Goal: Task Accomplishment & Management: Complete application form

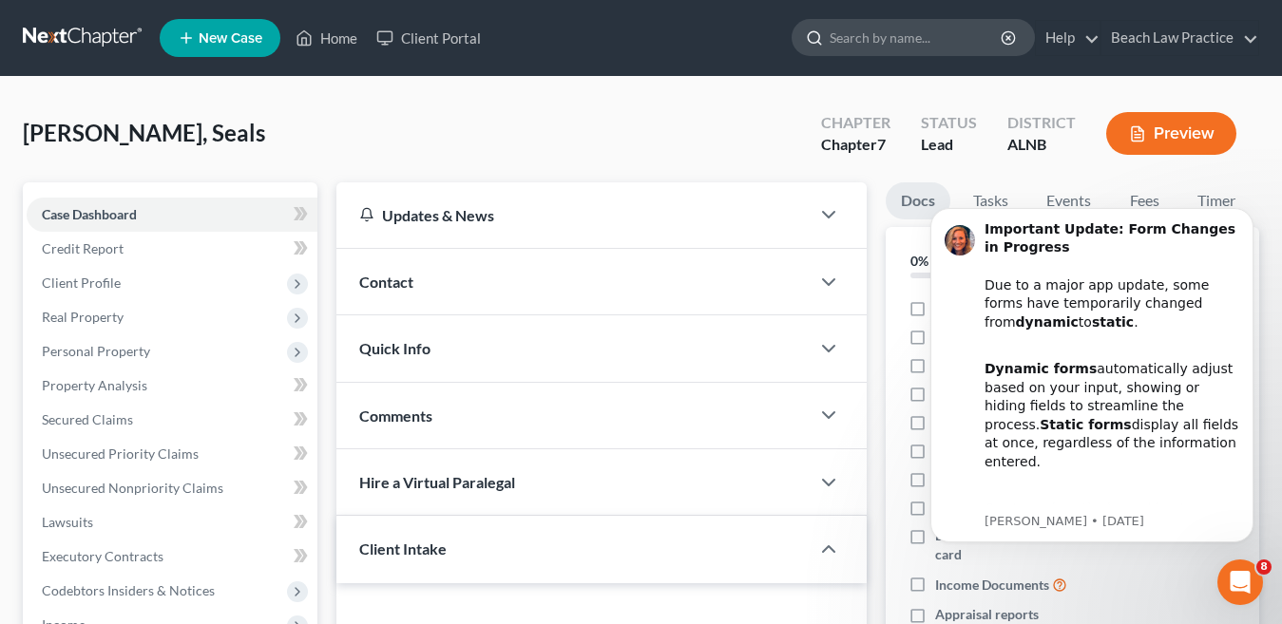
click at [910, 39] on input "search" at bounding box center [917, 37] width 174 height 35
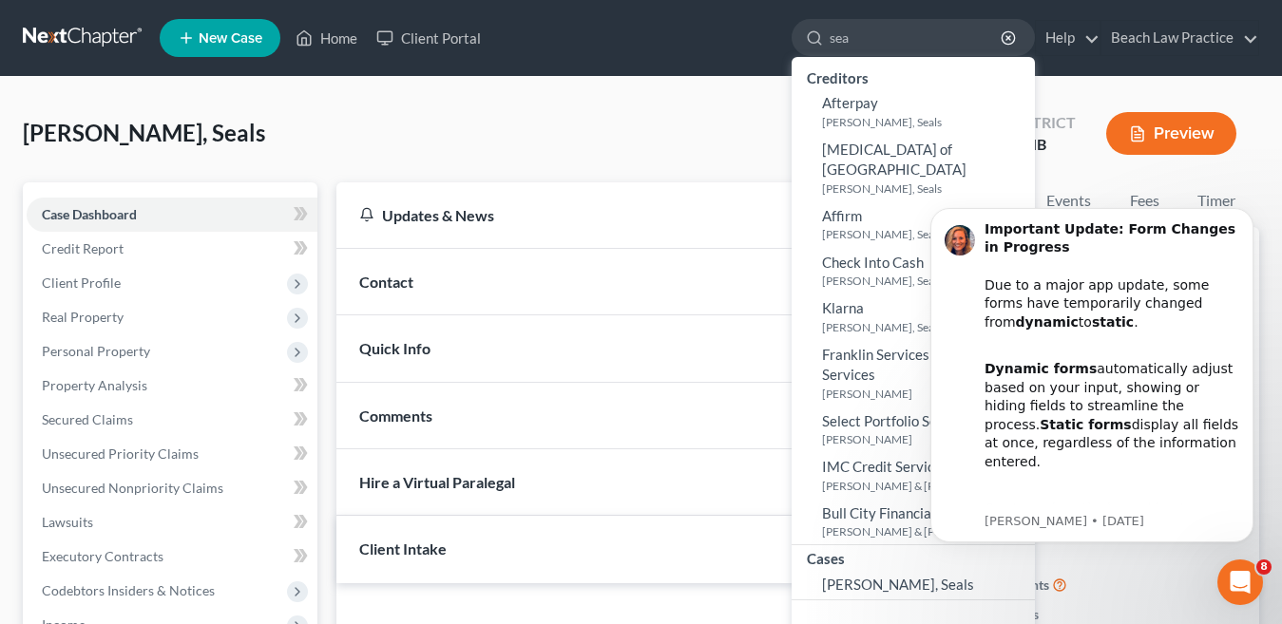
type input "sea"
click at [679, 125] on div "Brandy, Seals Upgraded Chapter Chapter 7 Status Lead District ALNB Preview" at bounding box center [641, 141] width 1237 height 83
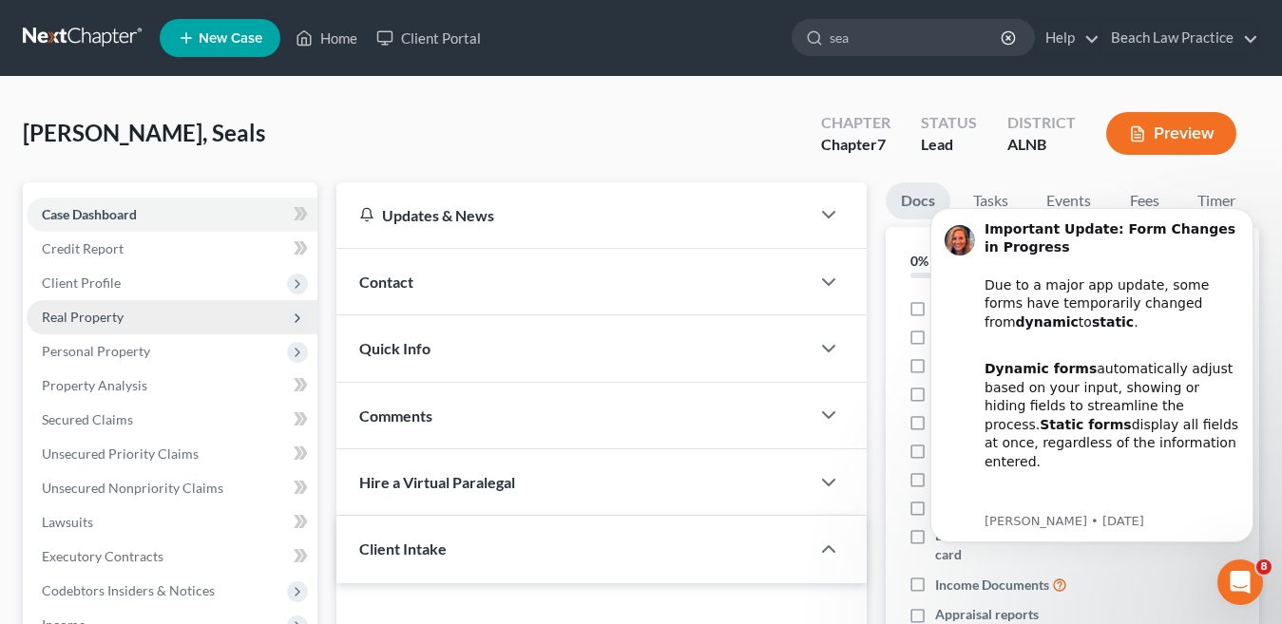
click at [122, 319] on span "Real Property" at bounding box center [83, 317] width 82 height 16
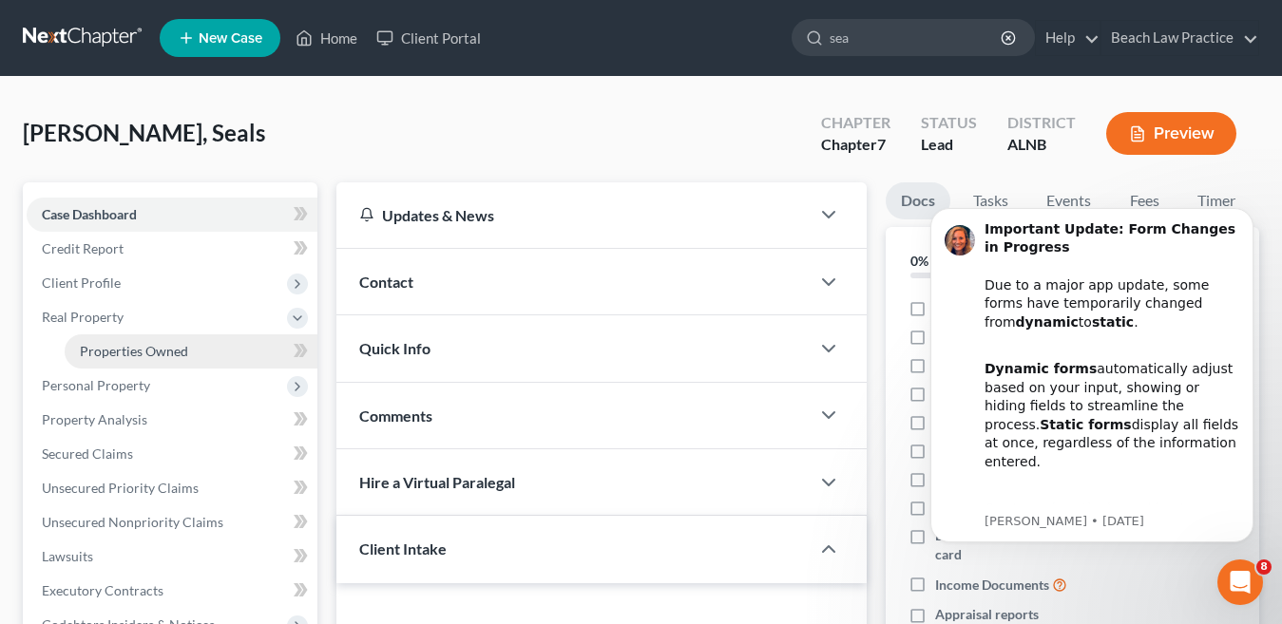
click at [171, 350] on span "Properties Owned" at bounding box center [134, 351] width 108 height 16
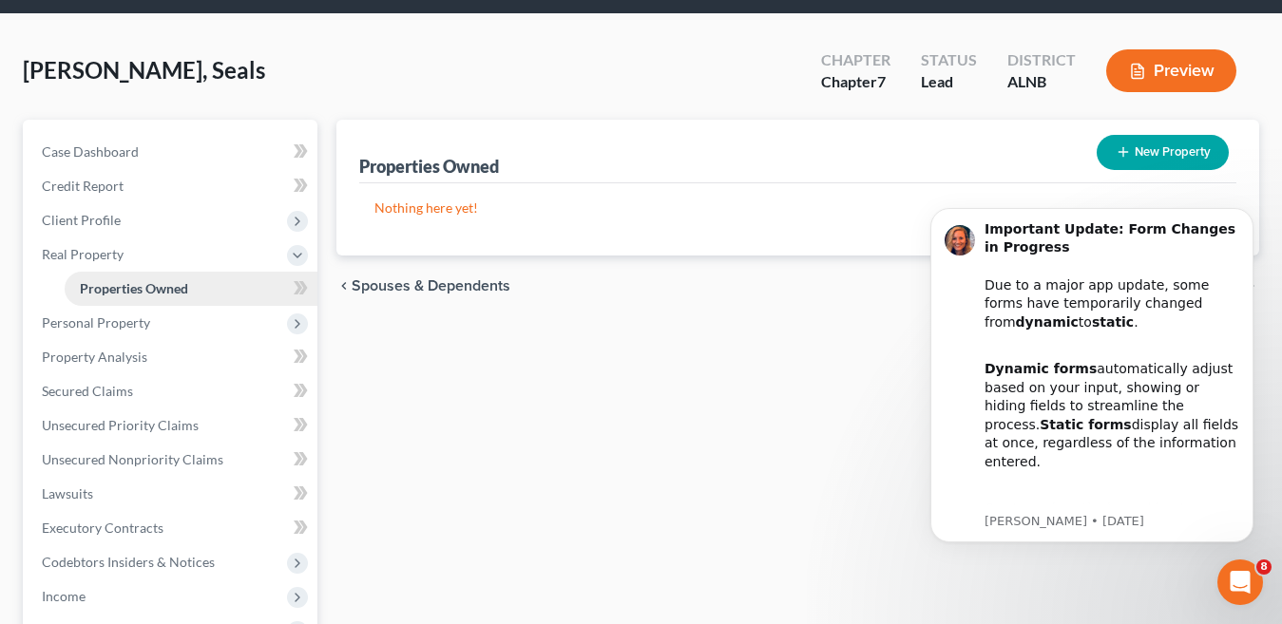
scroll to position [95, 0]
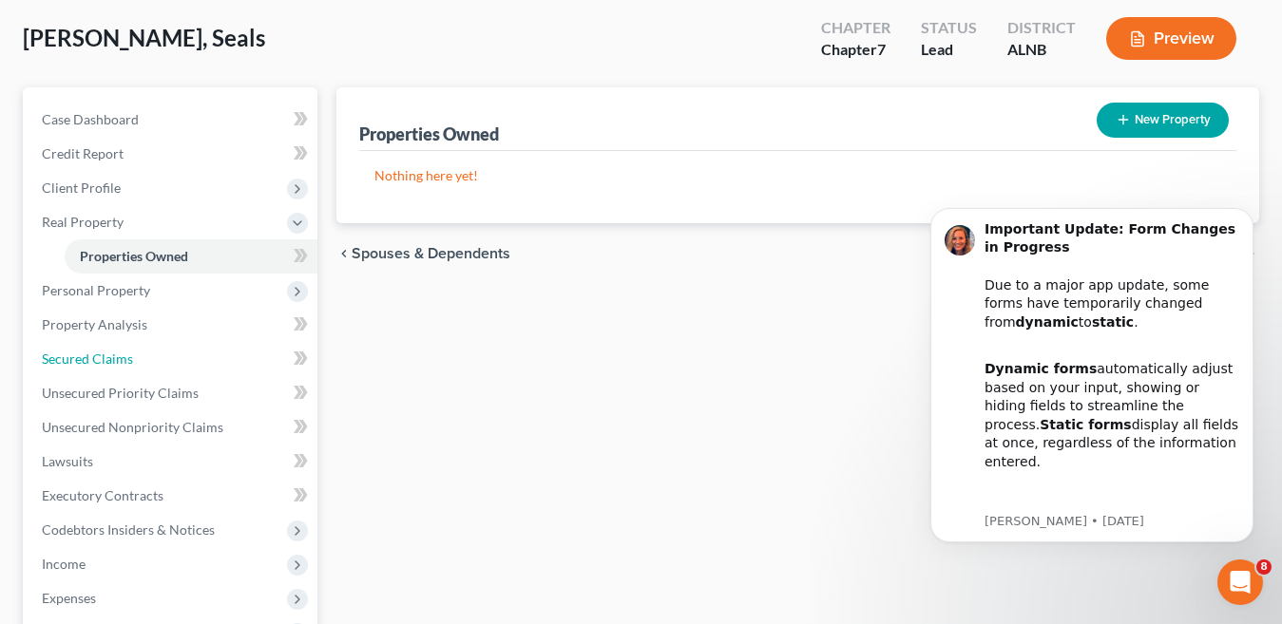
drag, startPoint x: 144, startPoint y: 359, endPoint x: 599, endPoint y: 382, distance: 454.9
click at [144, 359] on link "Secured Claims" at bounding box center [172, 359] width 291 height 34
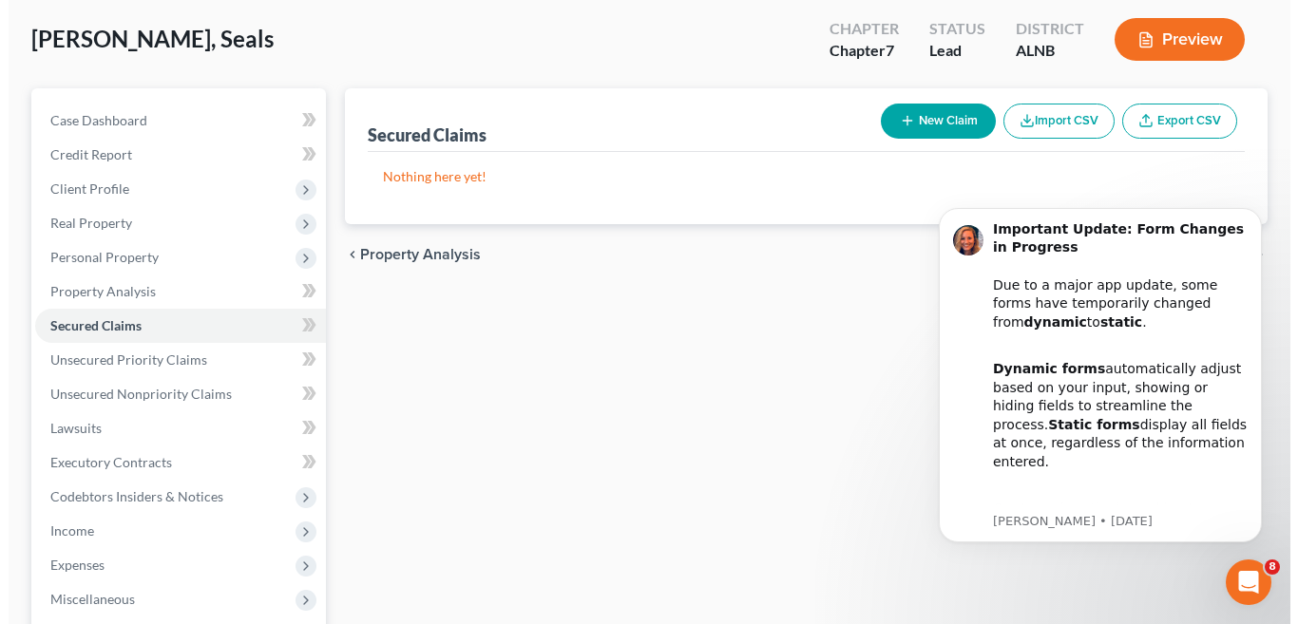
scroll to position [95, 0]
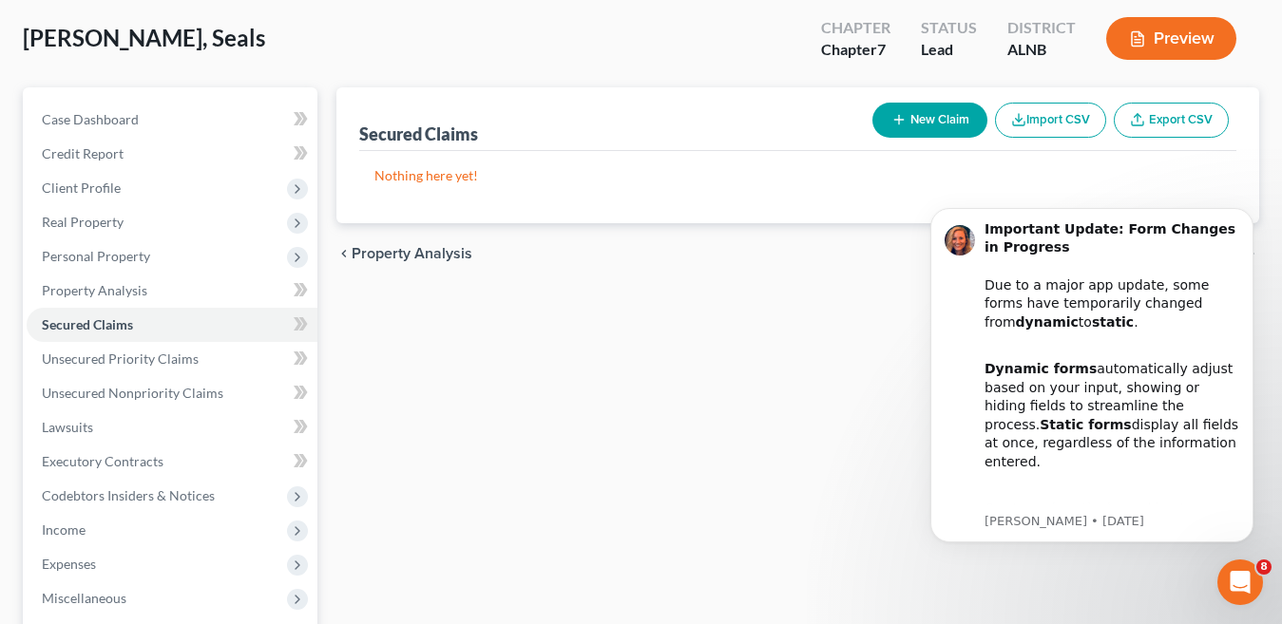
click at [912, 117] on button "New Claim" at bounding box center [930, 120] width 115 height 35
select select "0"
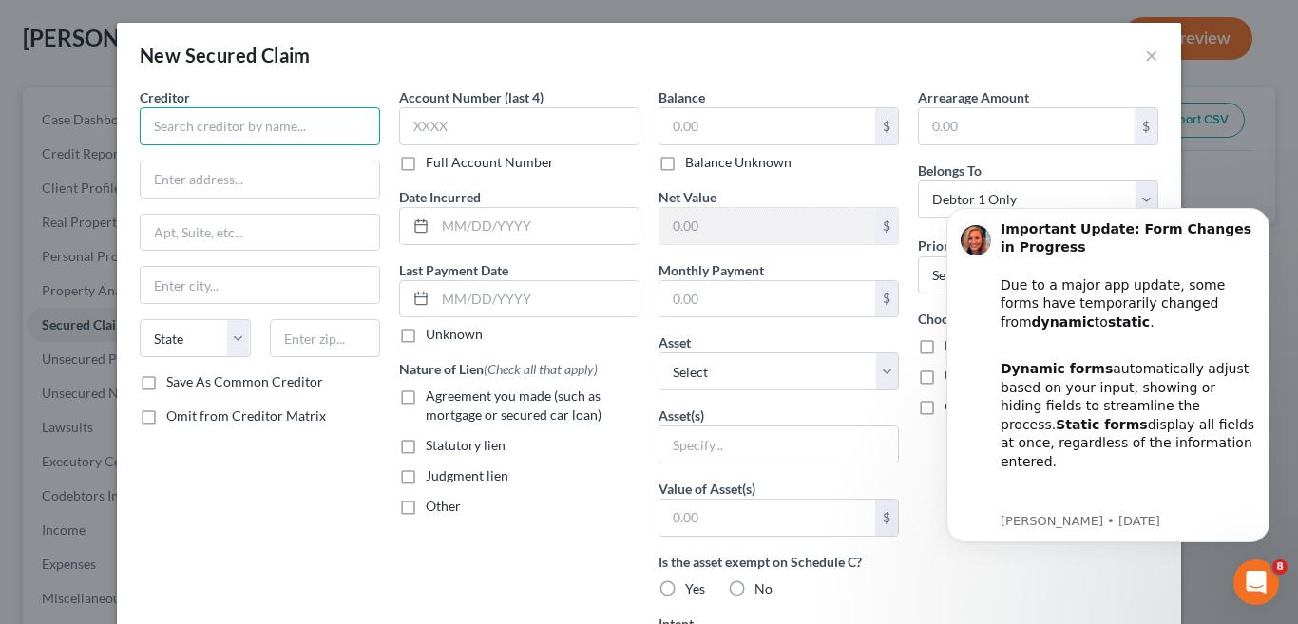
click at [290, 128] on input "text" at bounding box center [260, 126] width 240 height 38
type input "BFG Credit Union"
click at [195, 179] on input "text" at bounding box center [260, 180] width 239 height 36
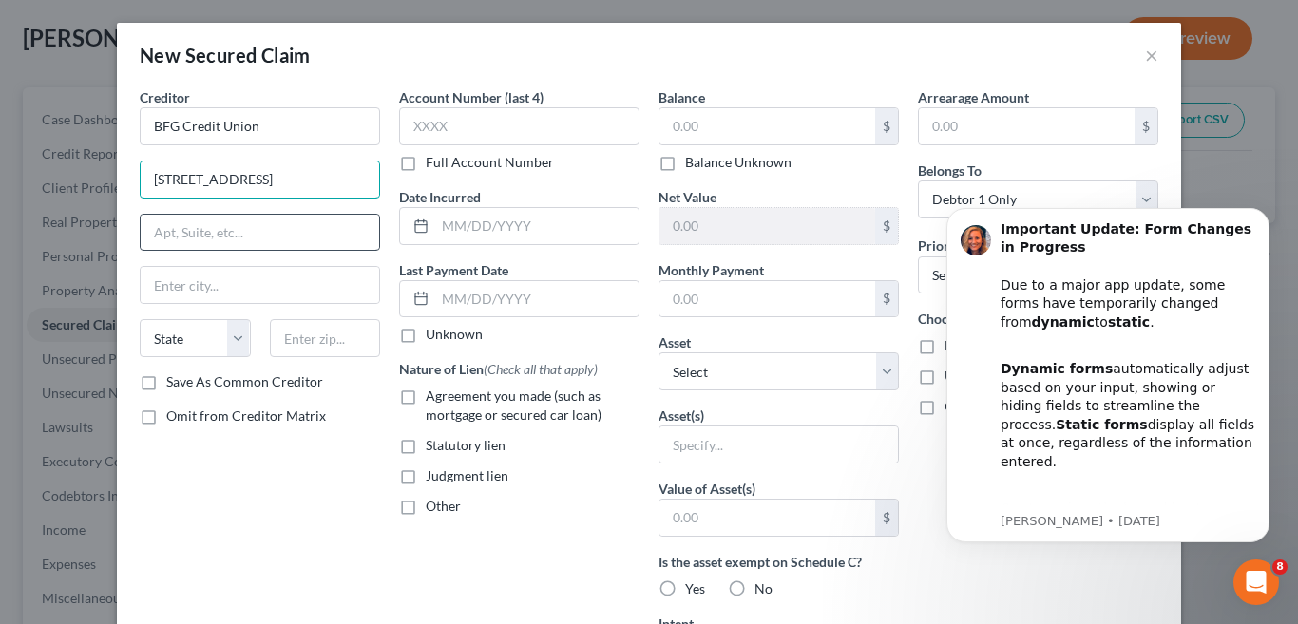
type input "445 S. Main St"
click at [262, 229] on input "text" at bounding box center [260, 233] width 239 height 36
type input "Suite A"
click at [282, 288] on input "text" at bounding box center [260, 285] width 239 height 36
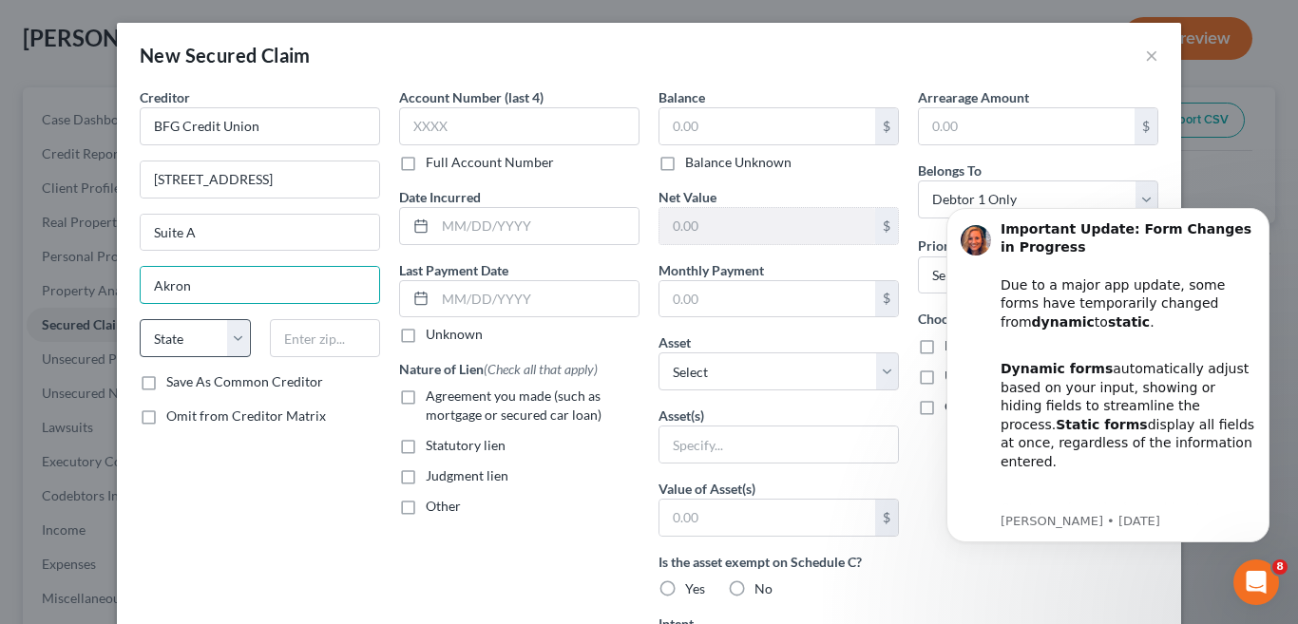
type input "Akron"
click at [231, 335] on select "State AL AK AR AZ CA CO CT DE DC FL GA GU HI ID IL IN IA KS KY LA ME MD MA MI M…" at bounding box center [195, 338] width 111 height 38
select select "36"
click at [140, 319] on select "State AL AK AR AZ CA CO CT DE DC FL GA GU HI ID IL IN IA KS KY LA ME MD MA MI M…" at bounding box center [195, 338] width 111 height 38
click at [350, 339] on input "text" at bounding box center [325, 338] width 111 height 38
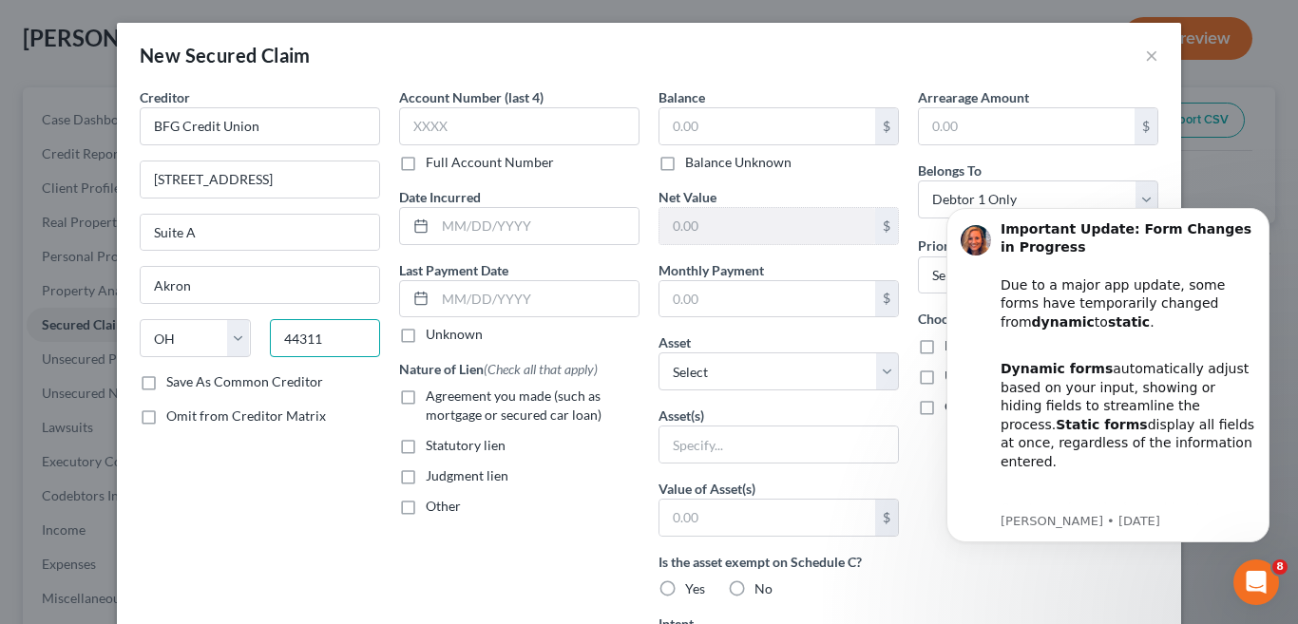
type input "44311"
drag, startPoint x: 281, startPoint y: 495, endPoint x: 281, endPoint y: 485, distance: 10.5
click at [281, 494] on div "Creditor * BFG Credit Union 445 S. Main St Suite A Akron State AL AK AR AZ CA C…" at bounding box center [259, 511] width 259 height 848
drag, startPoint x: 453, startPoint y: 122, endPoint x: 453, endPoint y: 142, distance: 20.0
click at [453, 122] on input "text" at bounding box center [519, 126] width 240 height 38
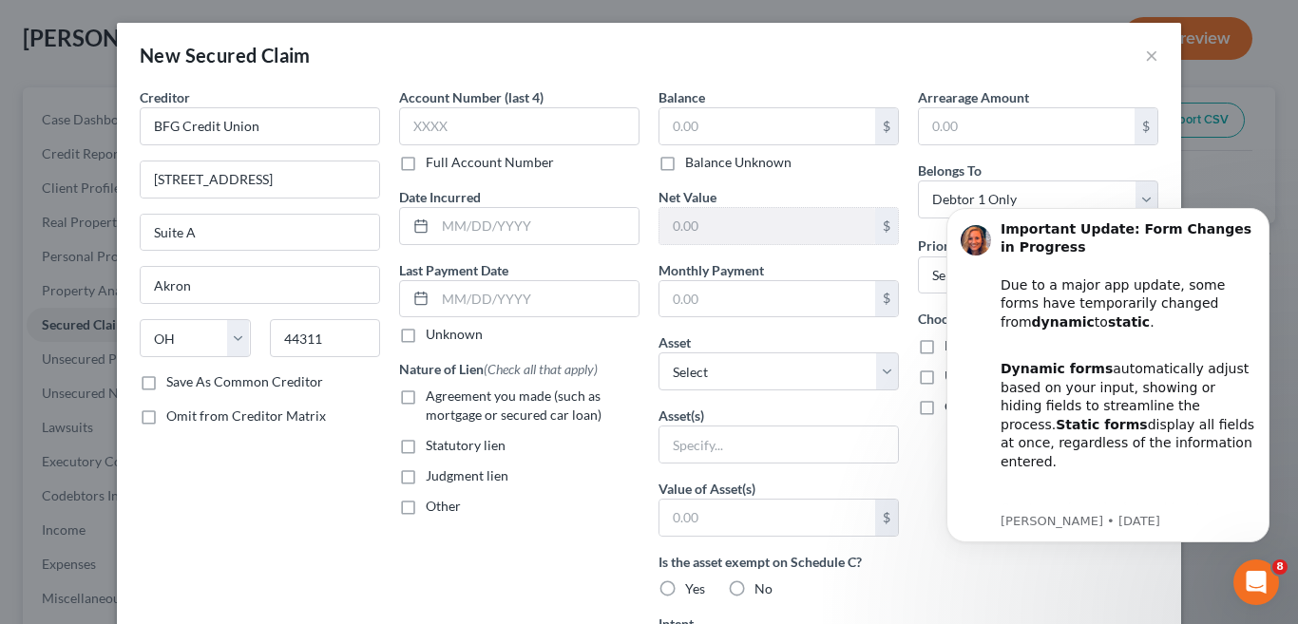
click at [426, 403] on label "Agreement you made (such as mortgage or secured car loan)" at bounding box center [533, 406] width 214 height 38
click at [433, 399] on input "Agreement you made (such as mortgage or secured car loan)" at bounding box center [439, 393] width 12 height 12
checkbox input "true"
click at [776, 138] on input "text" at bounding box center [768, 126] width 216 height 36
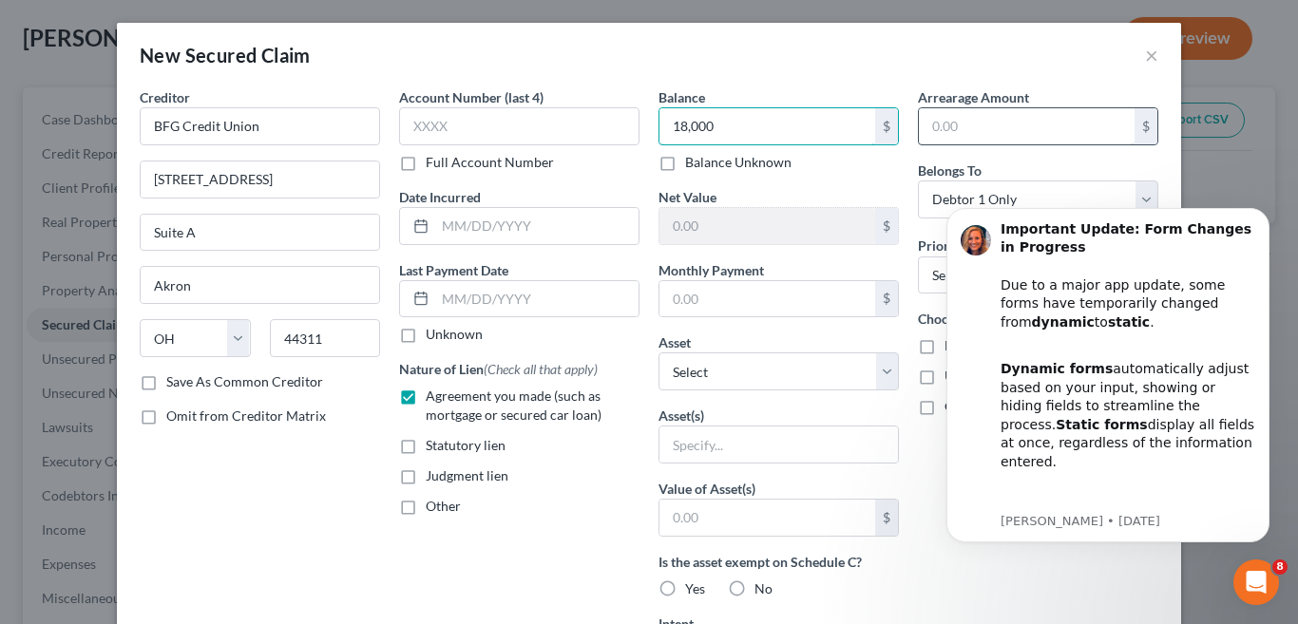
type input "18,000"
click at [1036, 125] on input "text" at bounding box center [1027, 126] width 216 height 36
click at [1266, 215] on icon "Dismiss notification" at bounding box center [1263, 213] width 7 height 7
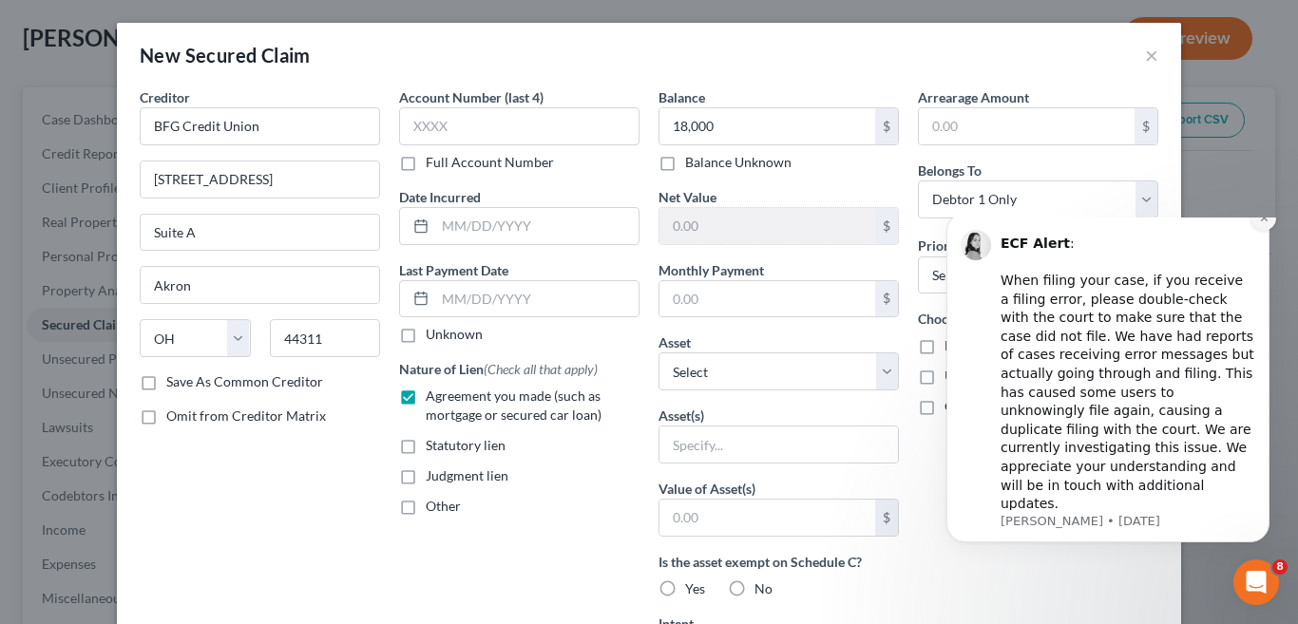
click at [1263, 223] on icon "Dismiss notification" at bounding box center [1264, 218] width 10 height 10
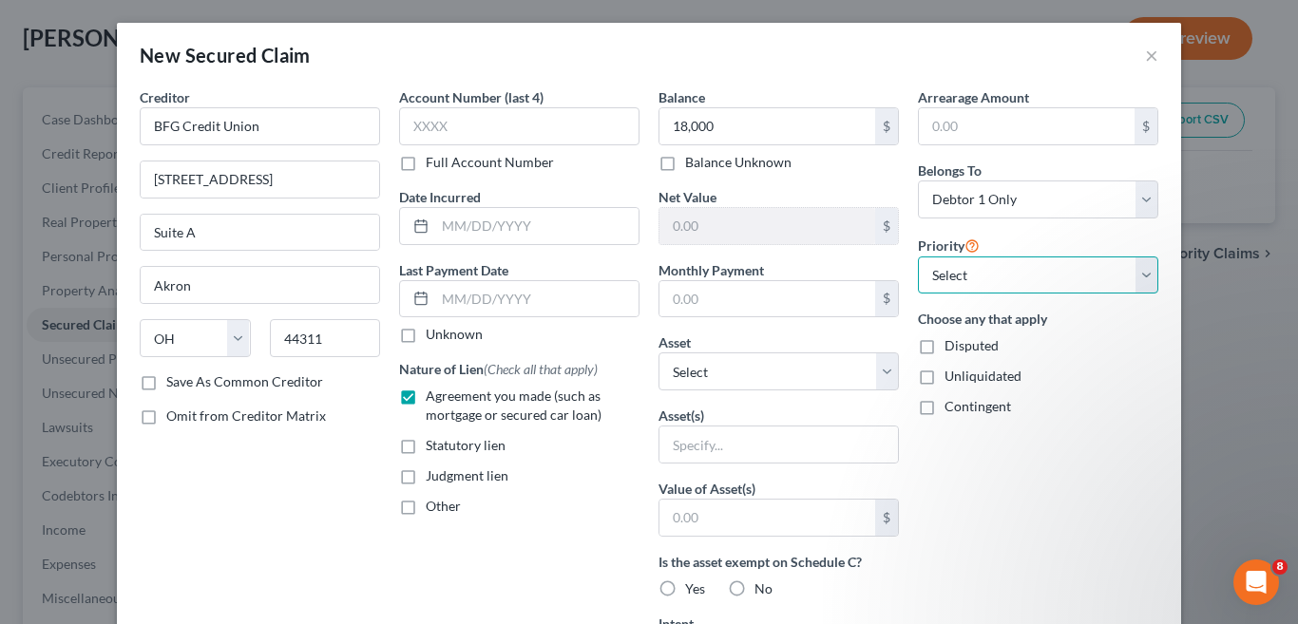
click at [1144, 279] on select "Select 1st 2nd 3rd 4th 5th 6th 7th 8th 9th 10th 11th 12th 13th 14th 15th 16th 1…" at bounding box center [1038, 276] width 240 height 38
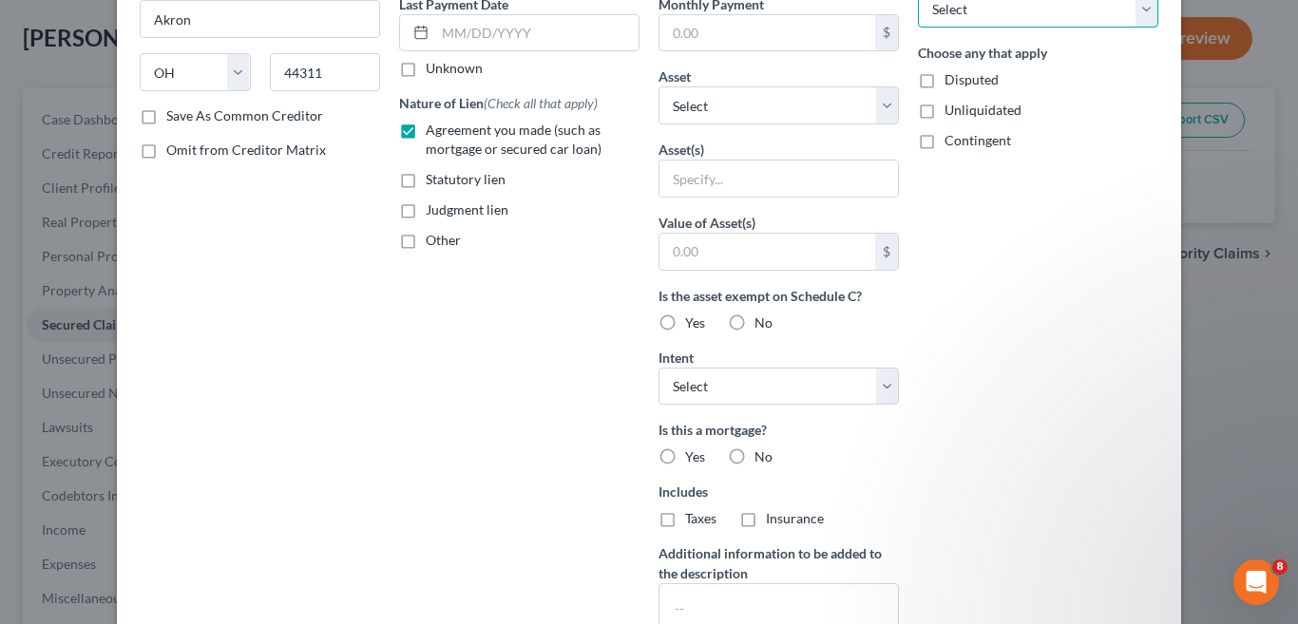
scroll to position [285, 0]
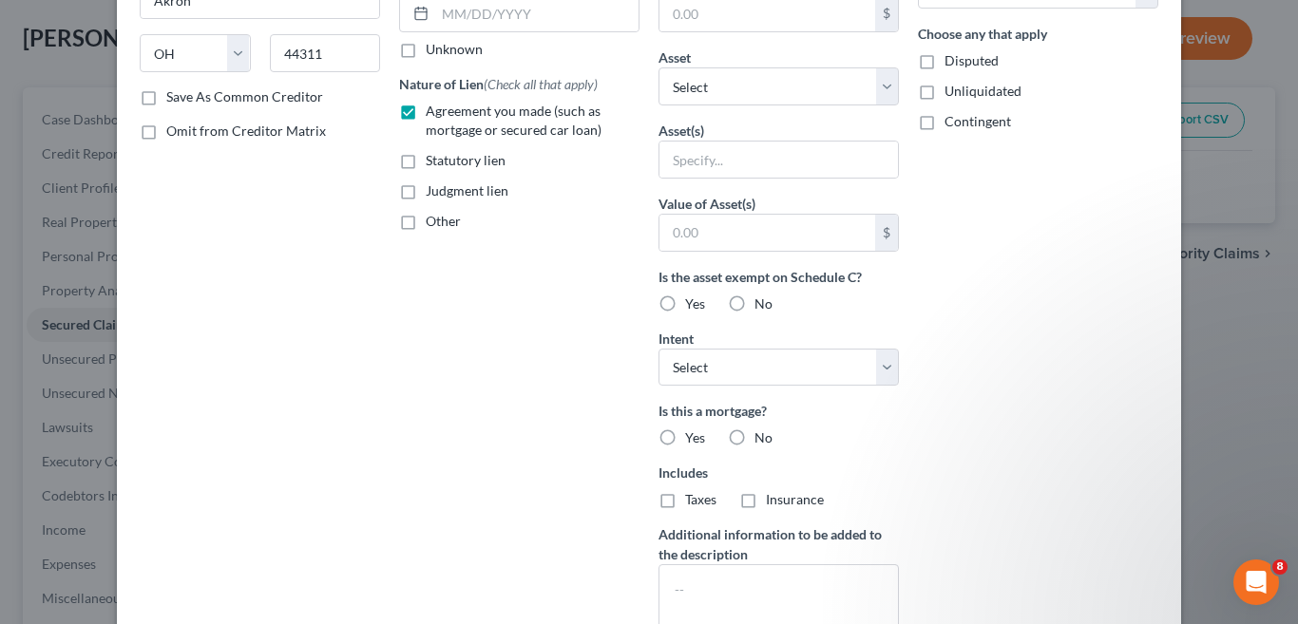
click at [755, 299] on label "No" at bounding box center [764, 304] width 18 height 19
click at [762, 299] on input "No" at bounding box center [768, 301] width 12 height 12
radio input "true"
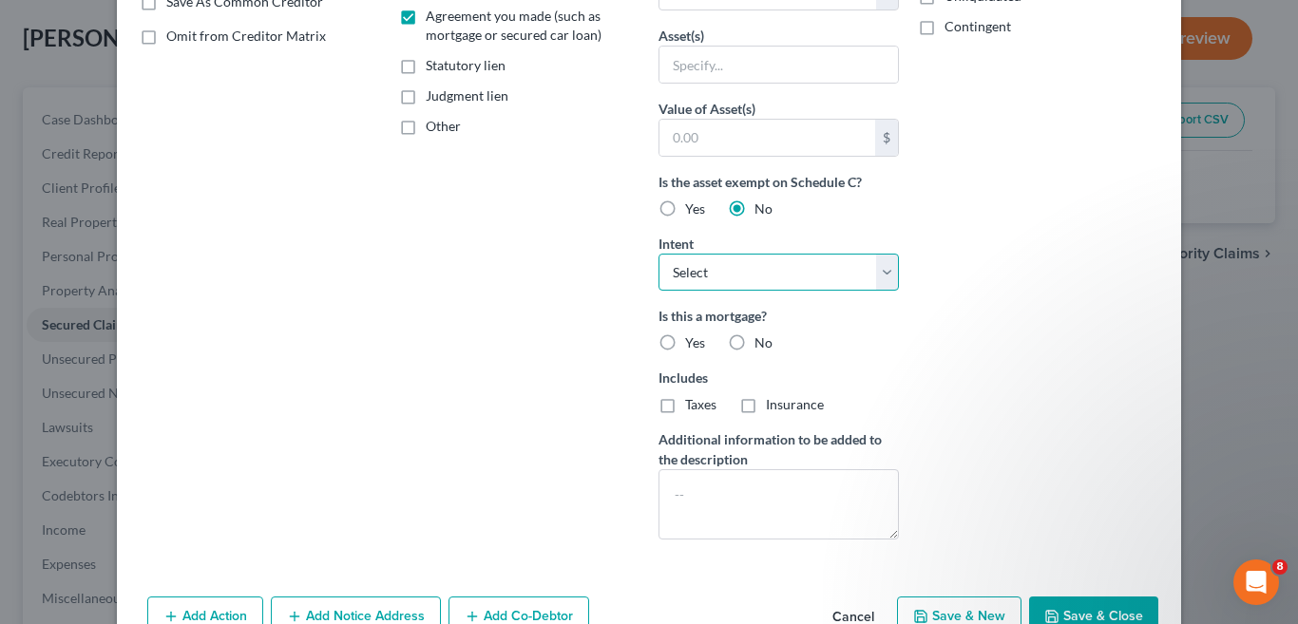
click at [879, 278] on select "Select Surrender Redeem Reaffirm Avoid Other" at bounding box center [779, 273] width 240 height 38
select select "0"
click at [659, 254] on select "Select Surrender Redeem Reaffirm Avoid Other" at bounding box center [779, 273] width 240 height 38
click at [755, 342] on label "No" at bounding box center [764, 343] width 18 height 19
click at [762, 342] on input "No" at bounding box center [768, 340] width 12 height 12
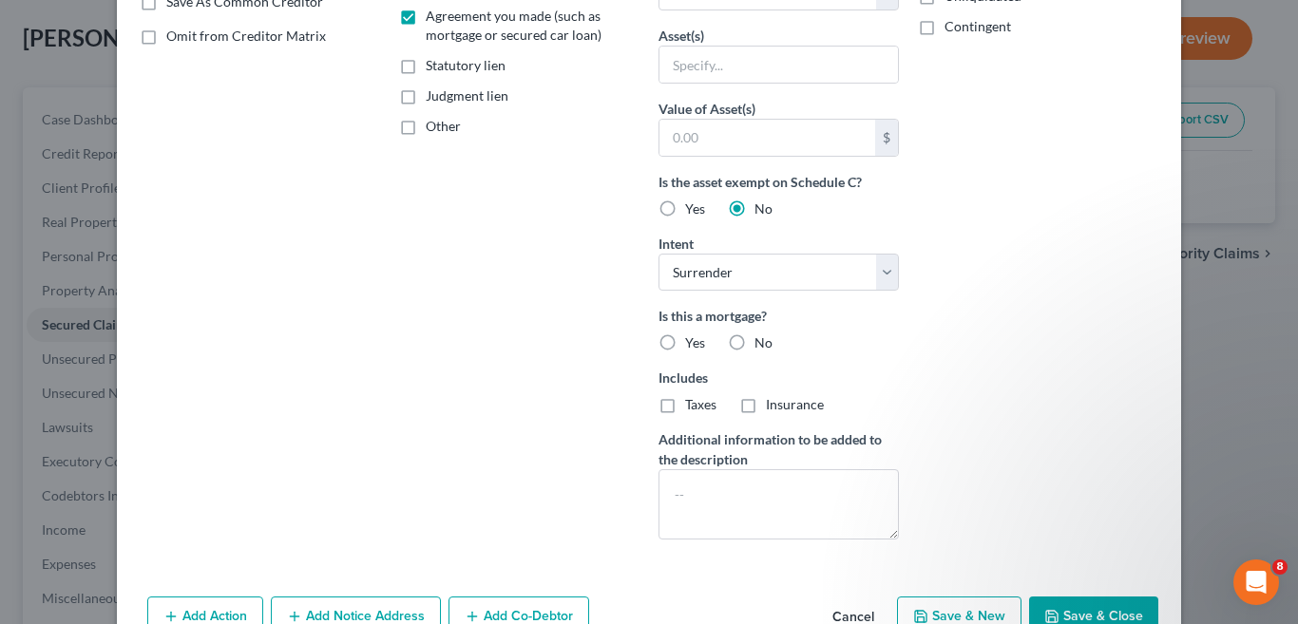
radio input "true"
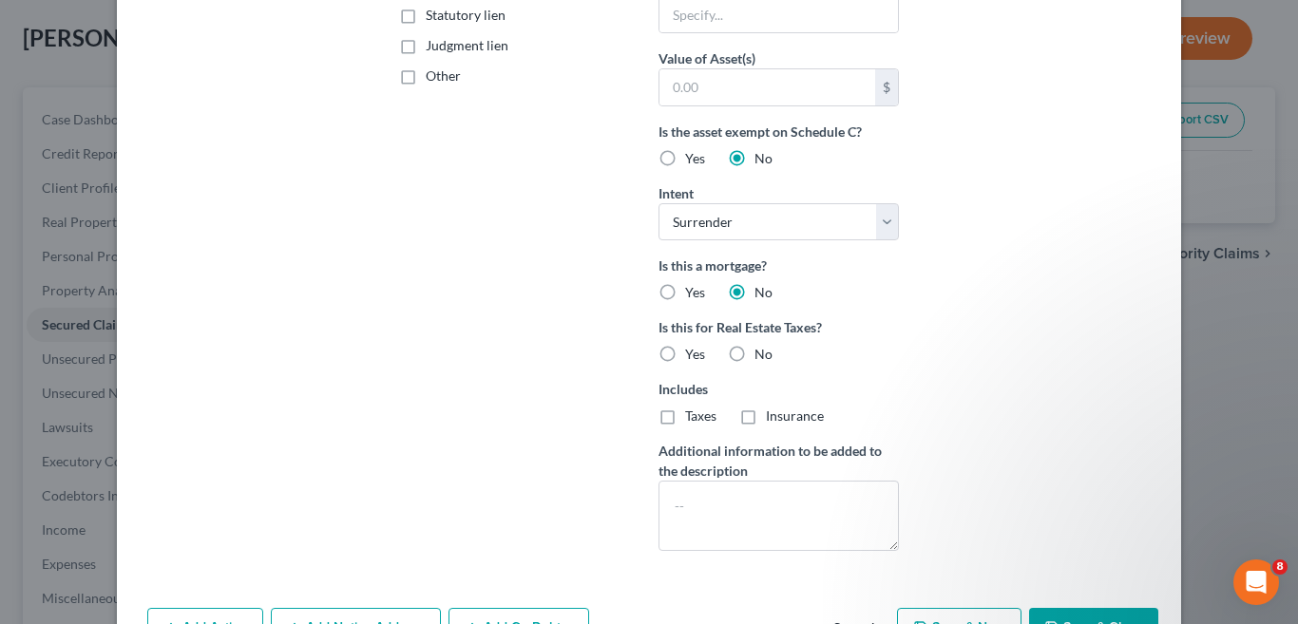
scroll to position [492, 0]
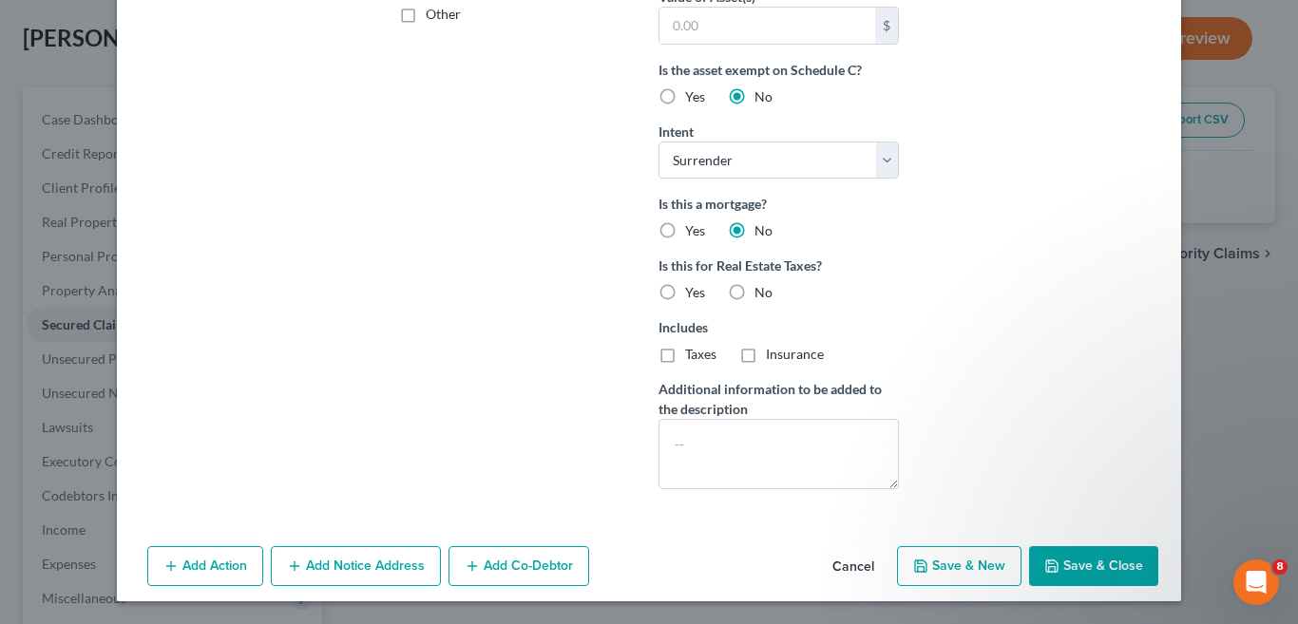
click at [755, 292] on label "No" at bounding box center [764, 292] width 18 height 19
click at [762, 292] on input "No" at bounding box center [768, 289] width 12 height 12
radio input "true"
click at [1101, 564] on button "Save & Close" at bounding box center [1093, 567] width 129 height 40
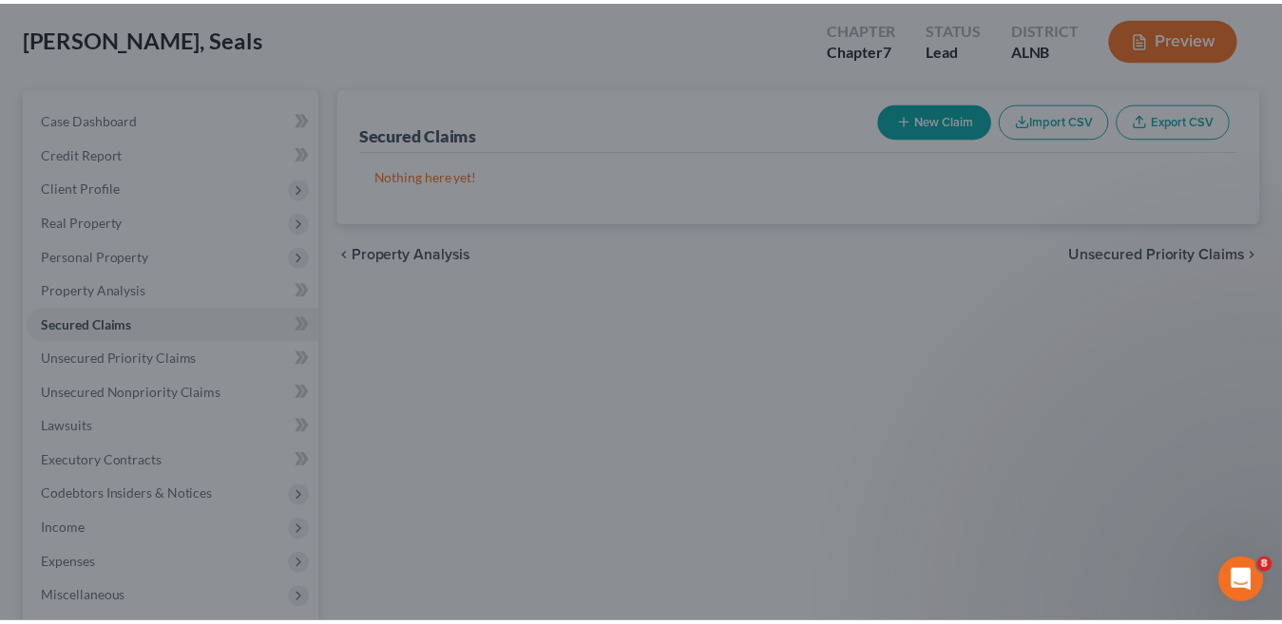
scroll to position [0, 0]
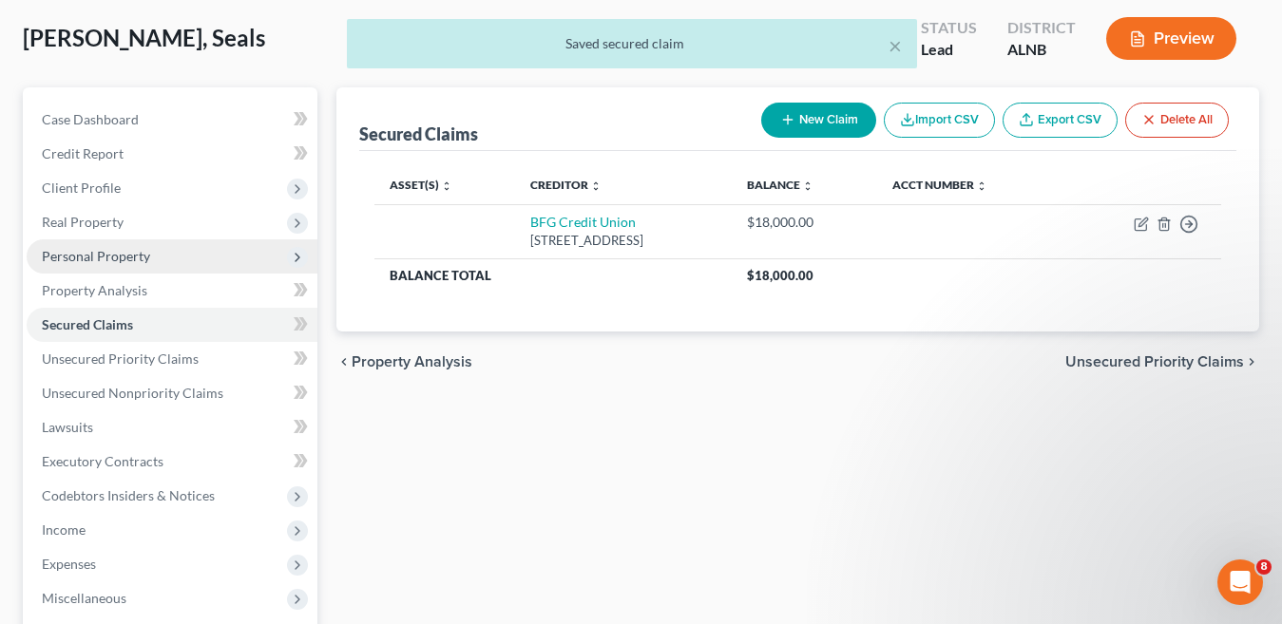
click at [164, 257] on span "Personal Property" at bounding box center [172, 257] width 291 height 34
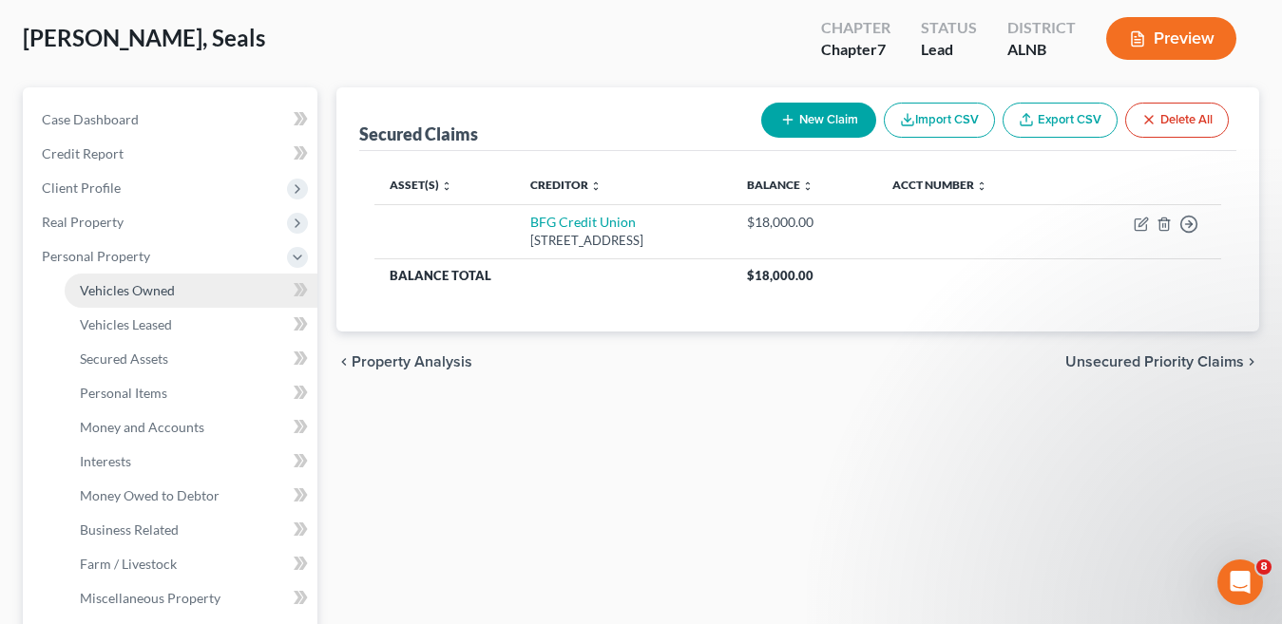
click at [200, 293] on link "Vehicles Owned" at bounding box center [191, 291] width 253 height 34
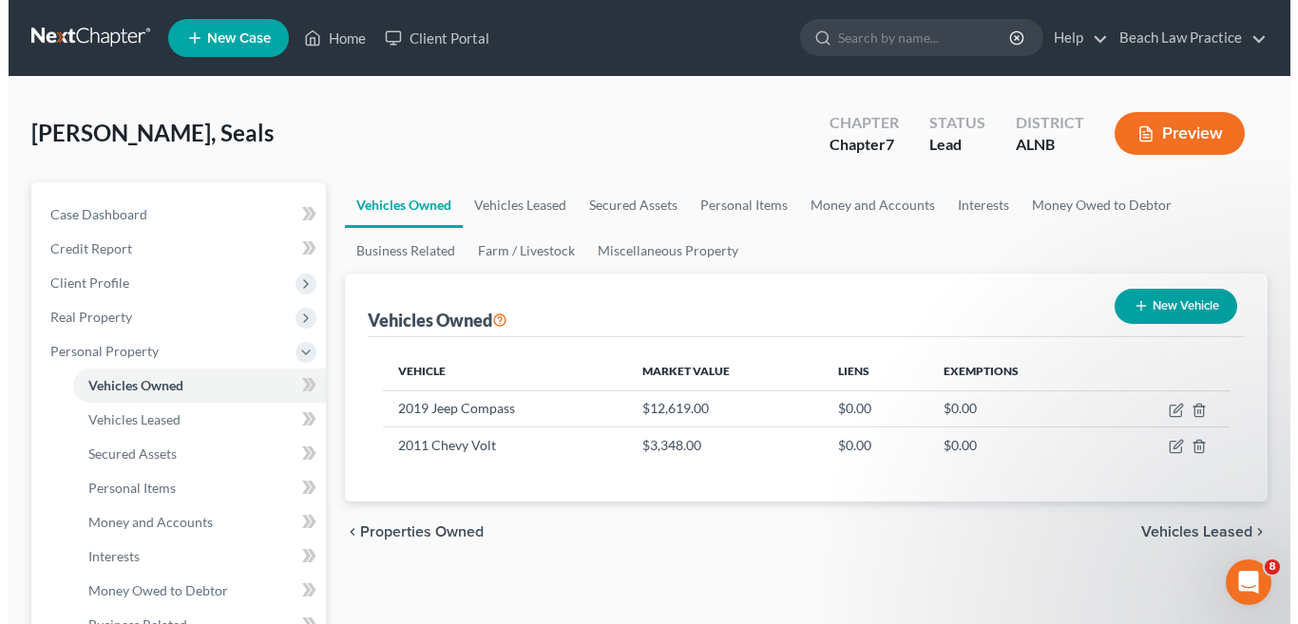
scroll to position [95, 0]
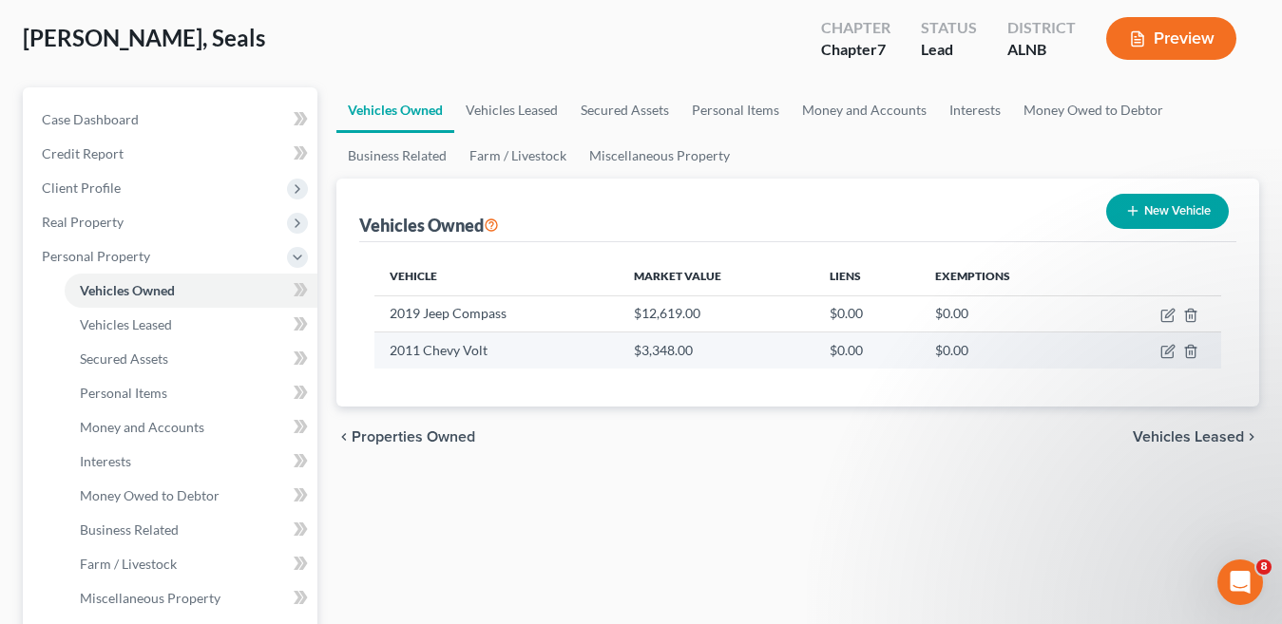
click at [947, 348] on td "$0.00" at bounding box center [1007, 351] width 175 height 36
click at [952, 350] on td "$0.00" at bounding box center [1007, 351] width 175 height 36
click at [1168, 347] on icon "button" at bounding box center [1166, 352] width 11 height 11
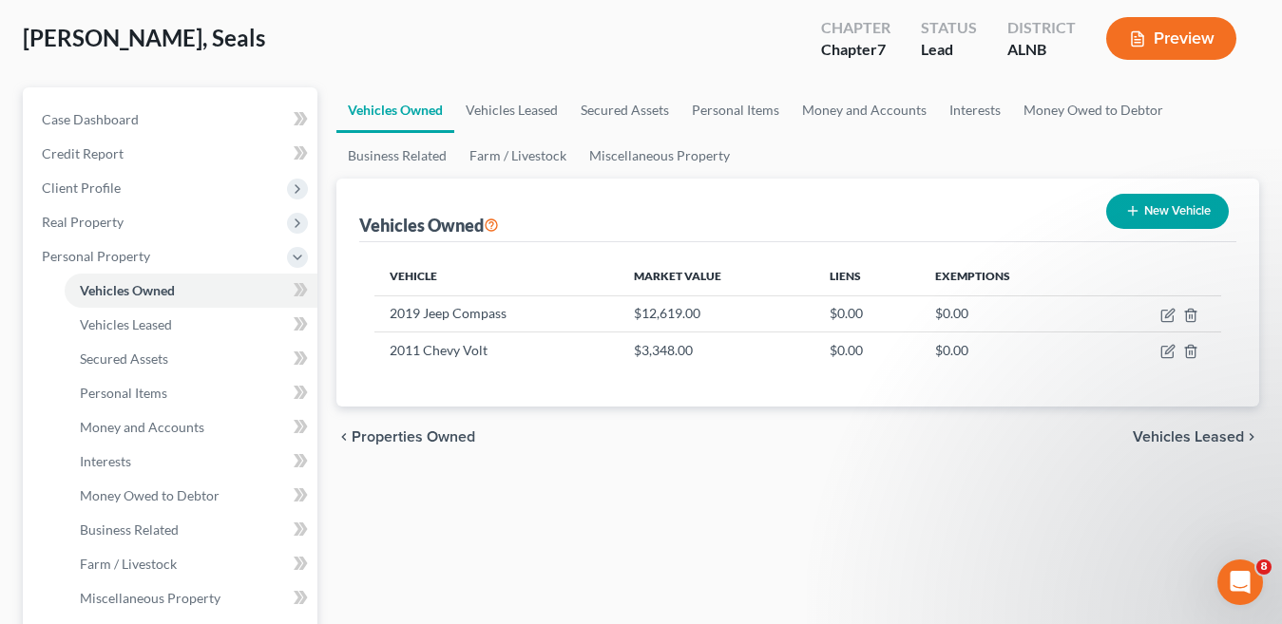
select select "0"
select select "15"
select select "4"
select select "0"
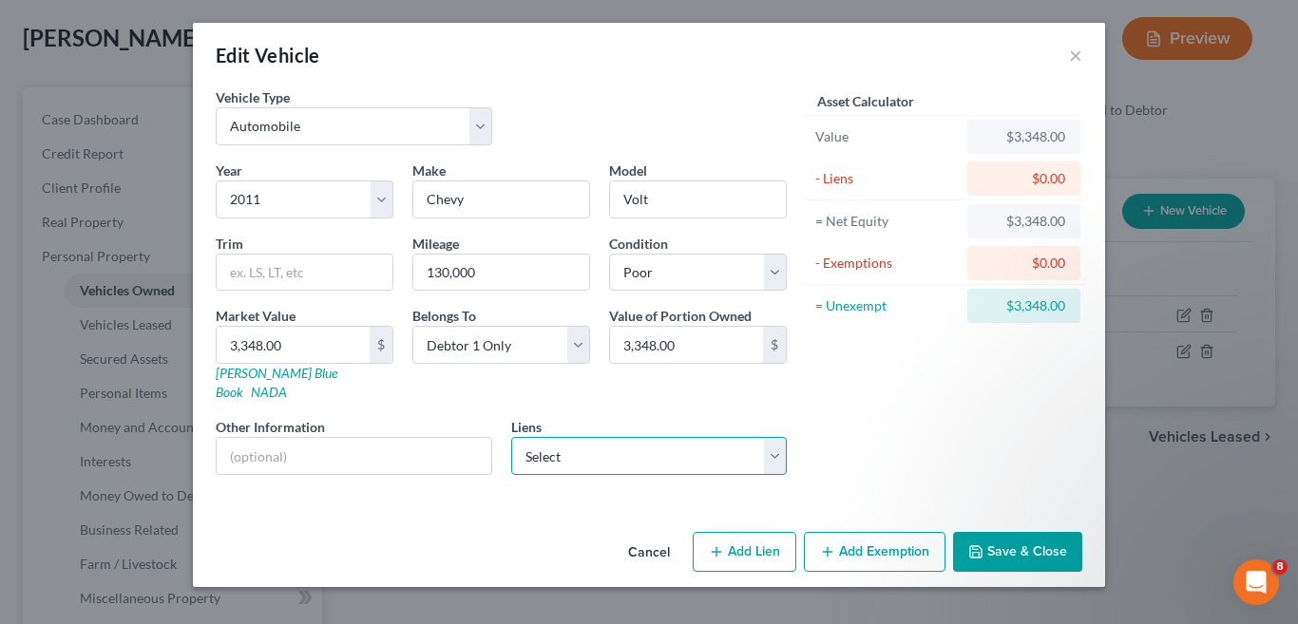
click at [776, 437] on select "Select BFG Credit Union - $18,000.00" at bounding box center [649, 456] width 277 height 38
click at [1071, 258] on div "$0.00" at bounding box center [1024, 263] width 113 height 34
click at [1067, 256] on div "$0.00" at bounding box center [1024, 263] width 113 height 34
drag, startPoint x: 883, startPoint y: 541, endPoint x: 761, endPoint y: 349, distance: 227.3
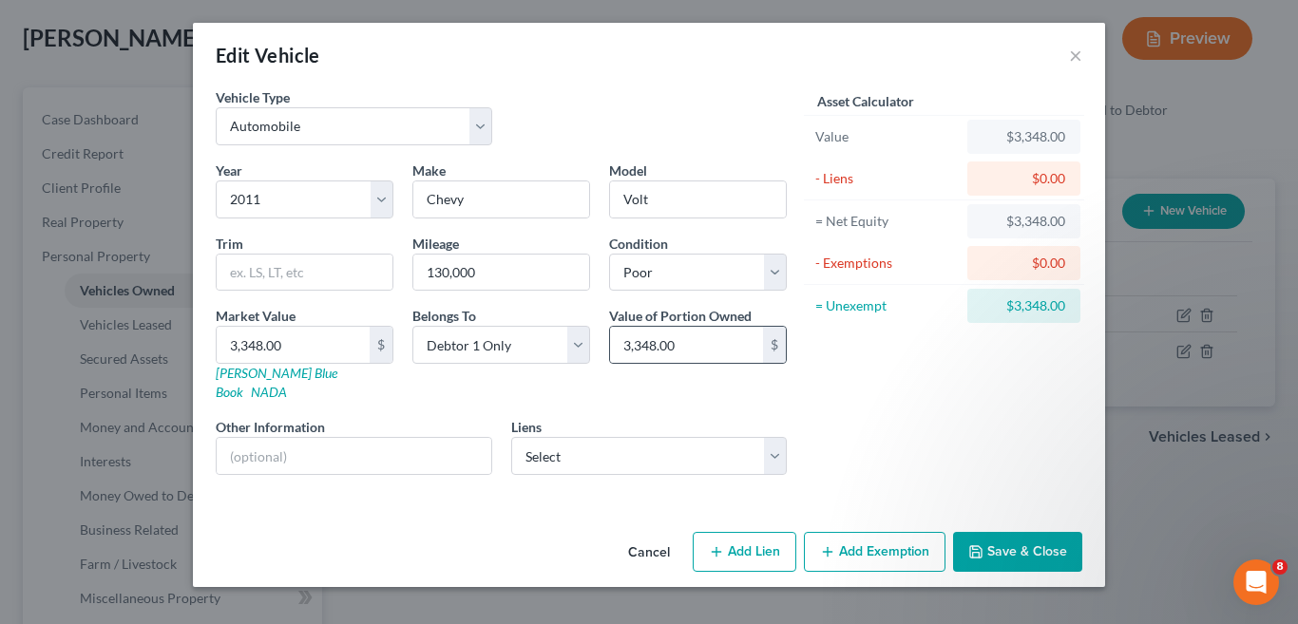
click at [883, 532] on button "Add Exemption" at bounding box center [875, 552] width 142 height 40
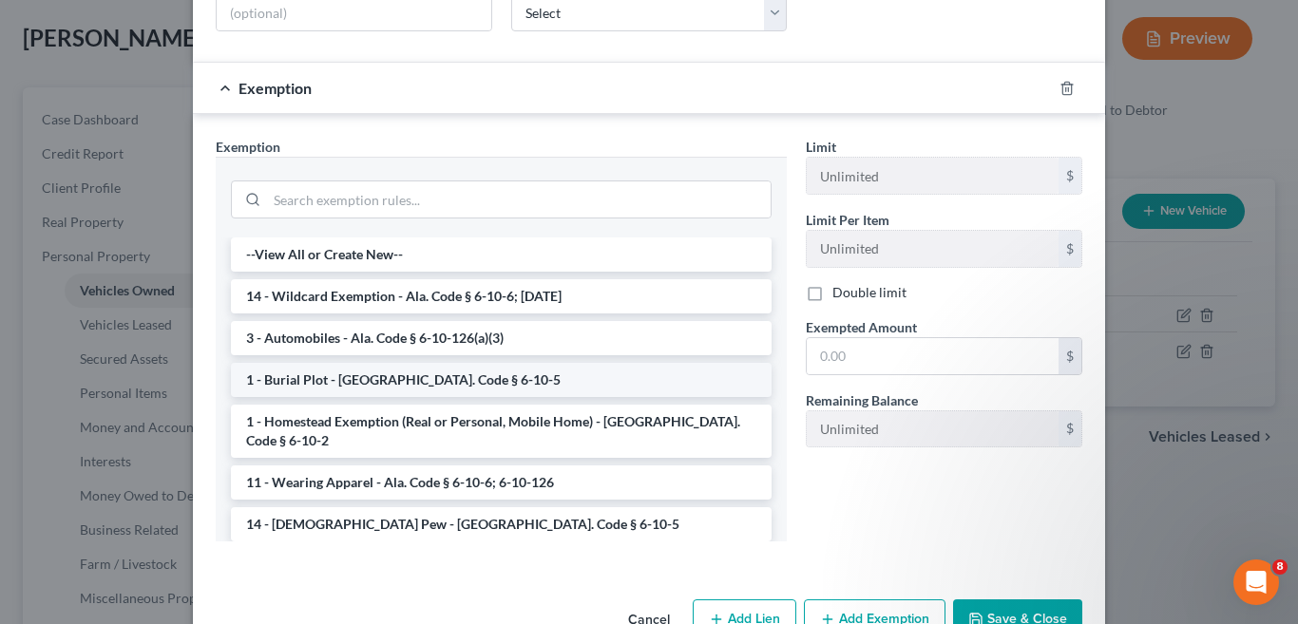
scroll to position [475, 0]
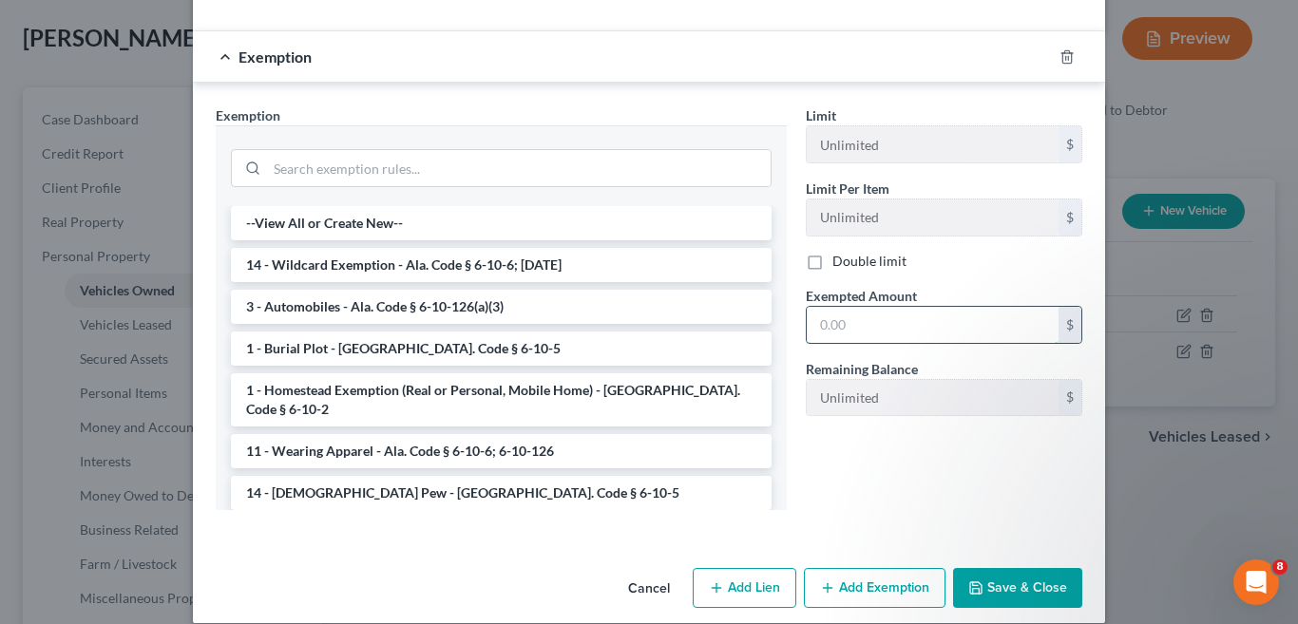
click at [851, 308] on input "text" at bounding box center [933, 325] width 252 height 36
type input "3,348.00"
click at [538, 248] on li "14 - Wildcard Exemption - Ala. Code § 6-10-6; 6-10-12" at bounding box center [501, 265] width 541 height 34
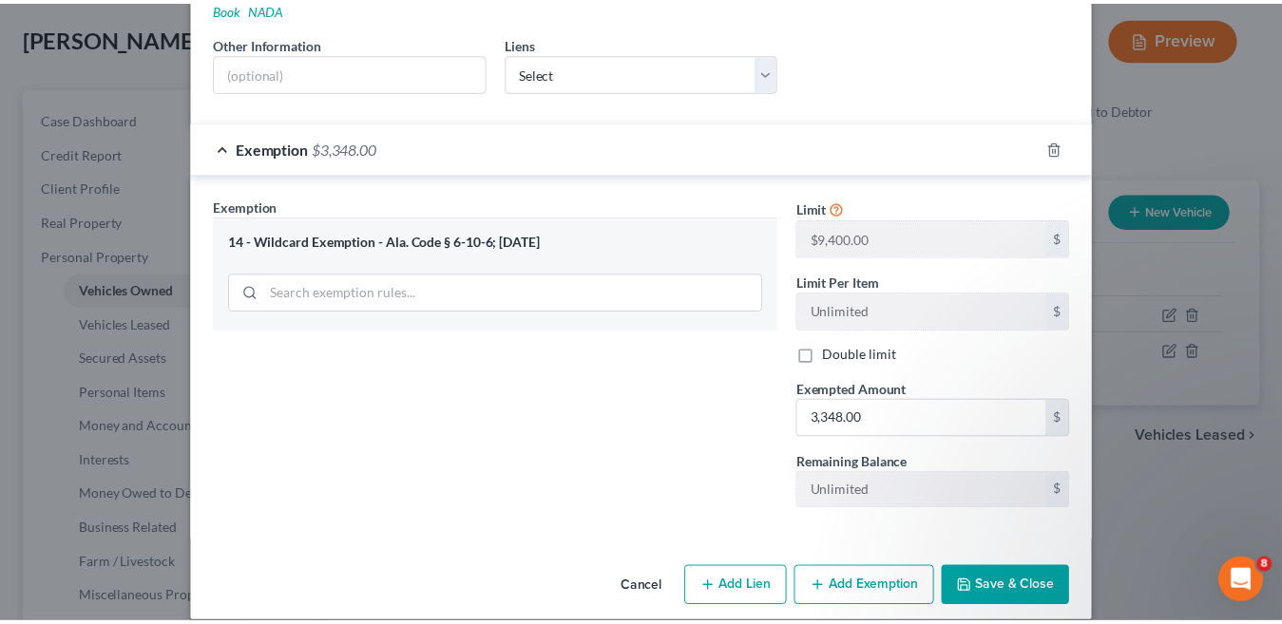
scroll to position [387, 0]
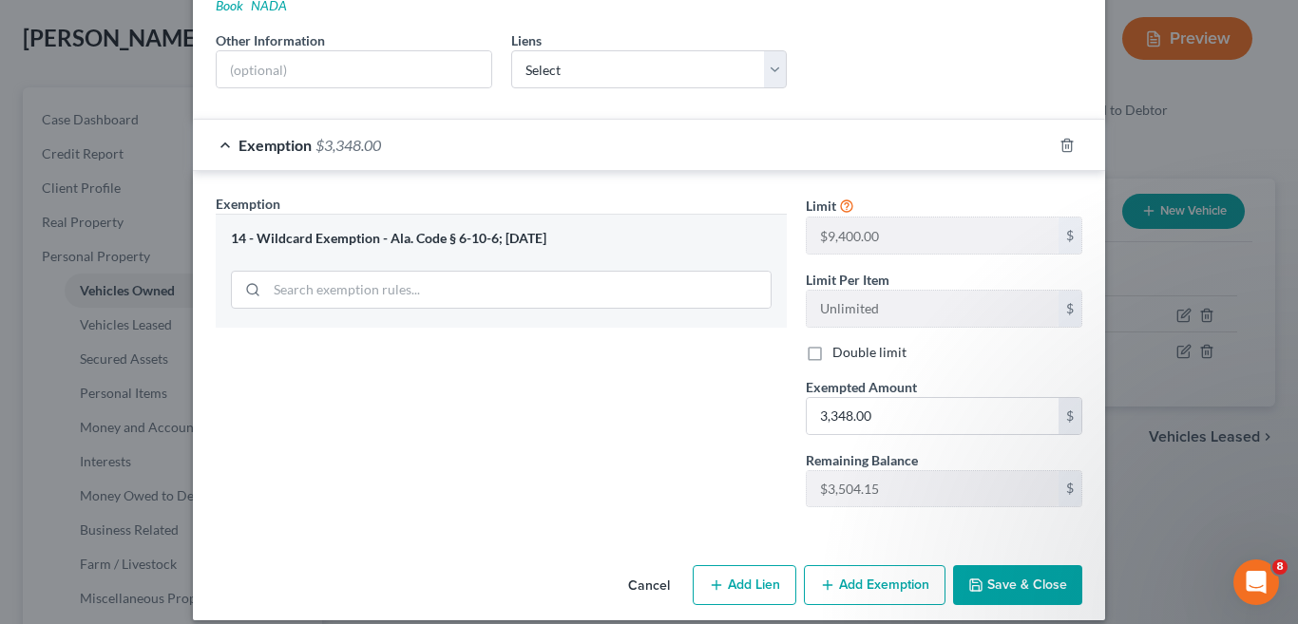
click at [1021, 571] on button "Save & Close" at bounding box center [1017, 586] width 129 height 40
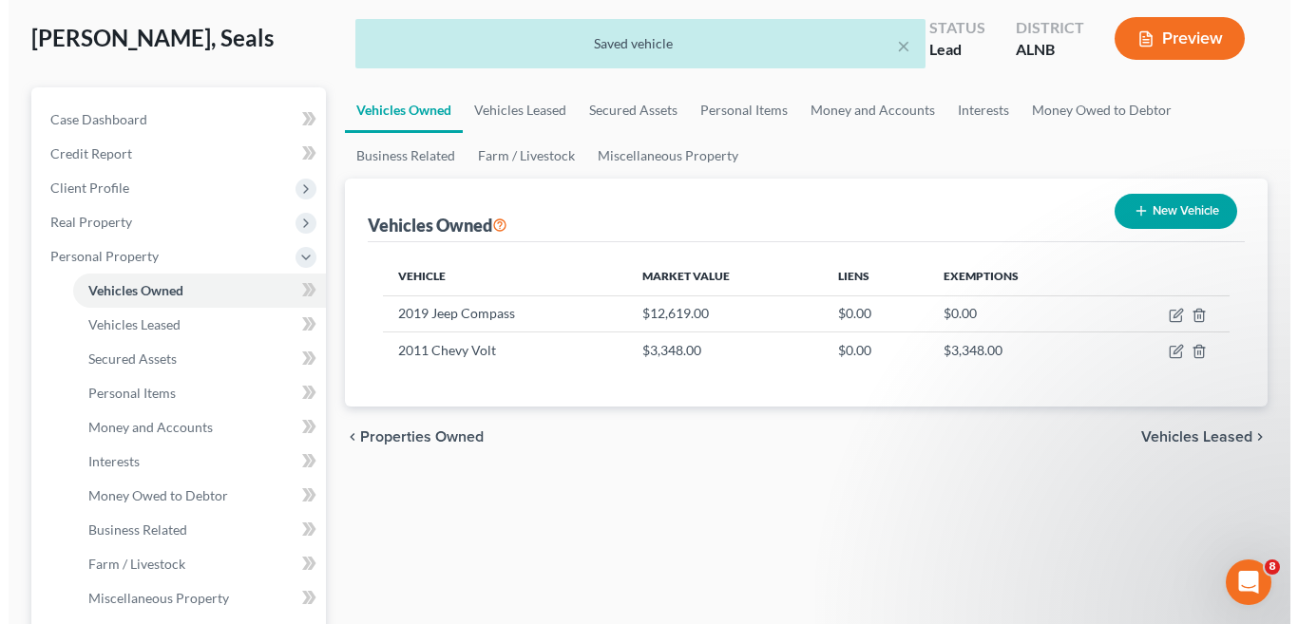
scroll to position [0, 0]
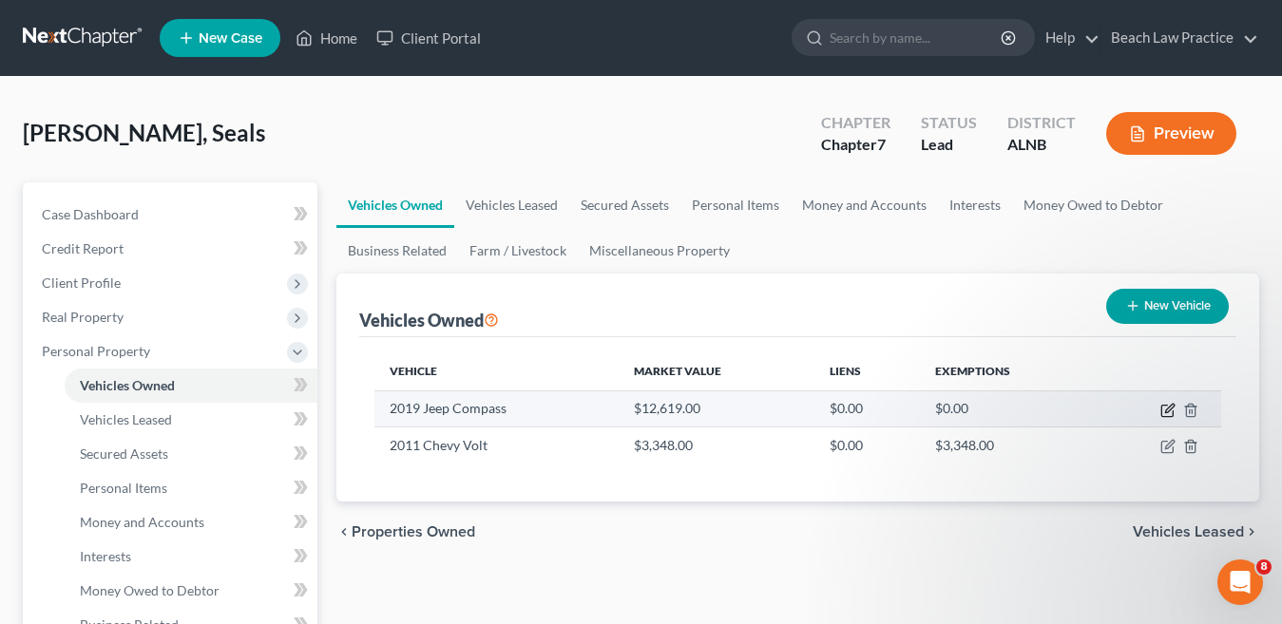
click at [1170, 411] on icon "button" at bounding box center [1169, 408] width 9 height 9
select select "0"
select select "7"
select select "2"
select select "0"
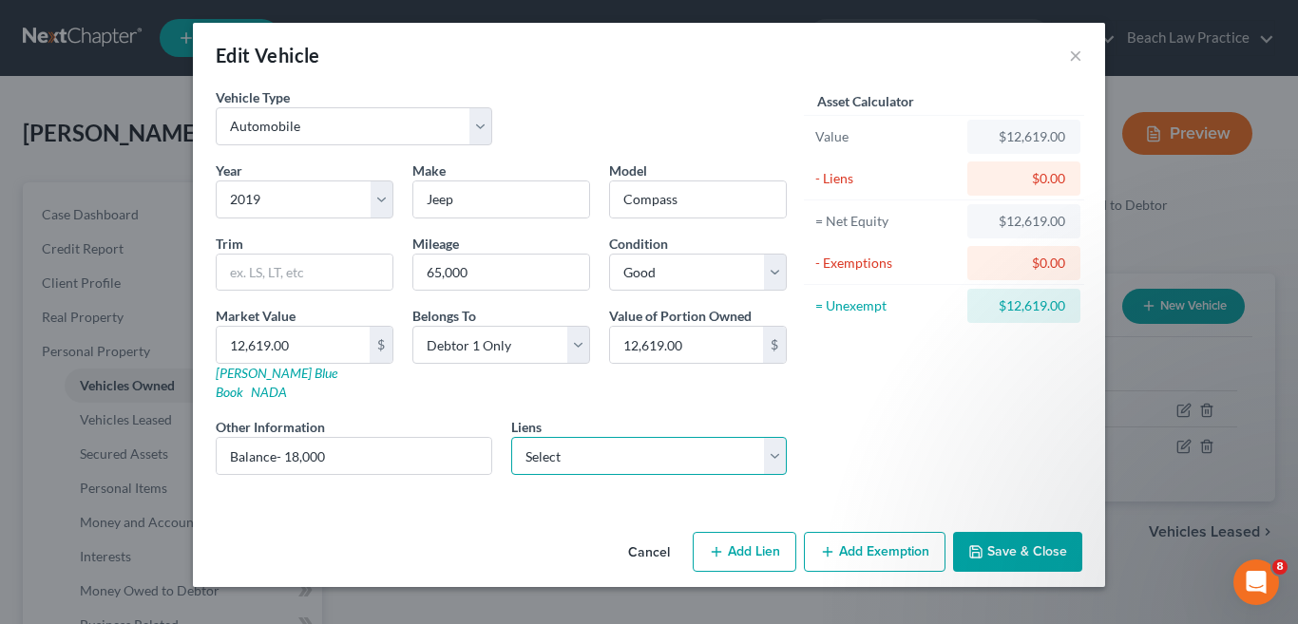
click at [776, 438] on select "Select BFG Credit Union - $18,000.00" at bounding box center [649, 456] width 277 height 38
select select "36"
select select "0"
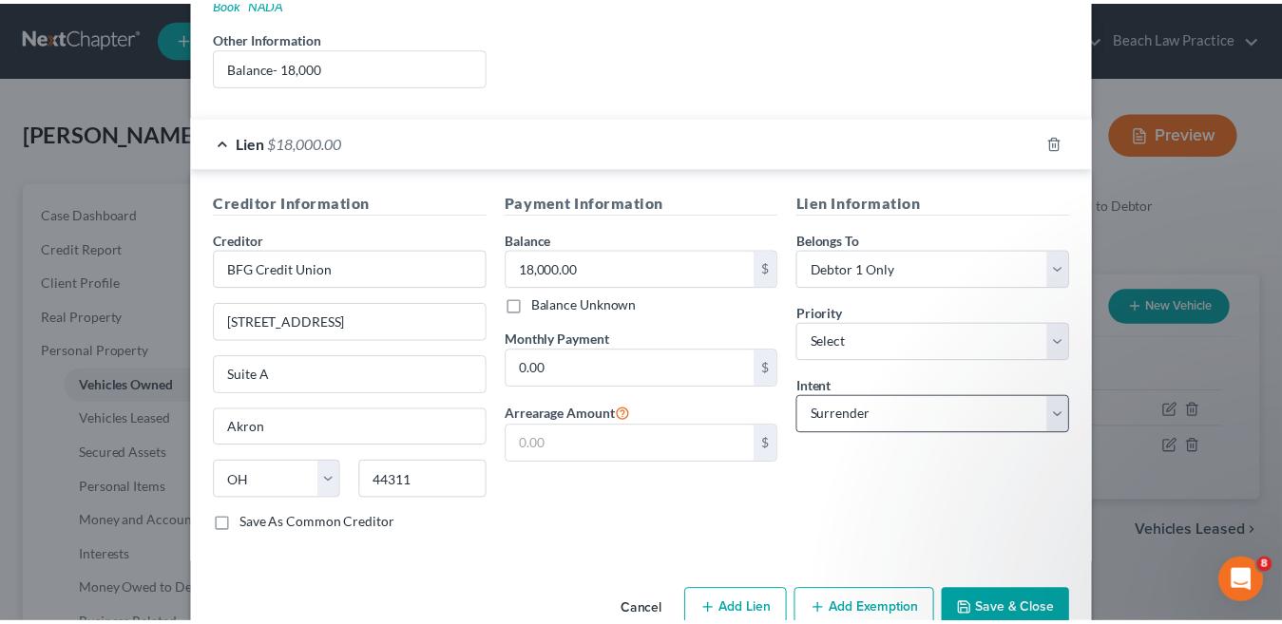
scroll to position [415, 0]
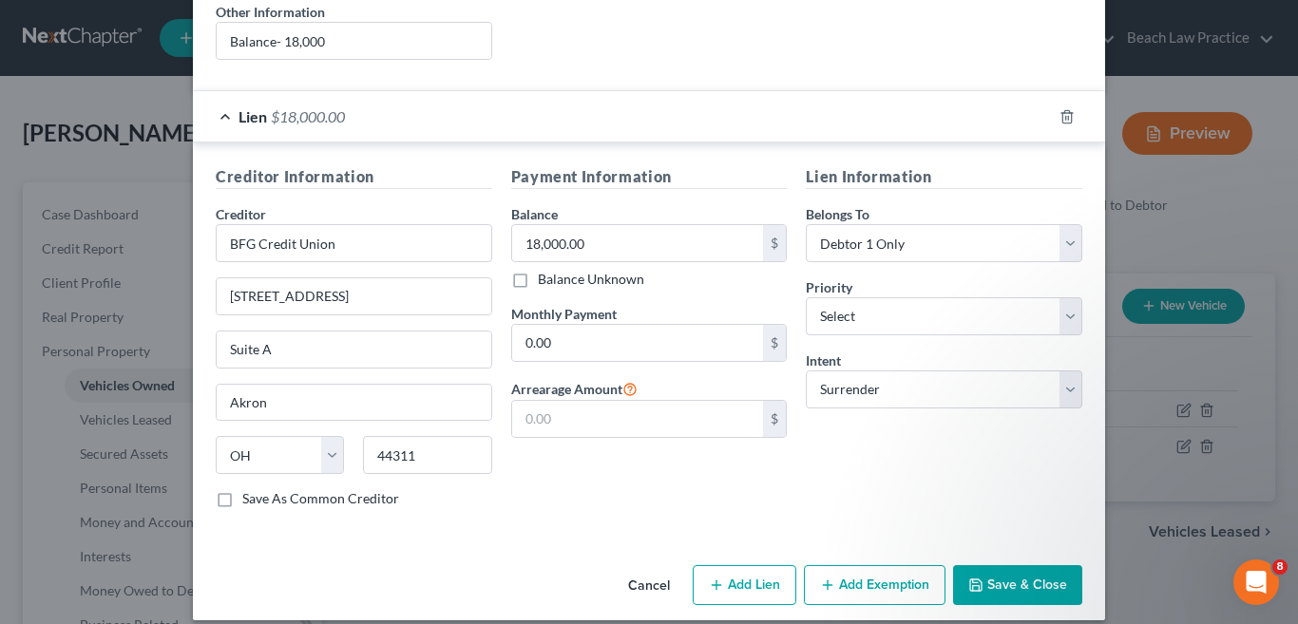
drag, startPoint x: 1028, startPoint y: 567, endPoint x: 941, endPoint y: 460, distance: 138.5
click at [1028, 566] on button "Save & Close" at bounding box center [1017, 586] width 129 height 40
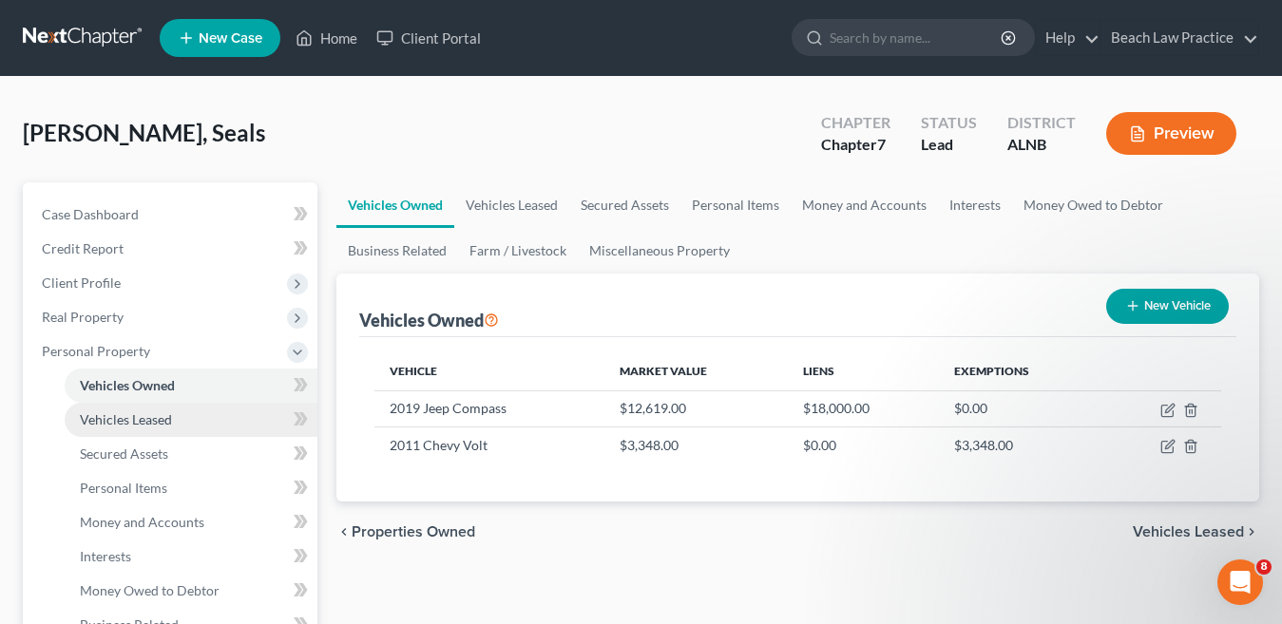
click at [180, 419] on link "Vehicles Leased" at bounding box center [191, 420] width 253 height 34
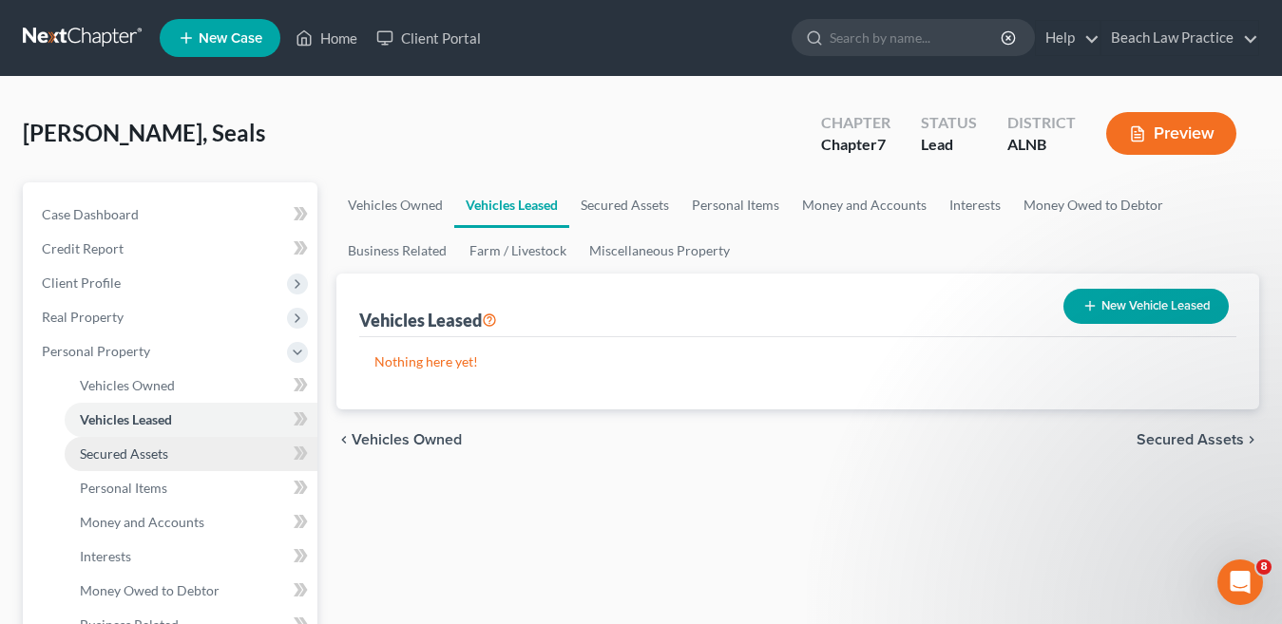
click at [158, 459] on span "Secured Assets" at bounding box center [124, 454] width 88 height 16
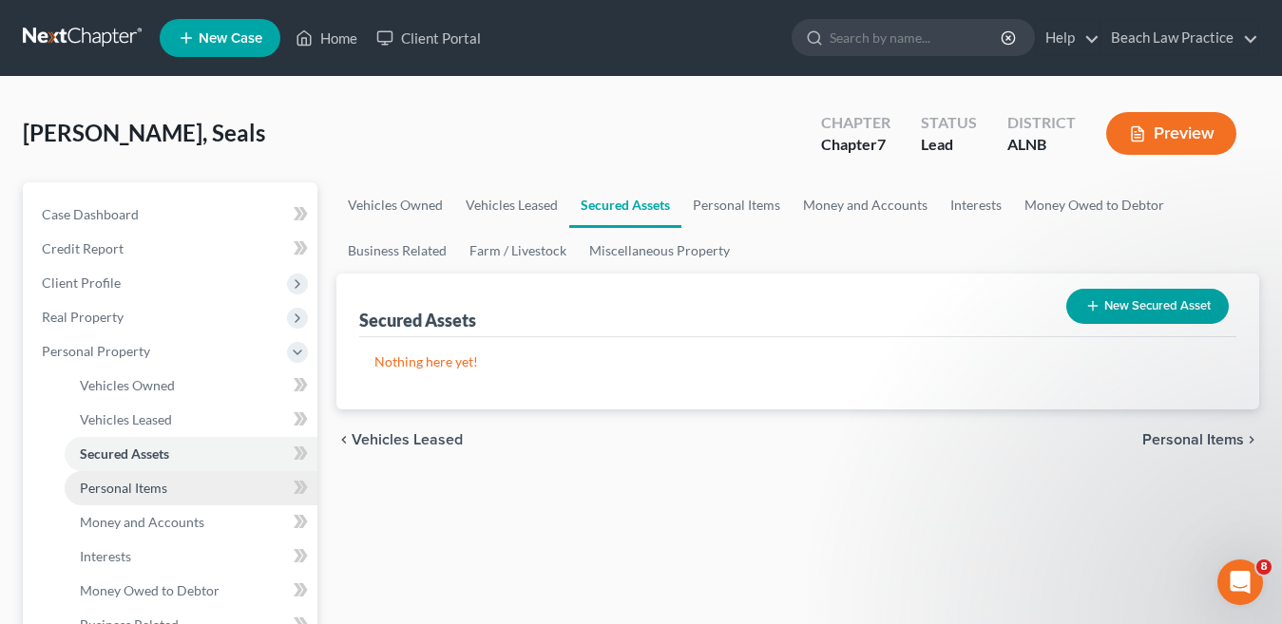
click at [151, 491] on span "Personal Items" at bounding box center [123, 488] width 87 height 16
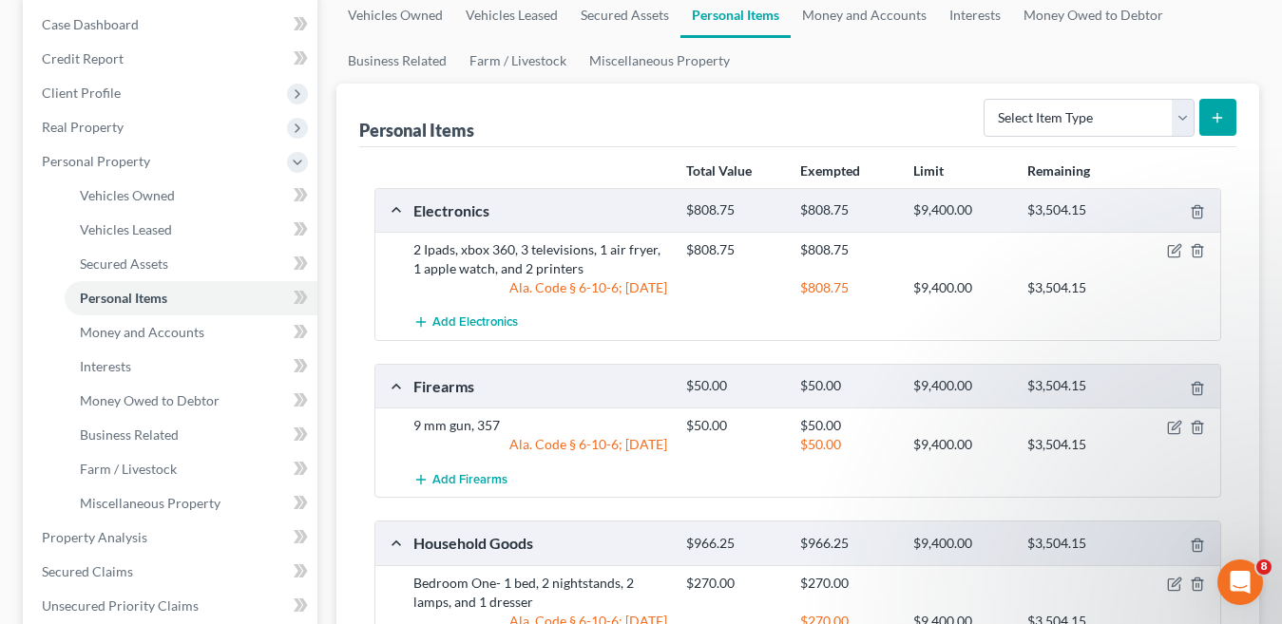
scroll to position [285, 0]
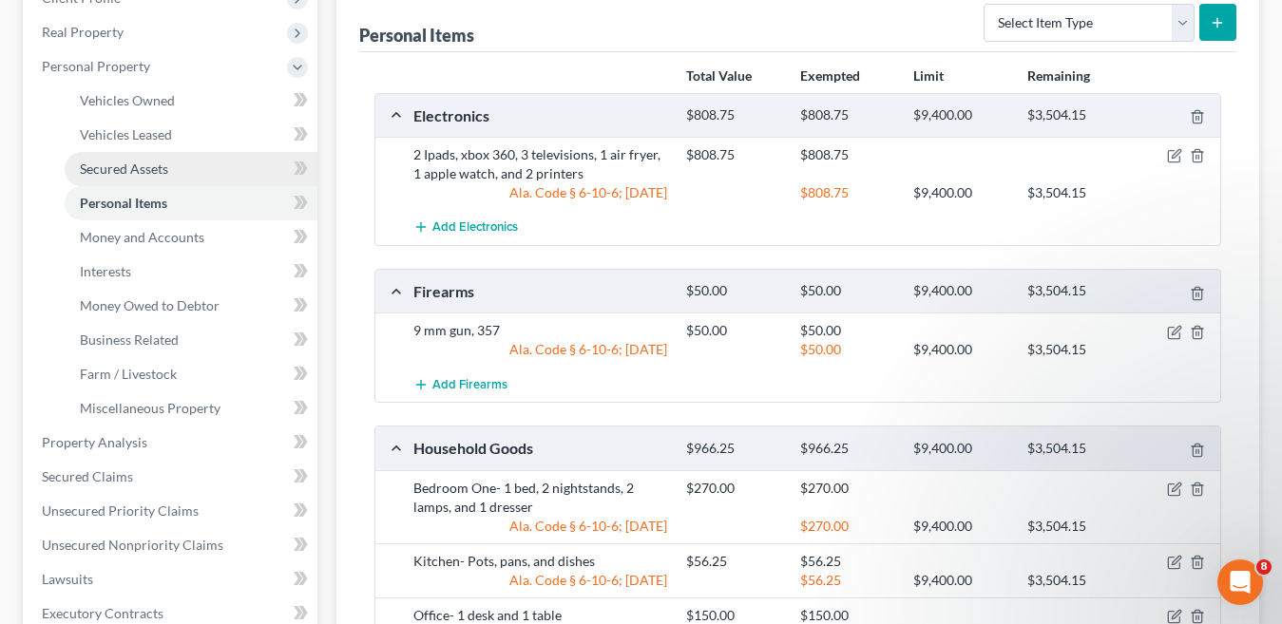
click at [191, 165] on link "Secured Assets" at bounding box center [191, 169] width 253 height 34
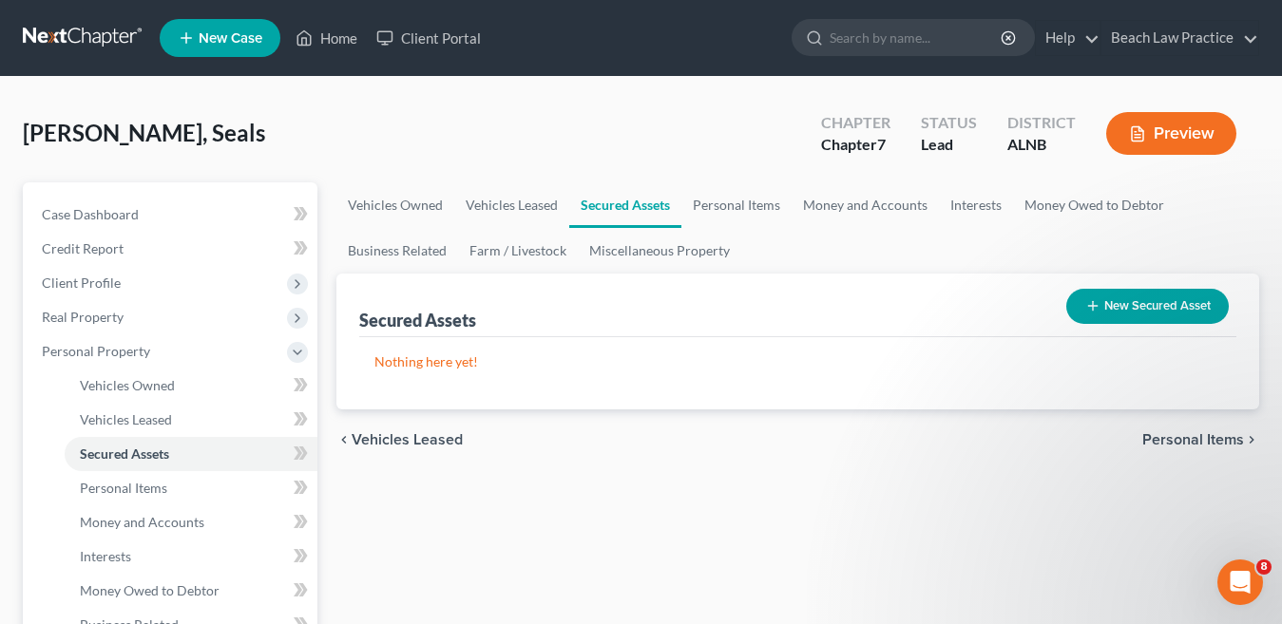
click at [1167, 305] on button "New Secured Asset" at bounding box center [1147, 306] width 163 height 35
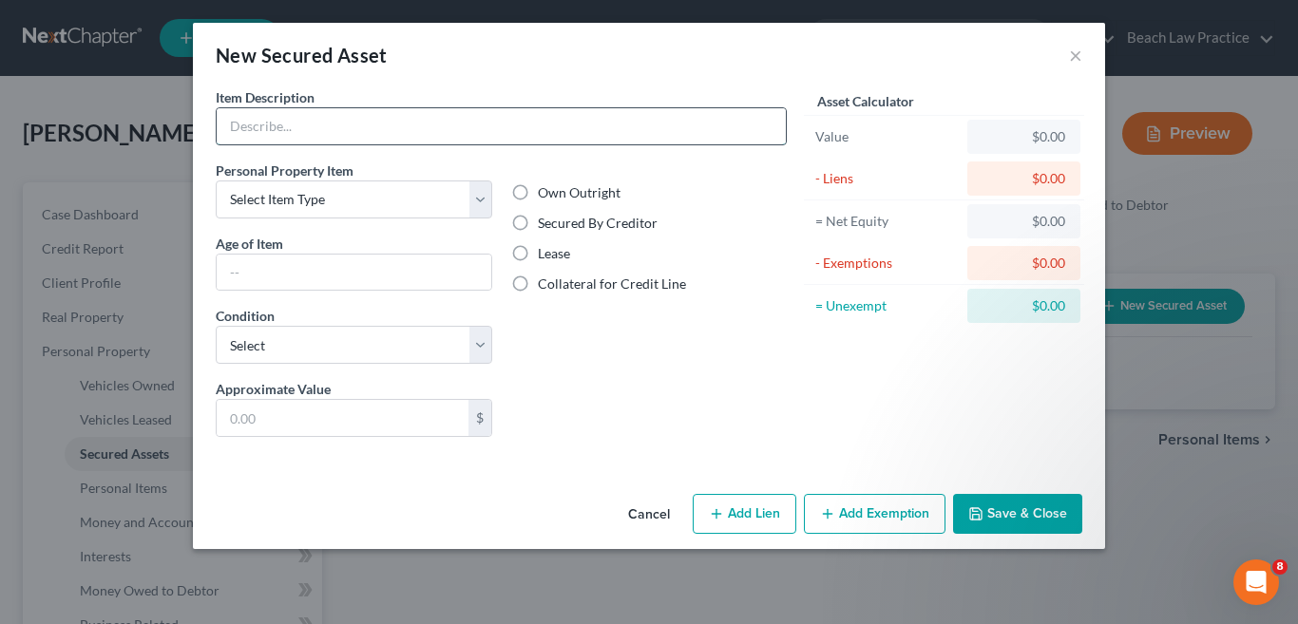
click at [339, 119] on input "text" at bounding box center [501, 126] width 569 height 36
type input "Ipad"
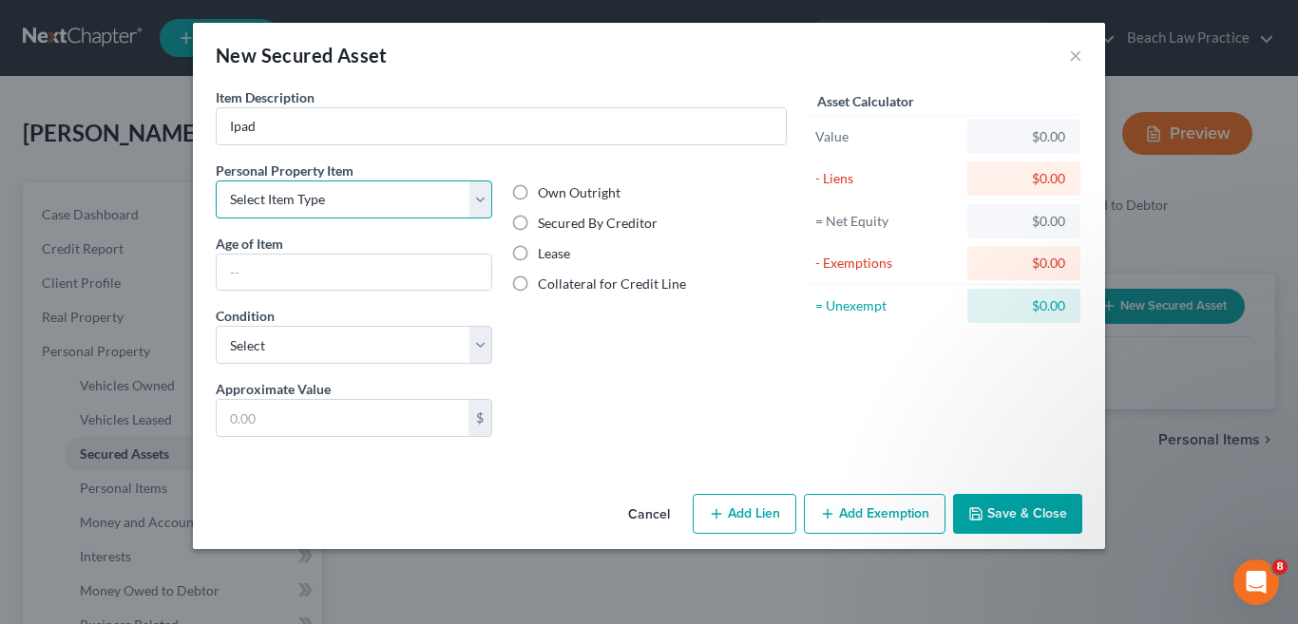
click at [484, 208] on select "Select Item Type Clothing Collectibles Of Value Electronics Firearms Household …" at bounding box center [354, 200] width 277 height 38
select select "electronics"
click at [216, 181] on select "Select Item Type Clothing Collectibles Of Value Electronics Firearms Household …" at bounding box center [354, 200] width 277 height 38
click at [538, 221] on label "Secured By Creditor" at bounding box center [598, 223] width 120 height 19
click at [546, 221] on input "Secured By Creditor" at bounding box center [552, 220] width 12 height 12
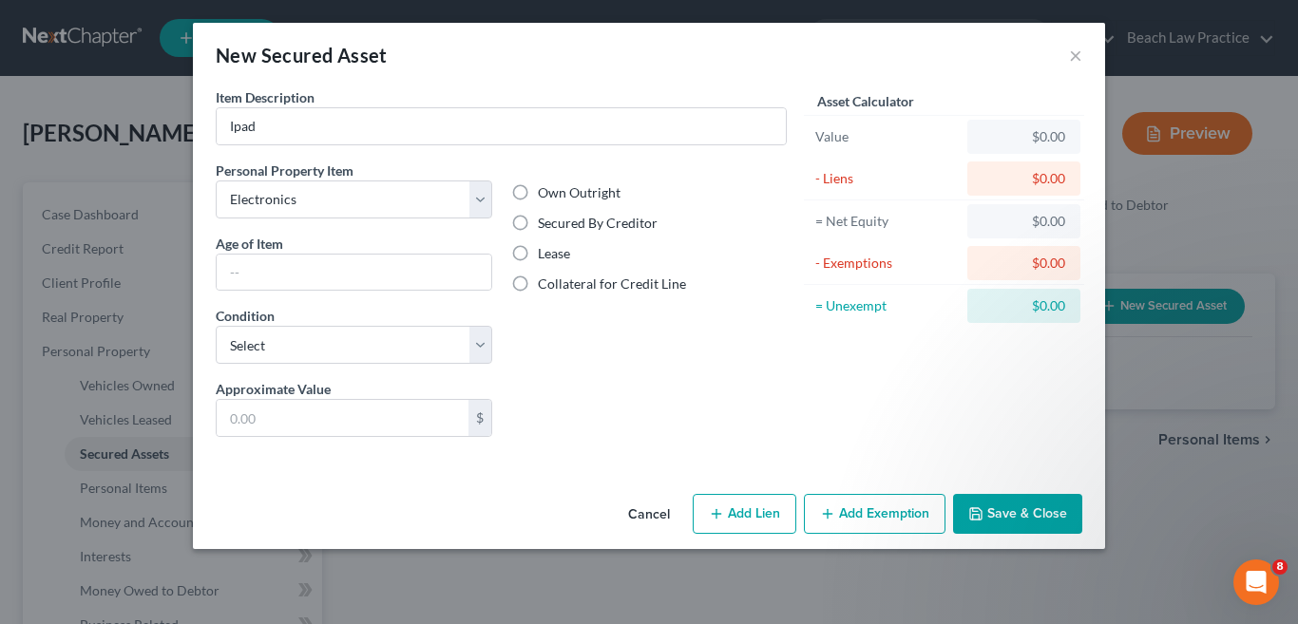
radio input "true"
click at [355, 276] on input "text" at bounding box center [354, 273] width 275 height 36
click at [477, 340] on select "Select Excellent Very Good Good Fair Poor" at bounding box center [354, 345] width 277 height 38
select select "2"
click at [216, 326] on select "Select Excellent Very Good Good Fair Poor" at bounding box center [354, 345] width 277 height 38
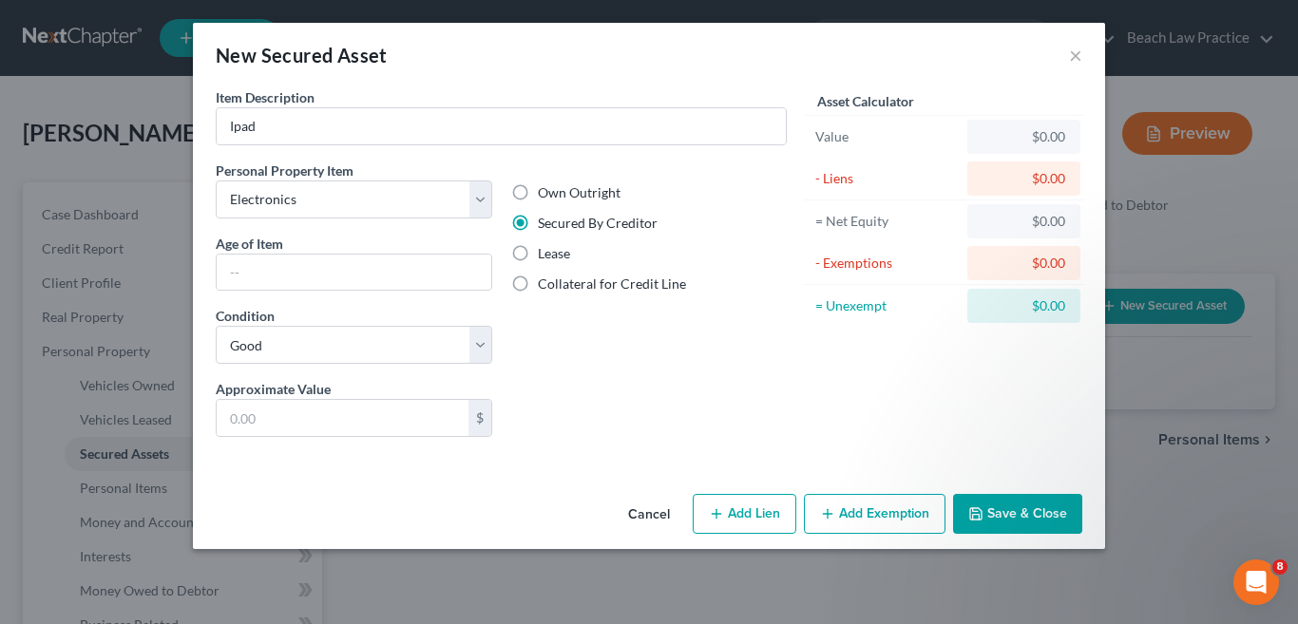
drag, startPoint x: 982, startPoint y: 291, endPoint x: 649, endPoint y: 350, distance: 337.8
click at [649, 348] on div "Own Outright Secured By Creditor Lease Collateral for Credit Line" at bounding box center [650, 270] width 296 height 219
click at [389, 282] on input "text" at bounding box center [354, 273] width 275 height 36
click at [1065, 176] on div "$0.00" at bounding box center [1024, 179] width 113 height 34
click at [1042, 181] on div "$0.00" at bounding box center [1024, 178] width 83 height 19
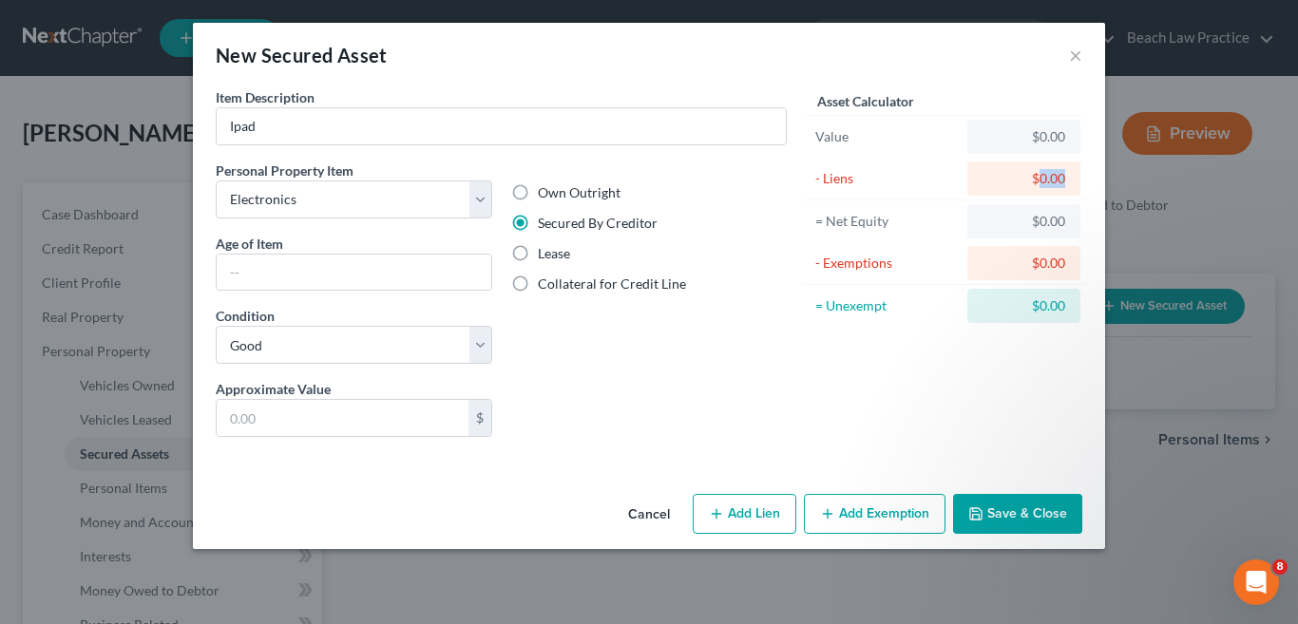
drag, startPoint x: 1042, startPoint y: 181, endPoint x: 1081, endPoint y: 180, distance: 39.0
click at [1081, 180] on div "- Liens $0.00" at bounding box center [944, 179] width 280 height 43
click at [758, 521] on button "Add Lien" at bounding box center [745, 514] width 104 height 40
select select "0"
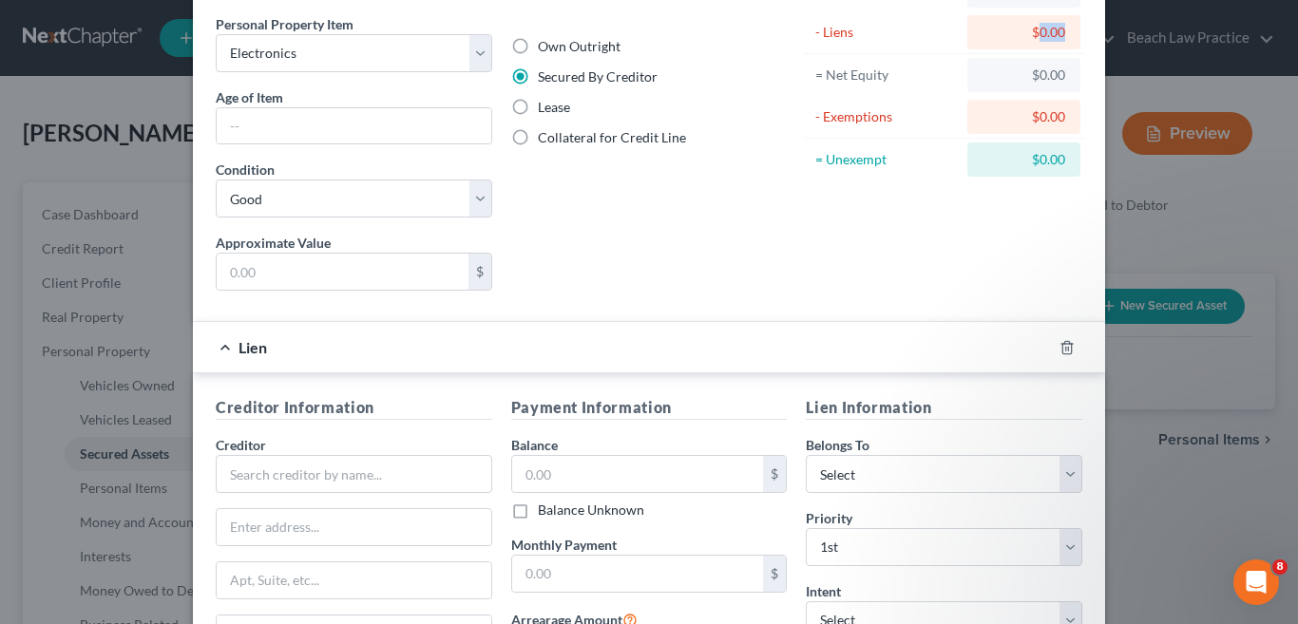
scroll to position [285, 0]
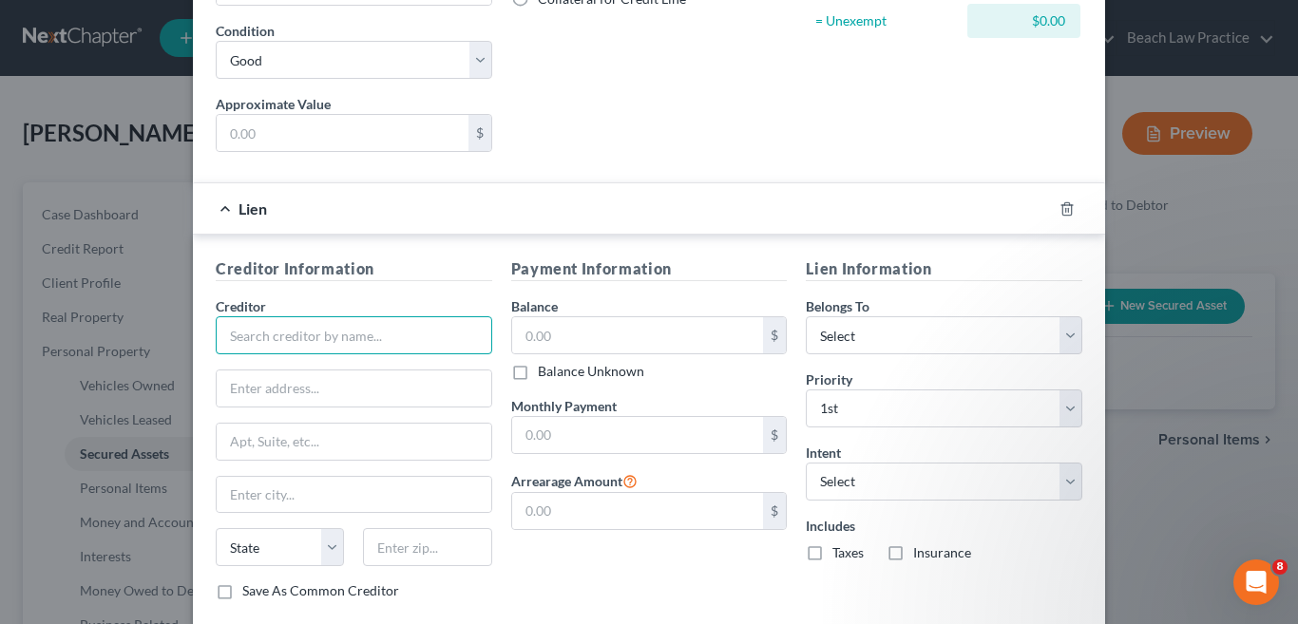
click at [331, 342] on input "text" at bounding box center [354, 336] width 277 height 38
type input "Verizon"
click at [583, 330] on input "text" at bounding box center [638, 335] width 252 height 36
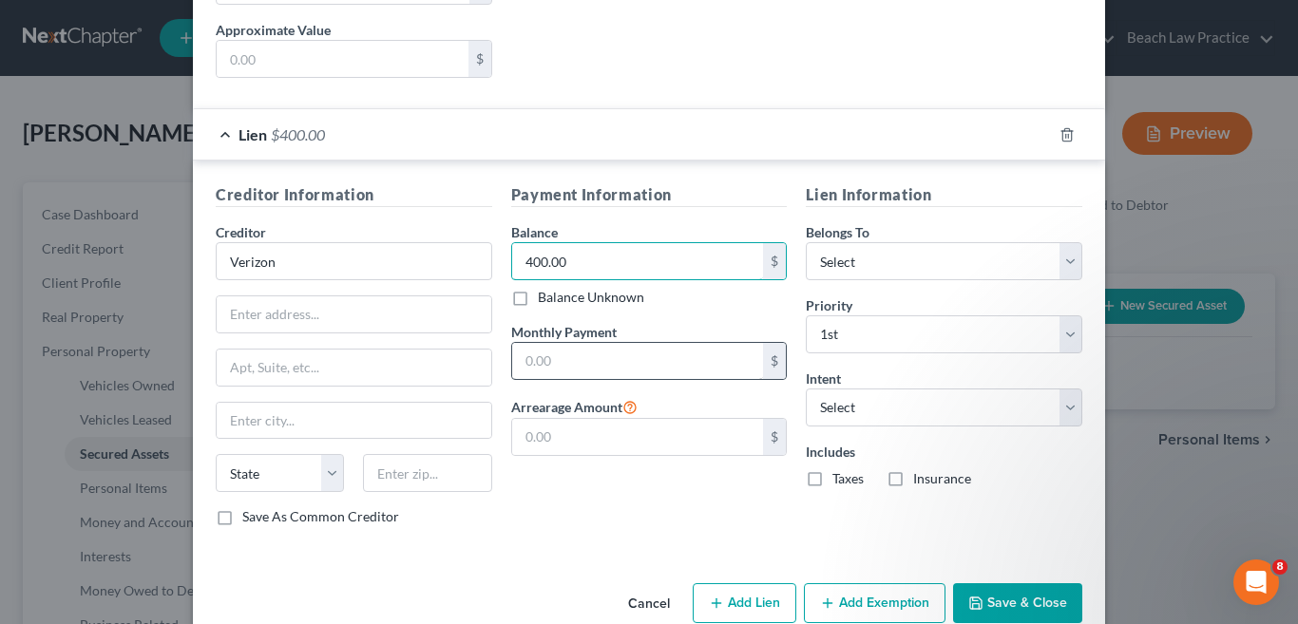
scroll to position [396, 0]
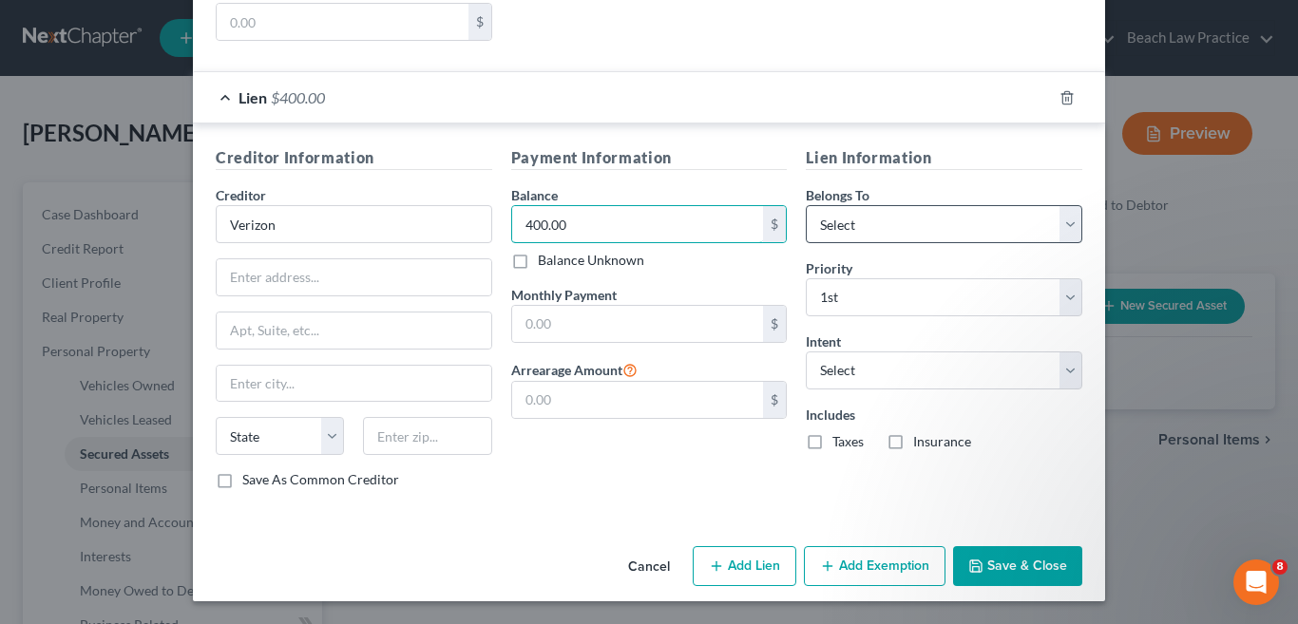
type input "400.00"
click at [1064, 224] on select "Select Debtor 1 Only Debtor 2 Only Debtor 1 And Debtor 2 Only At Least One Of T…" at bounding box center [944, 224] width 277 height 38
select select "0"
click at [806, 205] on select "Select Debtor 1 Only Debtor 2 Only Debtor 1 And Debtor 2 Only At Least One Of T…" at bounding box center [944, 224] width 277 height 38
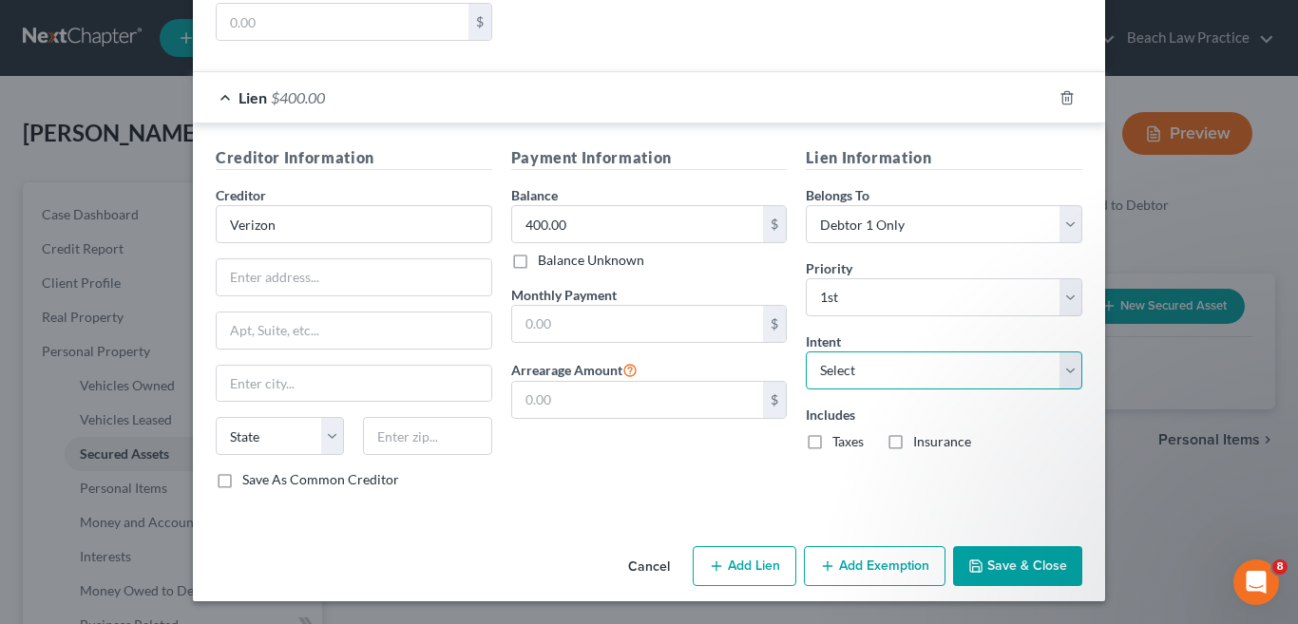
click at [1064, 366] on select "Select Surrender Redeem Reaffirm Avoid Other" at bounding box center [944, 371] width 277 height 38
select select "2"
click at [806, 352] on select "Select Surrender Redeem Reaffirm Avoid Other" at bounding box center [944, 371] width 277 height 38
click at [1002, 571] on button "Save & Close" at bounding box center [1017, 567] width 129 height 40
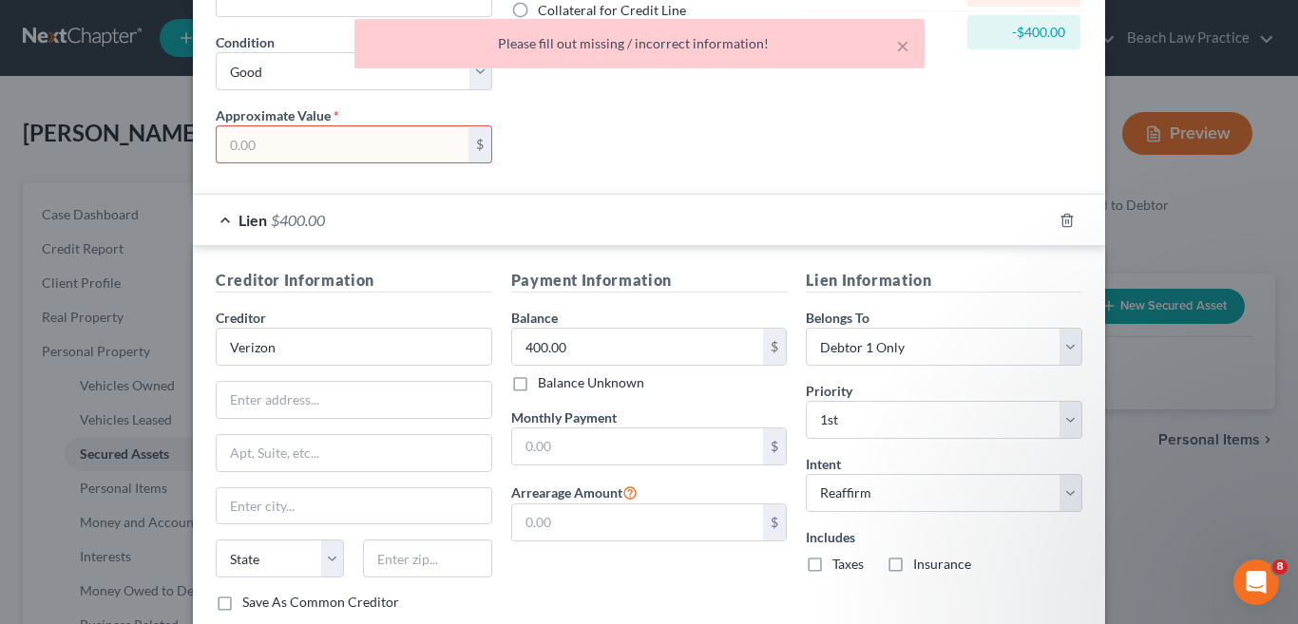
scroll to position [111, 0]
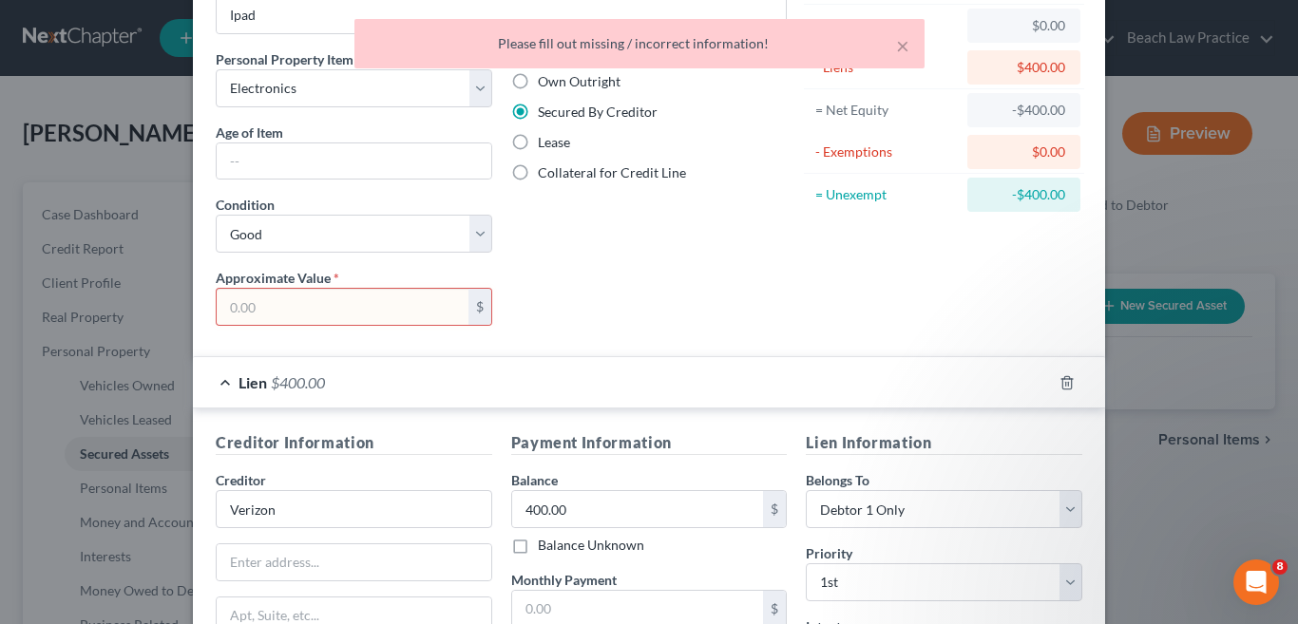
click at [359, 308] on input "text" at bounding box center [343, 307] width 252 height 36
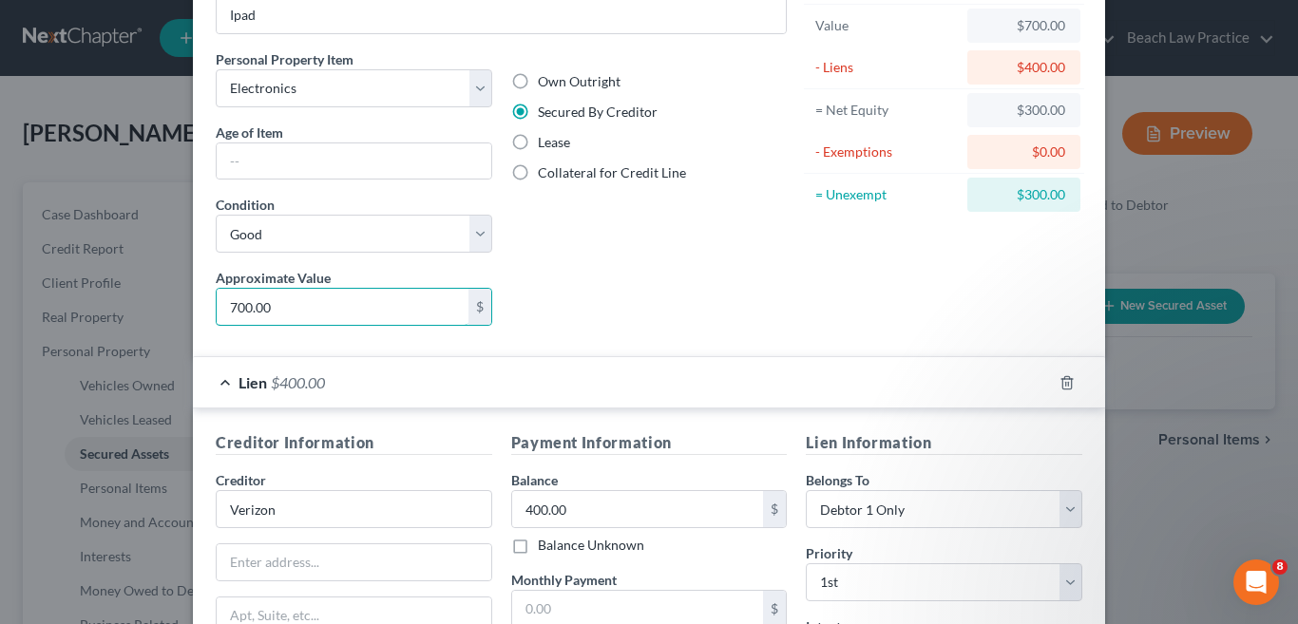
type input "700.00"
click at [716, 292] on div "Liens Select" at bounding box center [650, 297] width 296 height 58
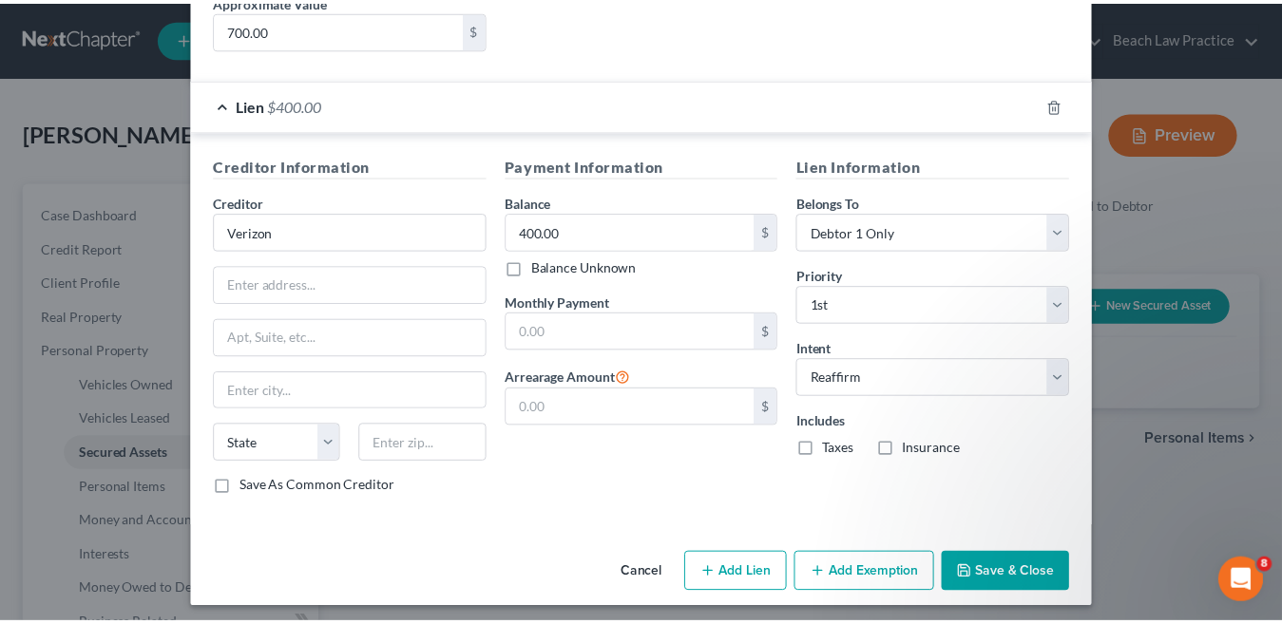
scroll to position [396, 0]
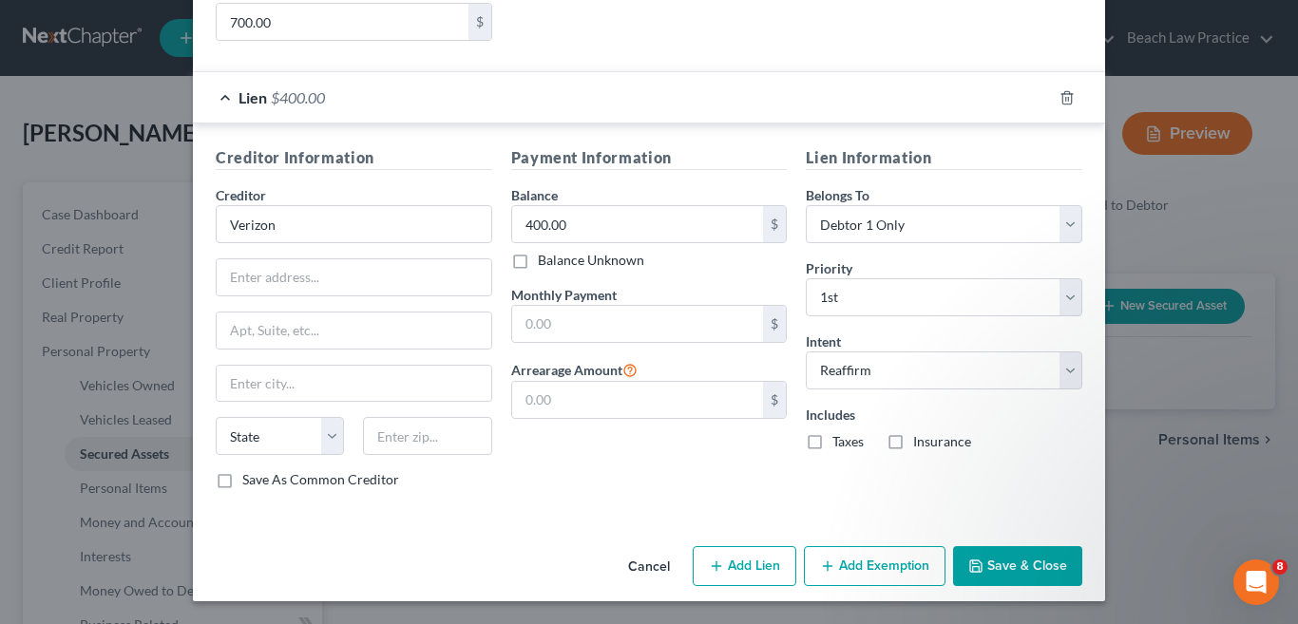
click at [1031, 562] on button "Save & Close" at bounding box center [1017, 567] width 129 height 40
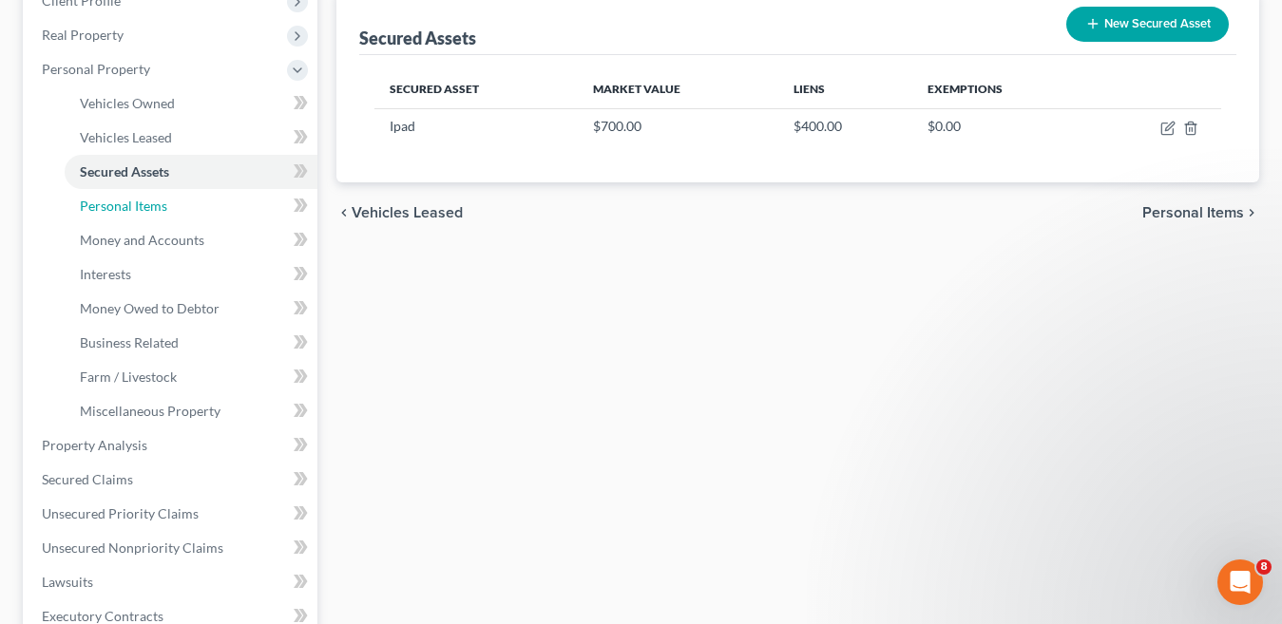
scroll to position [285, 0]
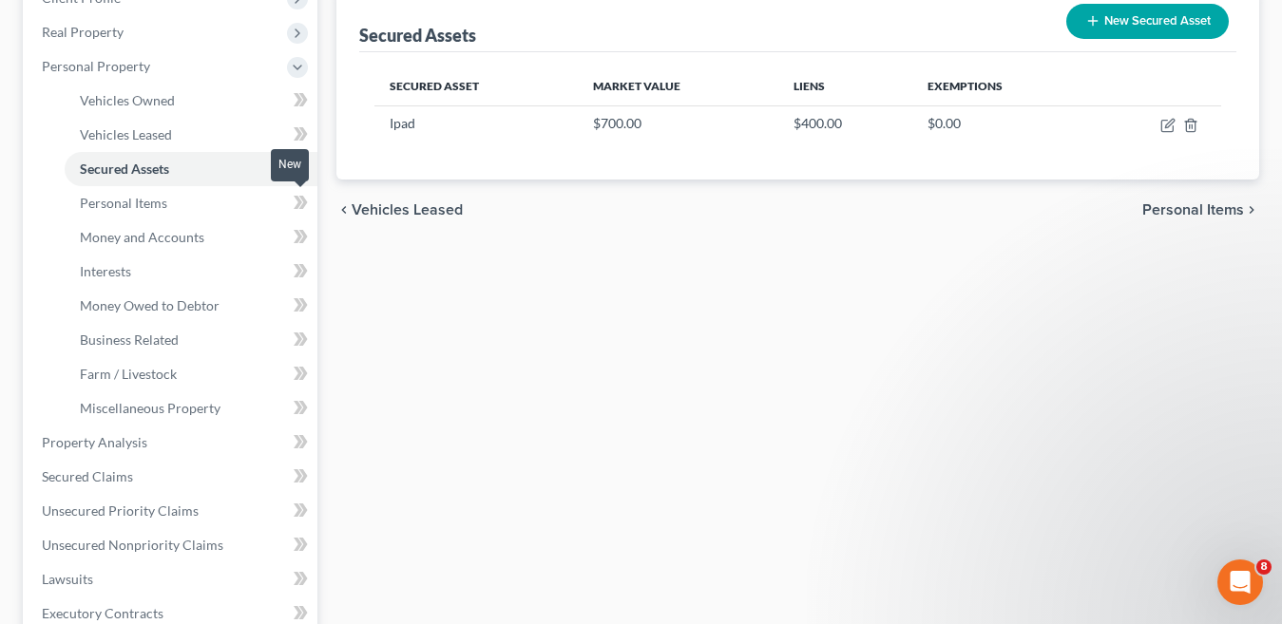
click at [302, 200] on icon at bounding box center [303, 202] width 9 height 13
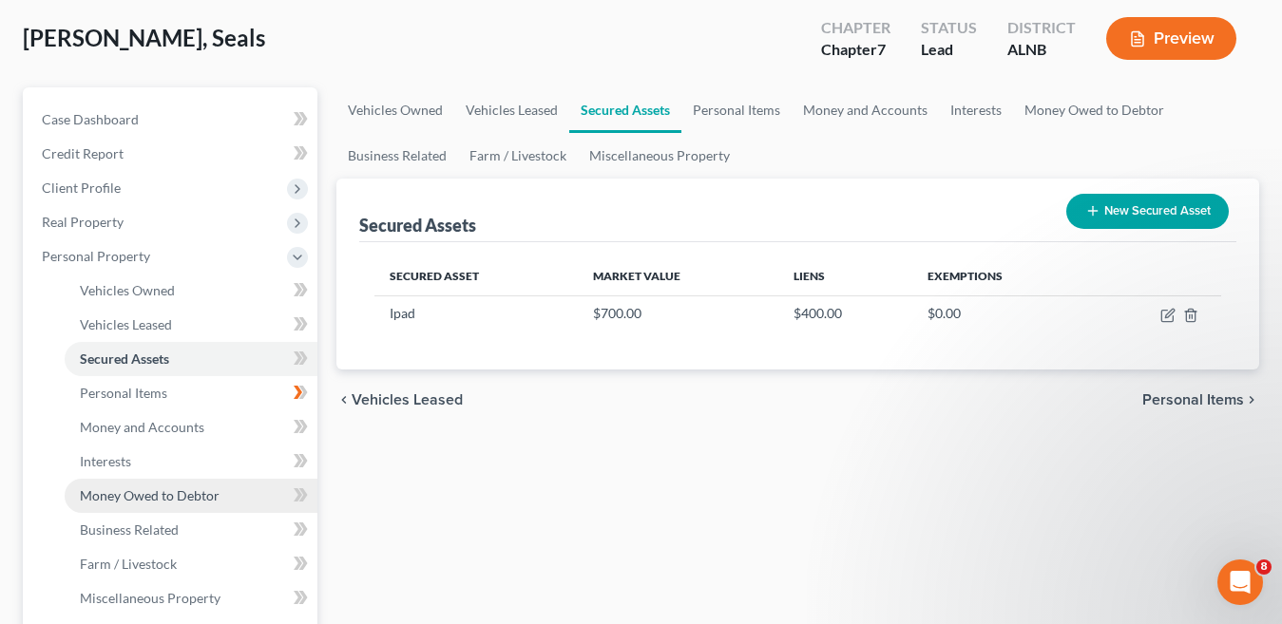
scroll to position [380, 0]
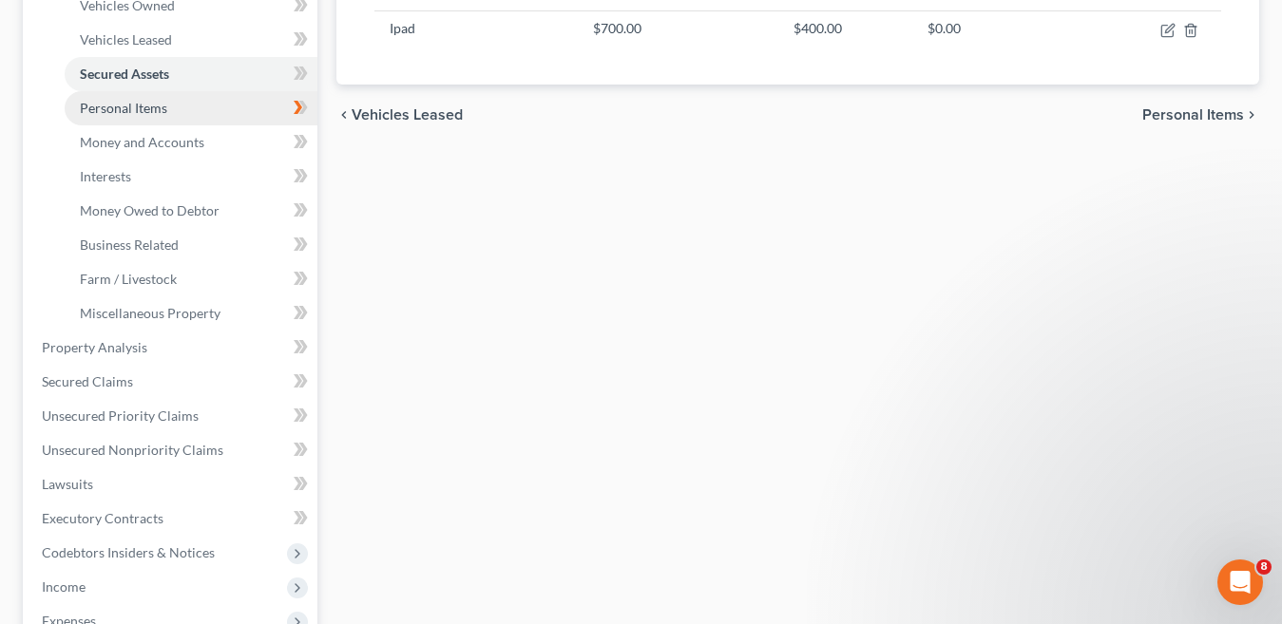
click at [109, 106] on span "Personal Items" at bounding box center [123, 108] width 87 height 16
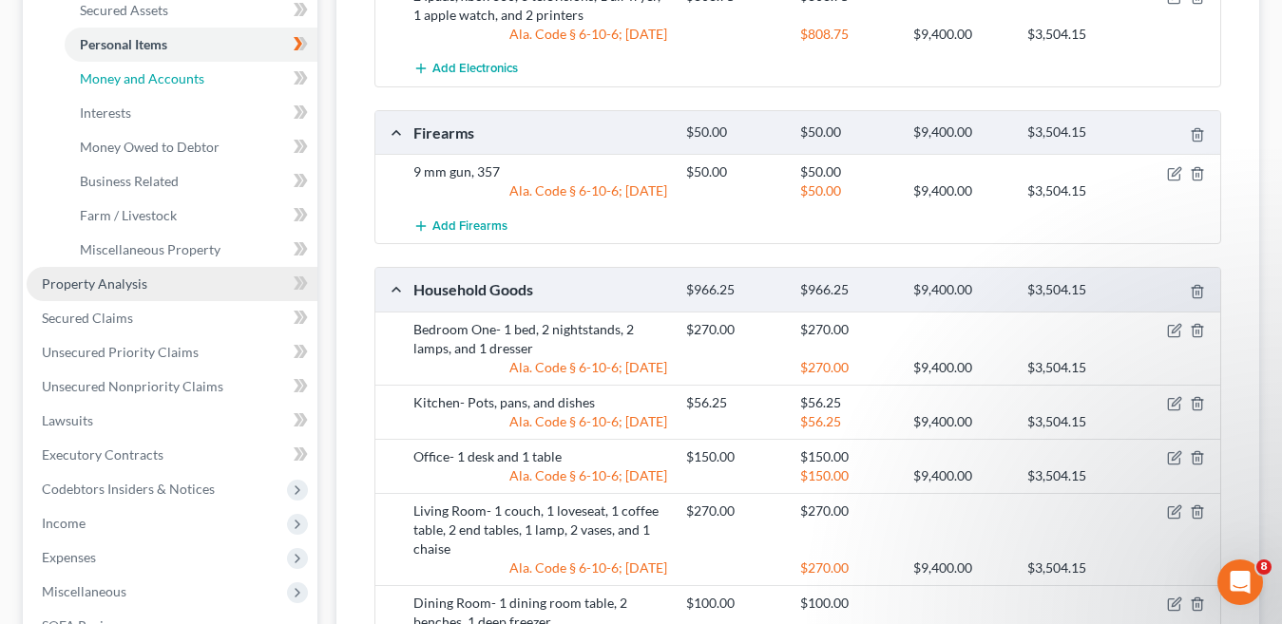
scroll to position [429, 0]
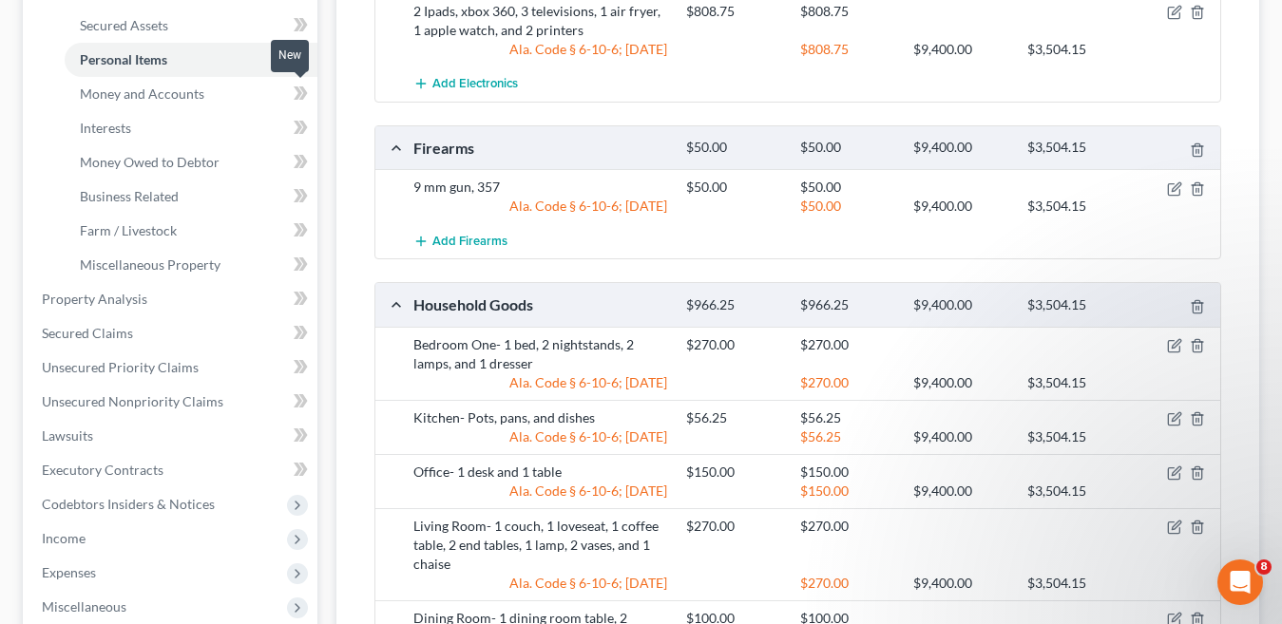
click at [302, 90] on g at bounding box center [301, 92] width 14 height 13
click at [607, 103] on div "Electronics $808.75 $808.75 $9,400.00 $3,504.15 2 Ipads, xbox 360, 3 television…" at bounding box center [797, 435] width 847 height 971
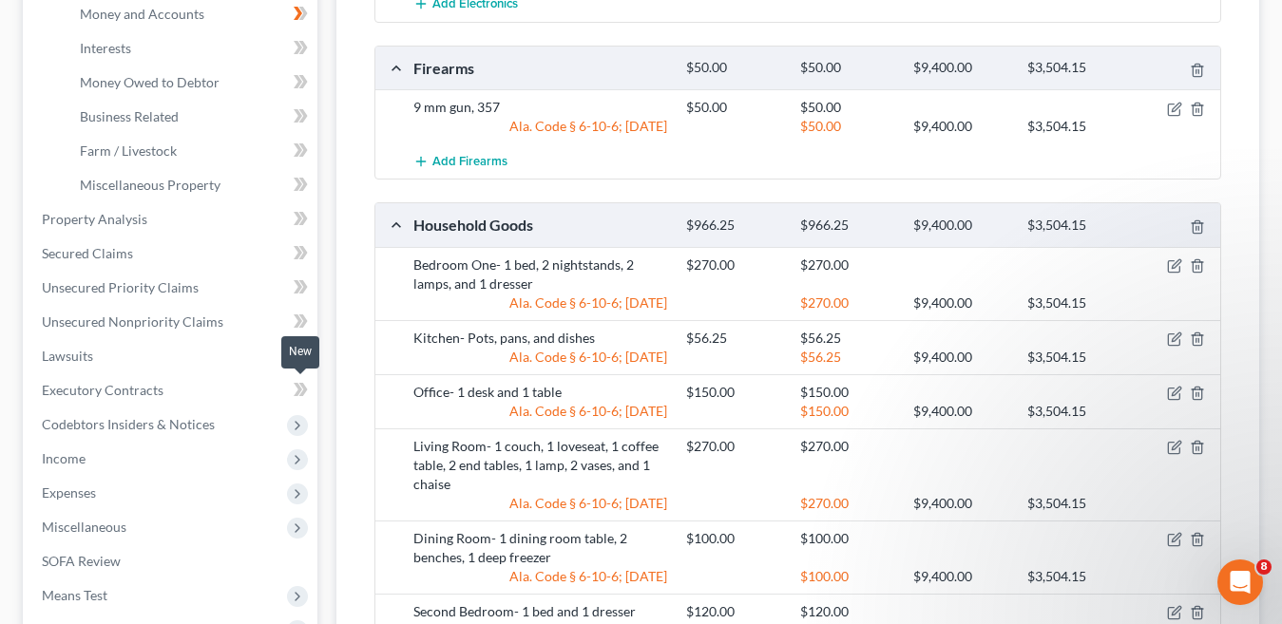
scroll to position [318, 0]
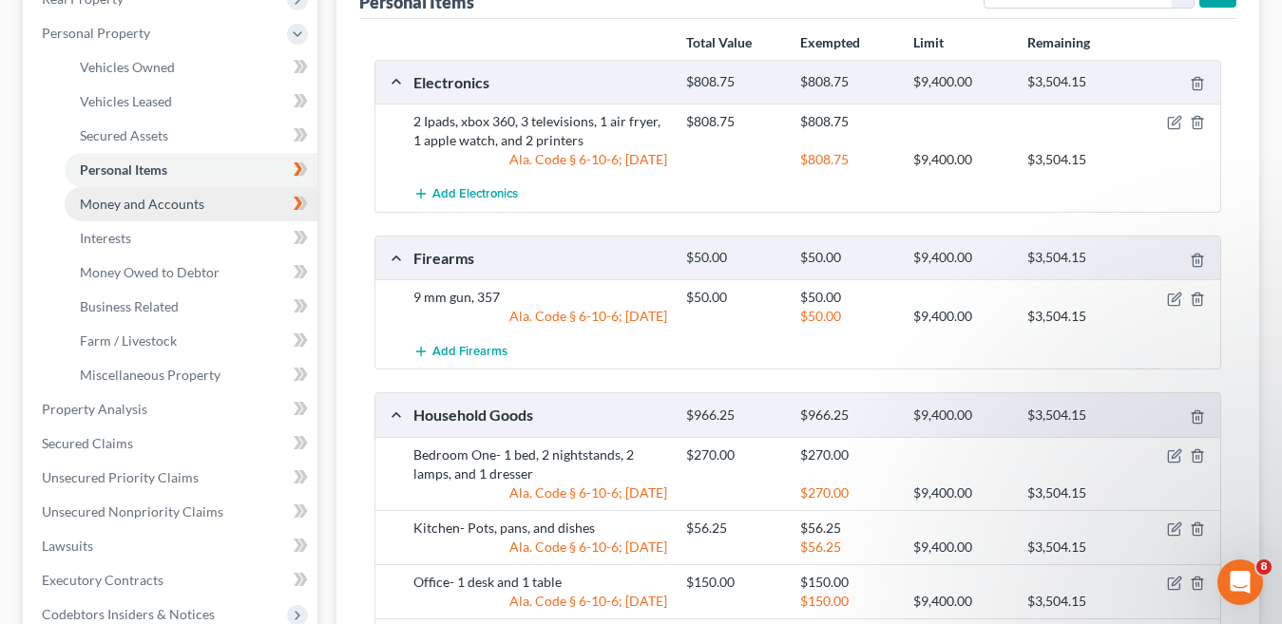
click at [129, 200] on span "Money and Accounts" at bounding box center [142, 204] width 125 height 16
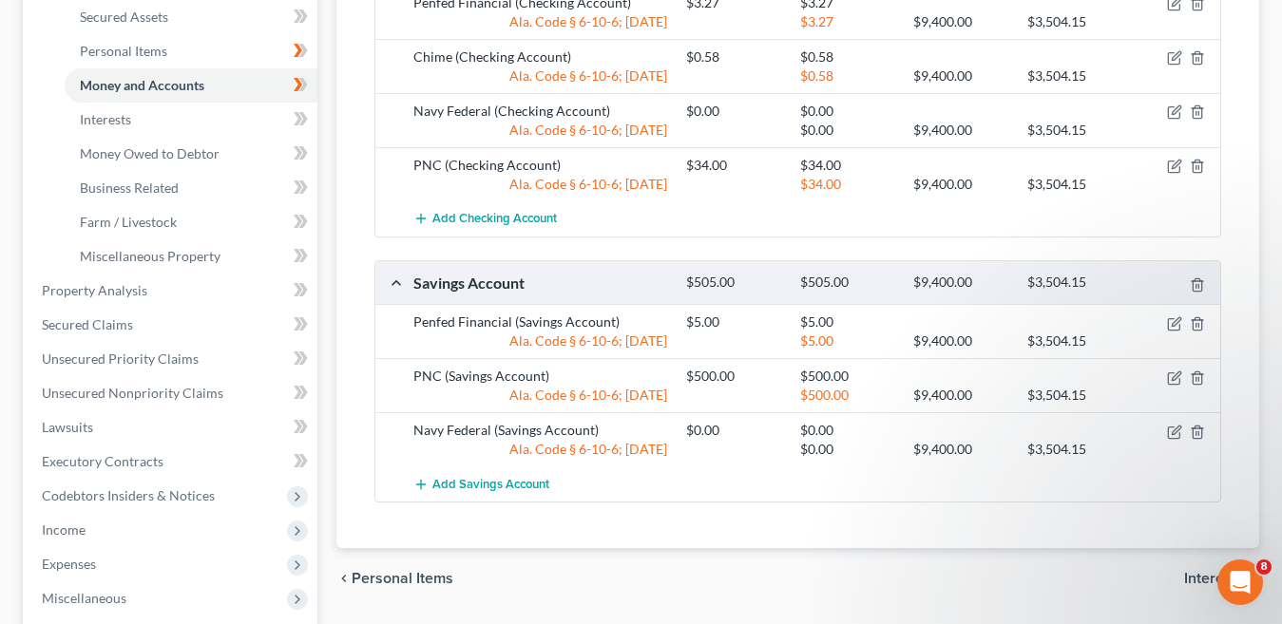
scroll to position [253, 0]
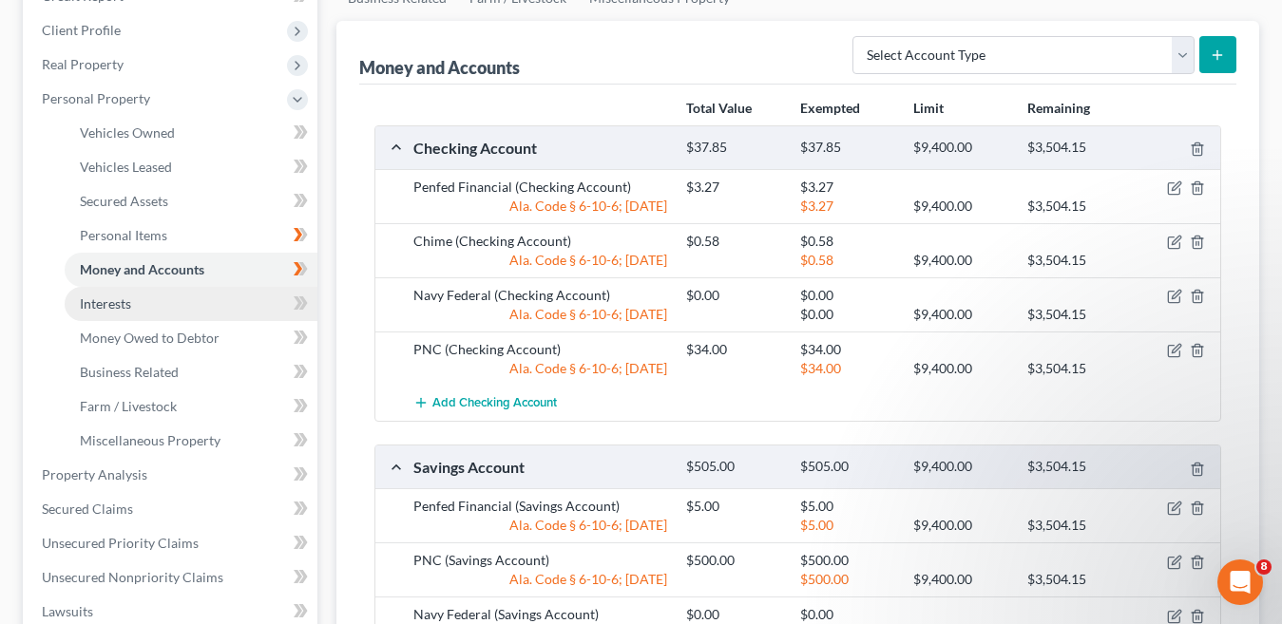
click at [113, 307] on span "Interests" at bounding box center [105, 304] width 51 height 16
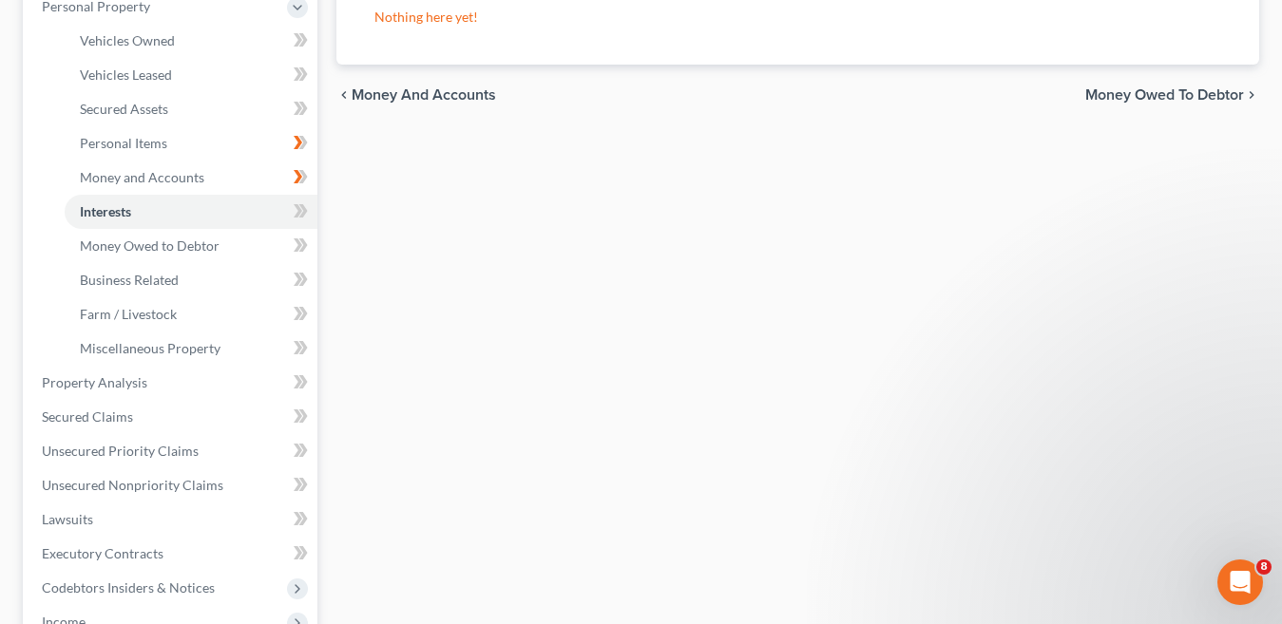
scroll to position [440, 0]
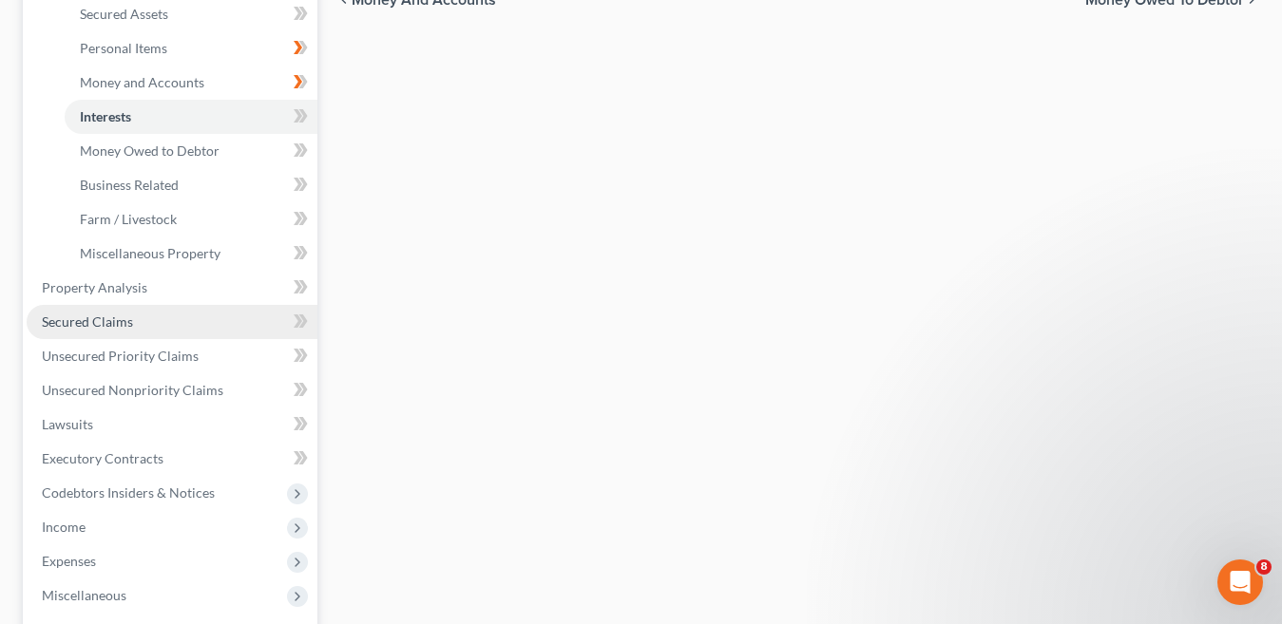
click at [130, 326] on span "Secured Claims" at bounding box center [87, 322] width 91 height 16
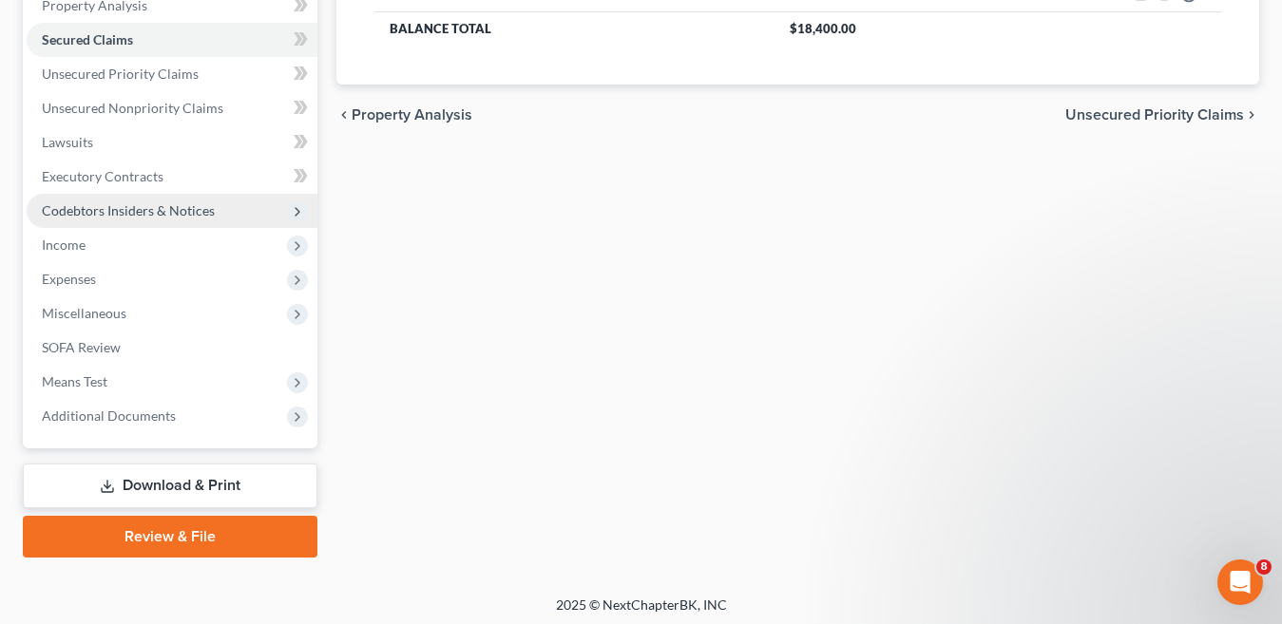
scroll to position [285, 0]
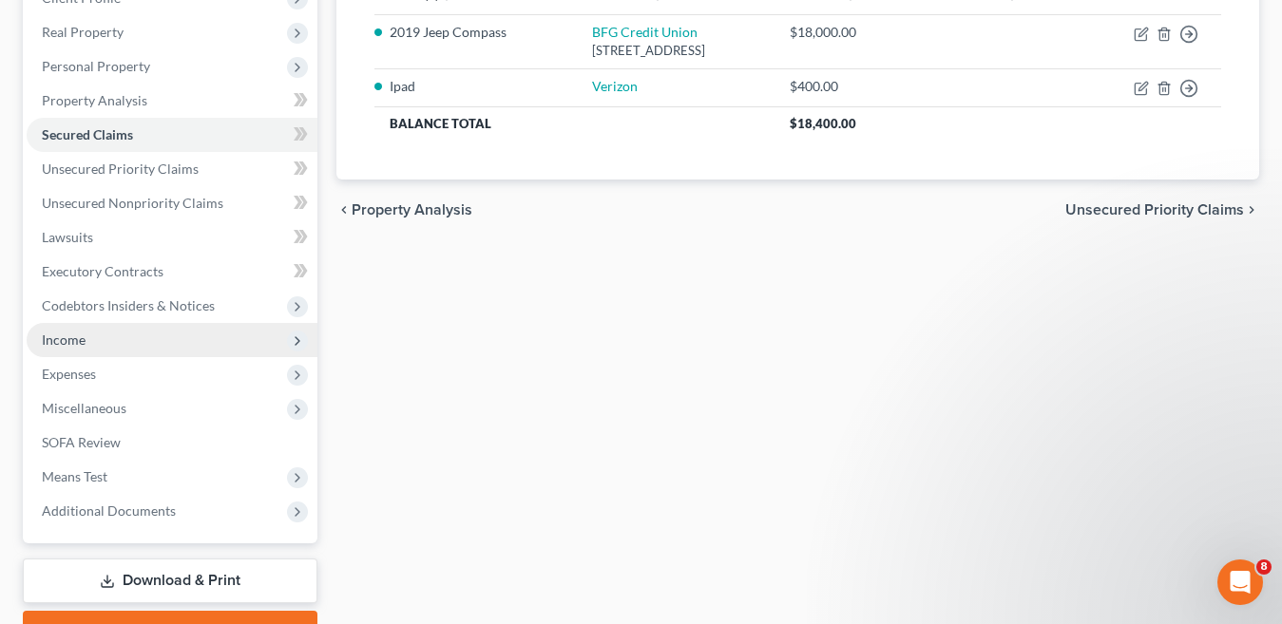
click at [64, 338] on span "Income" at bounding box center [64, 340] width 44 height 16
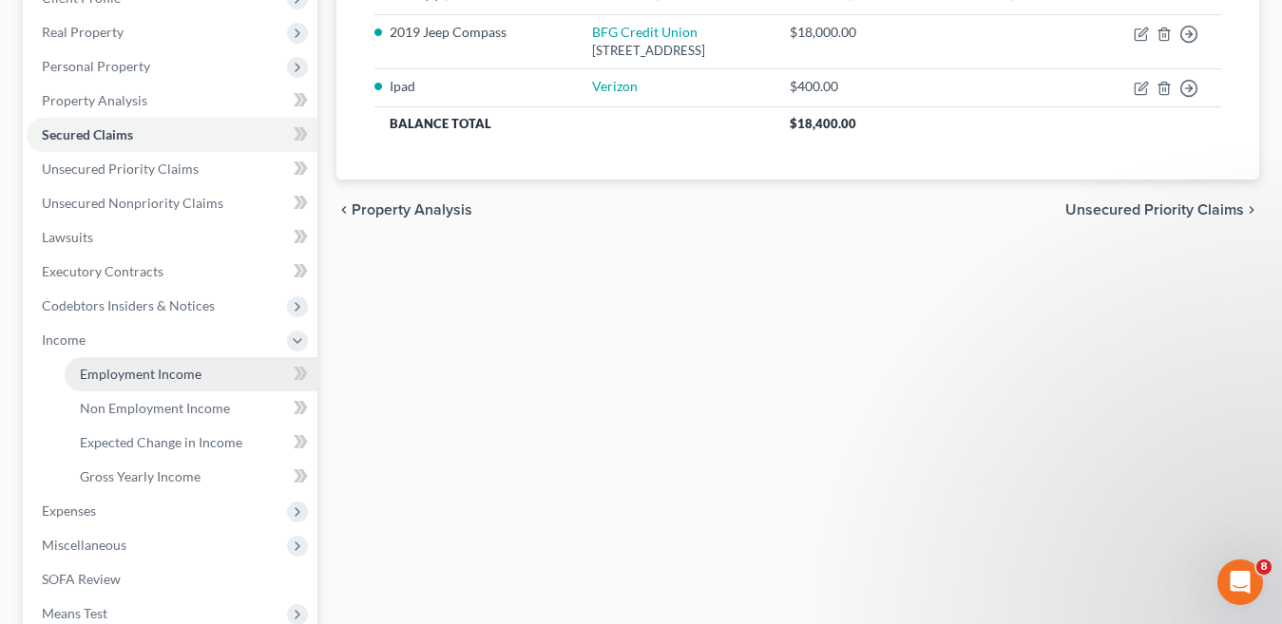
click at [182, 374] on span "Employment Income" at bounding box center [141, 374] width 122 height 16
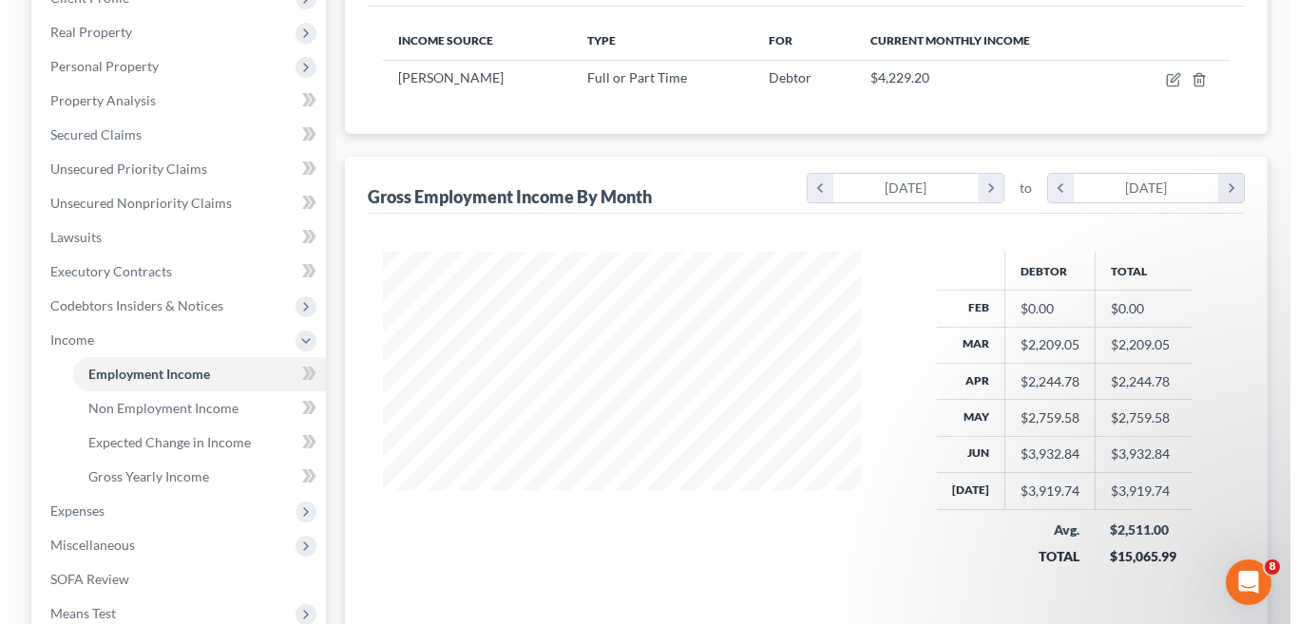
scroll to position [190, 0]
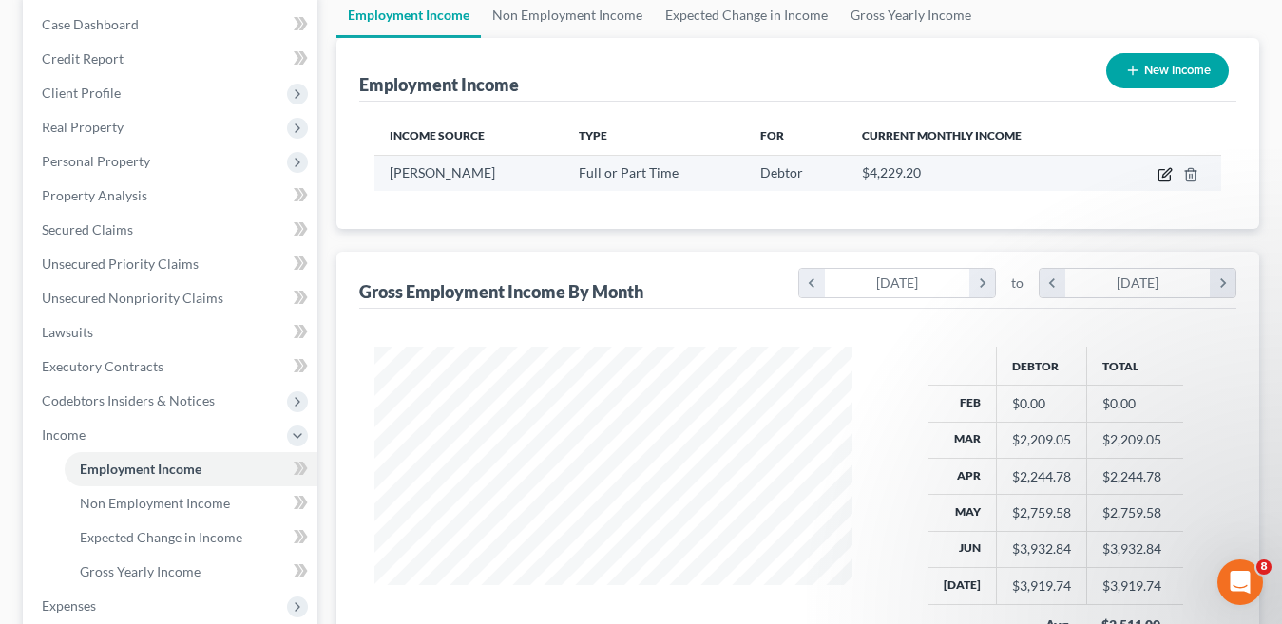
click at [1163, 175] on icon "button" at bounding box center [1166, 172] width 9 height 9
select select "0"
select select "3"
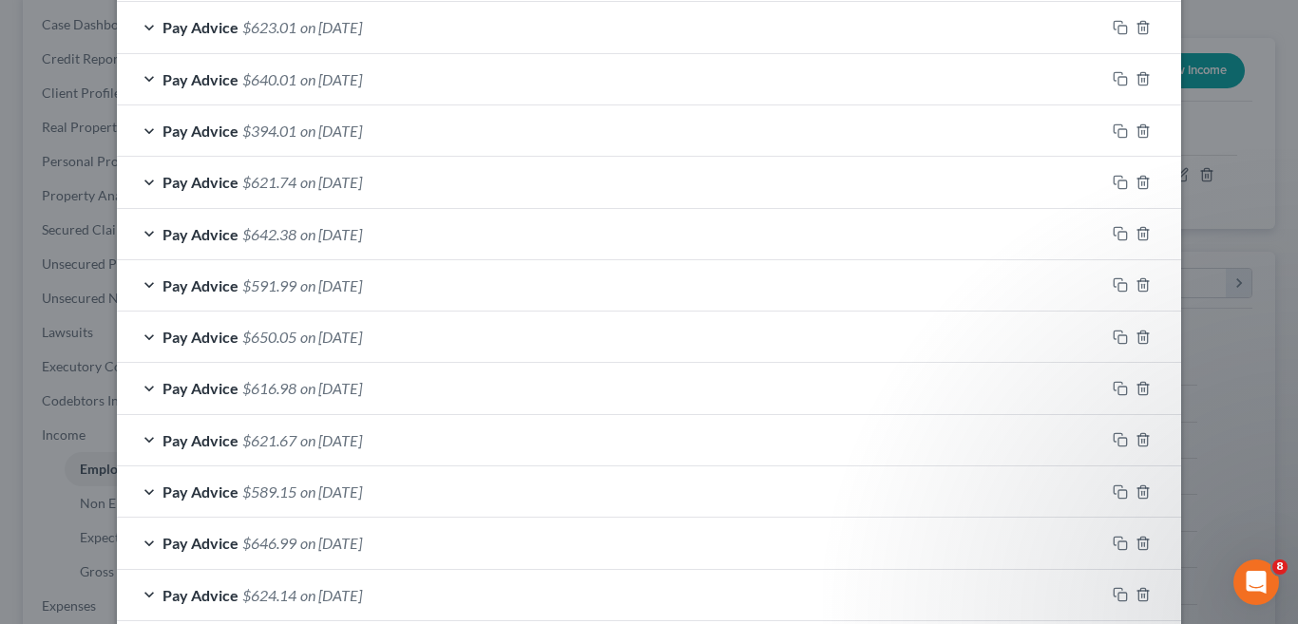
scroll to position [1052, 0]
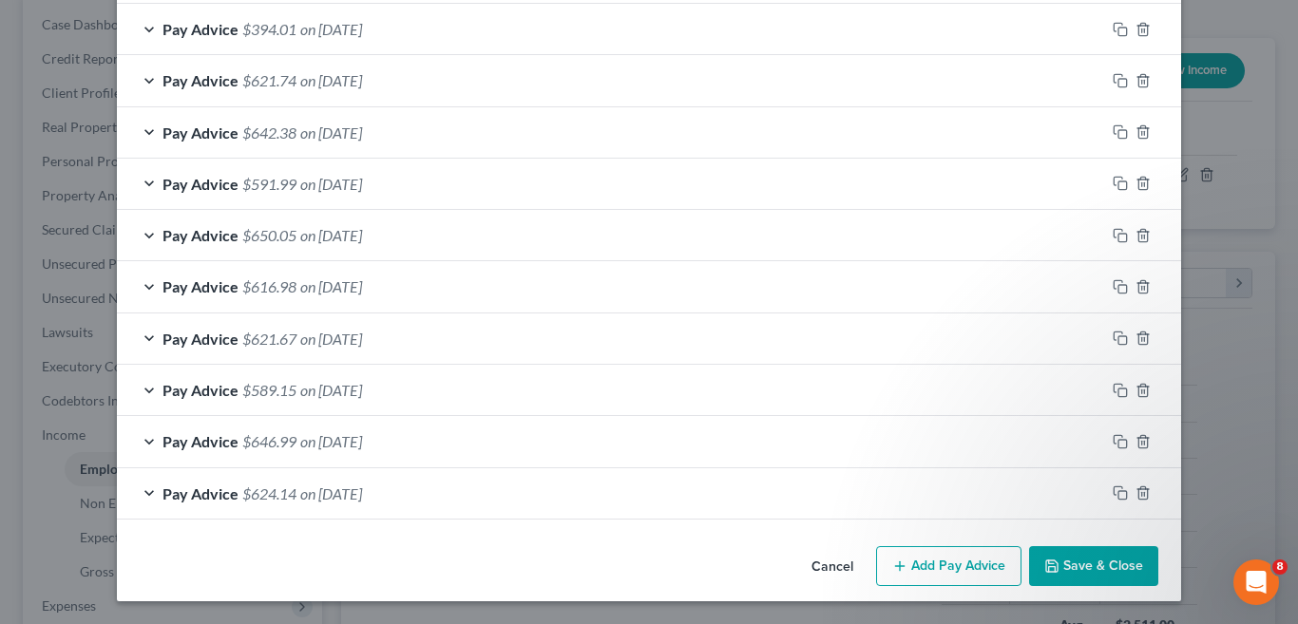
click at [333, 236] on span "on 04/25/2025" at bounding box center [331, 235] width 62 height 18
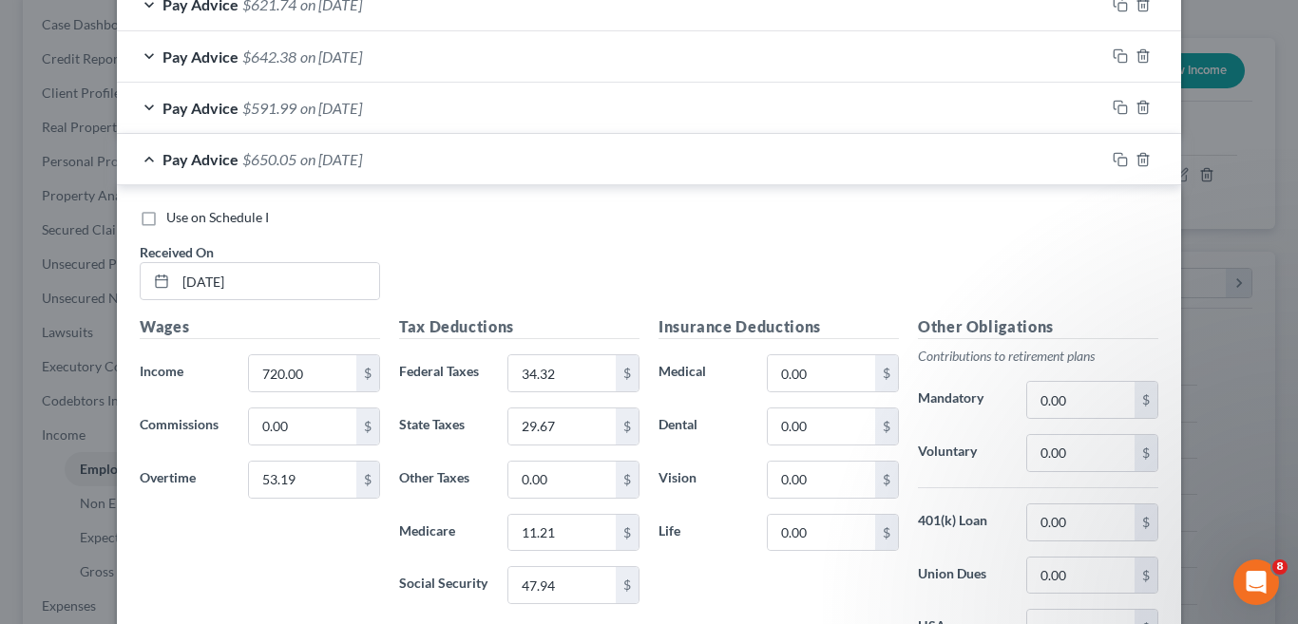
scroll to position [1046, 0]
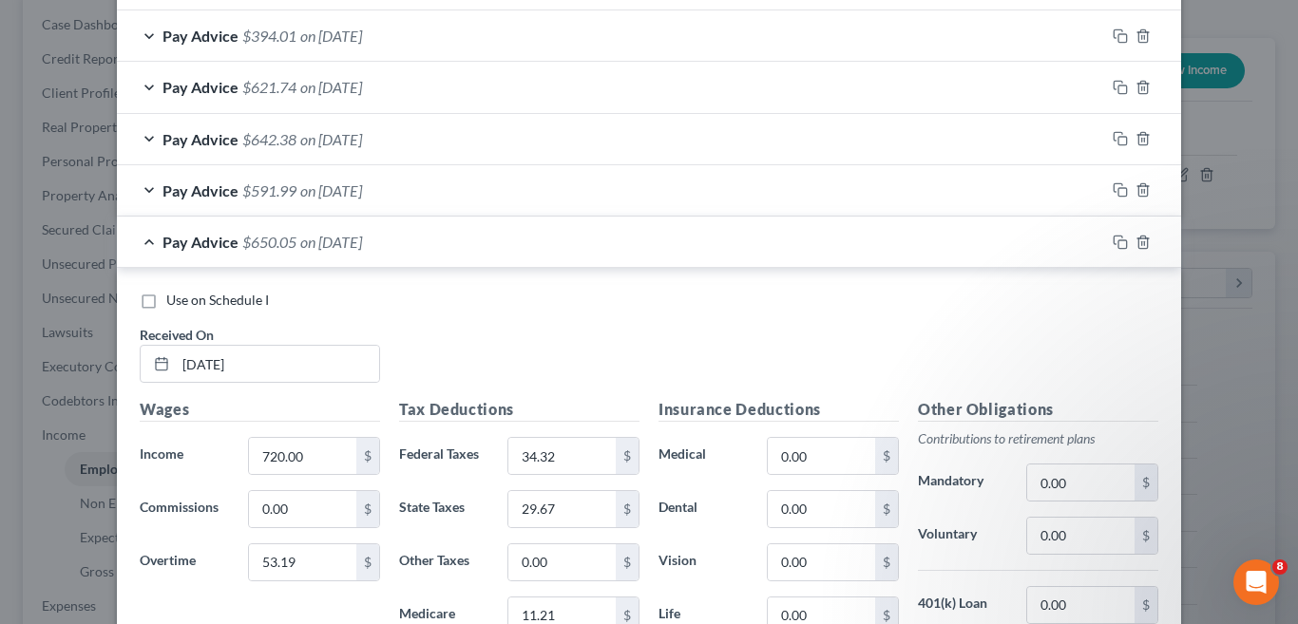
click at [490, 188] on div "Pay Advice $591.99 on 05/09/2025" at bounding box center [611, 190] width 988 height 50
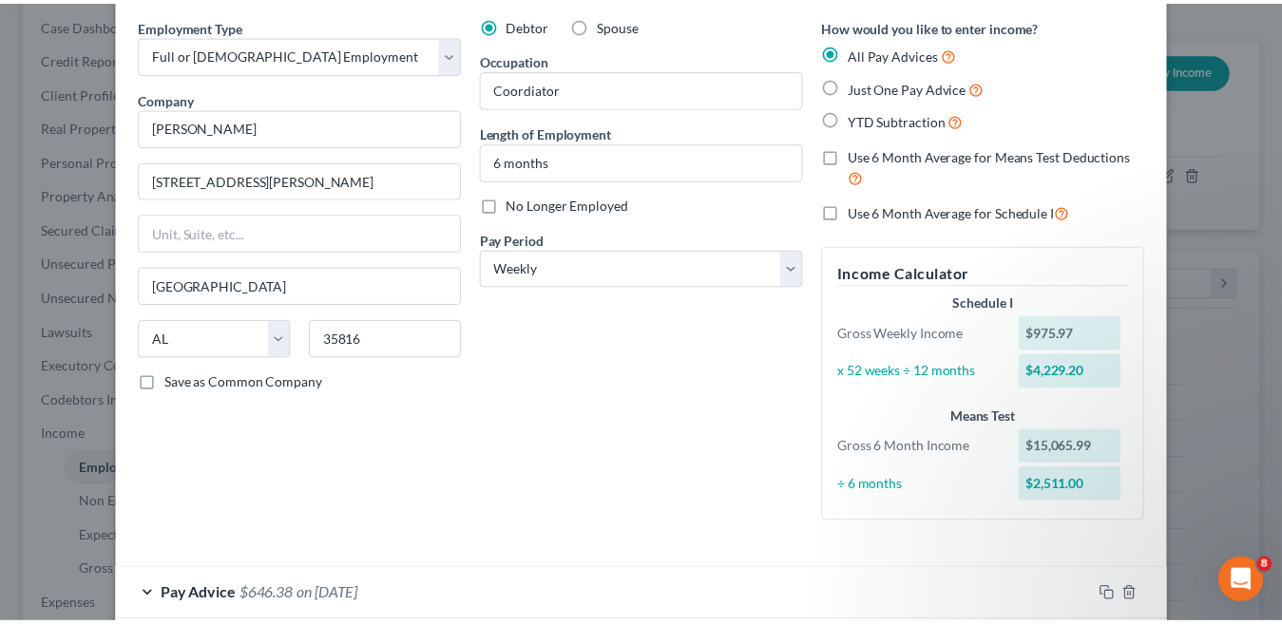
scroll to position [0, 0]
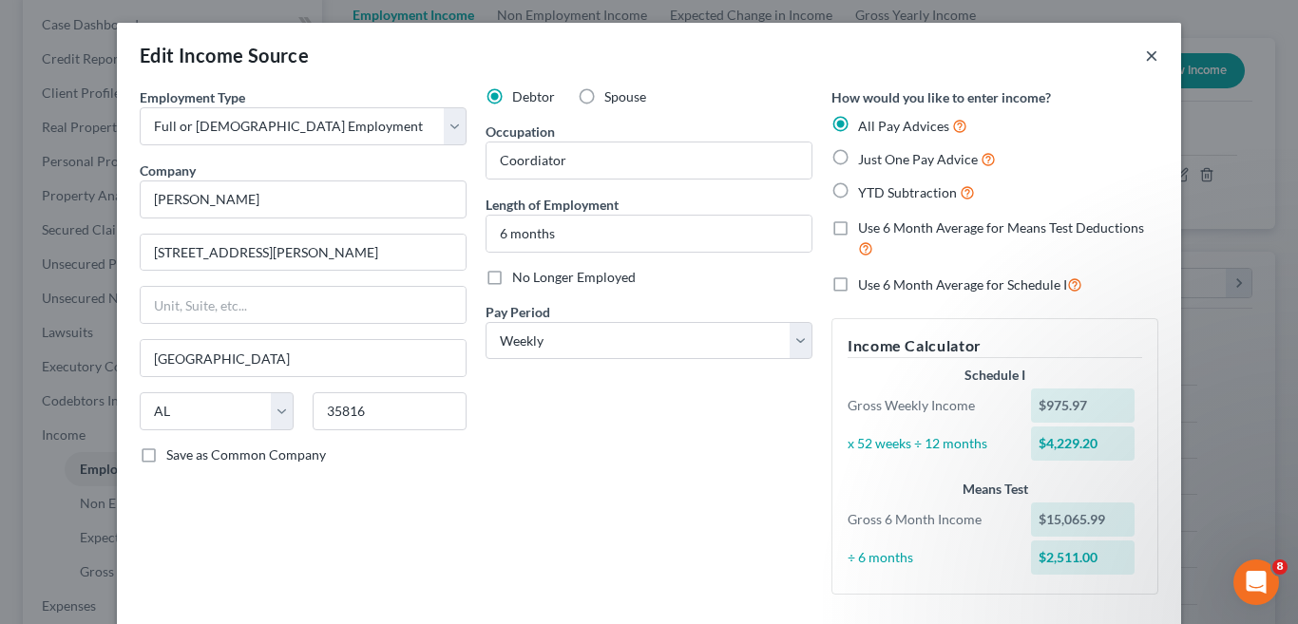
click at [1145, 55] on button "×" at bounding box center [1151, 55] width 13 height 23
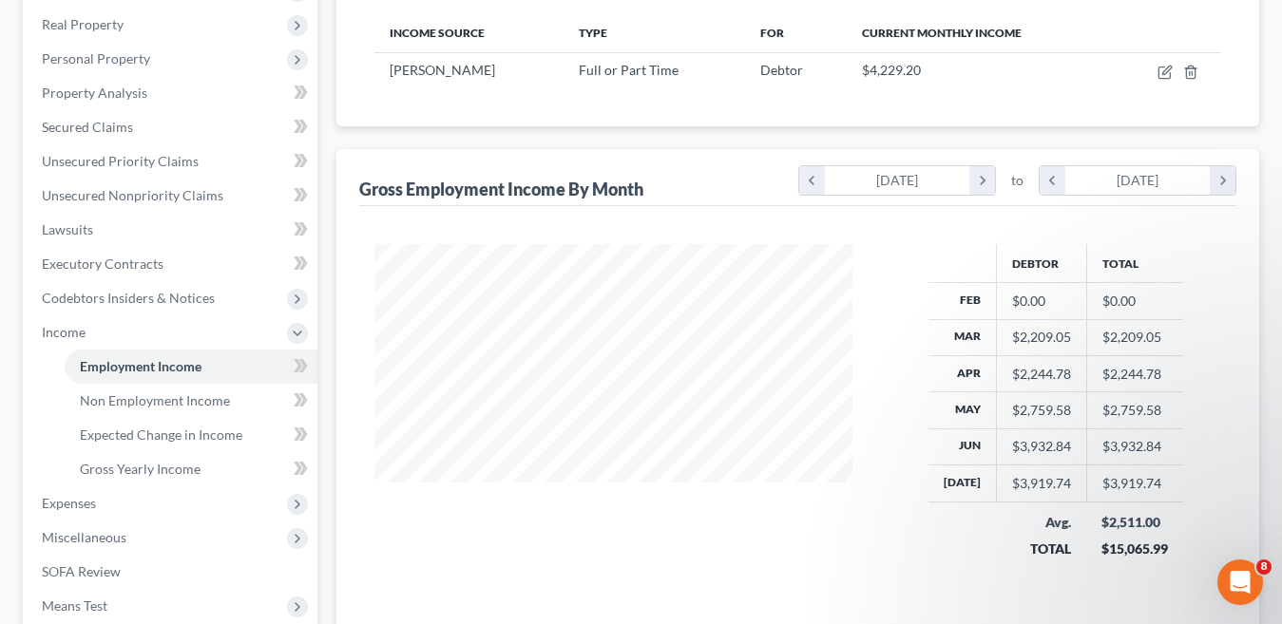
scroll to position [380, 0]
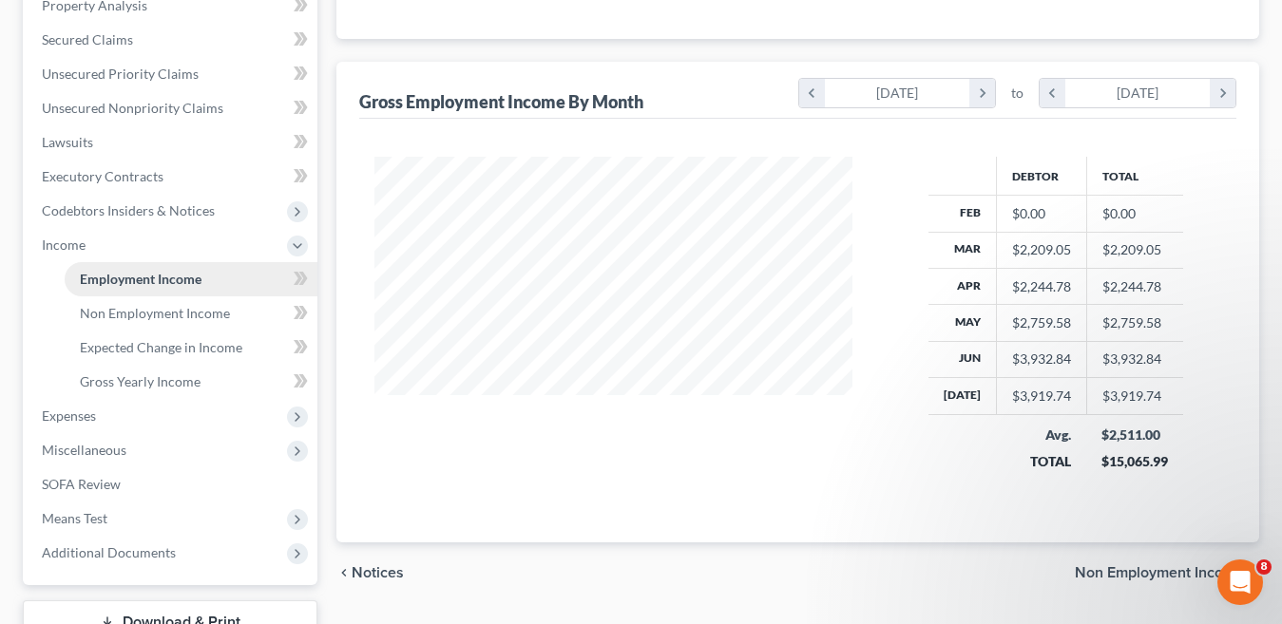
click at [235, 280] on link "Employment Income" at bounding box center [191, 279] width 253 height 34
click at [301, 279] on icon at bounding box center [298, 278] width 9 height 13
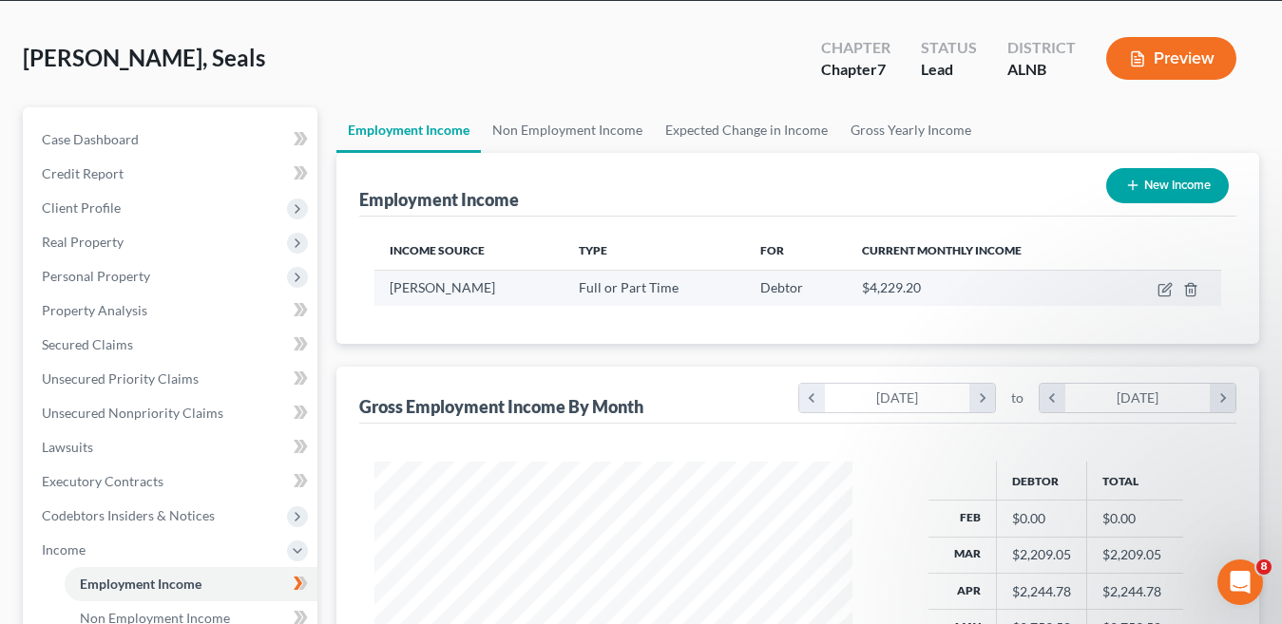
scroll to position [95, 0]
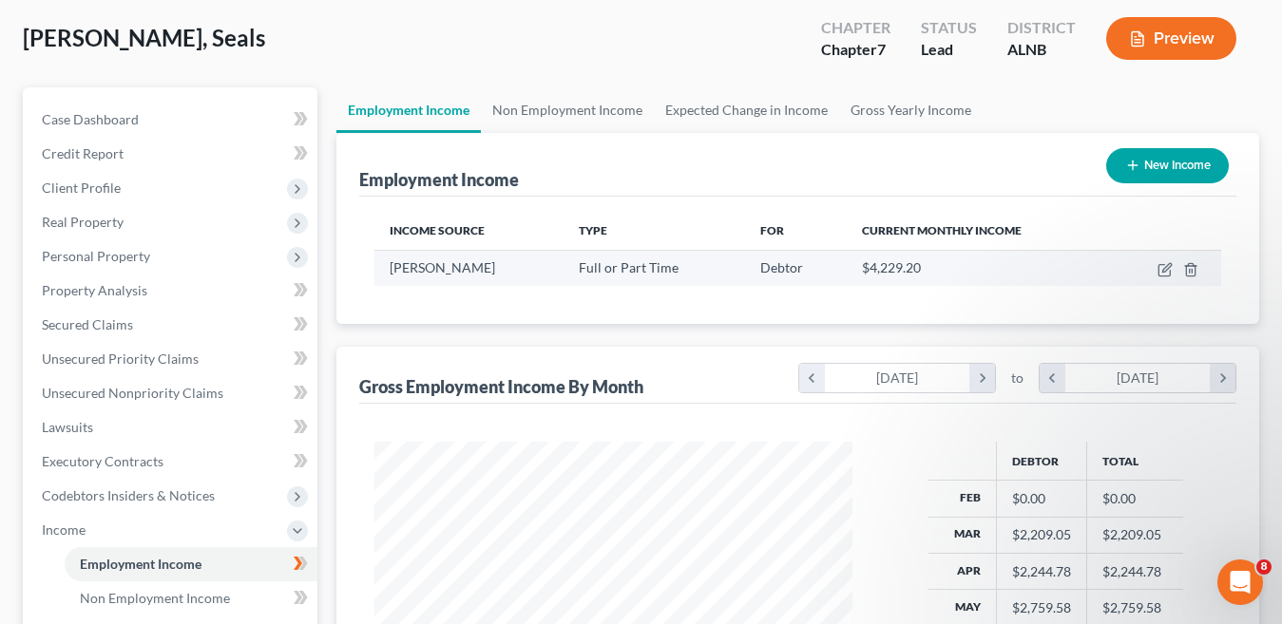
click at [938, 267] on div "$4,229.20" at bounding box center [979, 268] width 234 height 19
click at [937, 264] on div "$4,229.20" at bounding box center [979, 268] width 234 height 19
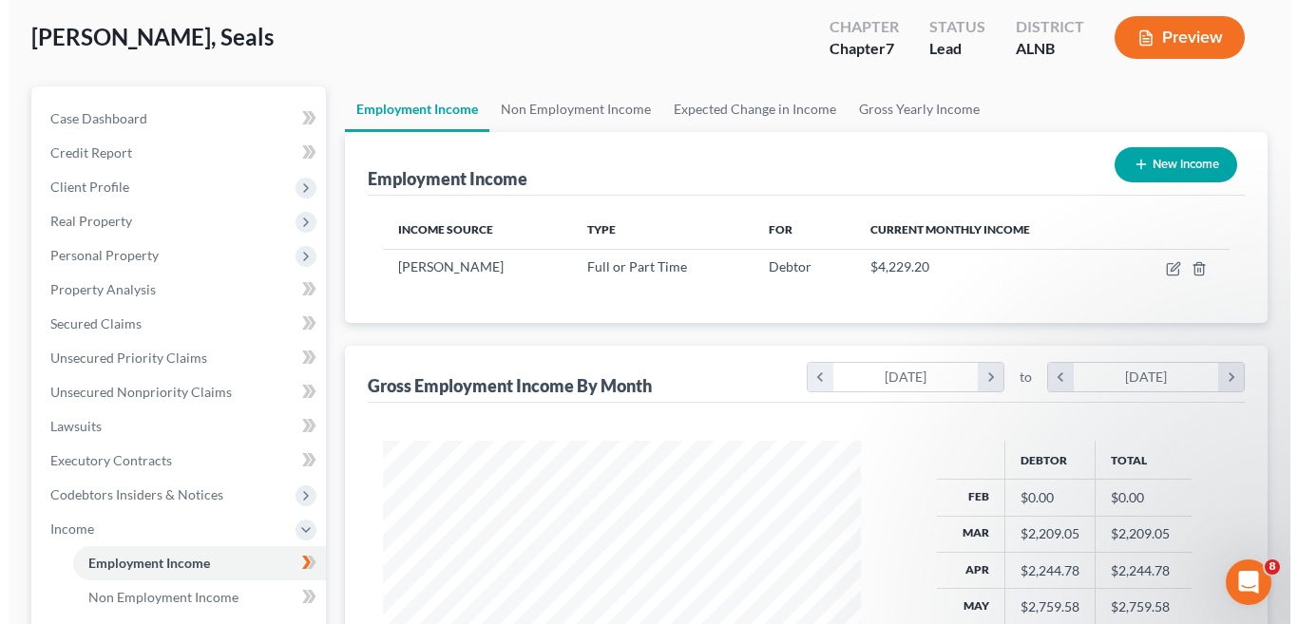
scroll to position [285, 0]
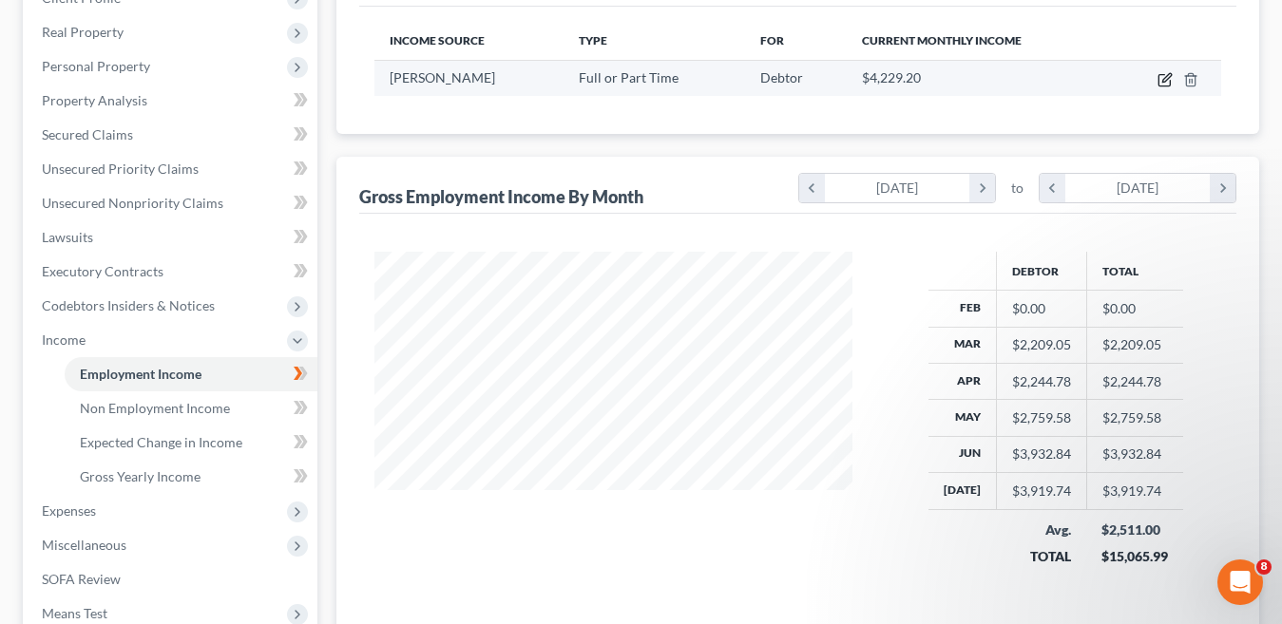
click at [1164, 75] on icon "button" at bounding box center [1164, 80] width 11 height 11
select select "0"
select select "3"
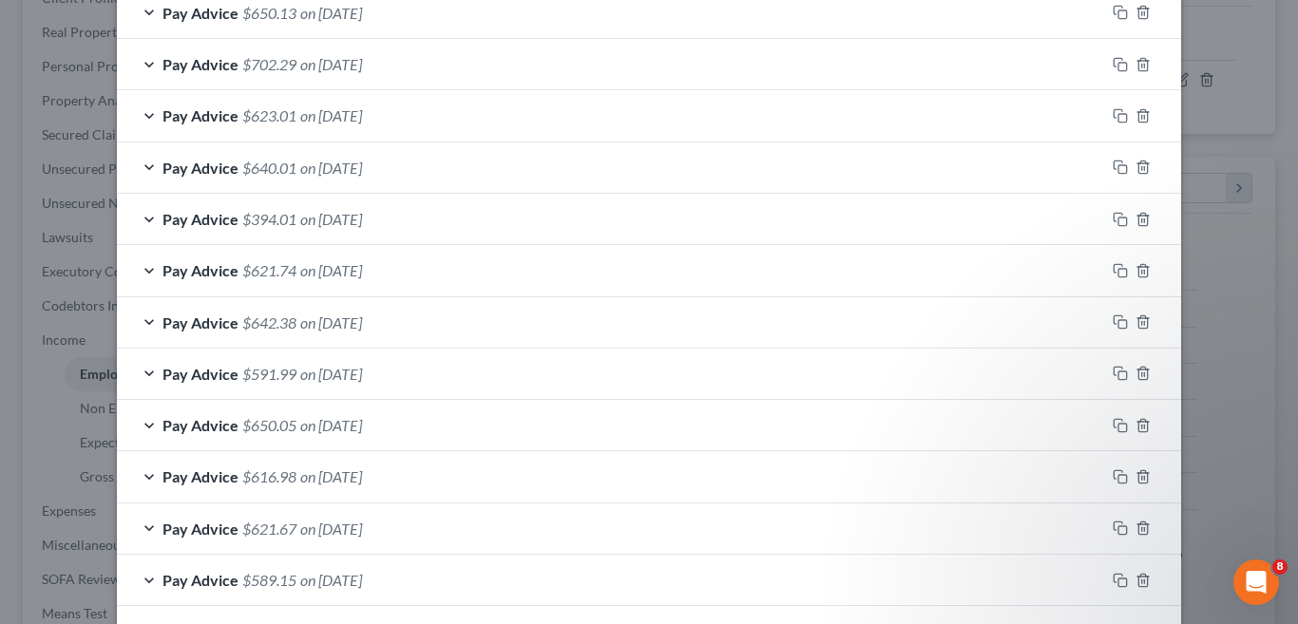
scroll to position [1052, 0]
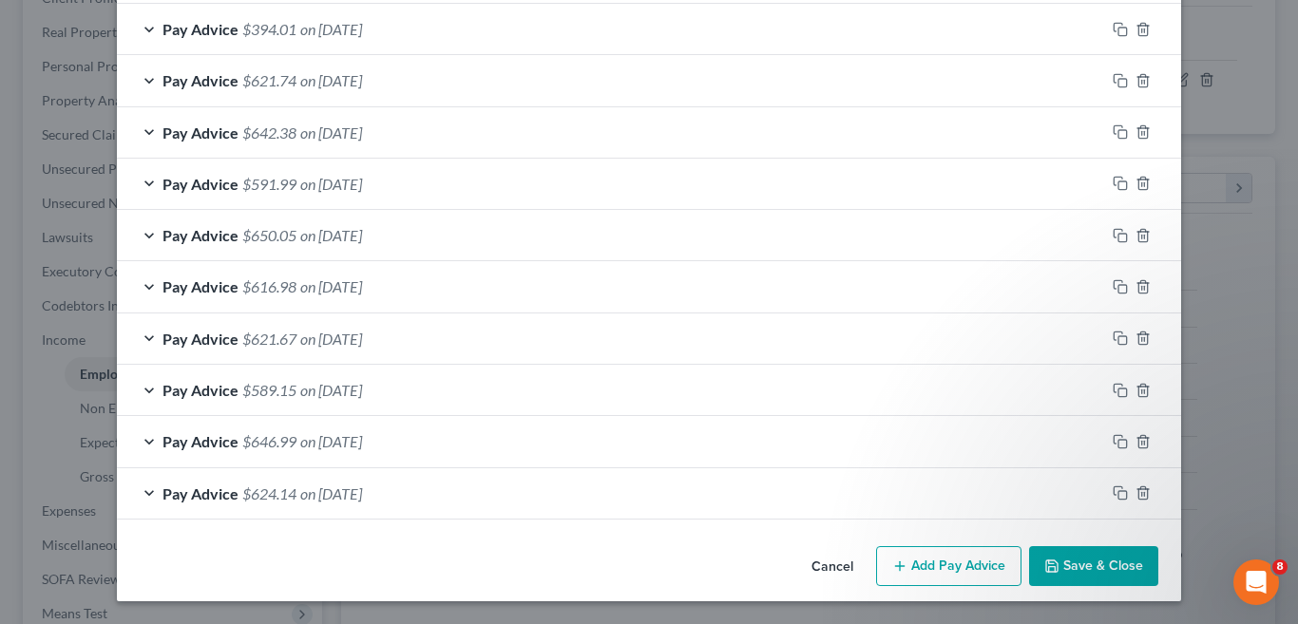
click at [923, 573] on button "Add Pay Advice" at bounding box center [948, 567] width 145 height 40
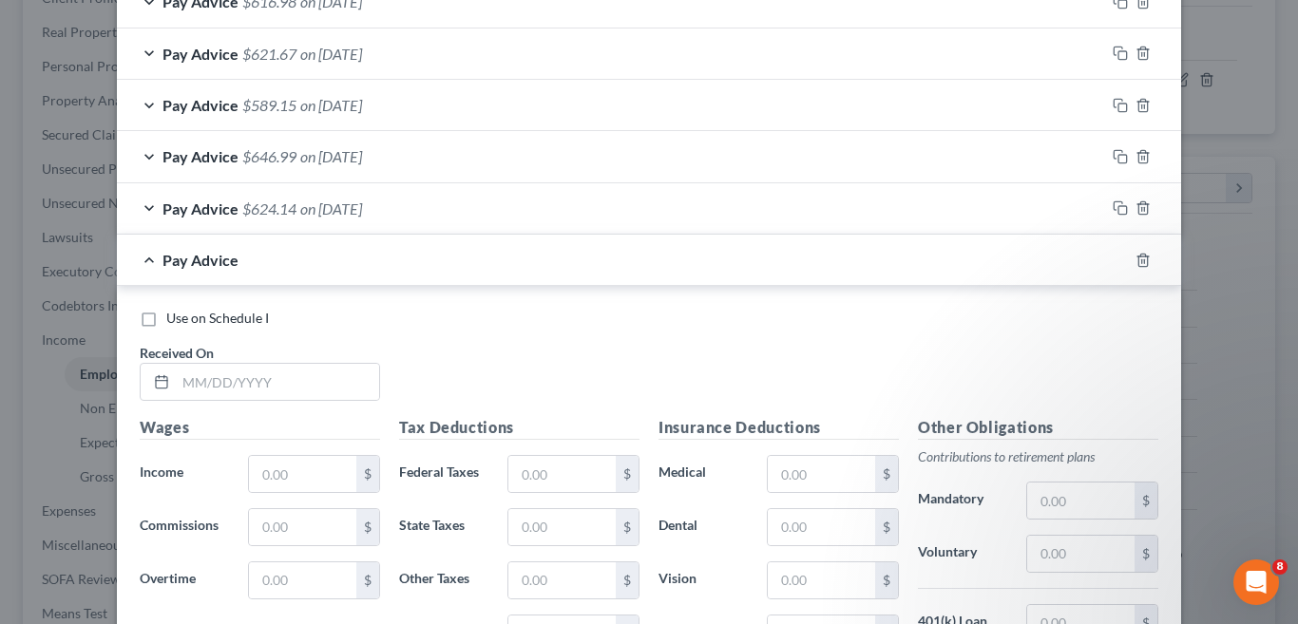
scroll to position [1432, 0]
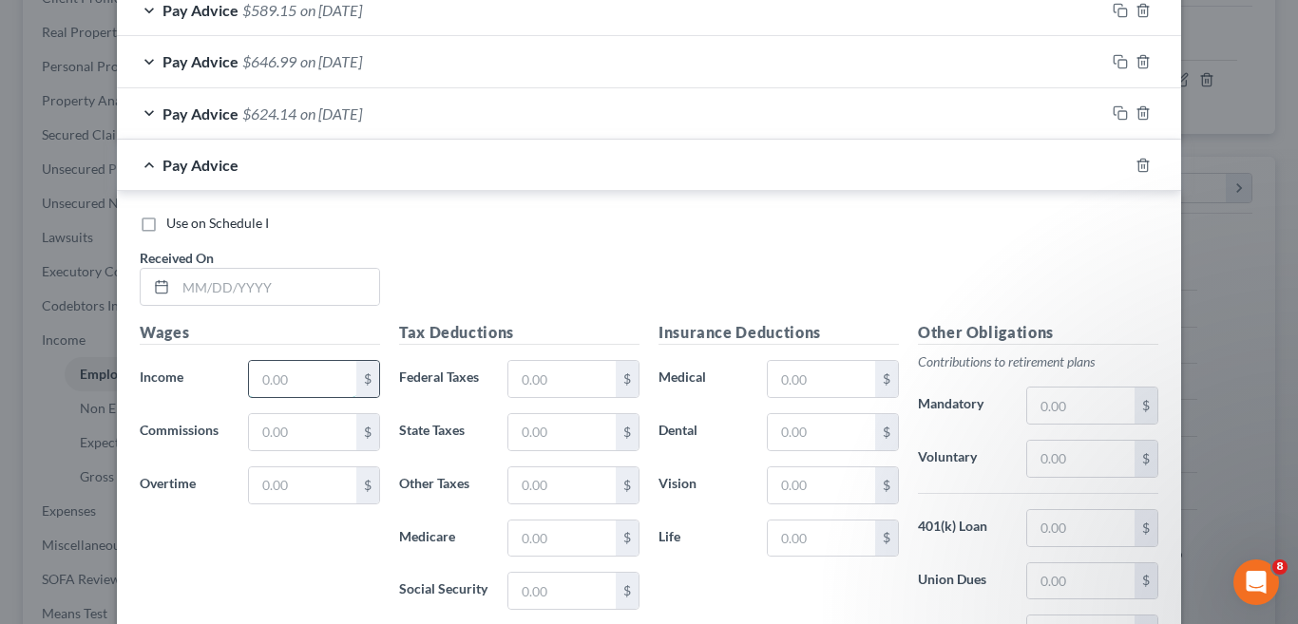
click at [314, 380] on input "text" at bounding box center [302, 379] width 107 height 36
click at [306, 380] on input "text" at bounding box center [302, 379] width 107 height 36
click at [550, 381] on input "text" at bounding box center [562, 379] width 107 height 36
type input "720.00"
click at [576, 387] on input "text" at bounding box center [562, 379] width 107 height 36
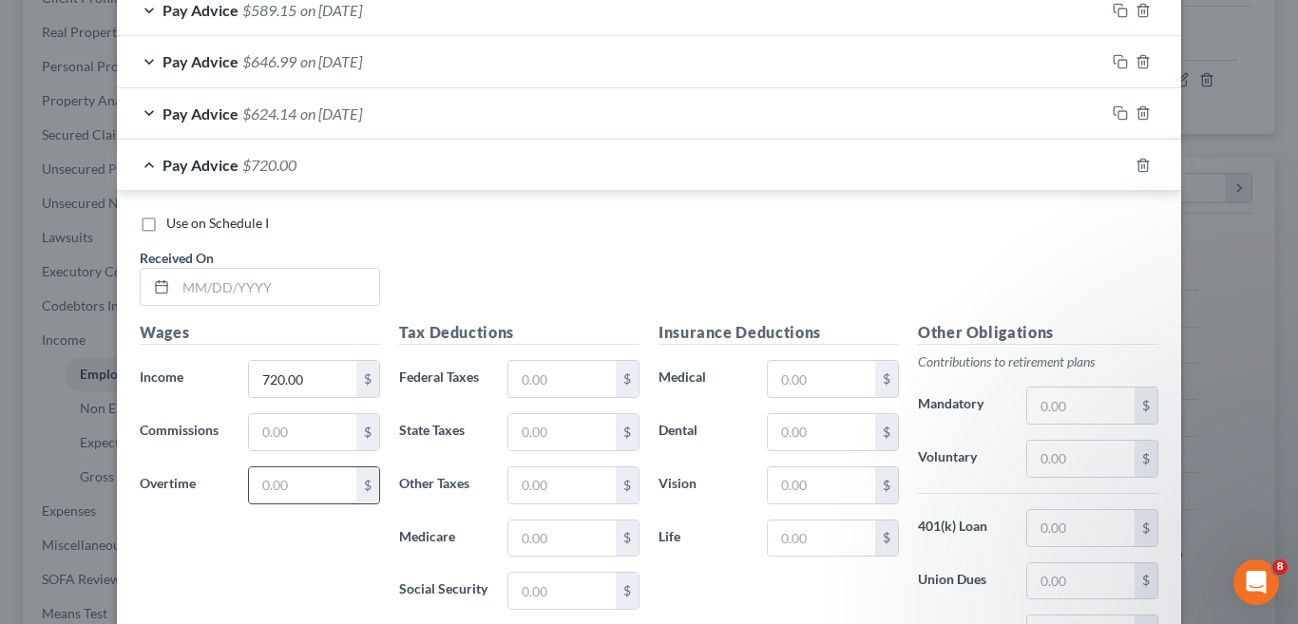
click at [295, 488] on input "text" at bounding box center [302, 486] width 107 height 36
type input "38.88"
click at [574, 380] on input "text" at bounding box center [562, 379] width 107 height 36
click at [582, 382] on input "text" at bounding box center [562, 379] width 107 height 36
type input "32.62"
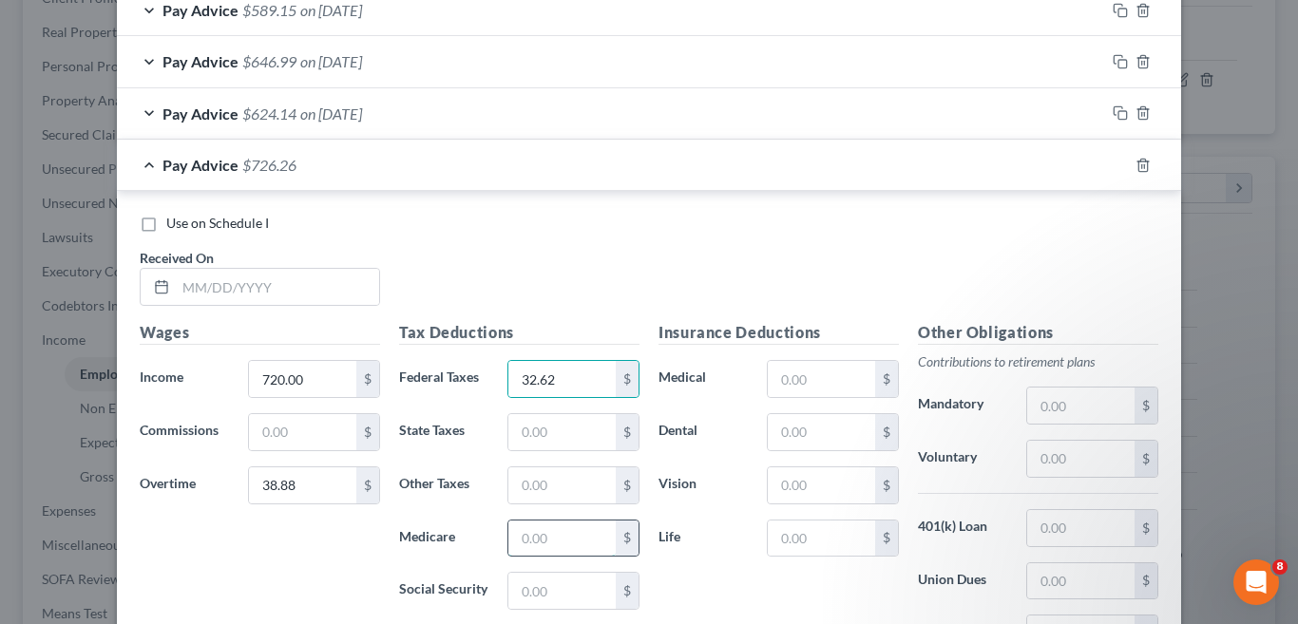
click at [552, 536] on input "text" at bounding box center [562, 539] width 107 height 36
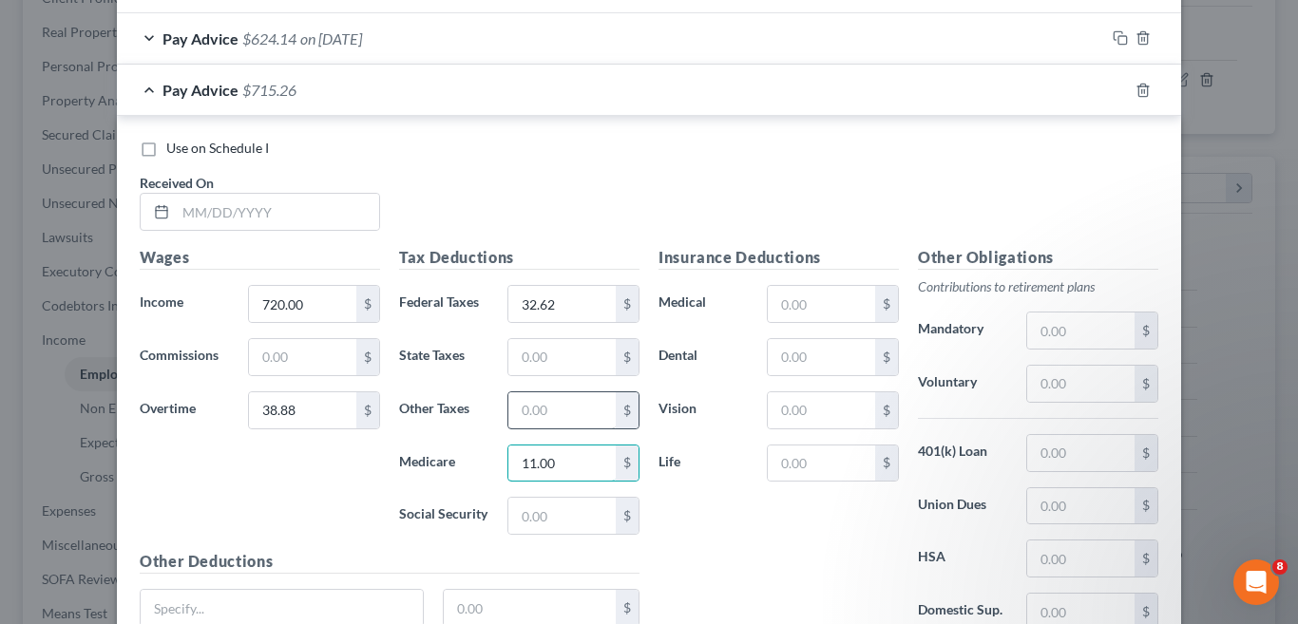
scroll to position [1527, 0]
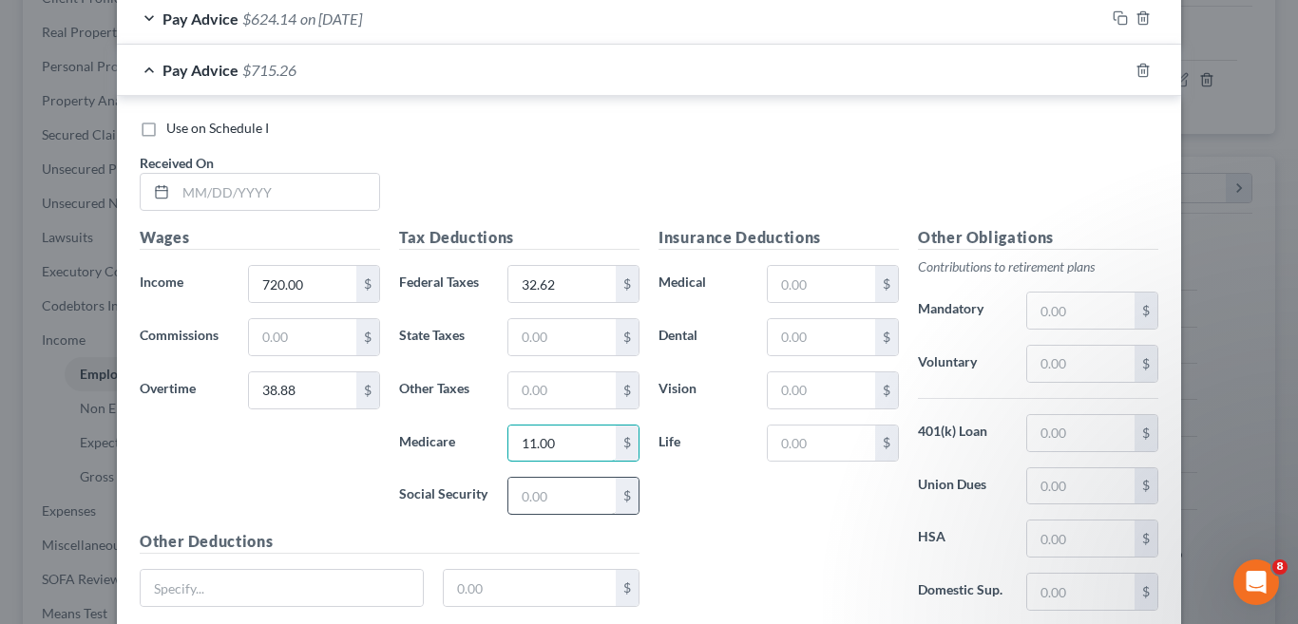
type input "11.00"
click at [554, 496] on input "text" at bounding box center [562, 496] width 107 height 36
type input "47.05"
click at [536, 340] on input "text" at bounding box center [562, 337] width 107 height 36
type input "29.75"
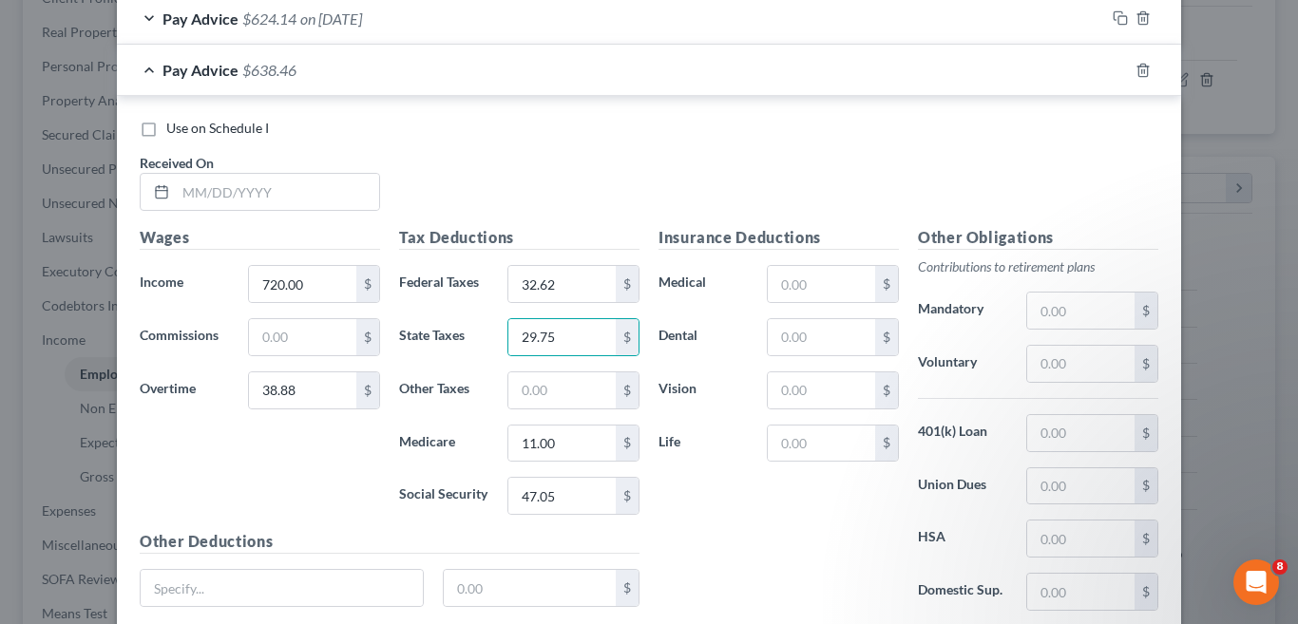
click at [722, 199] on div "Use on Schedule I Received On *" at bounding box center [649, 172] width 1038 height 107
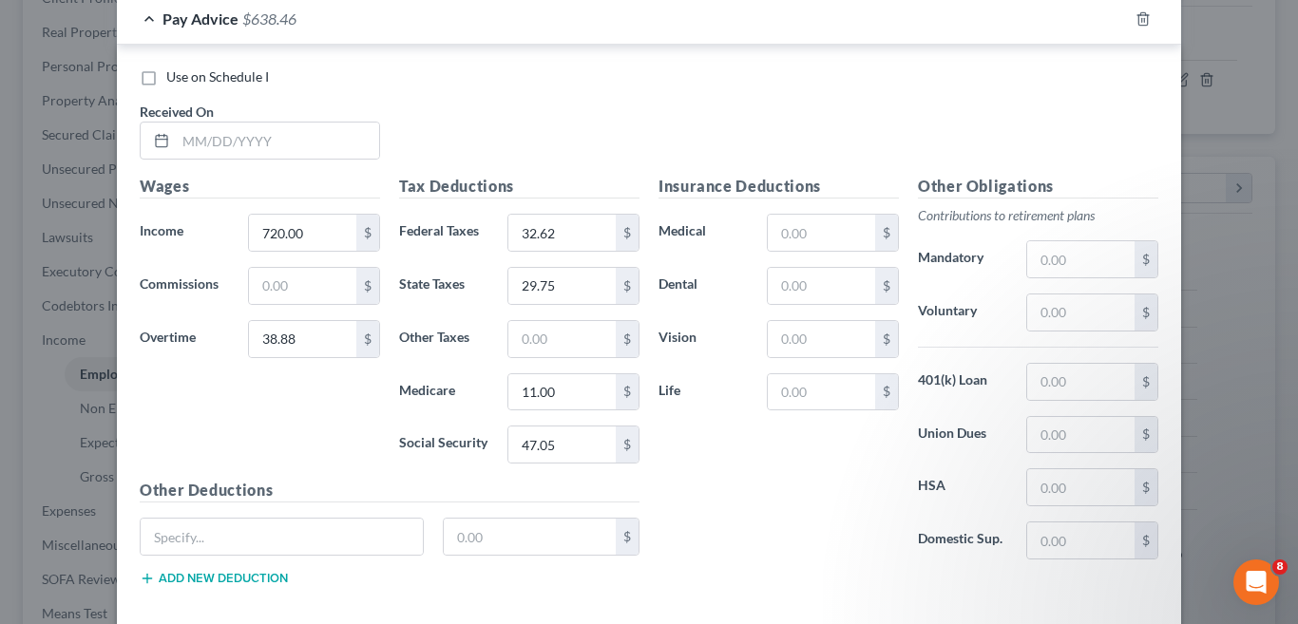
scroll to position [1676, 0]
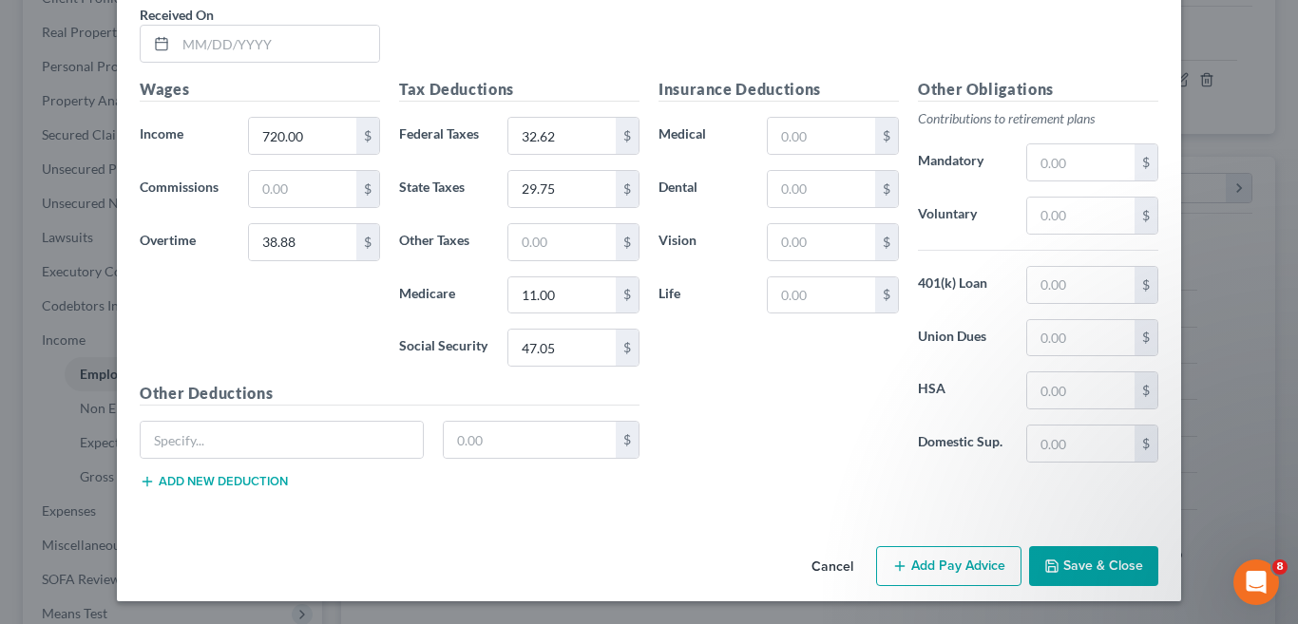
click at [941, 573] on button "Add Pay Advice" at bounding box center [948, 567] width 145 height 40
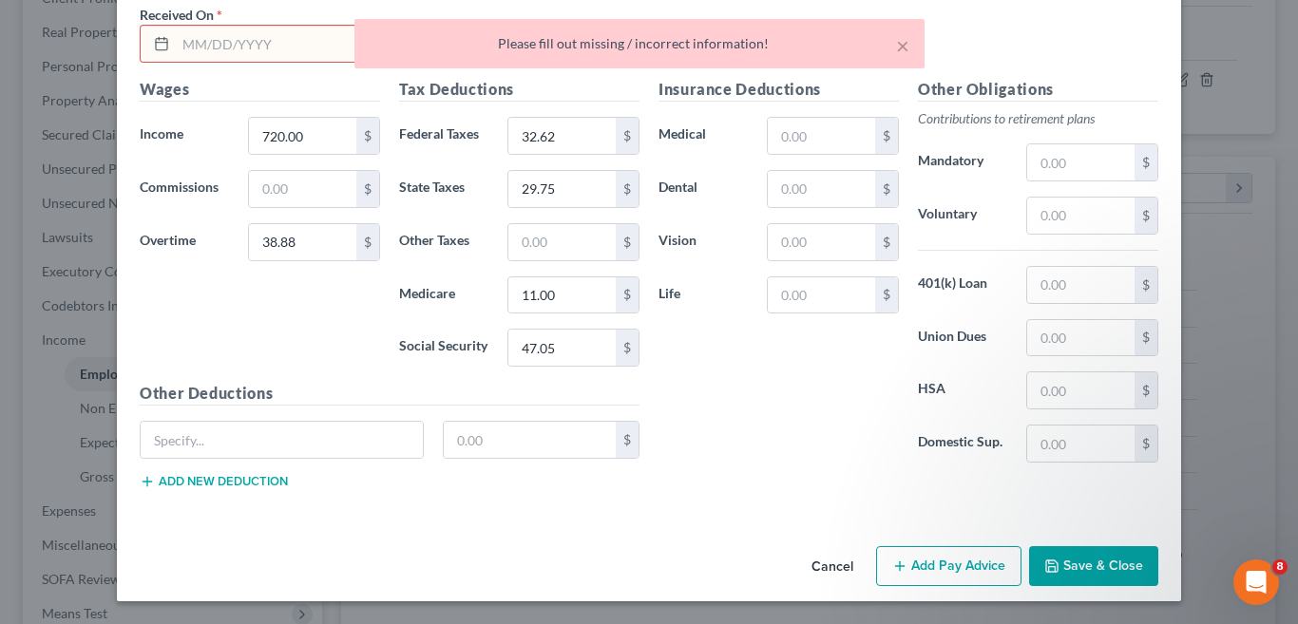
click at [649, 501] on div "Insurance Deductions Medical $ Dental $ Vision $ Life $ Other Obligations Contr…" at bounding box center [908, 291] width 519 height 427
click at [232, 48] on div "× Please fill out missing / incorrect information!" at bounding box center [639, 48] width 1298 height 59
click at [228, 43] on div "× Please fill out missing / incorrect information!" at bounding box center [639, 48] width 1298 height 59
click at [227, 43] on div "× Please fill out missing / incorrect information!" at bounding box center [639, 48] width 1298 height 59
click at [301, 11] on div "Received On *" at bounding box center [259, 34] width 259 height 58
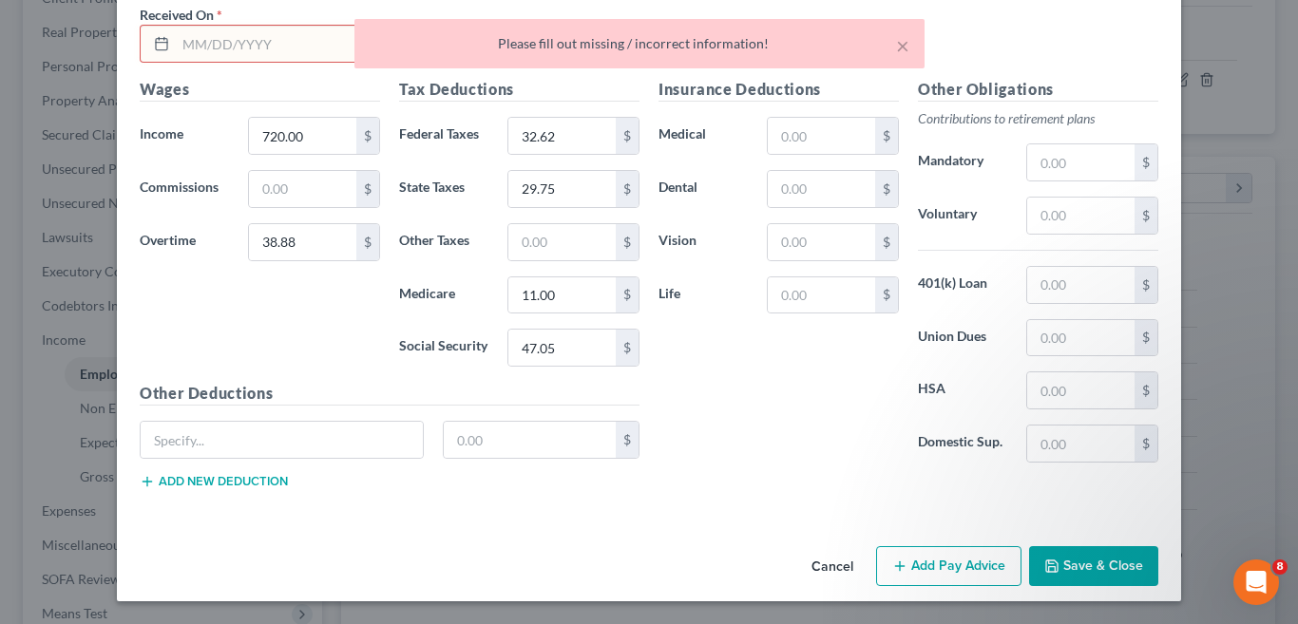
click at [220, 42] on input "text" at bounding box center [277, 44] width 203 height 36
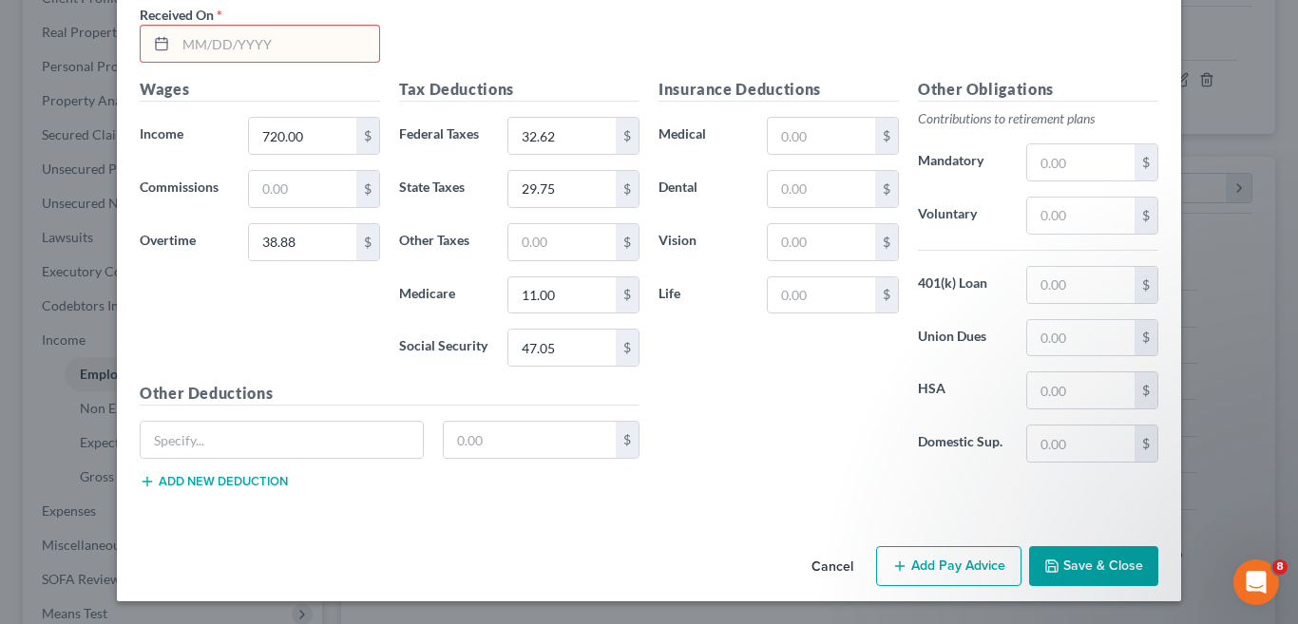
drag, startPoint x: 237, startPoint y: 48, endPoint x: 224, endPoint y: 60, distance: 16.8
click at [237, 48] on input "text" at bounding box center [277, 44] width 203 height 36
type input "02/14/2025"
click at [451, 34] on div "Use on Schedule I Received On * 02/14/2025" at bounding box center [649, 24] width 1038 height 107
click at [349, 406] on h5 "Other Deductions" at bounding box center [390, 394] width 500 height 24
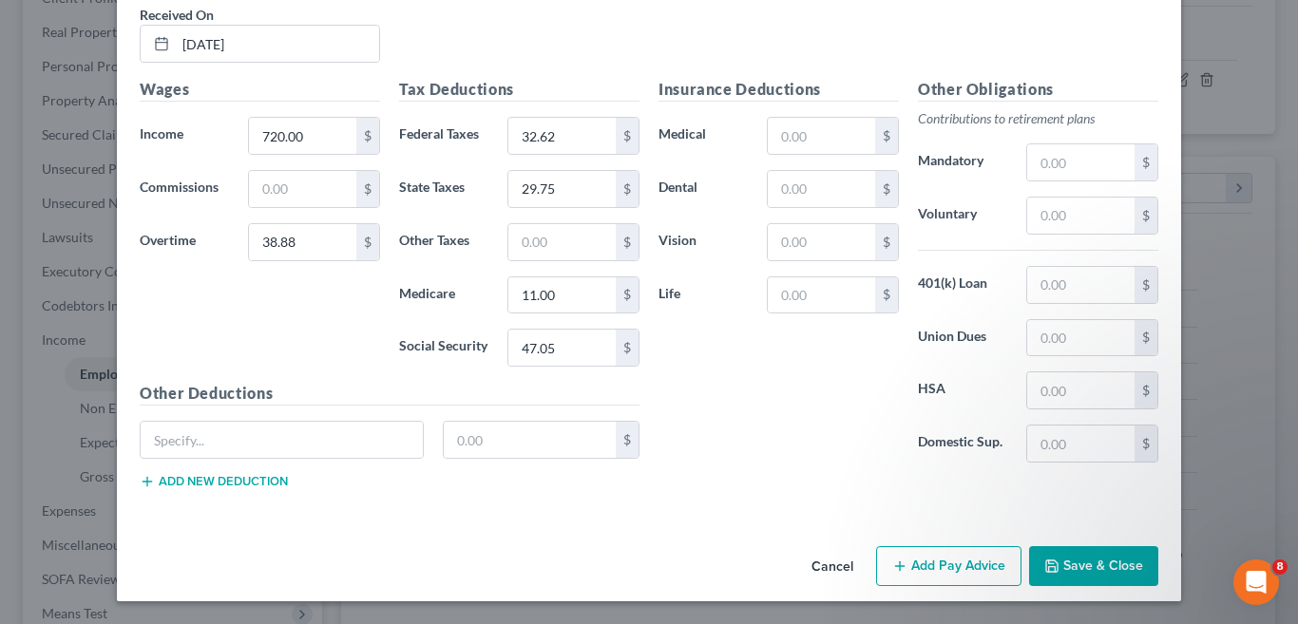
click at [955, 567] on button "Add Pay Advice" at bounding box center [948, 567] width 145 height 40
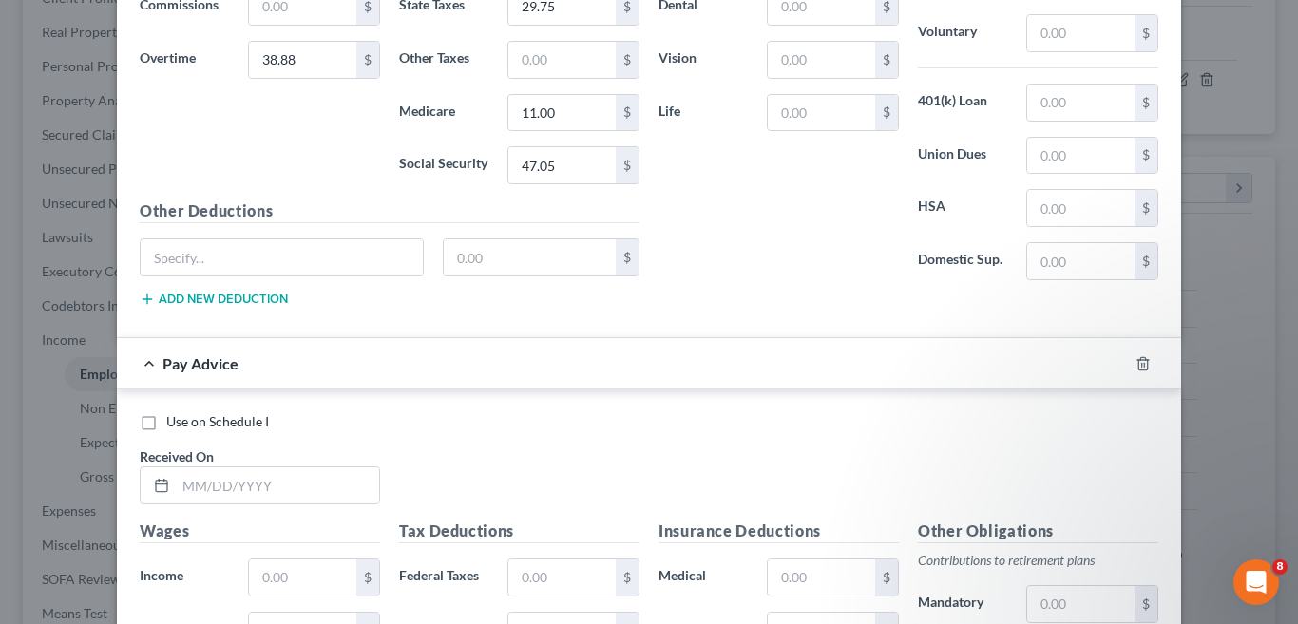
scroll to position [1961, 0]
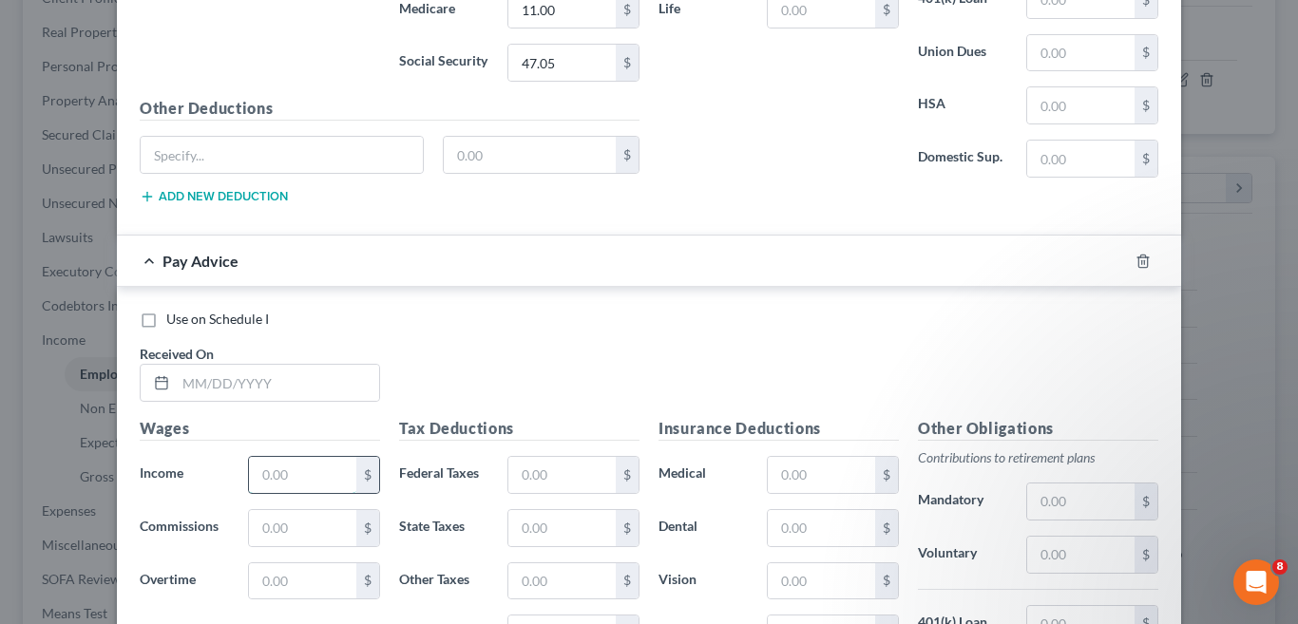
click at [324, 482] on input "text" at bounding box center [302, 475] width 107 height 36
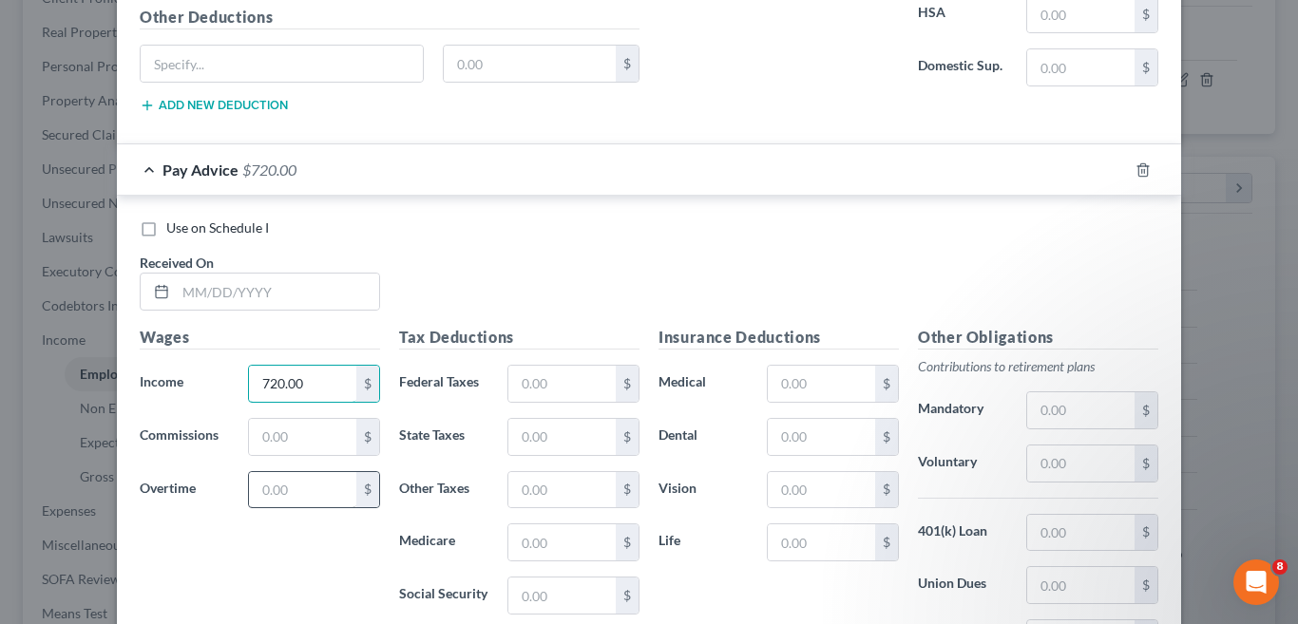
scroll to position [2056, 0]
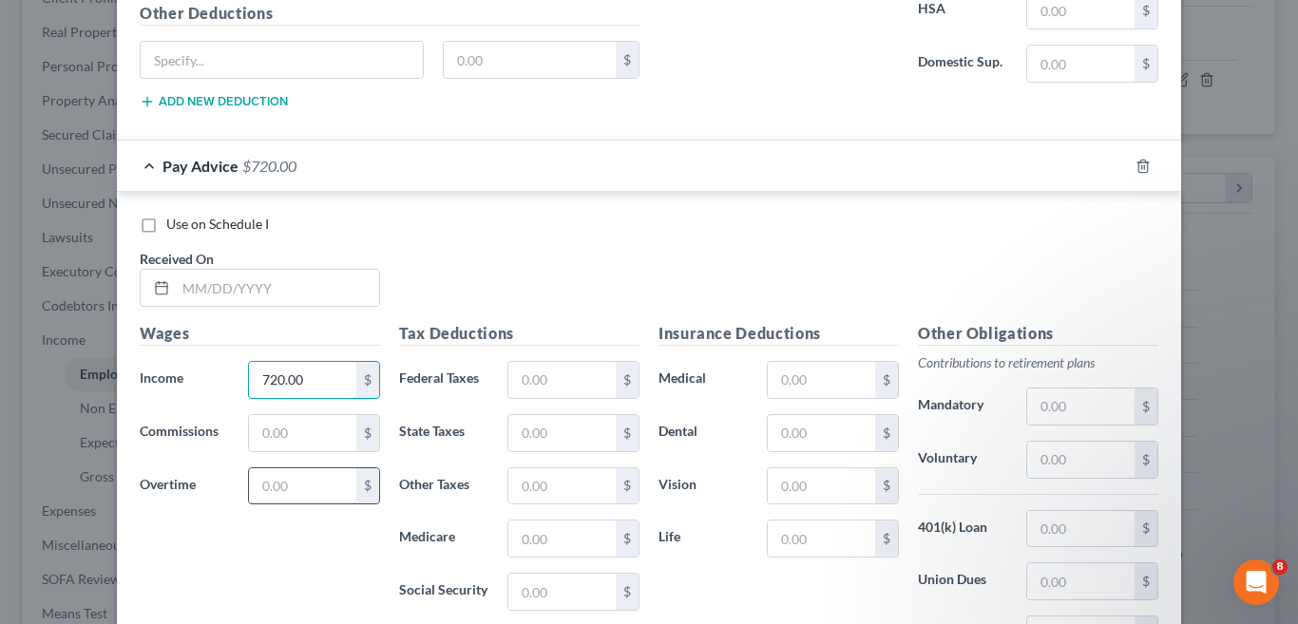
type input "720.00"
click at [323, 487] on input "text" at bounding box center [302, 487] width 107 height 36
type input "71.28"
click at [566, 382] on input "text" at bounding box center [562, 380] width 107 height 36
click at [763, 267] on div "Use on Schedule I Received On *" at bounding box center [649, 268] width 1038 height 107
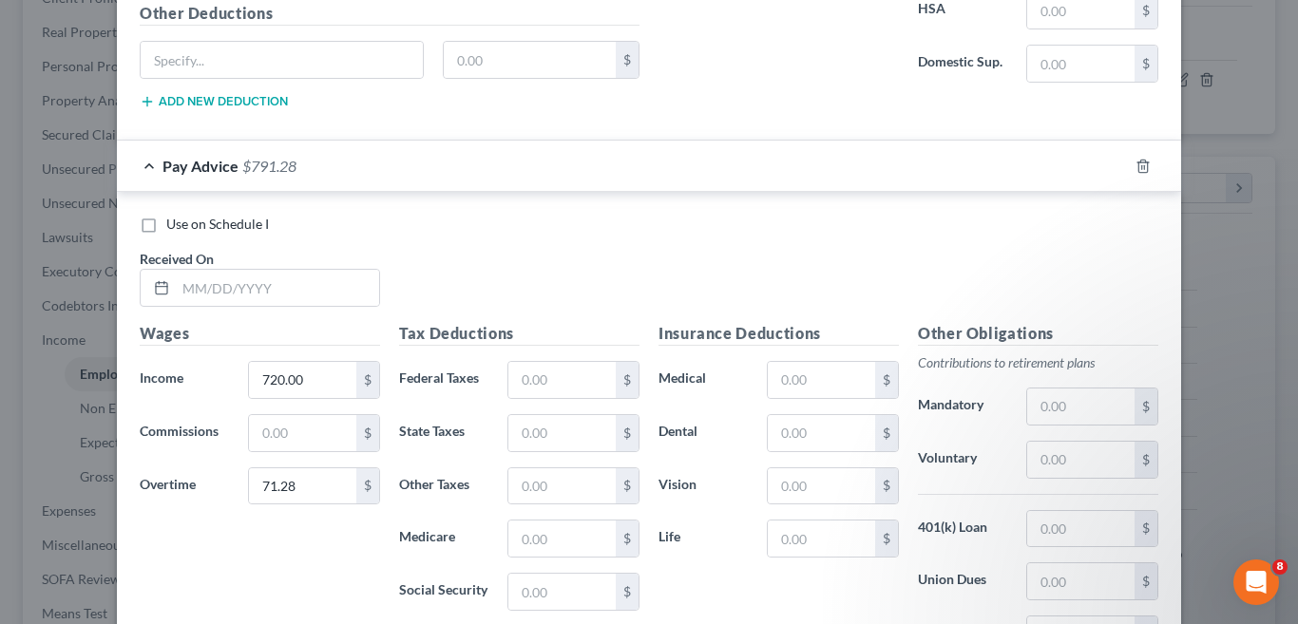
scroll to position [2151, 0]
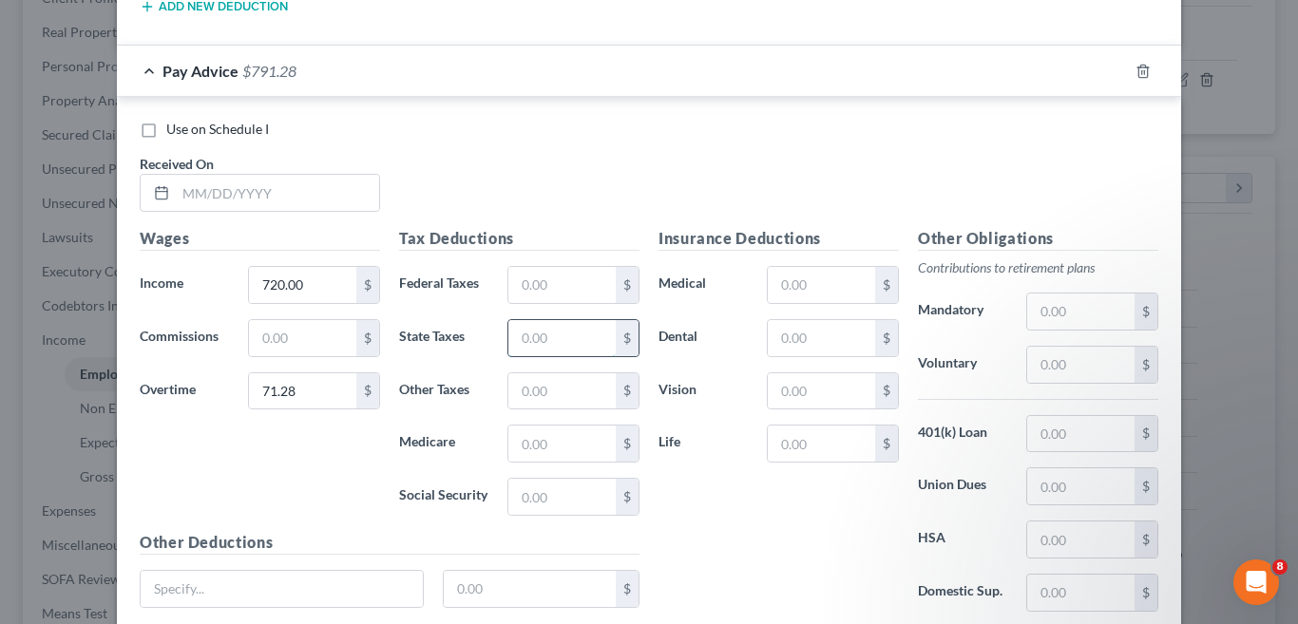
click at [580, 343] on input "text" at bounding box center [562, 338] width 107 height 36
type input "29.56"
click at [550, 292] on input "text" at bounding box center [562, 285] width 107 height 36
type input "36.49"
click at [566, 448] on input "text" at bounding box center [562, 444] width 107 height 36
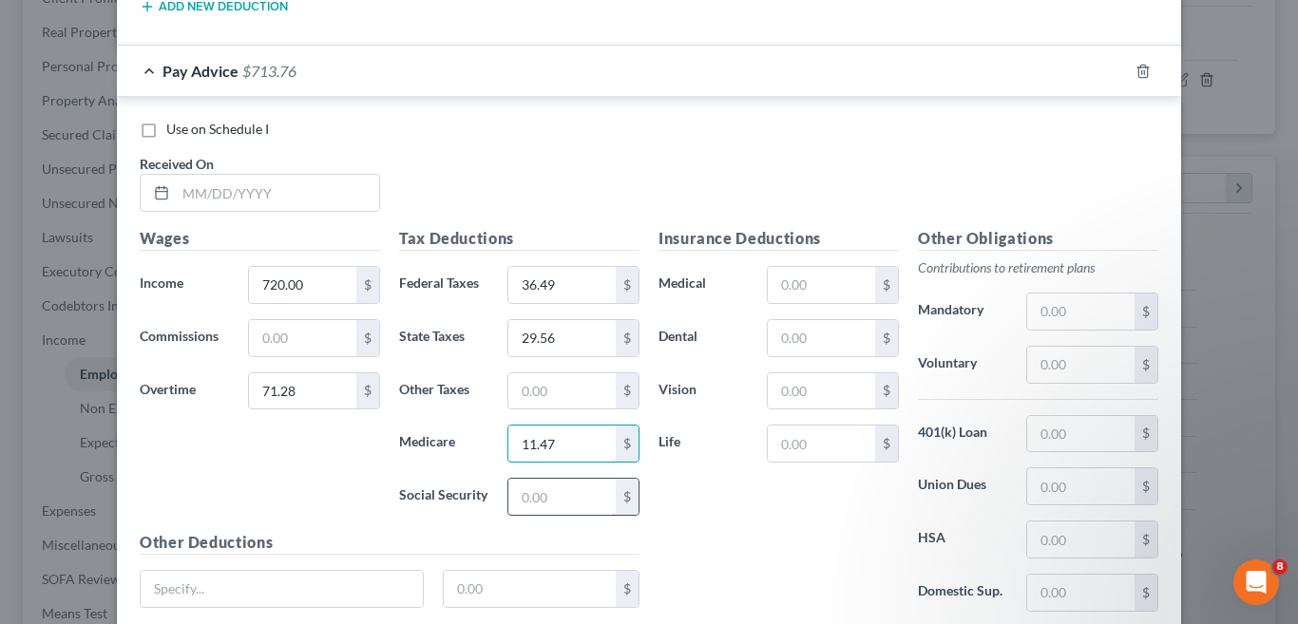
type input "11.47"
click at [566, 490] on input "text" at bounding box center [562, 497] width 107 height 36
type input "49.06"
click at [778, 538] on div "Insurance Deductions Medical $ Dental $ Vision $ Life $" at bounding box center [778, 427] width 259 height 400
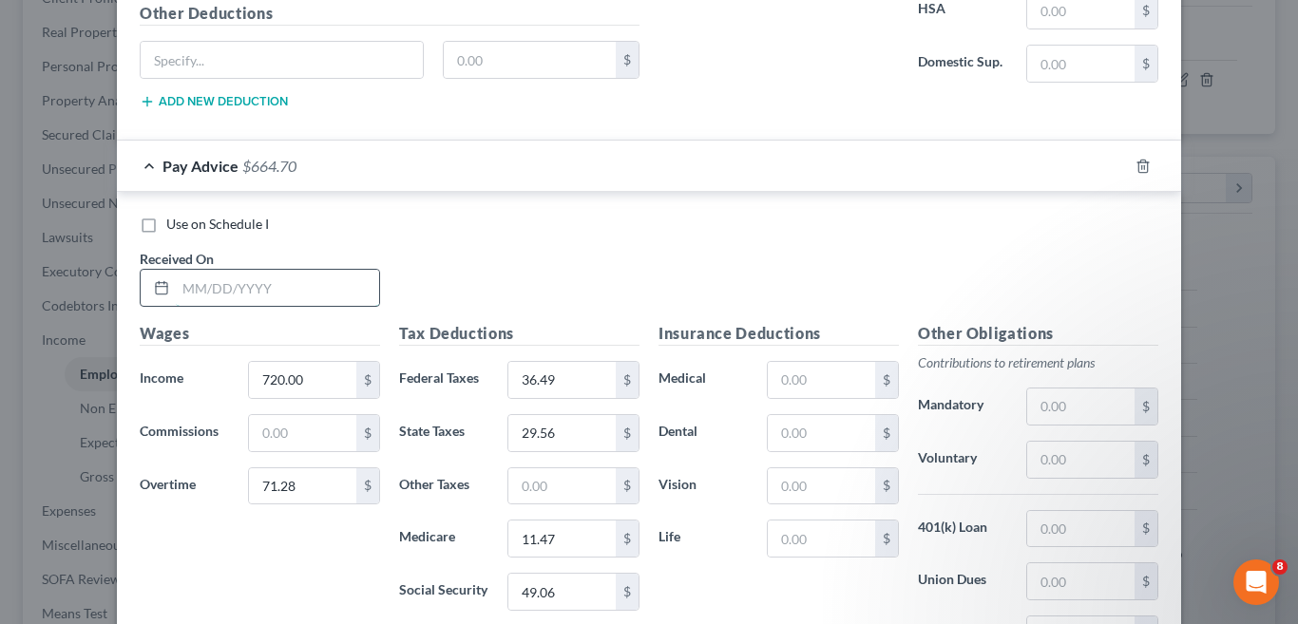
click at [306, 295] on input "text" at bounding box center [277, 288] width 203 height 36
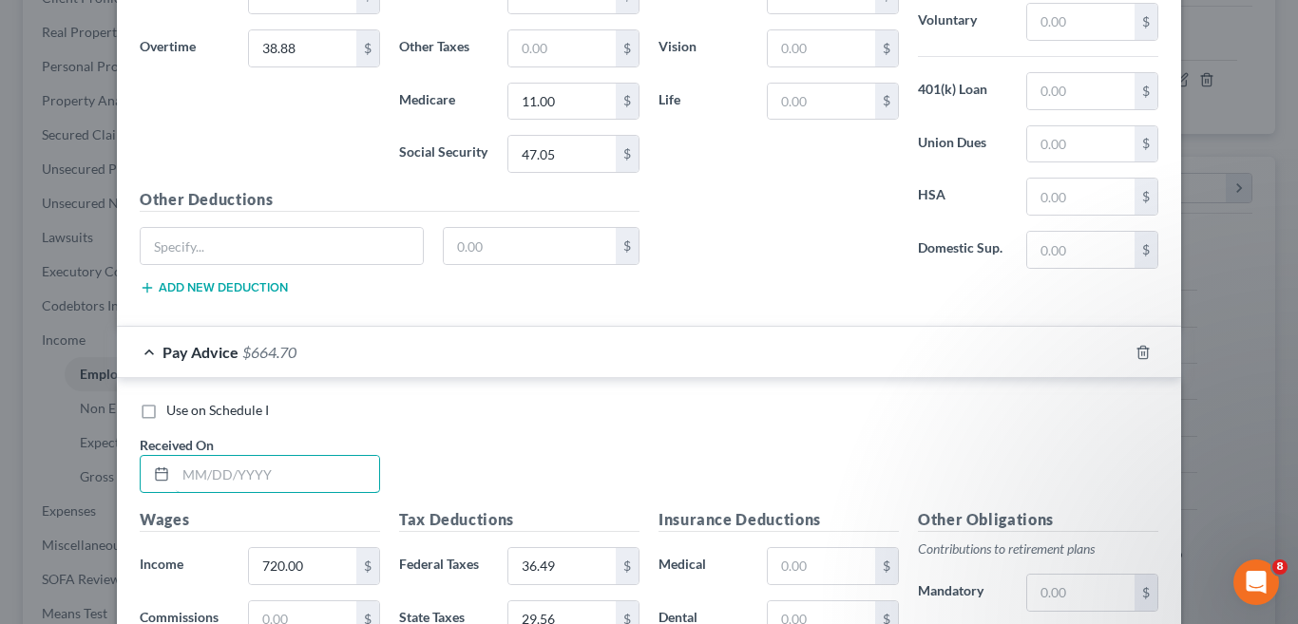
scroll to position [1866, 0]
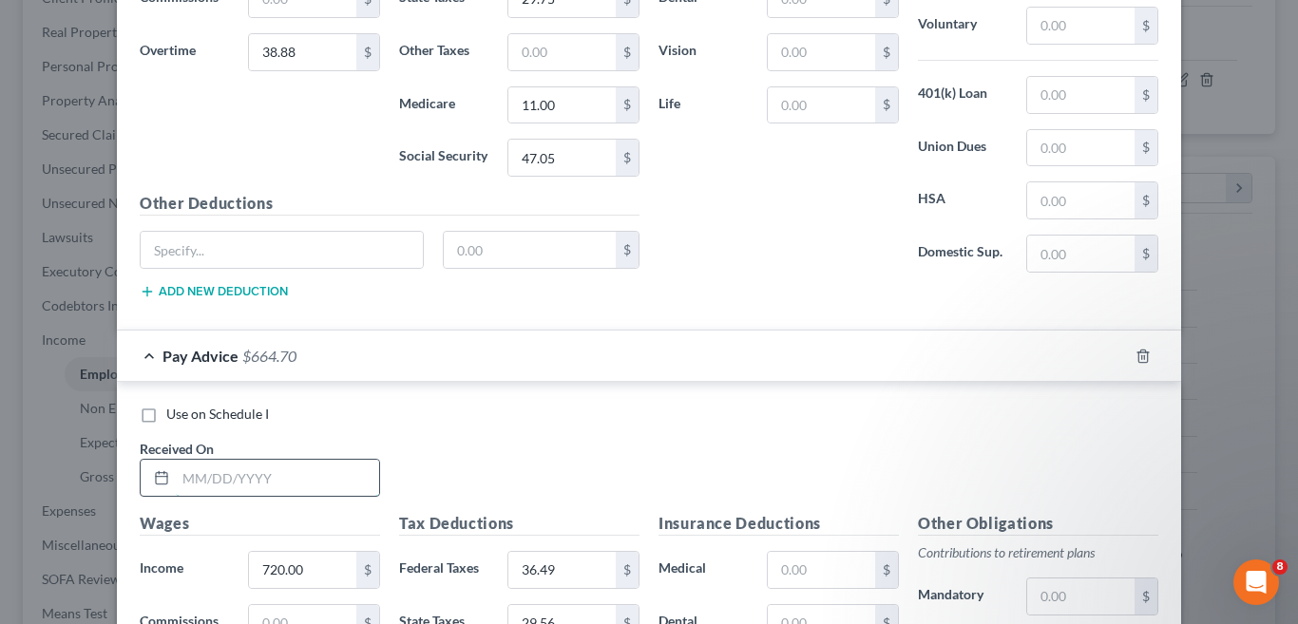
click at [244, 471] on input "text" at bounding box center [277, 478] width 203 height 36
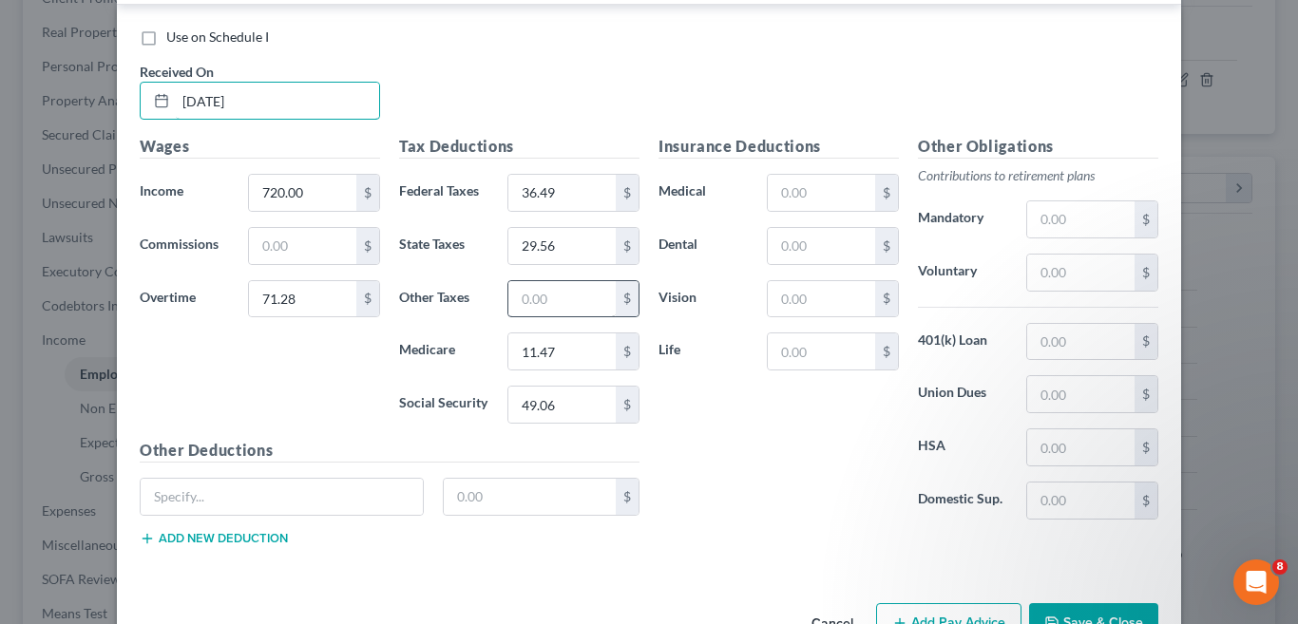
scroll to position [2299, 0]
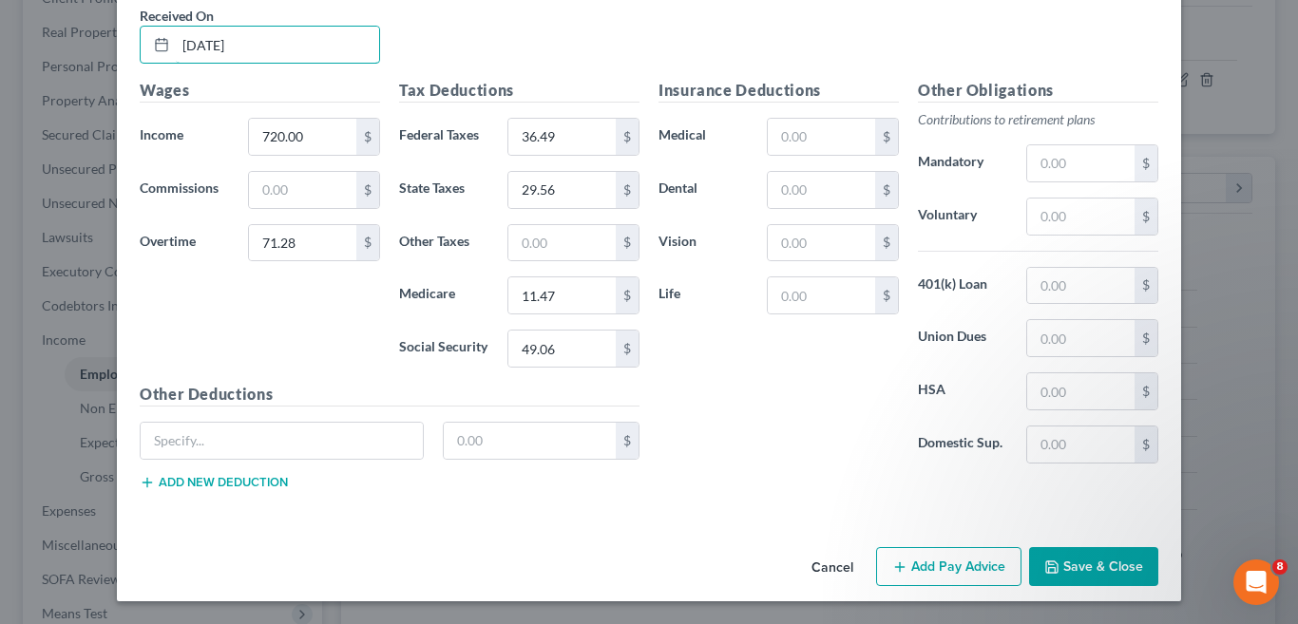
type input "02/21/2025"
click at [959, 573] on button "Add Pay Advice" at bounding box center [948, 567] width 145 height 40
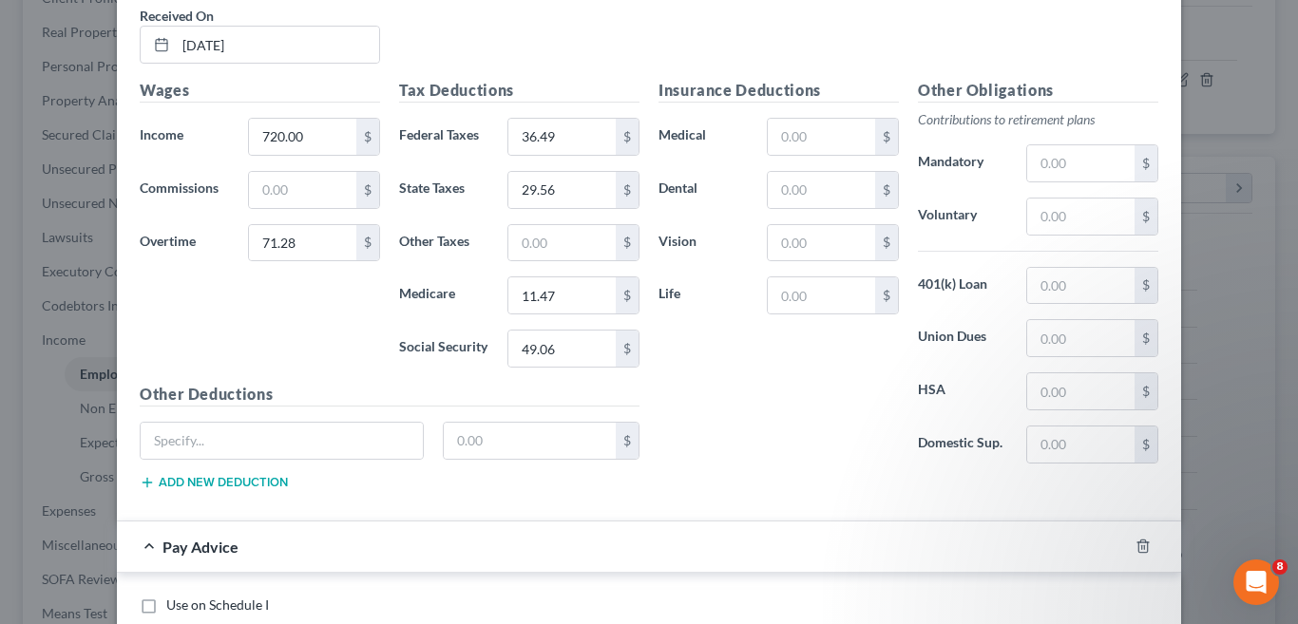
click at [758, 381] on div "Insurance Deductions Medical $ Dental $ Vision $ Life $" at bounding box center [778, 279] width 259 height 400
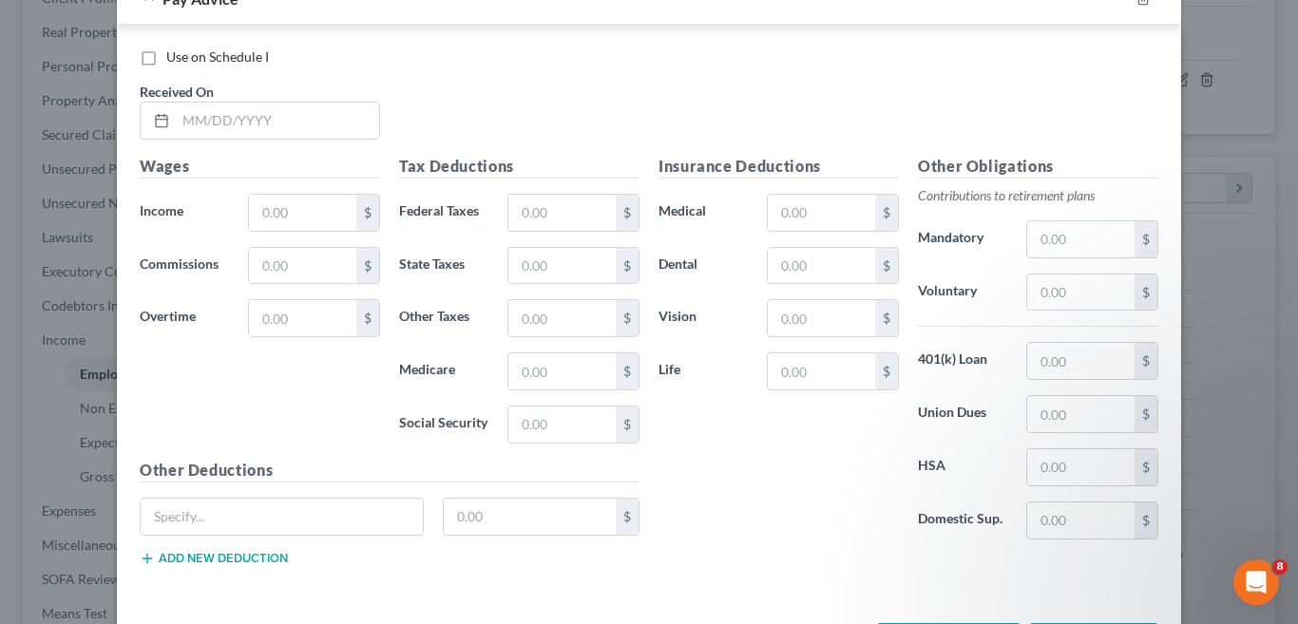
scroll to position [2734, 0]
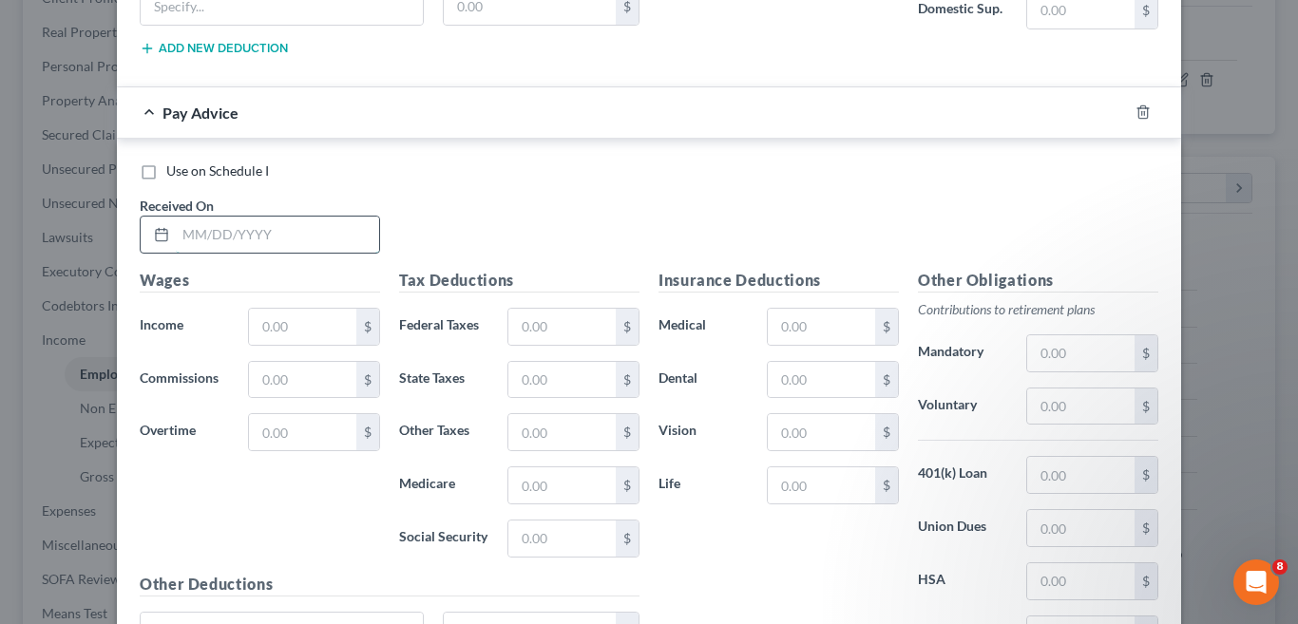
click at [310, 238] on input "text" at bounding box center [277, 235] width 203 height 36
click at [269, 333] on input "text" at bounding box center [302, 327] width 107 height 36
type input "720.00"
click at [302, 435] on input "text" at bounding box center [302, 432] width 107 height 36
type input "35.91"
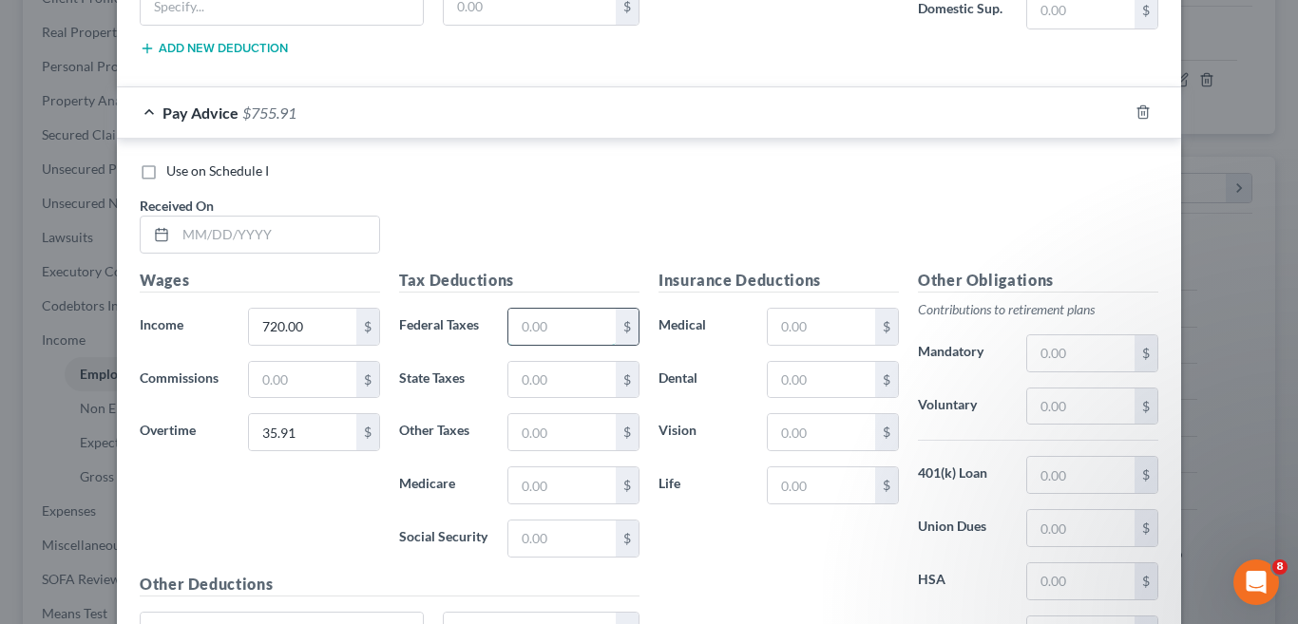
click at [568, 319] on input "text" at bounding box center [562, 327] width 107 height 36
type input "32.42"
click at [566, 380] on input "text" at bounding box center [562, 380] width 107 height 36
type input "29.77"
click at [554, 483] on input "text" at bounding box center [562, 486] width 107 height 36
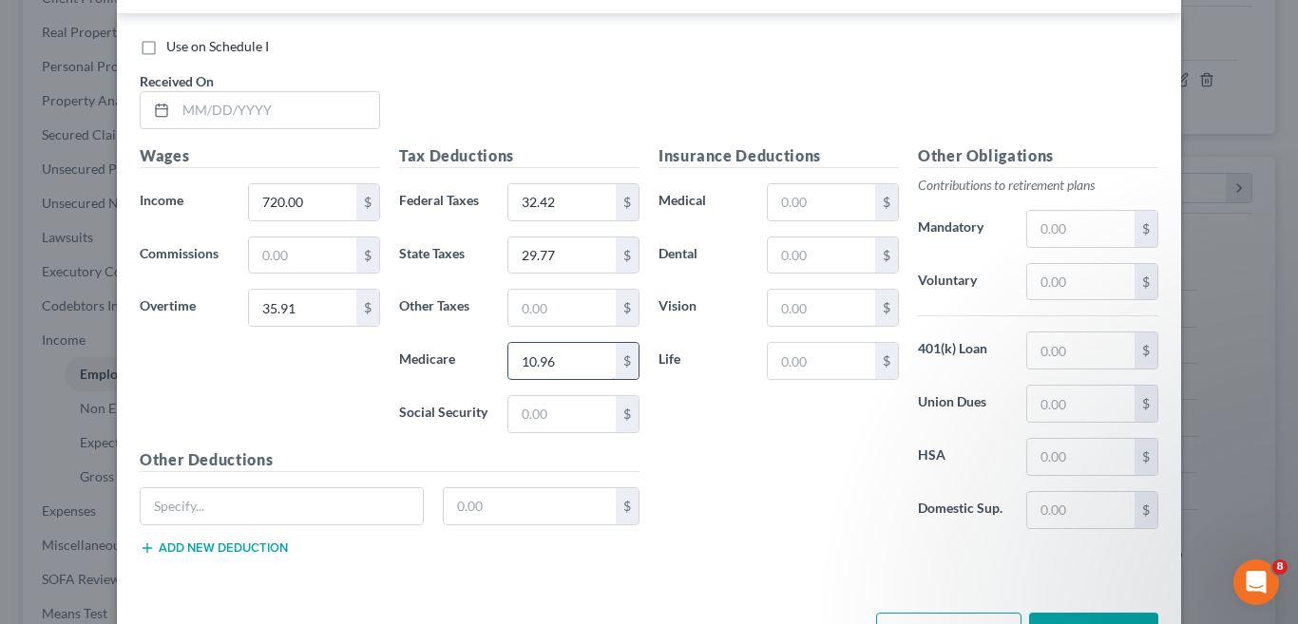
scroll to position [2924, 0]
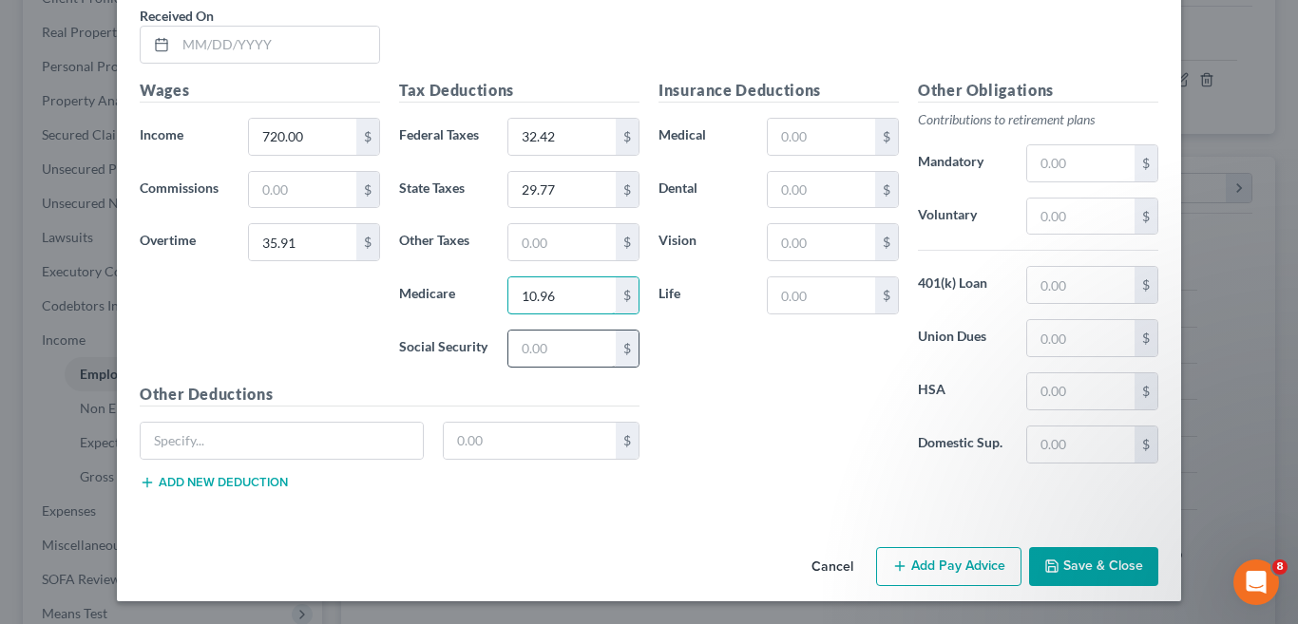
type input "10.96"
click at [545, 340] on input "text" at bounding box center [562, 349] width 107 height 36
type input "46.87"
click at [726, 367] on div "Insurance Deductions Medical $ Dental $ Vision $ Life $" at bounding box center [778, 279] width 259 height 400
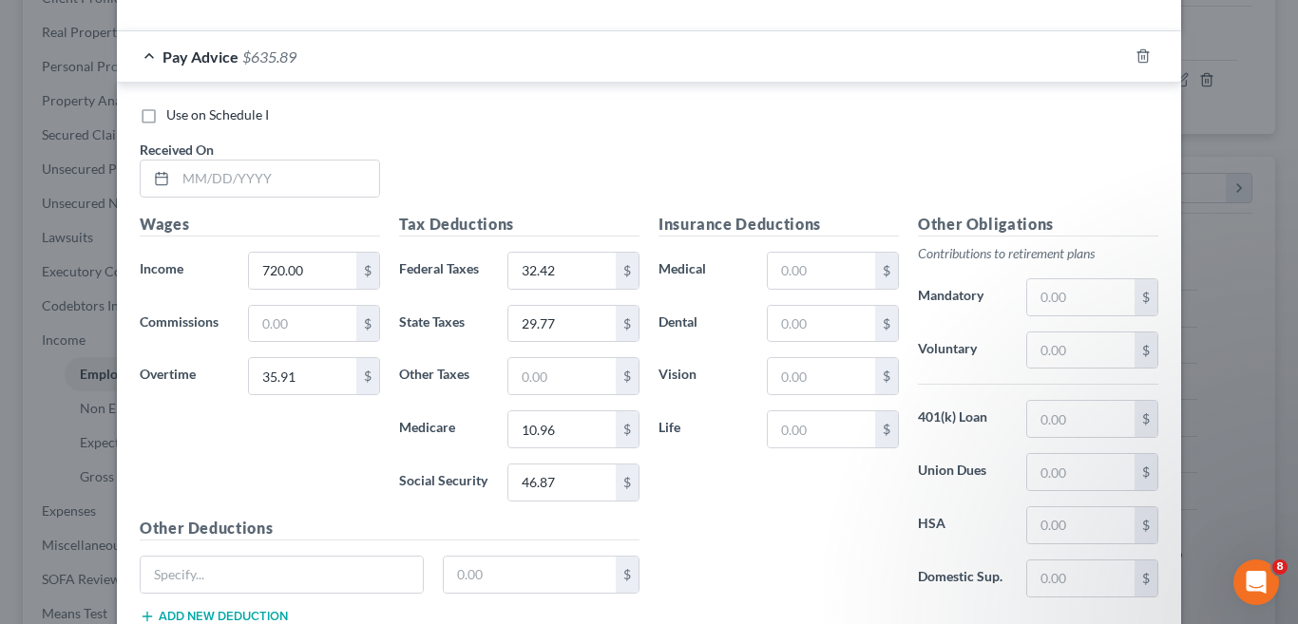
scroll to position [2829, 0]
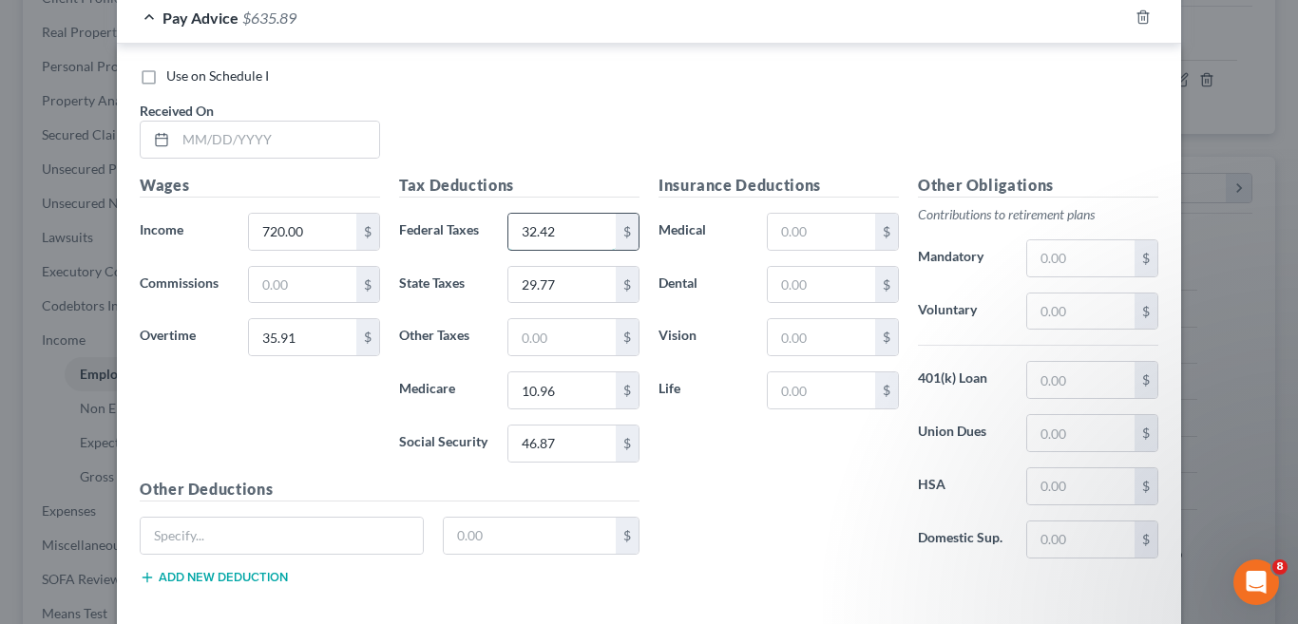
click at [538, 229] on input "32.42" at bounding box center [562, 232] width 107 height 36
click at [539, 227] on input "32.42" at bounding box center [562, 232] width 107 height 36
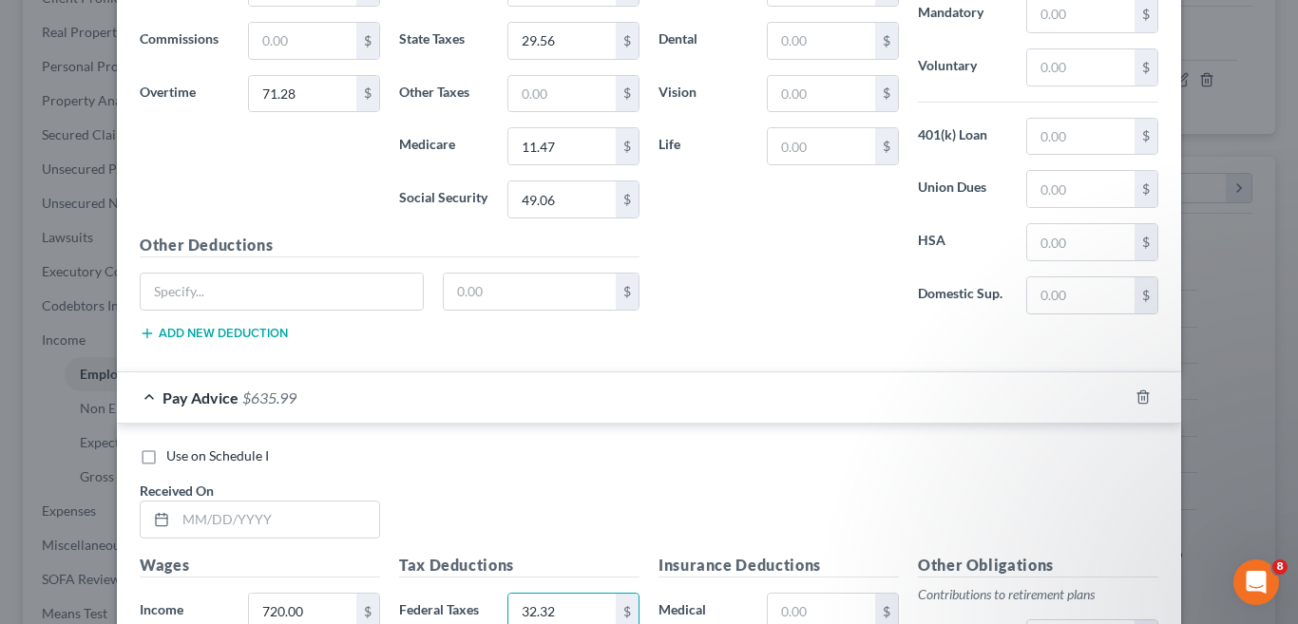
scroll to position [2543, 0]
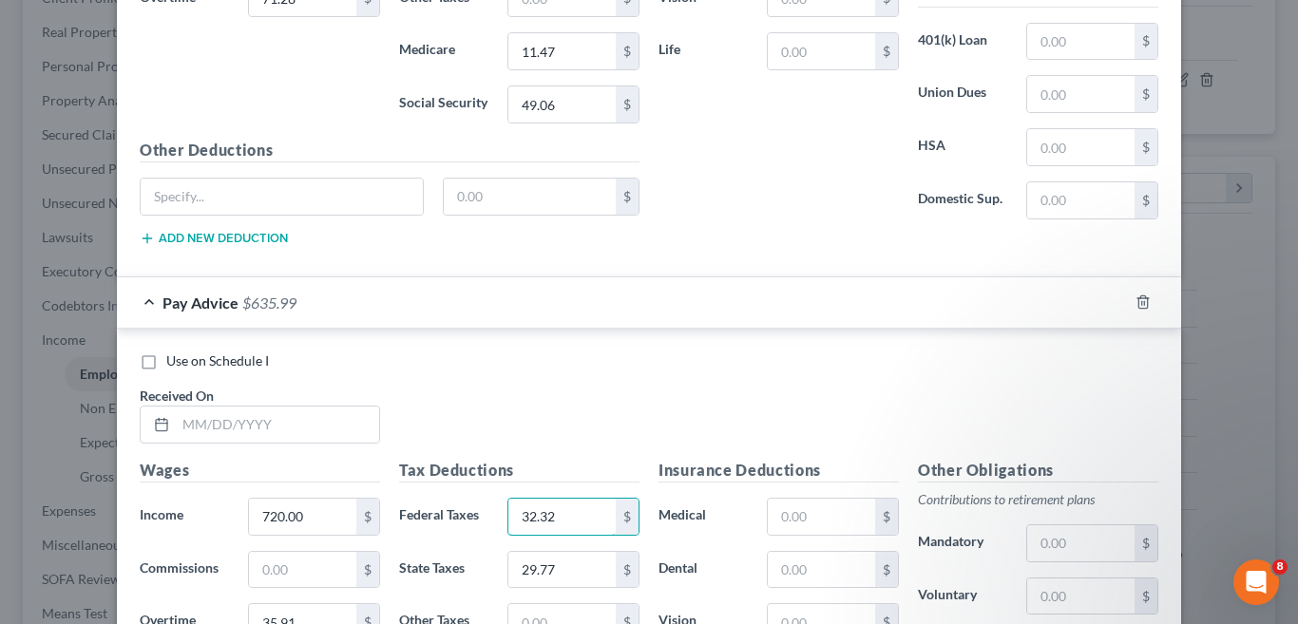
type input "32.32"
click at [549, 370] on div "Use on Schedule I" at bounding box center [649, 361] width 1019 height 19
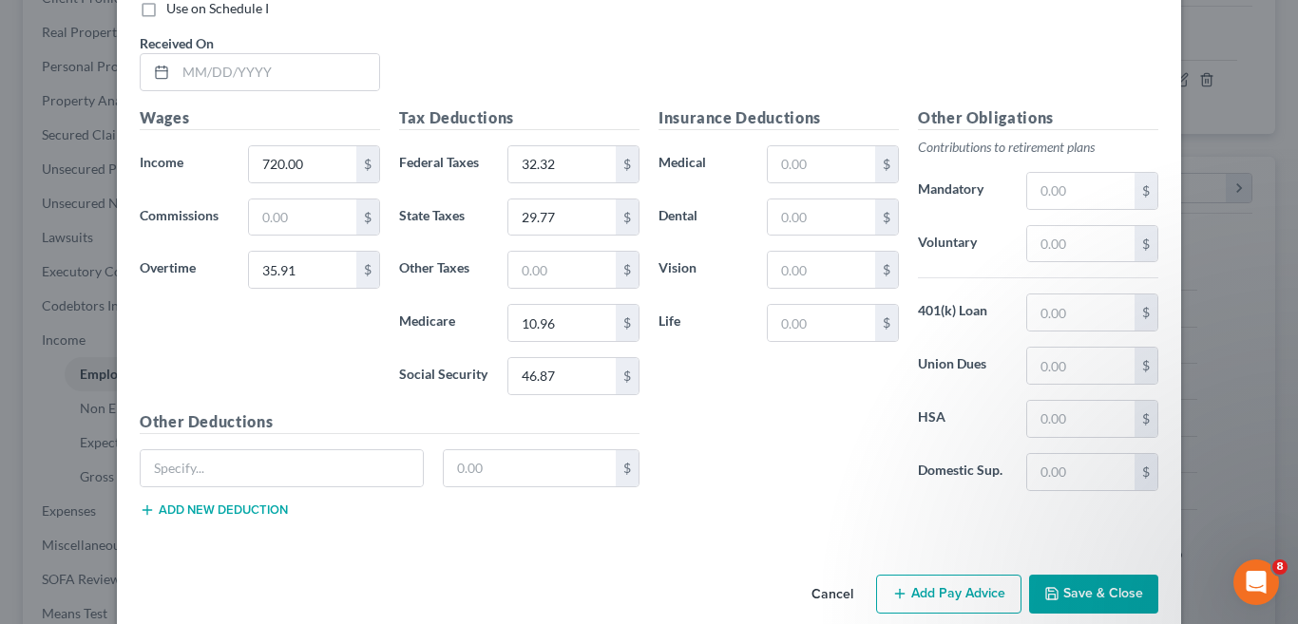
scroll to position [2924, 0]
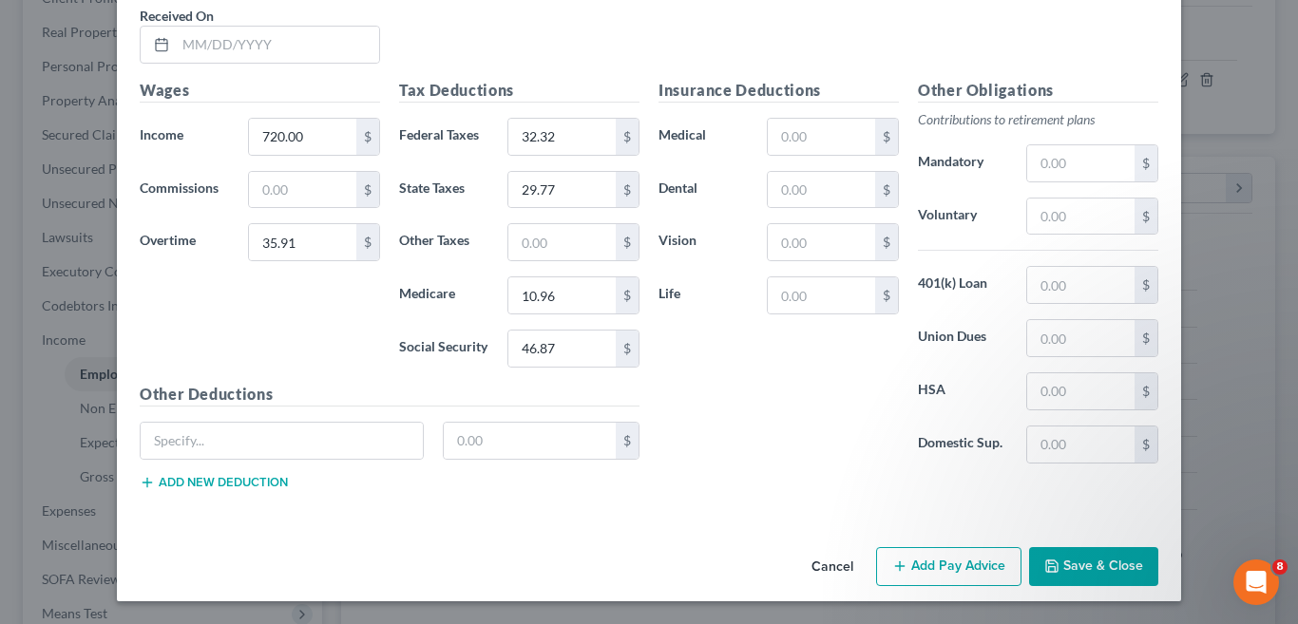
click at [1064, 572] on button "Save & Close" at bounding box center [1093, 567] width 129 height 40
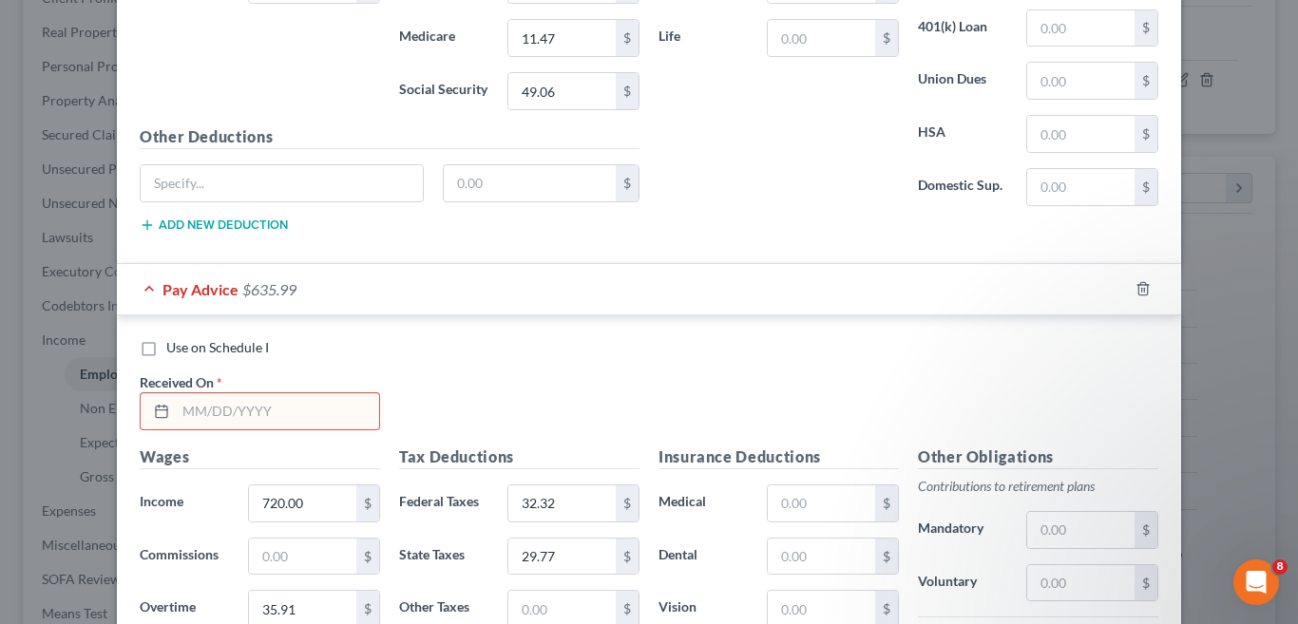
scroll to position [2543, 0]
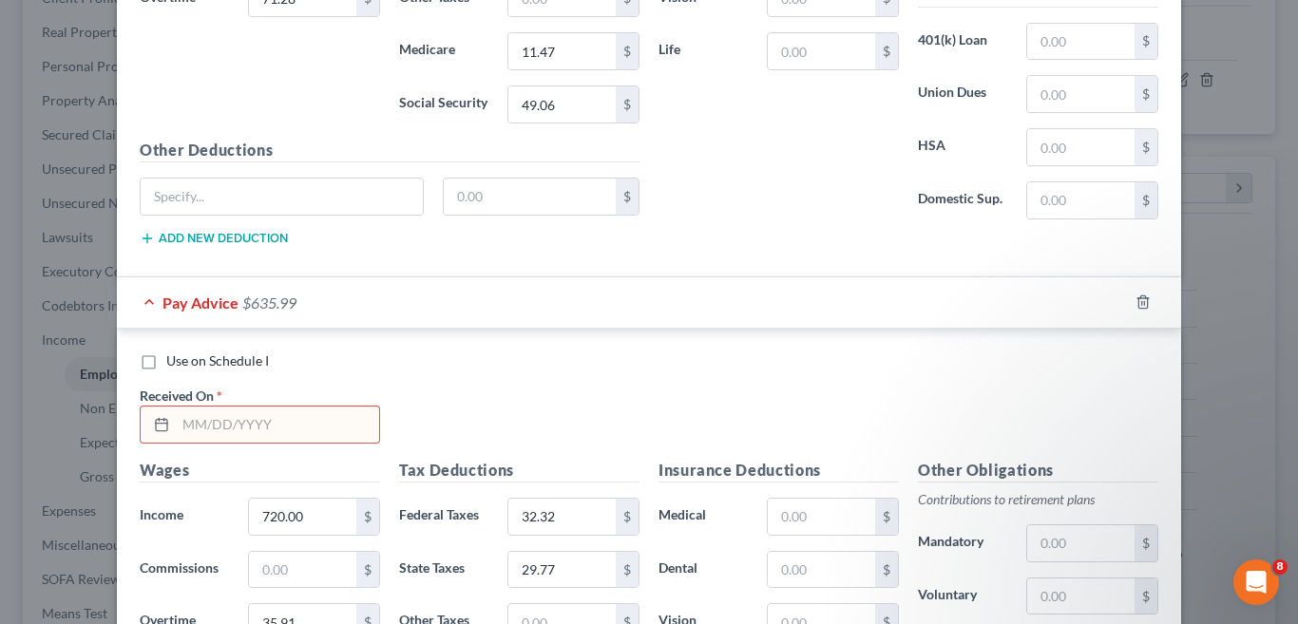
click at [191, 429] on input "text" at bounding box center [277, 425] width 203 height 36
type input "02/28/2025"
click at [443, 373] on div "Use on Schedule I Received On * 02/28/2025" at bounding box center [649, 405] width 1038 height 107
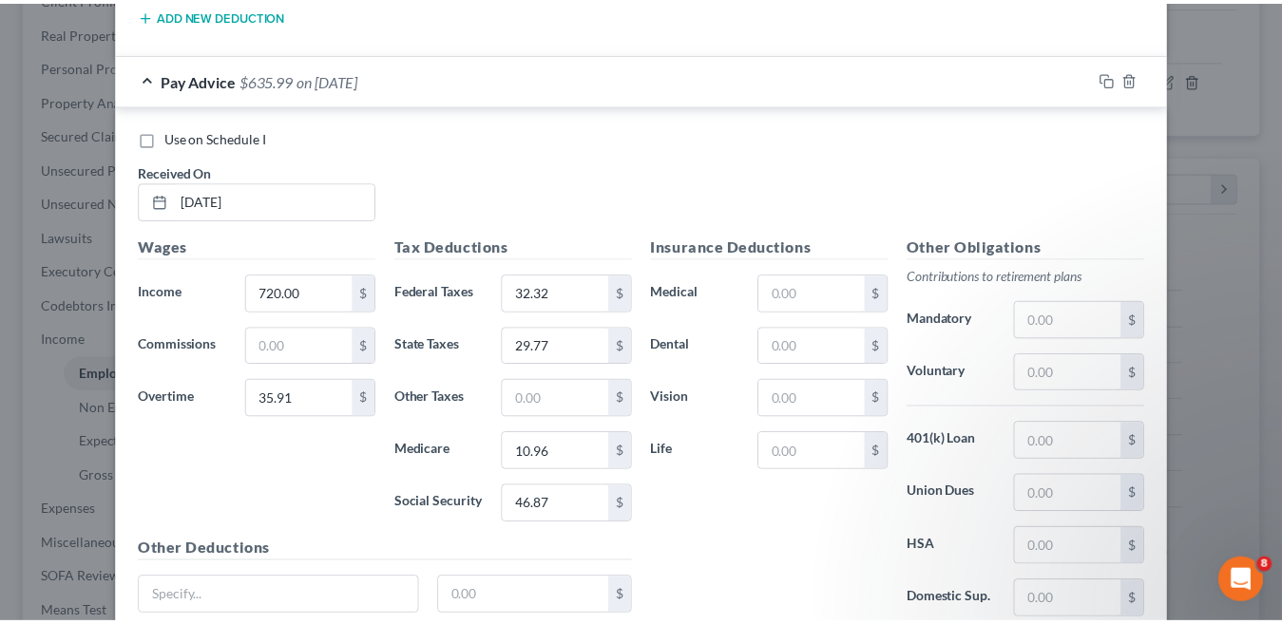
scroll to position [2924, 0]
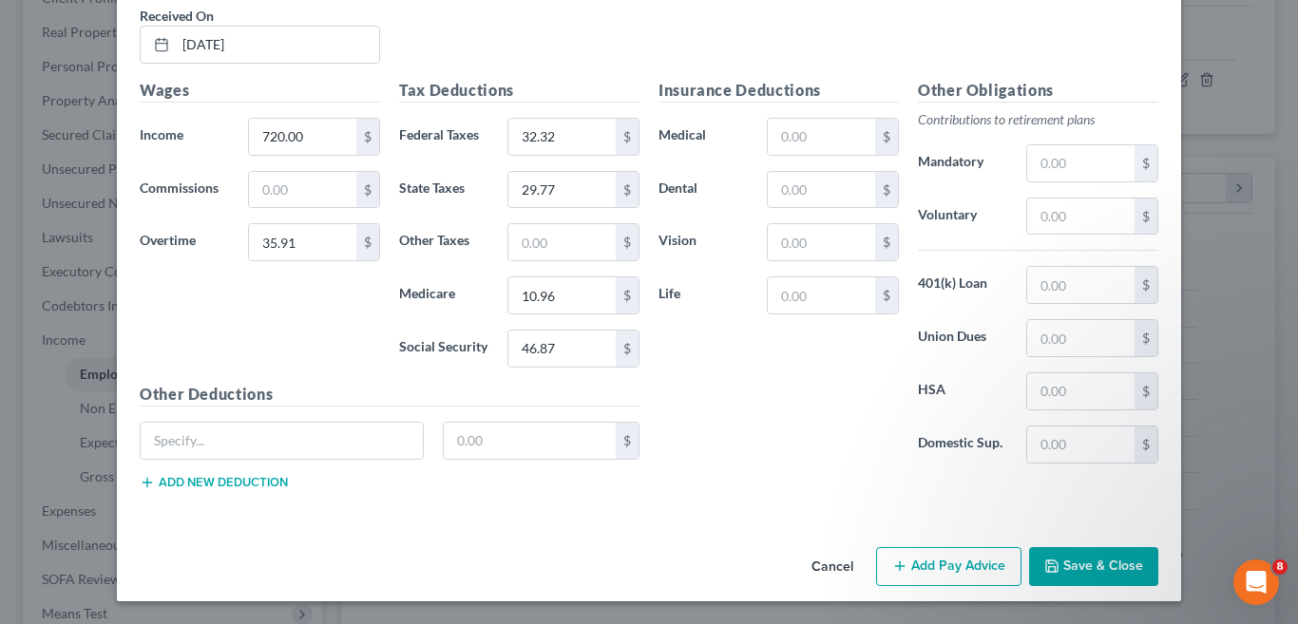
click at [1078, 568] on button "Save & Close" at bounding box center [1093, 567] width 129 height 40
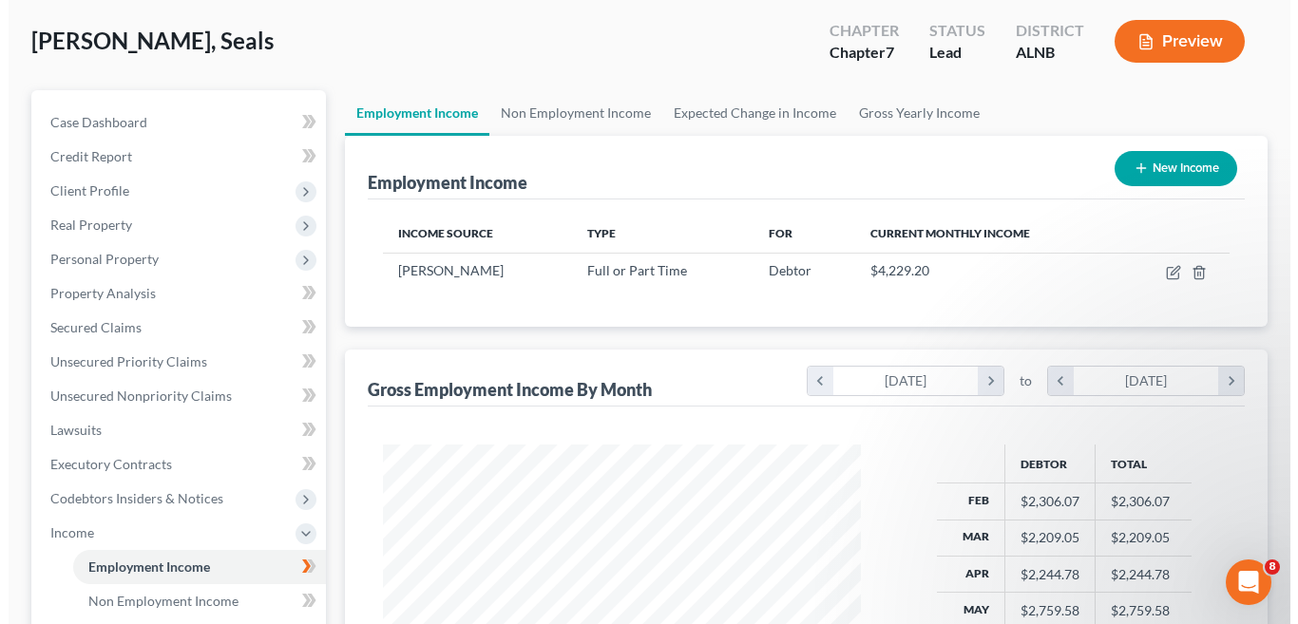
scroll to position [95, 0]
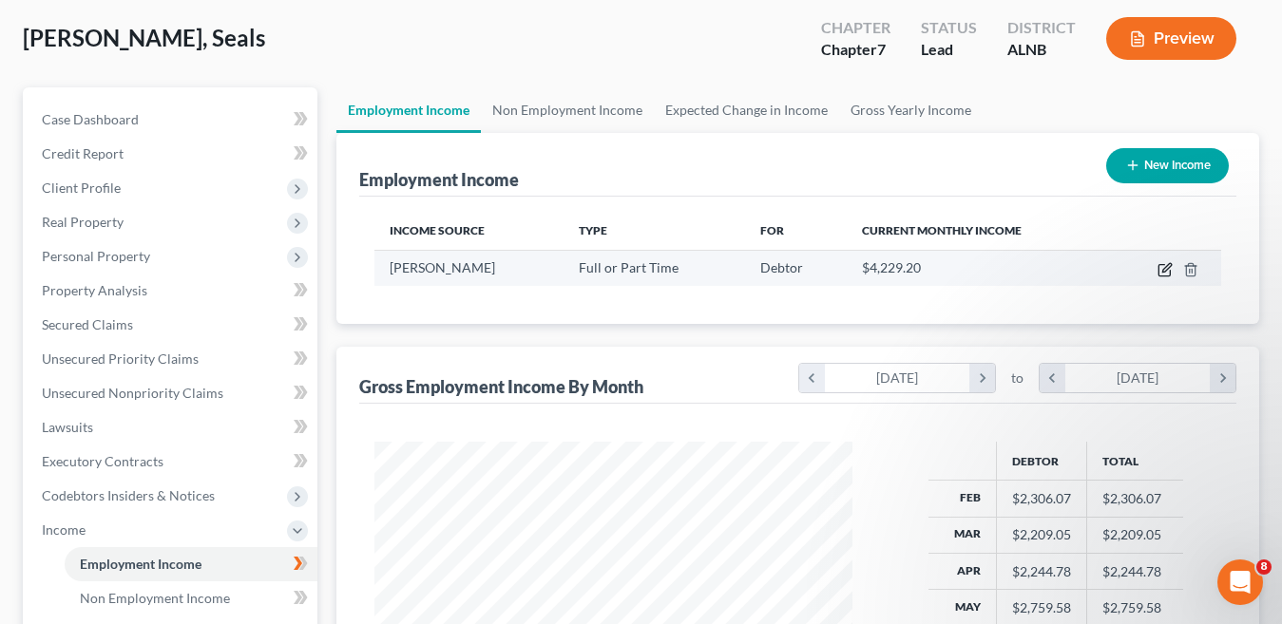
click at [1169, 275] on icon "button" at bounding box center [1165, 269] width 15 height 15
select select "0"
select select "3"
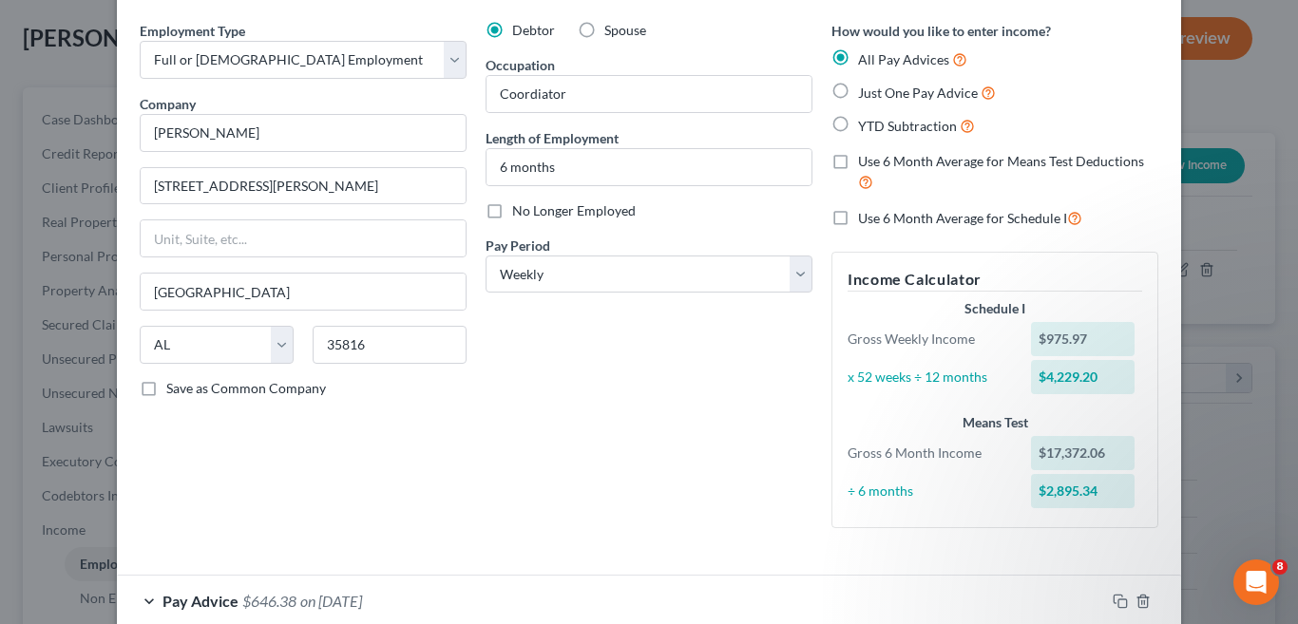
scroll to position [0, 0]
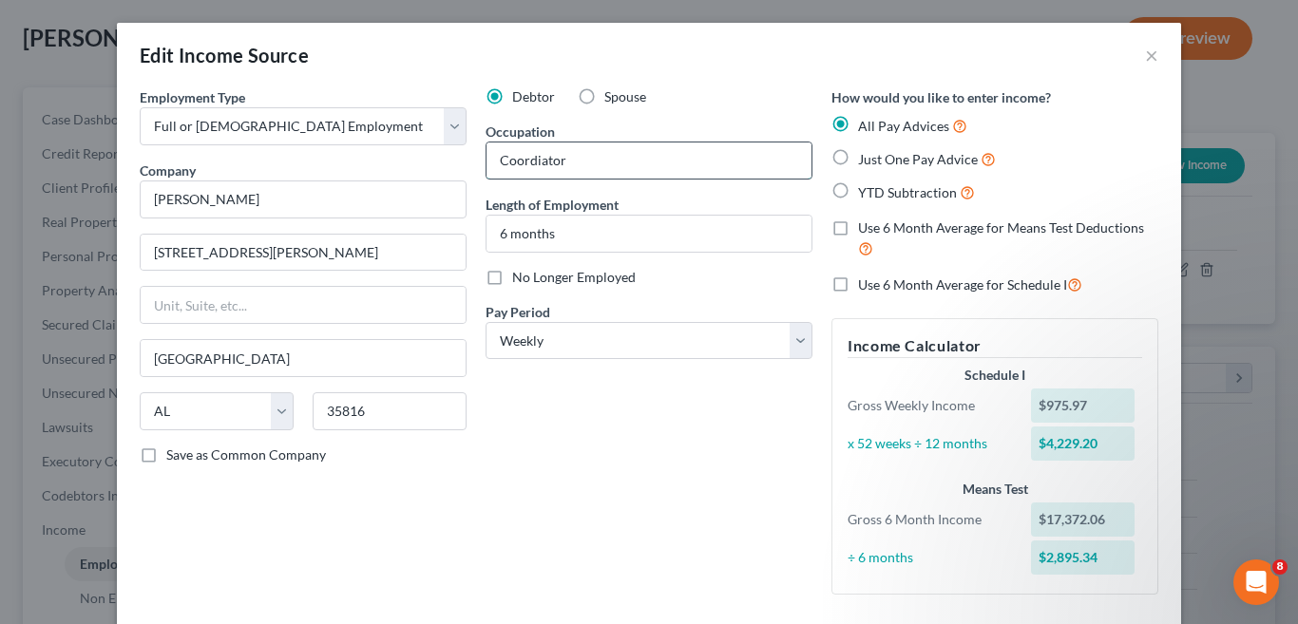
drag, startPoint x: 567, startPoint y: 159, endPoint x: 569, endPoint y: 170, distance: 11.6
click at [567, 159] on input "Coordiator" at bounding box center [649, 161] width 325 height 36
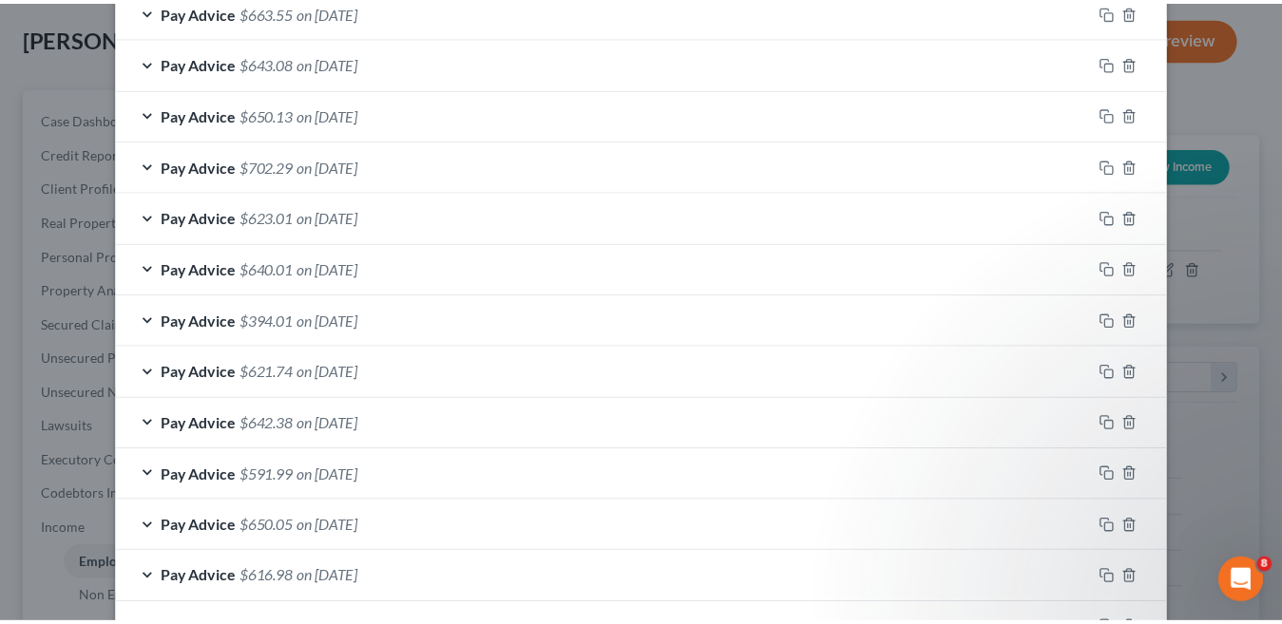
scroll to position [1207, 0]
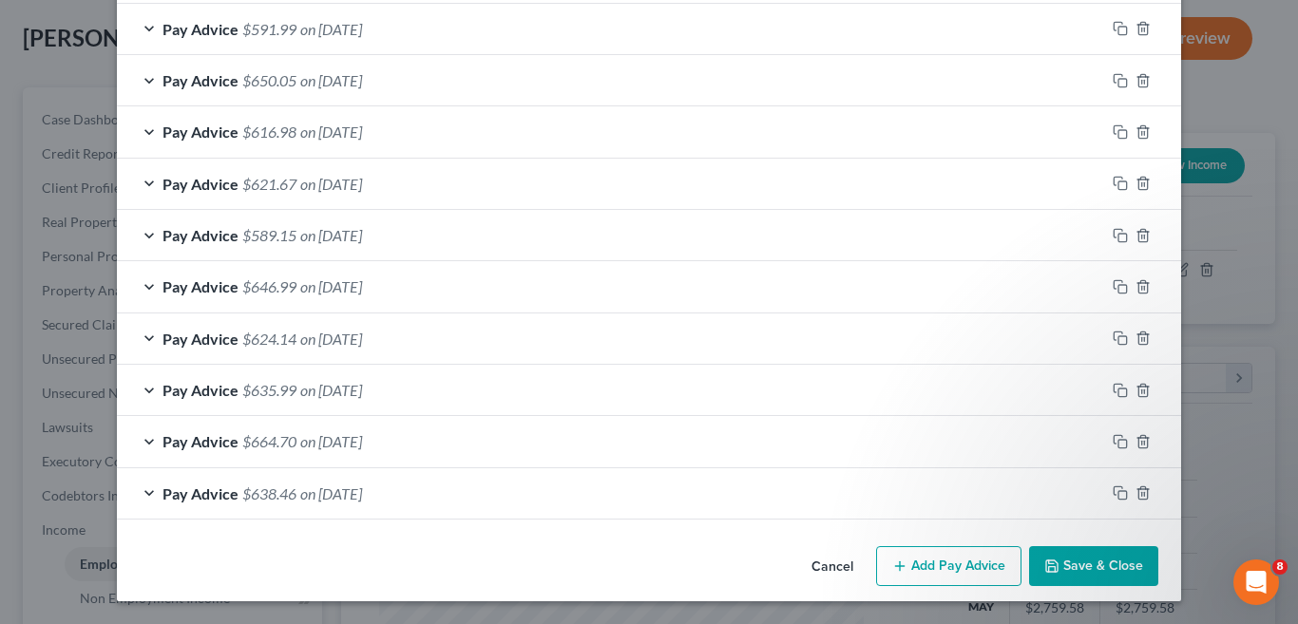
type input "Coordinator"
click at [1094, 564] on button "Save & Close" at bounding box center [1093, 567] width 129 height 40
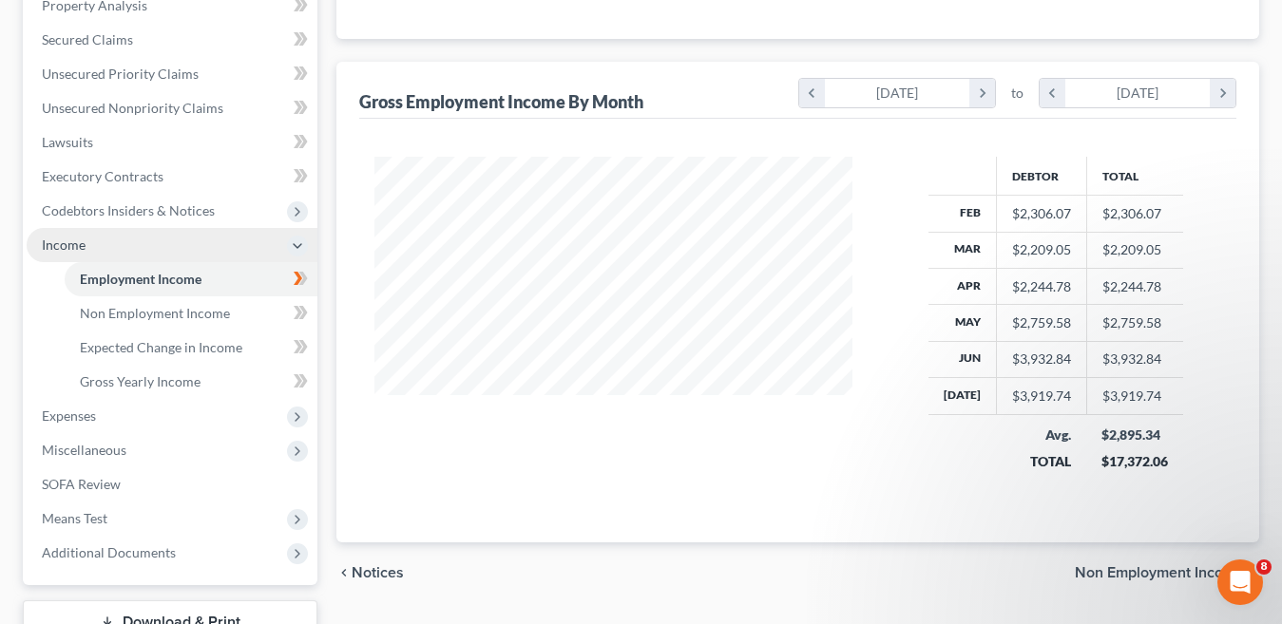
scroll to position [475, 0]
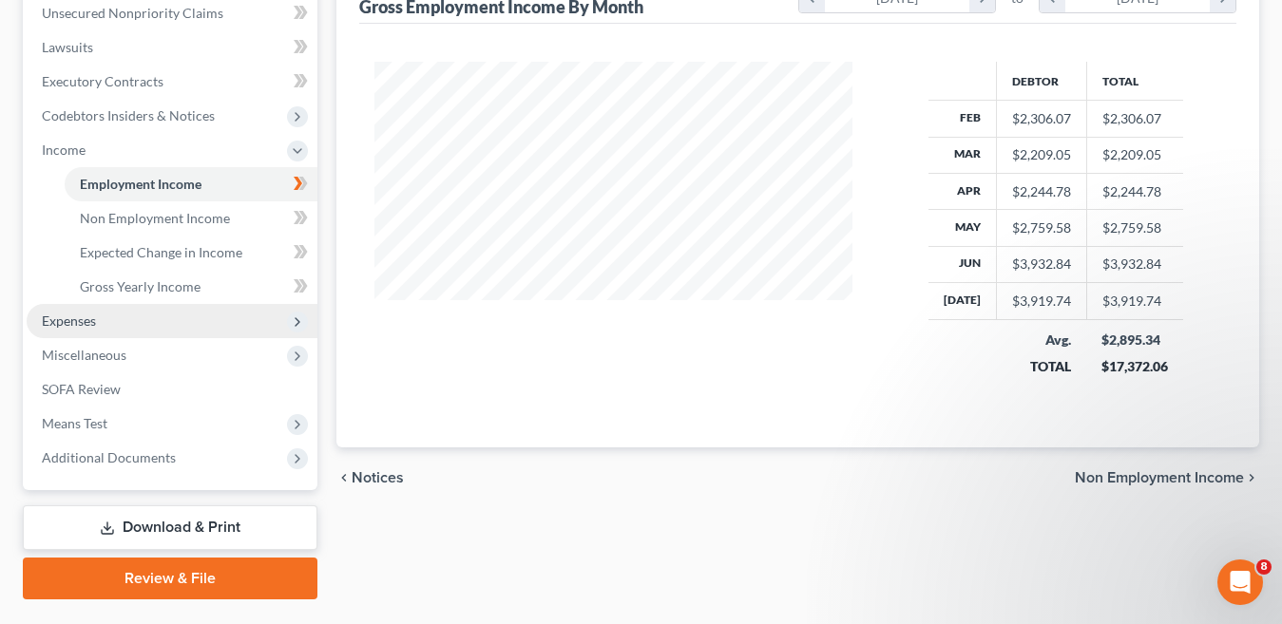
click at [220, 322] on span "Expenses" at bounding box center [172, 321] width 291 height 34
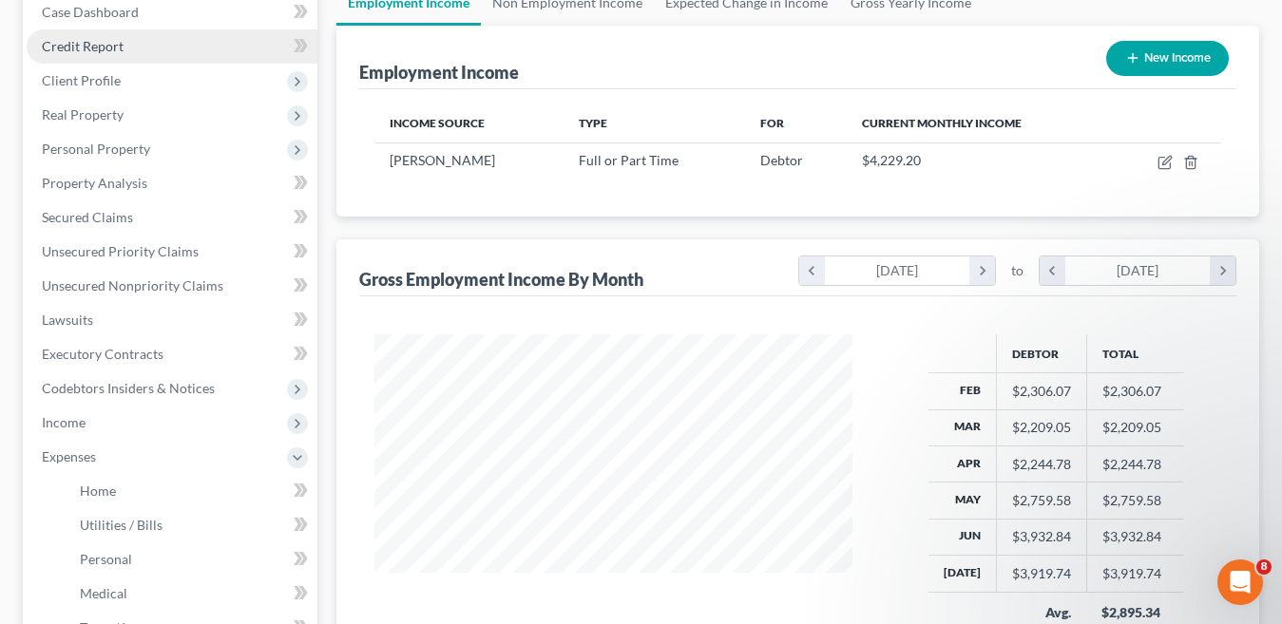
scroll to position [95, 0]
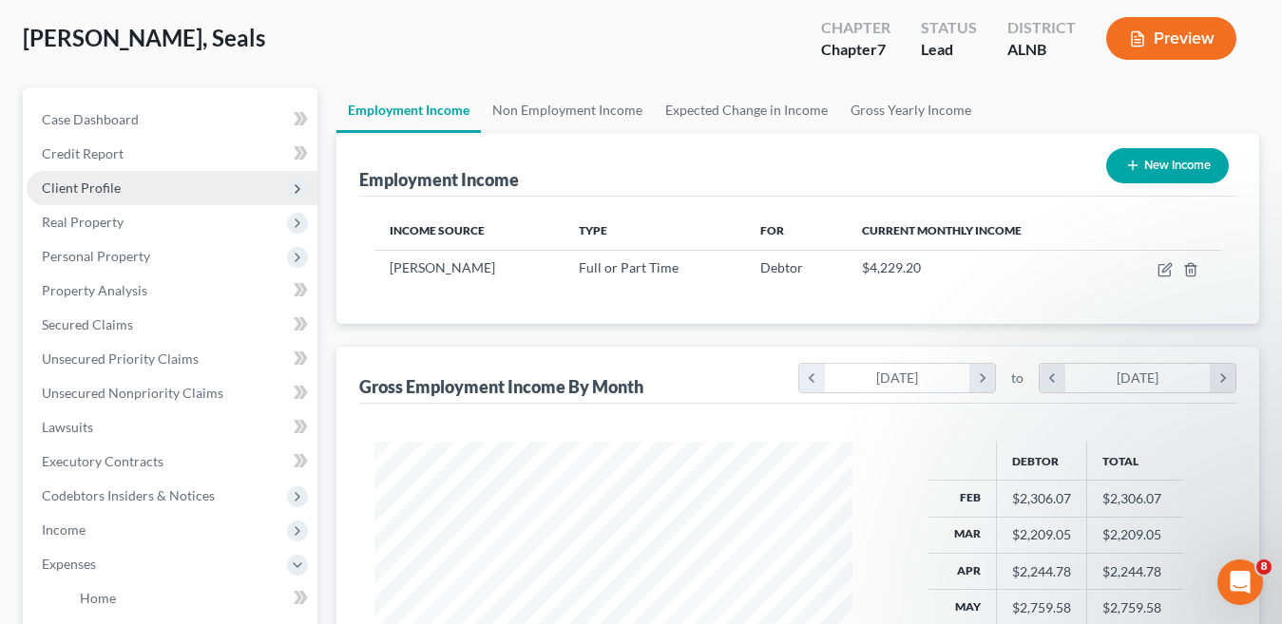
click at [197, 177] on span "Client Profile" at bounding box center [172, 188] width 291 height 34
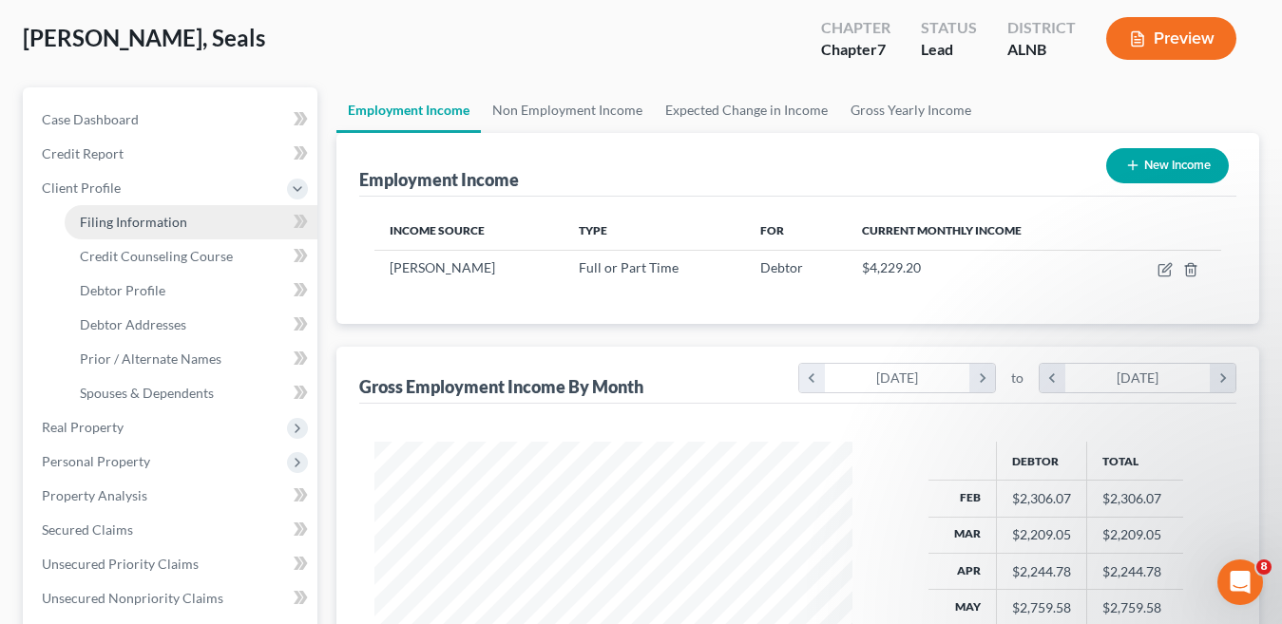
click at [202, 230] on link "Filing Information" at bounding box center [191, 222] width 253 height 34
select select "1"
select select "0"
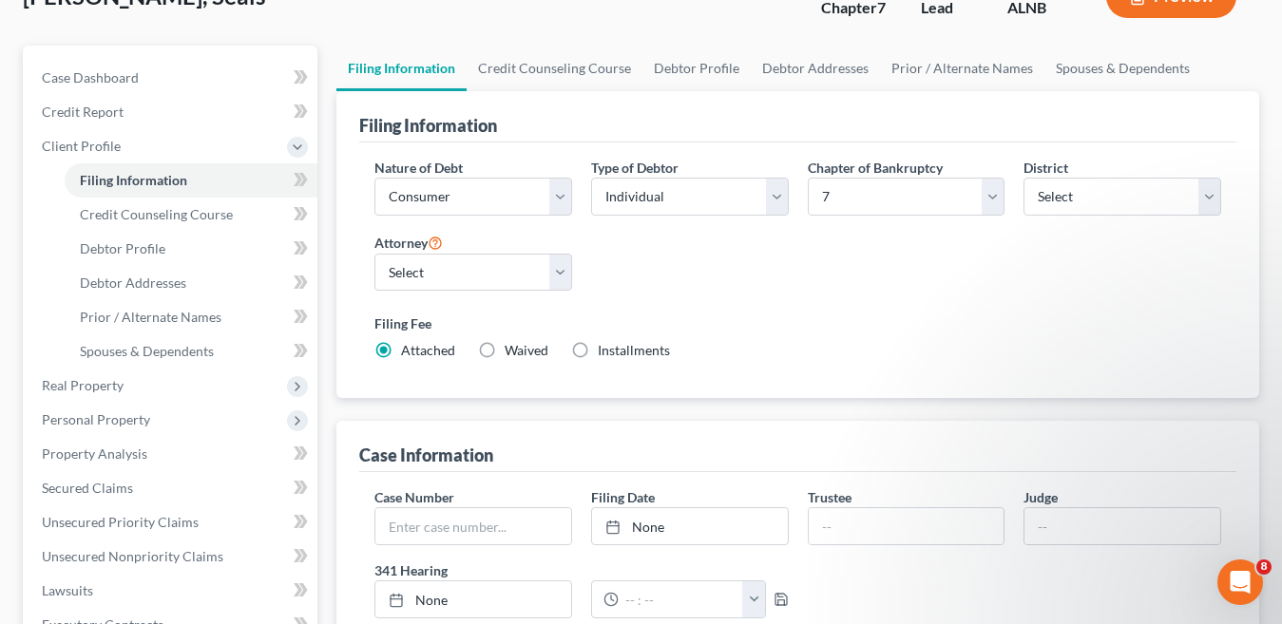
scroll to position [230, 0]
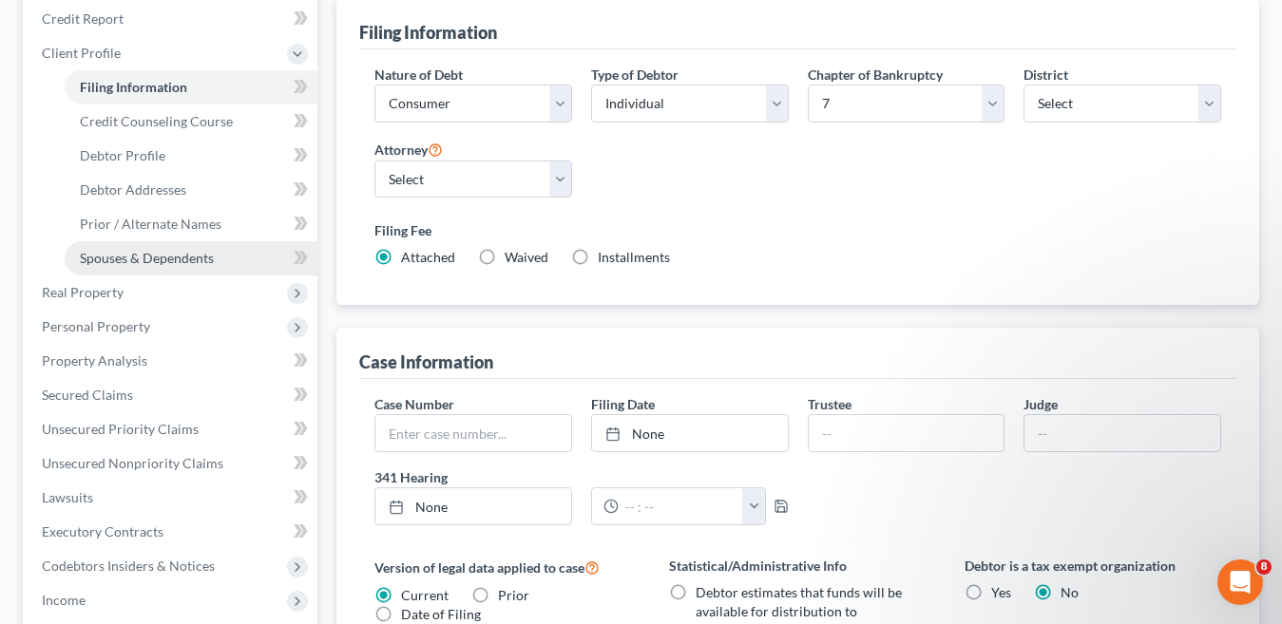
click at [158, 256] on span "Spouses & Dependents" at bounding box center [147, 258] width 134 height 16
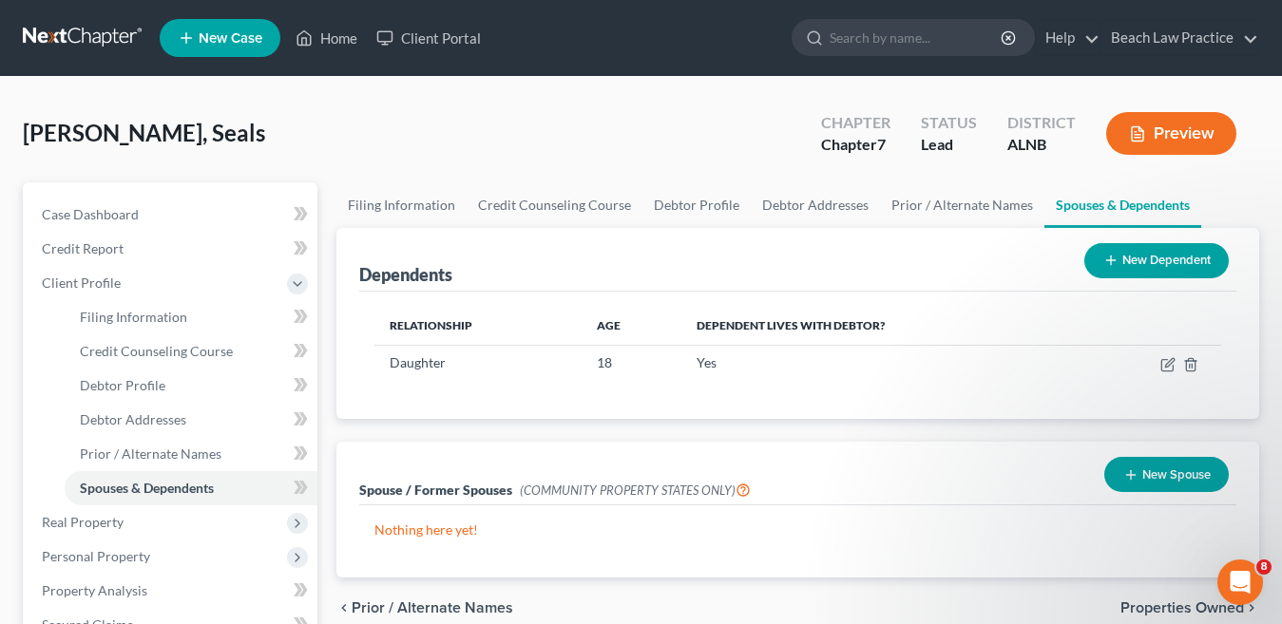
click at [873, 429] on div "Dependents New Dependent Relationship Age Dependent lives with debtor? Daughter…" at bounding box center [798, 403] width 942 height 350
click at [165, 391] on link "Debtor Profile" at bounding box center [191, 386] width 253 height 34
select select "0"
select select "1"
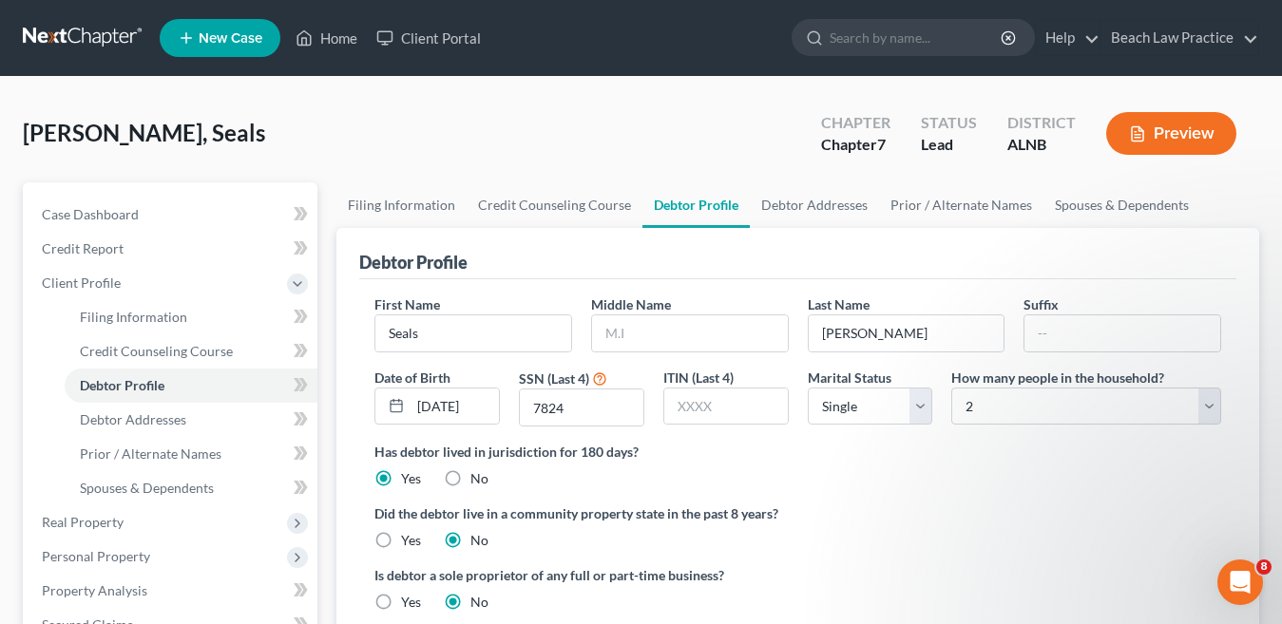
radio input "true"
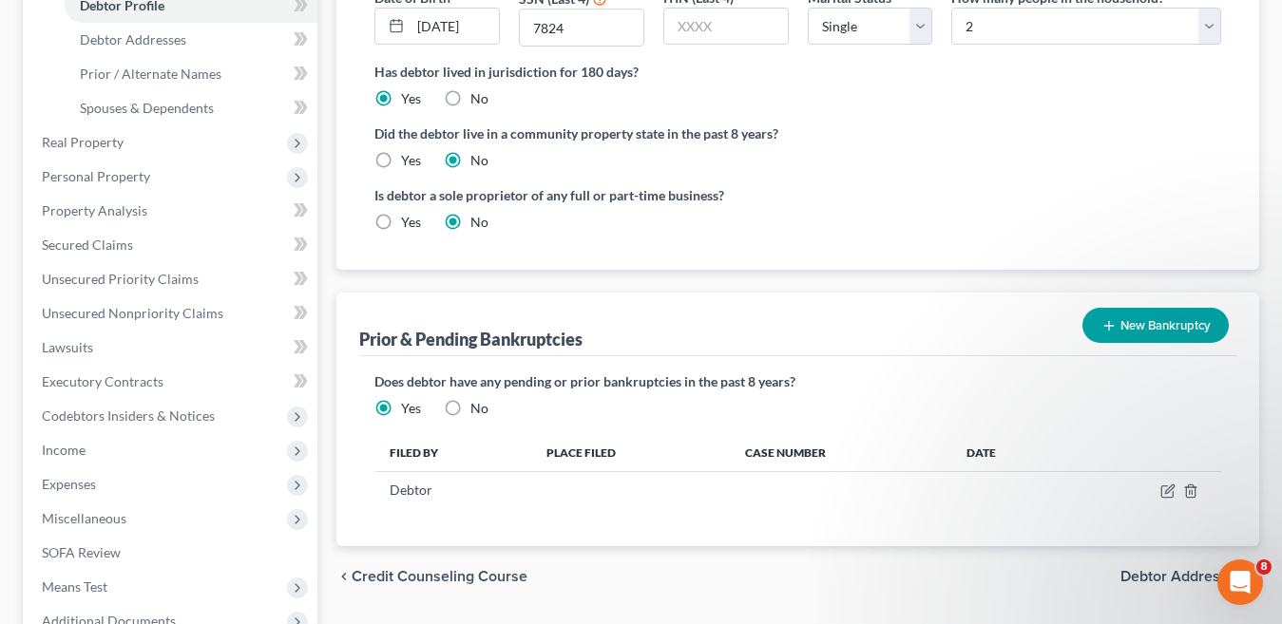
scroll to position [475, 0]
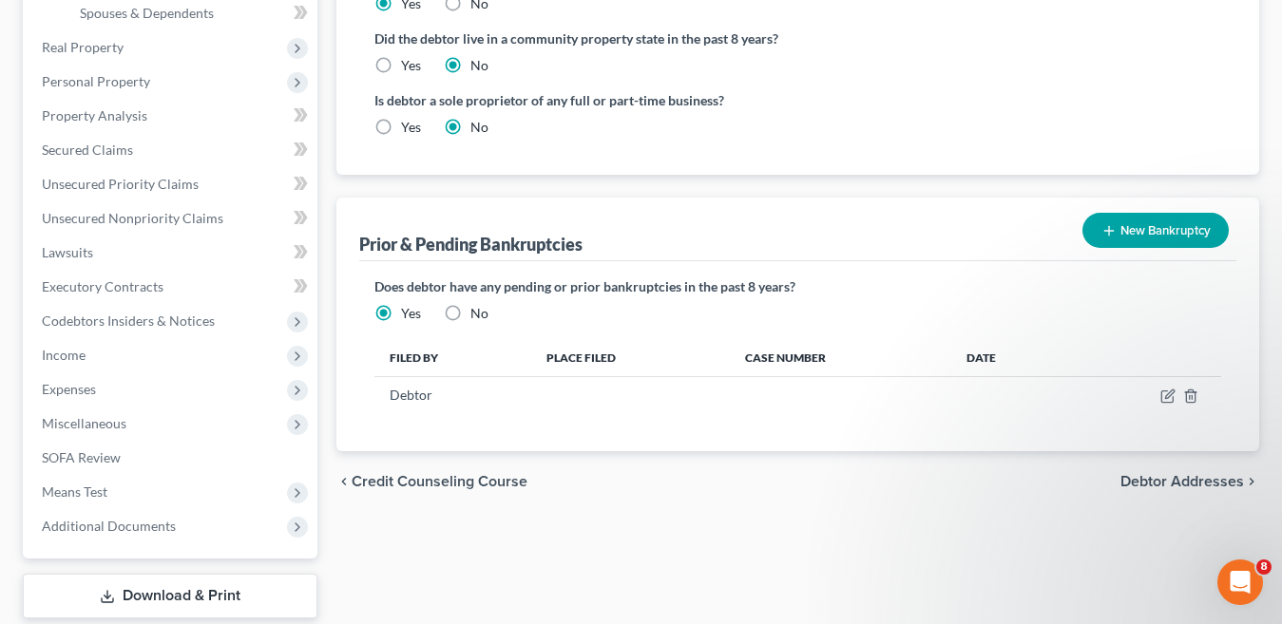
click at [470, 311] on label "No" at bounding box center [479, 313] width 18 height 19
click at [478, 311] on input "No" at bounding box center [484, 310] width 12 height 12
radio input "true"
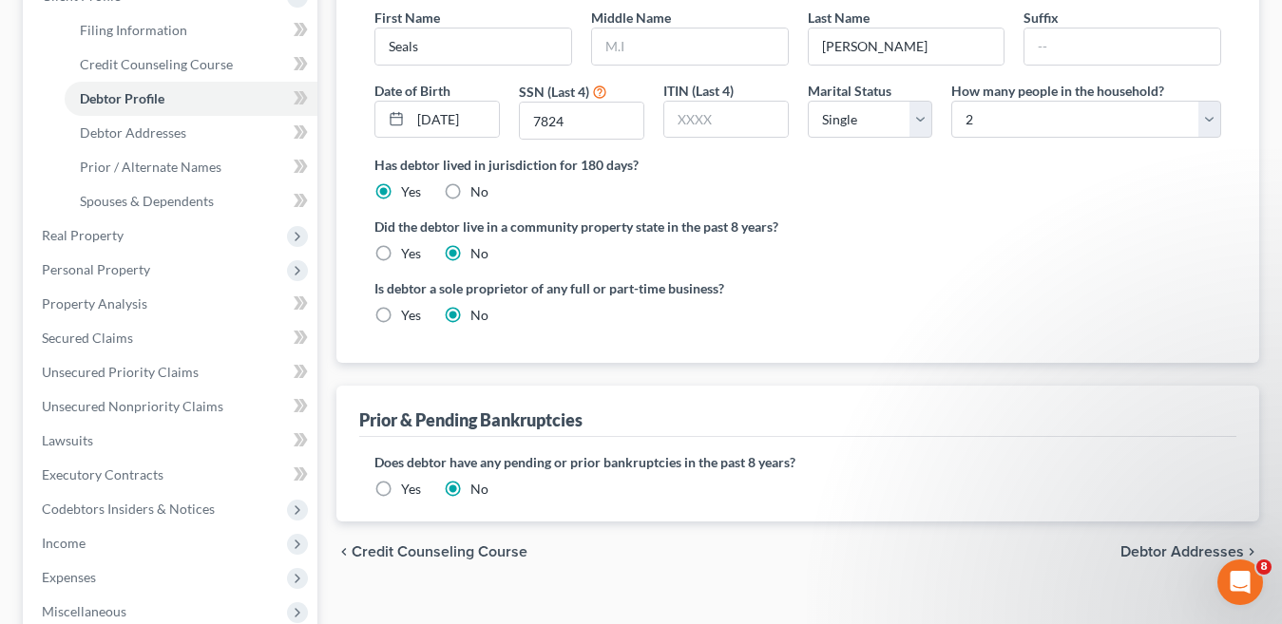
scroll to position [190, 0]
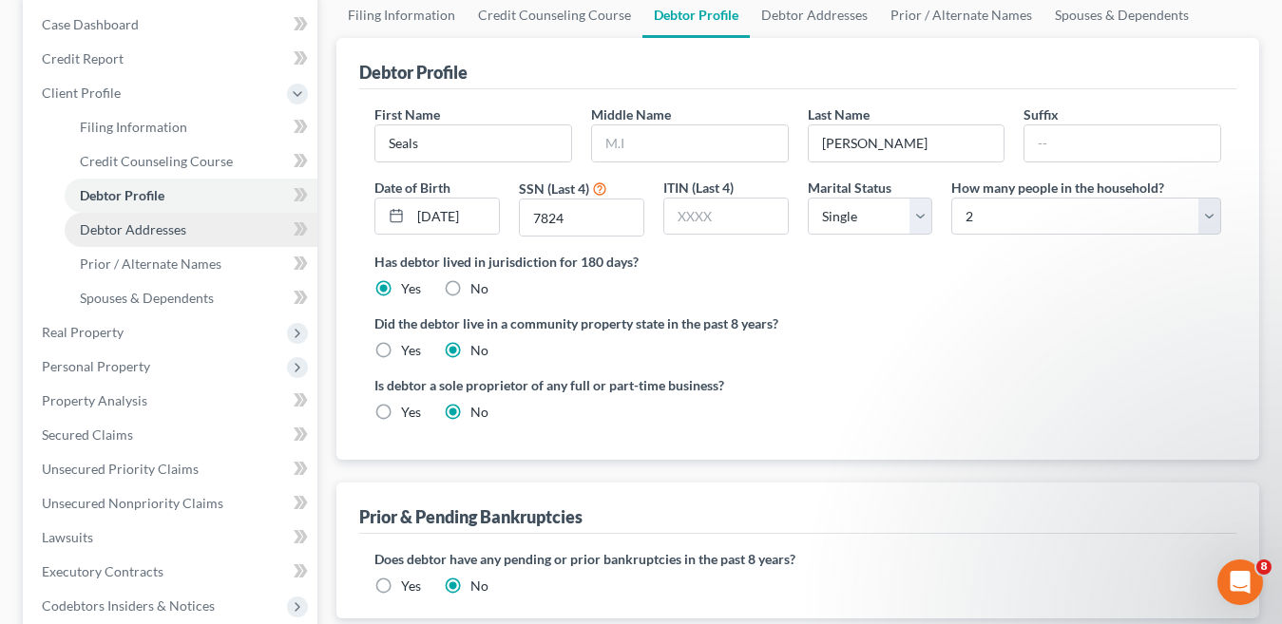
click at [182, 229] on span "Debtor Addresses" at bounding box center [133, 229] width 106 height 16
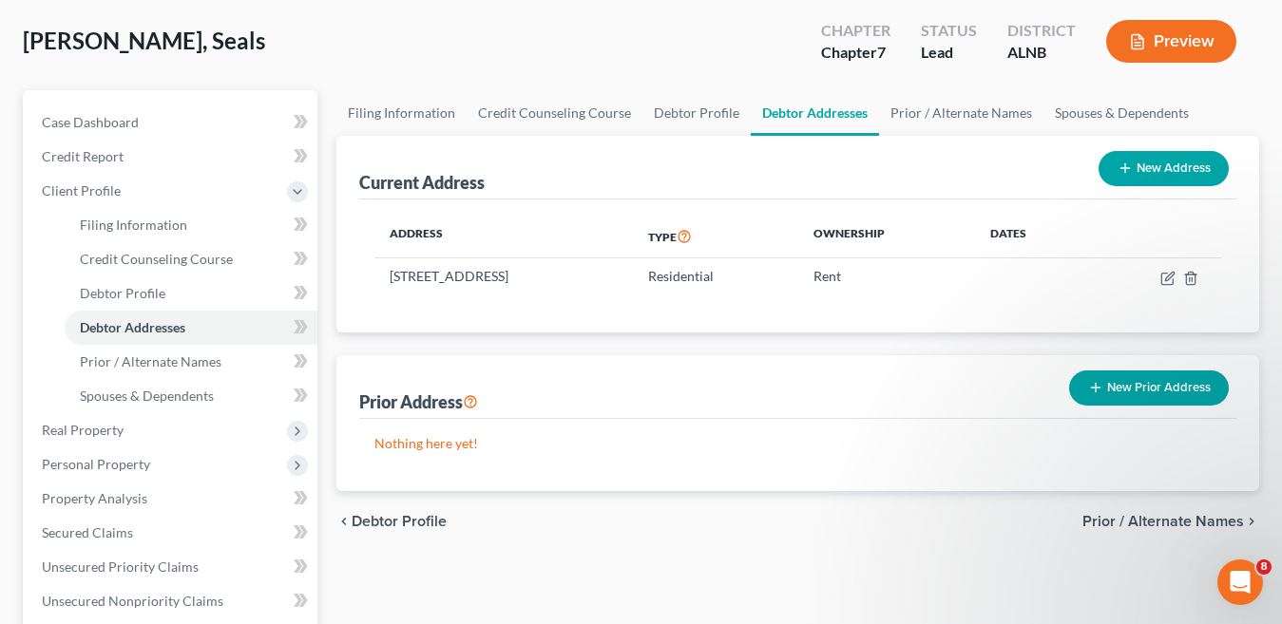
scroll to position [190, 0]
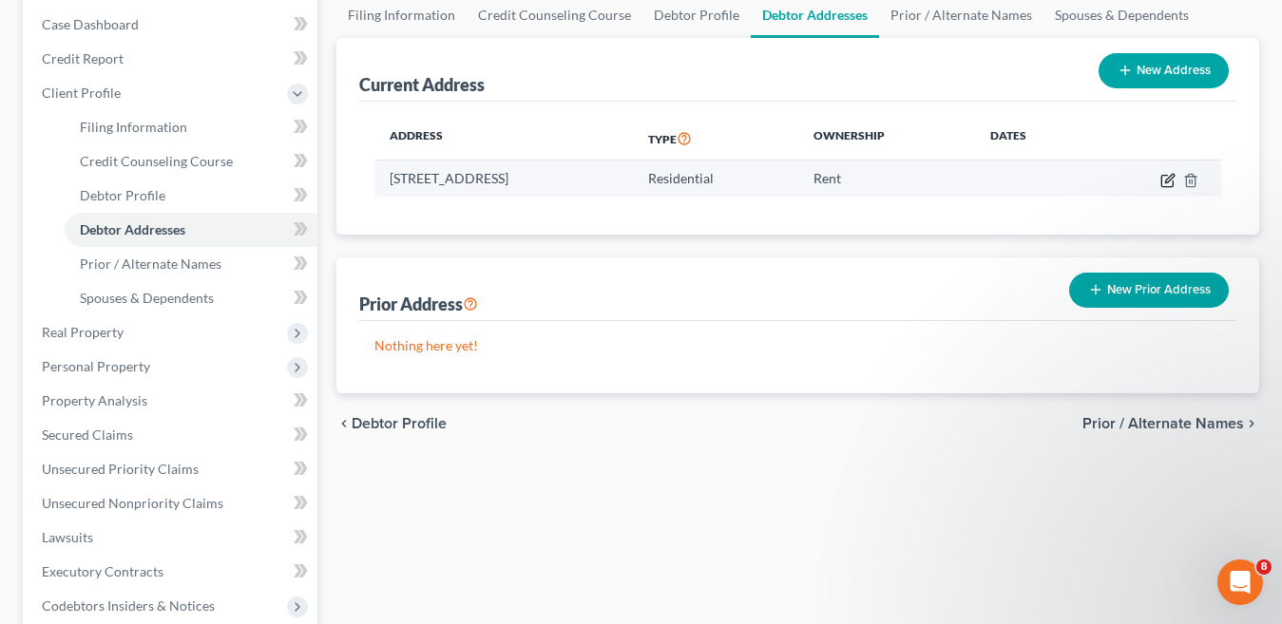
click at [1170, 182] on icon "button" at bounding box center [1168, 180] width 15 height 15
select select "0"
select select "44"
select select "0"
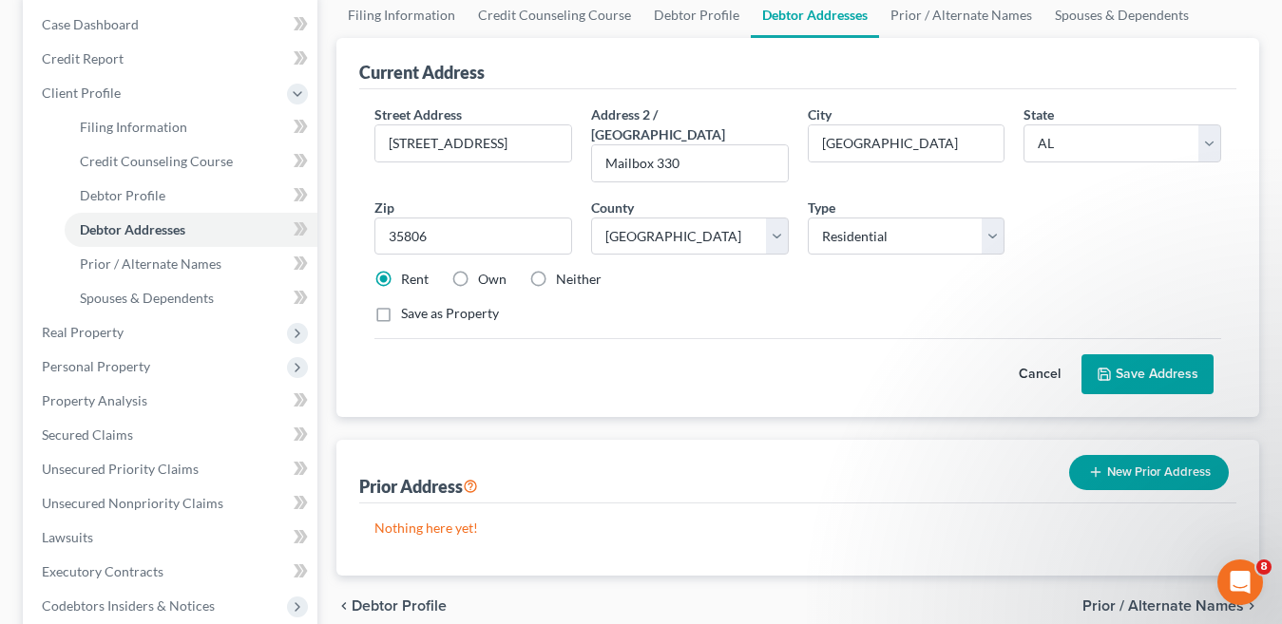
click at [1143, 355] on button "Save Address" at bounding box center [1148, 375] width 132 height 40
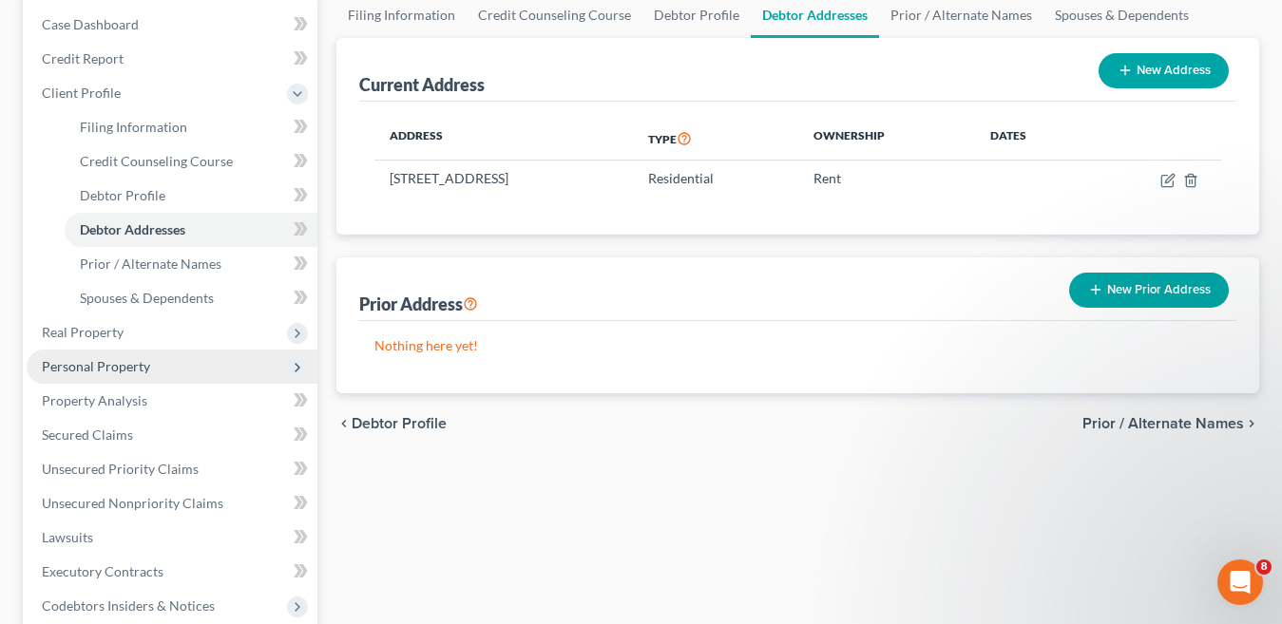
click at [127, 374] on span "Personal Property" at bounding box center [96, 366] width 108 height 16
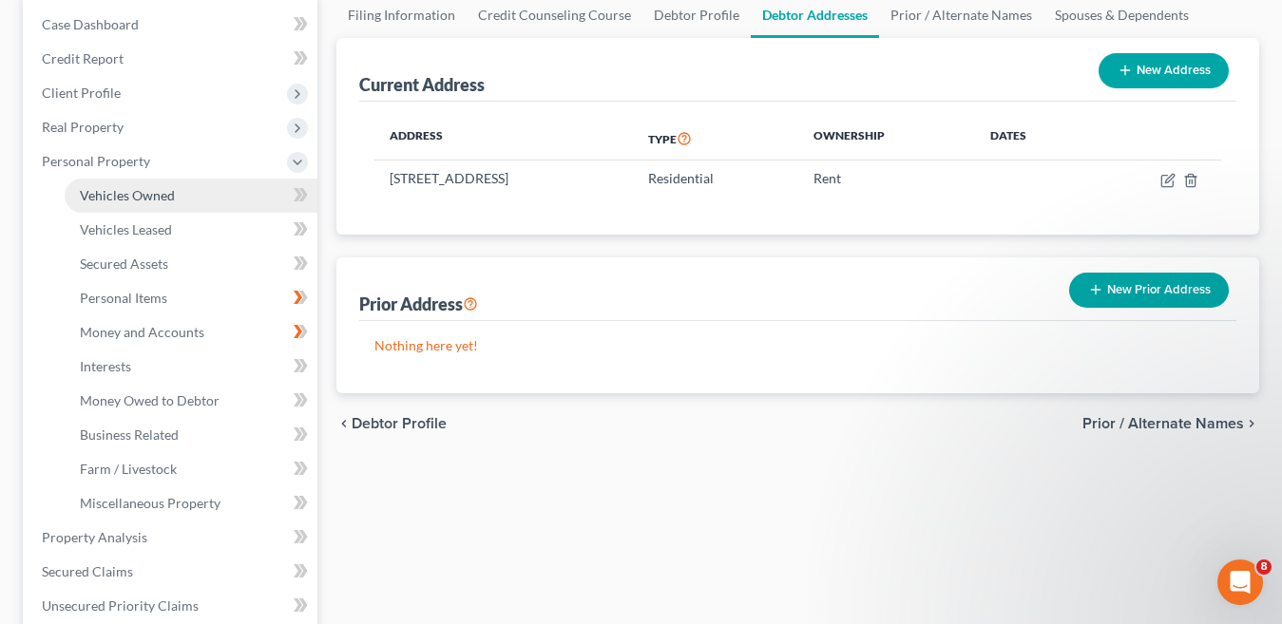
click at [128, 198] on span "Vehicles Owned" at bounding box center [127, 195] width 95 height 16
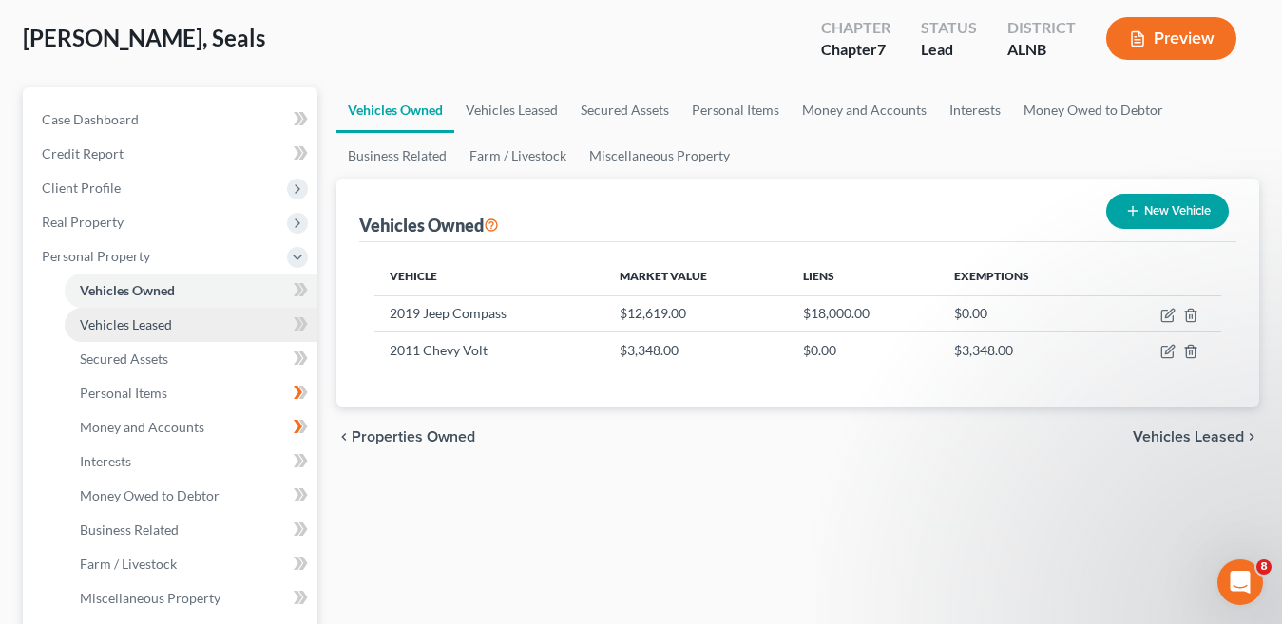
scroll to position [190, 0]
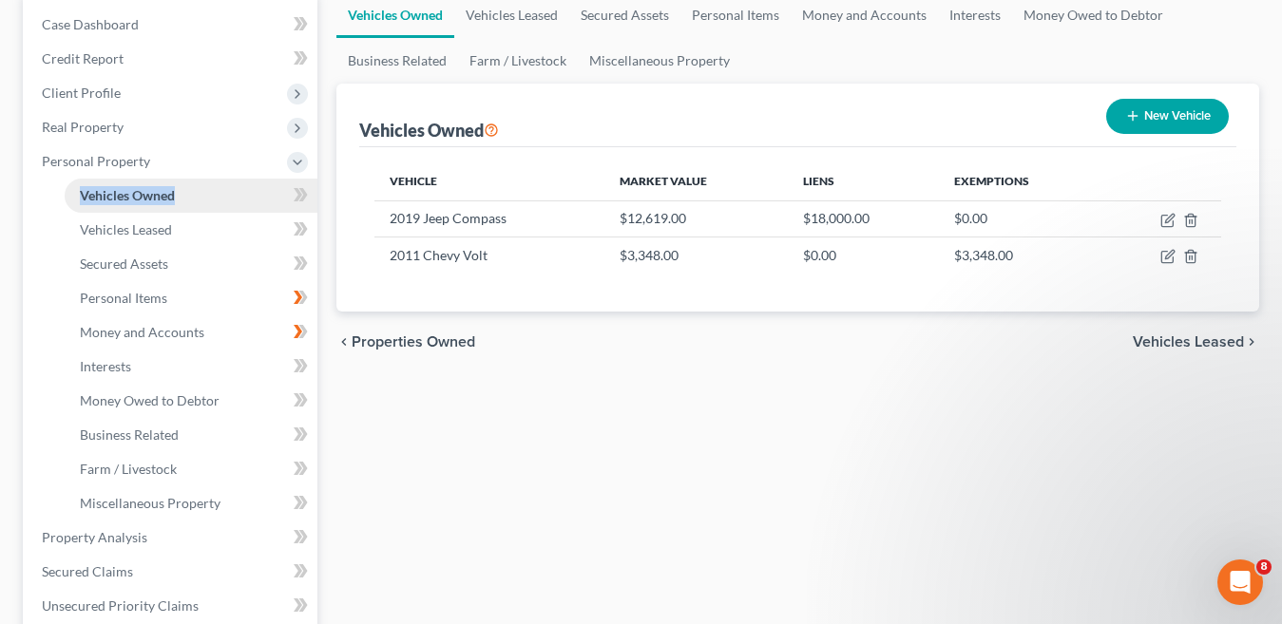
drag, startPoint x: 196, startPoint y: 176, endPoint x: 196, endPoint y: 196, distance: 20.0
click at [196, 196] on li "Personal Property Vehicles Owned Vehicles Leased Machinery and Vehicles Office …" at bounding box center [172, 332] width 291 height 376
click at [146, 199] on span "Vehicles Owned" at bounding box center [127, 195] width 95 height 16
click at [137, 163] on span "Personal Property" at bounding box center [96, 161] width 108 height 16
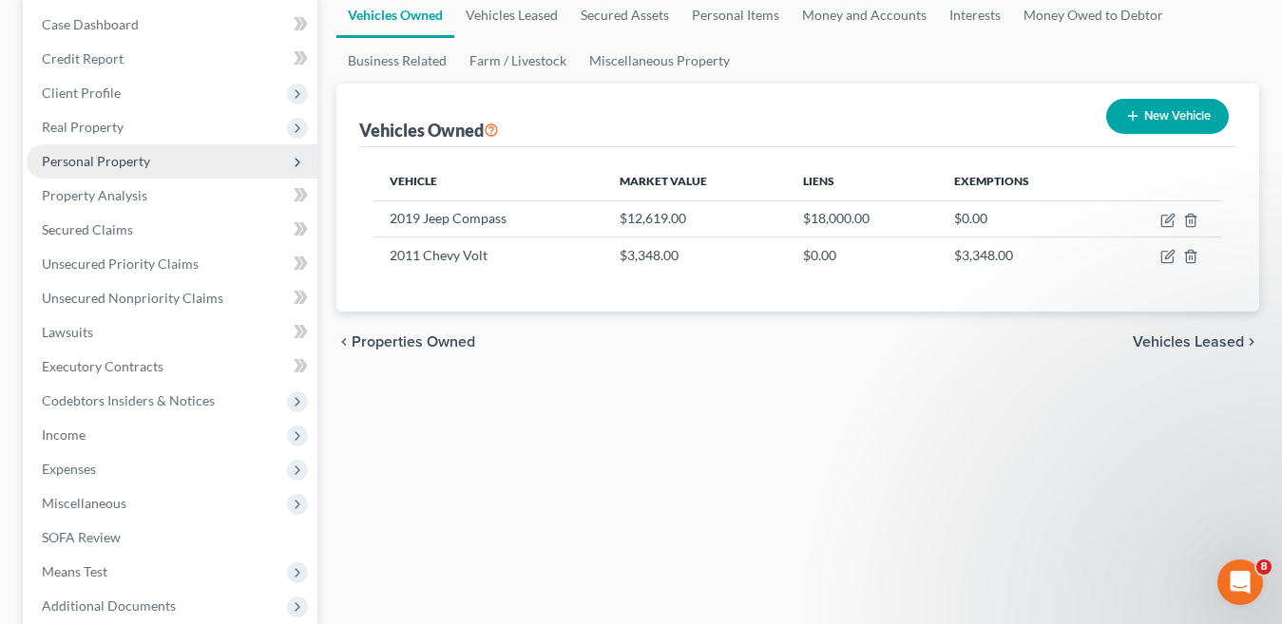
click at [137, 163] on span "Personal Property" at bounding box center [96, 161] width 108 height 16
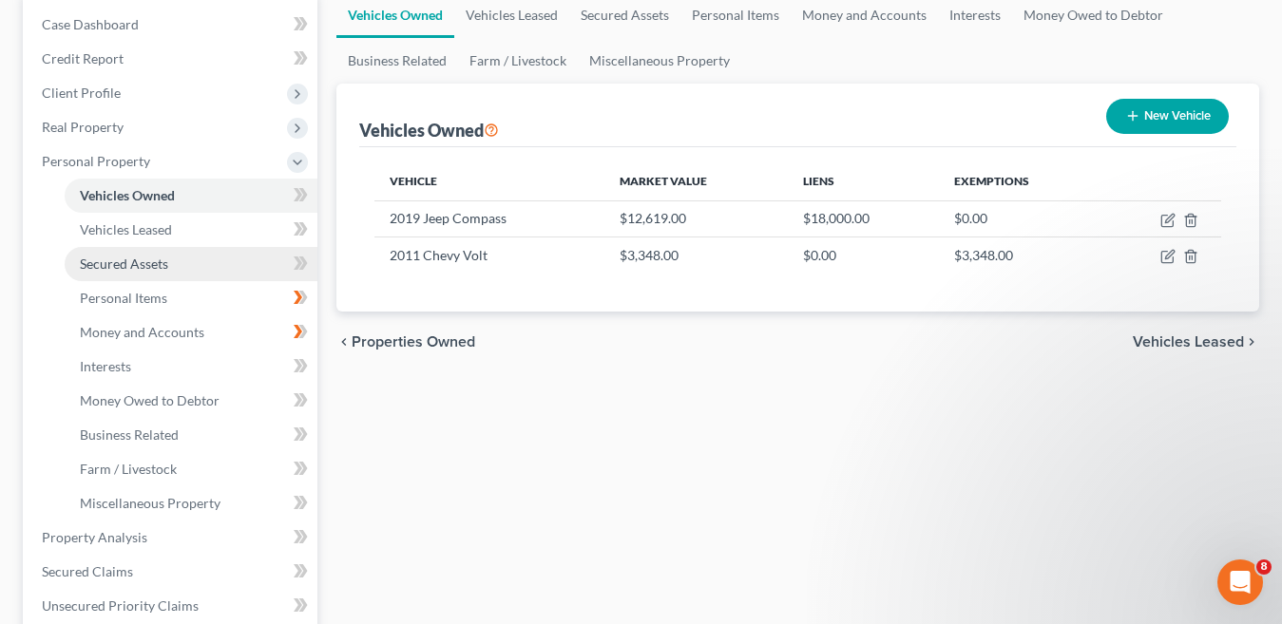
click at [152, 267] on span "Secured Assets" at bounding box center [124, 264] width 88 height 16
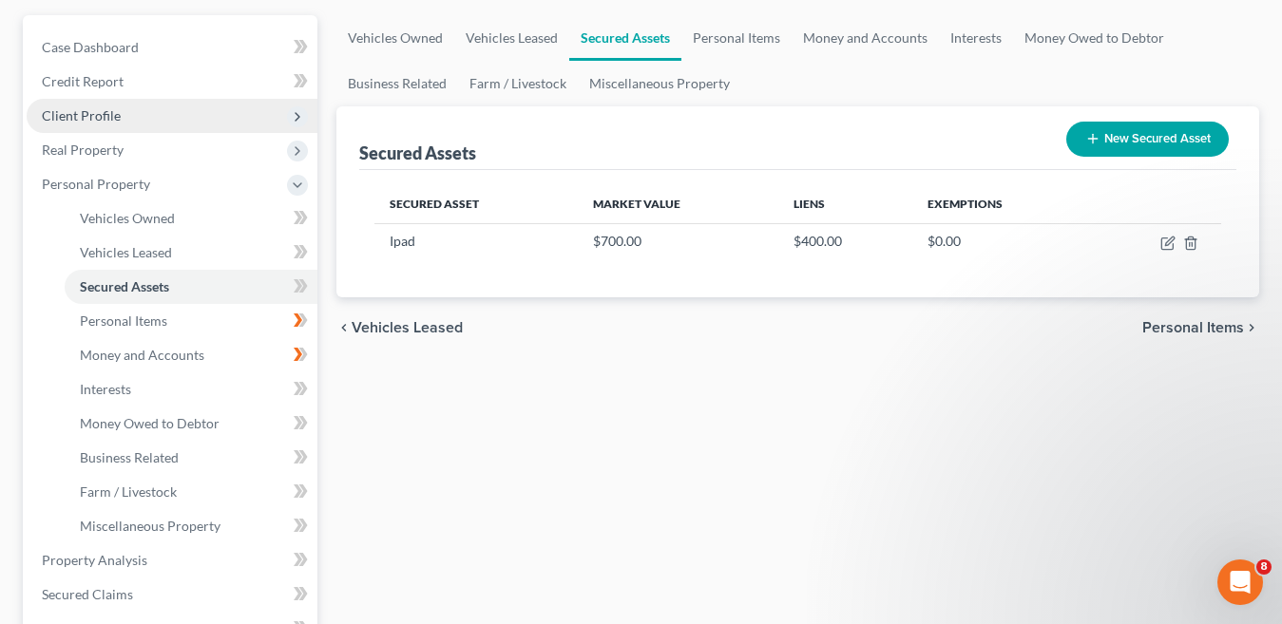
scroll to position [190, 0]
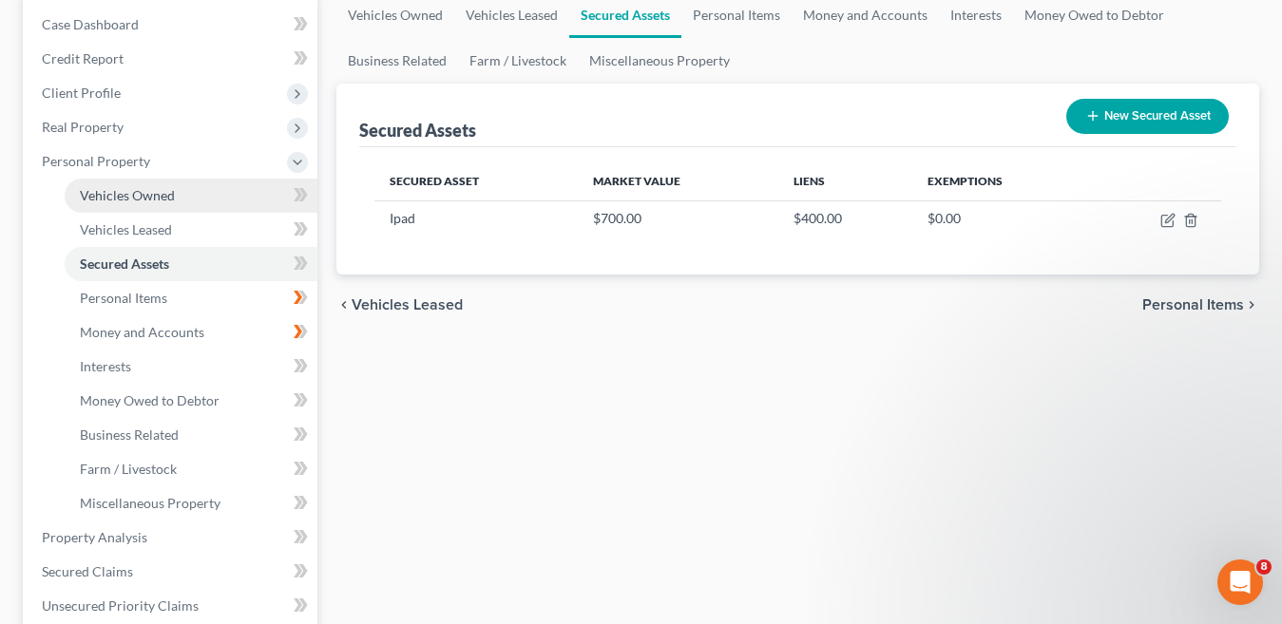
click at [164, 196] on span "Vehicles Owned" at bounding box center [127, 195] width 95 height 16
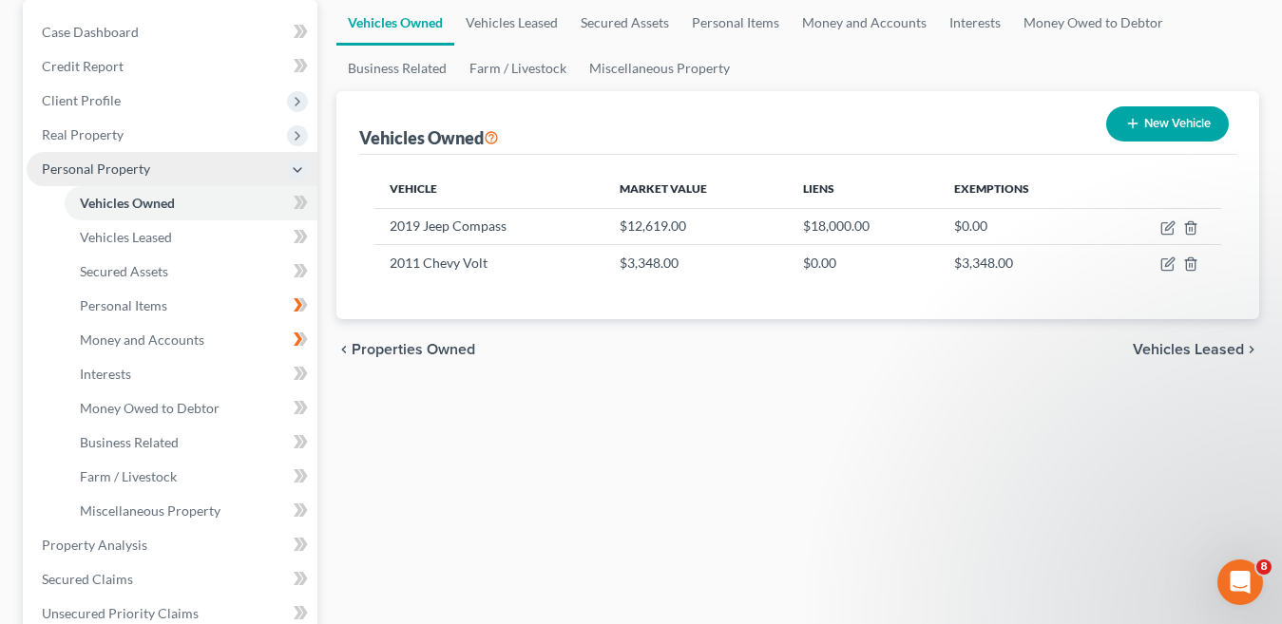
scroll to position [190, 0]
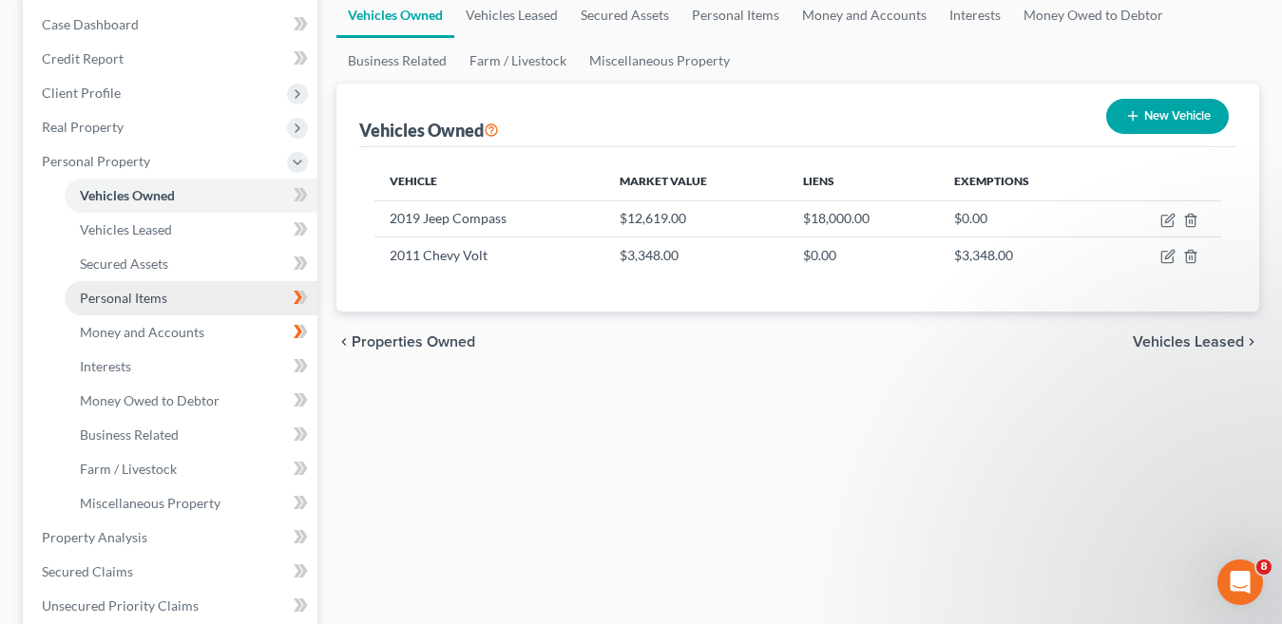
click at [158, 299] on span "Personal Items" at bounding box center [123, 298] width 87 height 16
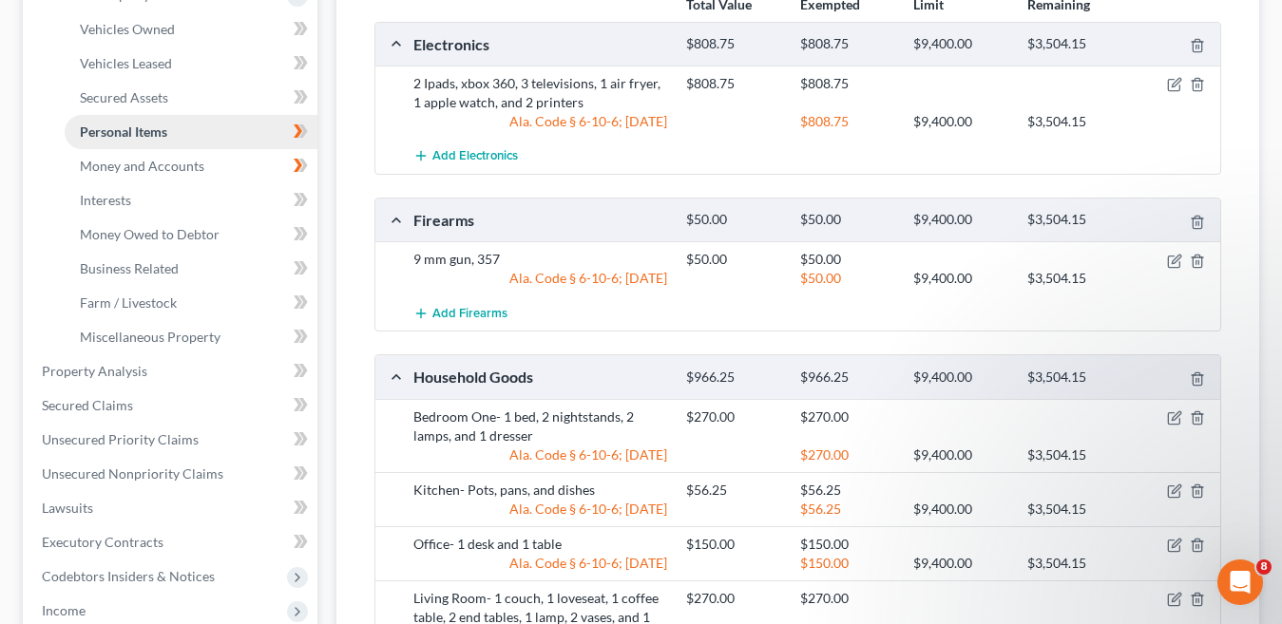
scroll to position [380, 0]
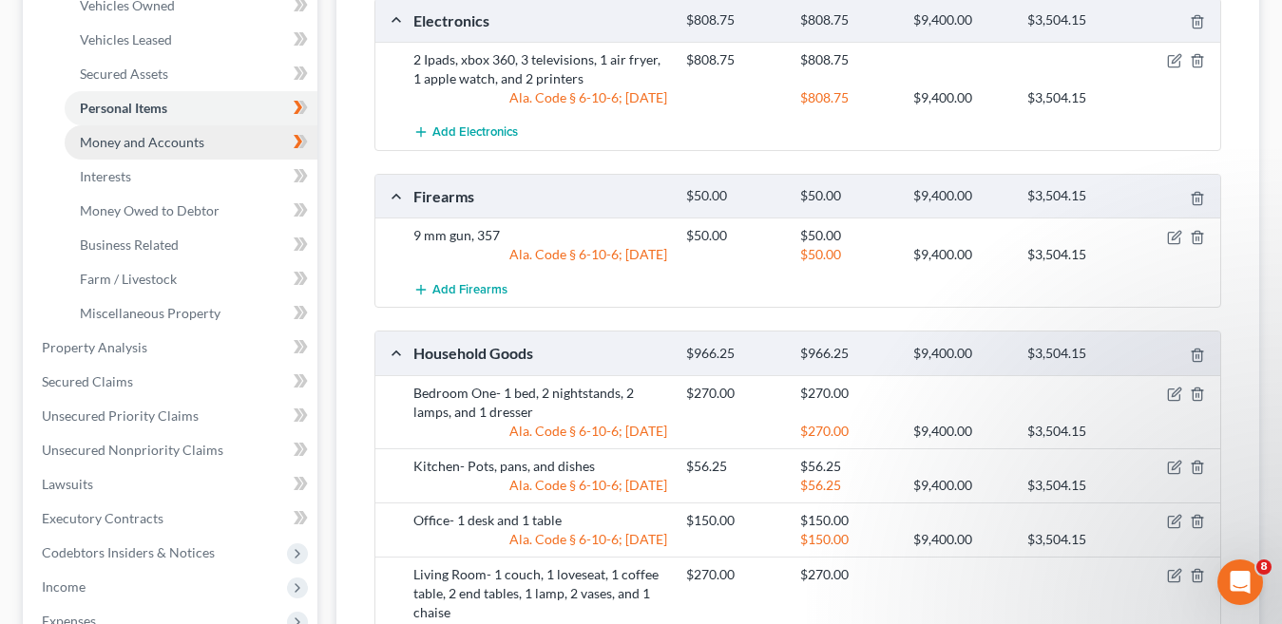
click at [143, 144] on span "Money and Accounts" at bounding box center [142, 142] width 125 height 16
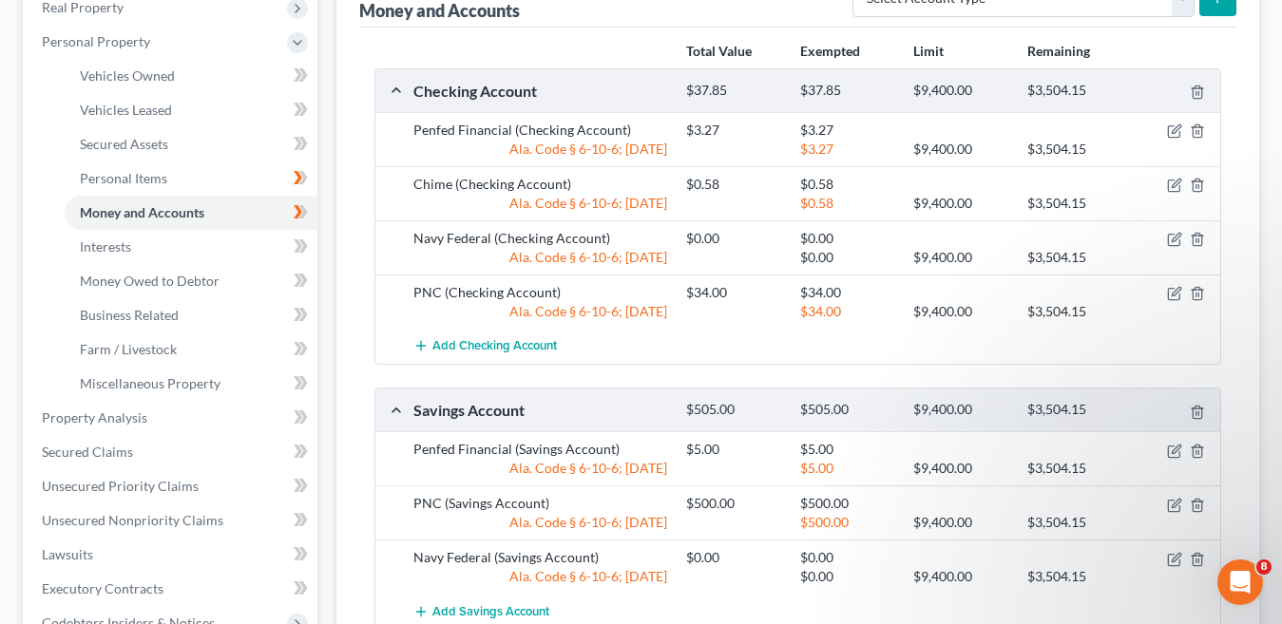
scroll to position [380, 0]
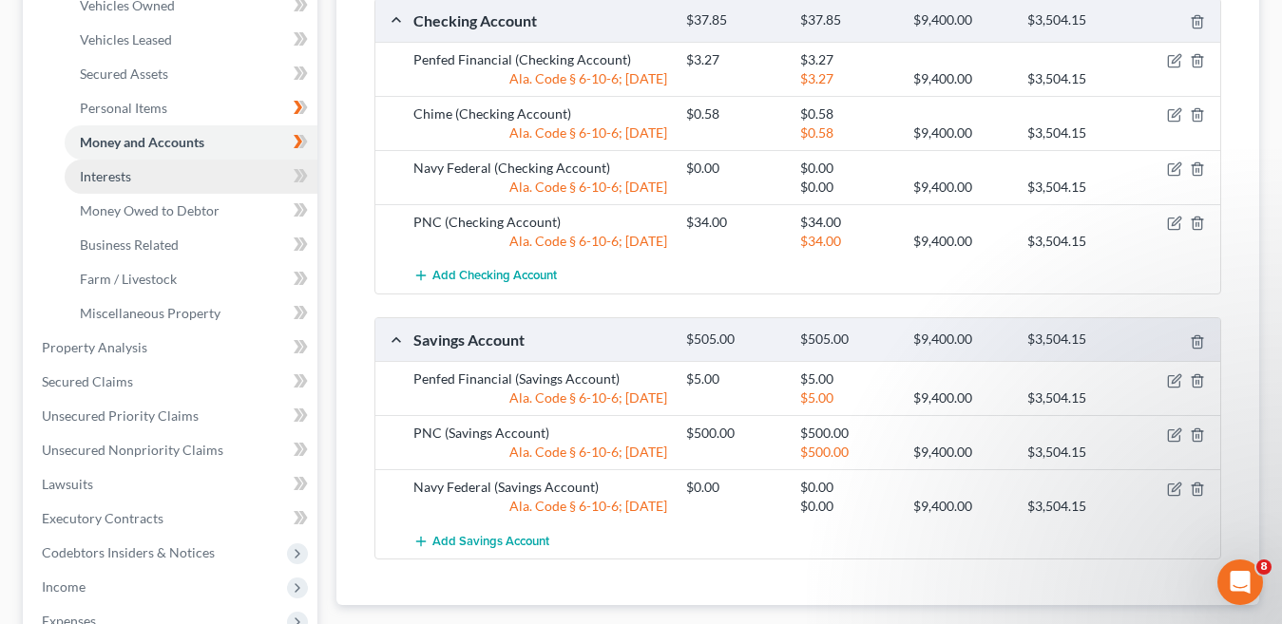
click at [145, 183] on link "Interests" at bounding box center [191, 177] width 253 height 34
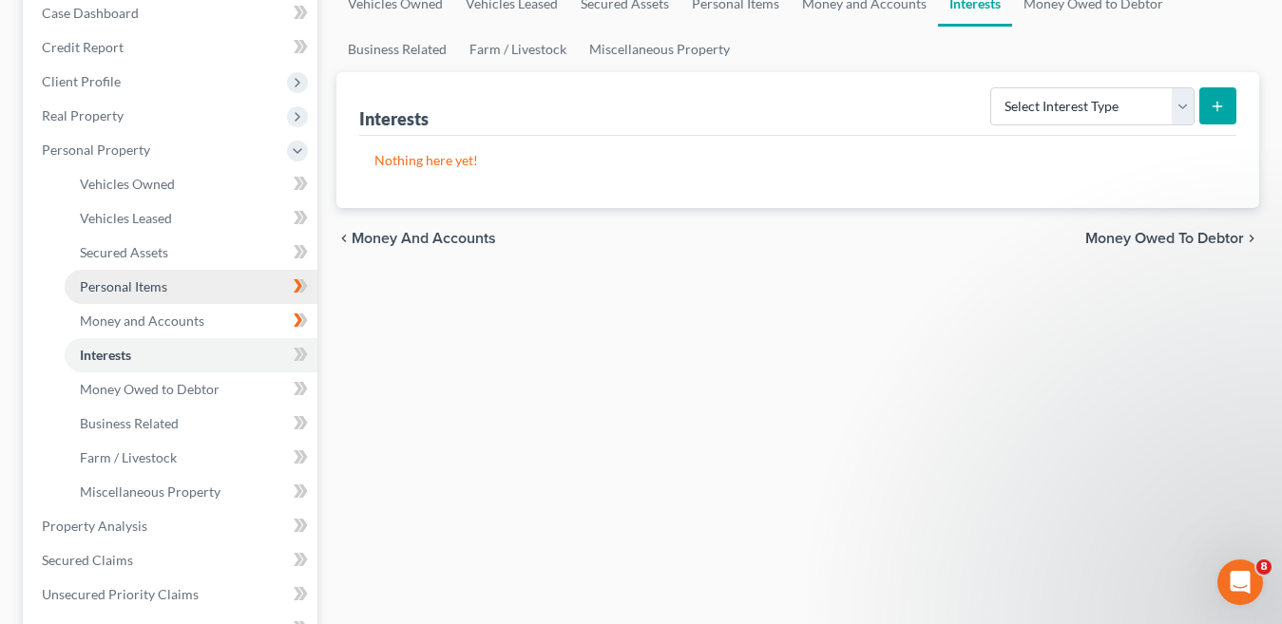
scroll to position [190, 0]
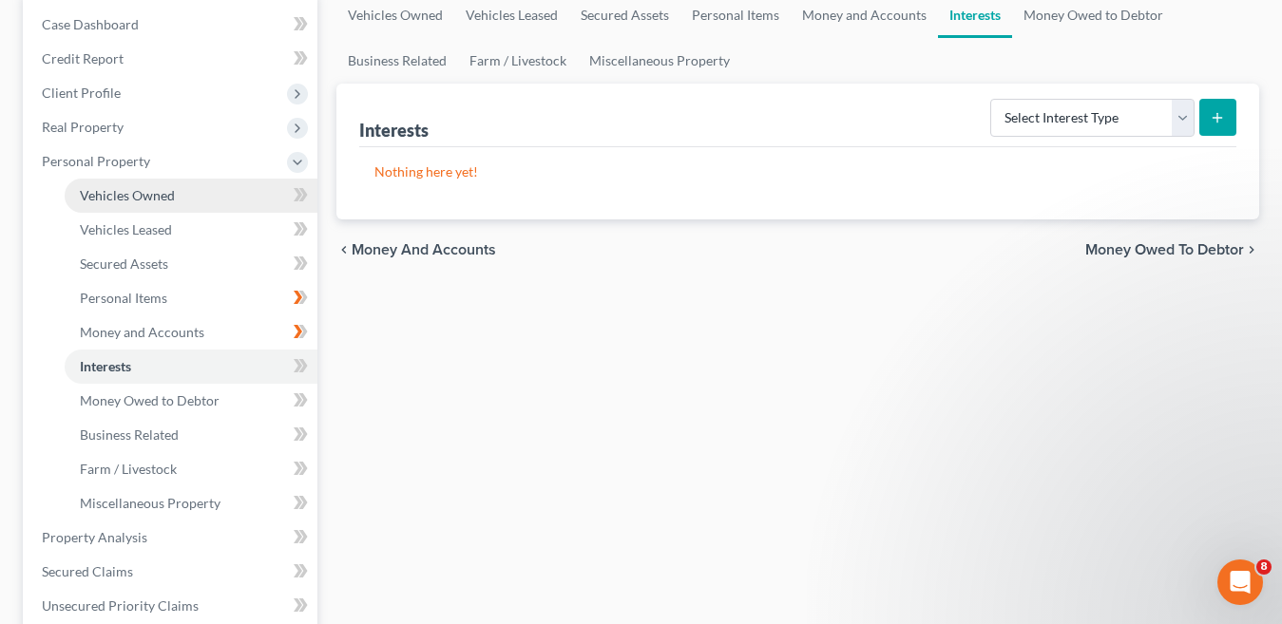
click at [163, 191] on span "Vehicles Owned" at bounding box center [127, 195] width 95 height 16
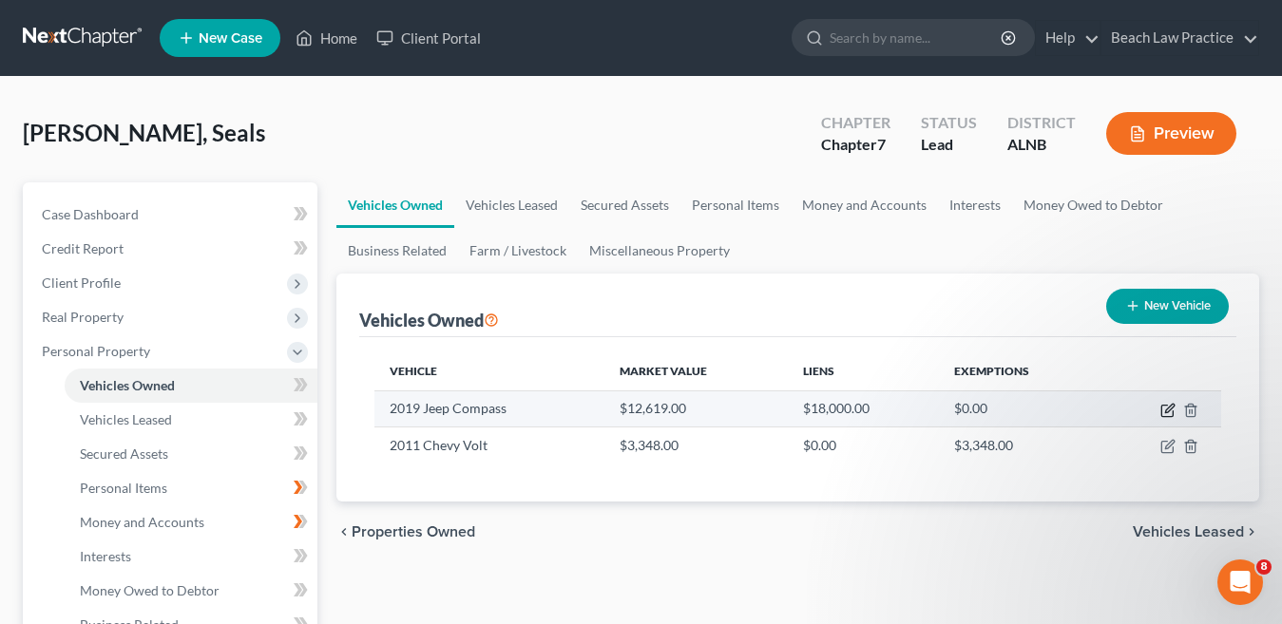
click at [1165, 413] on icon "button" at bounding box center [1168, 410] width 15 height 15
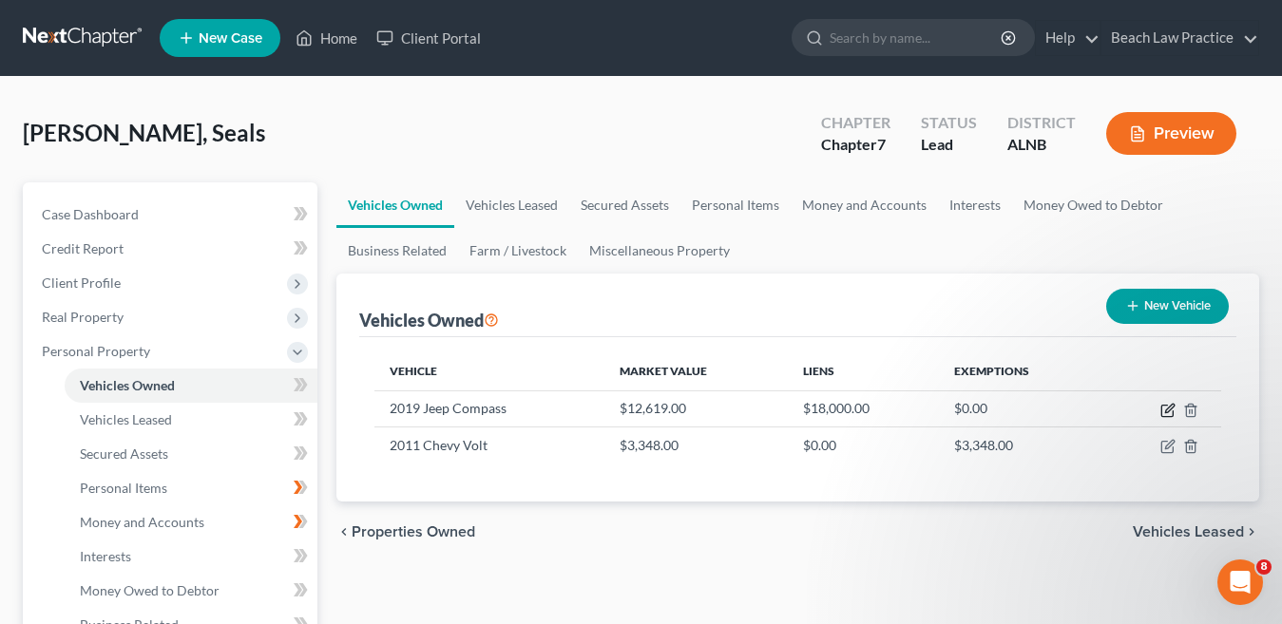
select select "0"
select select "7"
select select "2"
select select "0"
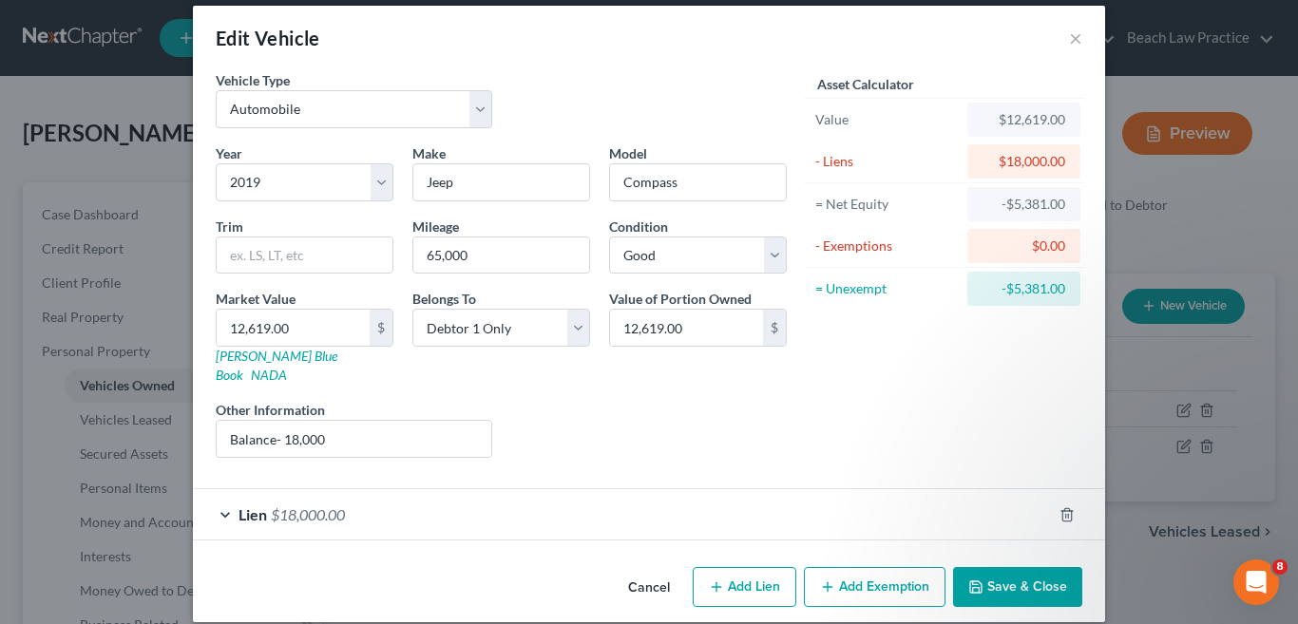
scroll to position [19, 0]
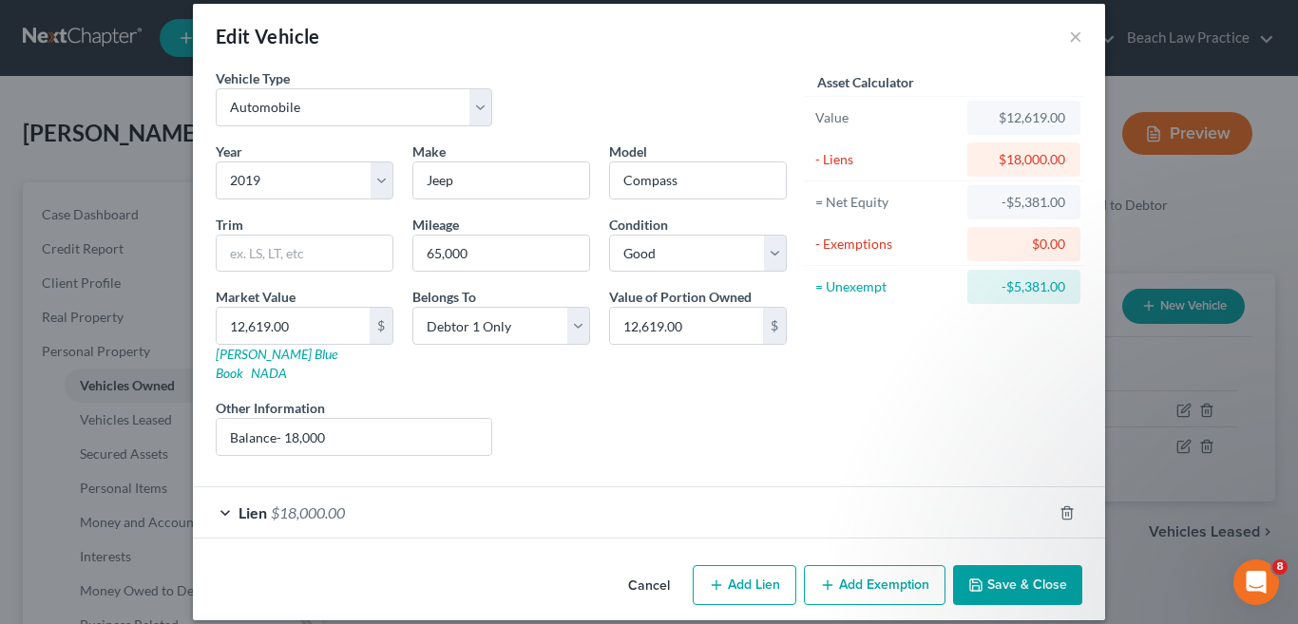
click at [313, 504] on span "$18,000.00" at bounding box center [308, 513] width 74 height 18
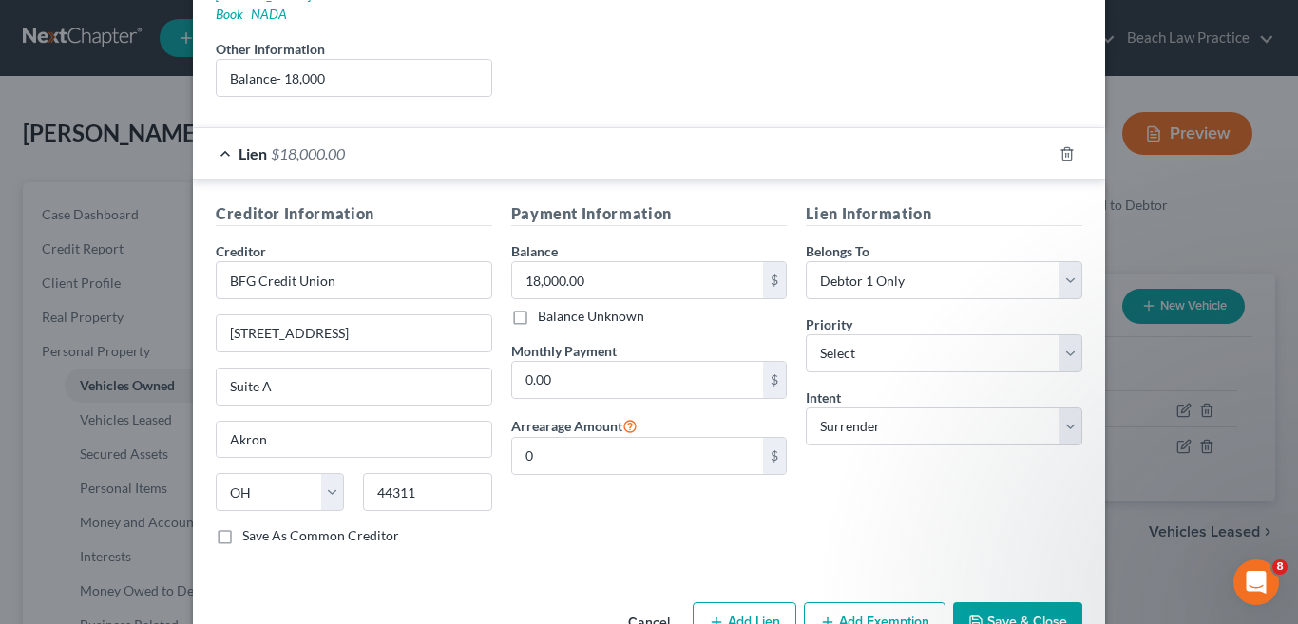
scroll to position [399, 0]
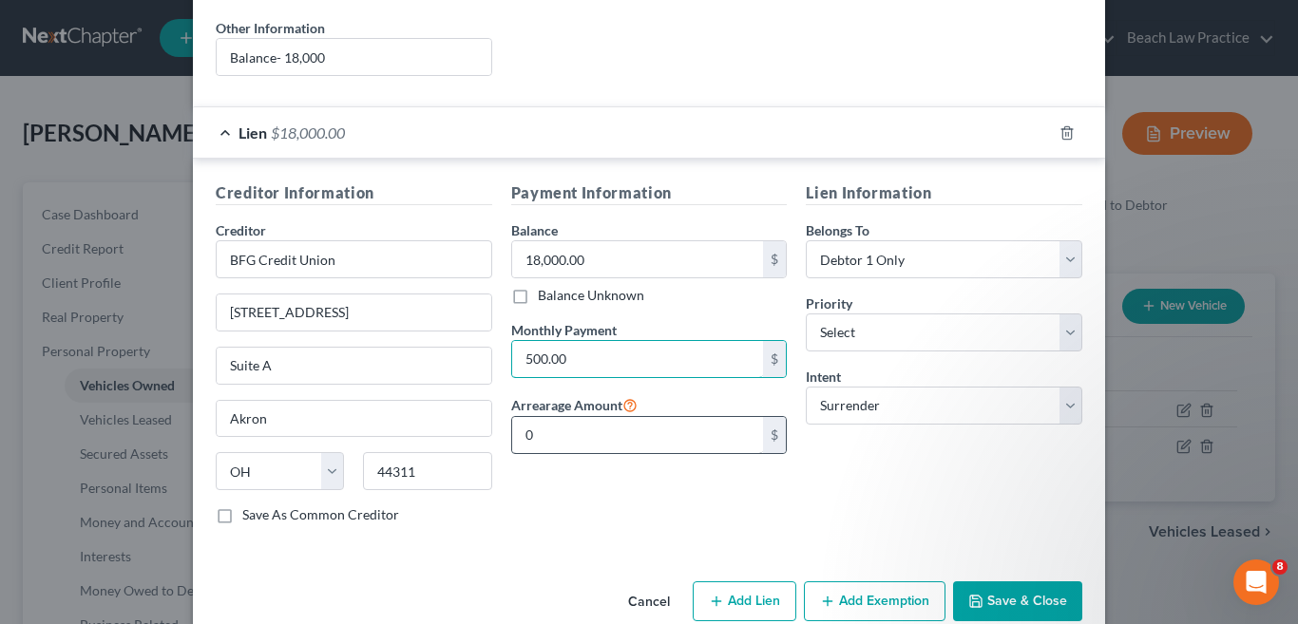
type input "500.00"
click at [540, 341] on input "500.00" at bounding box center [638, 359] width 252 height 36
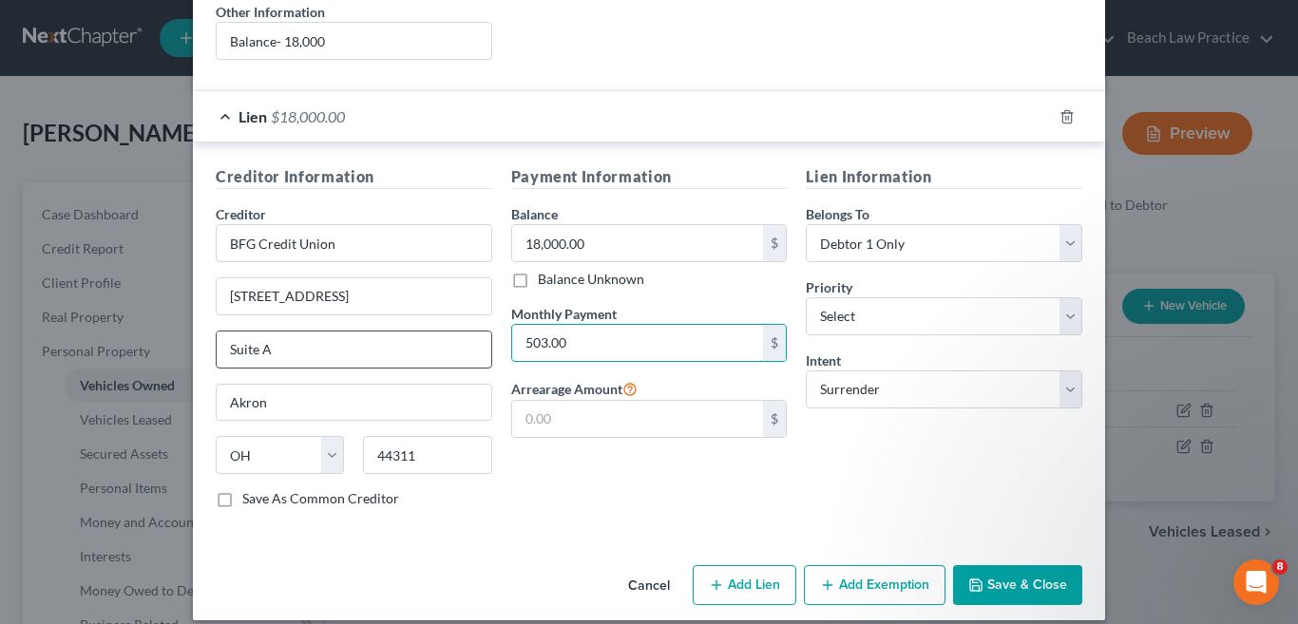
type input "503.00"
click at [1016, 566] on button "Save & Close" at bounding box center [1017, 586] width 129 height 40
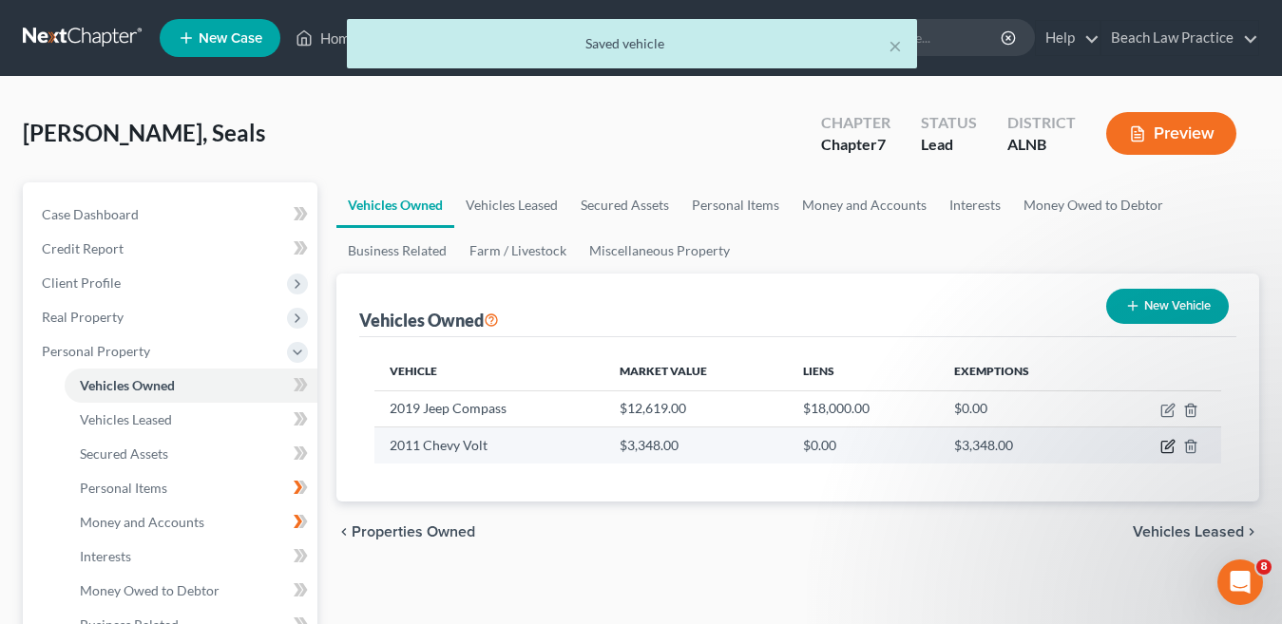
click at [1163, 446] on icon "button" at bounding box center [1168, 446] width 15 height 15
select select "0"
select select "15"
select select "4"
select select "0"
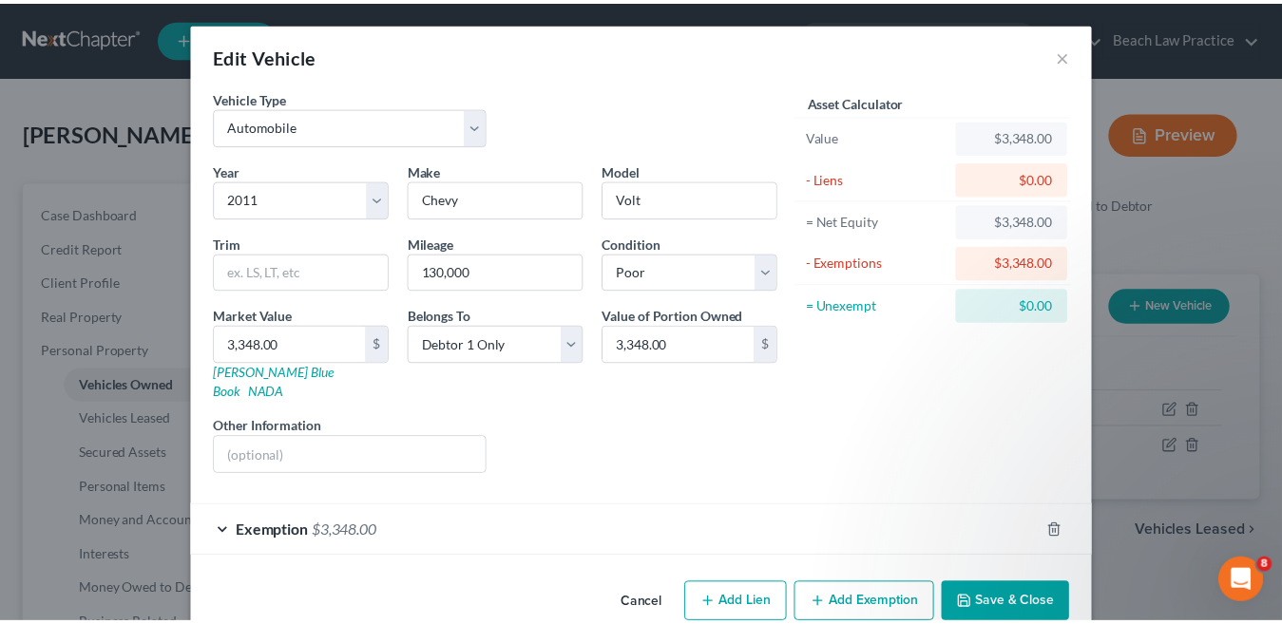
scroll to position [19, 0]
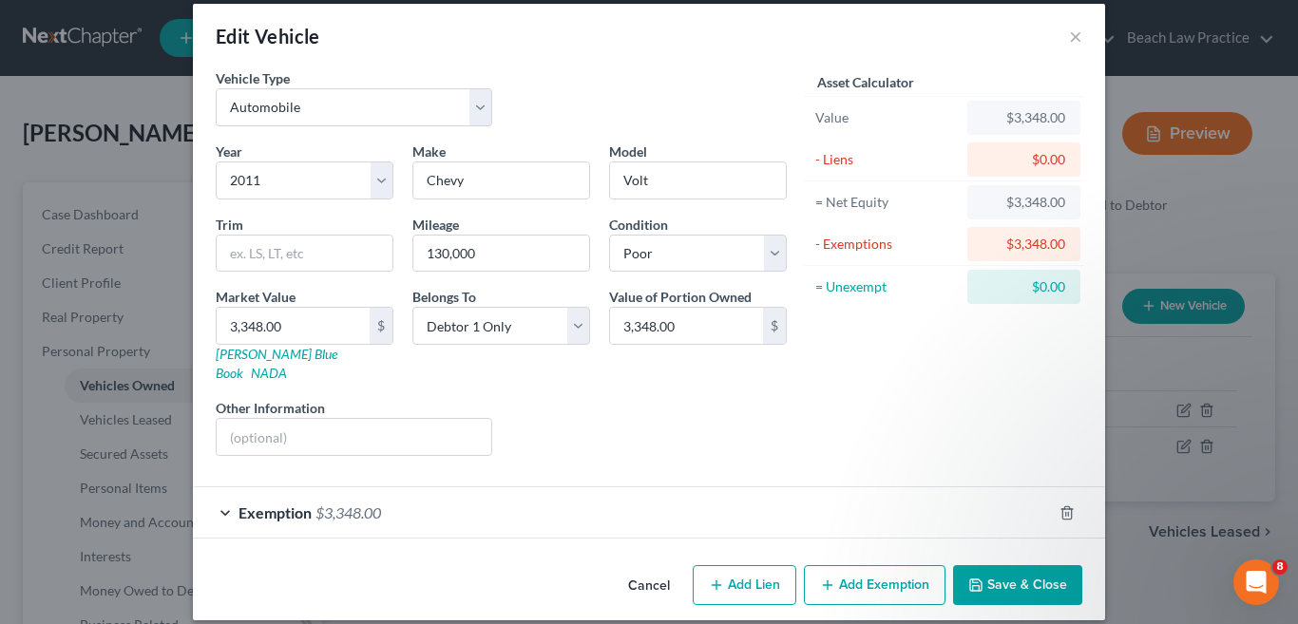
click at [1012, 567] on button "Save & Close" at bounding box center [1017, 586] width 129 height 40
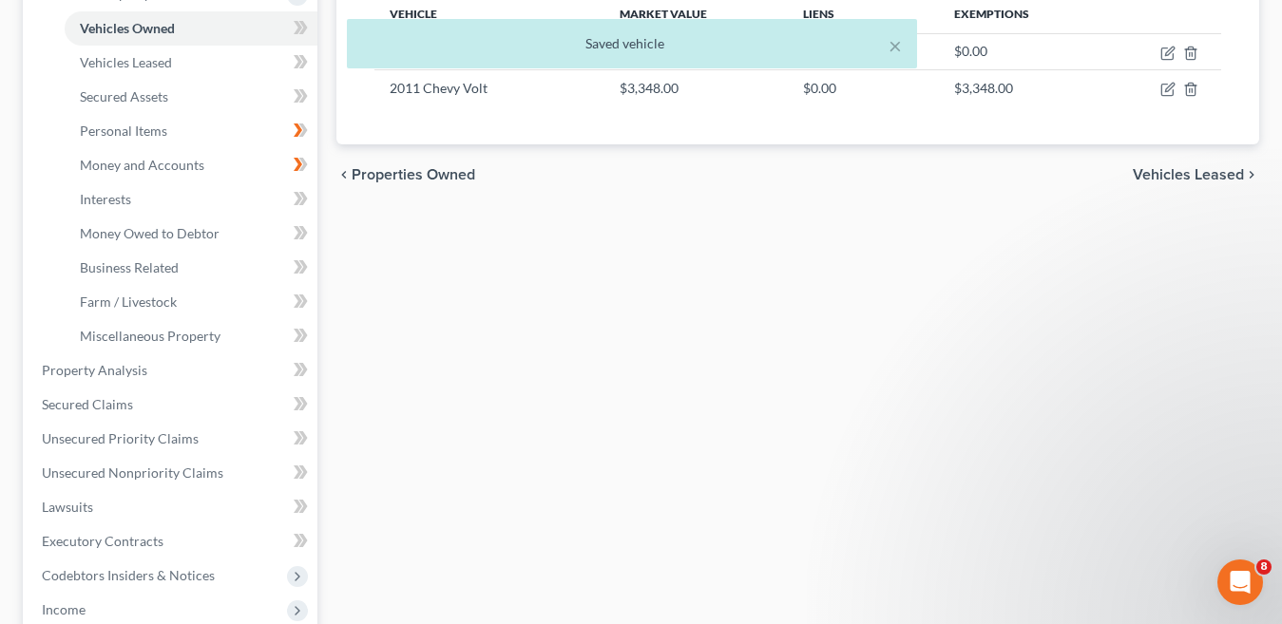
scroll to position [285, 0]
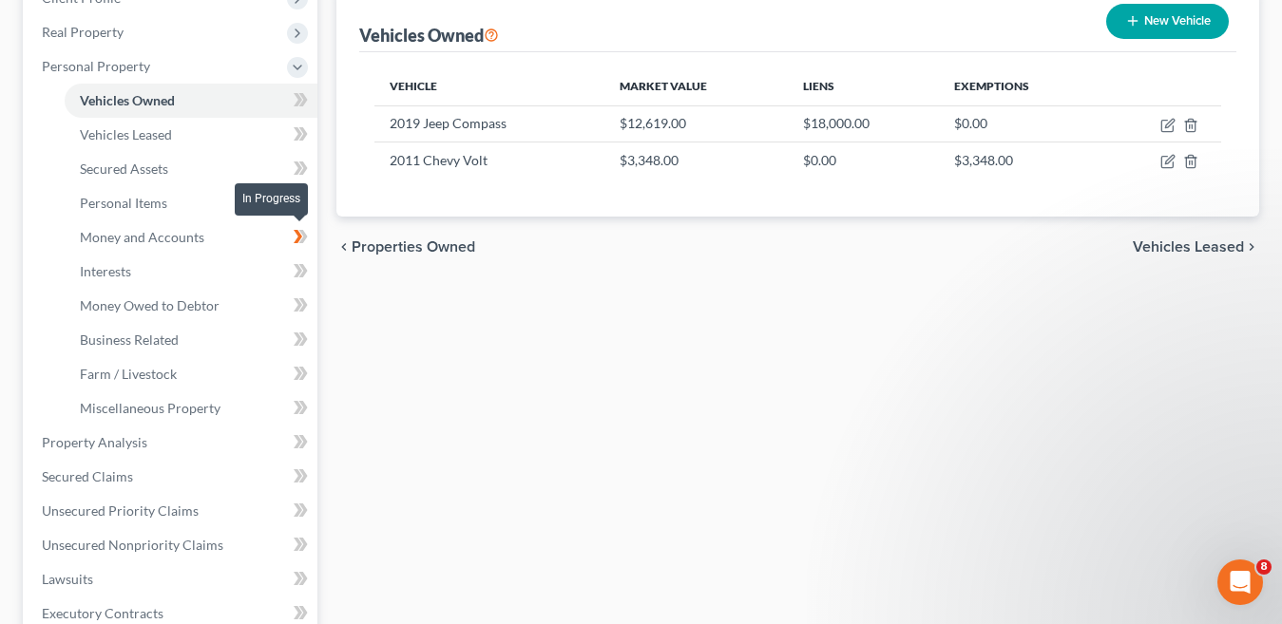
click at [300, 223] on li "Money and Accounts" at bounding box center [191, 238] width 253 height 34
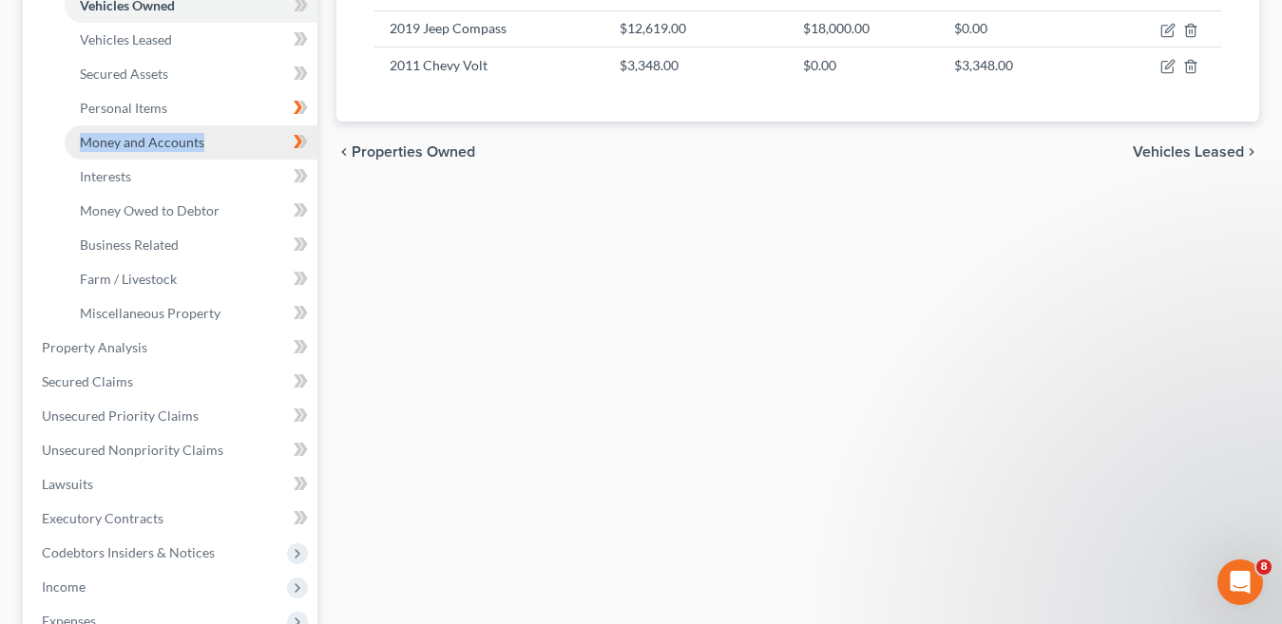
click at [172, 147] on span "Money and Accounts" at bounding box center [142, 142] width 125 height 16
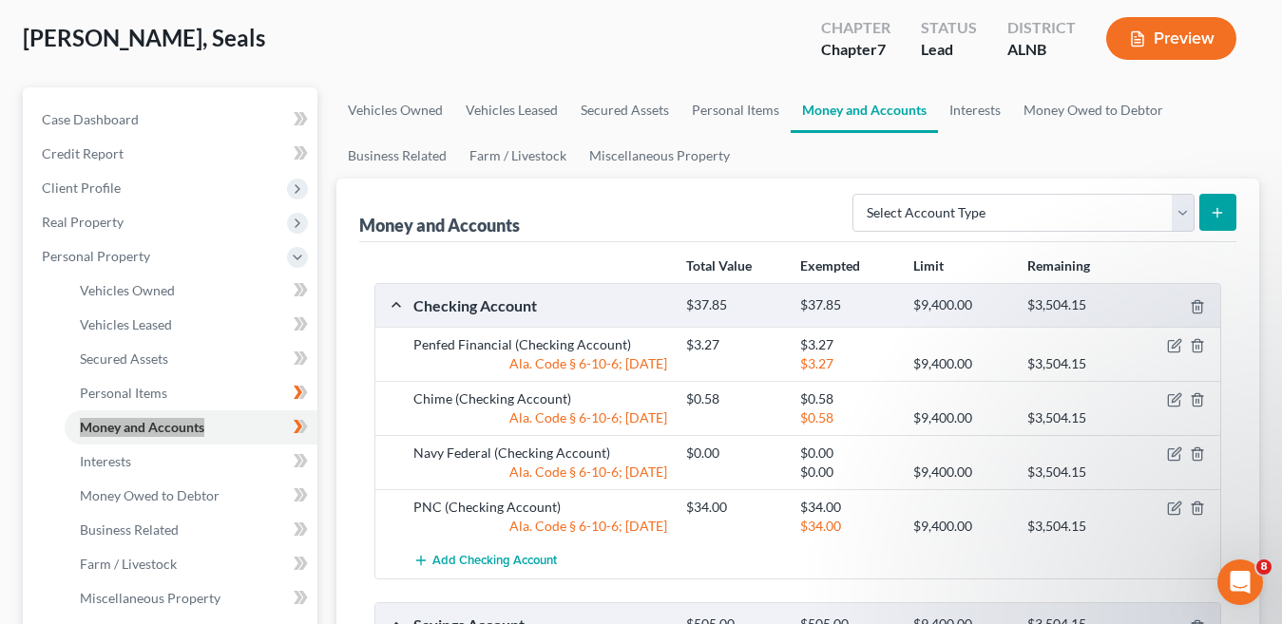
scroll to position [285, 0]
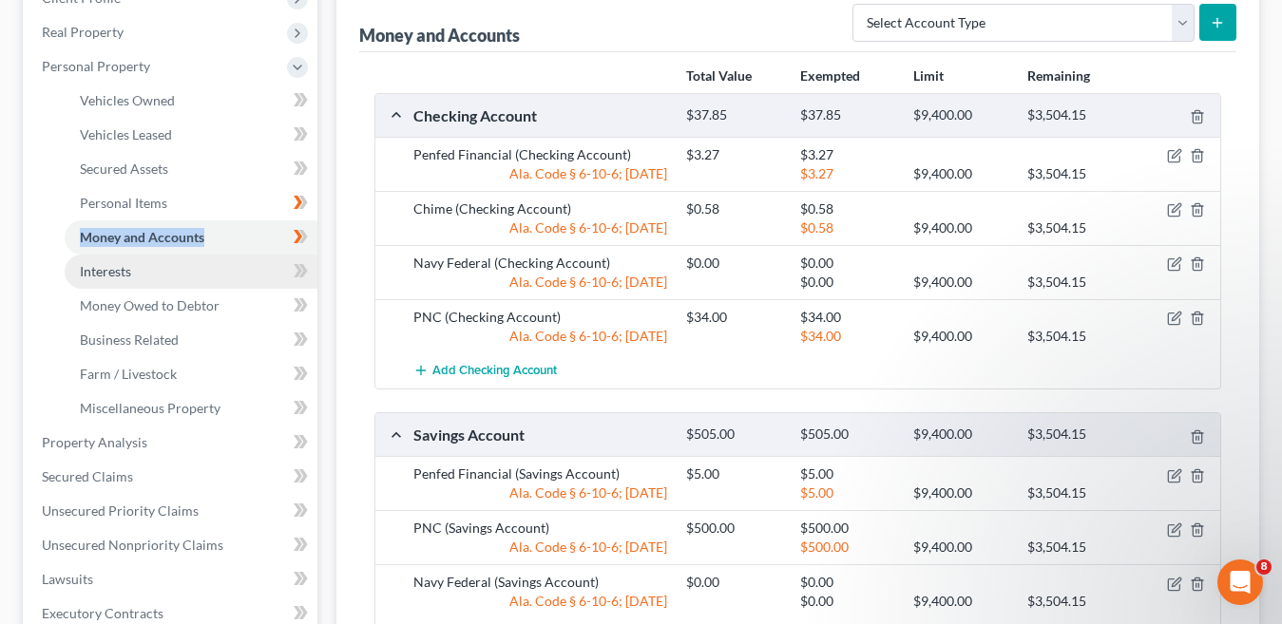
click at [123, 274] on span "Interests" at bounding box center [105, 271] width 51 height 16
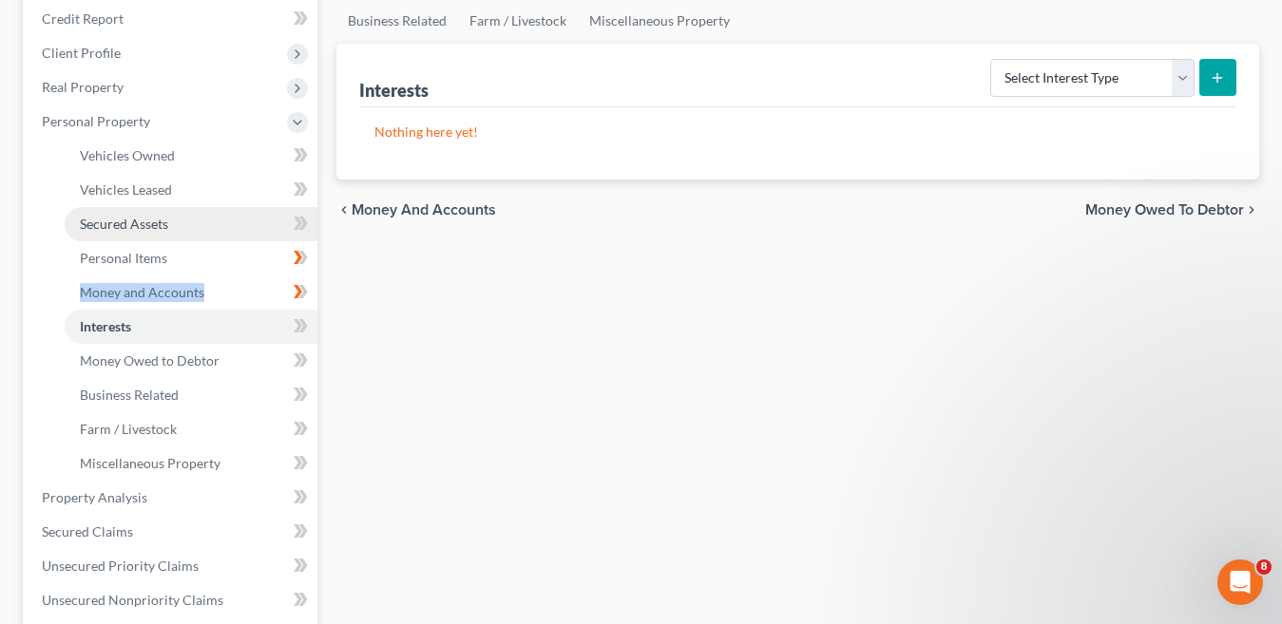
scroll to position [190, 0]
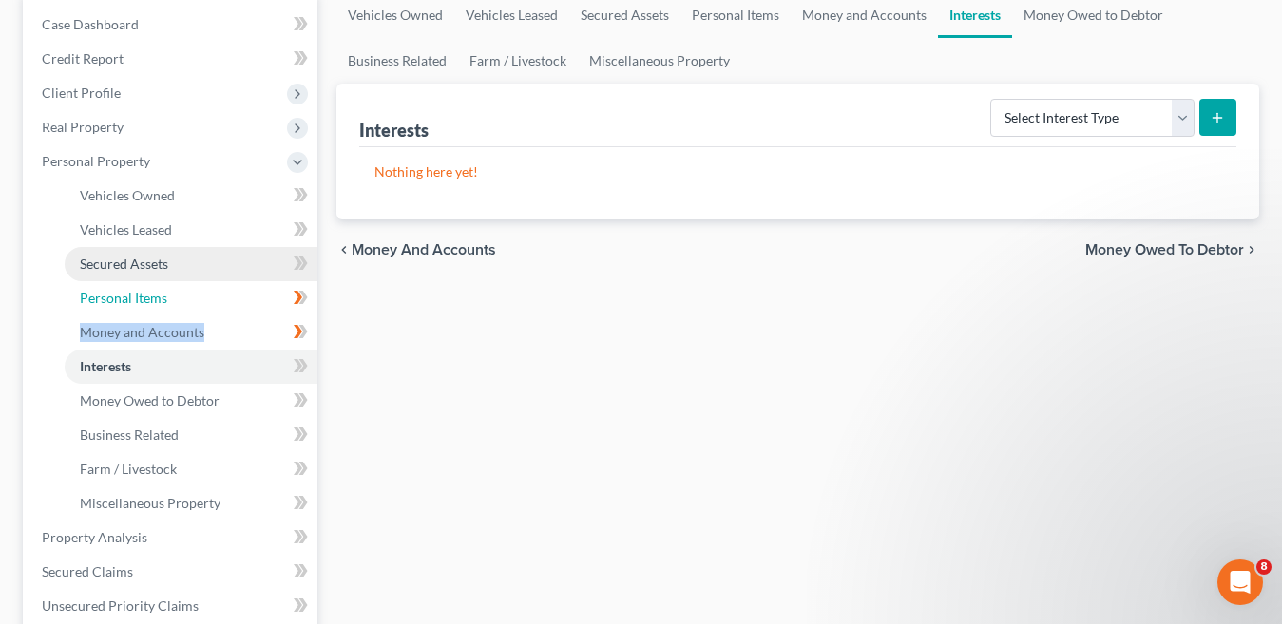
drag, startPoint x: 167, startPoint y: 295, endPoint x: 167, endPoint y: 270, distance: 24.7
click at [167, 296] on link "Personal Items" at bounding box center [191, 298] width 253 height 34
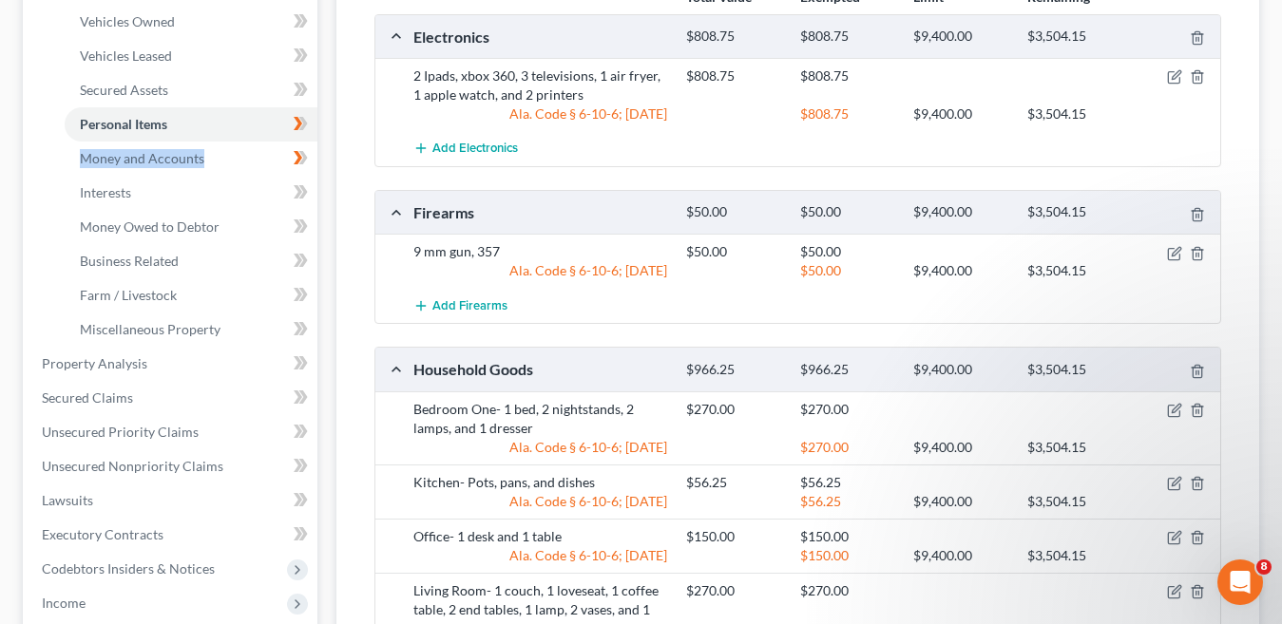
scroll to position [334, 0]
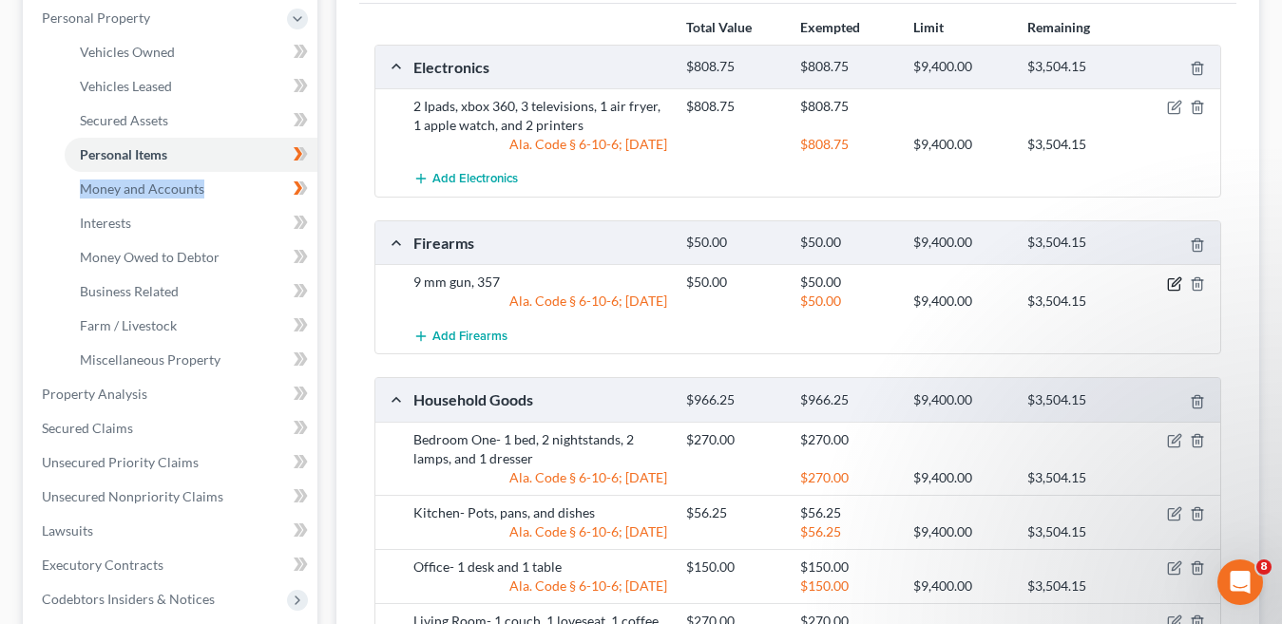
click at [1172, 284] on icon "button" at bounding box center [1174, 284] width 15 height 15
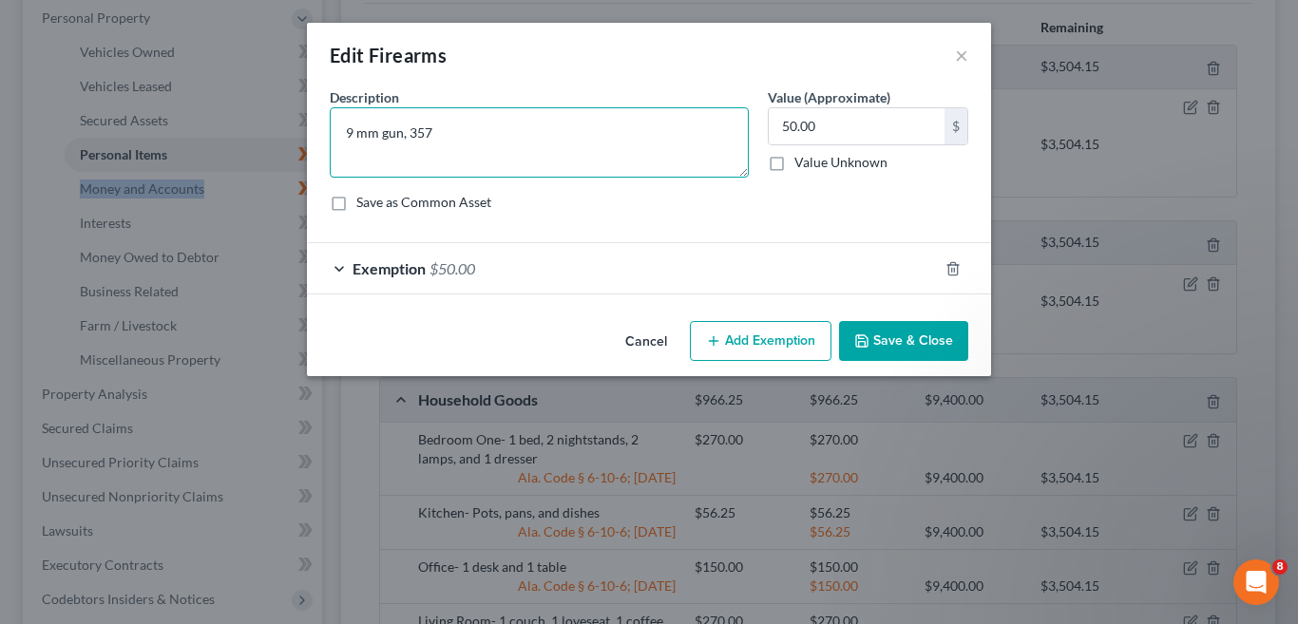
click at [430, 135] on textarea "9 mm gun, 357" at bounding box center [539, 142] width 419 height 70
type textarea "9 mm gun,"
click at [916, 339] on button "Save & Close" at bounding box center [903, 341] width 129 height 40
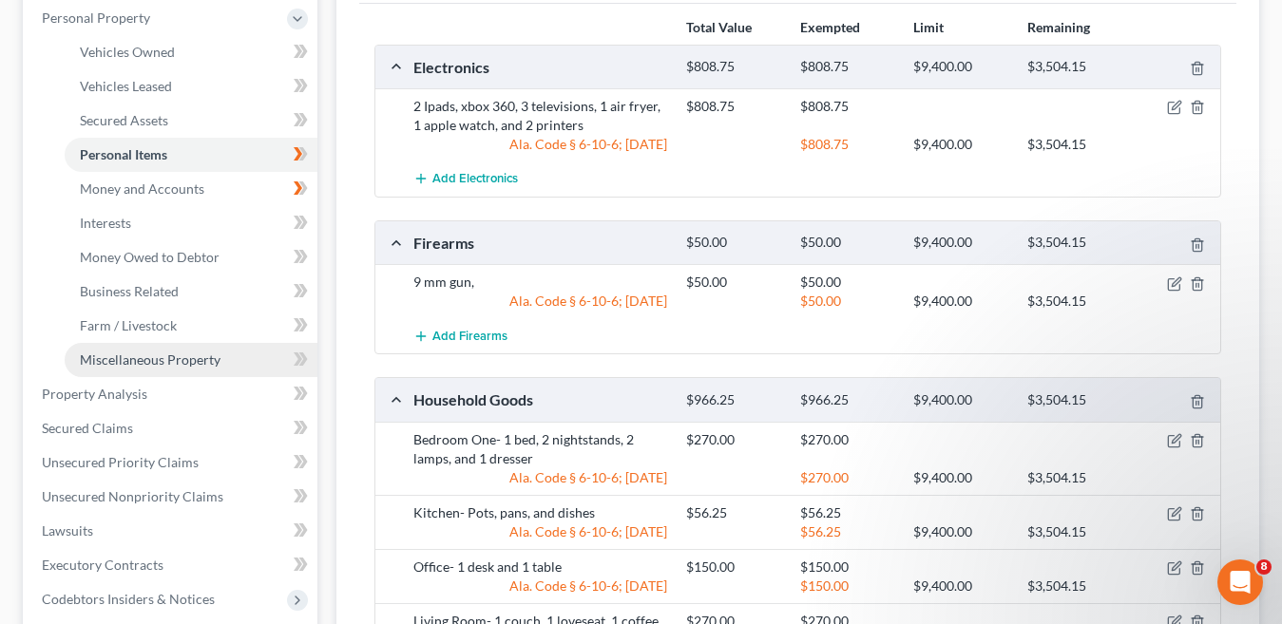
click at [199, 363] on span "Miscellaneous Property" at bounding box center [150, 360] width 141 height 16
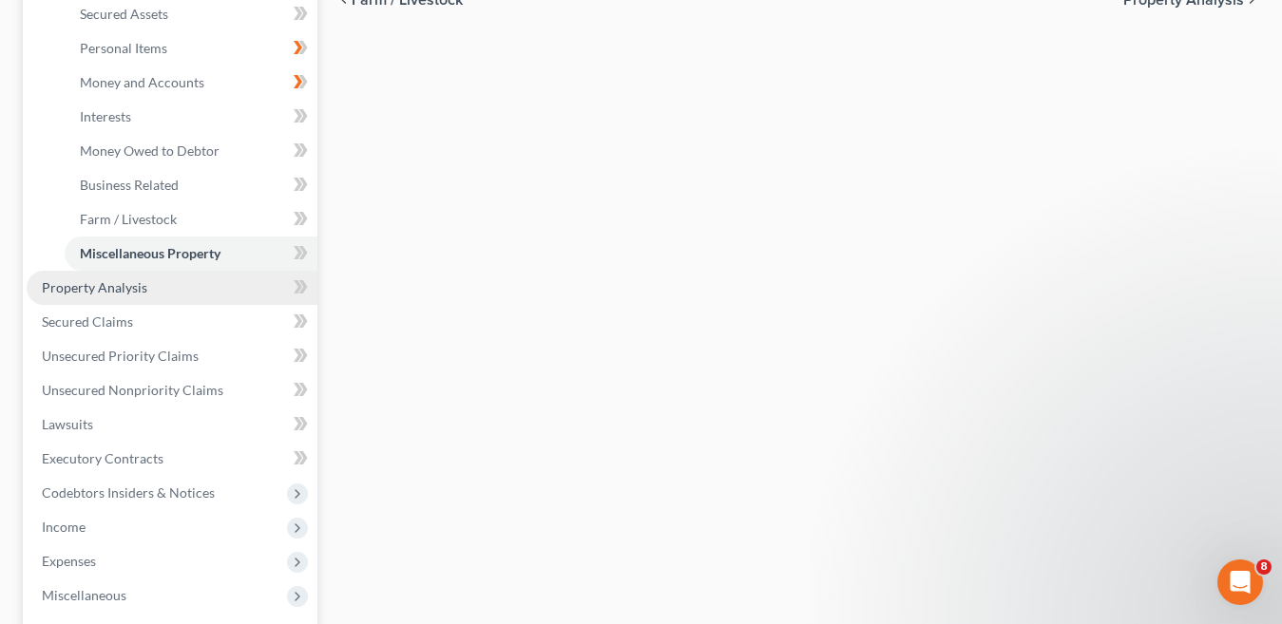
scroll to position [475, 0]
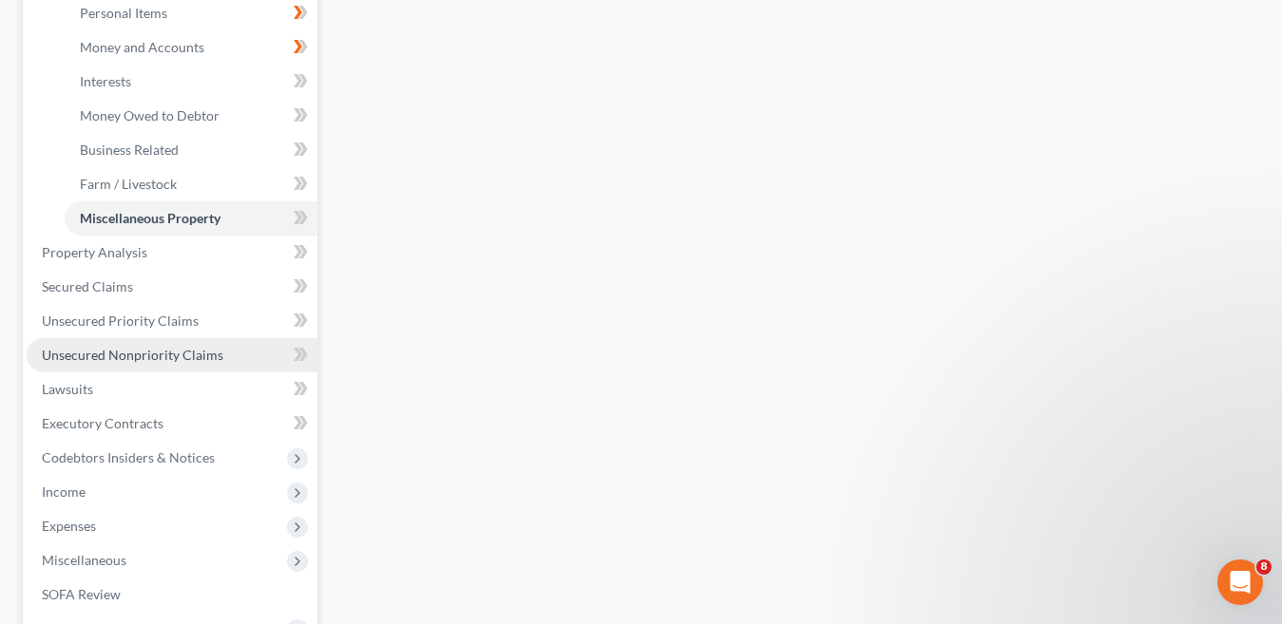
click at [90, 355] on span "Unsecured Nonpriority Claims" at bounding box center [133, 355] width 182 height 16
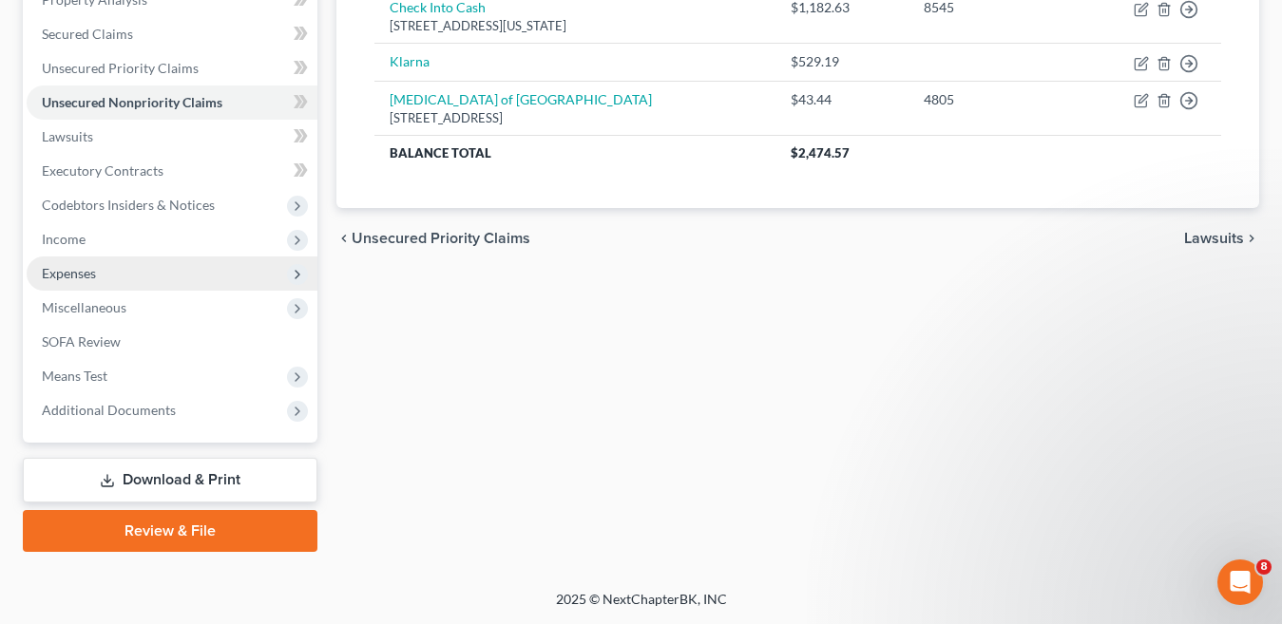
scroll to position [291, 0]
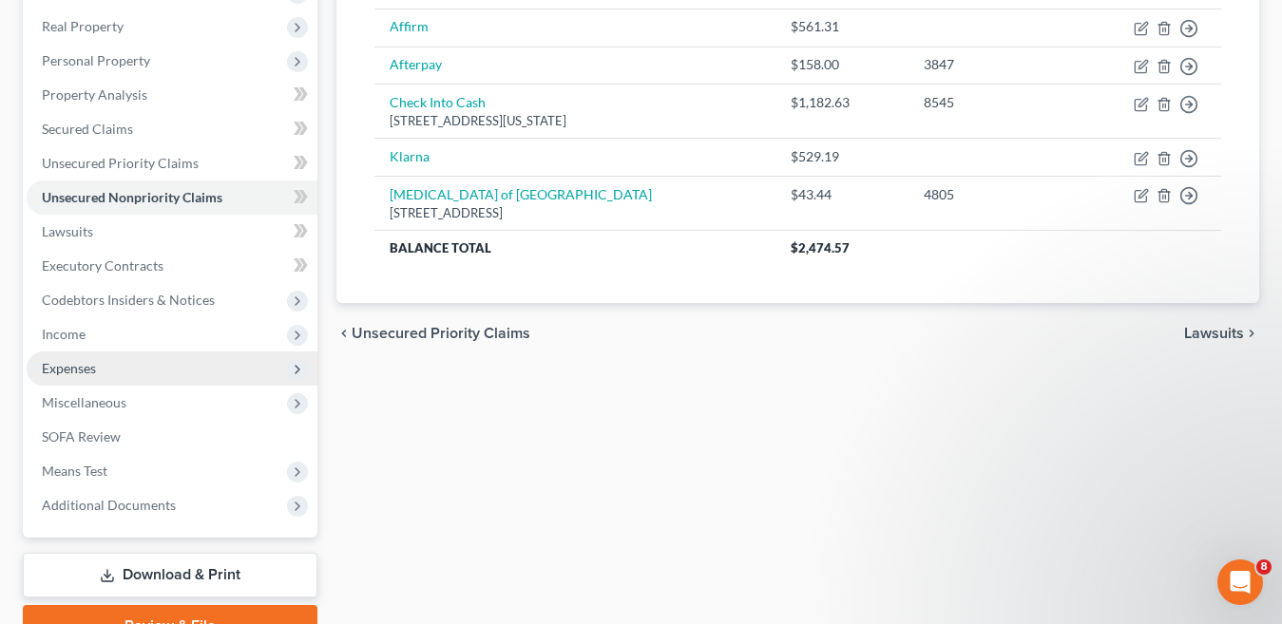
click at [85, 367] on span "Expenses" at bounding box center [69, 368] width 54 height 16
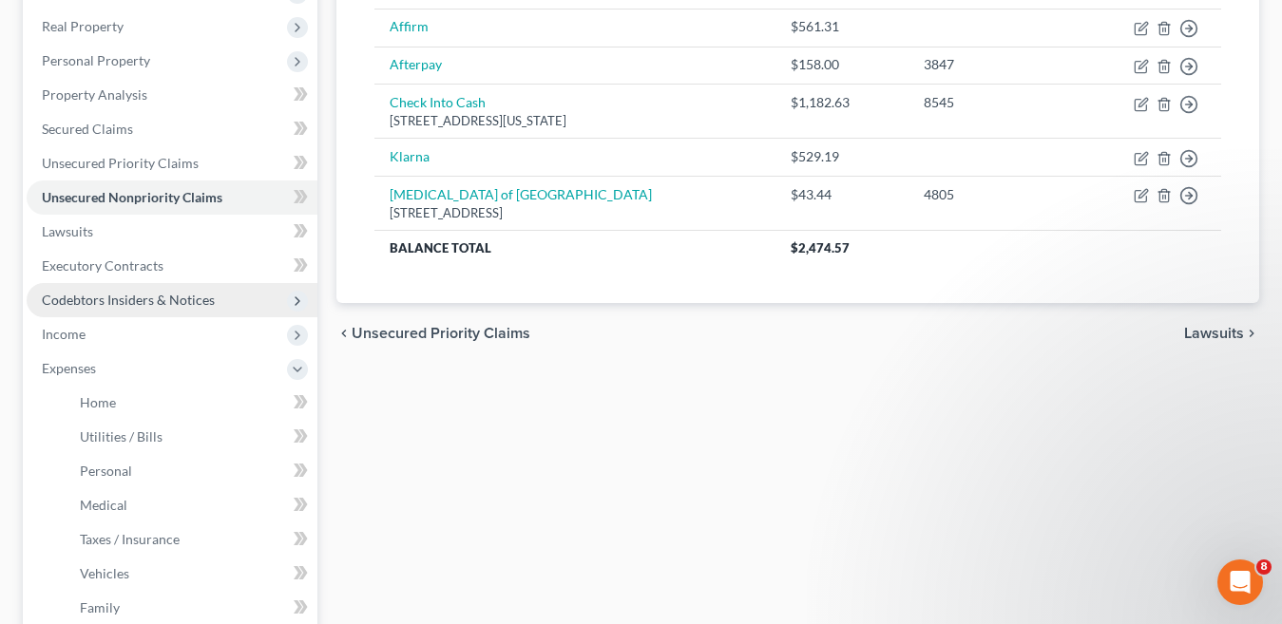
scroll to position [481, 0]
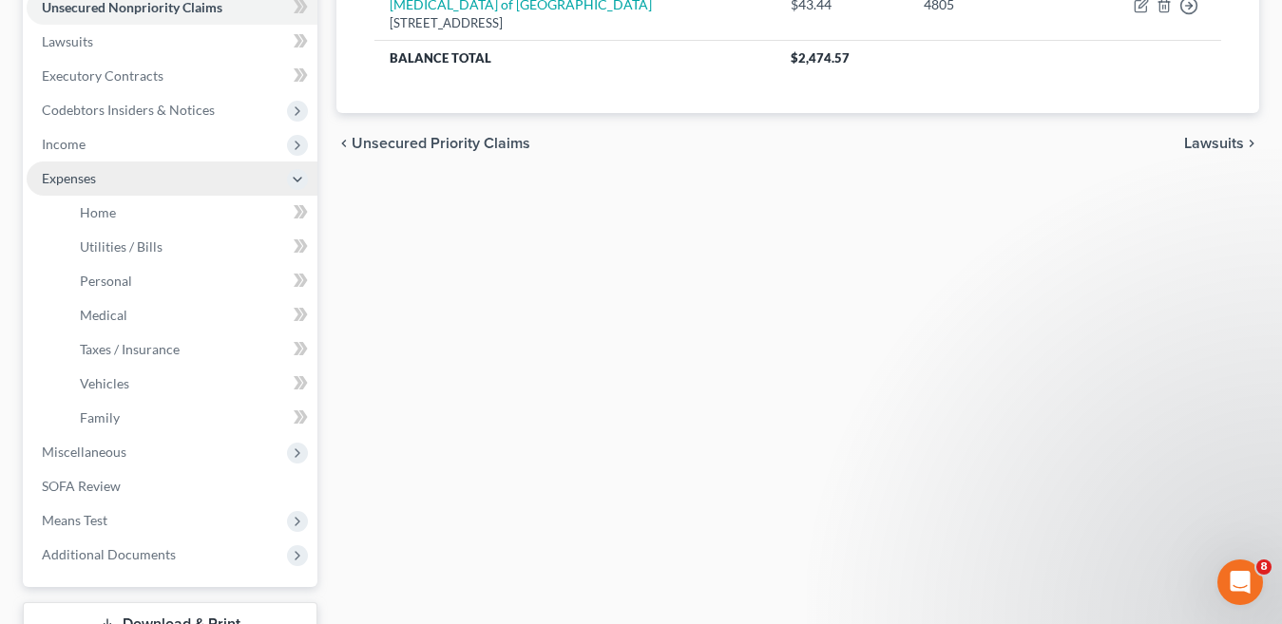
click at [78, 182] on span "Expenses" at bounding box center [69, 178] width 54 height 16
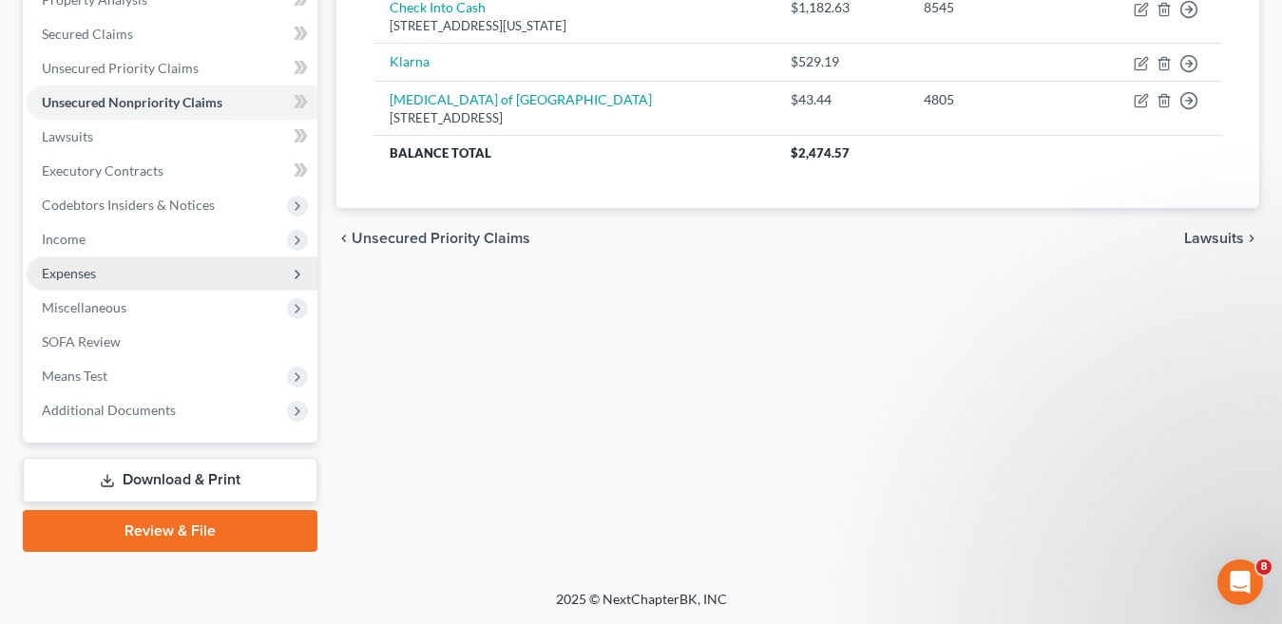
scroll to position [386, 0]
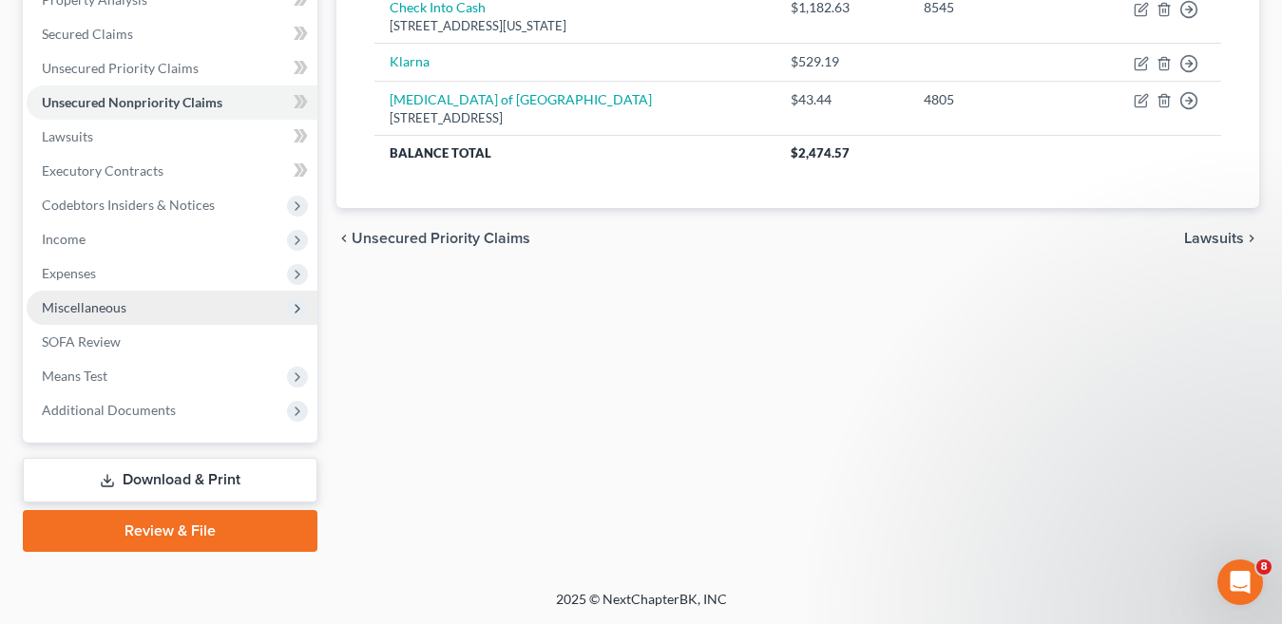
drag, startPoint x: 93, startPoint y: 267, endPoint x: 93, endPoint y: 290, distance: 22.8
click at [93, 269] on span "Expenses" at bounding box center [69, 273] width 54 height 16
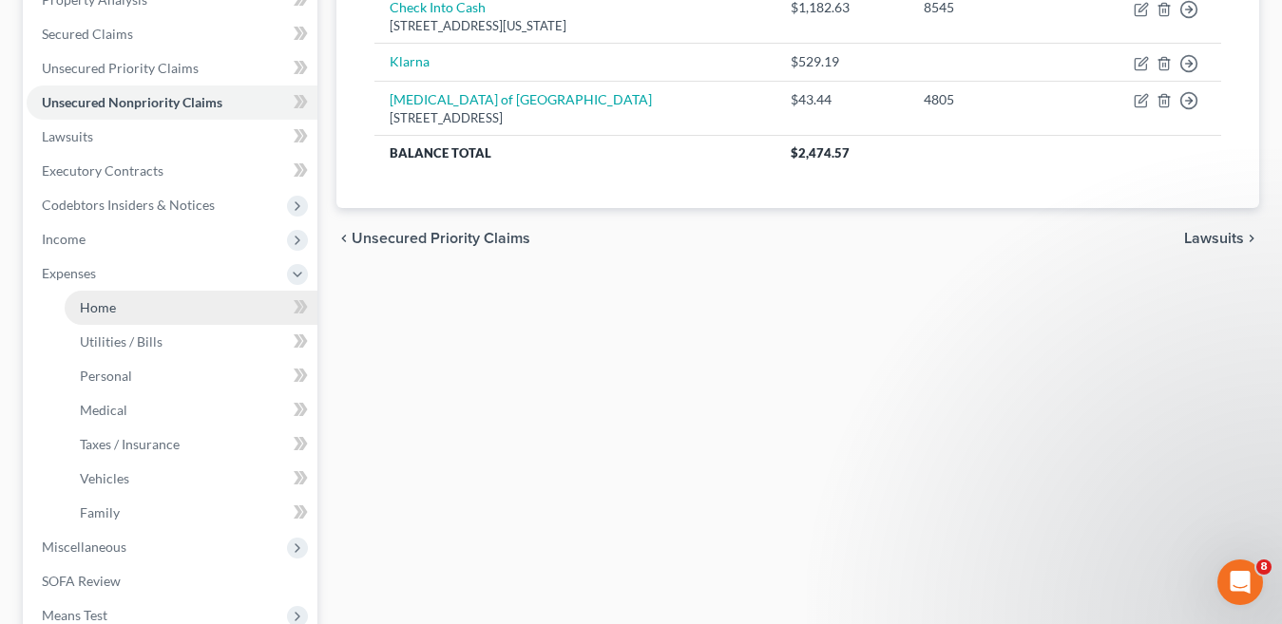
click at [100, 314] on span "Home" at bounding box center [98, 307] width 36 height 16
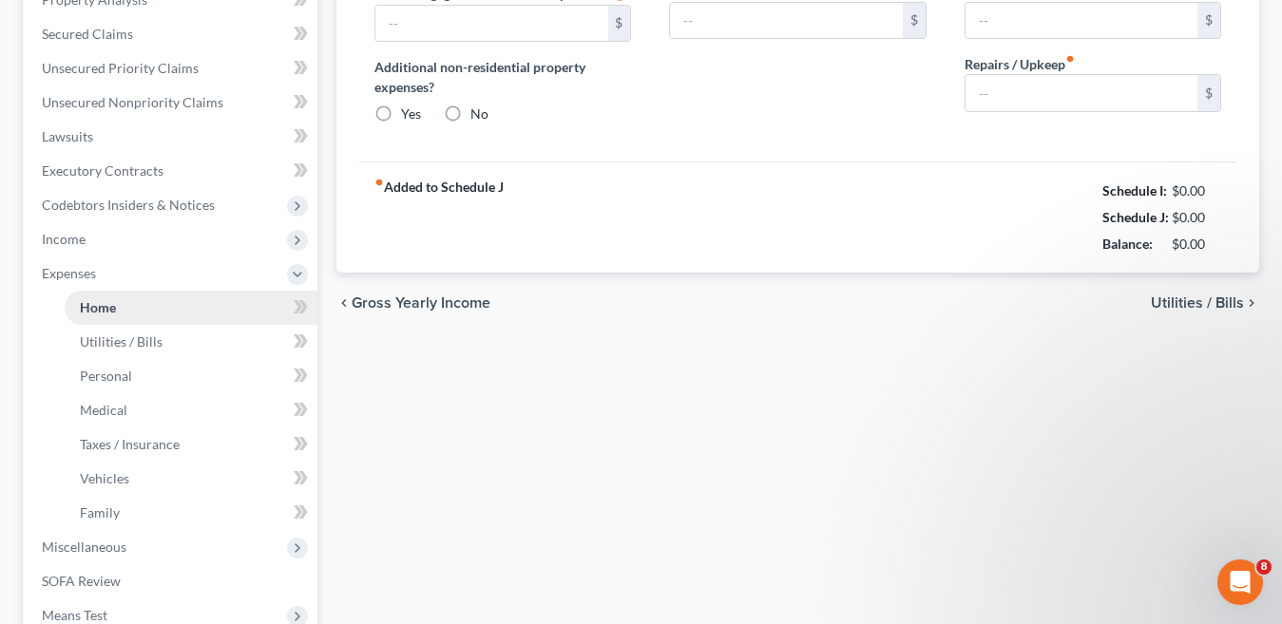
type input "0.00"
radio input "true"
type input "0.00"
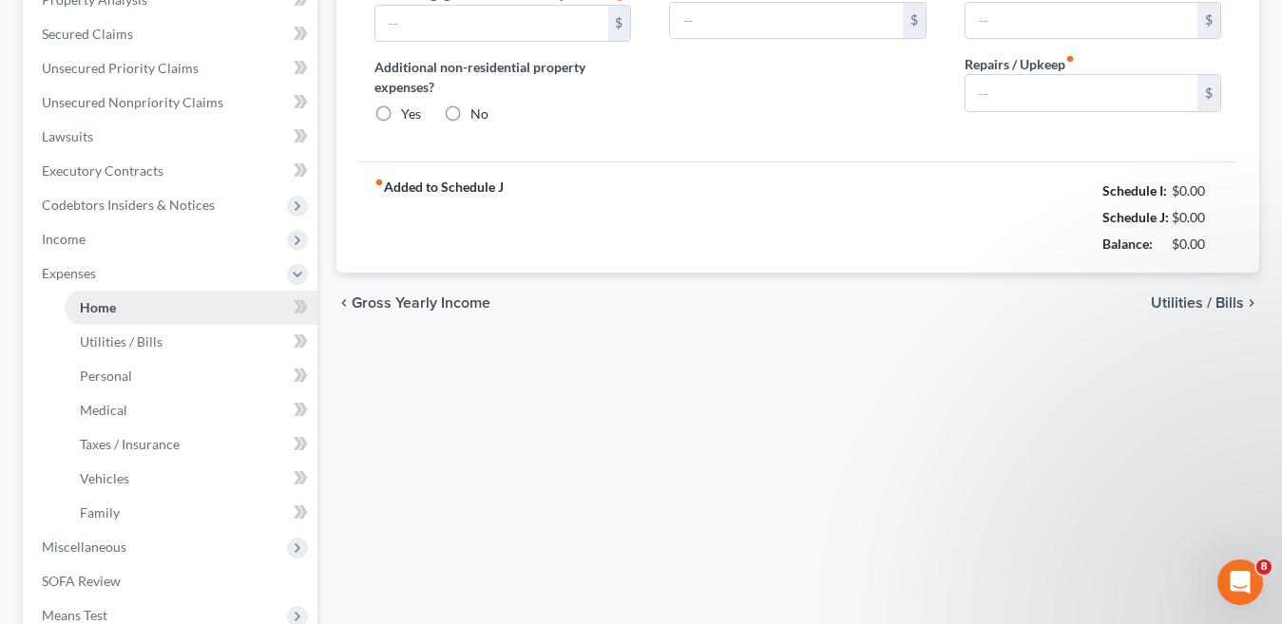
type input "0.00"
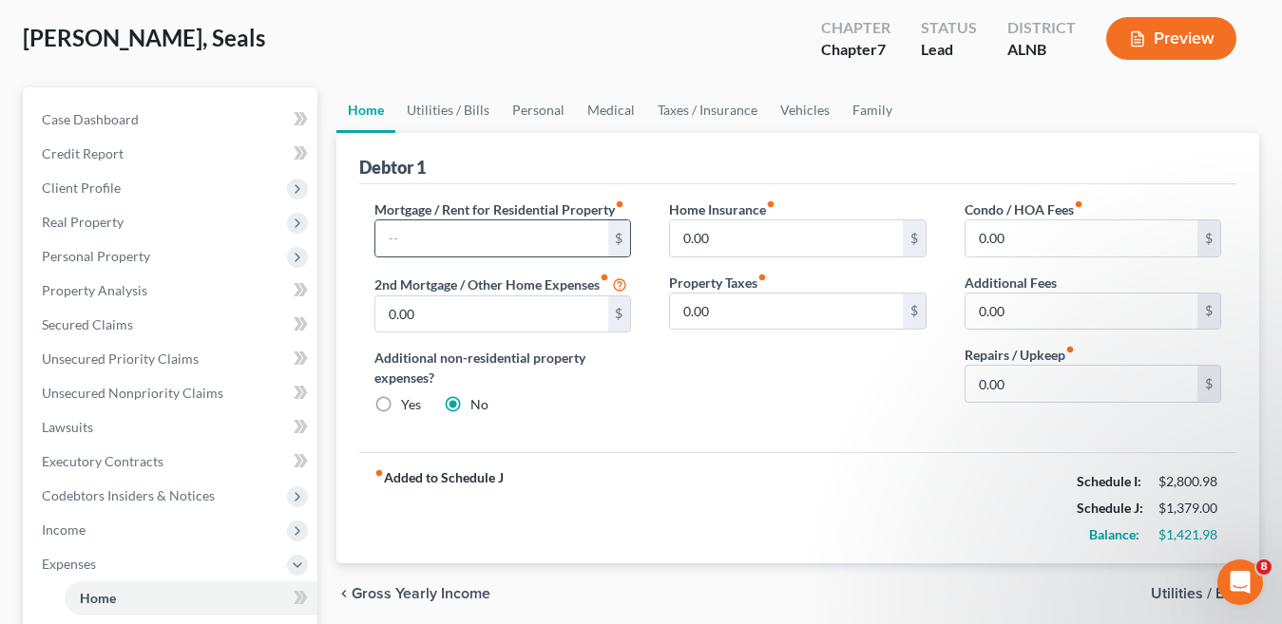
scroll to position [190, 0]
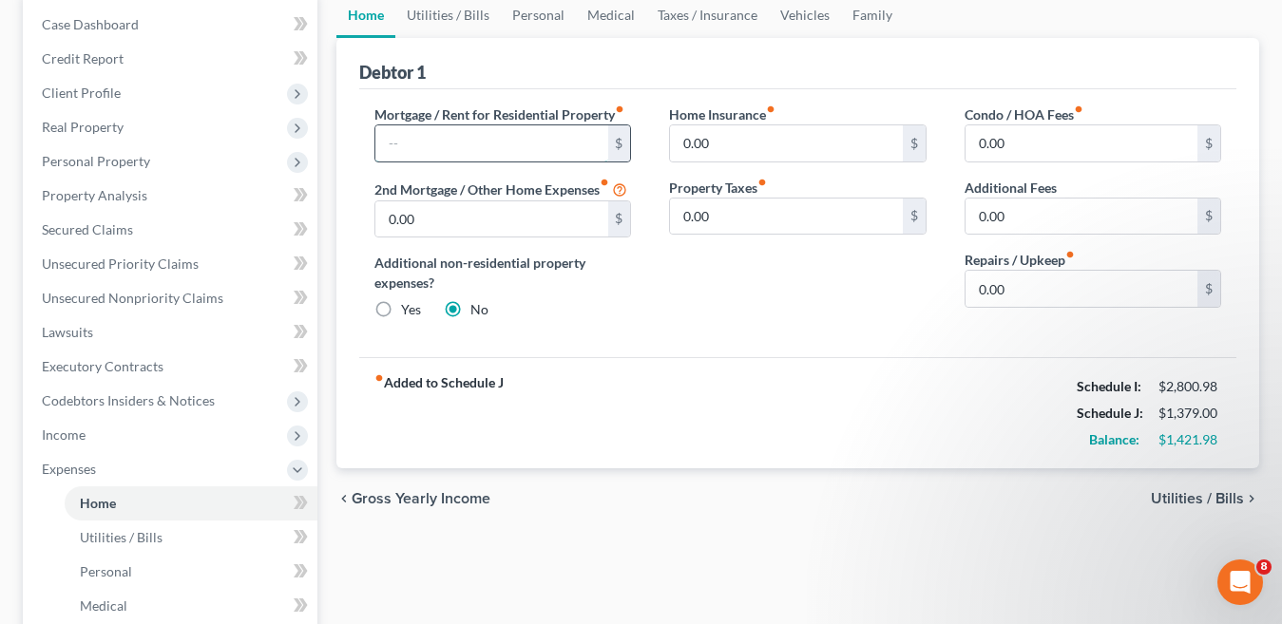
click at [520, 137] on input "text" at bounding box center [491, 143] width 232 height 36
type input "1,565.00"
click at [912, 423] on div "fiber_manual_record Added to Schedule J Schedule I: $2,800.98 Schedule J: $2,94…" at bounding box center [797, 412] width 877 height 111
click at [1202, 500] on span "Utilities / Bills" at bounding box center [1197, 498] width 93 height 15
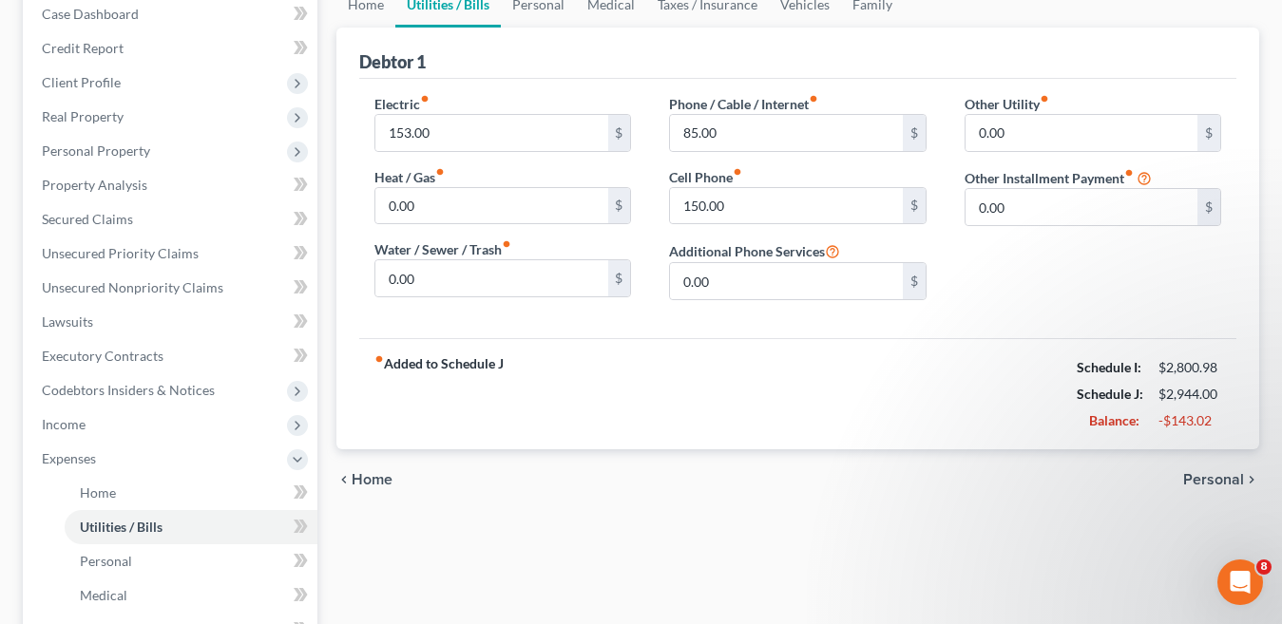
scroll to position [190, 0]
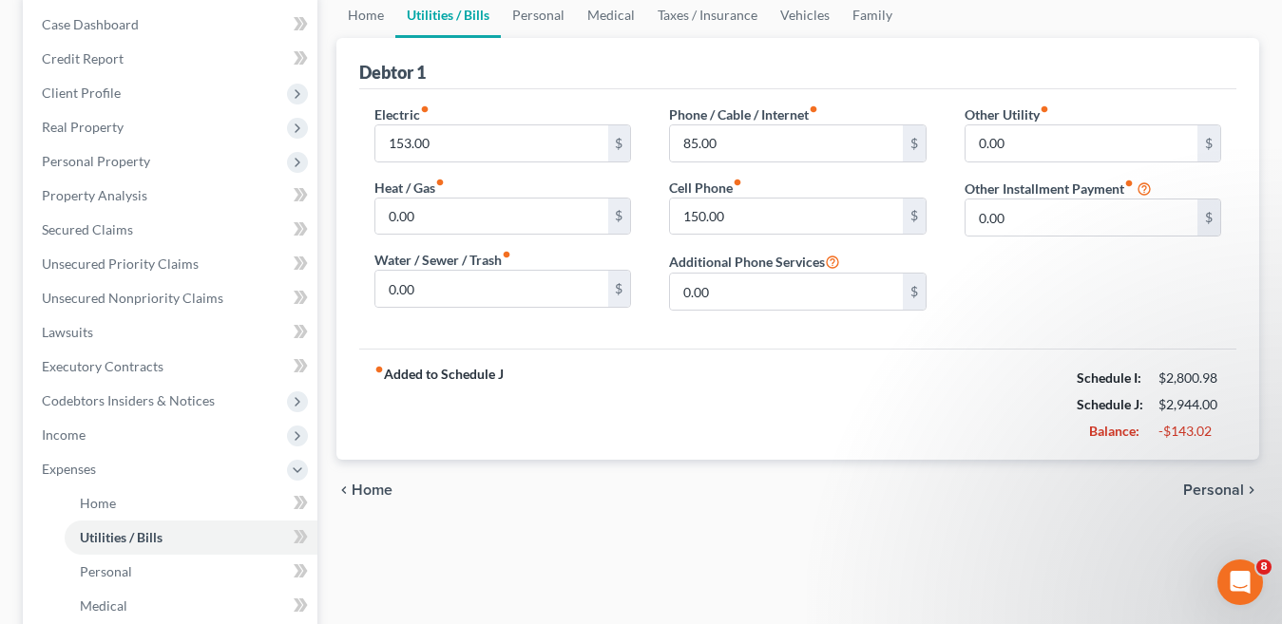
click at [1203, 487] on span "Personal" at bounding box center [1213, 490] width 61 height 15
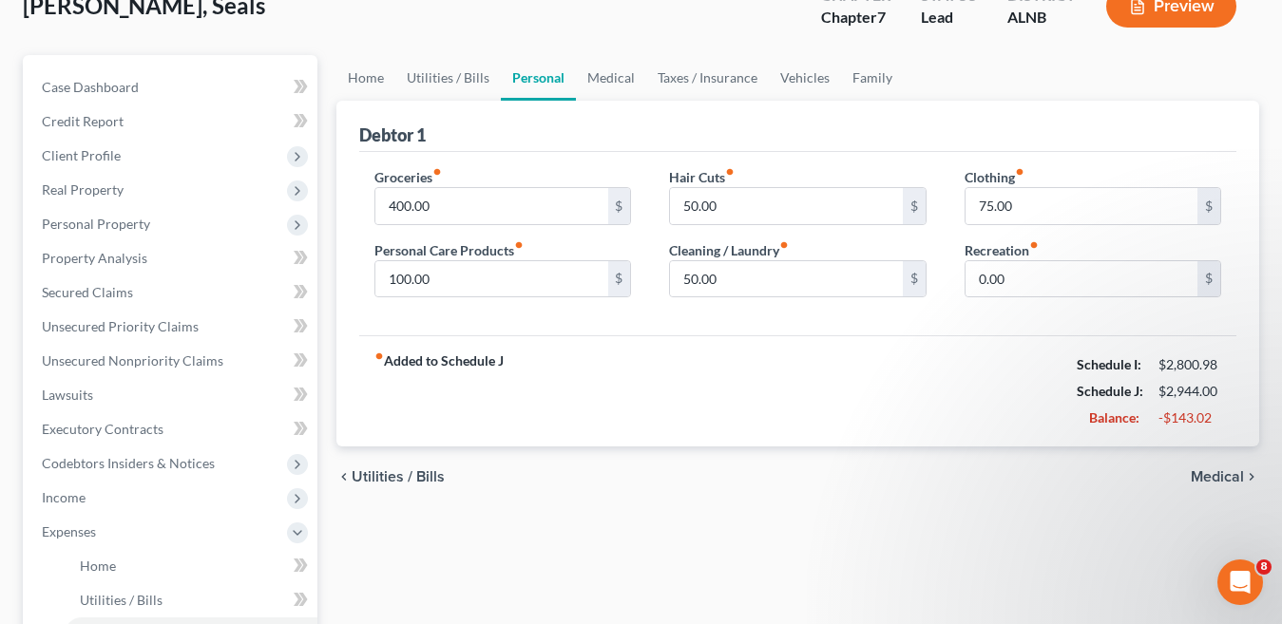
scroll to position [95, 0]
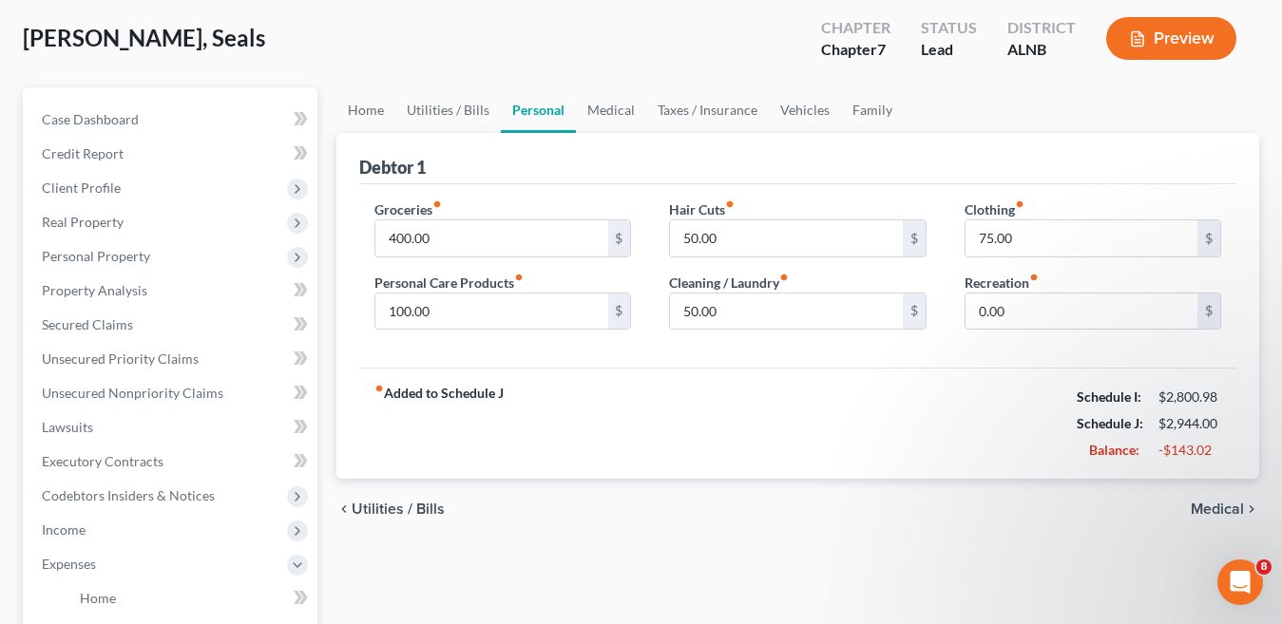
click at [1221, 509] on span "Medical" at bounding box center [1217, 509] width 53 height 15
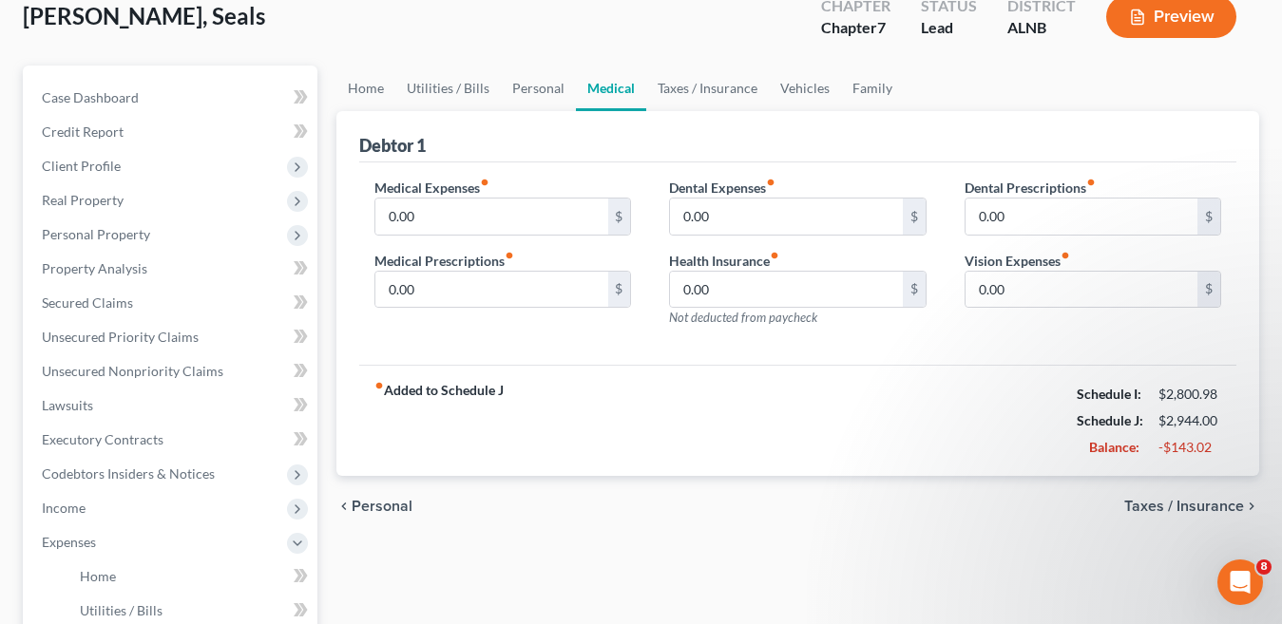
scroll to position [190, 0]
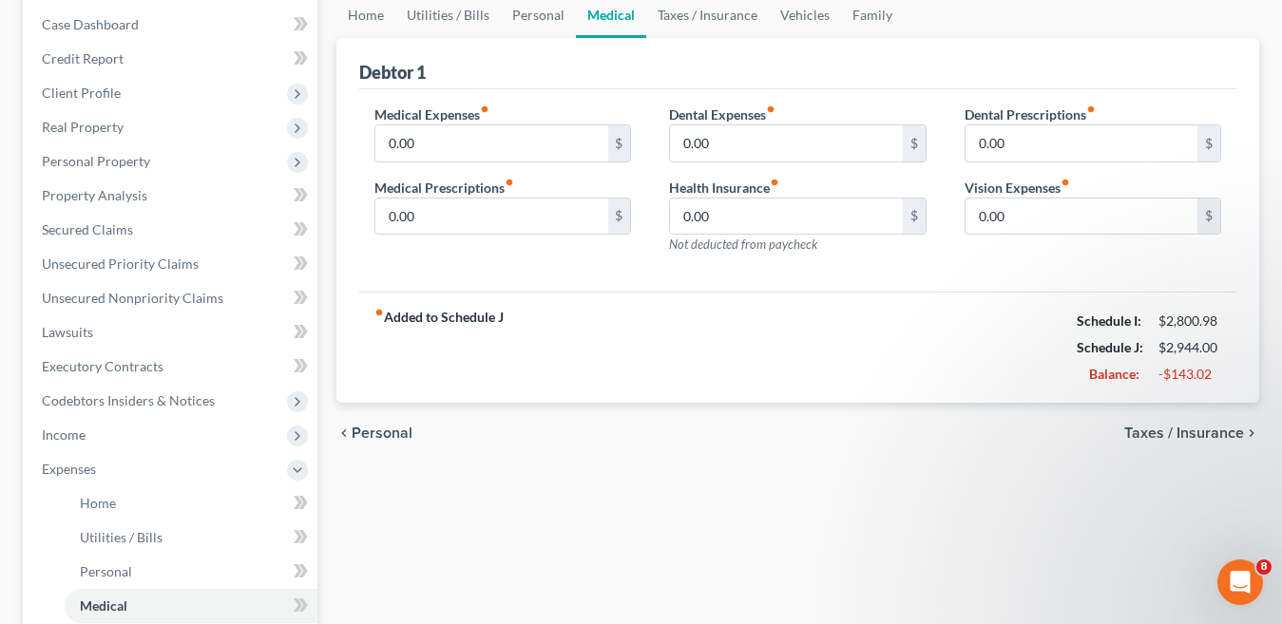
click at [1193, 434] on span "Taxes / Insurance" at bounding box center [1184, 433] width 120 height 15
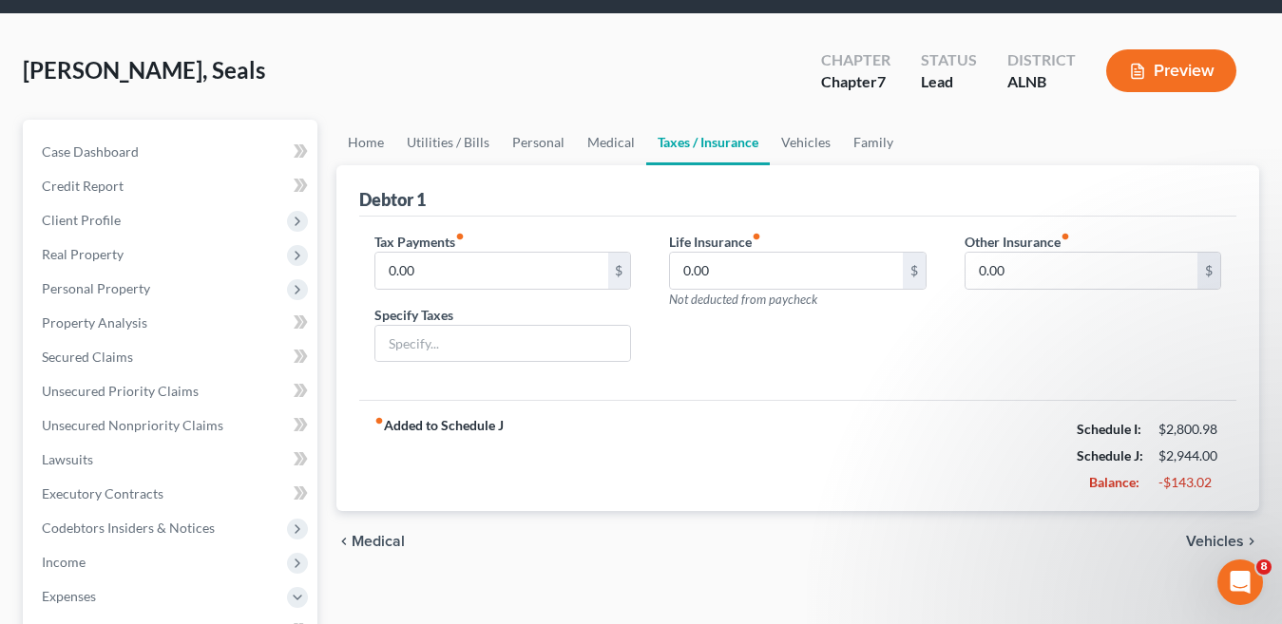
scroll to position [95, 0]
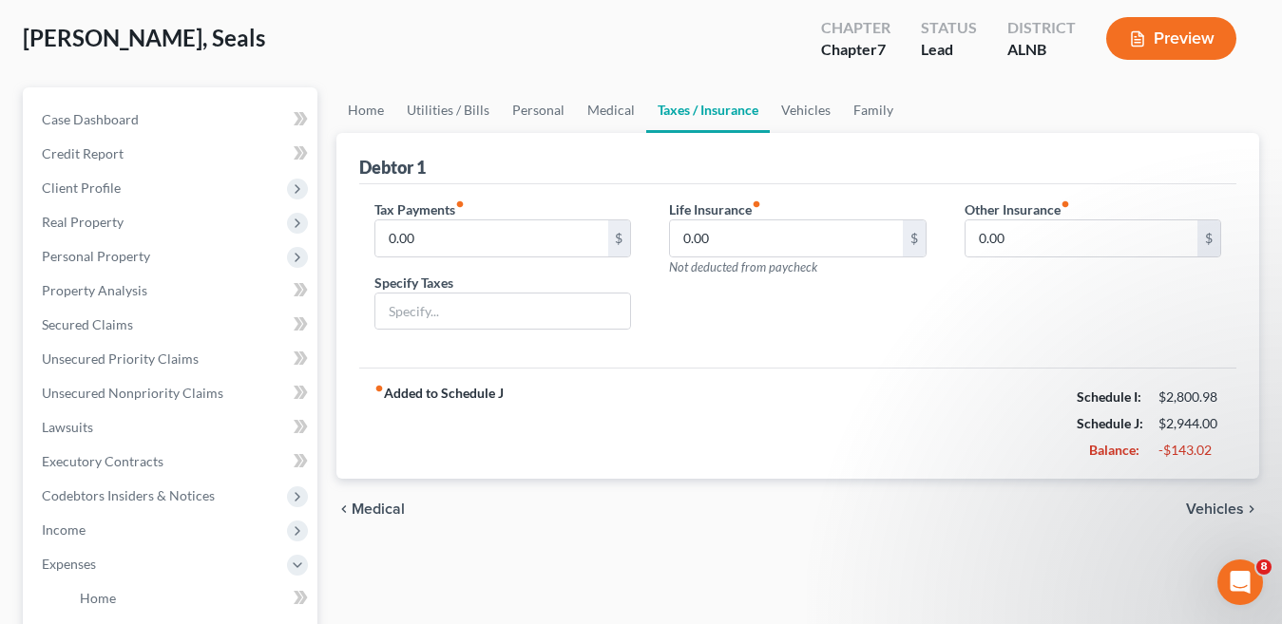
click at [1208, 502] on span "Vehicles" at bounding box center [1215, 509] width 58 height 15
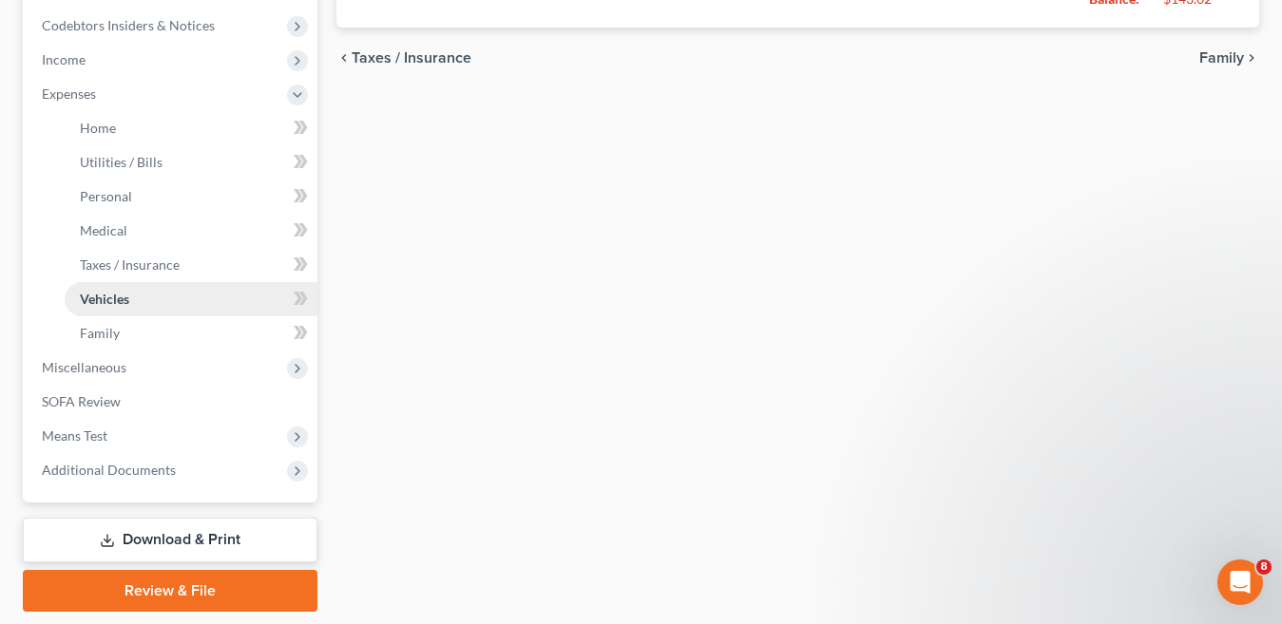
scroll to position [570, 0]
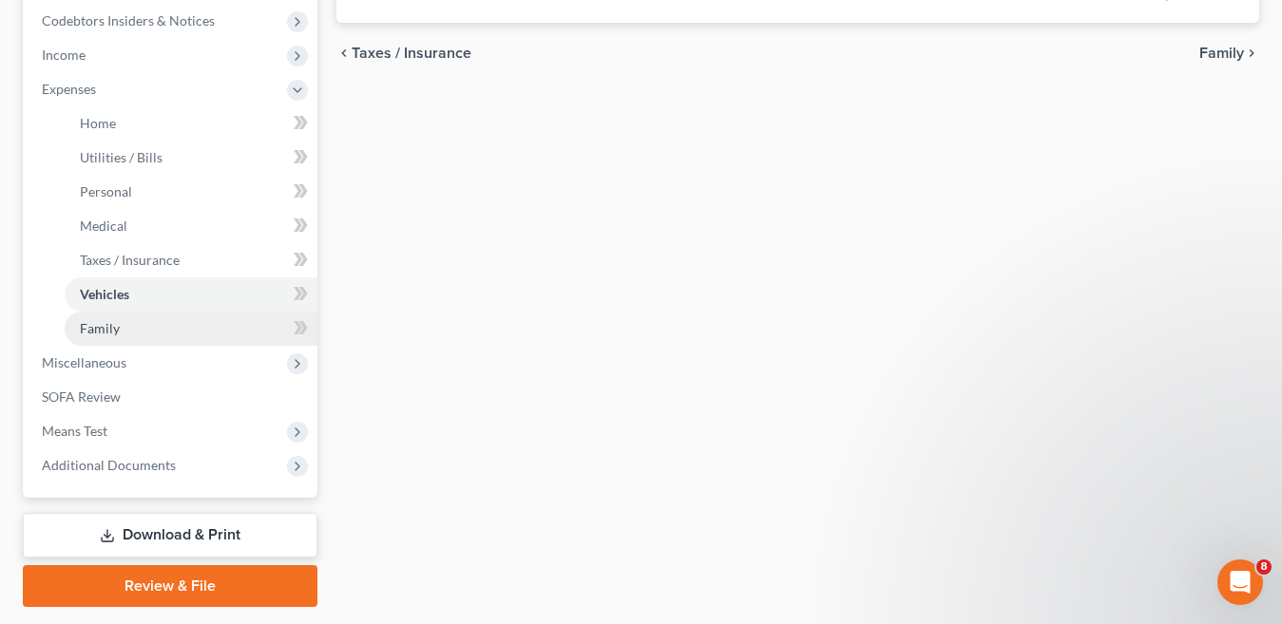
click at [104, 333] on span "Family" at bounding box center [100, 328] width 40 height 16
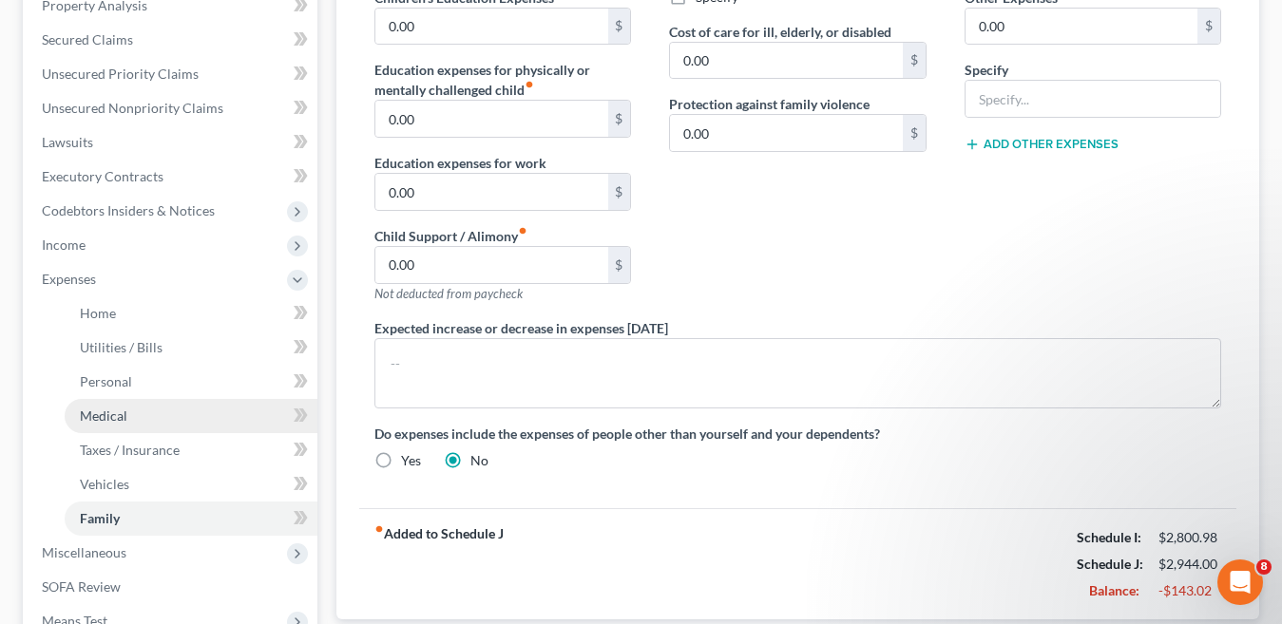
scroll to position [285, 0]
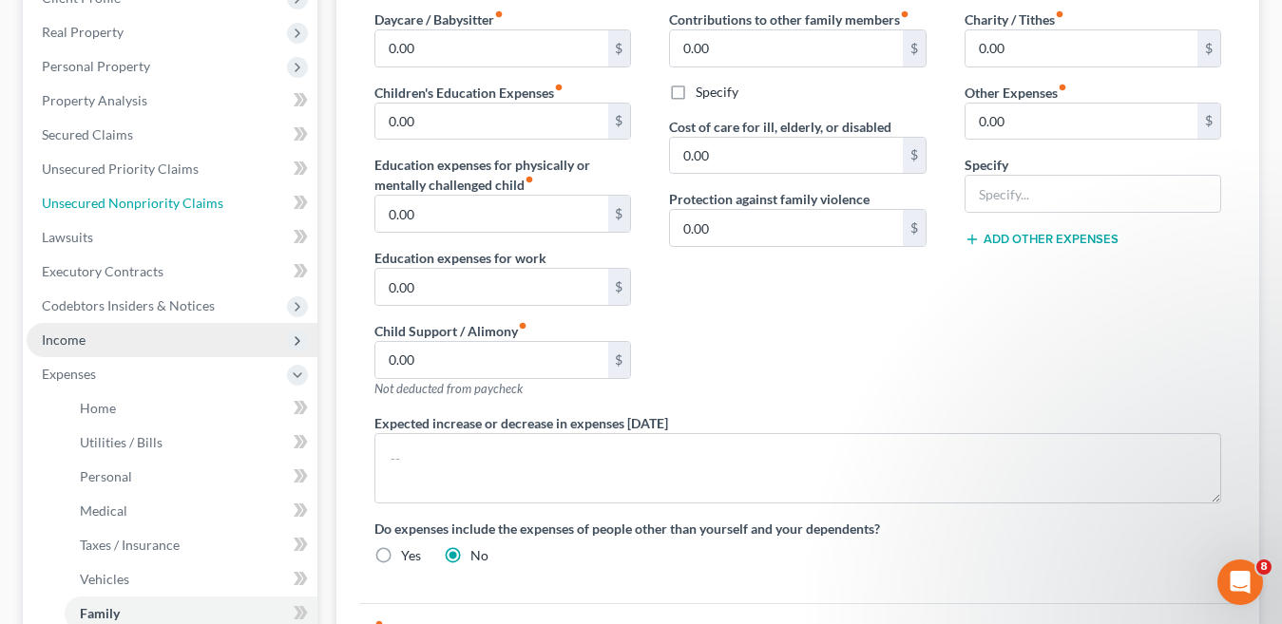
drag, startPoint x: 162, startPoint y: 204, endPoint x: 183, endPoint y: 333, distance: 130.2
click at [162, 204] on span "Unsecured Nonpriority Claims" at bounding box center [133, 203] width 182 height 16
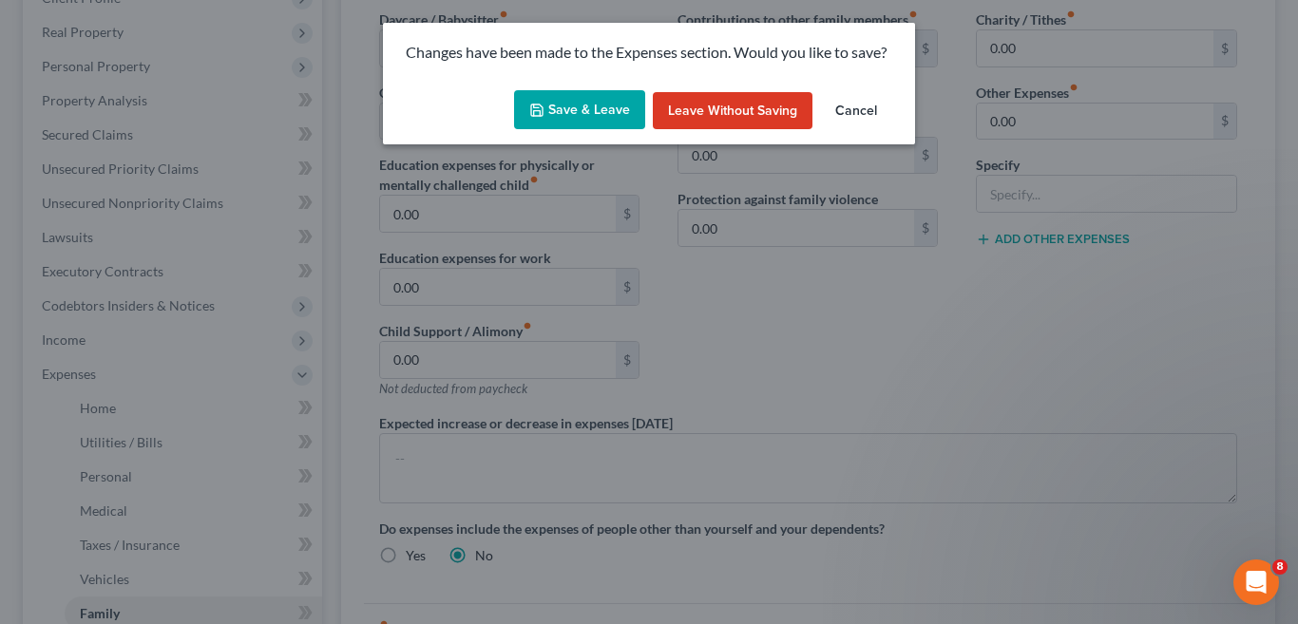
click at [591, 108] on button "Save & Leave" at bounding box center [579, 110] width 131 height 40
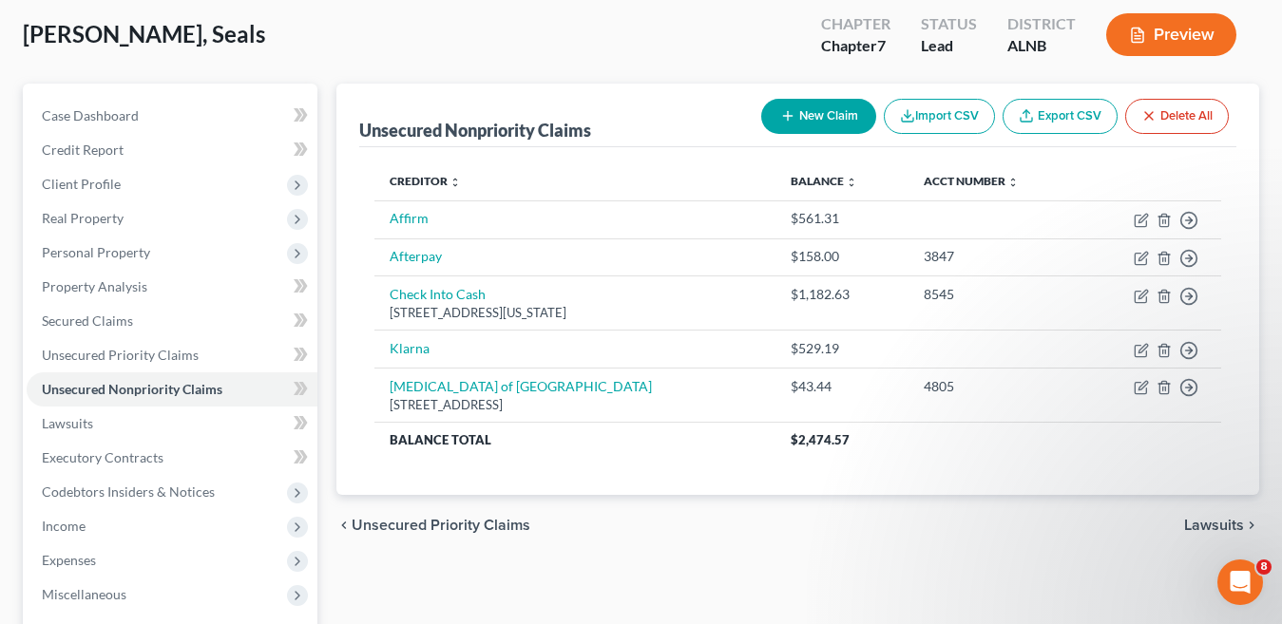
scroll to position [95, 0]
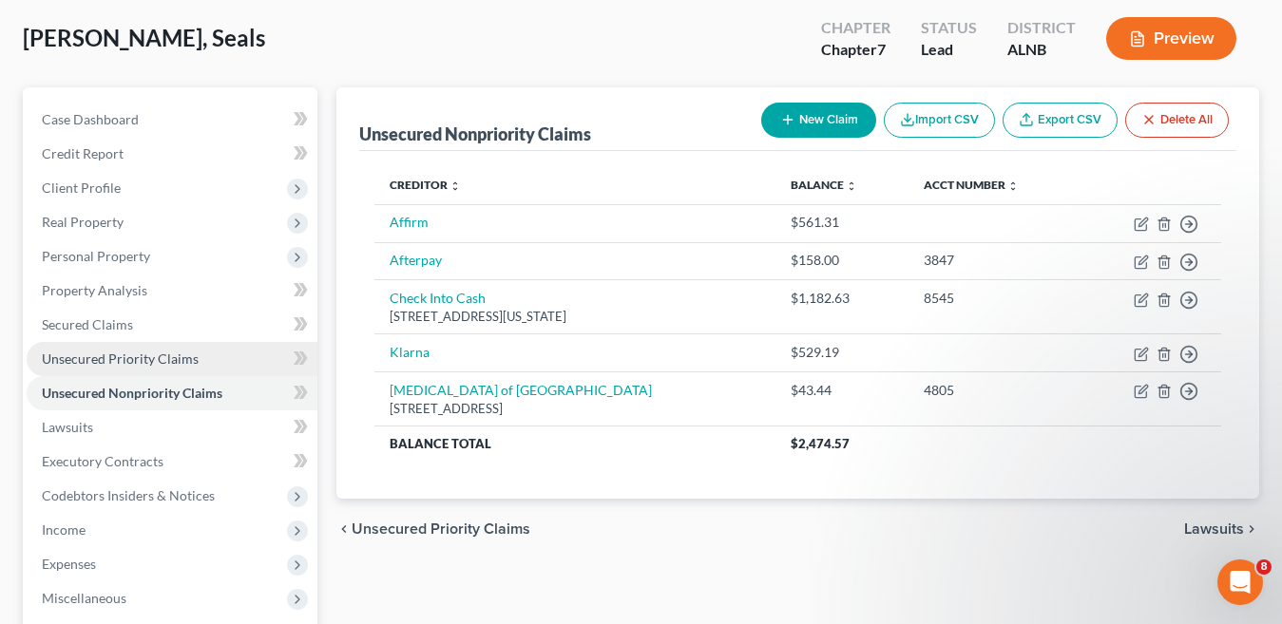
click at [196, 352] on link "Unsecured Priority Claims" at bounding box center [172, 359] width 291 height 34
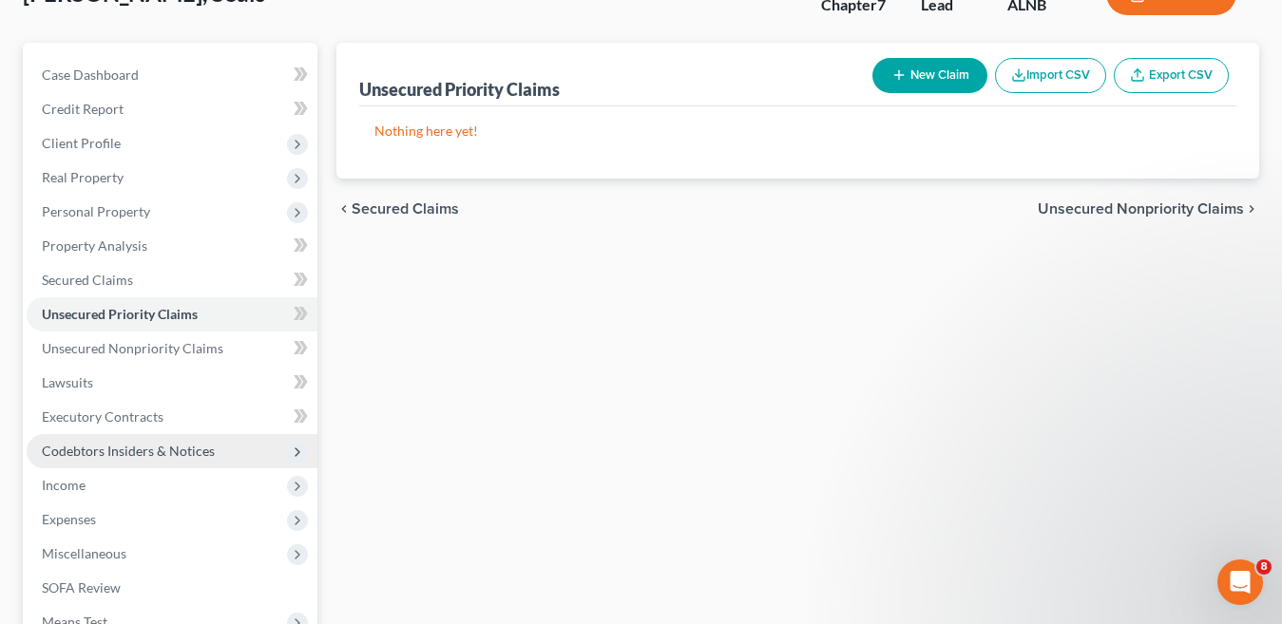
scroll to position [190, 0]
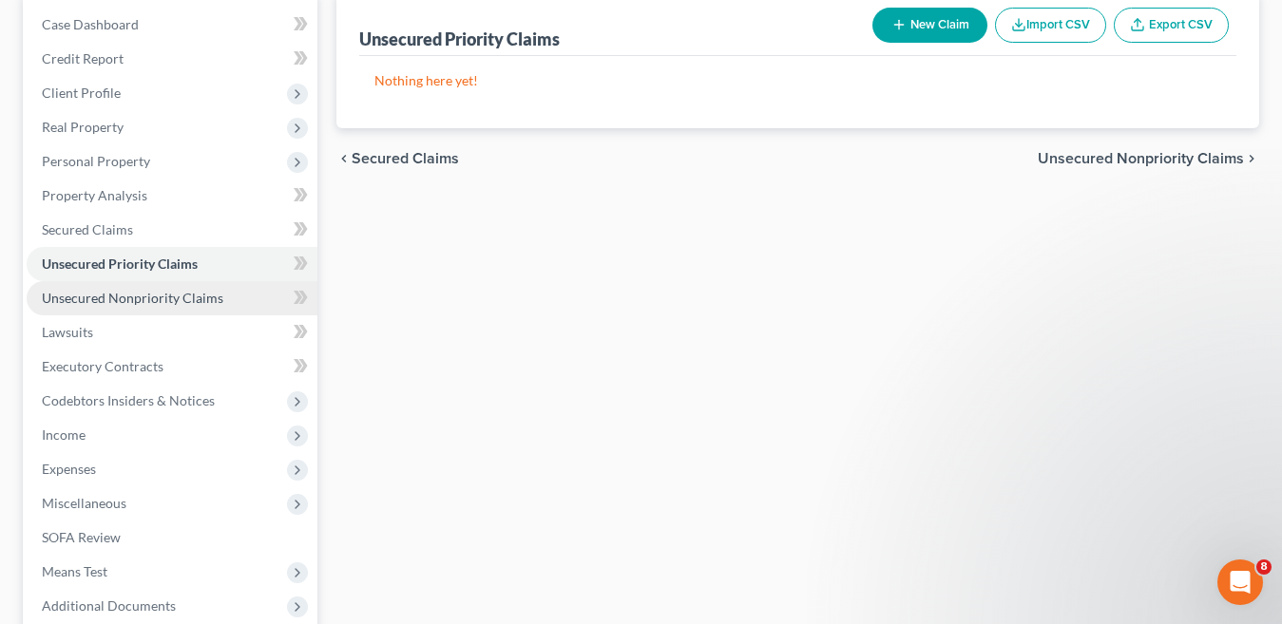
click at [191, 297] on span "Unsecured Nonpriority Claims" at bounding box center [133, 298] width 182 height 16
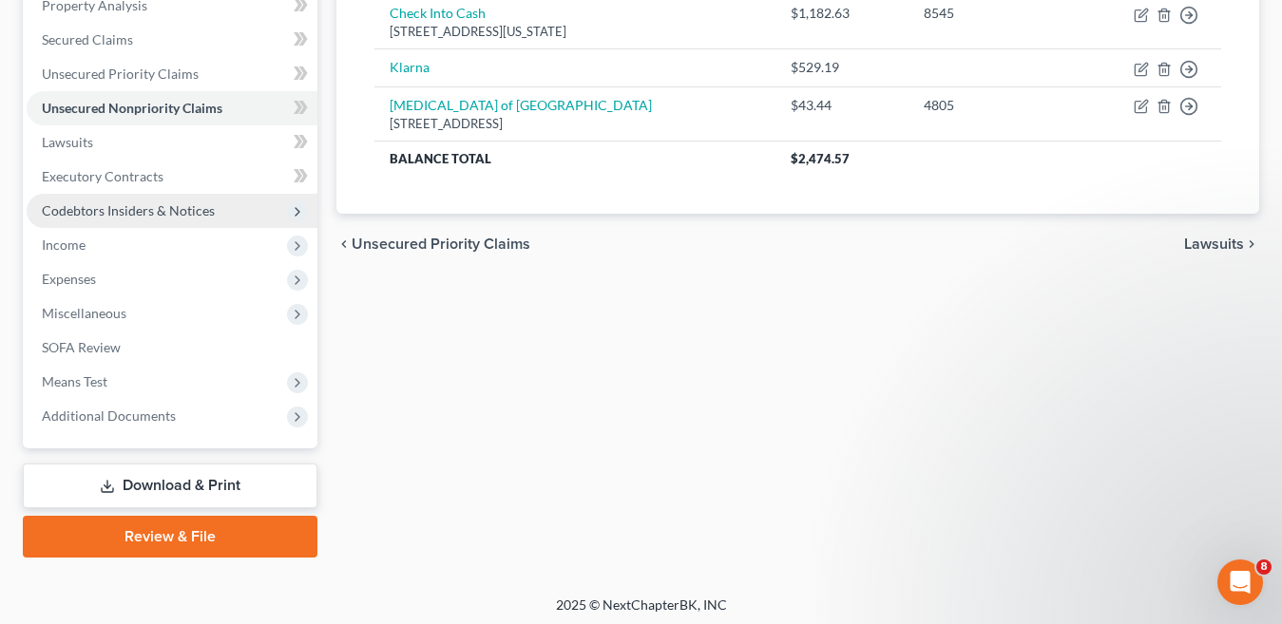
scroll to position [285, 0]
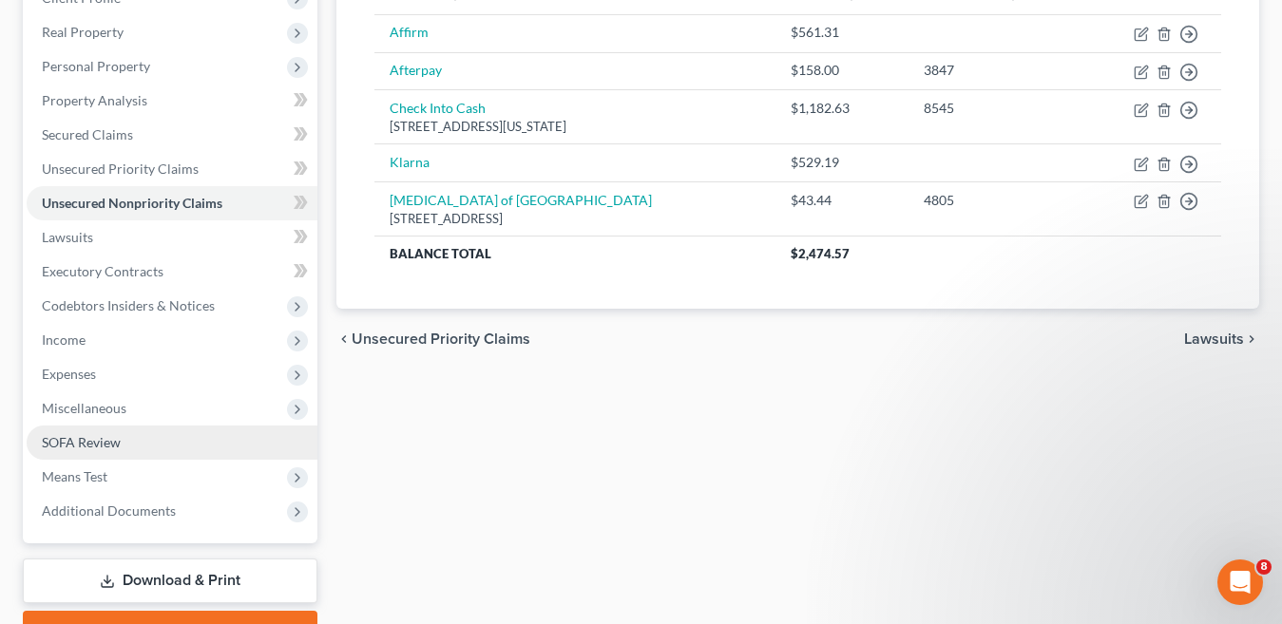
click at [132, 448] on link "SOFA Review" at bounding box center [172, 443] width 291 height 34
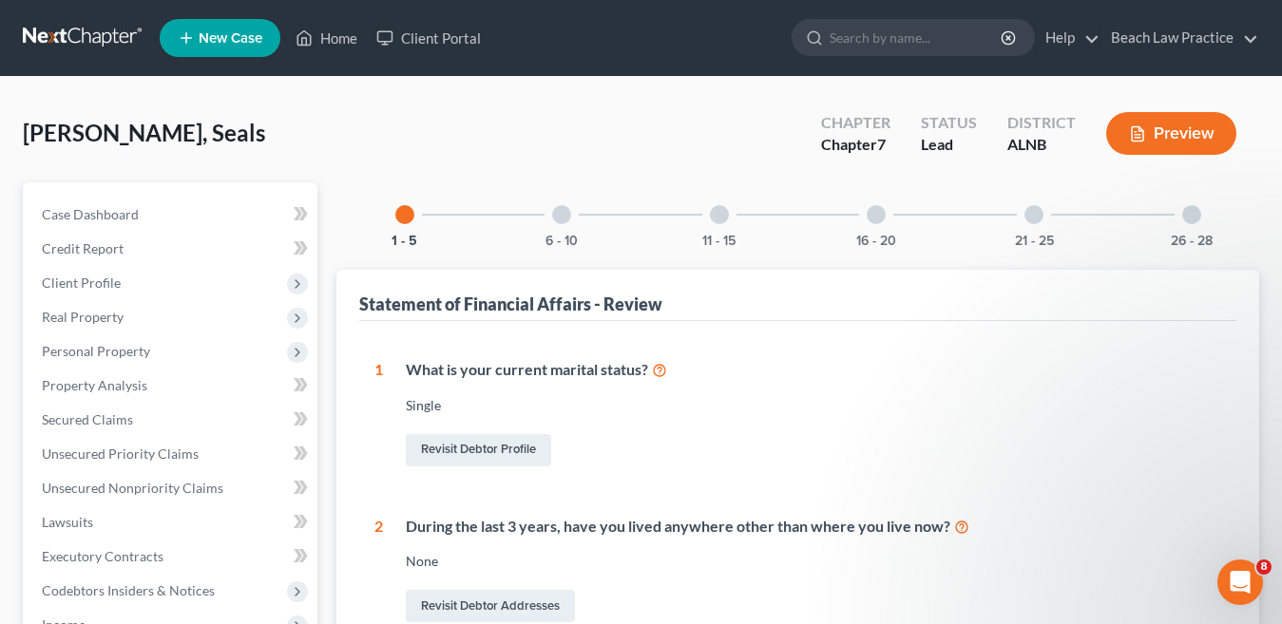
scroll to position [190, 0]
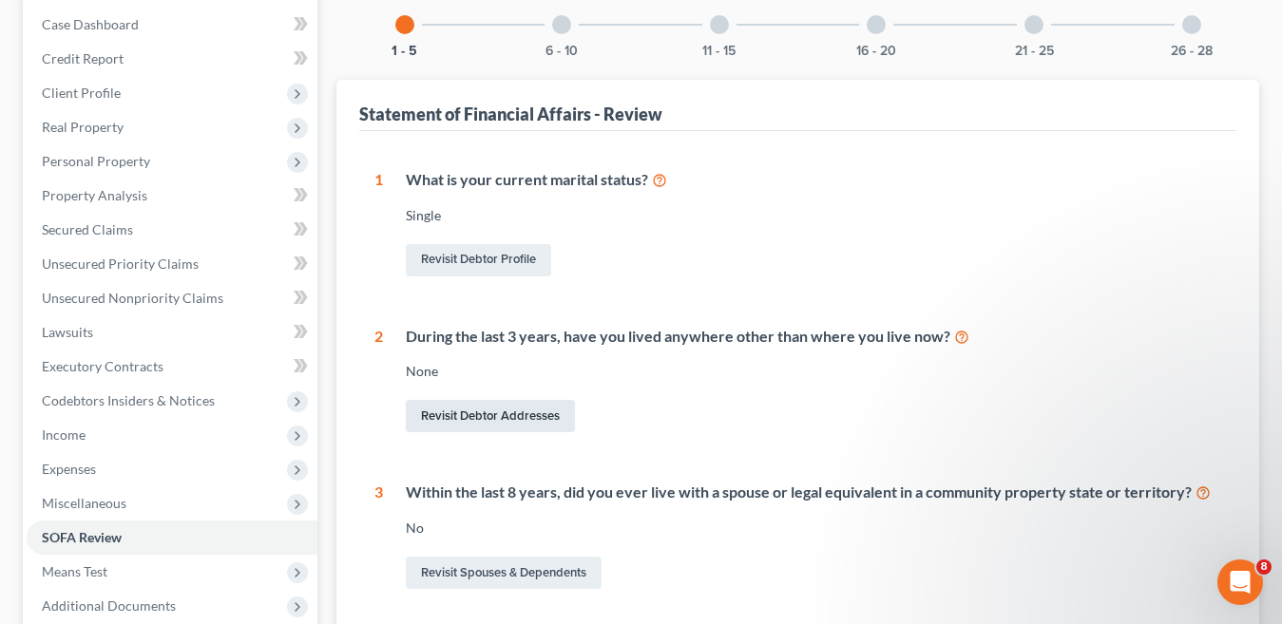
click at [523, 414] on link "Revisit Debtor Addresses" at bounding box center [490, 416] width 169 height 32
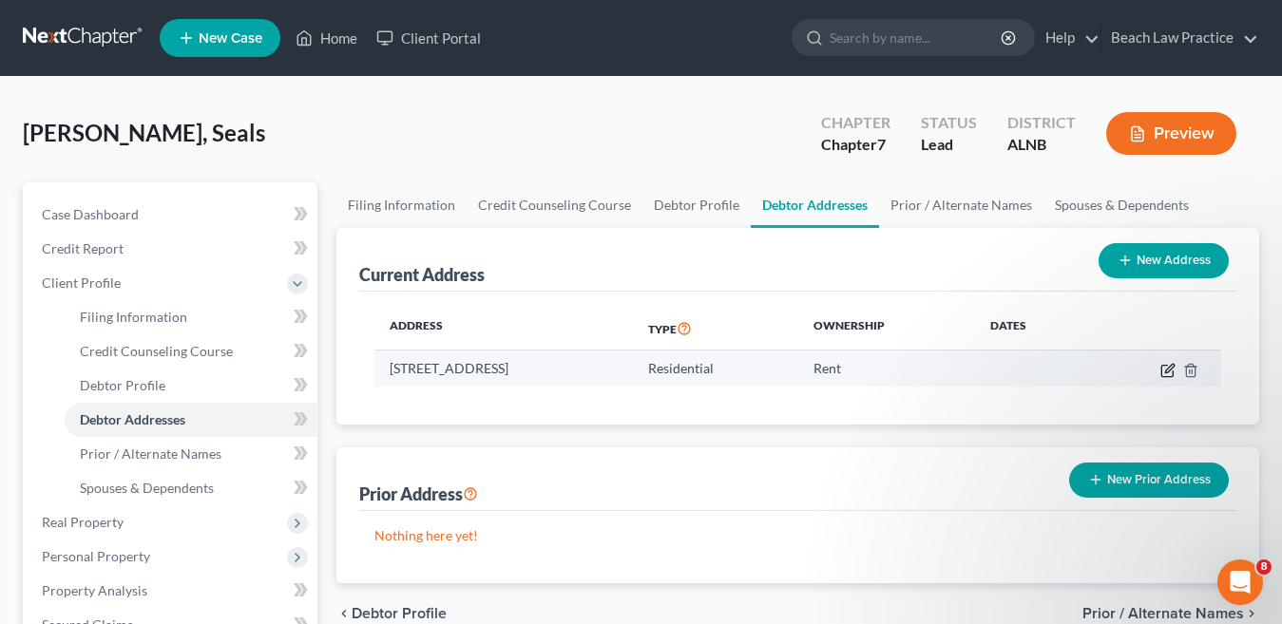
click at [1170, 373] on icon "button" at bounding box center [1168, 370] width 15 height 15
select select "0"
select select "44"
select select "0"
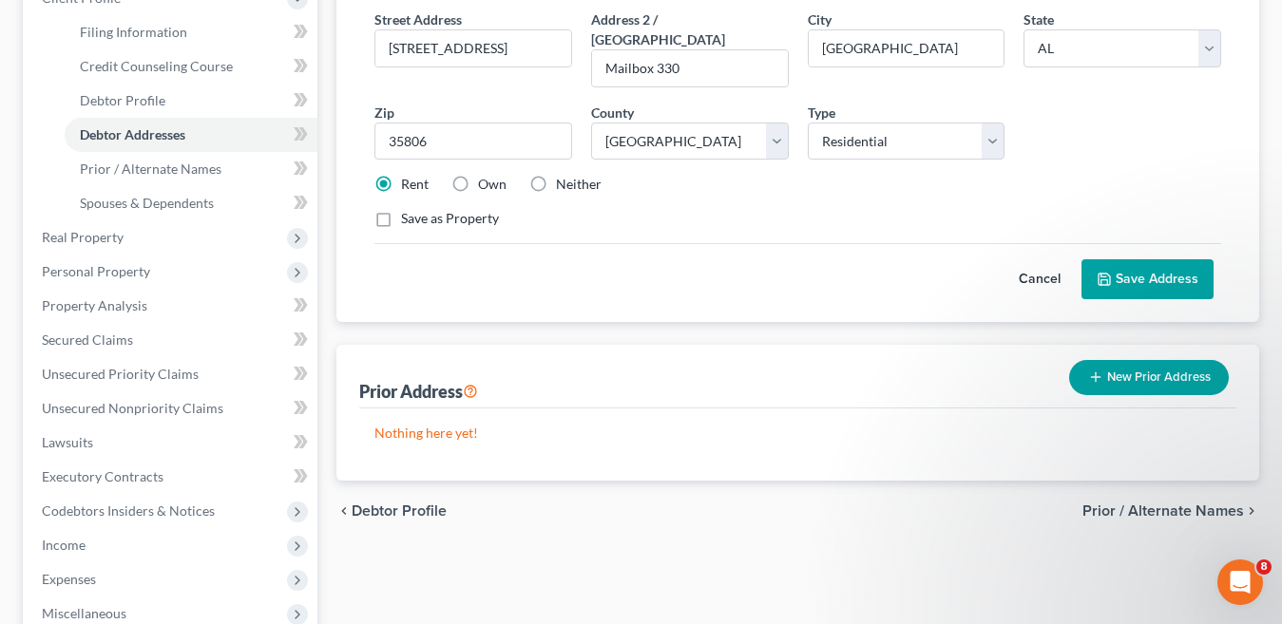
scroll to position [95, 0]
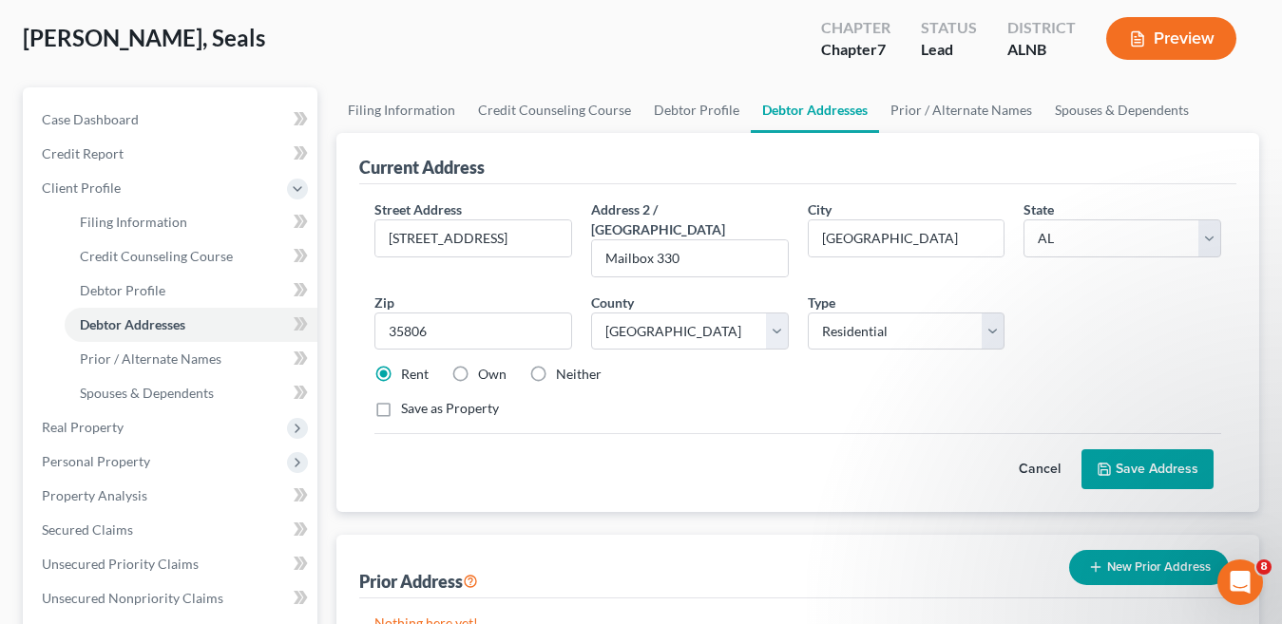
click at [794, 378] on div "Street Address * 1501 Old Monrovia Rd NW Apt 17213 Address 2 / PO Box Mailbox 3…" at bounding box center [798, 317] width 866 height 235
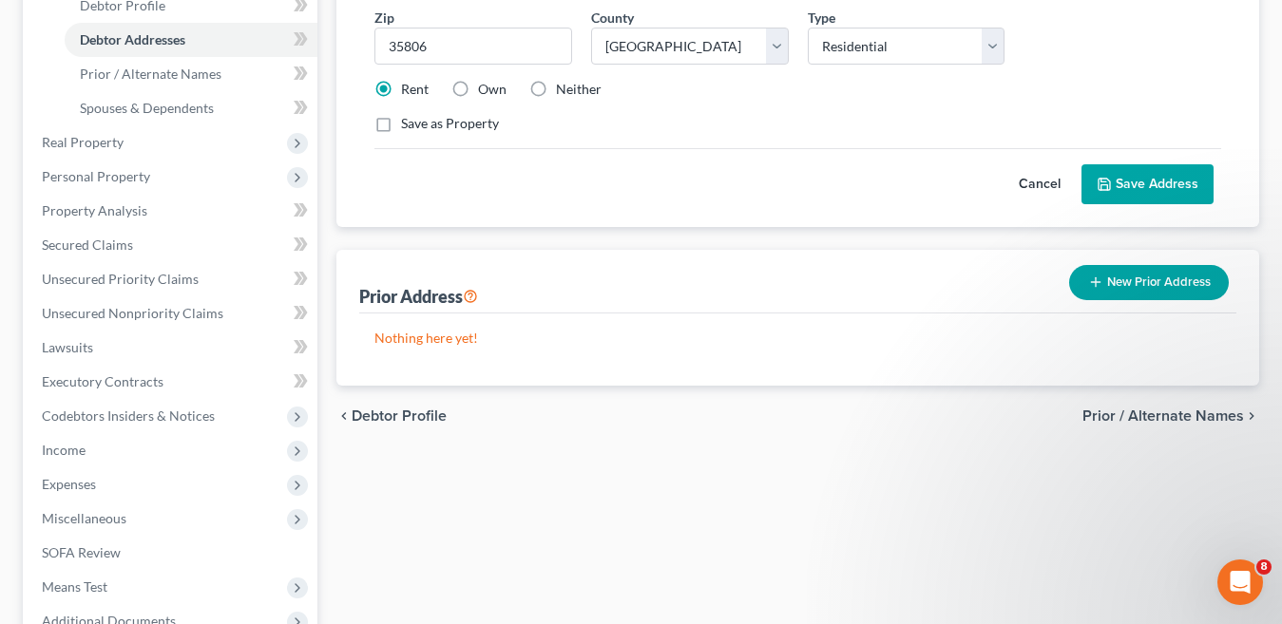
scroll to position [285, 0]
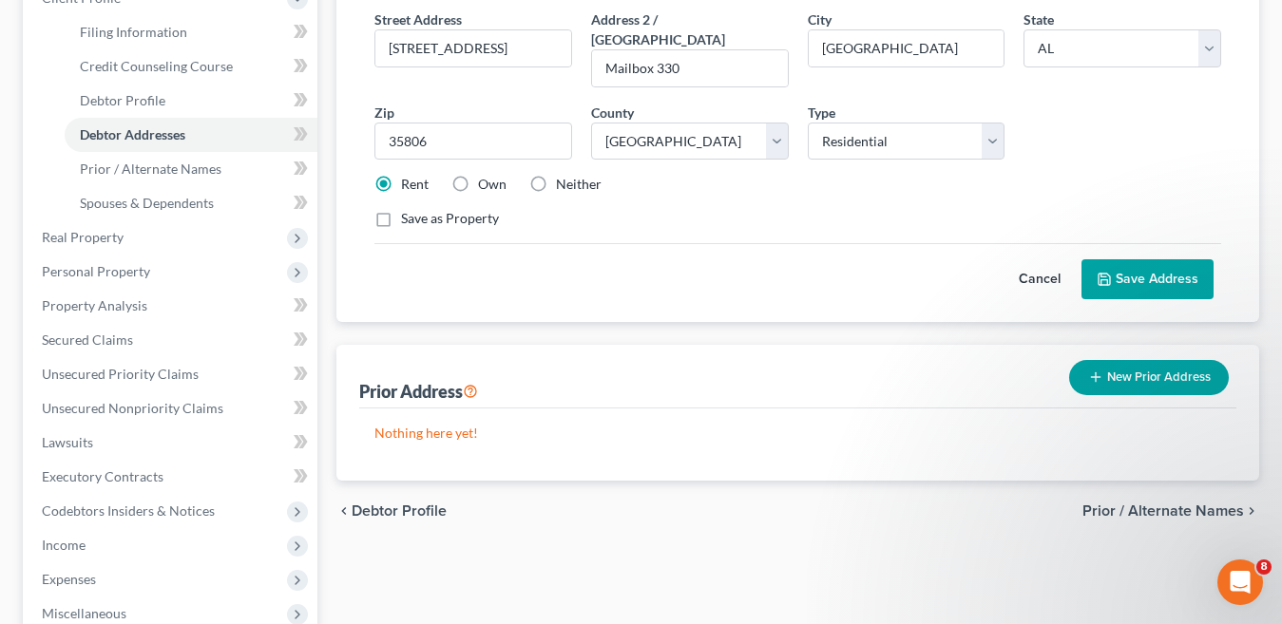
click at [1140, 360] on button "New Prior Address" at bounding box center [1149, 377] width 160 height 35
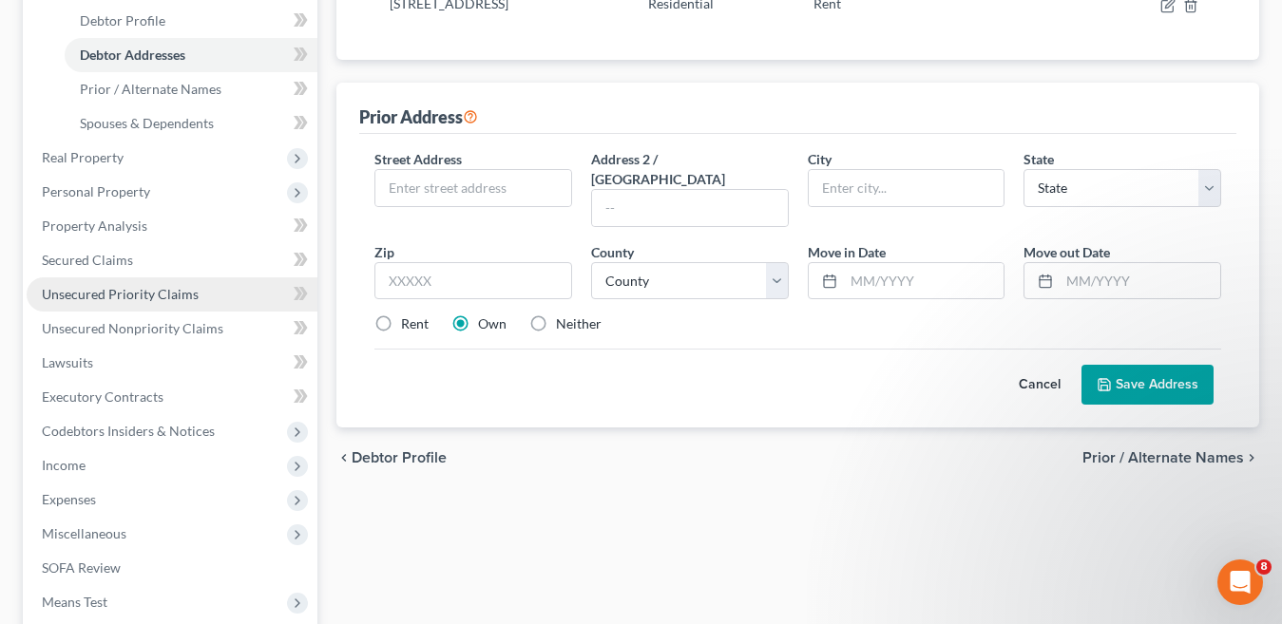
scroll to position [380, 0]
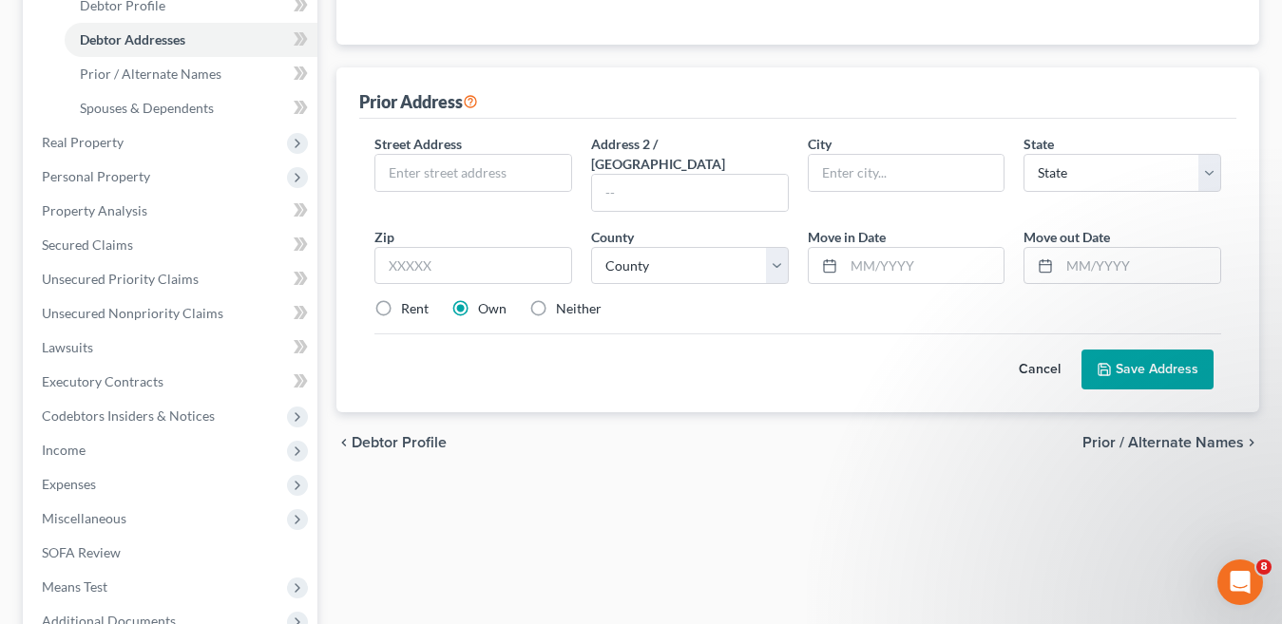
drag, startPoint x: 631, startPoint y: 540, endPoint x: 650, endPoint y: 550, distance: 21.7
click at [631, 541] on div "Filing Information Credit Counseling Course Debtor Profile Debtor Addresses Pri…" at bounding box center [798, 282] width 942 height 961
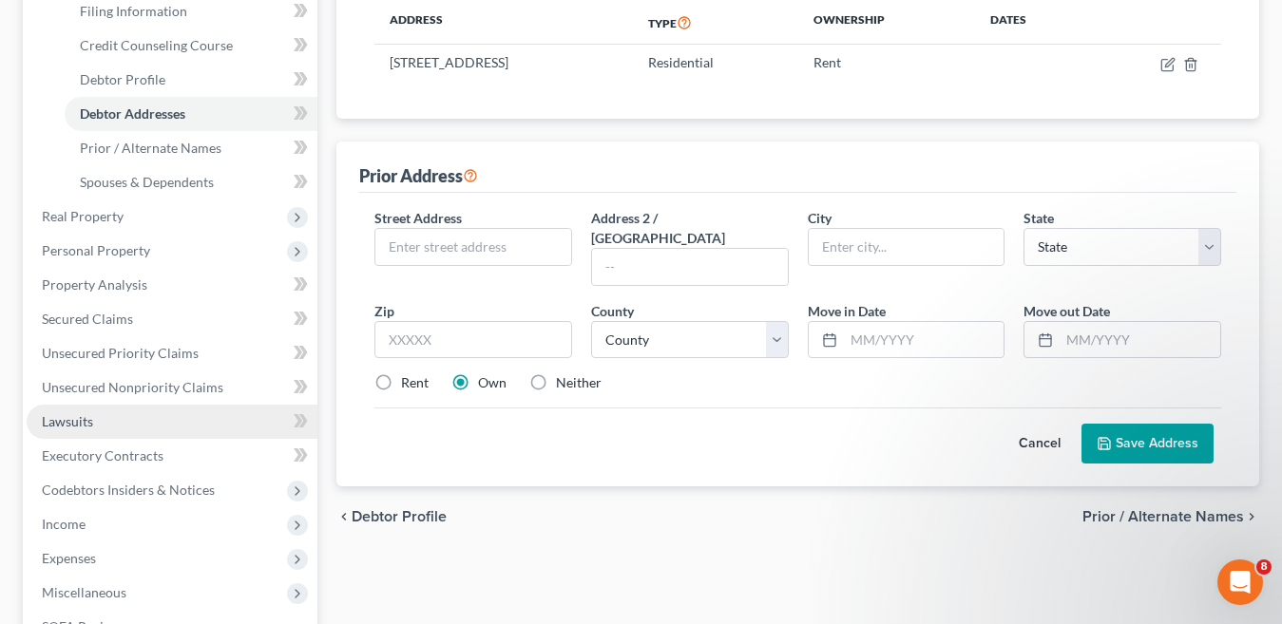
scroll to position [496, 0]
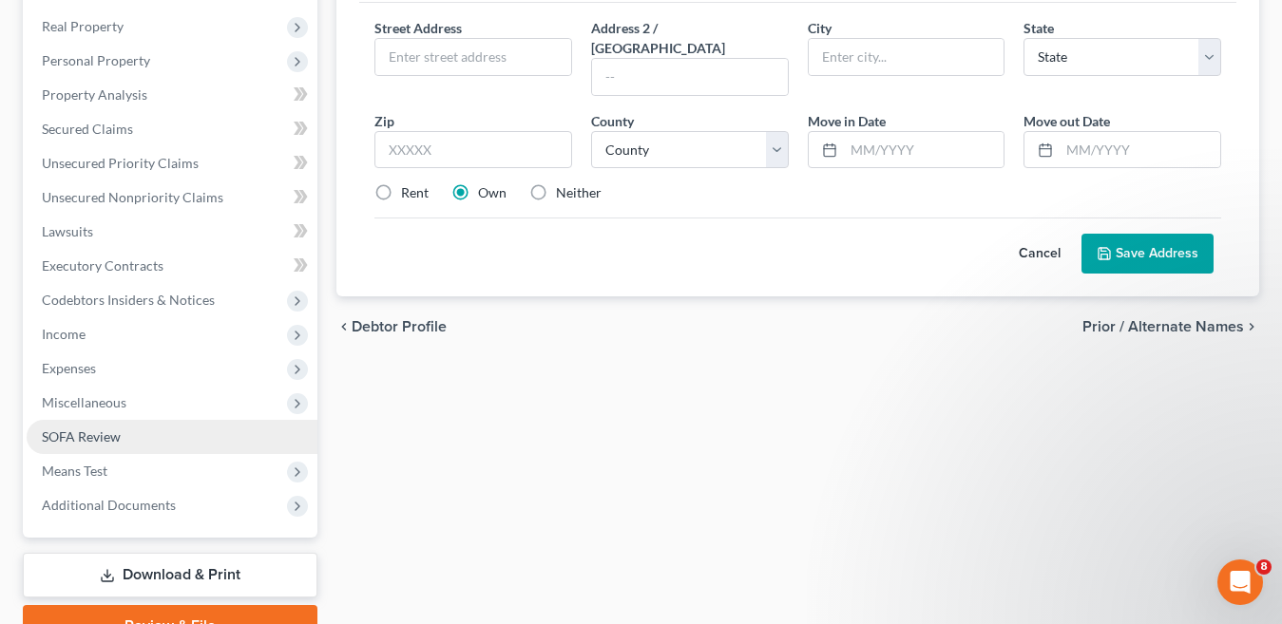
click at [111, 437] on span "SOFA Review" at bounding box center [81, 437] width 79 height 16
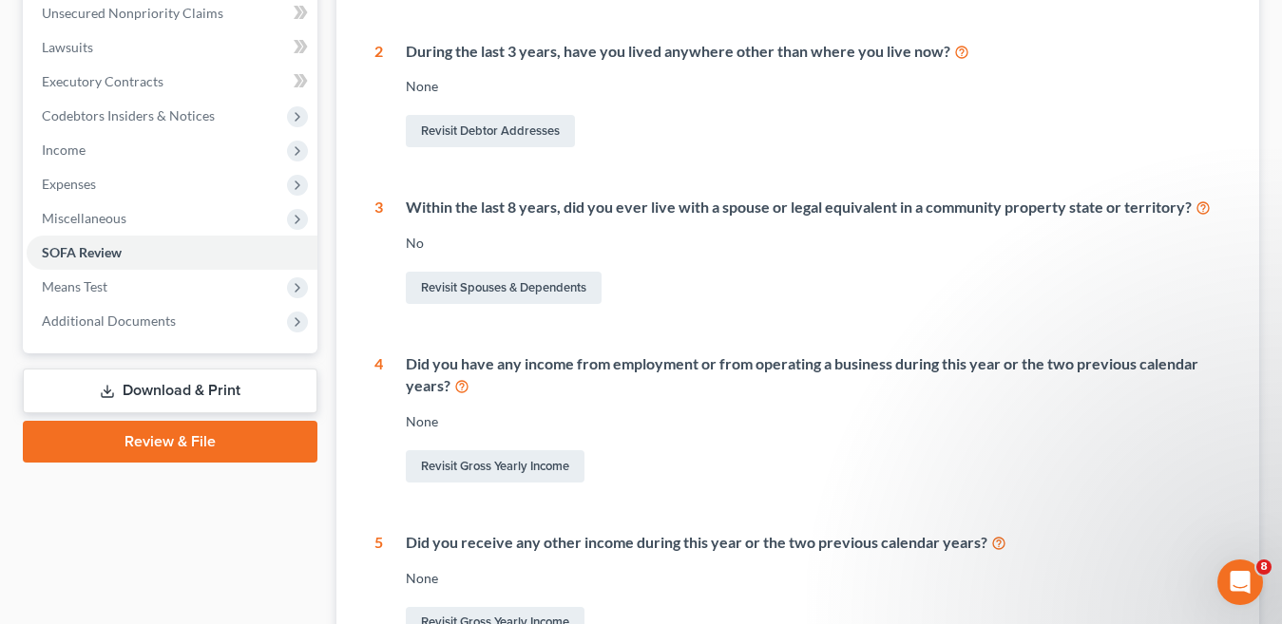
scroll to position [380, 0]
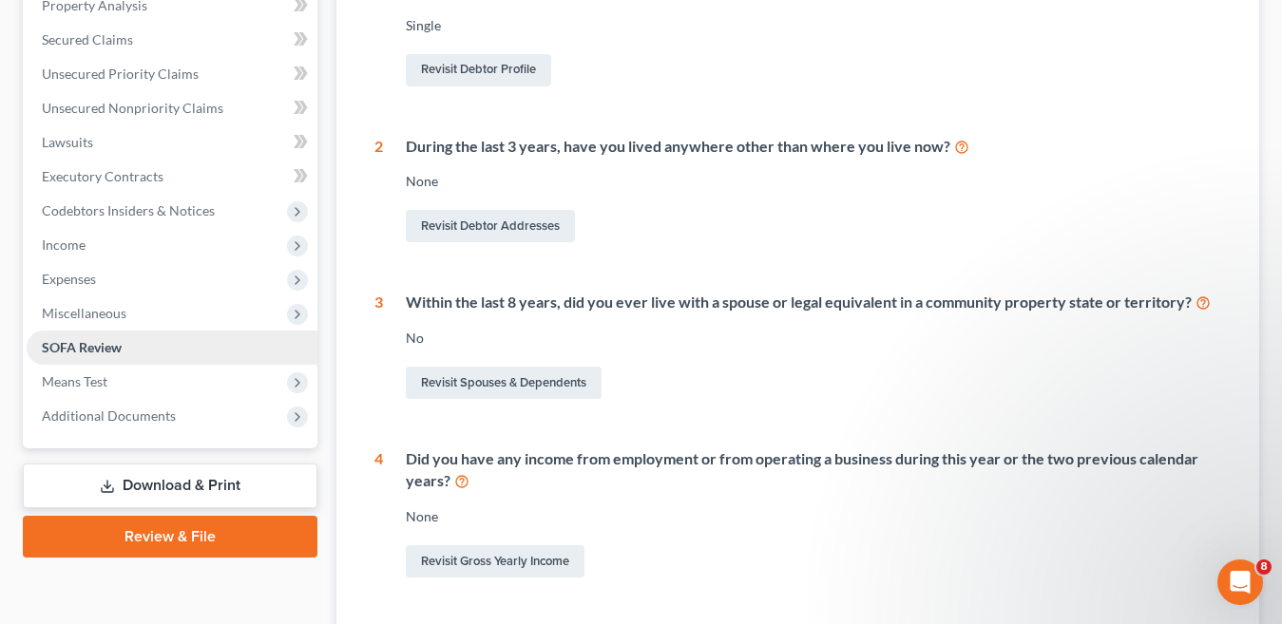
click at [125, 344] on link "SOFA Review" at bounding box center [172, 348] width 291 height 34
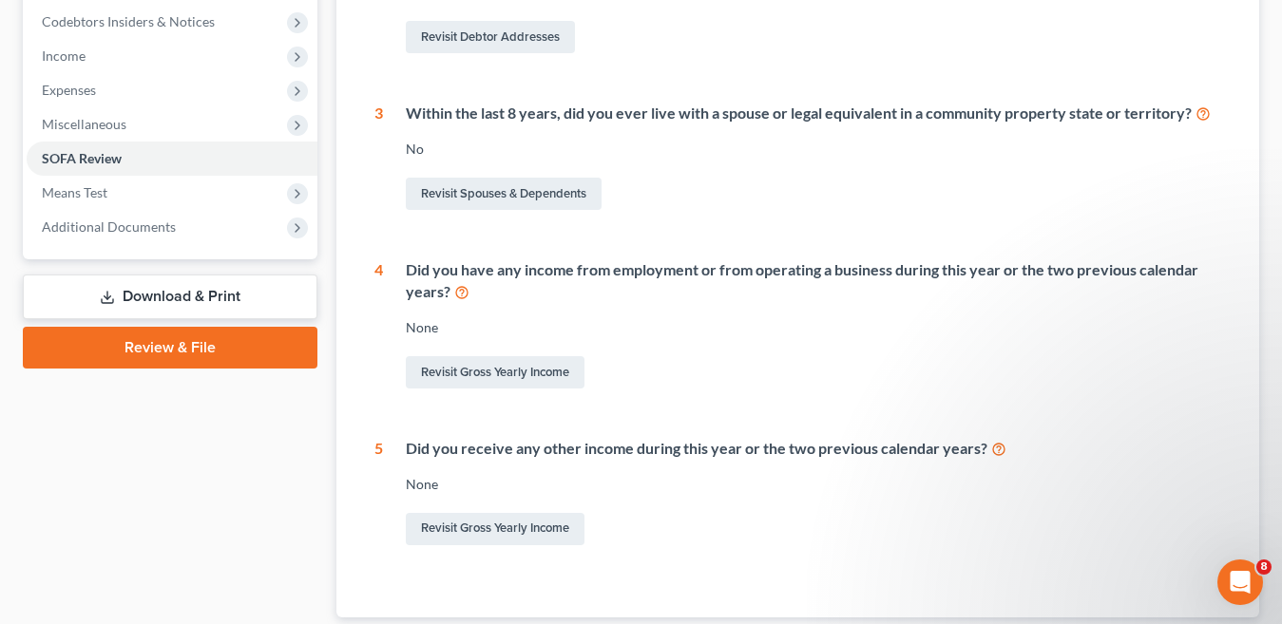
scroll to position [506, 0]
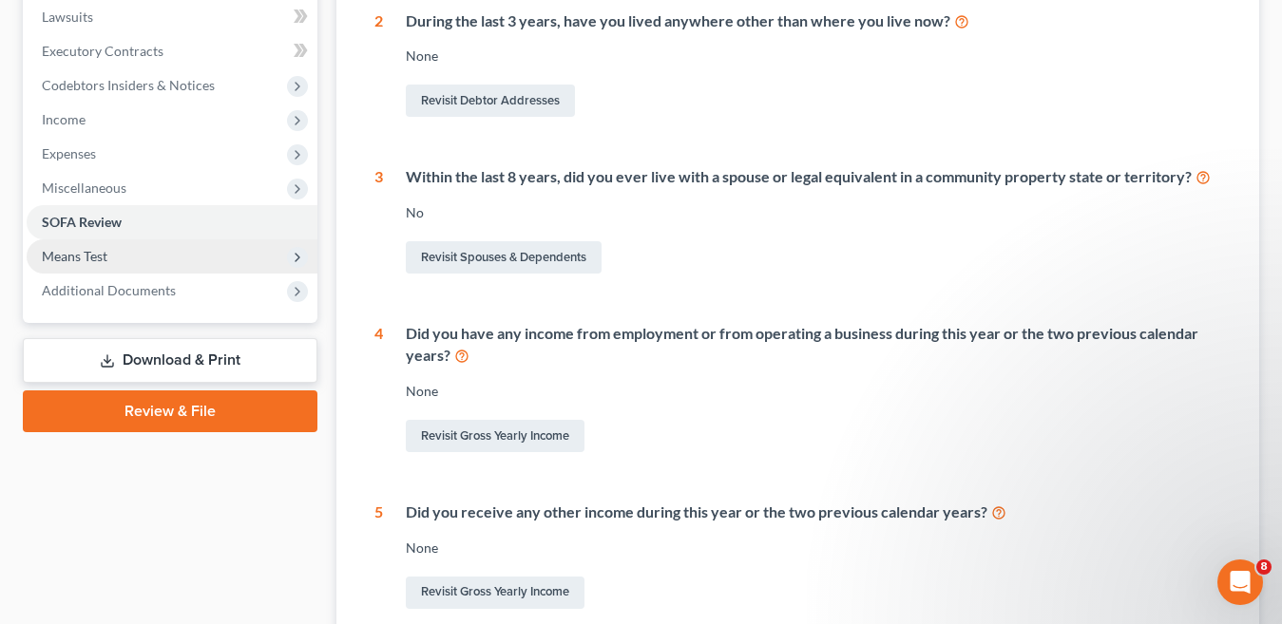
click at [102, 259] on span "Means Test" at bounding box center [75, 256] width 66 height 16
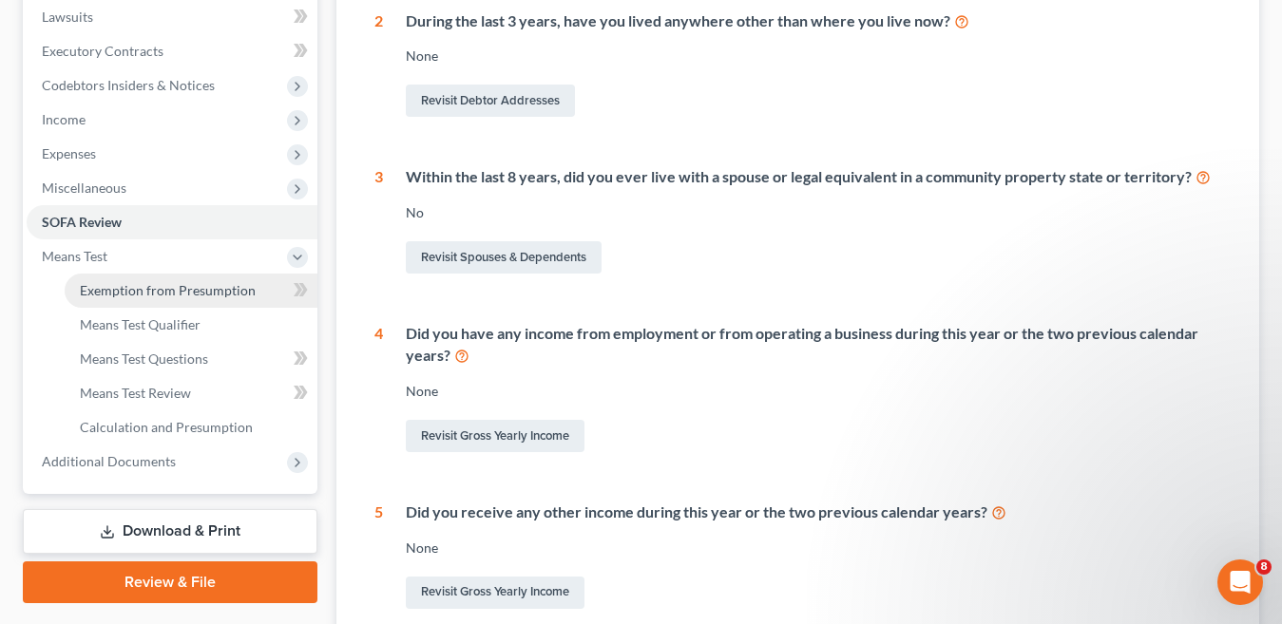
click at [168, 291] on span "Exemption from Presumption" at bounding box center [168, 290] width 176 height 16
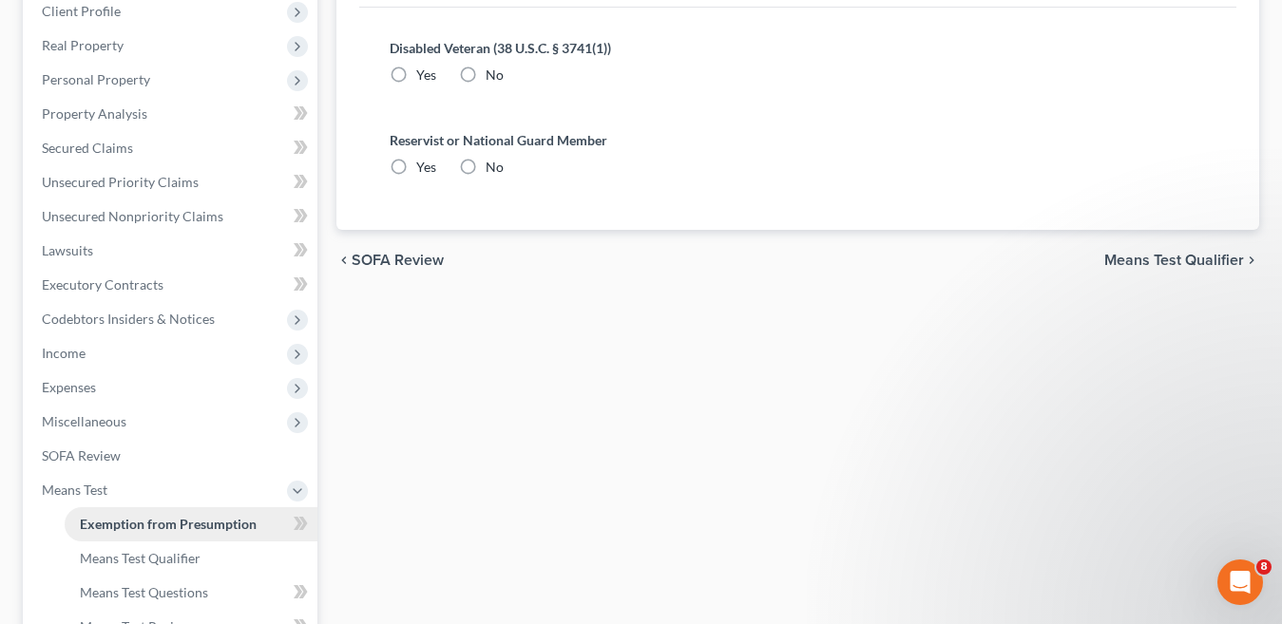
scroll to position [177, 0]
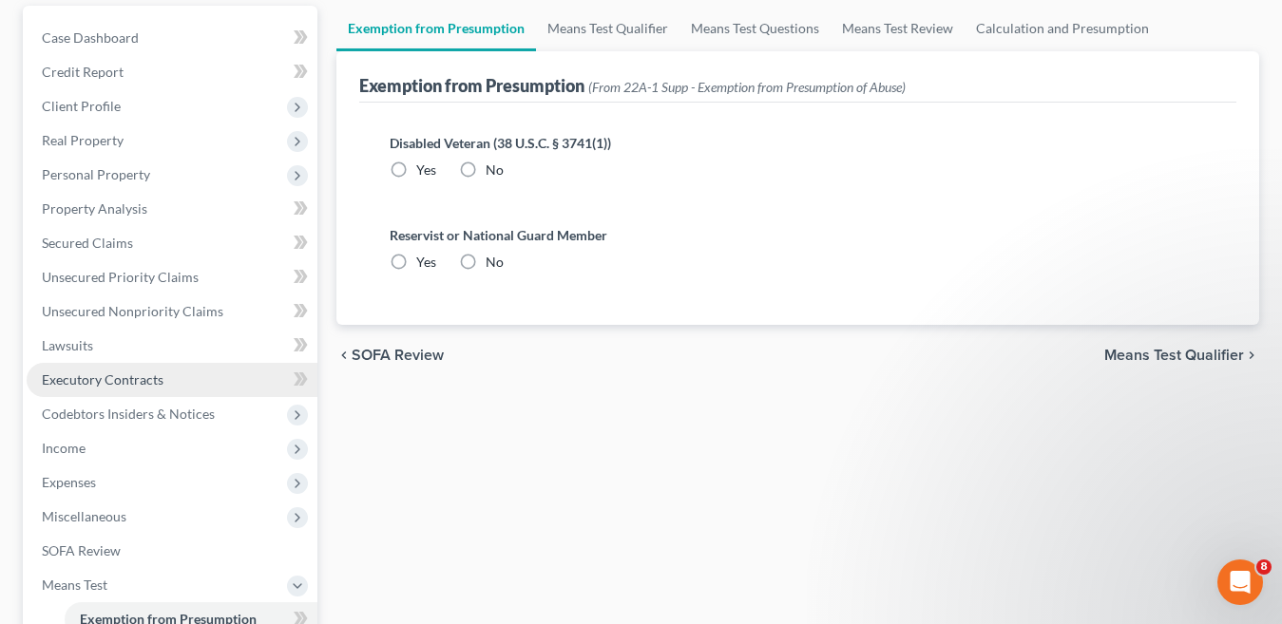
click at [161, 381] on span "Executory Contracts" at bounding box center [103, 380] width 122 height 16
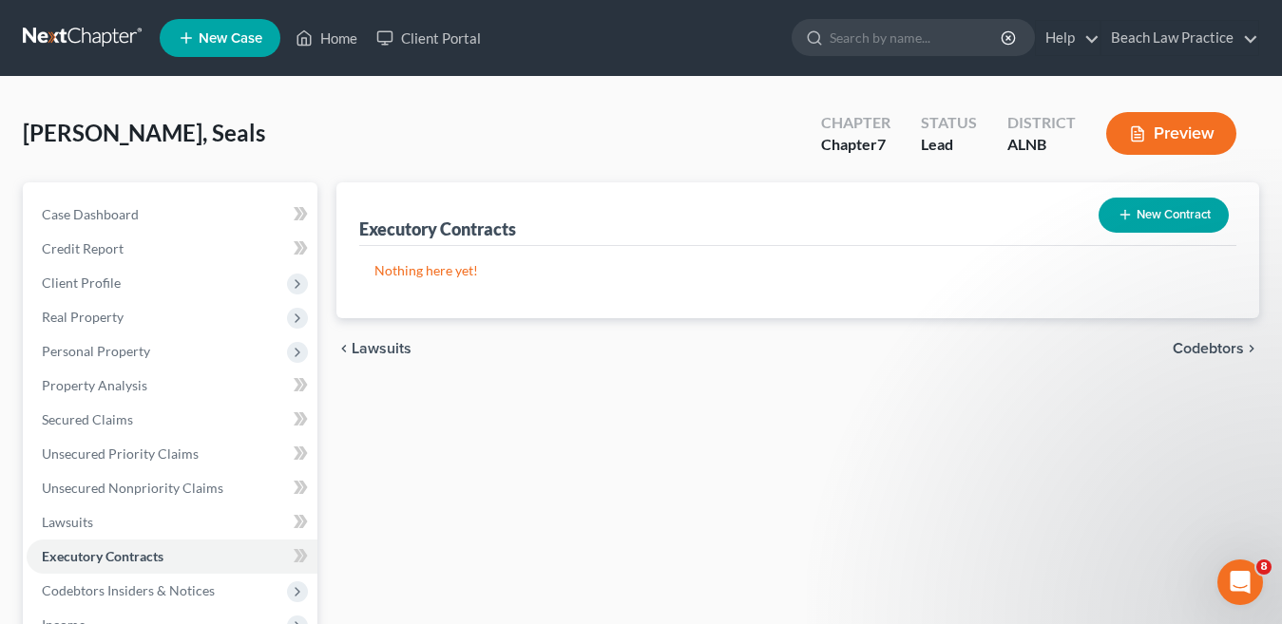
click at [1188, 218] on button "New Contract" at bounding box center [1164, 215] width 130 height 35
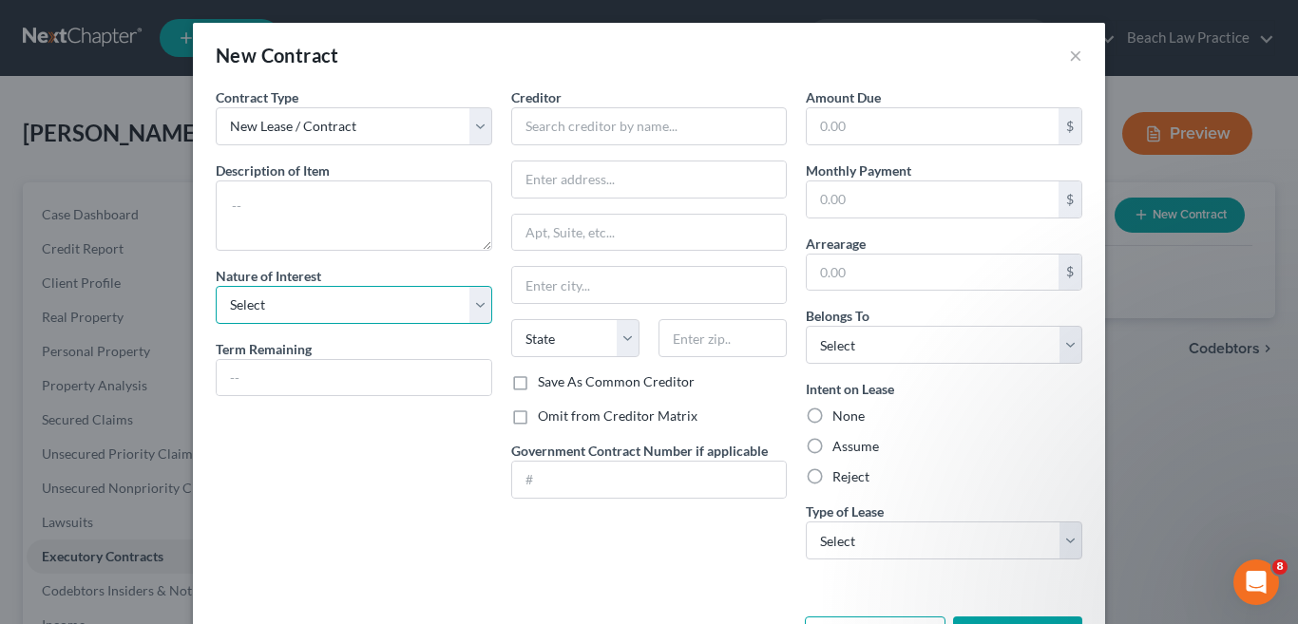
click at [471, 306] on select "Select Purchaser Agent Lessor Lessee" at bounding box center [354, 305] width 277 height 38
click at [471, 304] on select "Select Purchaser Agent Lessor Lessee" at bounding box center [354, 305] width 277 height 38
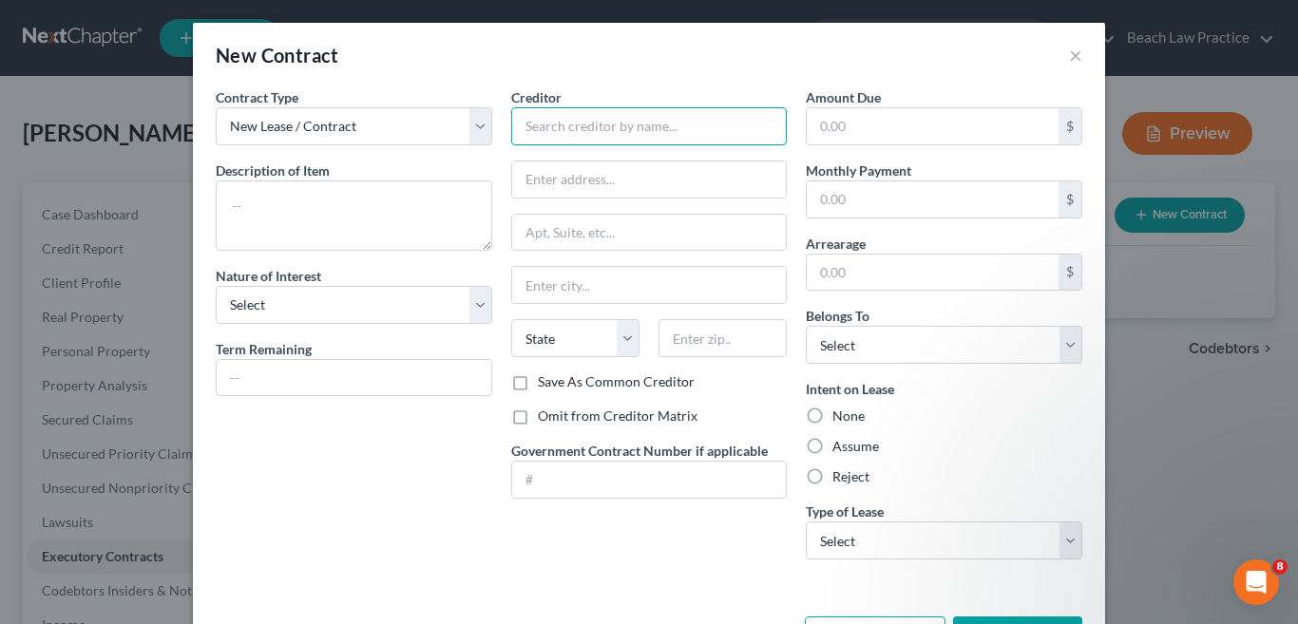
click at [542, 127] on input "text" at bounding box center [649, 126] width 277 height 38
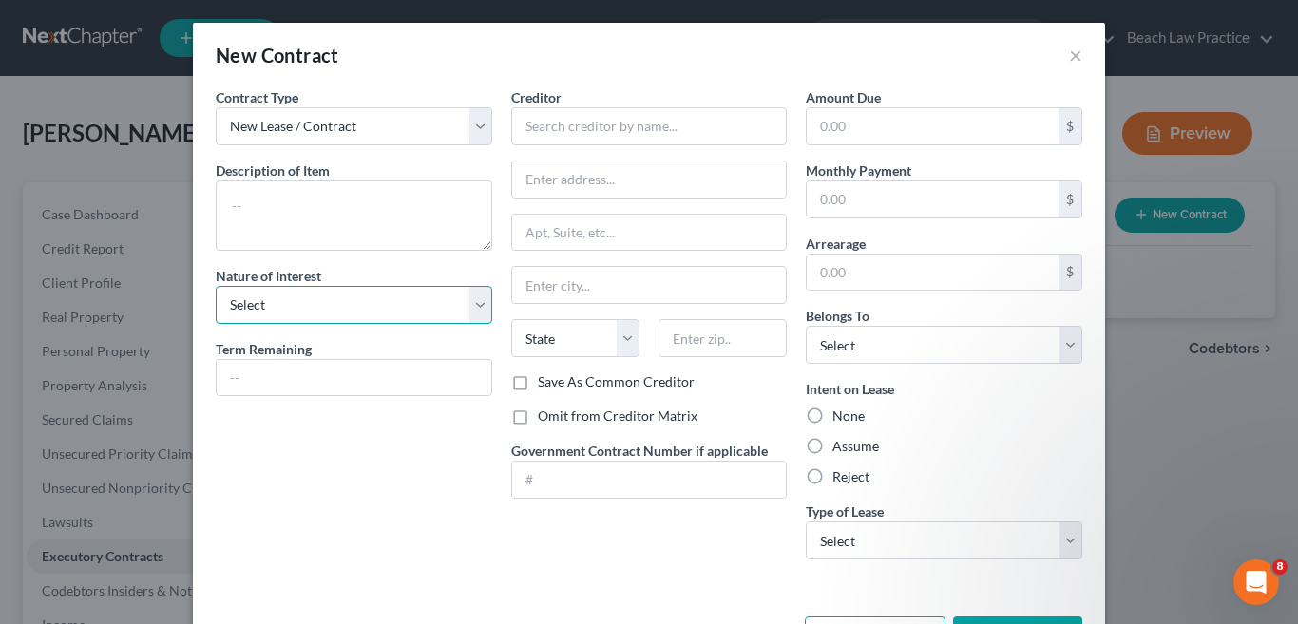
click at [473, 312] on select "Select Purchaser Agent Lessor Lessee" at bounding box center [354, 305] width 277 height 38
click at [430, 477] on div "Contract Type New Lease / Contract New Timeshare Description of non-residential…" at bounding box center [354, 331] width 296 height 488
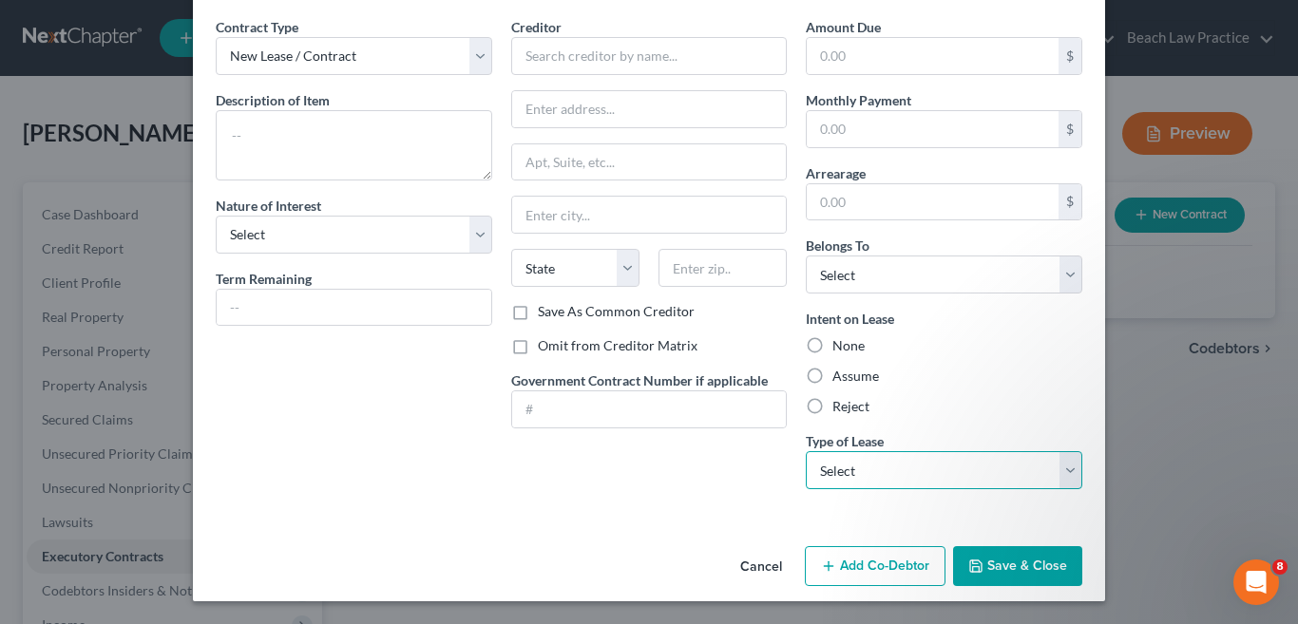
click at [1056, 472] on select "Select Real Estate Car Other" at bounding box center [944, 470] width 277 height 38
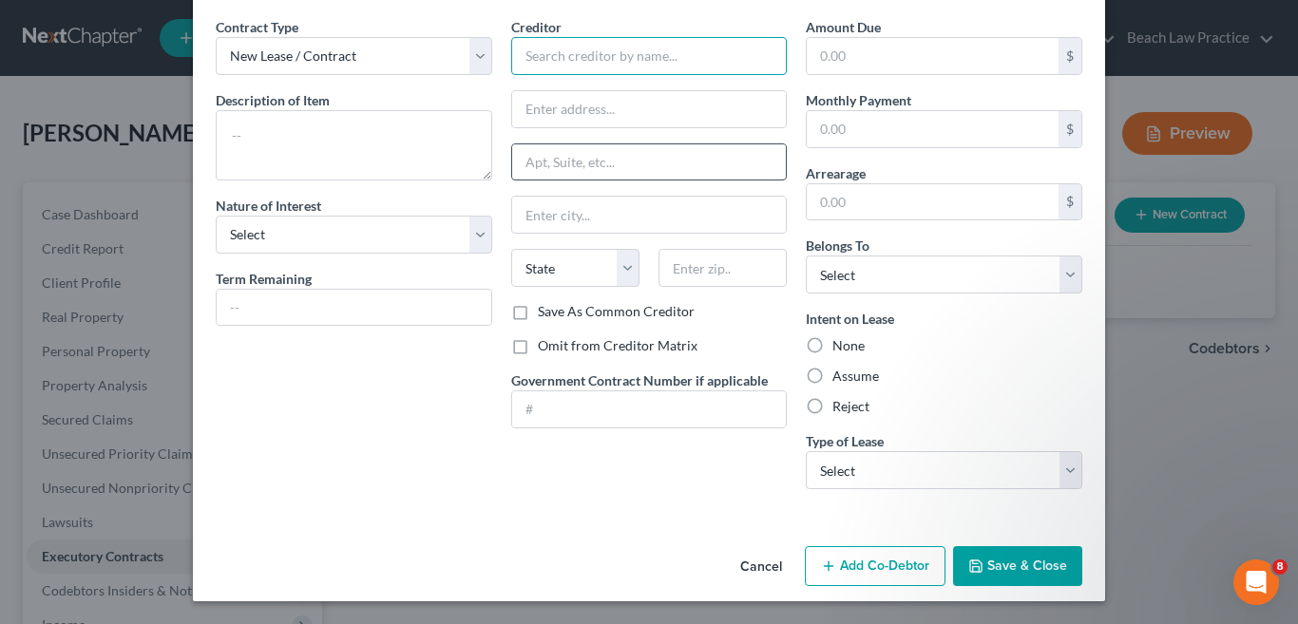
drag, startPoint x: 558, startPoint y: 63, endPoint x: 573, endPoint y: 150, distance: 88.8
click at [558, 63] on input "text" at bounding box center [649, 56] width 277 height 38
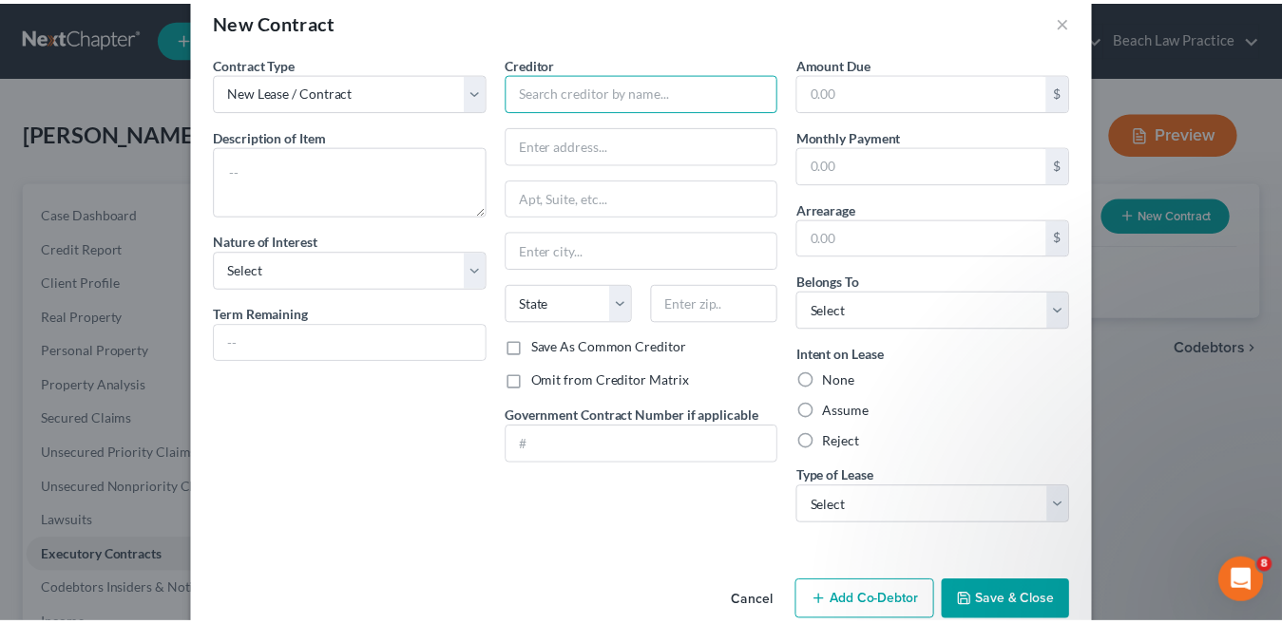
scroll to position [0, 0]
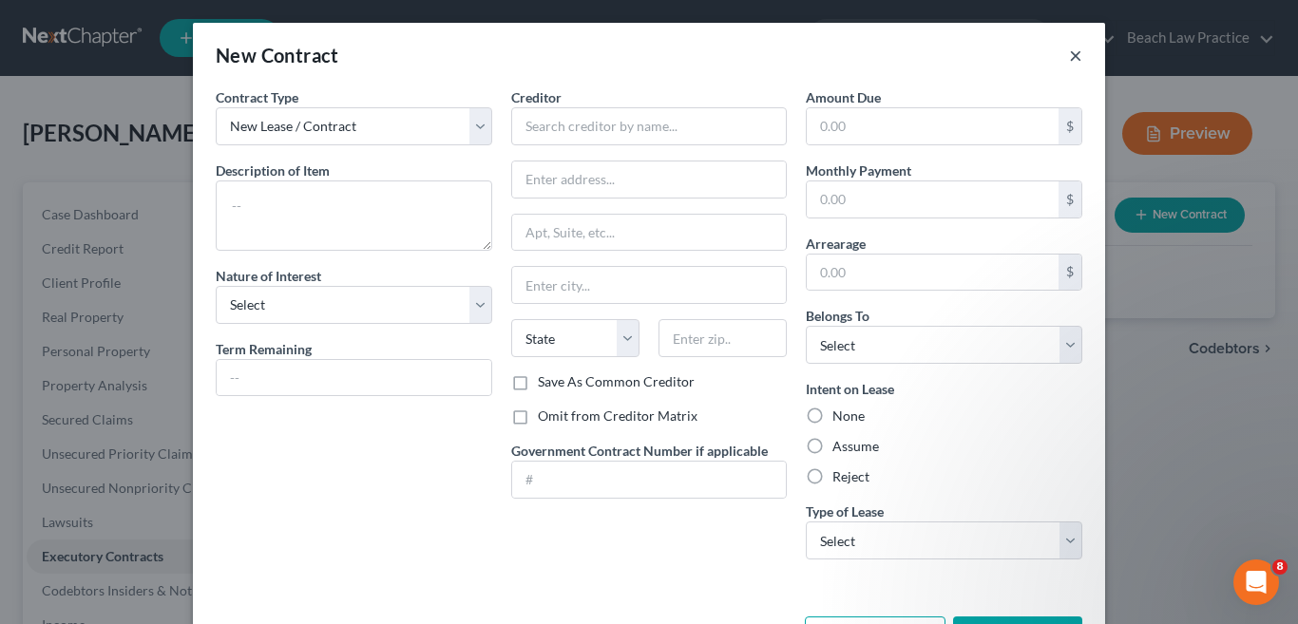
click at [1069, 55] on button "×" at bounding box center [1075, 55] width 13 height 23
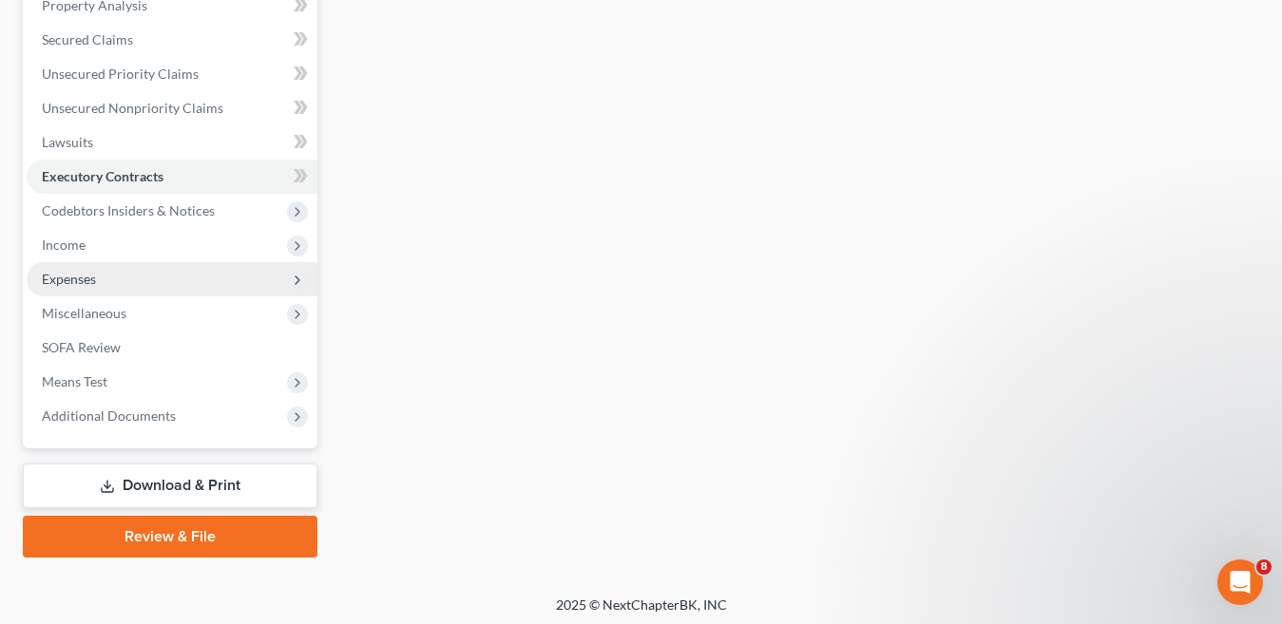
scroll to position [285, 0]
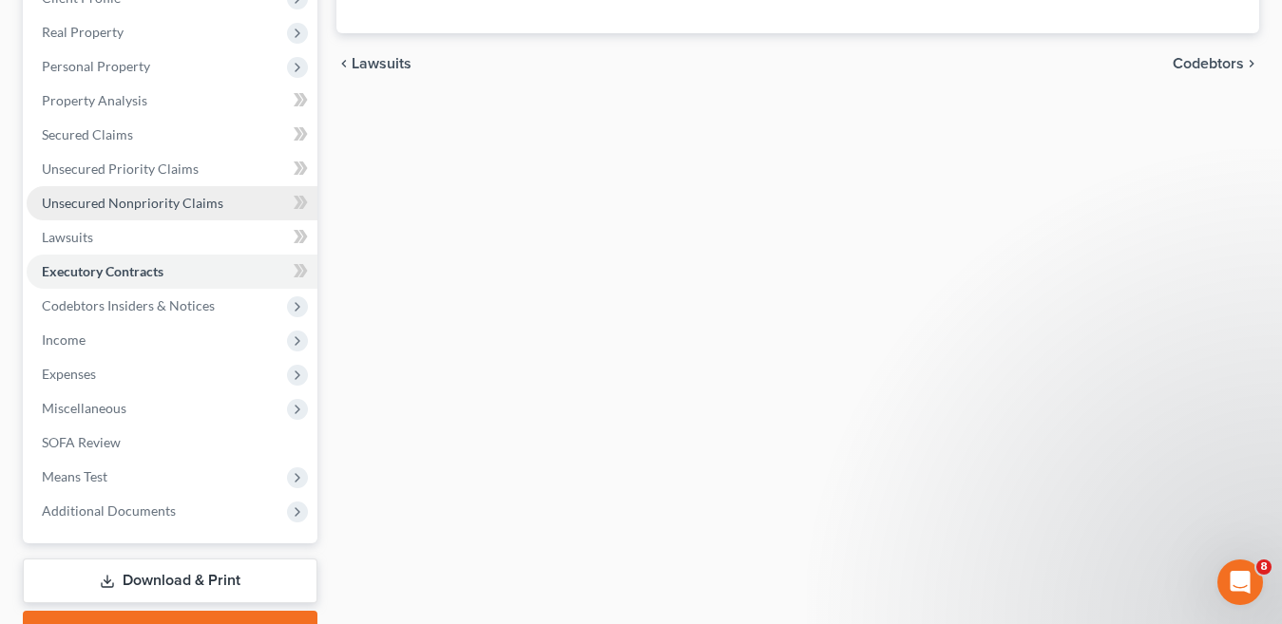
click at [178, 202] on span "Unsecured Nonpriority Claims" at bounding box center [133, 203] width 182 height 16
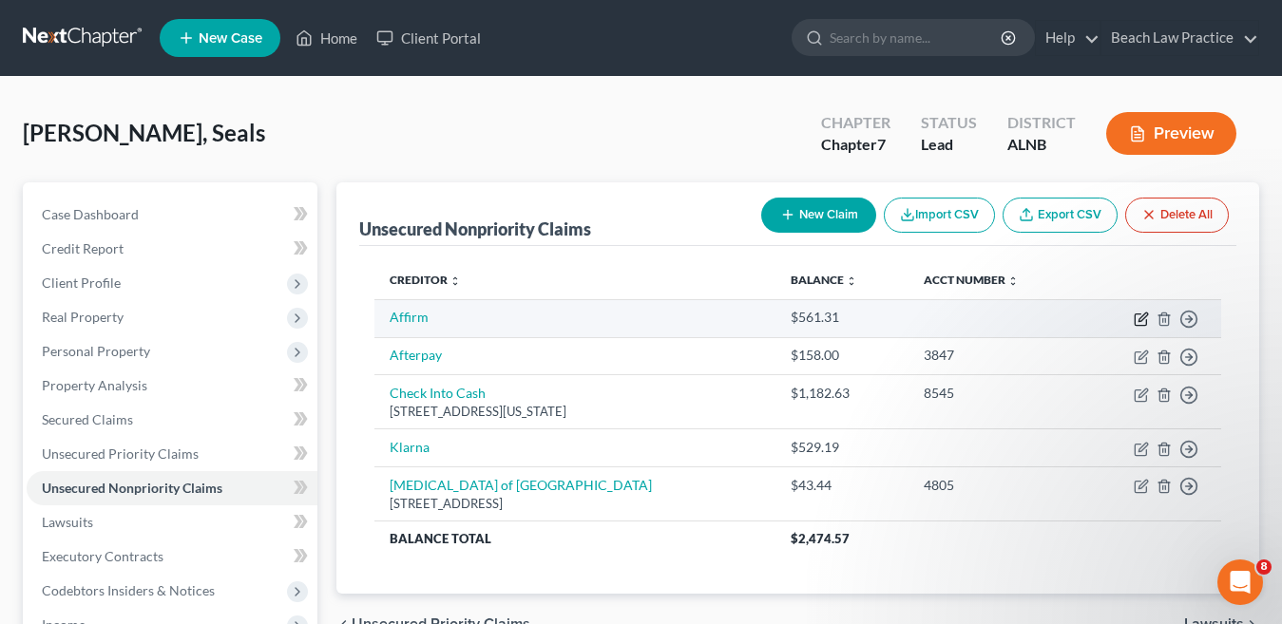
click at [1140, 322] on icon "button" at bounding box center [1141, 319] width 15 height 15
select select "0"
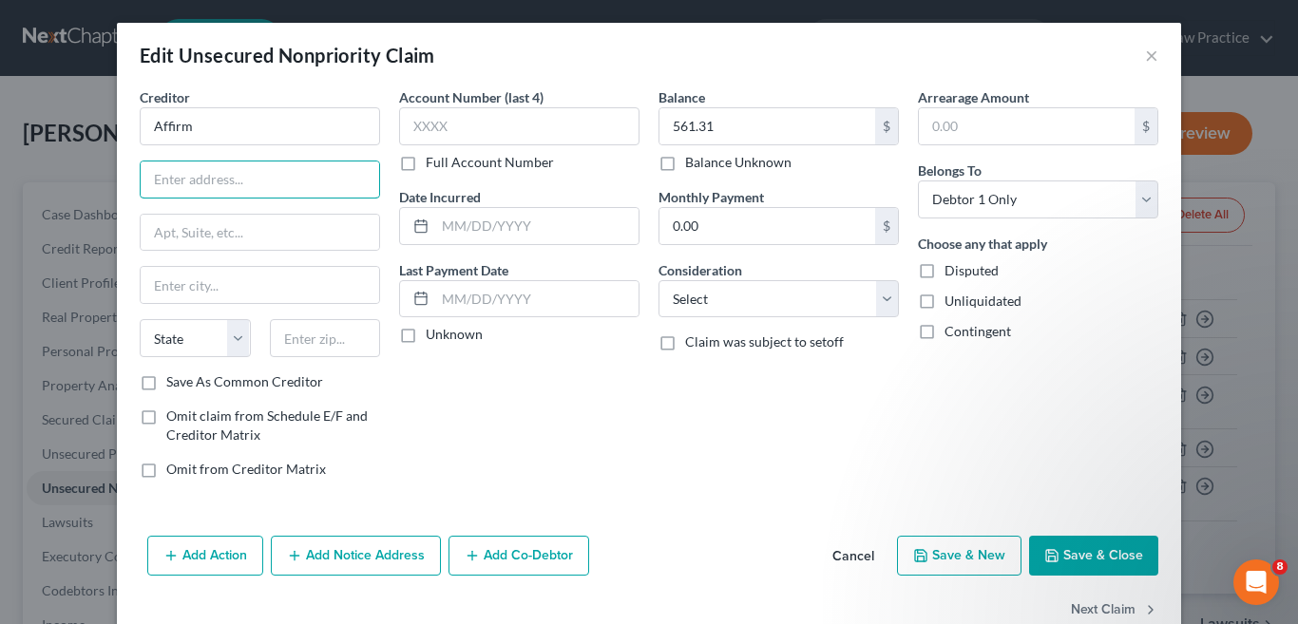
drag, startPoint x: 304, startPoint y: 178, endPoint x: 143, endPoint y: 96, distance: 181.1
click at [304, 178] on input "text" at bounding box center [260, 180] width 239 height 36
click at [1145, 53] on button "×" at bounding box center [1151, 55] width 13 height 23
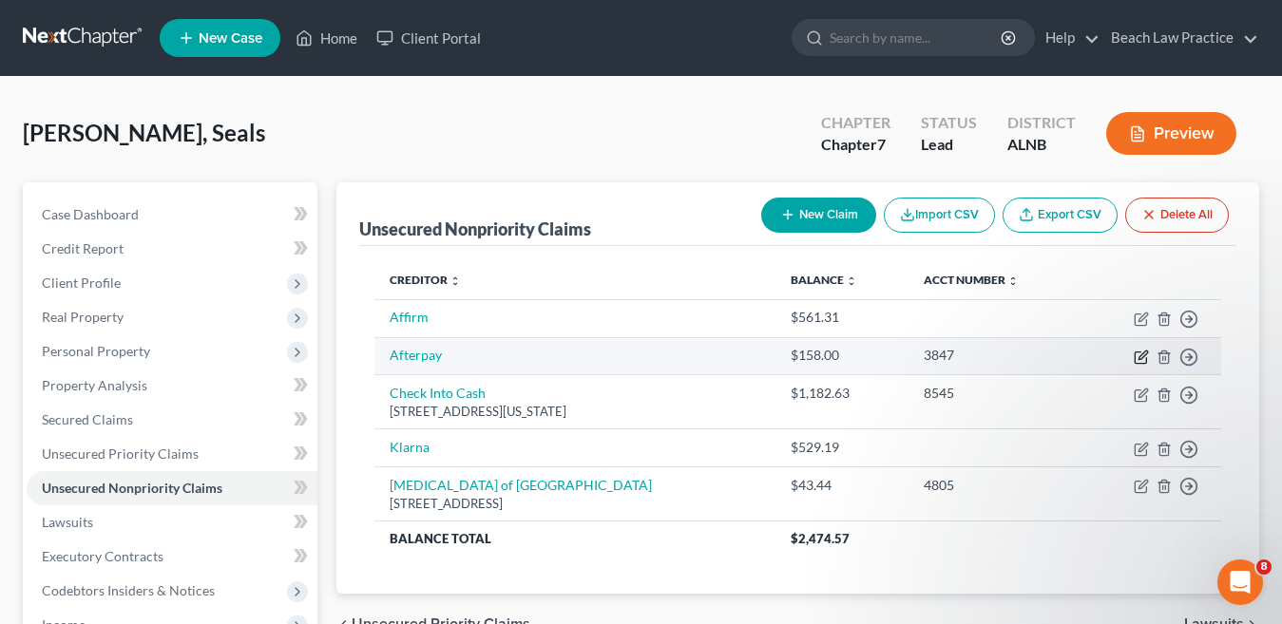
click at [1141, 361] on icon "button" at bounding box center [1141, 357] width 15 height 15
select select "0"
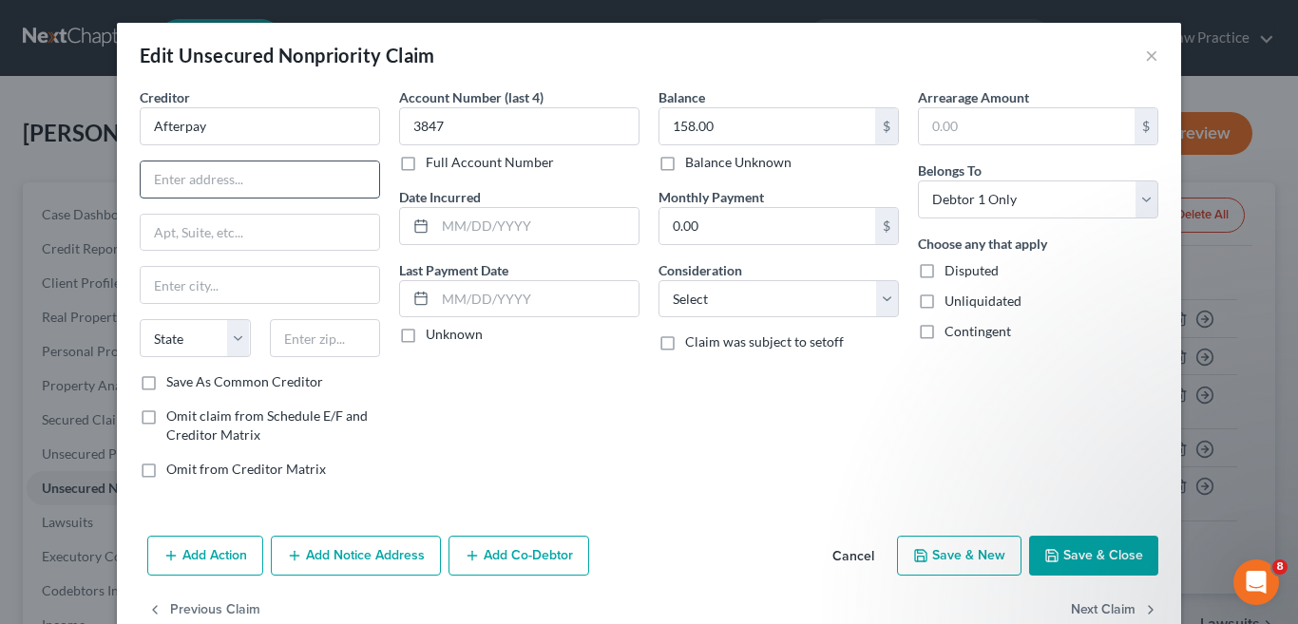
click at [169, 186] on input "text" at bounding box center [260, 180] width 239 height 36
drag, startPoint x: 293, startPoint y: 182, endPoint x: 303, endPoint y: 203, distance: 23.4
click at [293, 182] on input "text" at bounding box center [260, 180] width 239 height 36
type input "1955 Broadway"
click at [289, 235] on input "text" at bounding box center [260, 233] width 239 height 36
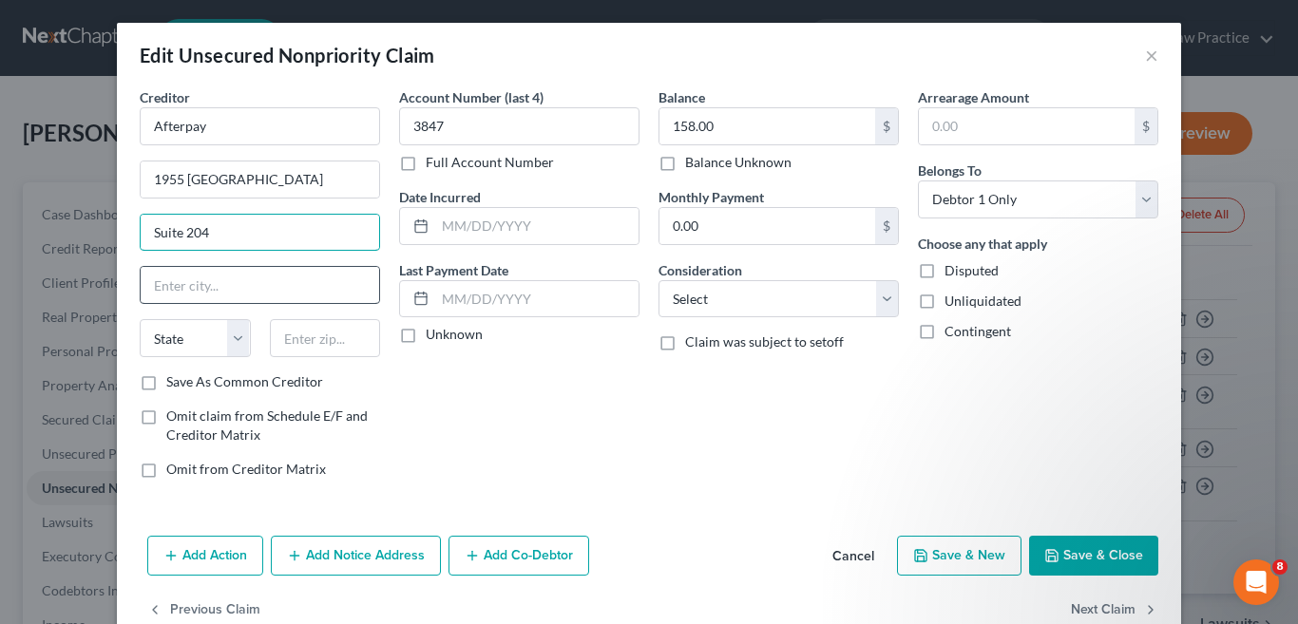
type input "Suite 204"
click at [288, 282] on input "text" at bounding box center [260, 285] width 239 height 36
type input "Oakland"
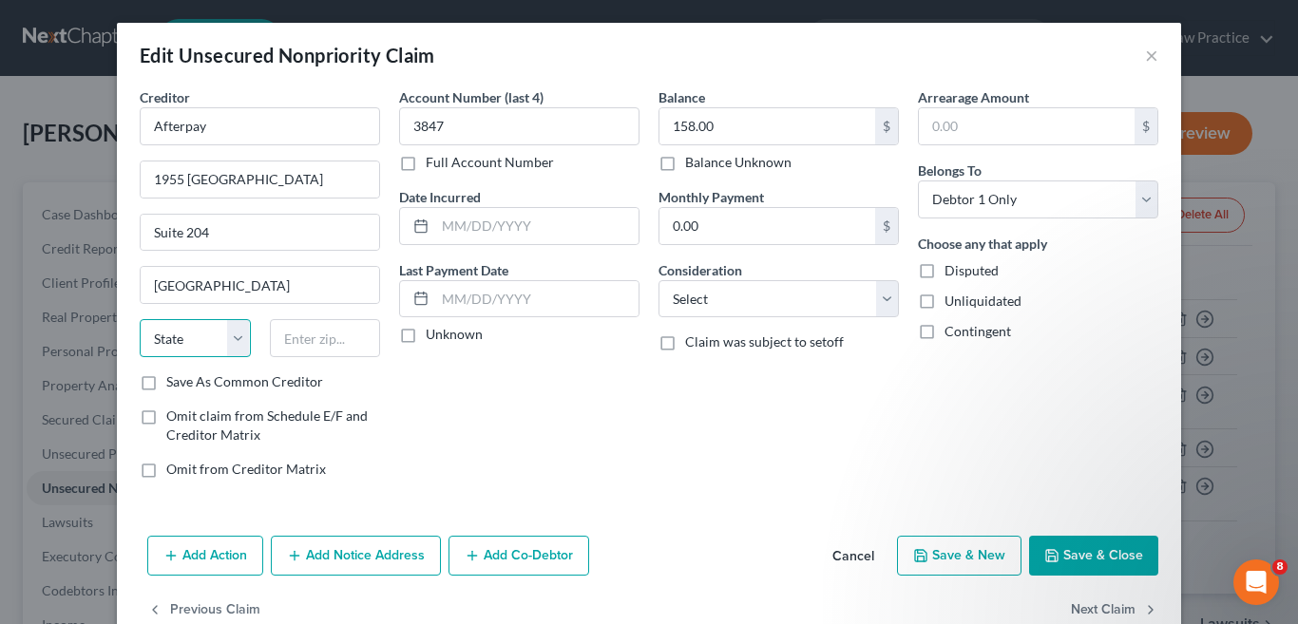
drag, startPoint x: 234, startPoint y: 340, endPoint x: 233, endPoint y: 321, distance: 19.0
click at [234, 340] on select "State AL AK AR AZ CA CO CT DE DC FL GA GU HI ID IL IN IA KS KY LA ME MD MA MI M…" at bounding box center [195, 338] width 111 height 38
select select "4"
click at [140, 319] on select "State AL AK AR AZ CA CO CT DE DC FL GA GU HI ID IL IN IA KS KY LA ME MD MA MI M…" at bounding box center [195, 338] width 111 height 38
click at [297, 330] on input "text" at bounding box center [325, 338] width 111 height 38
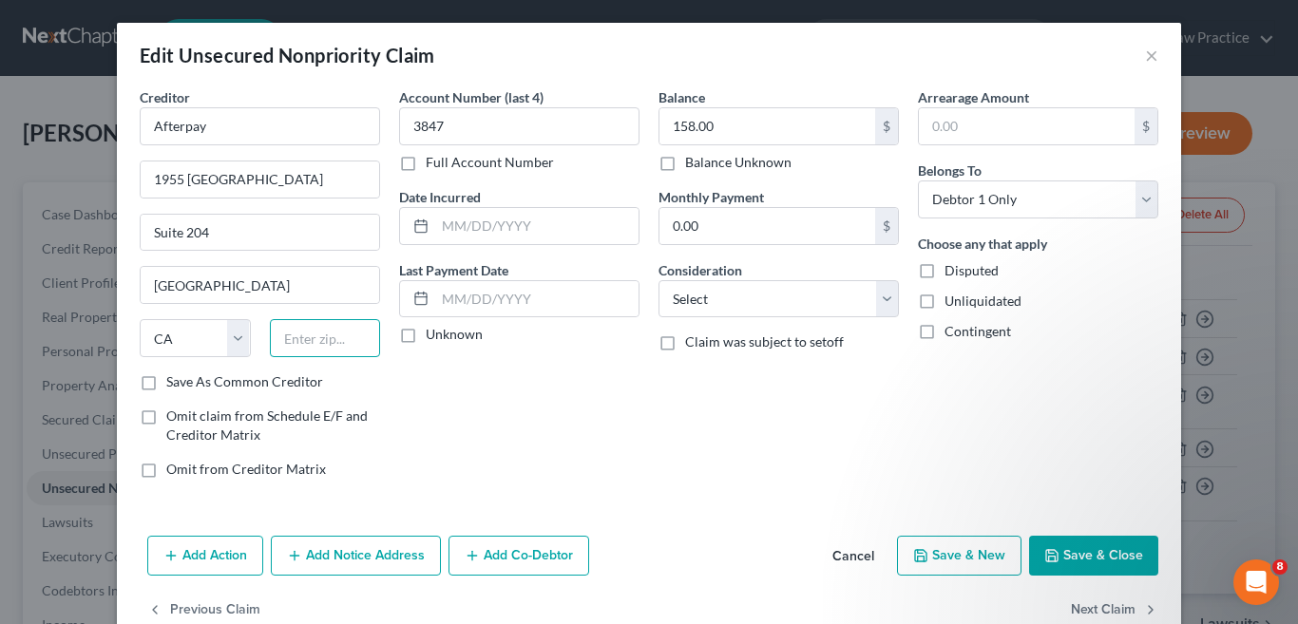
click at [298, 337] on input "text" at bounding box center [325, 338] width 111 height 38
click at [291, 346] on input "text" at bounding box center [325, 338] width 111 height 38
type input "94612"
click at [518, 431] on div "Account Number (last 4) 3847 Full Account Number Date Incurred Last Payment Dat…" at bounding box center [519, 290] width 259 height 407
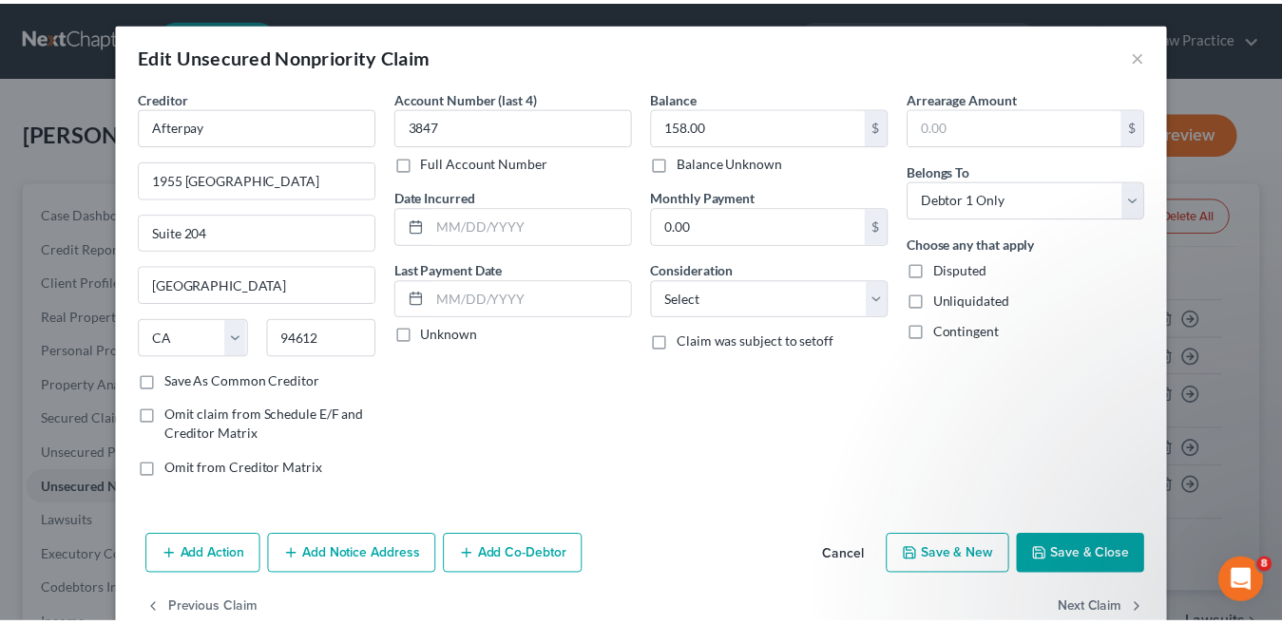
scroll to position [44, 0]
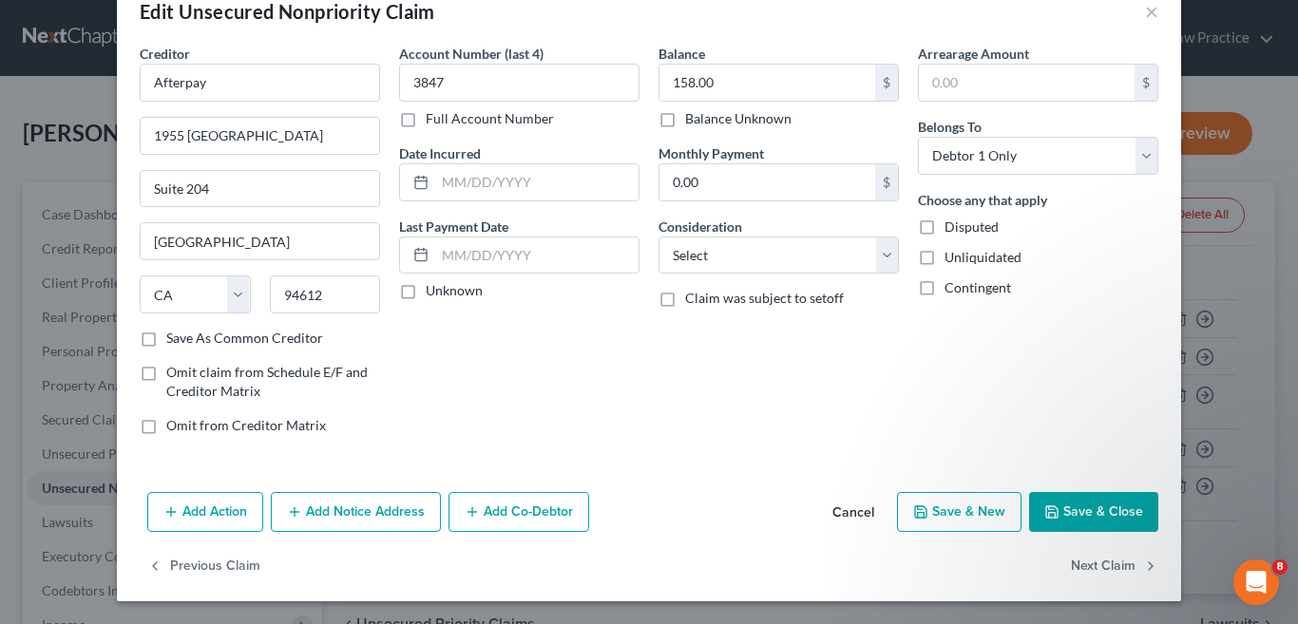
click at [1092, 517] on button "Save & Close" at bounding box center [1093, 512] width 129 height 40
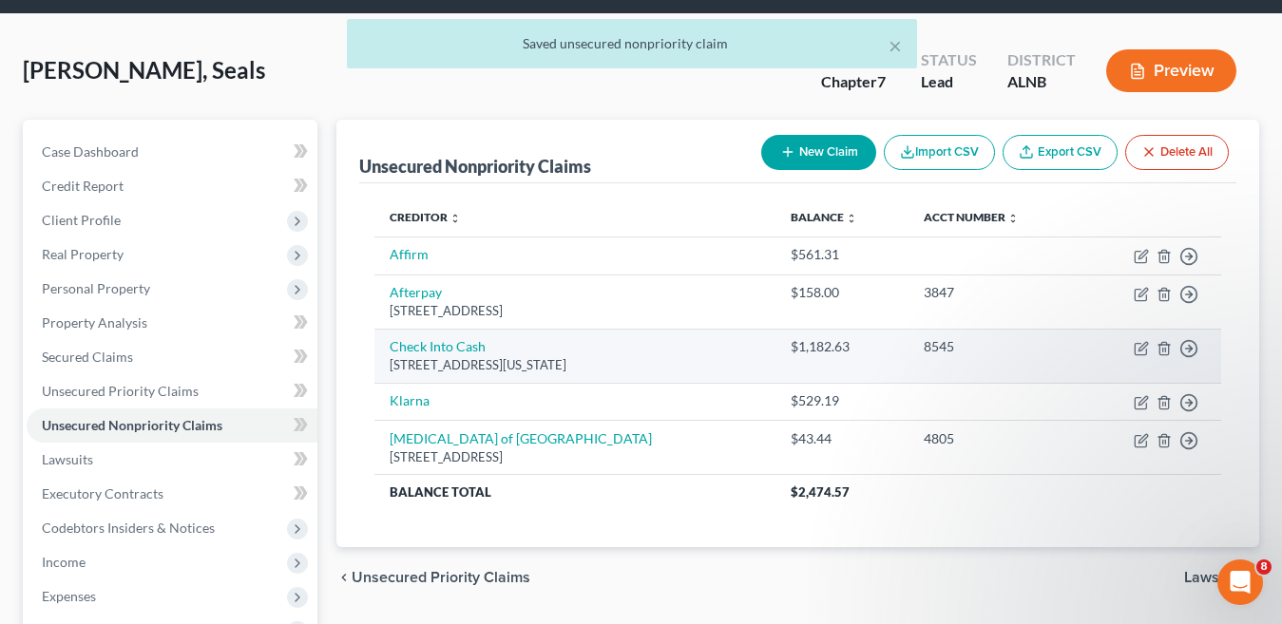
scroll to position [95, 0]
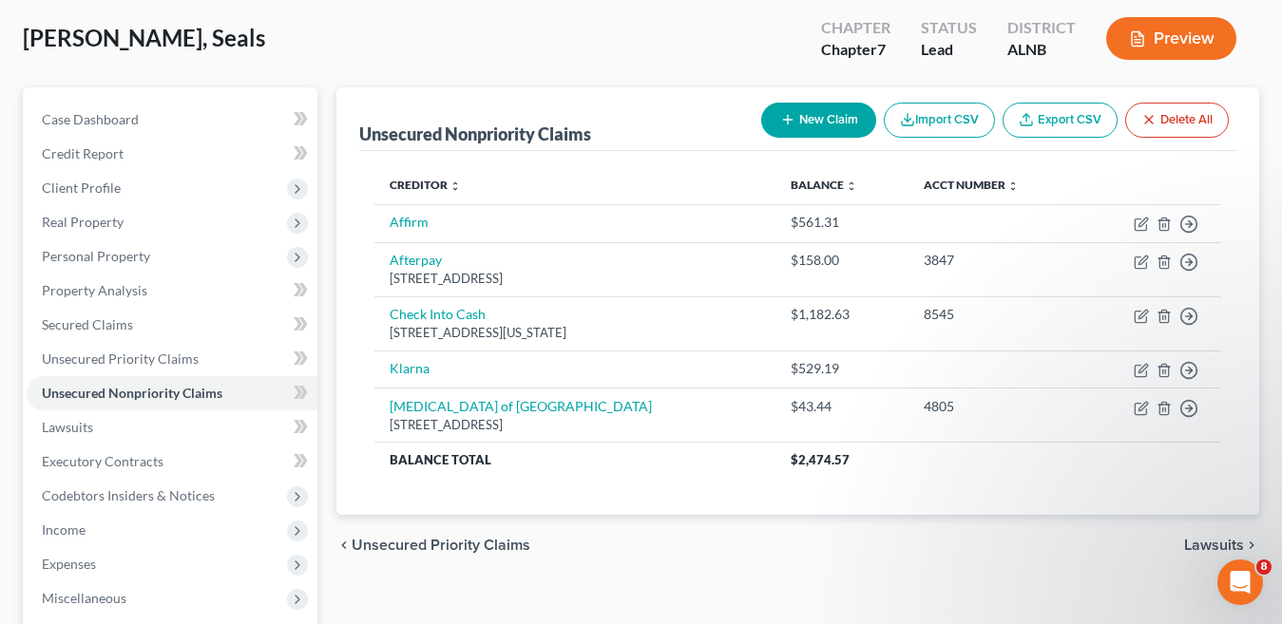
click at [832, 125] on button "New Claim" at bounding box center [818, 120] width 115 height 35
select select "0"
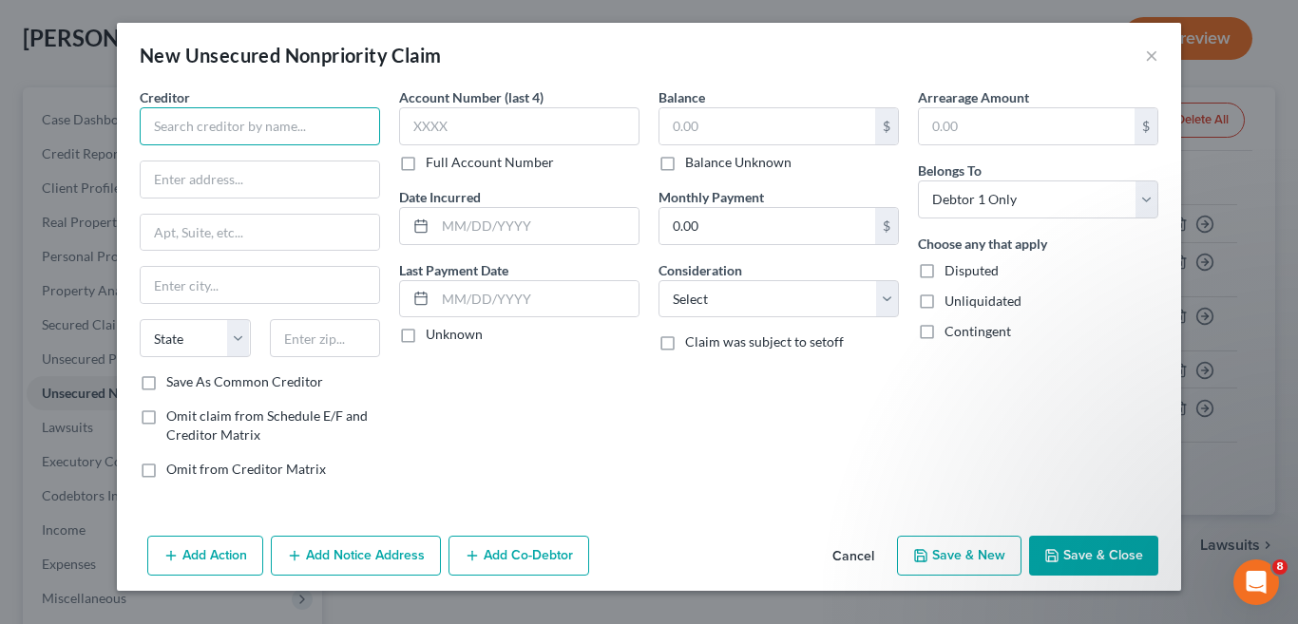
drag, startPoint x: 228, startPoint y: 133, endPoint x: 228, endPoint y: 119, distance: 14.3
click at [228, 119] on input "text" at bounding box center [260, 126] width 240 height 38
click at [205, 133] on input "text" at bounding box center [260, 126] width 240 height 38
click at [231, 176] on input "text" at bounding box center [260, 180] width 239 height 36
click at [176, 123] on input "Endbridge Gas Company" at bounding box center [260, 126] width 240 height 38
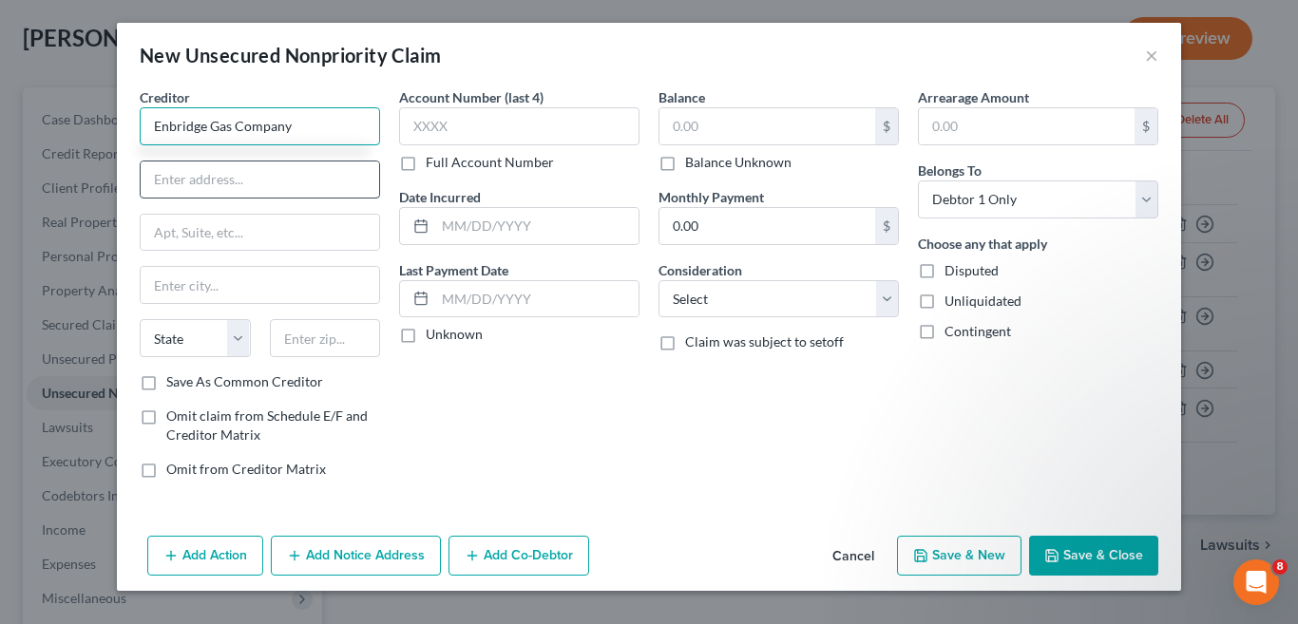
type input "Enbridge Gas Company"
click at [221, 184] on input "text" at bounding box center [260, 180] width 239 height 36
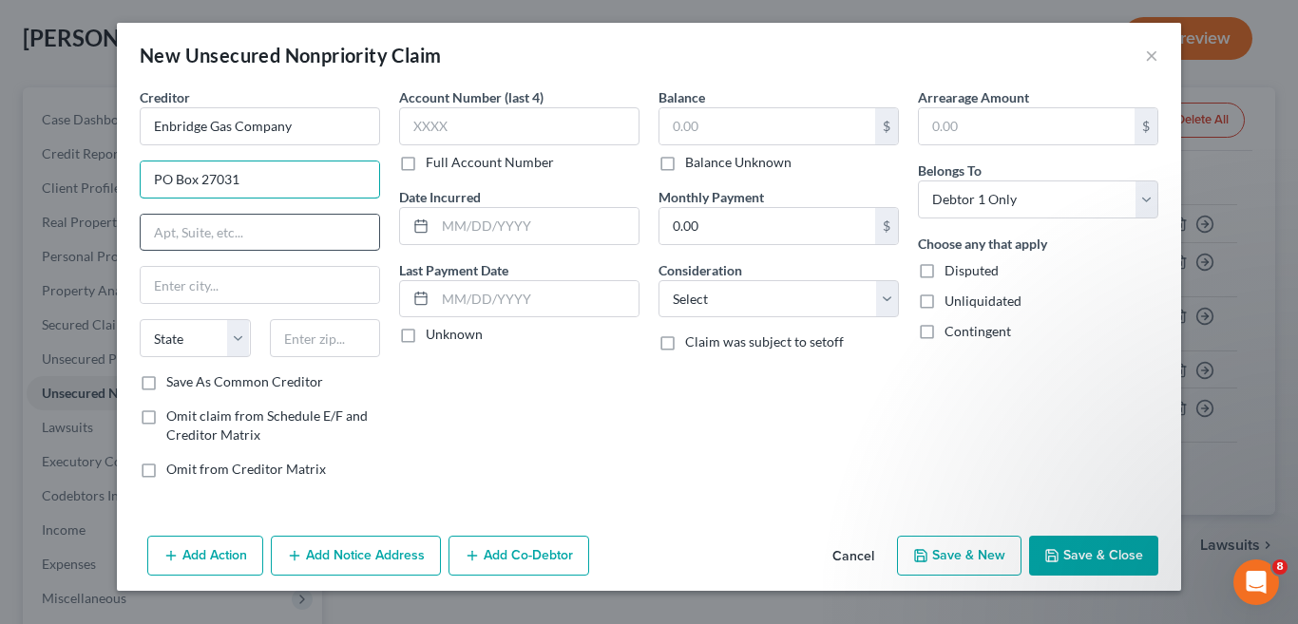
type input "PO Box 27031"
click at [224, 234] on input "text" at bounding box center [260, 233] width 239 height 36
click at [189, 282] on input "text" at bounding box center [260, 285] width 239 height 36
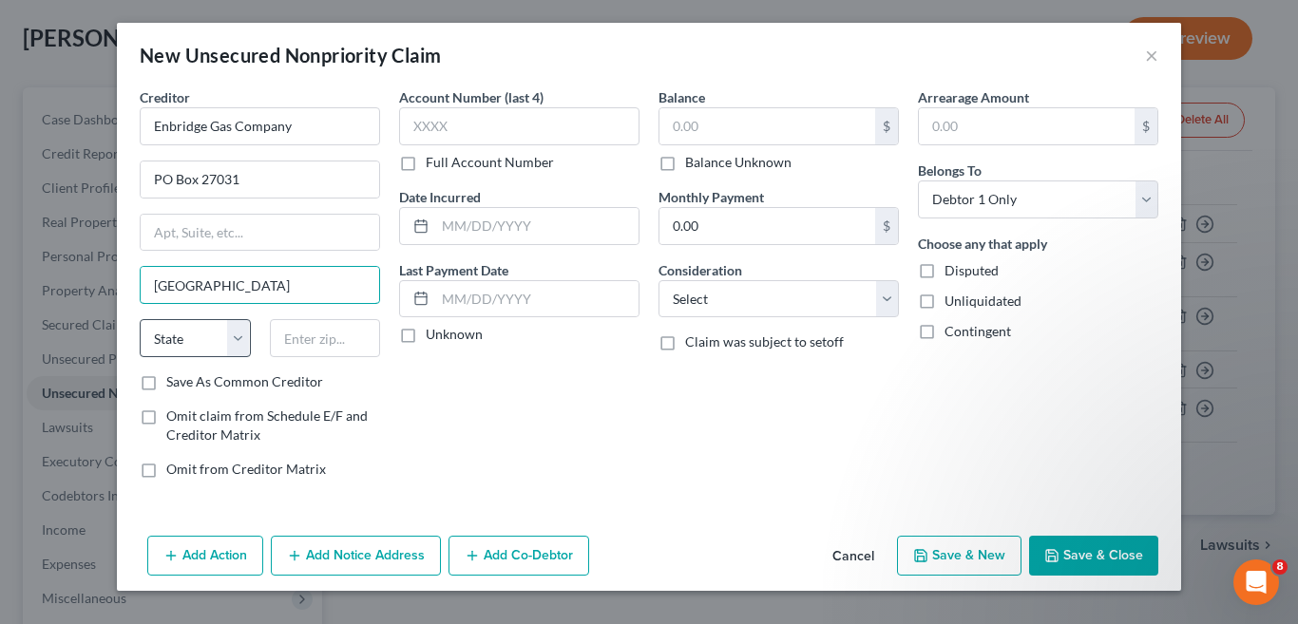
type input "Richmond"
drag, startPoint x: 236, startPoint y: 336, endPoint x: 219, endPoint y: 320, distance: 23.5
click at [236, 336] on select "State AL AK AR AZ CA CO CT DE DC FL GA GU HI ID IL IN IA KS KY LA ME MD MA MI M…" at bounding box center [195, 338] width 111 height 38
select select "48"
click at [140, 319] on select "State AL AK AR AZ CA CO CT DE DC FL GA GU HI ID IL IN IA KS KY LA ME MD MA MI M…" at bounding box center [195, 338] width 111 height 38
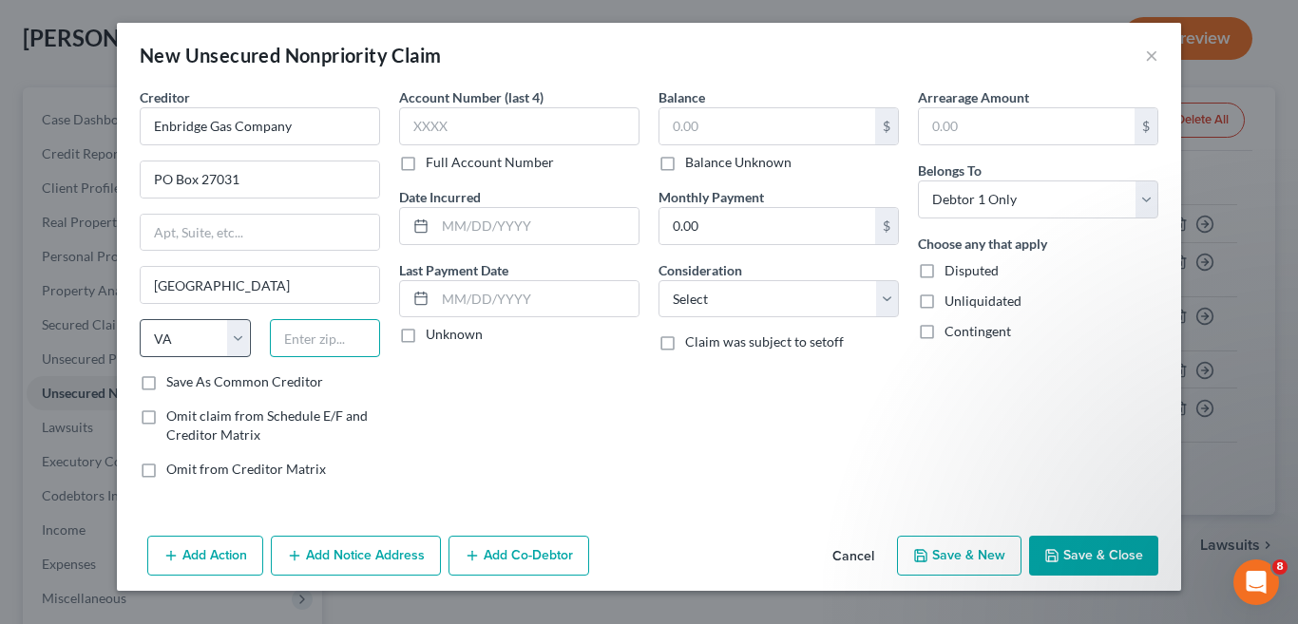
click at [323, 340] on input "text" at bounding box center [325, 338] width 111 height 38
click at [297, 340] on input "text" at bounding box center [325, 338] width 111 height 38
click at [306, 338] on input "text" at bounding box center [325, 338] width 111 height 38
type input "23671"
click at [548, 404] on div "Account Number (last 4) Full Account Number Date Incurred Last Payment Date Unk…" at bounding box center [519, 290] width 259 height 407
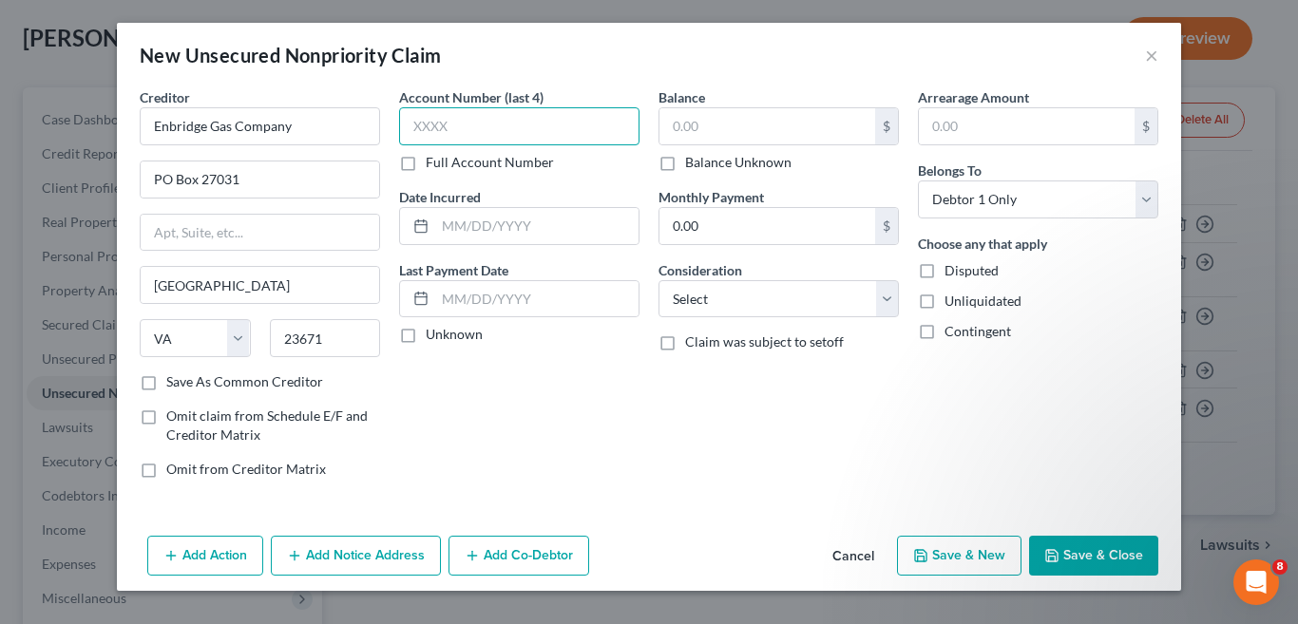
click at [458, 126] on input "text" at bounding box center [519, 126] width 240 height 38
type input "3985"
click at [986, 559] on button "Save & New" at bounding box center [959, 556] width 125 height 40
select select "0"
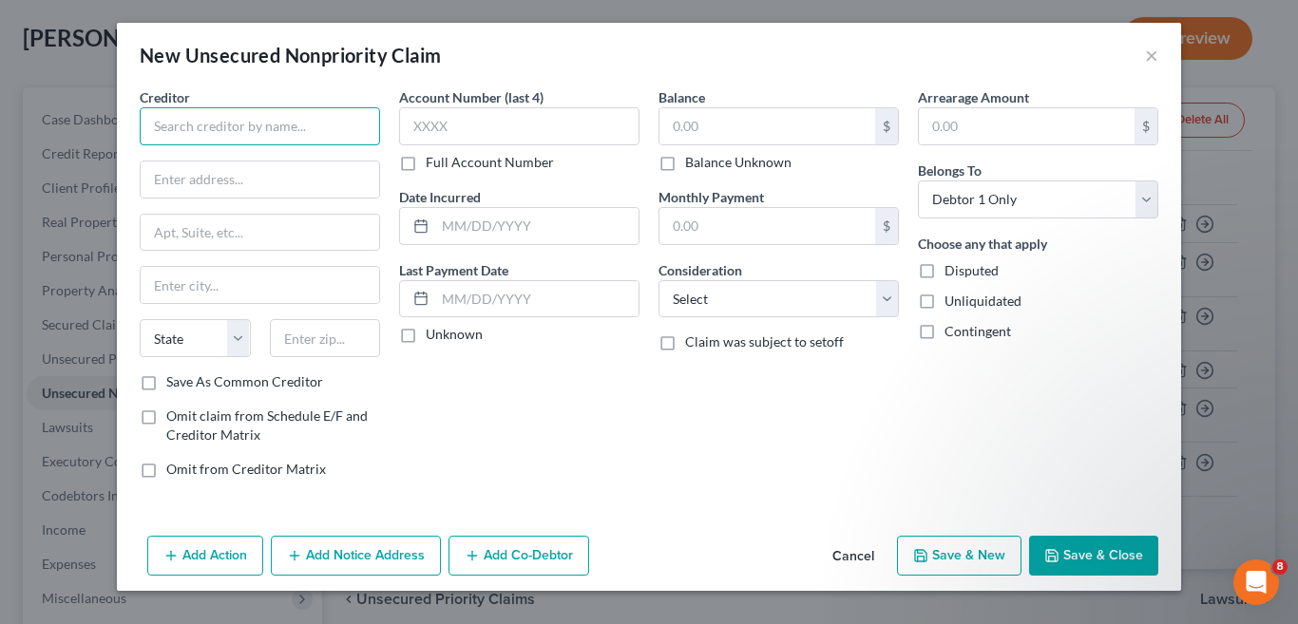
drag, startPoint x: 191, startPoint y: 131, endPoint x: 181, endPoint y: 152, distance: 23.4
click at [191, 131] on input "text" at bounding box center [260, 126] width 240 height 38
type input "I"
click at [206, 185] on input "text" at bounding box center [260, 180] width 239 height 36
drag, startPoint x: 239, startPoint y: 127, endPoint x: 117, endPoint y: 132, distance: 121.8
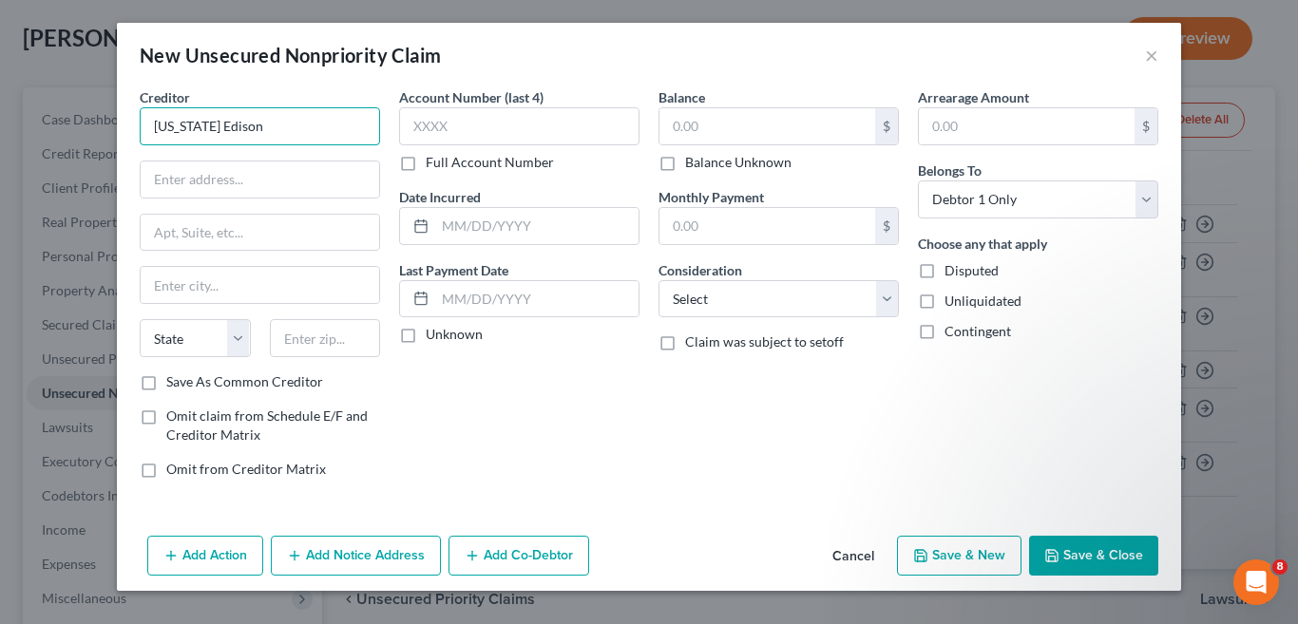
click at [117, 132] on div "Creditor * Ohio Edison State AL AK AR AZ CA CO CT DE DC FL GA GU HI ID IL IN IA…" at bounding box center [649, 307] width 1065 height 441
type input "FirstEnergy Corp (Ohio Edison)"
click at [221, 182] on input "text" at bounding box center [260, 180] width 239 height 36
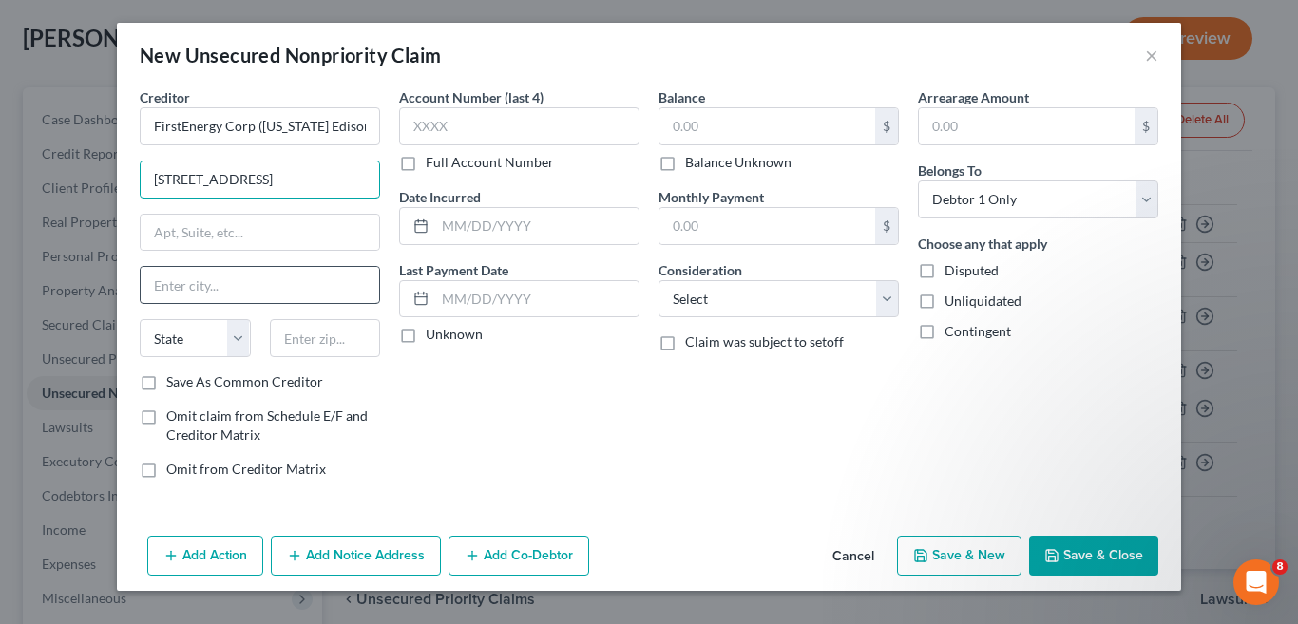
type input "341 White Pond Drive"
click at [218, 289] on input "text" at bounding box center [260, 285] width 239 height 36
type input "Akron"
click at [234, 334] on select "State AL AK AR AZ CA CO CT DE DC FL GA GU HI ID IL IN IA KS KY LA ME MD MA MI M…" at bounding box center [195, 338] width 111 height 38
select select "36"
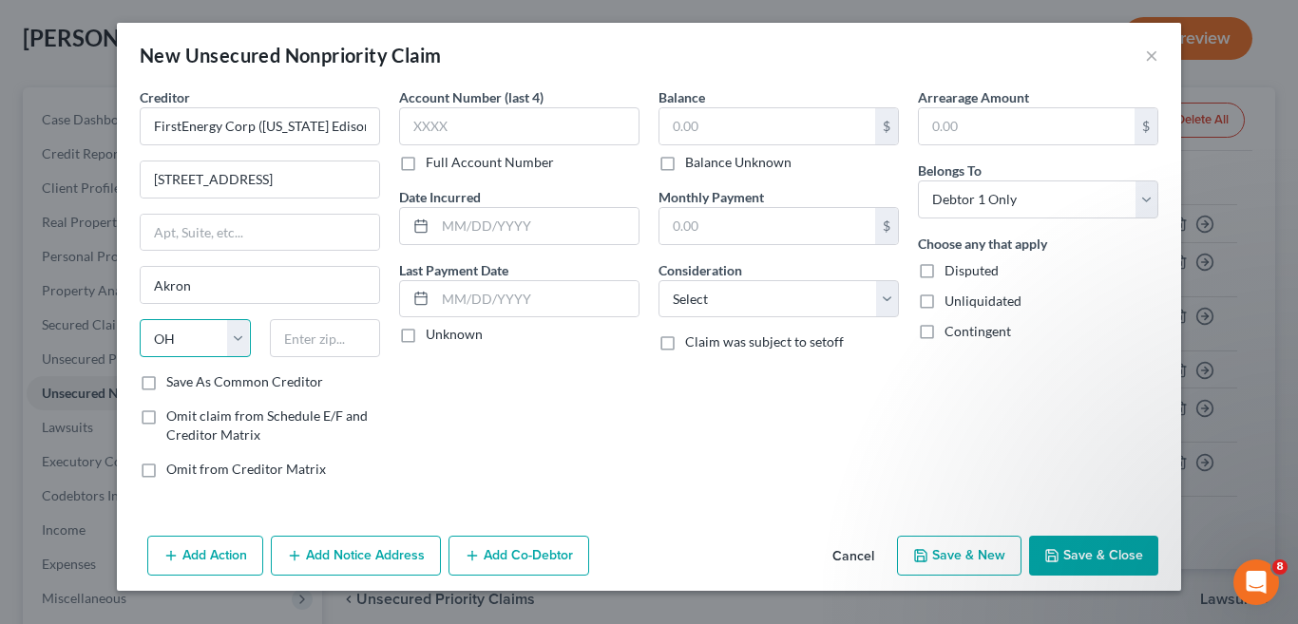
click at [140, 319] on select "State AL AK AR AZ CA CO CT DE DC FL GA GU HI ID IL IN IA KS KY LA ME MD MA MI M…" at bounding box center [195, 338] width 111 height 38
click at [313, 338] on input "text" at bounding box center [325, 338] width 111 height 38
click at [300, 341] on input "text" at bounding box center [325, 338] width 111 height 38
type input "44320"
drag, startPoint x: 544, startPoint y: 443, endPoint x: 380, endPoint y: 193, distance: 298.7
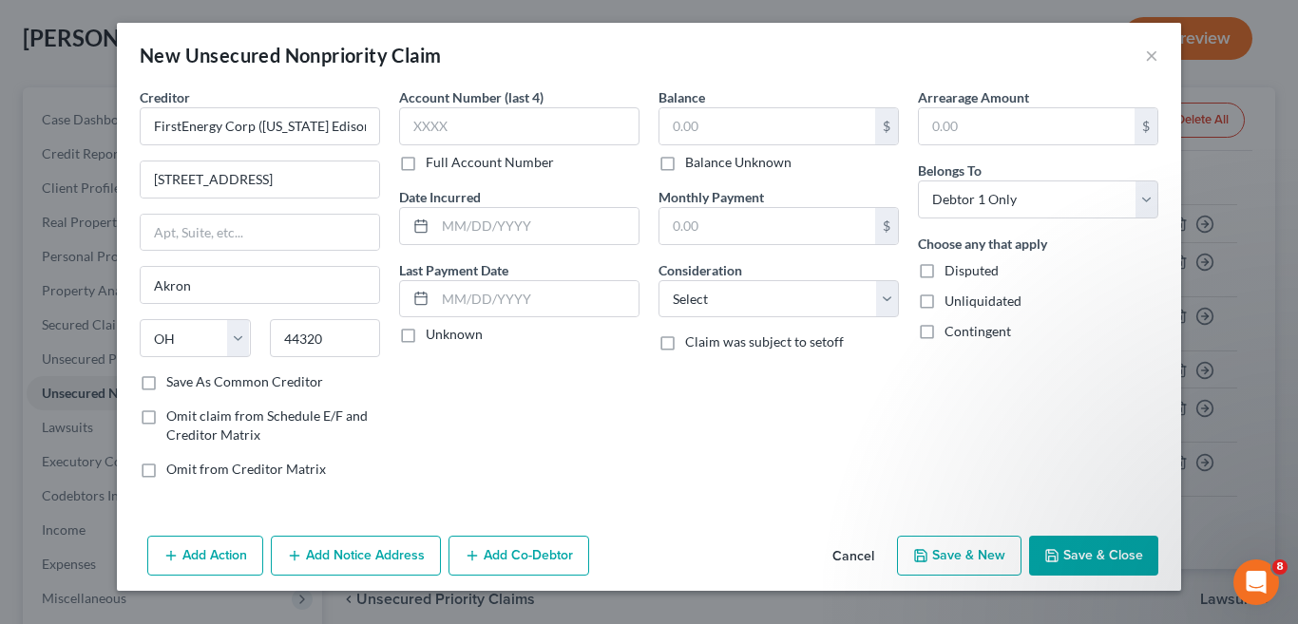
click at [545, 442] on div "Account Number (last 4) Full Account Number Date Incurred Last Payment Date Unk…" at bounding box center [519, 290] width 259 height 407
click at [476, 122] on input "text" at bounding box center [519, 126] width 240 height 38
click at [461, 127] on input "text" at bounding box center [519, 126] width 240 height 38
type input "1183"
click at [571, 413] on div "Account Number (last 4) 1183 Full Account Number Date Incurred Last Payment Dat…" at bounding box center [519, 290] width 259 height 407
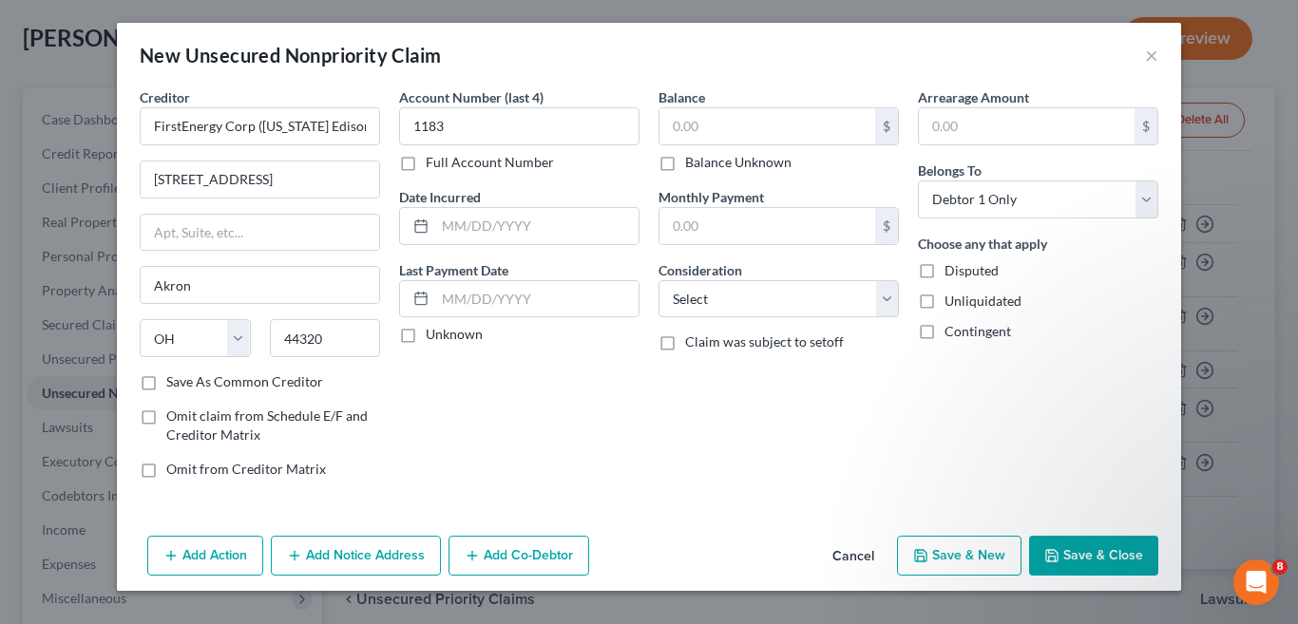
click at [1097, 551] on button "Save & Close" at bounding box center [1093, 556] width 129 height 40
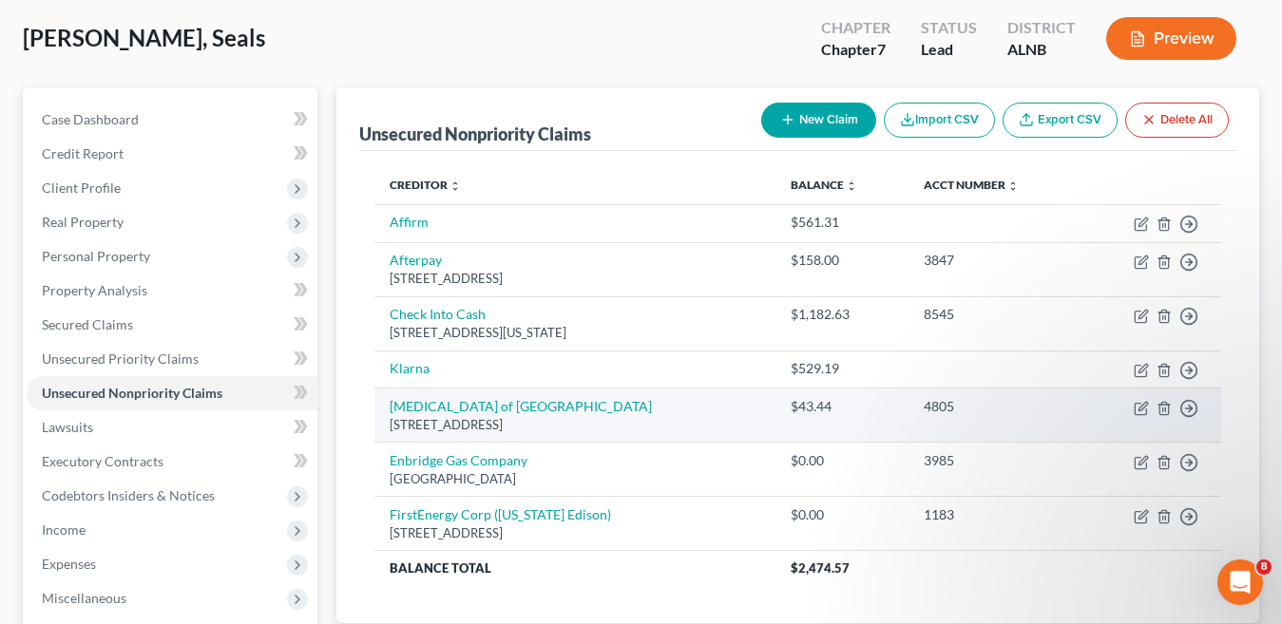
scroll to position [0, 0]
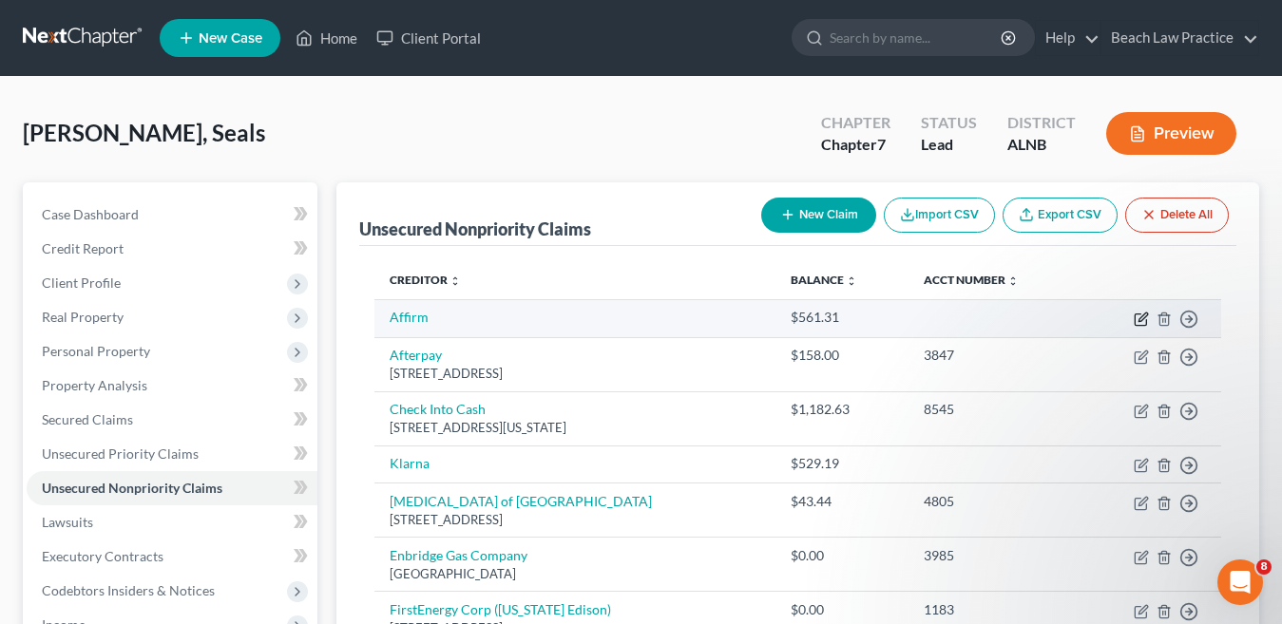
click at [1143, 317] on icon "button" at bounding box center [1141, 319] width 15 height 15
select select "0"
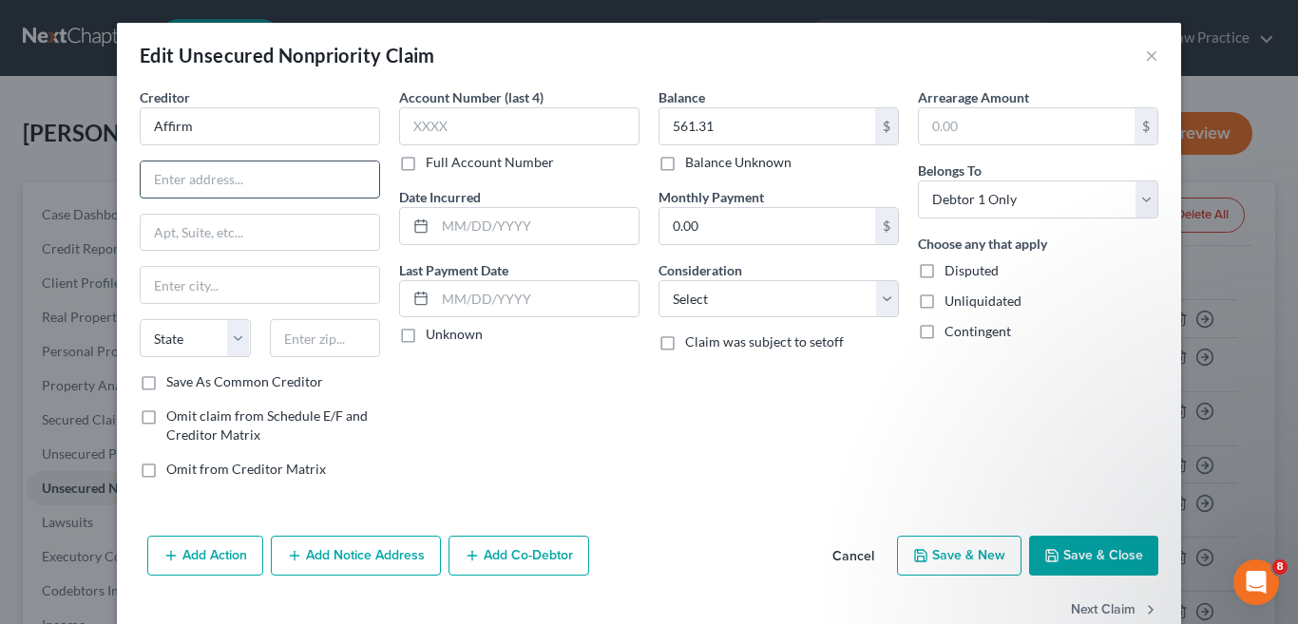
click at [218, 184] on input "text" at bounding box center [260, 180] width 239 height 36
click at [236, 131] on input "Affirm" at bounding box center [260, 126] width 240 height 38
type input "Affirm, Inc"
click at [242, 181] on input "text" at bounding box center [260, 180] width 239 height 36
type input "30 Isabella St"
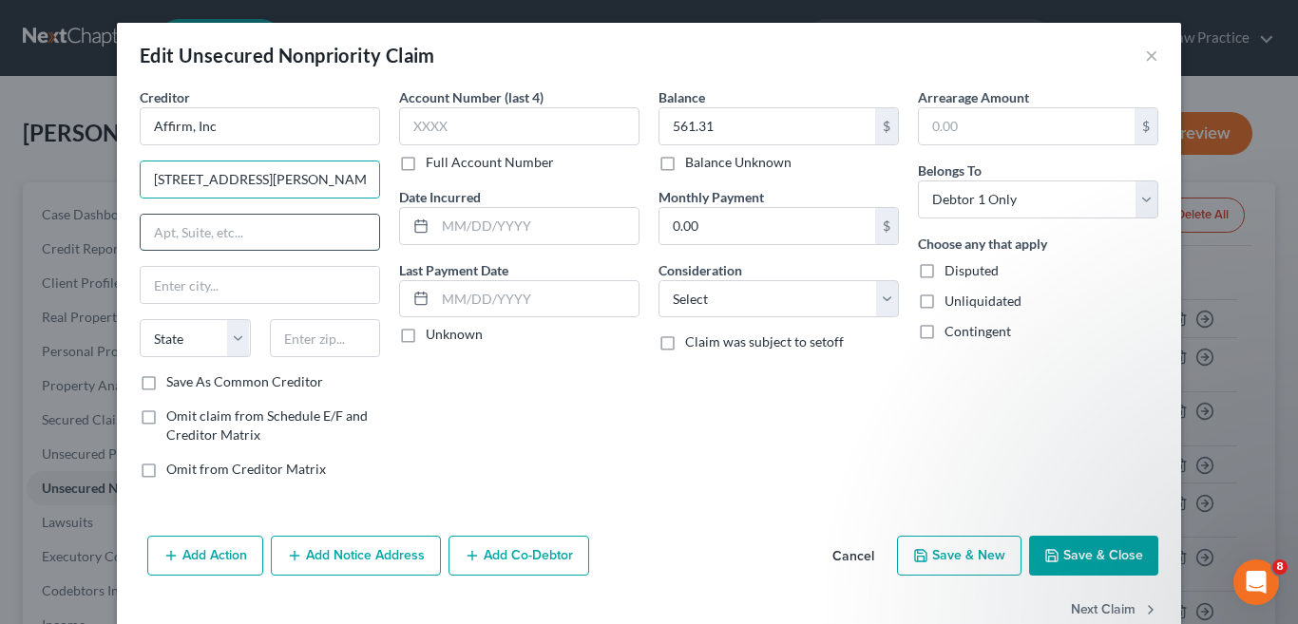
click at [241, 232] on input "text" at bounding box center [260, 233] width 239 height 36
type input "Floor 4"
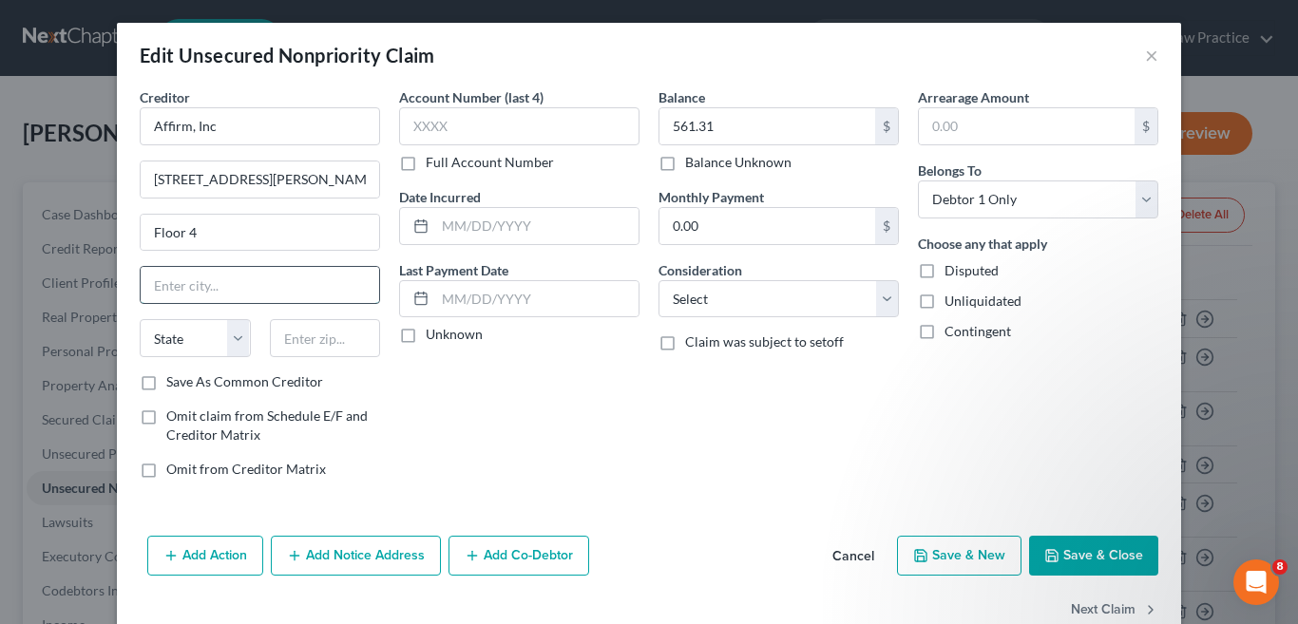
click at [230, 289] on input "text" at bounding box center [260, 285] width 239 height 36
type input "Pittsburg"
drag, startPoint x: 235, startPoint y: 336, endPoint x: 221, endPoint y: 321, distance: 20.8
click at [235, 337] on select "State AL AK AR AZ CA CO CT DE DC FL GA GU HI ID IL IN IA KS KY LA ME MD MA MI M…" at bounding box center [195, 338] width 111 height 38
select select "39"
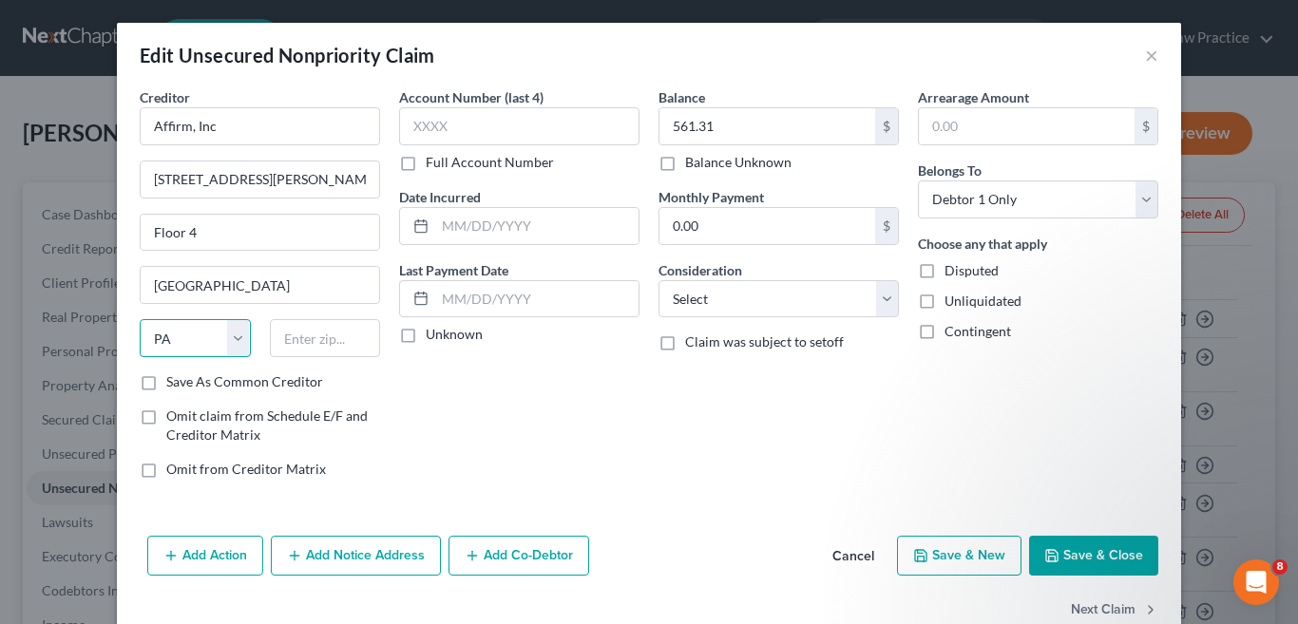
click at [140, 319] on select "State AL AK AR AZ CA CO CT DE DC FL GA GU HI ID IL IN IA KS KY LA ME MD MA MI M…" at bounding box center [195, 338] width 111 height 38
click at [327, 347] on input "text" at bounding box center [325, 338] width 111 height 38
click at [325, 343] on input "text" at bounding box center [325, 338] width 111 height 38
click at [319, 339] on input "text" at bounding box center [325, 338] width 111 height 38
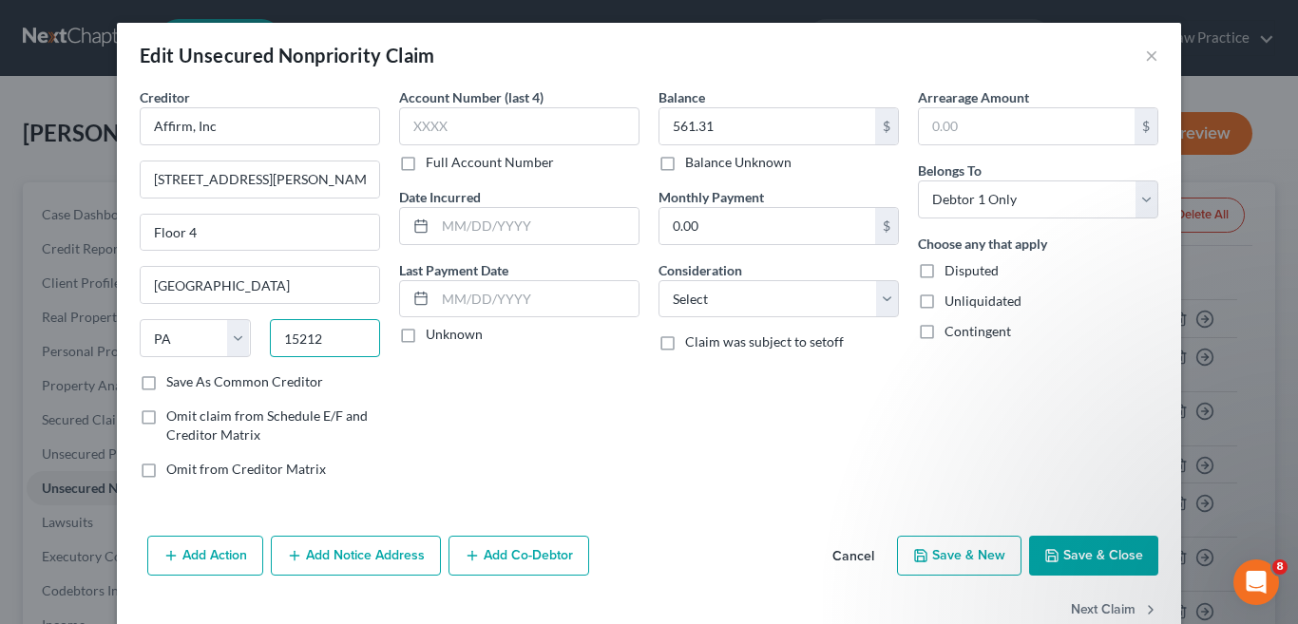
type input "15212"
click at [532, 412] on div "Account Number (last 4) Full Account Number Date Incurred Last Payment Date Unk…" at bounding box center [519, 290] width 259 height 407
type input "Pittsburgh"
click at [454, 128] on input "text" at bounding box center [519, 126] width 240 height 38
type input "TCBB"
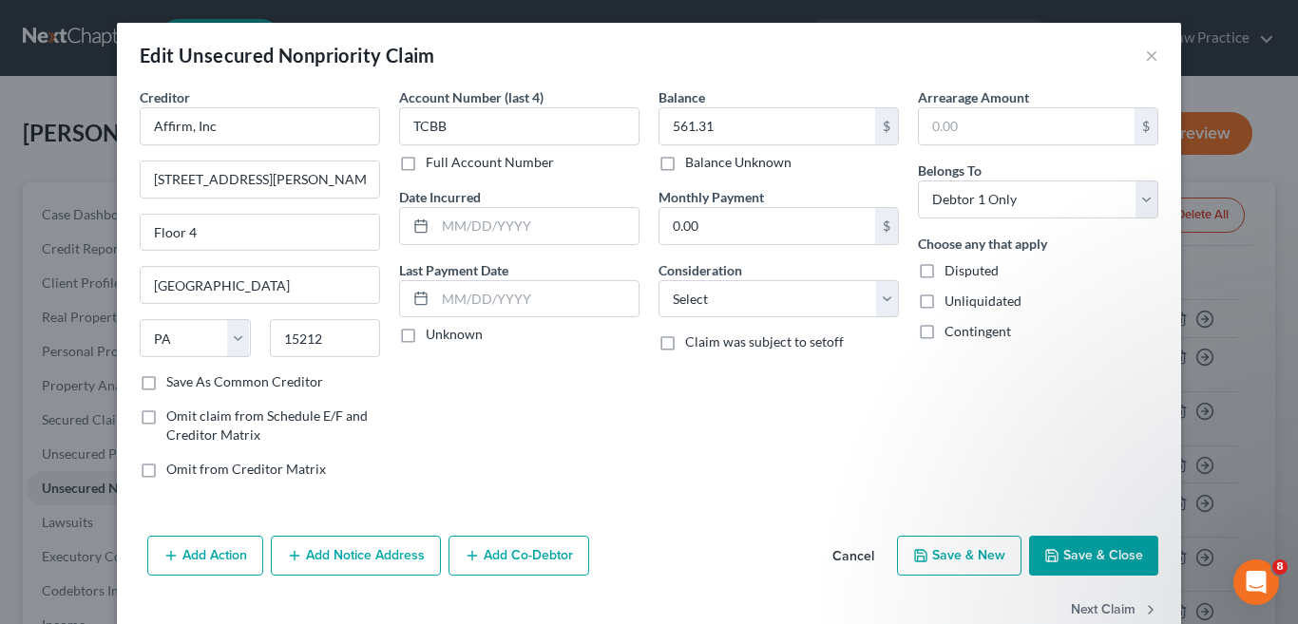
click at [1092, 557] on button "Save & Close" at bounding box center [1093, 556] width 129 height 40
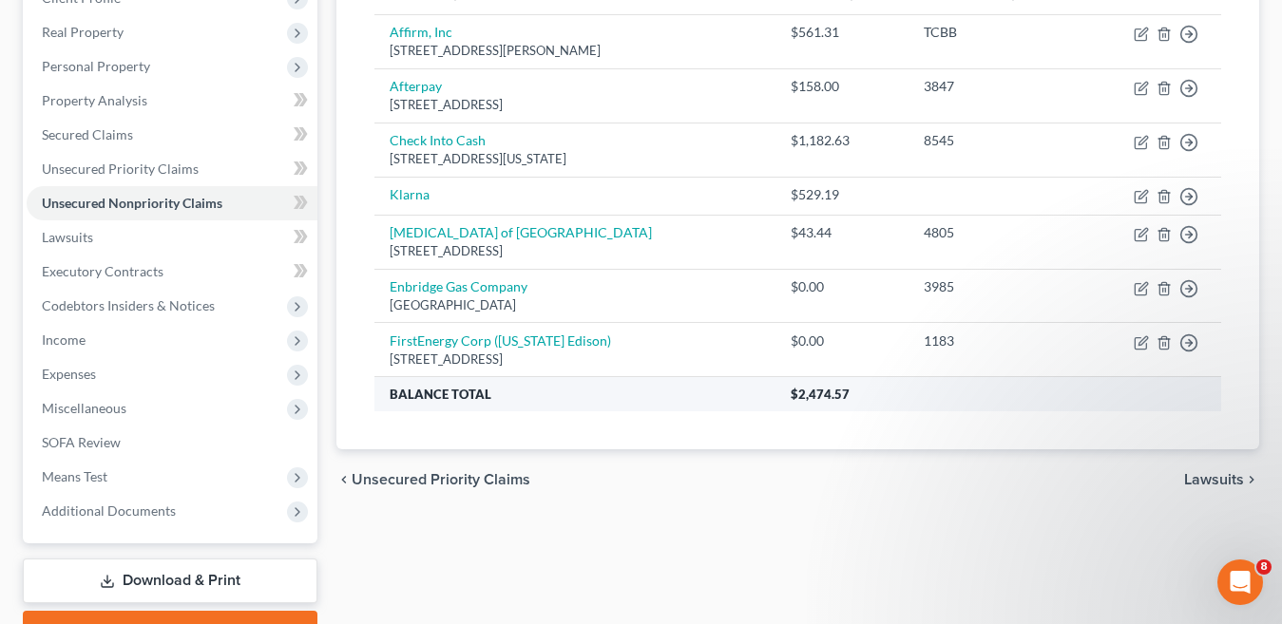
scroll to position [190, 0]
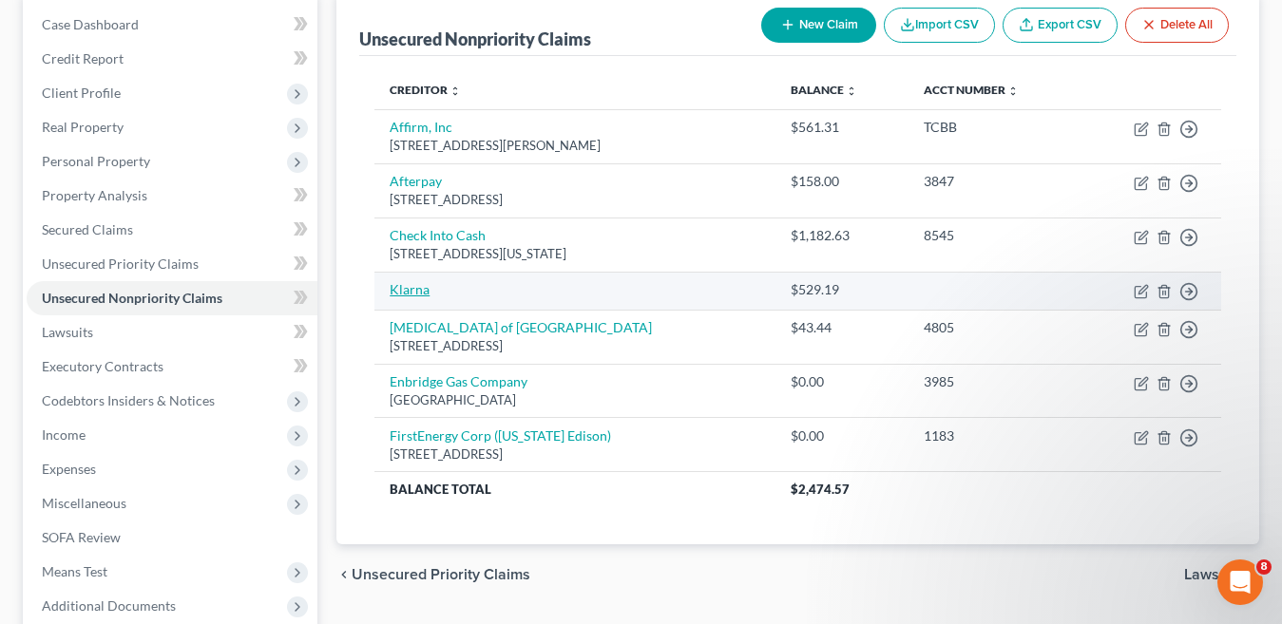
click at [419, 290] on link "Klarna" at bounding box center [410, 289] width 40 height 16
select select "0"
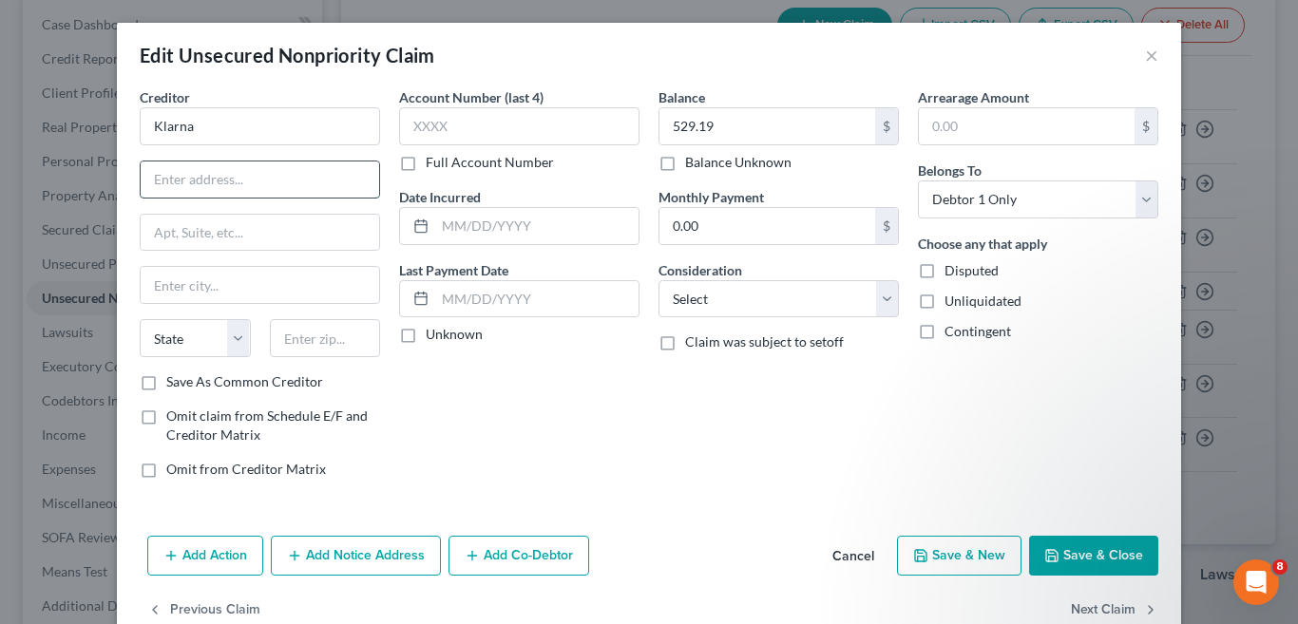
click at [233, 183] on input "text" at bounding box center [260, 180] width 239 height 36
type input "800 N. High St"
click at [246, 234] on input "text" at bounding box center [260, 233] width 239 height 36
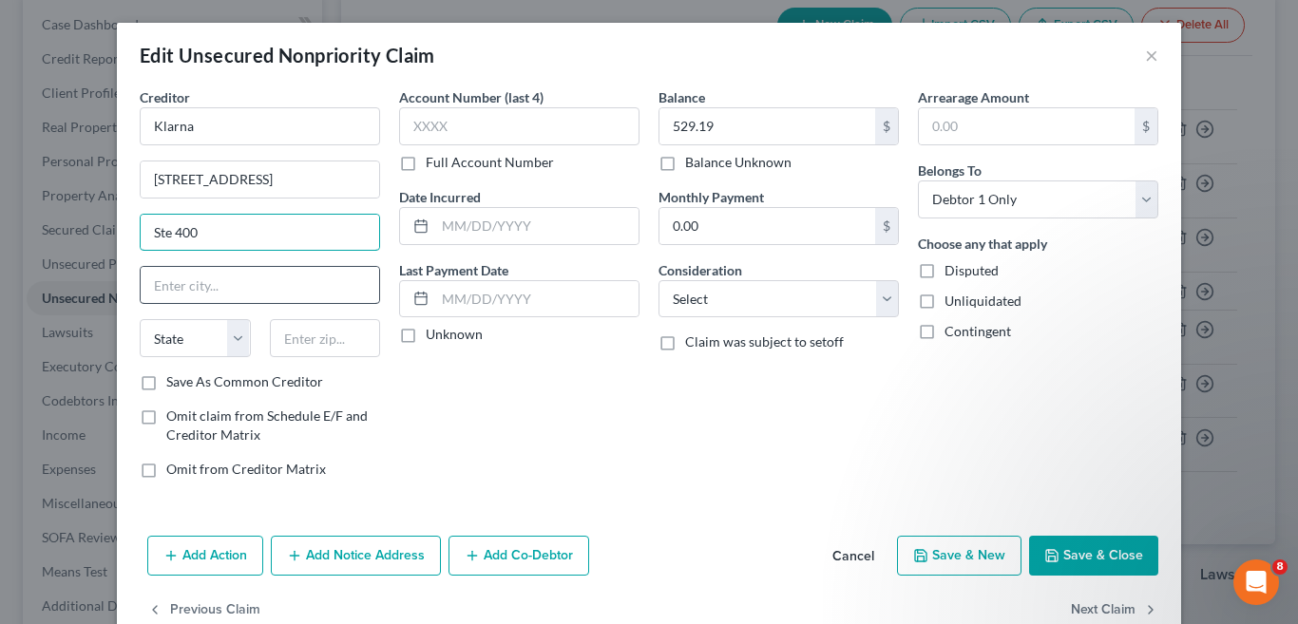
type input "Ste 400"
click at [239, 292] on input "text" at bounding box center [260, 285] width 239 height 36
type input "Columbus"
drag, startPoint x: 221, startPoint y: 334, endPoint x: 217, endPoint y: 321, distance: 12.9
click at [221, 334] on select "State AL AK AR AZ CA CO CT DE DC FL GA GU HI ID IL IN IA KS KY LA ME MD MA MI M…" at bounding box center [195, 338] width 111 height 38
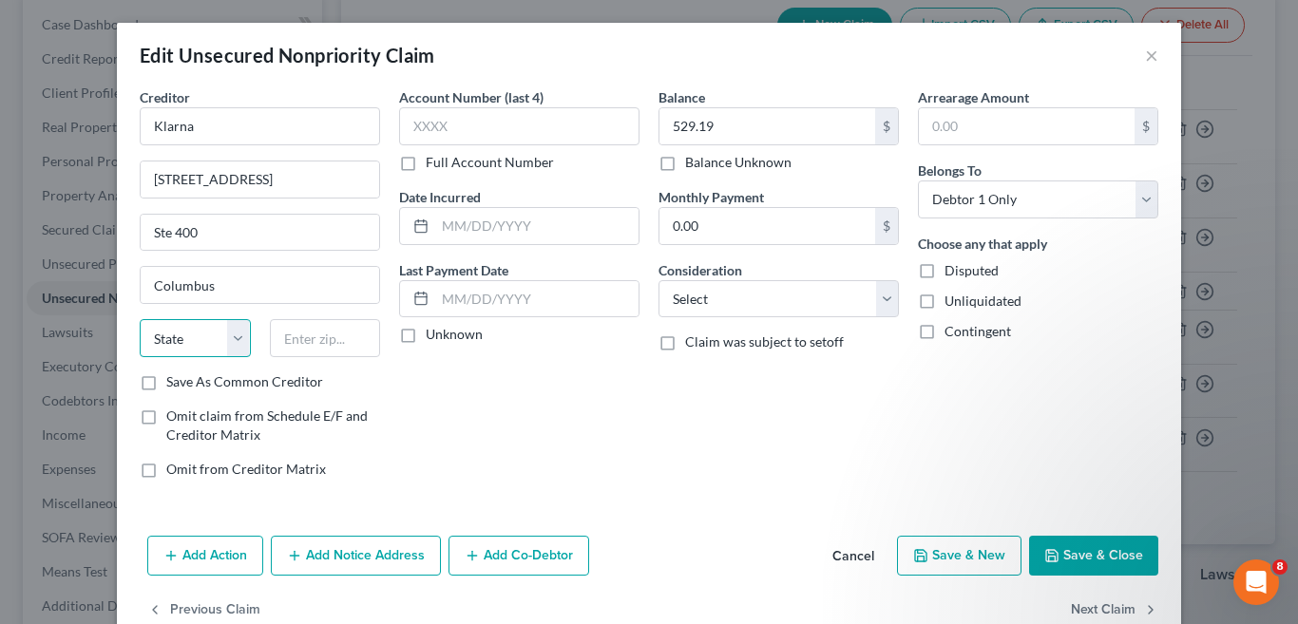
select select "36"
click at [140, 319] on select "State AL AK AR AZ CA CO CT DE DC FL GA GU HI ID IL IN IA KS KY LA ME MD MA MI M…" at bounding box center [195, 338] width 111 height 38
click at [305, 336] on input "text" at bounding box center [325, 338] width 111 height 38
click at [287, 340] on input "text" at bounding box center [325, 338] width 111 height 38
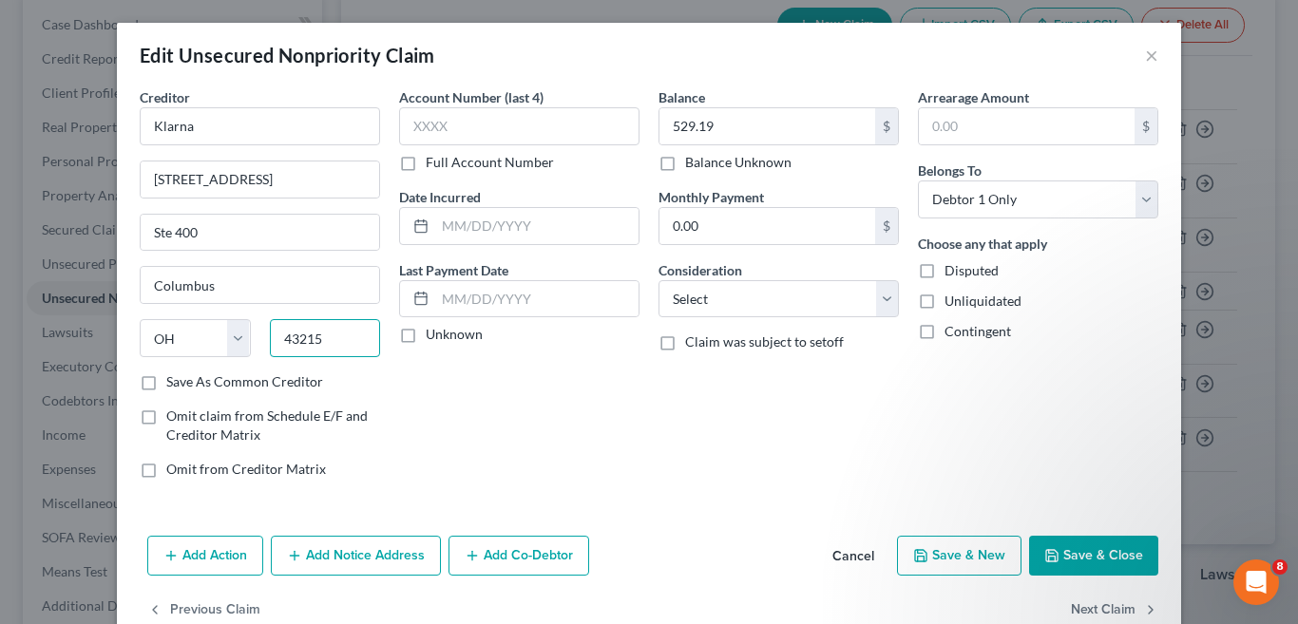
type input "43215"
click at [605, 433] on div "Account Number (last 4) Full Account Number Date Incurred Last Payment Date Unk…" at bounding box center [519, 290] width 259 height 407
click at [1088, 556] on button "Save & Close" at bounding box center [1093, 556] width 129 height 40
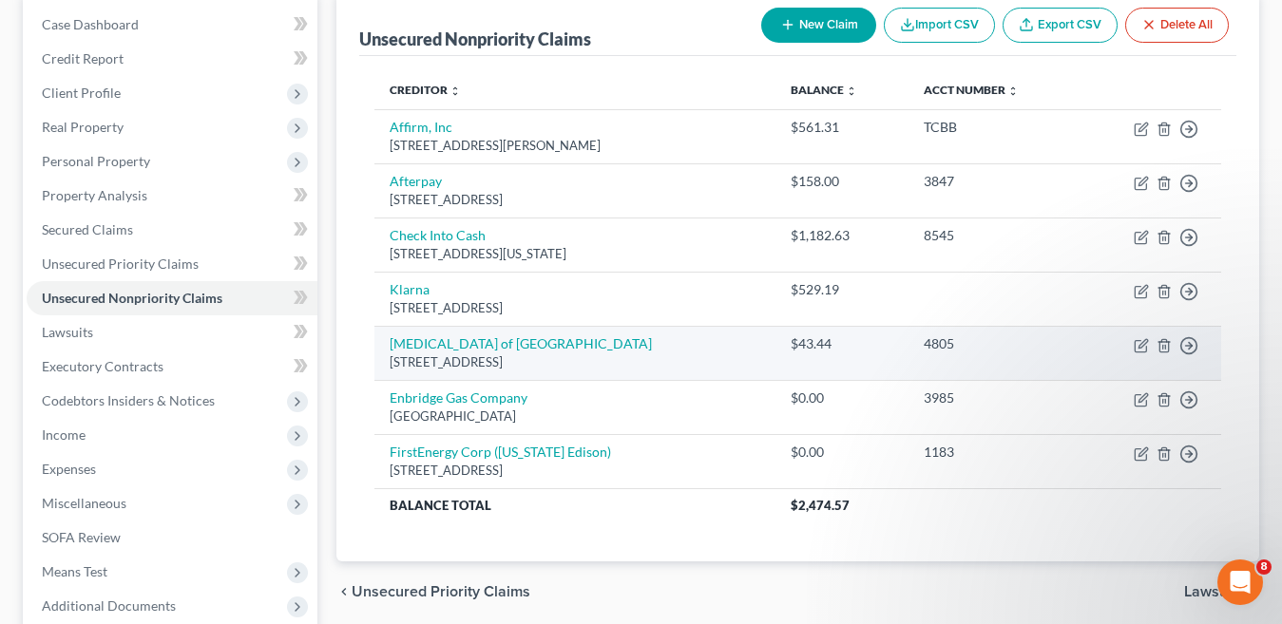
scroll to position [0, 0]
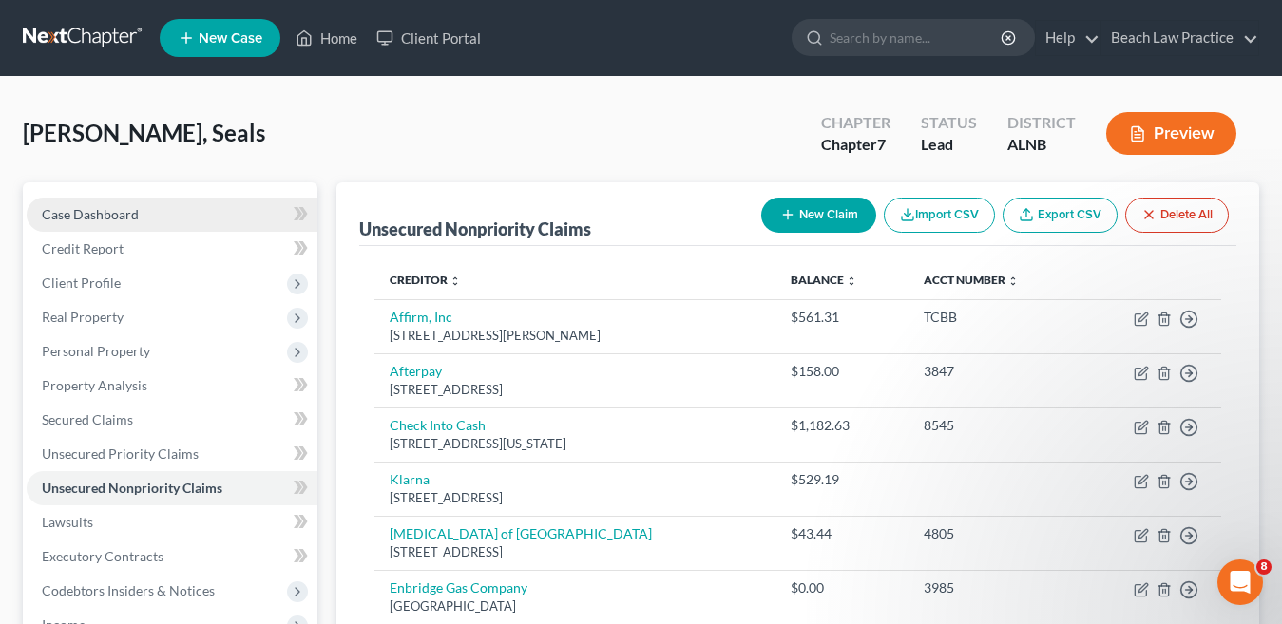
click at [136, 215] on span "Case Dashboard" at bounding box center [90, 214] width 97 height 16
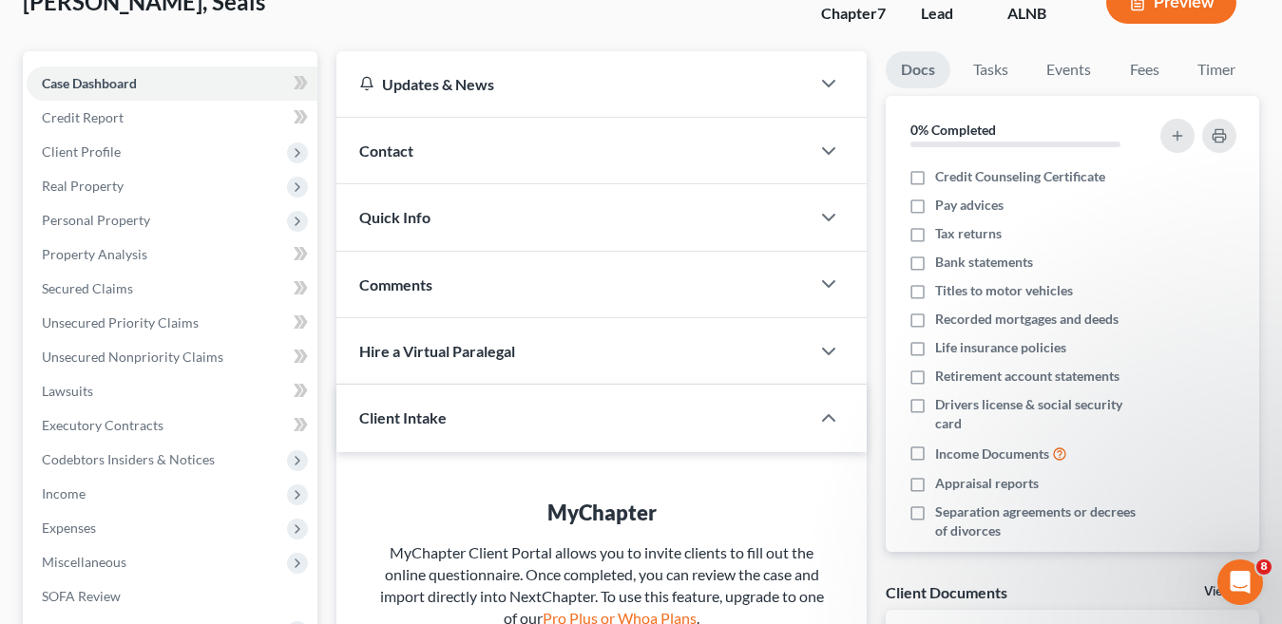
scroll to position [18, 0]
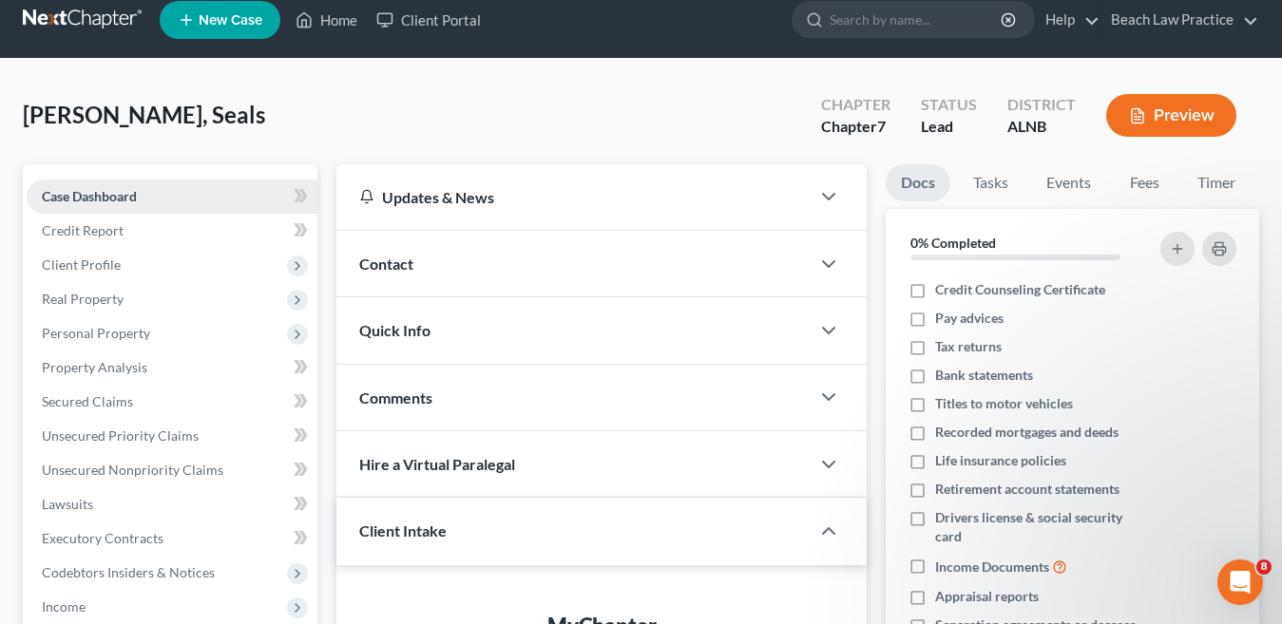
click at [173, 191] on link "Case Dashboard" at bounding box center [172, 197] width 291 height 34
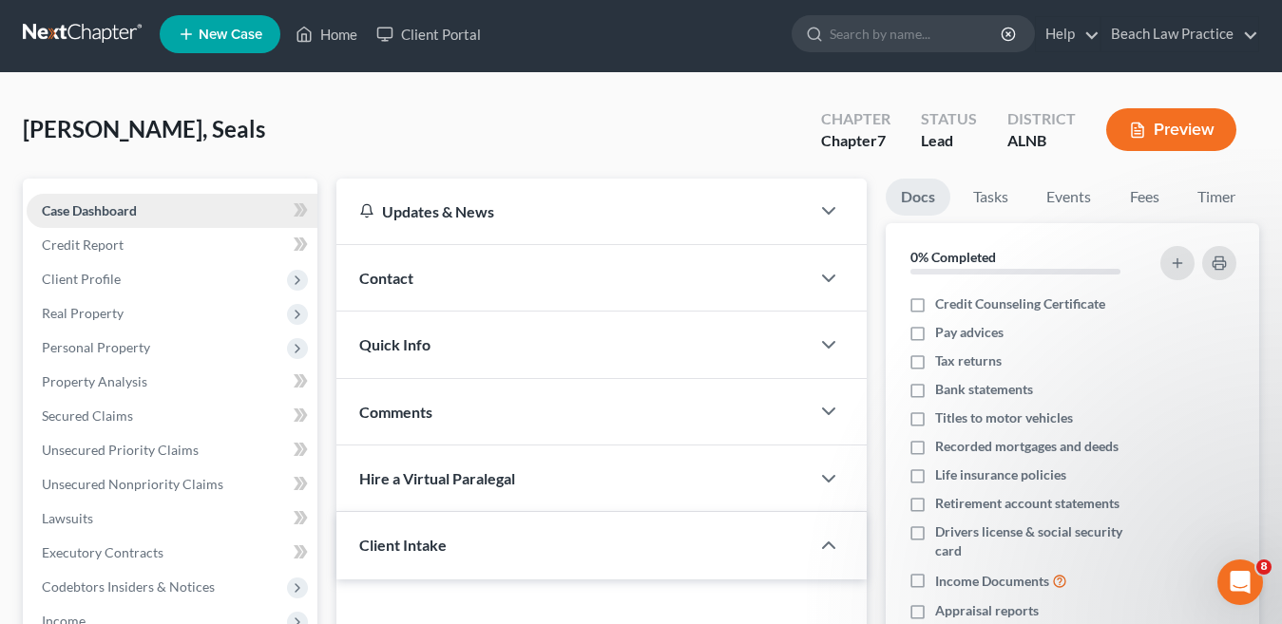
scroll to position [0, 0]
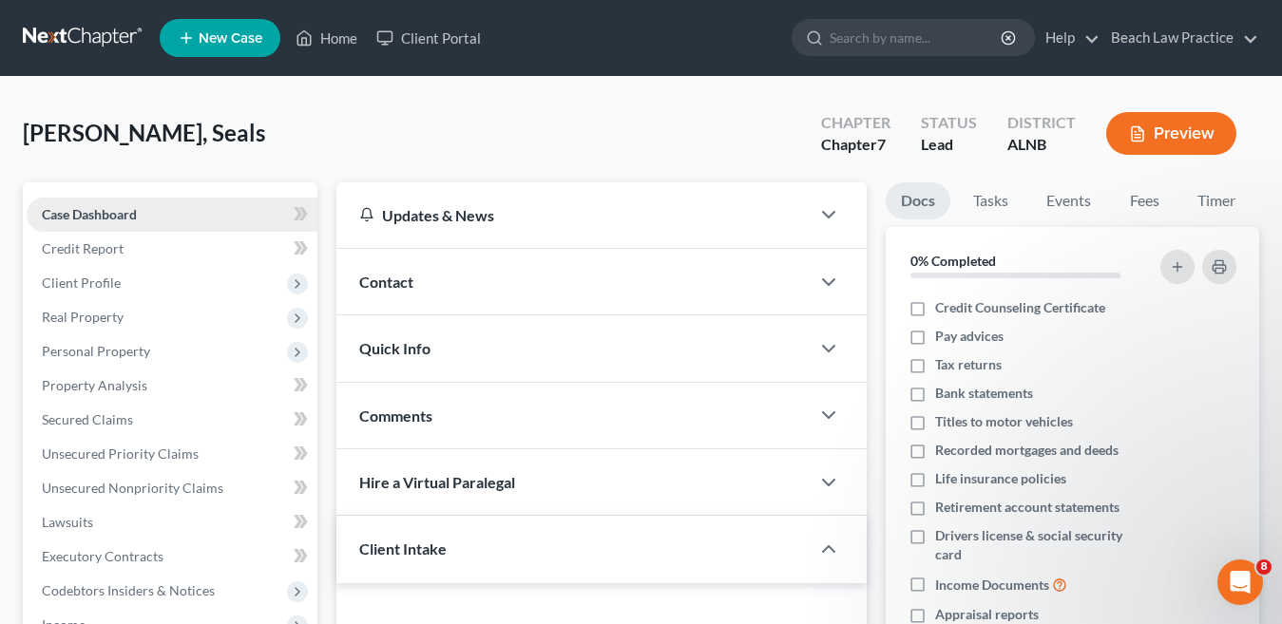
click at [163, 214] on link "Case Dashboard" at bounding box center [172, 215] width 291 height 34
click at [299, 212] on icon at bounding box center [298, 213] width 9 height 13
click at [297, 212] on icon at bounding box center [298, 213] width 9 height 13
click at [301, 211] on icon at bounding box center [301, 214] width 14 height 24
click at [80, 134] on span "[PERSON_NAME], Seals" at bounding box center [144, 133] width 242 height 28
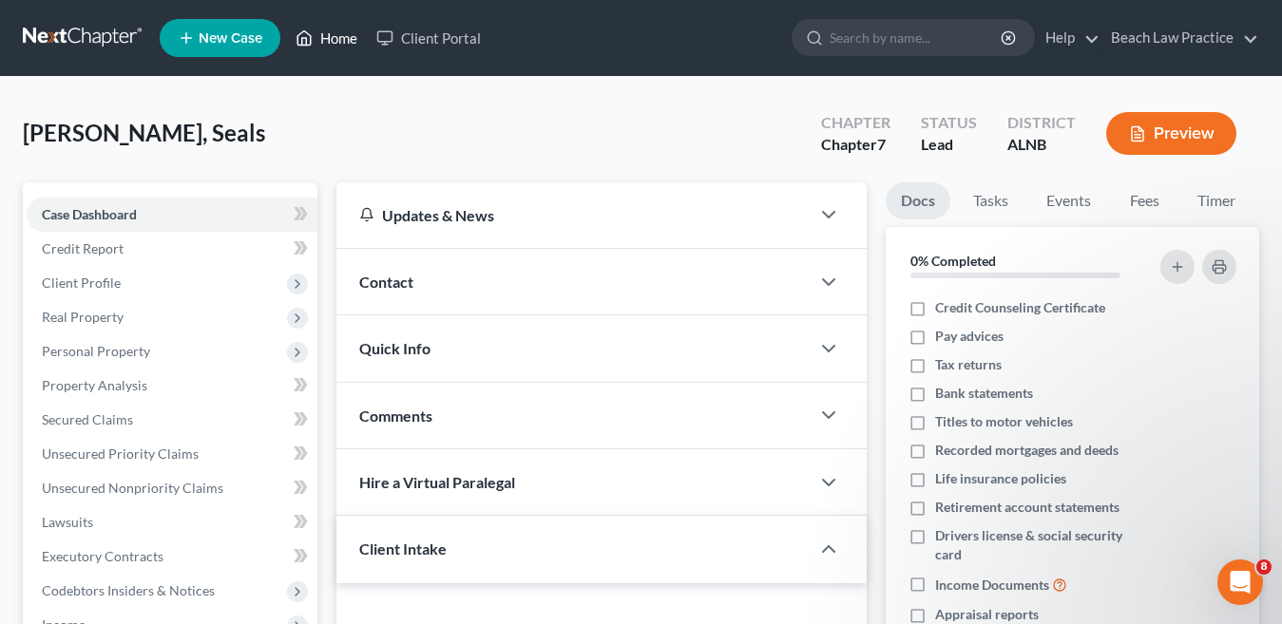
click at [343, 39] on link "Home" at bounding box center [326, 38] width 81 height 34
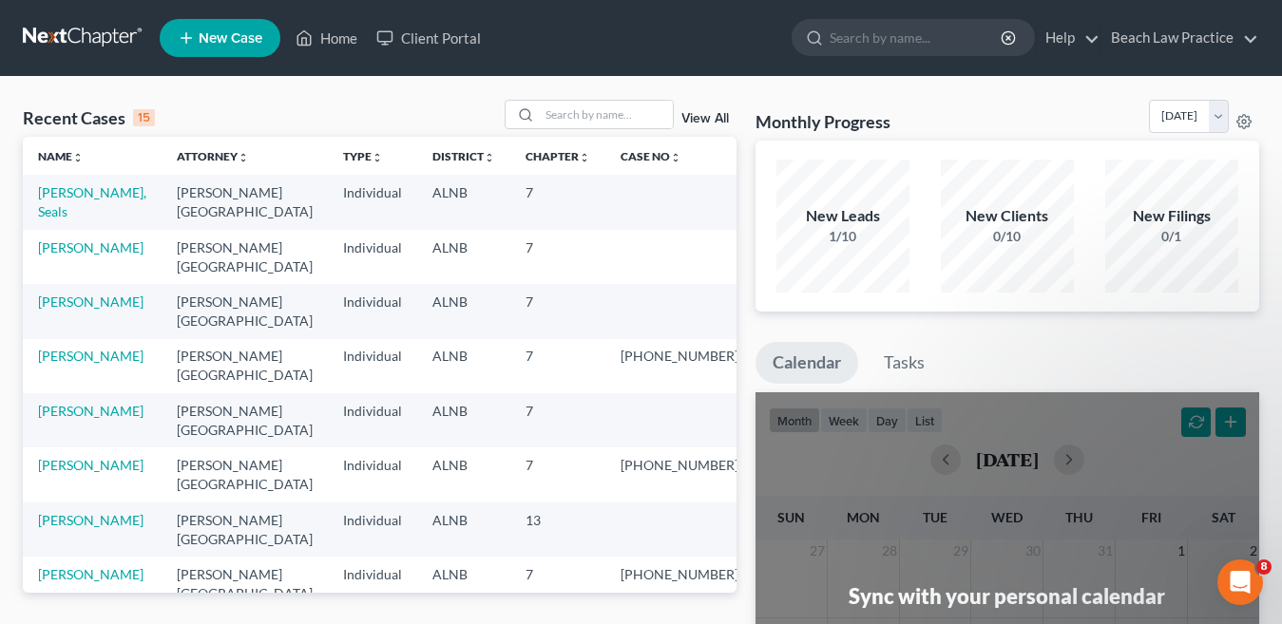
drag, startPoint x: 94, startPoint y: 188, endPoint x: 403, endPoint y: 116, distance: 317.2
click at [403, 116] on div "Recent Cases 15 View All" at bounding box center [380, 118] width 714 height 37
click at [103, 191] on link "[PERSON_NAME], Seals" at bounding box center [92, 201] width 108 height 35
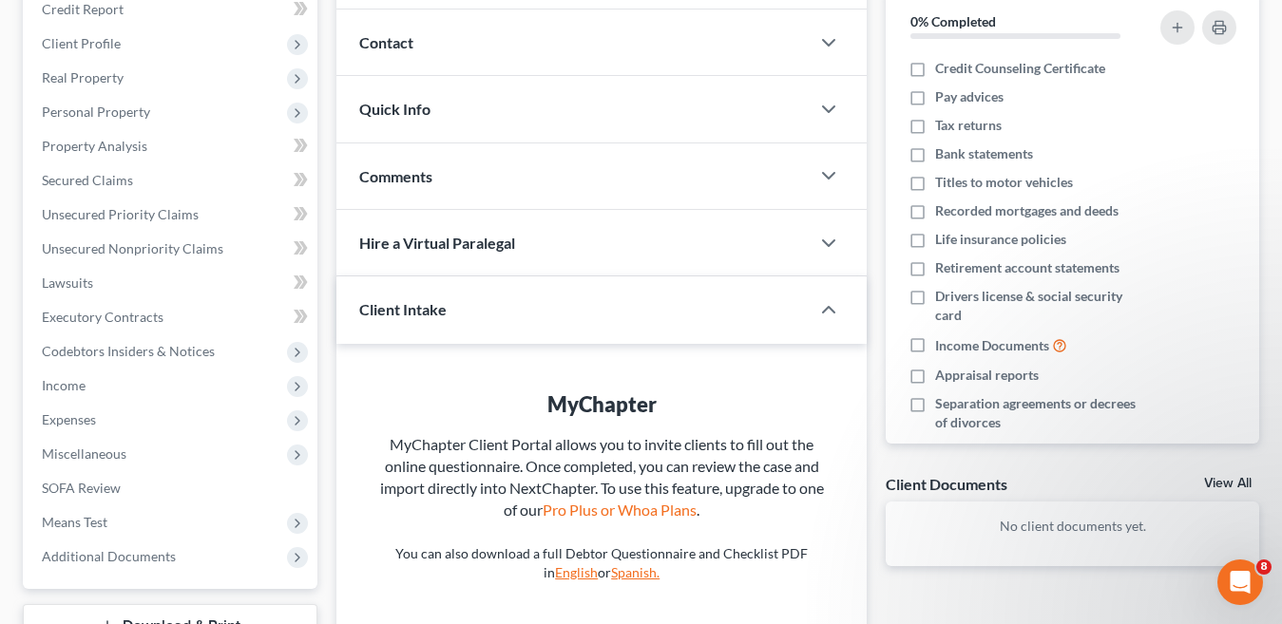
scroll to position [285, 0]
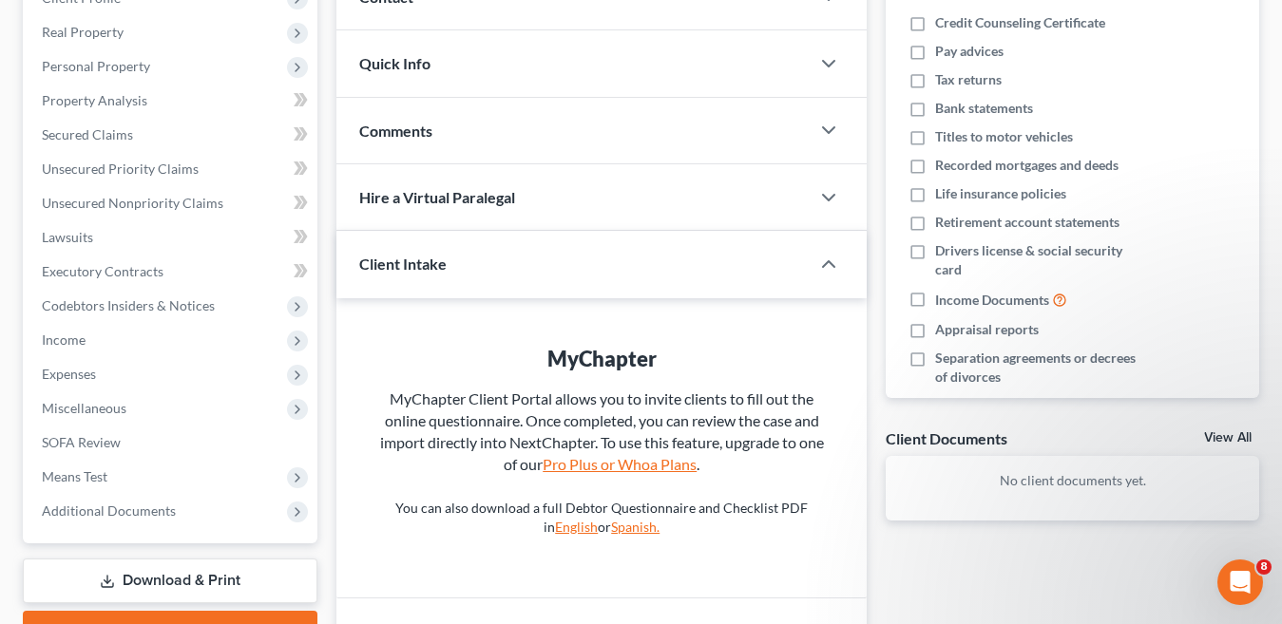
click at [664, 470] on link "Pro Plus or Whoa Plans" at bounding box center [620, 464] width 154 height 18
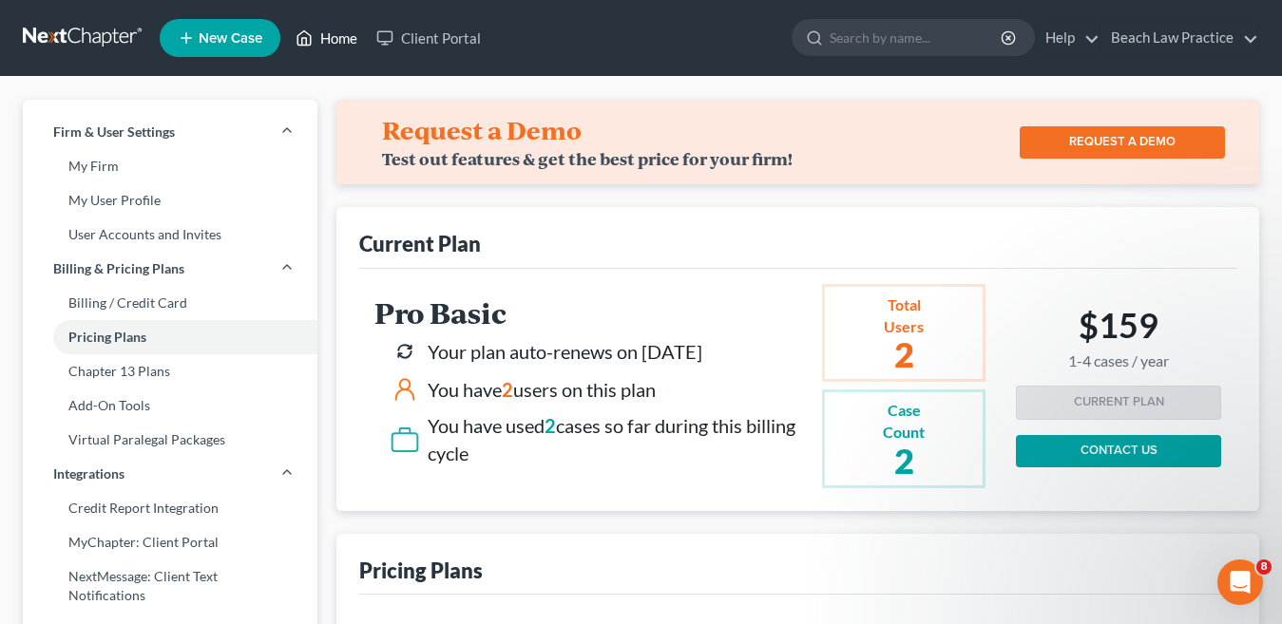
click at [329, 42] on link "Home" at bounding box center [326, 38] width 81 height 34
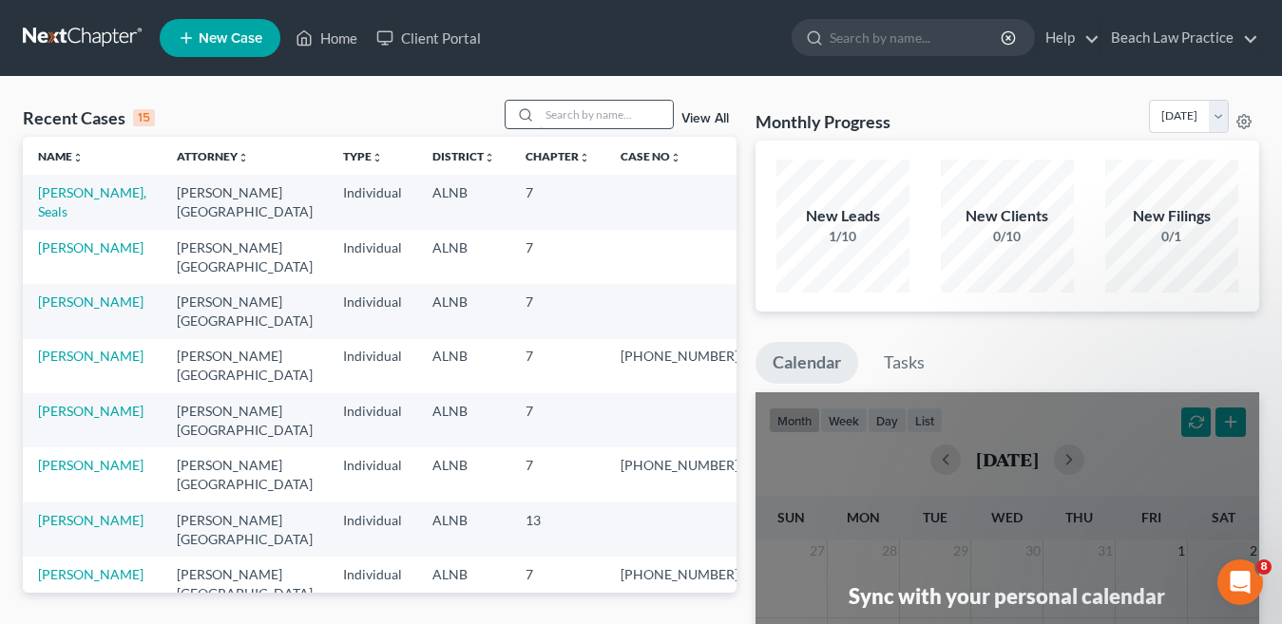
click at [598, 110] on input "search" at bounding box center [606, 115] width 133 height 28
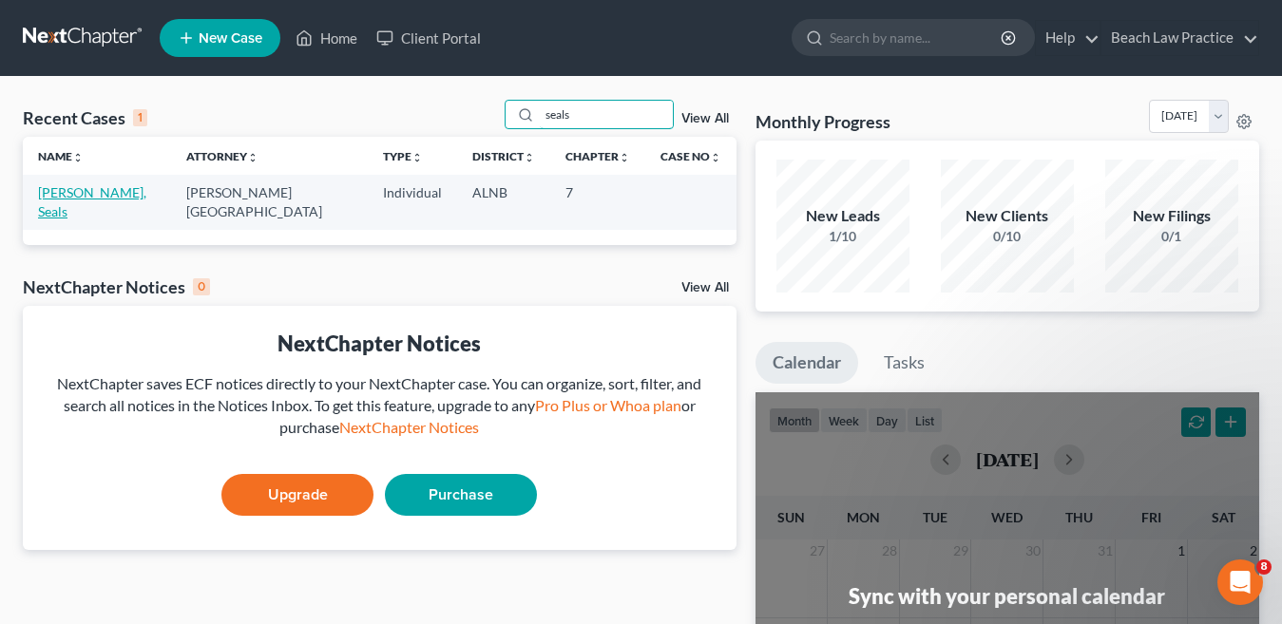
type input "seals"
click at [81, 193] on link "[PERSON_NAME], Seals" at bounding box center [92, 201] width 108 height 35
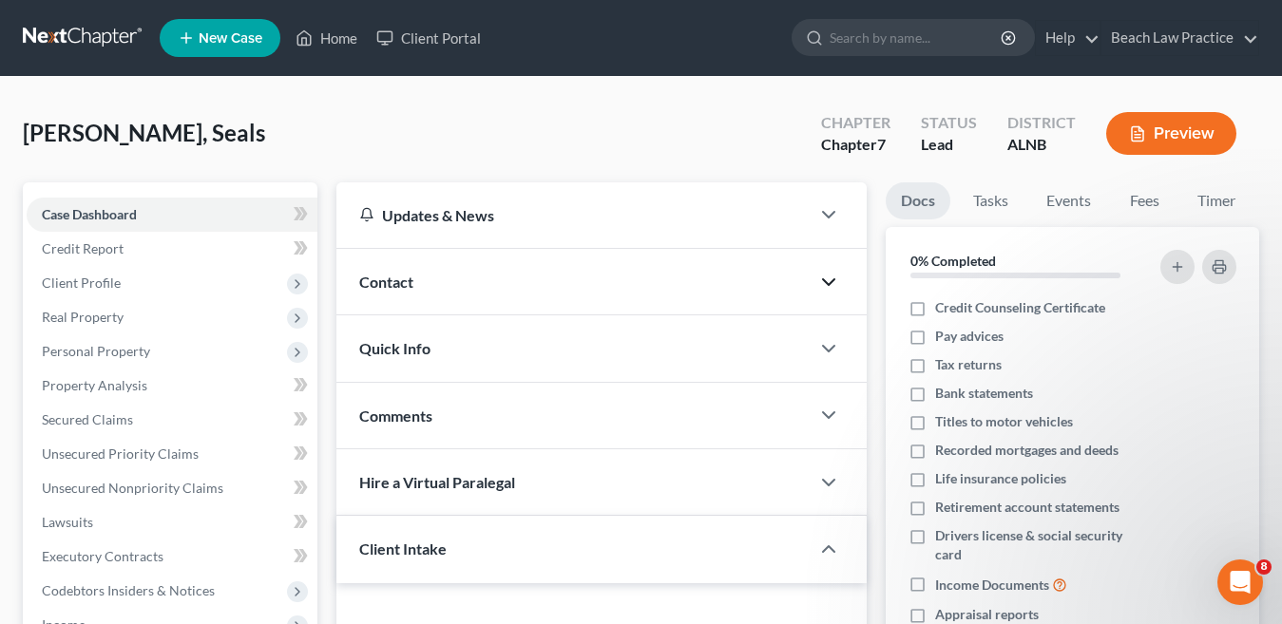
click at [831, 283] on polyline "button" at bounding box center [828, 282] width 11 height 6
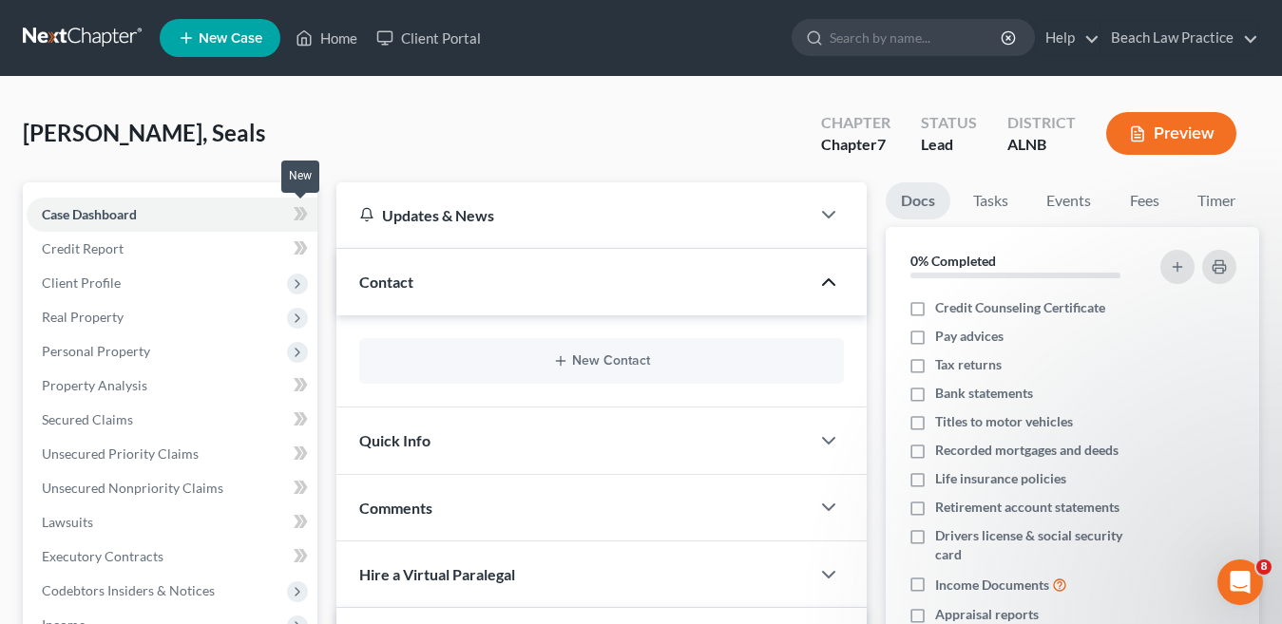
click at [297, 214] on icon at bounding box center [301, 214] width 14 height 24
click at [301, 209] on icon at bounding box center [303, 213] width 9 height 13
click at [103, 215] on span "Case Dashboard" at bounding box center [89, 214] width 95 height 16
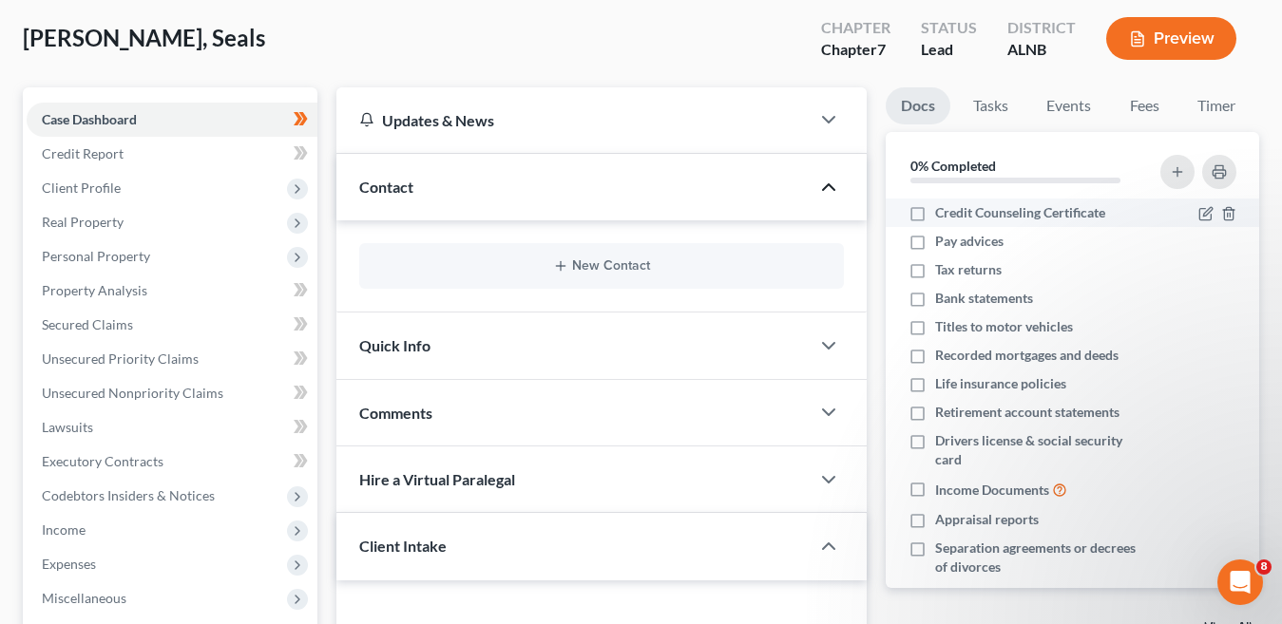
click at [935, 214] on label "Credit Counseling Certificate" at bounding box center [1020, 212] width 170 height 19
click at [943, 214] on input "Credit Counseling Certificate" at bounding box center [949, 209] width 12 height 12
checkbox input "true"
click at [935, 242] on label "Pay advices" at bounding box center [969, 241] width 68 height 19
click at [943, 242] on input "Pay advices" at bounding box center [949, 238] width 12 height 12
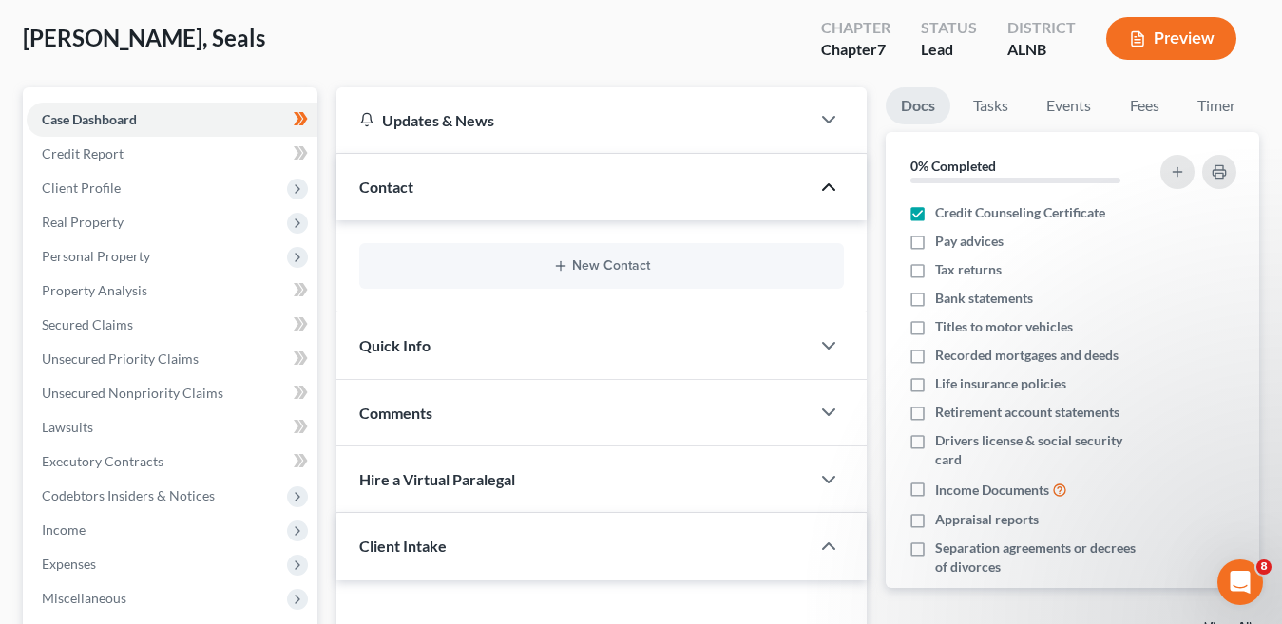
checkbox input "true"
click at [935, 272] on label "Tax returns" at bounding box center [968, 269] width 67 height 19
click at [943, 272] on input "Tax returns" at bounding box center [949, 266] width 12 height 12
checkbox input "true"
click at [917, 279] on ul "Credit Counseling Certificate Pay advices Tax returns Bank statements Titles to…" at bounding box center [1072, 406] width 343 height 414
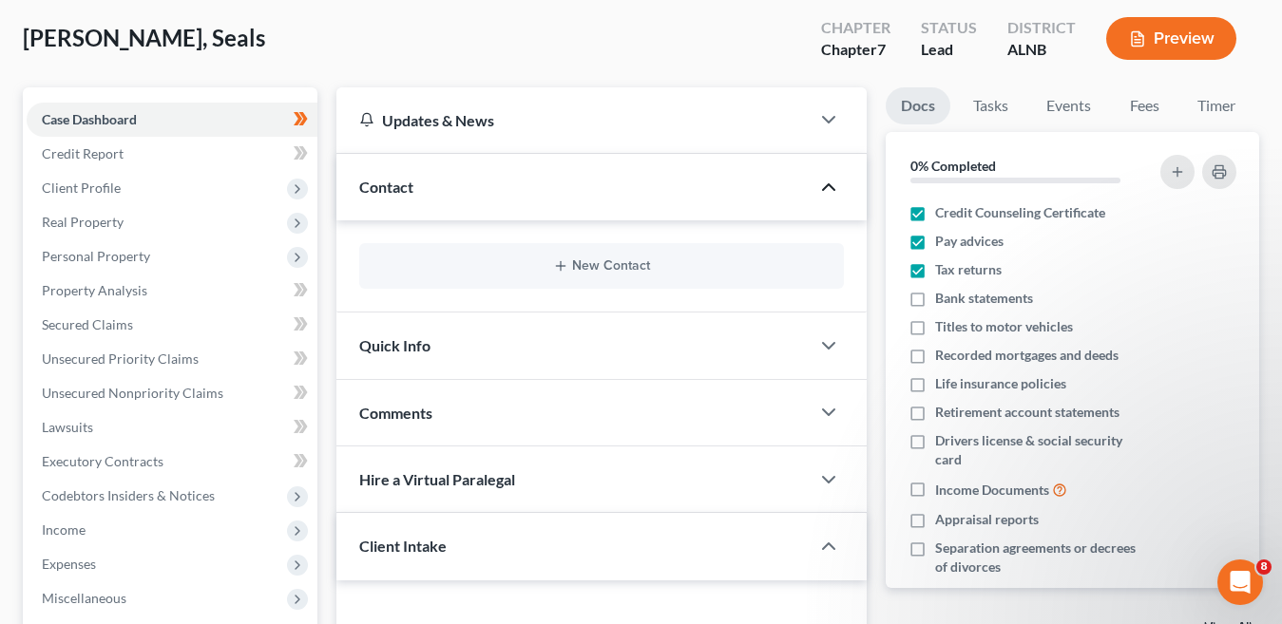
click at [935, 442] on label "Drivers license & social security card" at bounding box center [1042, 451] width 215 height 38
click at [943, 442] on input "Drivers license & social security card" at bounding box center [949, 438] width 12 height 12
checkbox input "true"
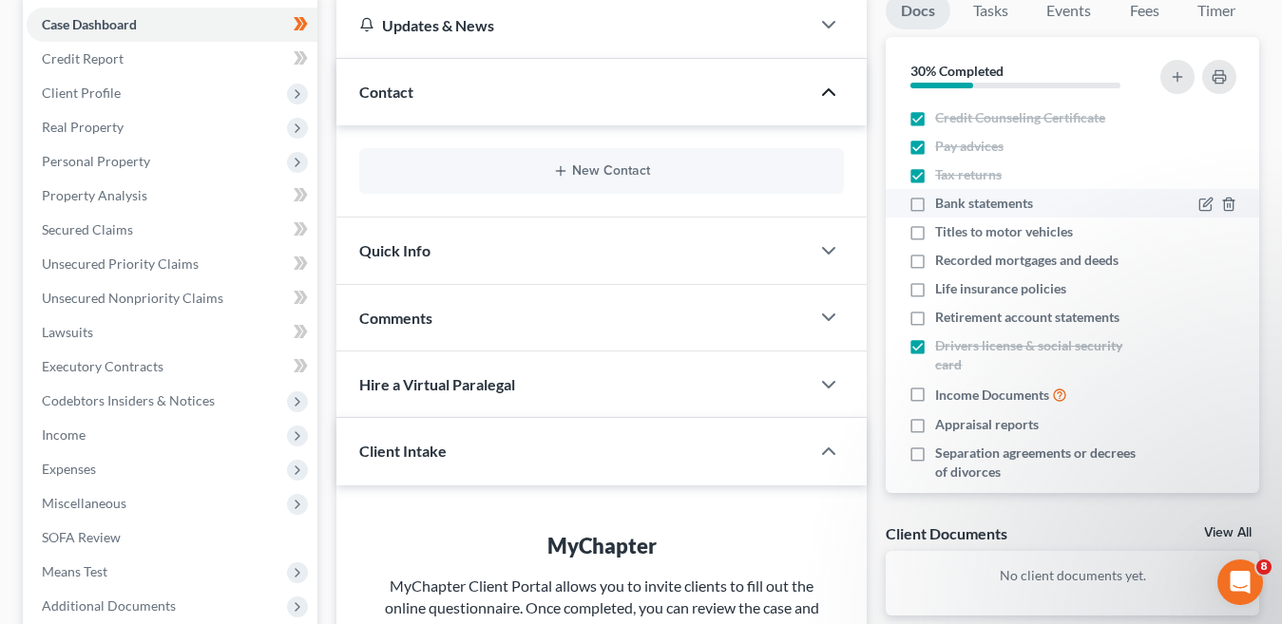
click at [935, 203] on label "Bank statements" at bounding box center [984, 203] width 98 height 19
click at [943, 203] on input "Bank statements" at bounding box center [949, 200] width 12 height 12
checkbox input "true"
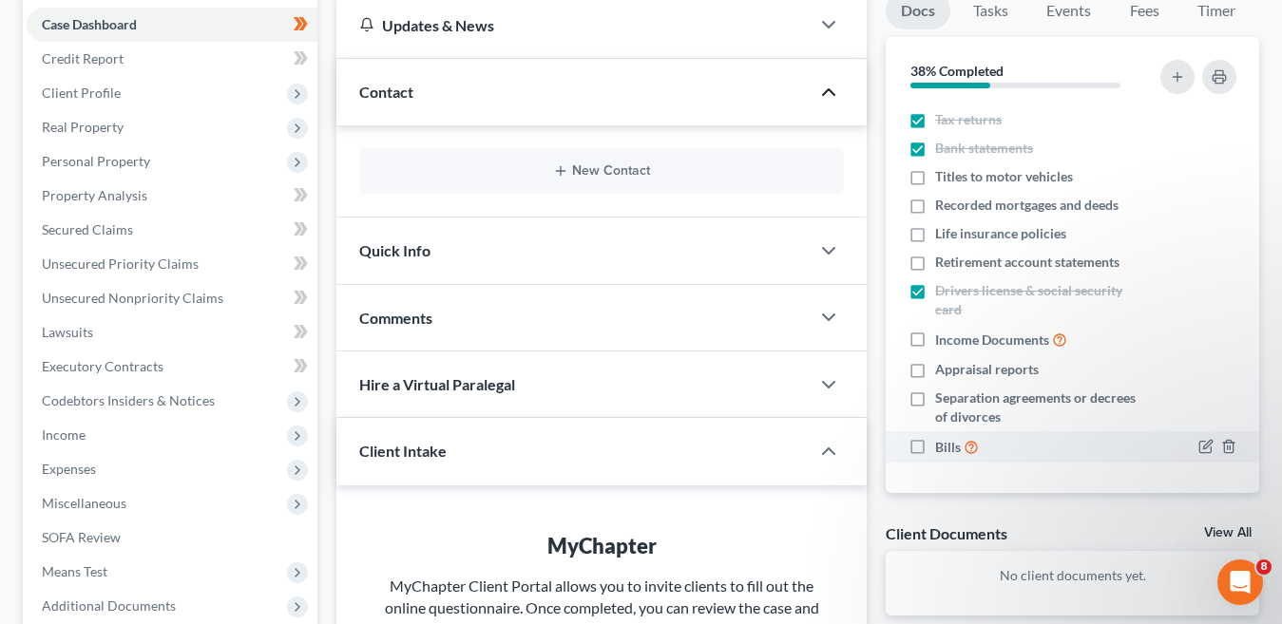
click at [935, 446] on label "Bills" at bounding box center [957, 447] width 44 height 22
click at [943, 446] on input "Bills" at bounding box center [949, 442] width 12 height 12
click at [935, 449] on label "Bills" at bounding box center [957, 447] width 44 height 22
click at [943, 449] on input "Bills" at bounding box center [949, 442] width 12 height 12
checkbox input "false"
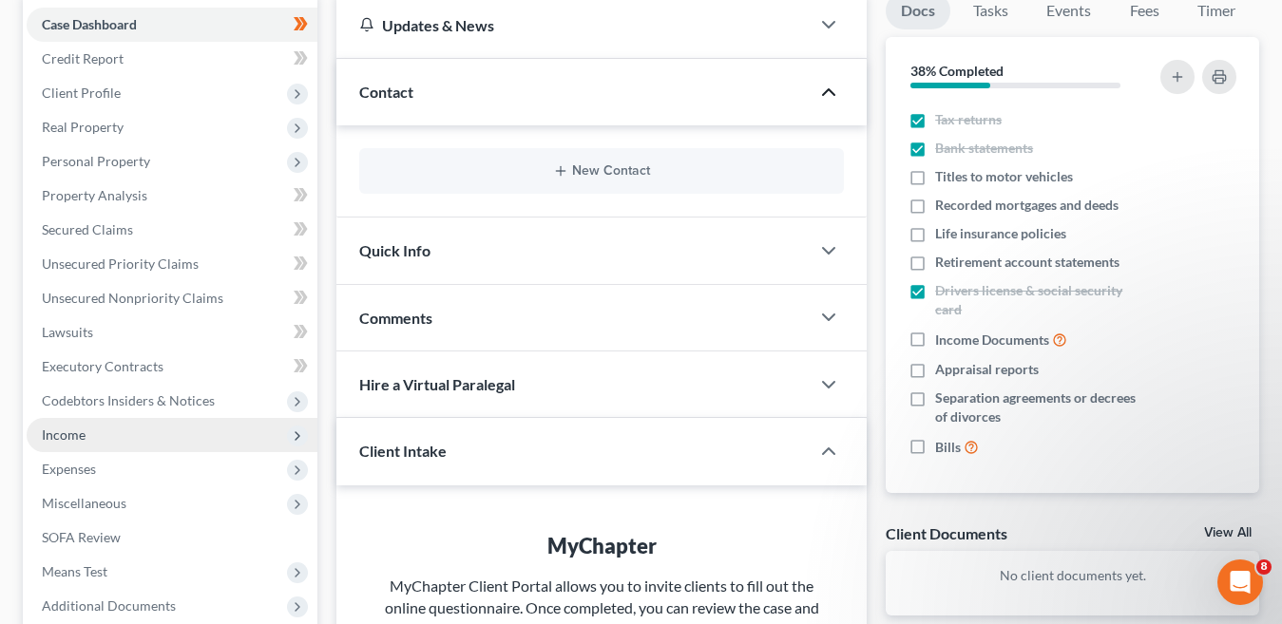
scroll to position [380, 0]
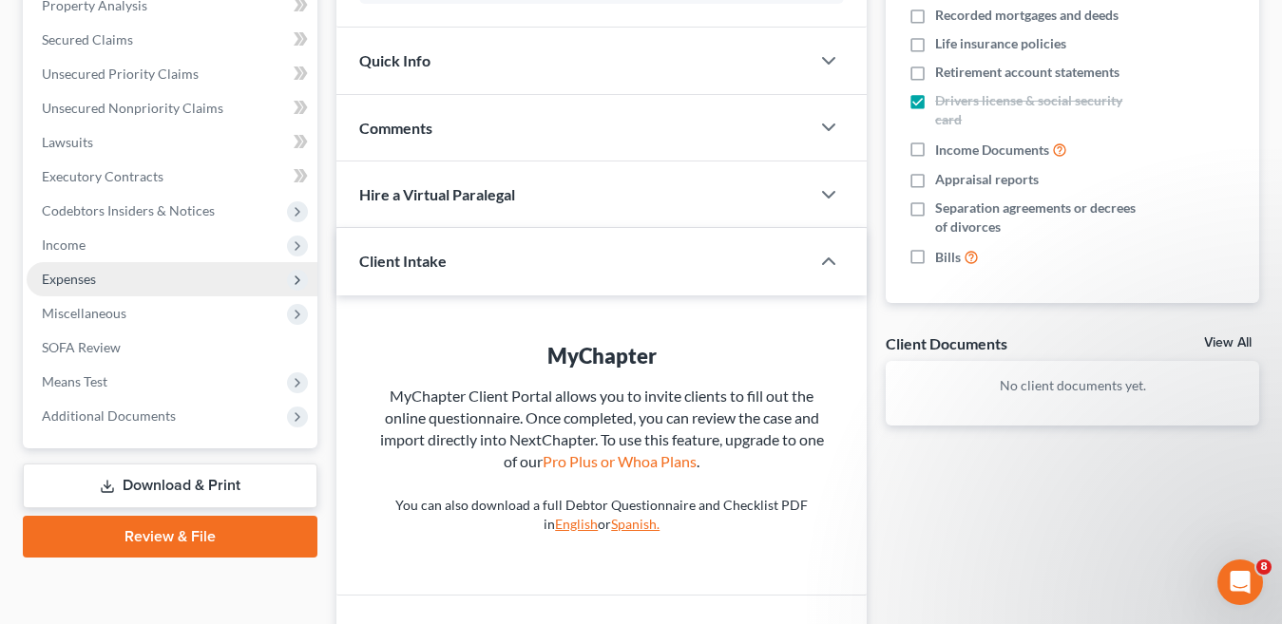
click at [114, 275] on span "Expenses" at bounding box center [172, 279] width 291 height 34
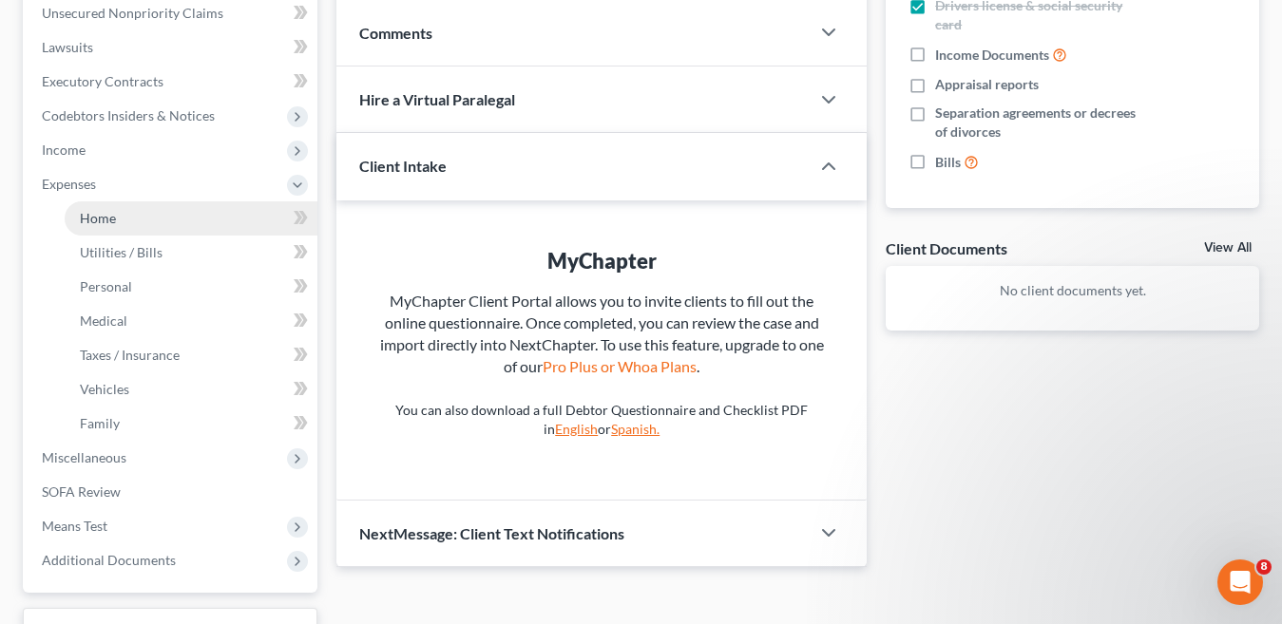
scroll to position [570, 0]
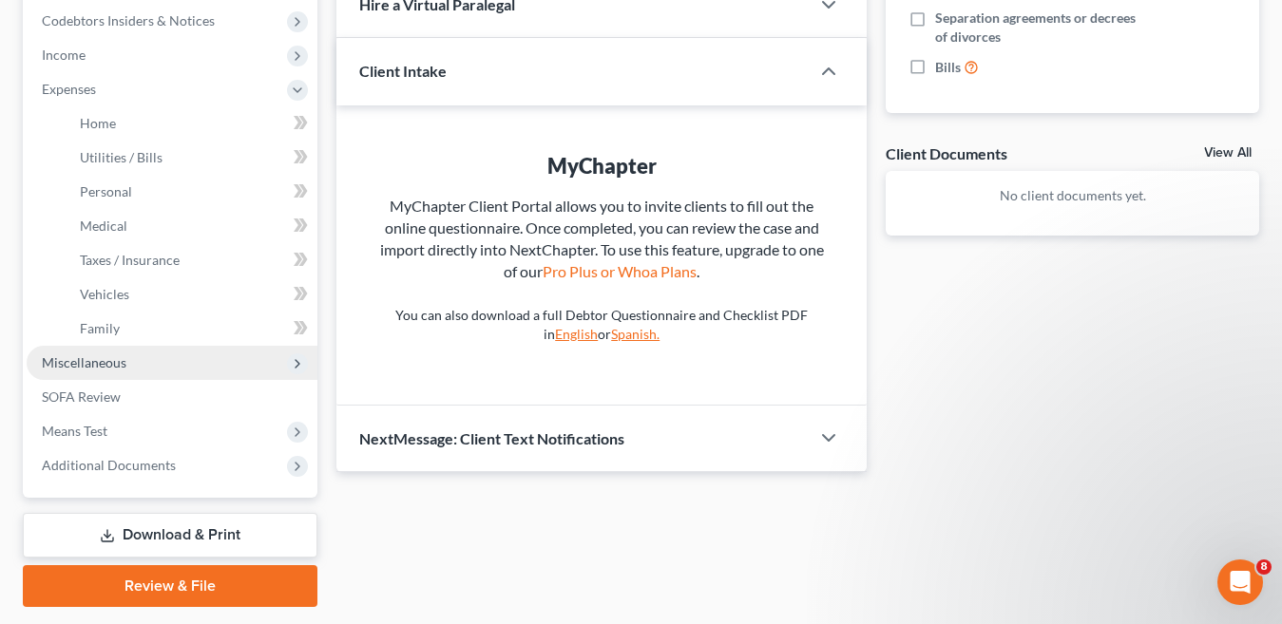
click at [129, 365] on span "Miscellaneous" at bounding box center [172, 363] width 291 height 34
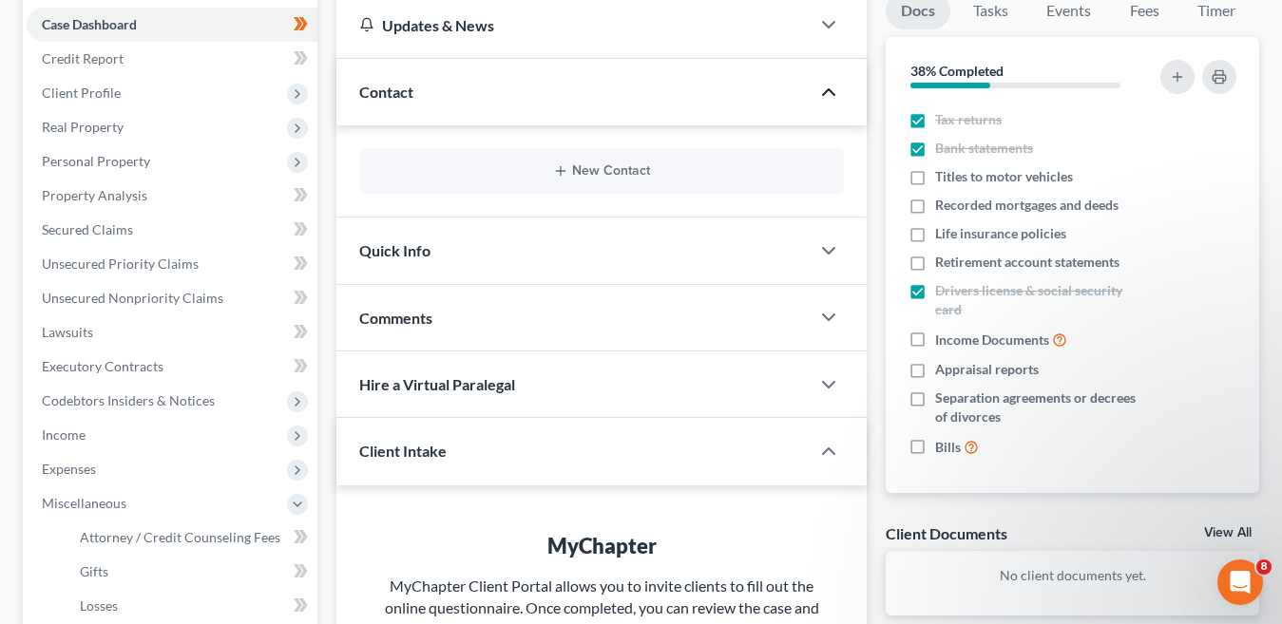
scroll to position [380, 0]
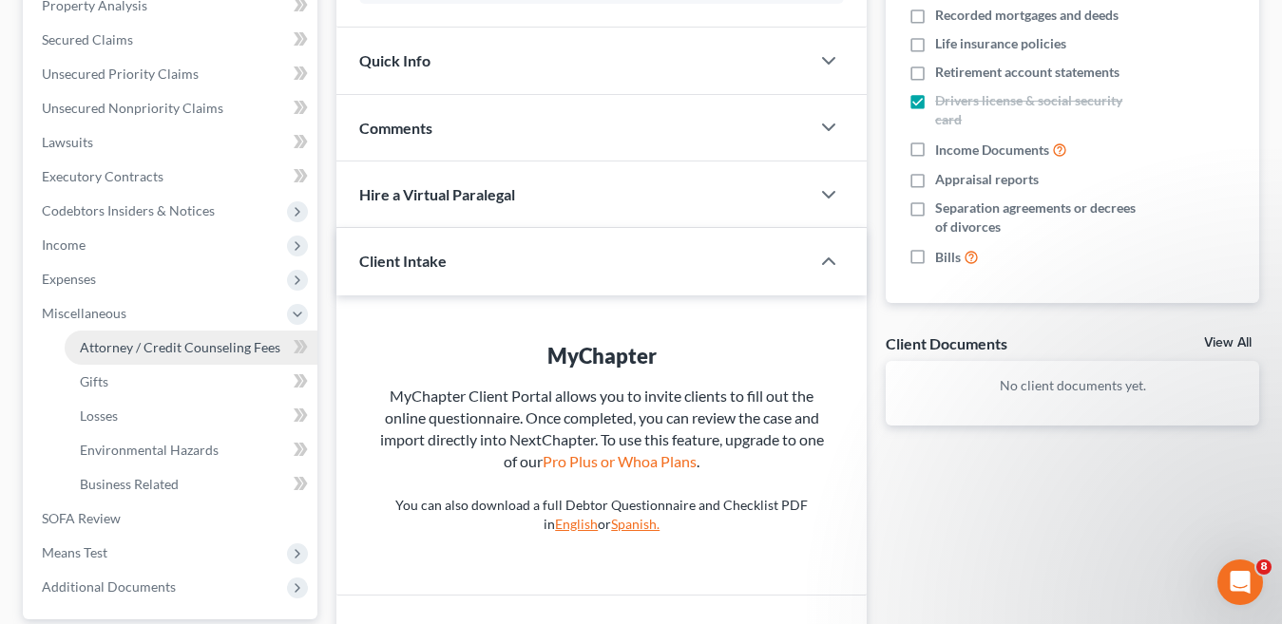
click at [243, 349] on span "Attorney / Credit Counseling Fees" at bounding box center [180, 347] width 201 height 16
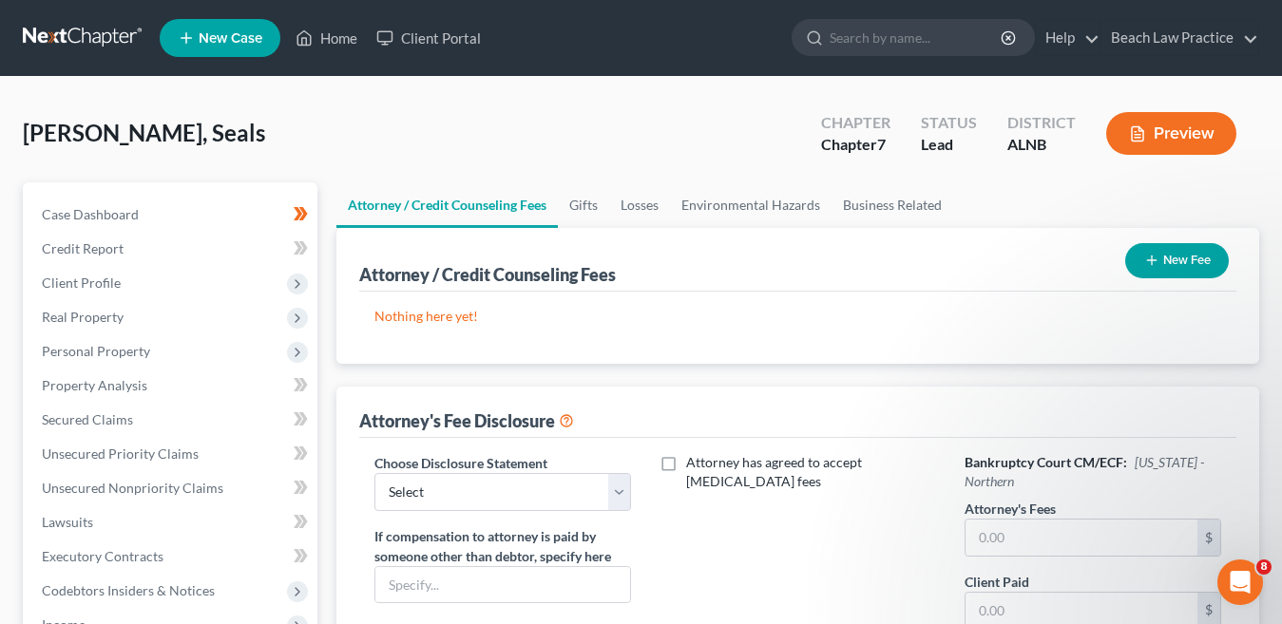
click at [1189, 264] on button "New Fee" at bounding box center [1177, 260] width 104 height 35
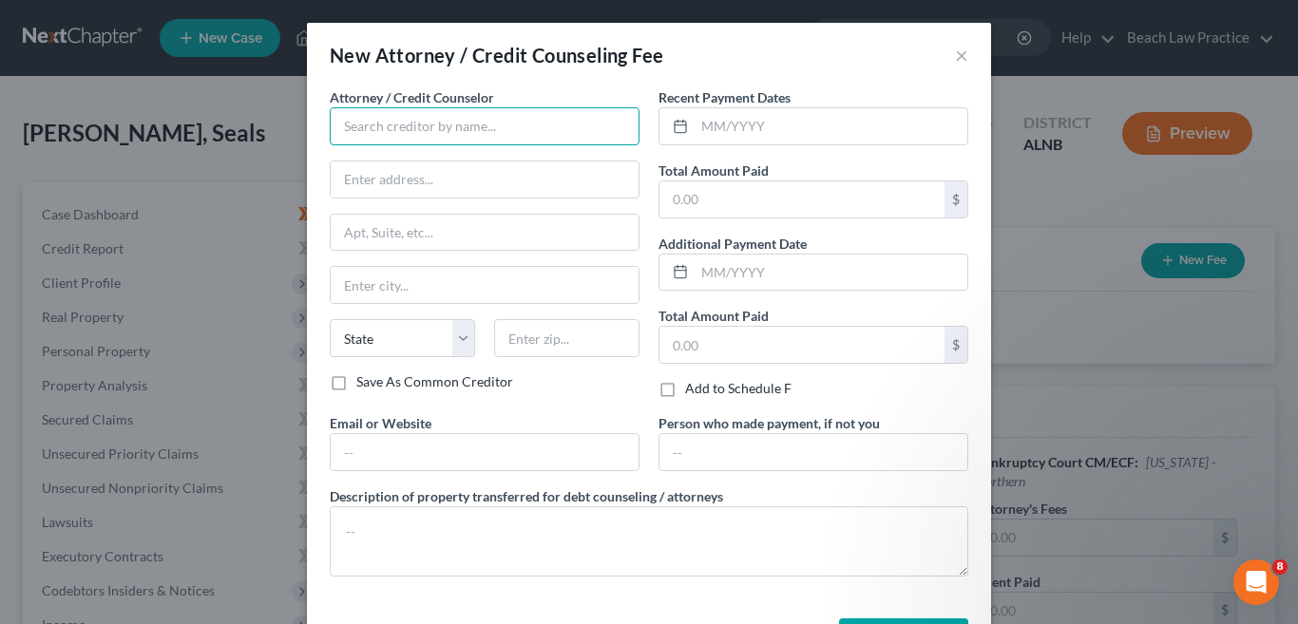
click at [422, 128] on input "text" at bounding box center [485, 126] width 310 height 38
type input "A"
type input "R"
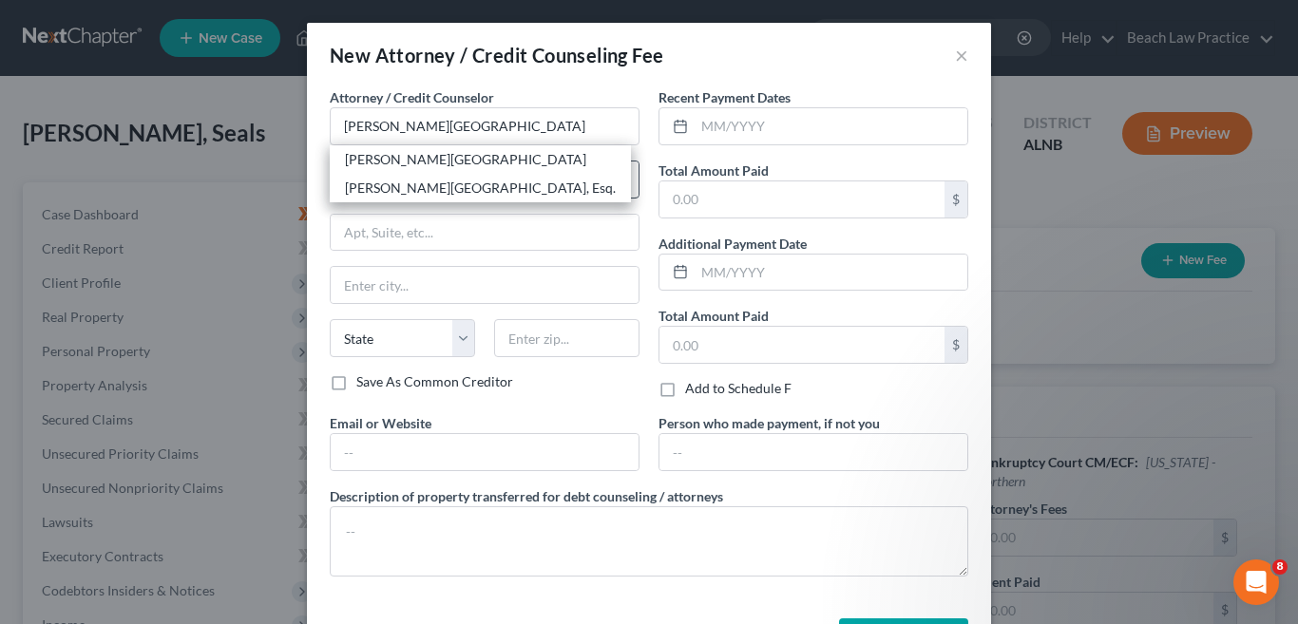
click at [402, 188] on div "[PERSON_NAME][GEOGRAPHIC_DATA], Esq." at bounding box center [480, 188] width 271 height 19
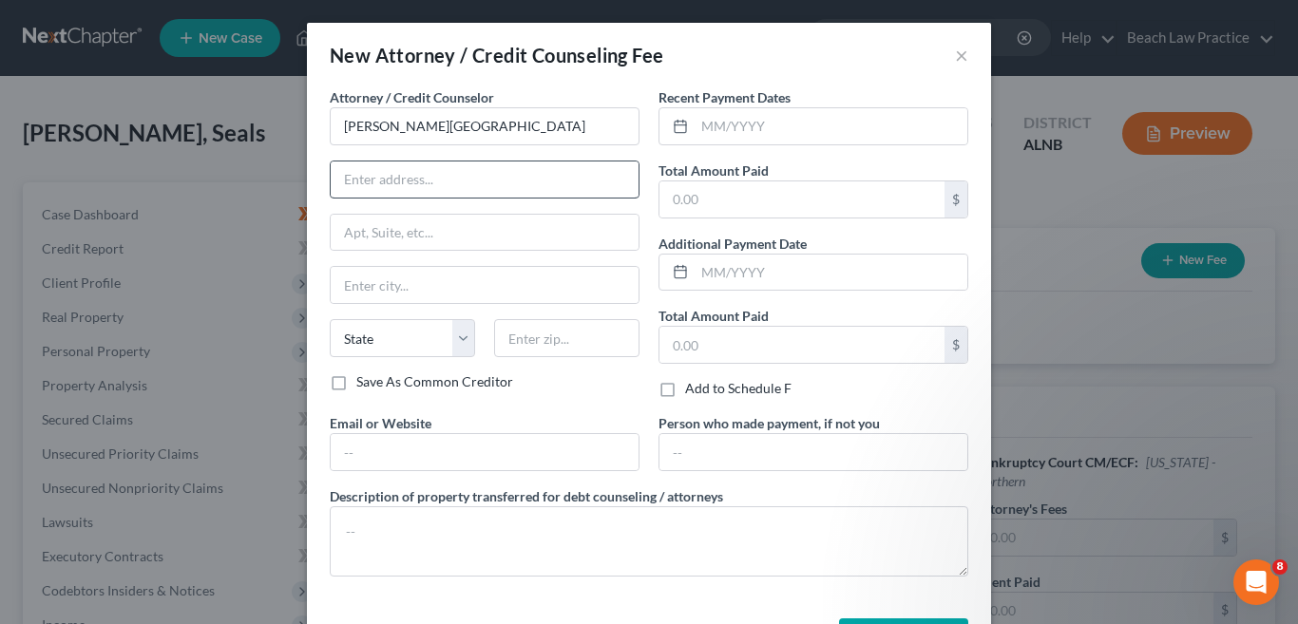
type input "[PERSON_NAME][GEOGRAPHIC_DATA], Esq."
type input "107 Jefferson St. N"
type input "Suite 14"
type input "Huntsville"
select select "0"
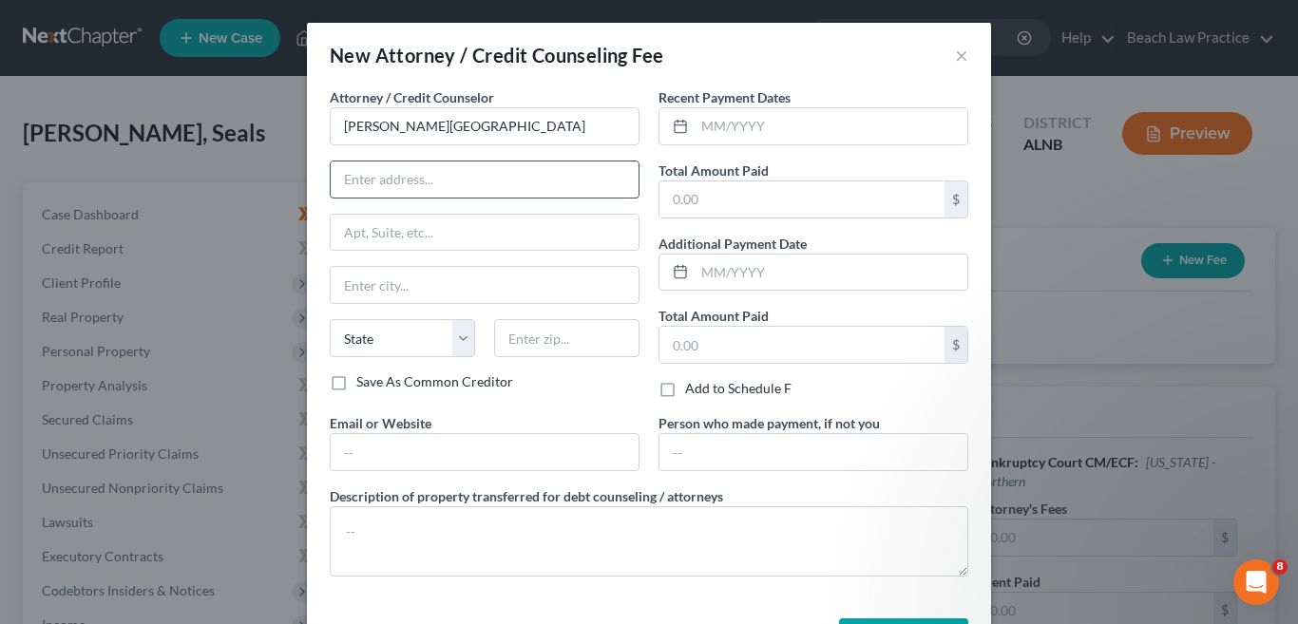
type input "35801"
click at [404, 188] on input "107 Jefferson St. N" at bounding box center [485, 180] width 308 height 36
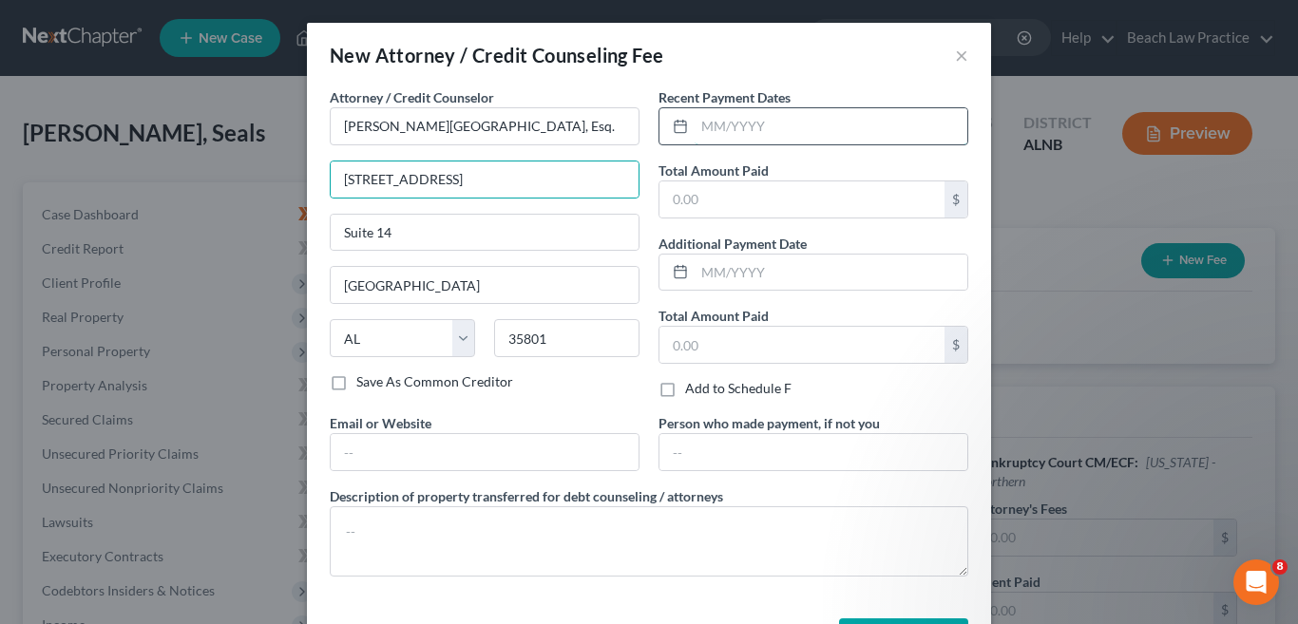
click at [733, 111] on input "text" at bounding box center [831, 126] width 273 height 36
type input "8/1/2025"
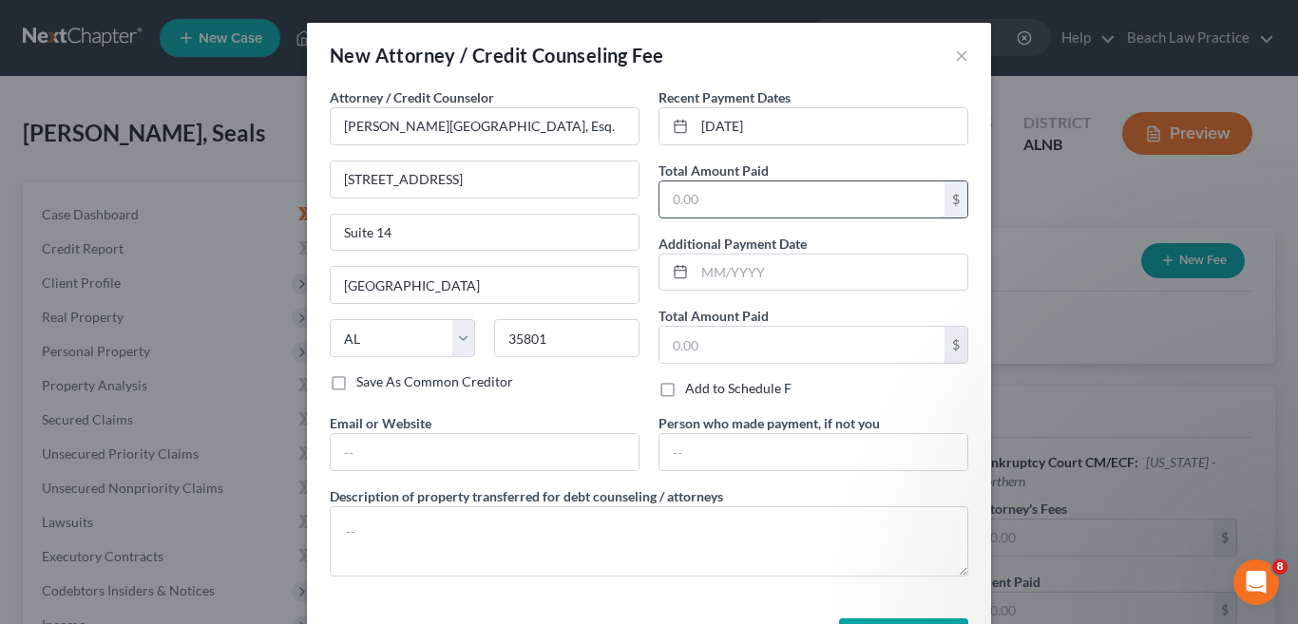
click at [693, 196] on input "text" at bounding box center [802, 200] width 285 height 36
type input "1,500.00"
click at [783, 348] on input "text" at bounding box center [802, 345] width 285 height 36
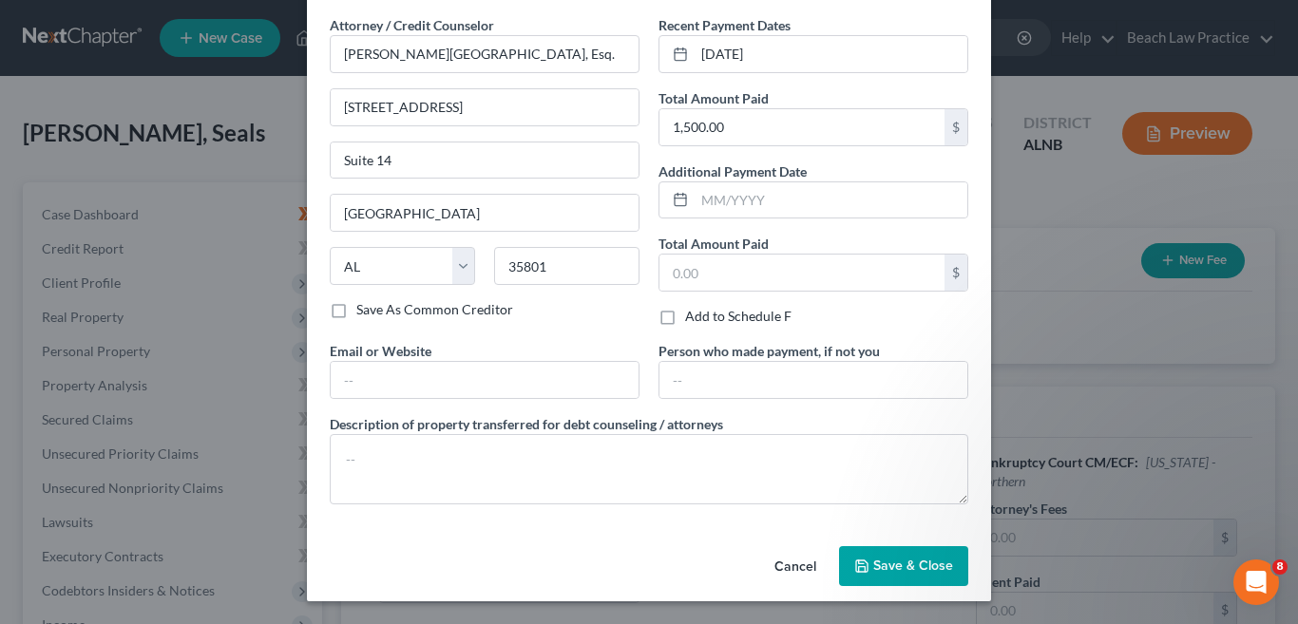
click at [685, 321] on label "Add to Schedule F" at bounding box center [738, 316] width 106 height 19
click at [693, 319] on input "Add to Schedule F" at bounding box center [699, 313] width 12 height 12
checkbox input "true"
click at [770, 385] on input "text" at bounding box center [814, 380] width 308 height 36
type input "sibling"
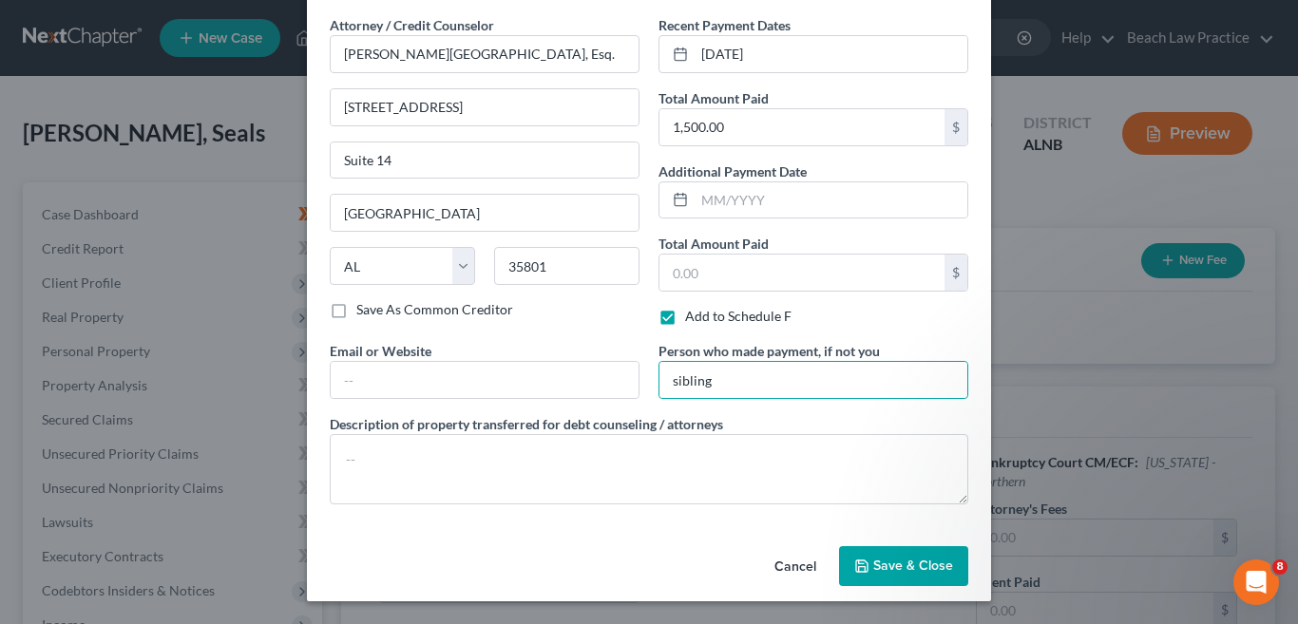
click at [894, 571] on span "Save & Close" at bounding box center [913, 566] width 80 height 16
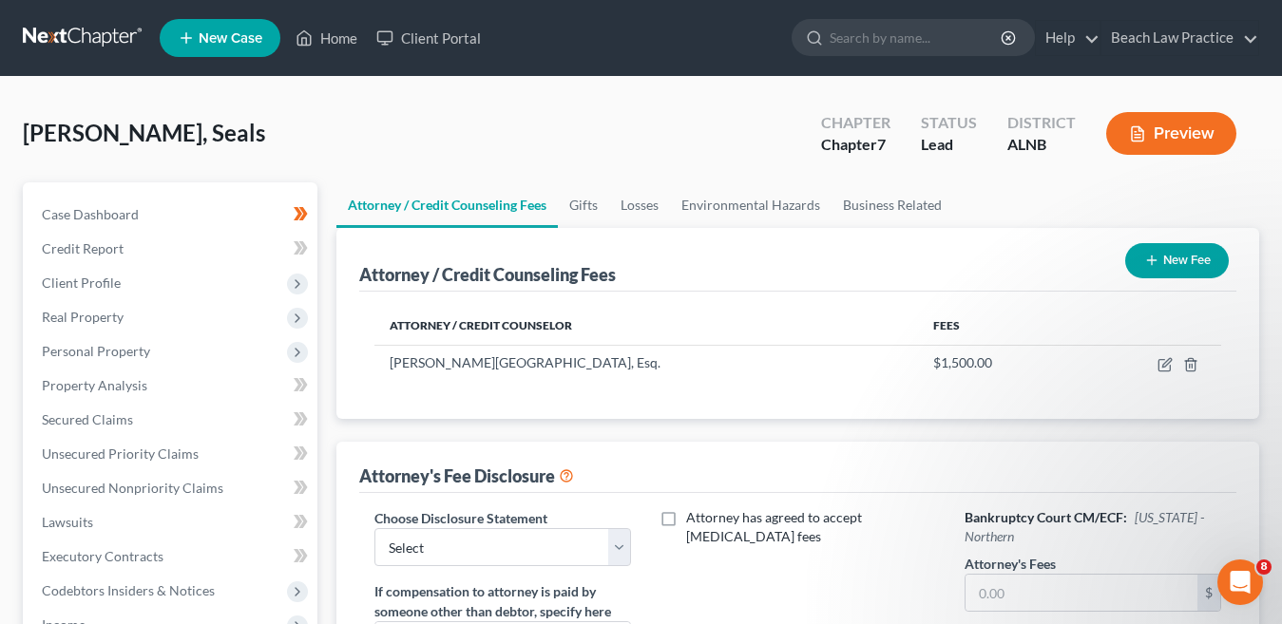
click at [685, 314] on th "Attorney / Credit Counselor" at bounding box center [646, 326] width 544 height 38
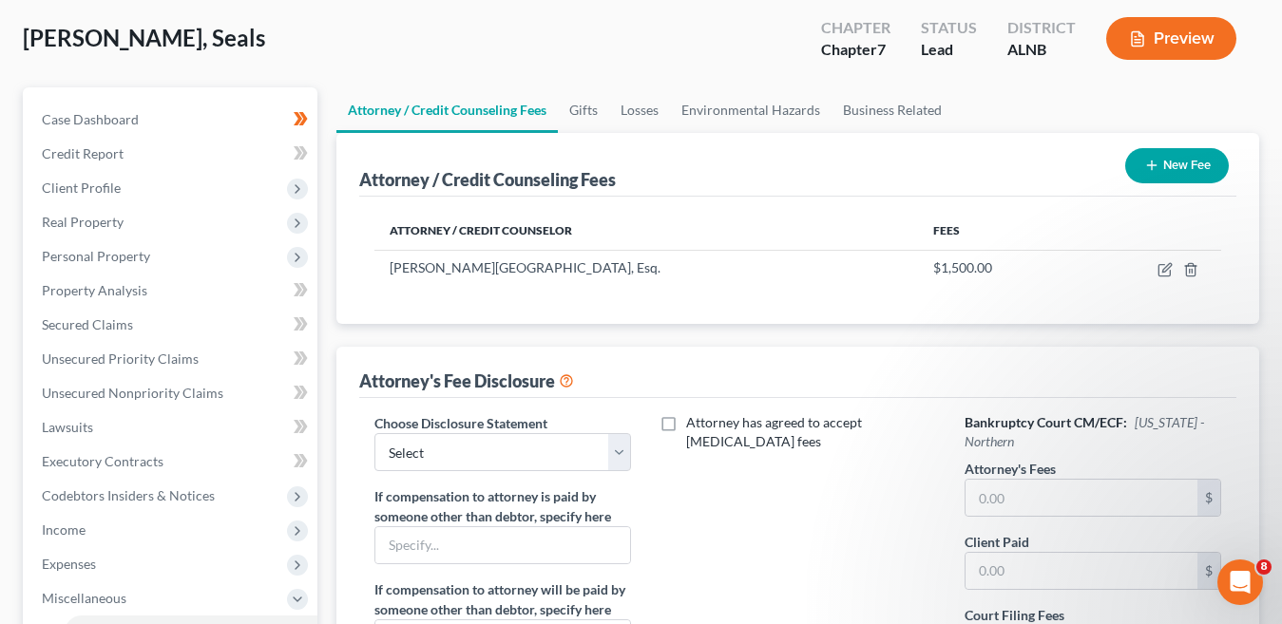
scroll to position [190, 0]
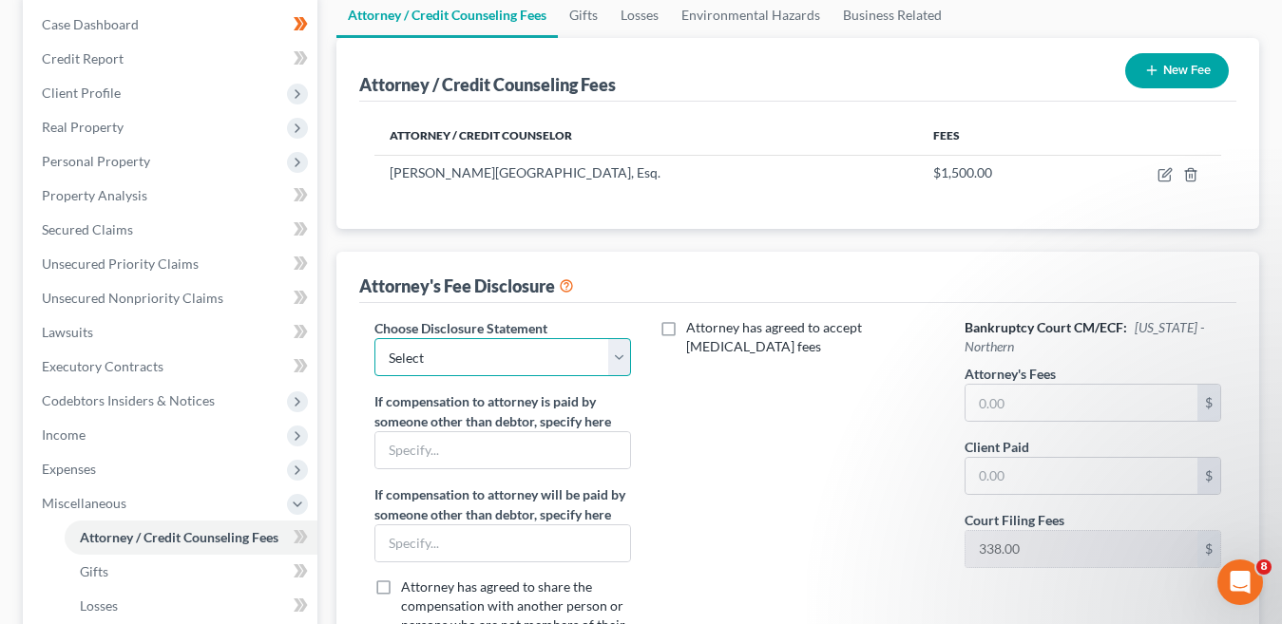
click at [619, 362] on select "Select Disclosure" at bounding box center [502, 357] width 257 height 38
select select "0"
click at [374, 338] on select "Select Disclosure" at bounding box center [502, 357] width 257 height 38
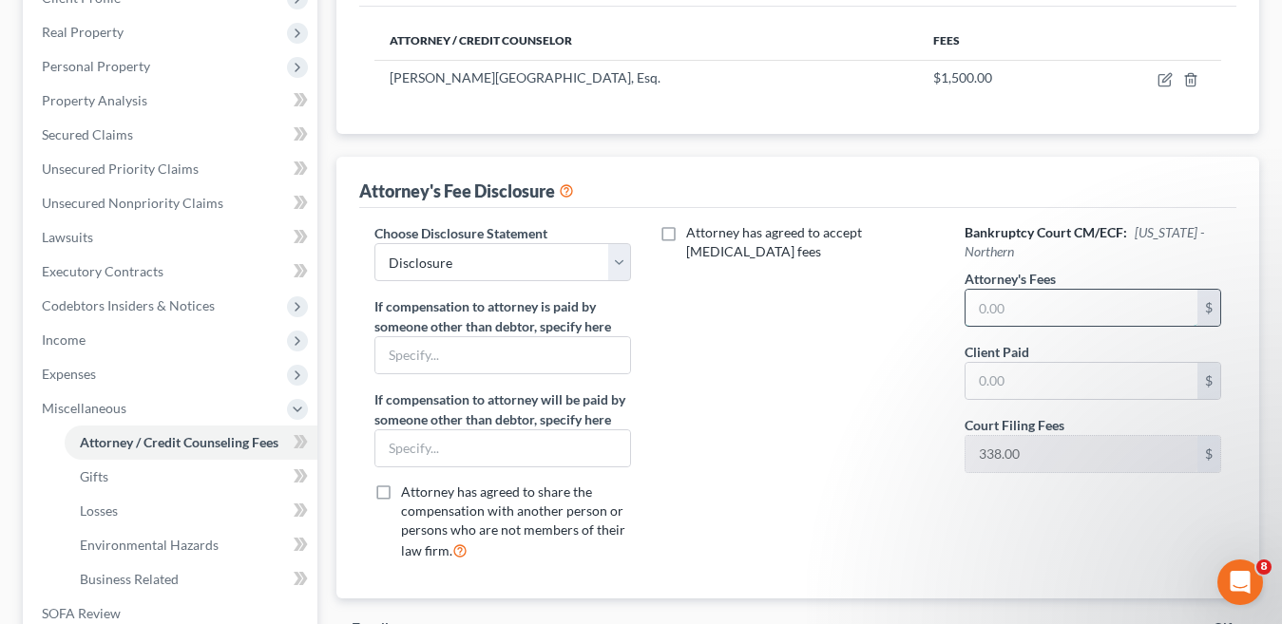
click at [1027, 303] on input "text" at bounding box center [1082, 308] width 232 height 36
type input "1,500.00"
click at [721, 382] on div "Attorney has agreed to accept [MEDICAL_DATA] fees" at bounding box center [797, 399] width 295 height 353
click at [510, 452] on input "text" at bounding box center [502, 449] width 255 height 36
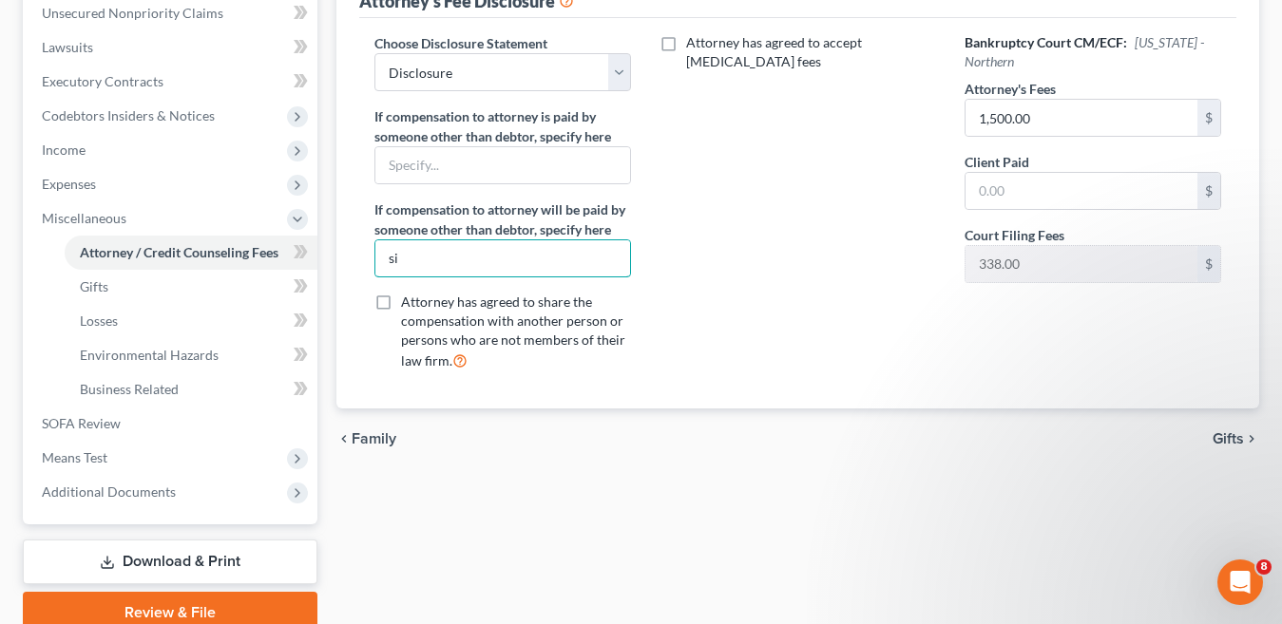
type input "s"
click at [467, 164] on input "text" at bounding box center [502, 165] width 255 height 36
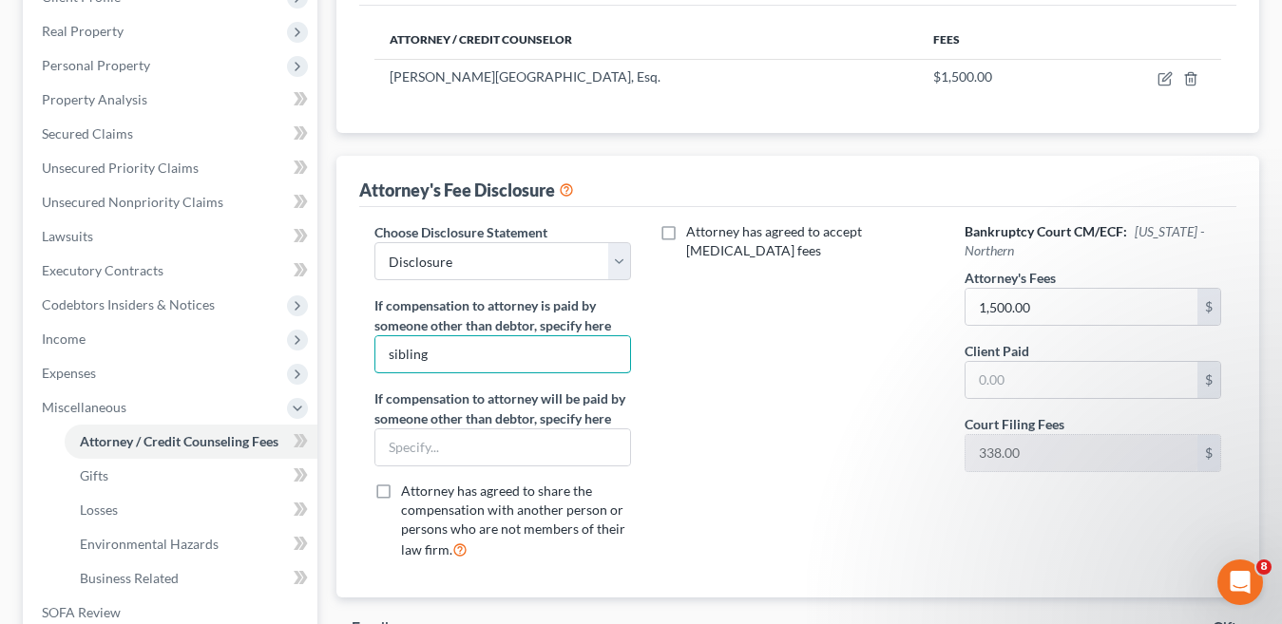
scroll to position [285, 0]
type input "sibling"
click at [742, 365] on div "Attorney has agreed to accept [MEDICAL_DATA] fees" at bounding box center [797, 399] width 295 height 353
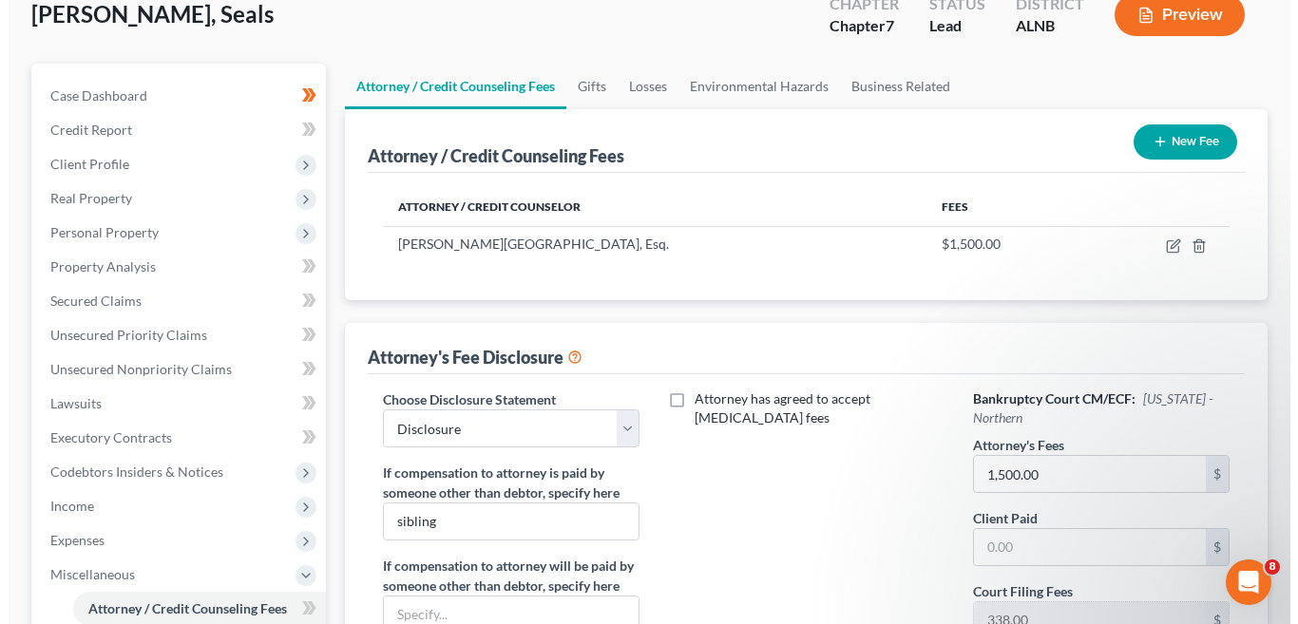
scroll to position [0, 0]
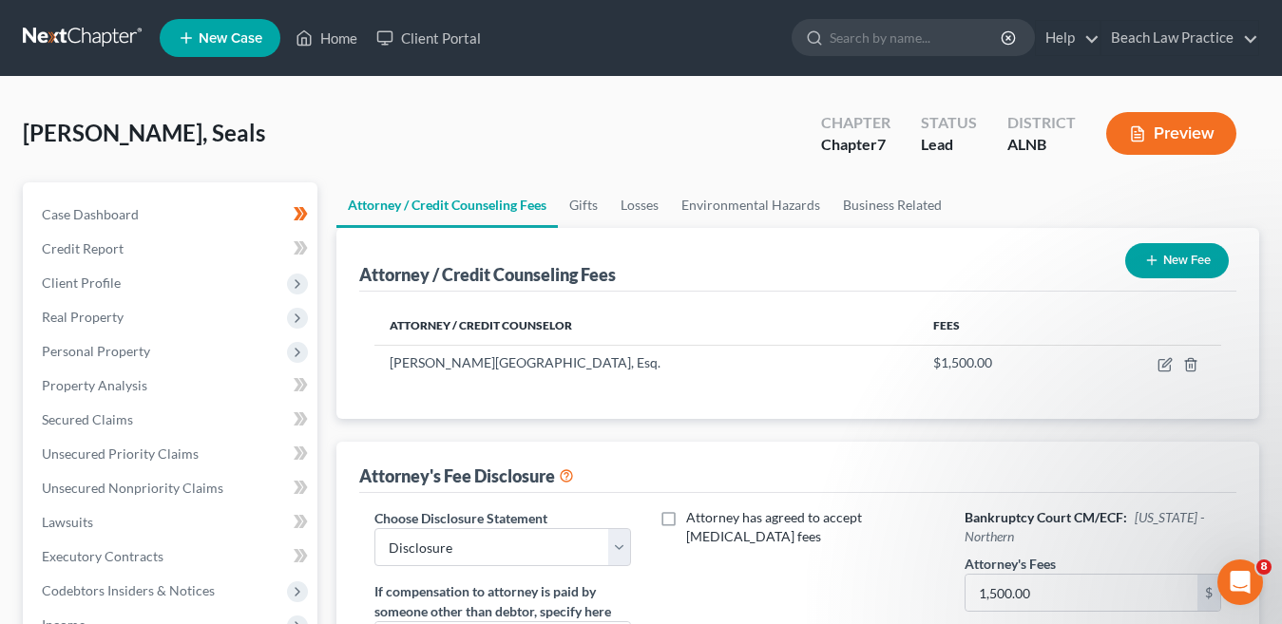
click at [1187, 266] on button "New Fee" at bounding box center [1177, 260] width 104 height 35
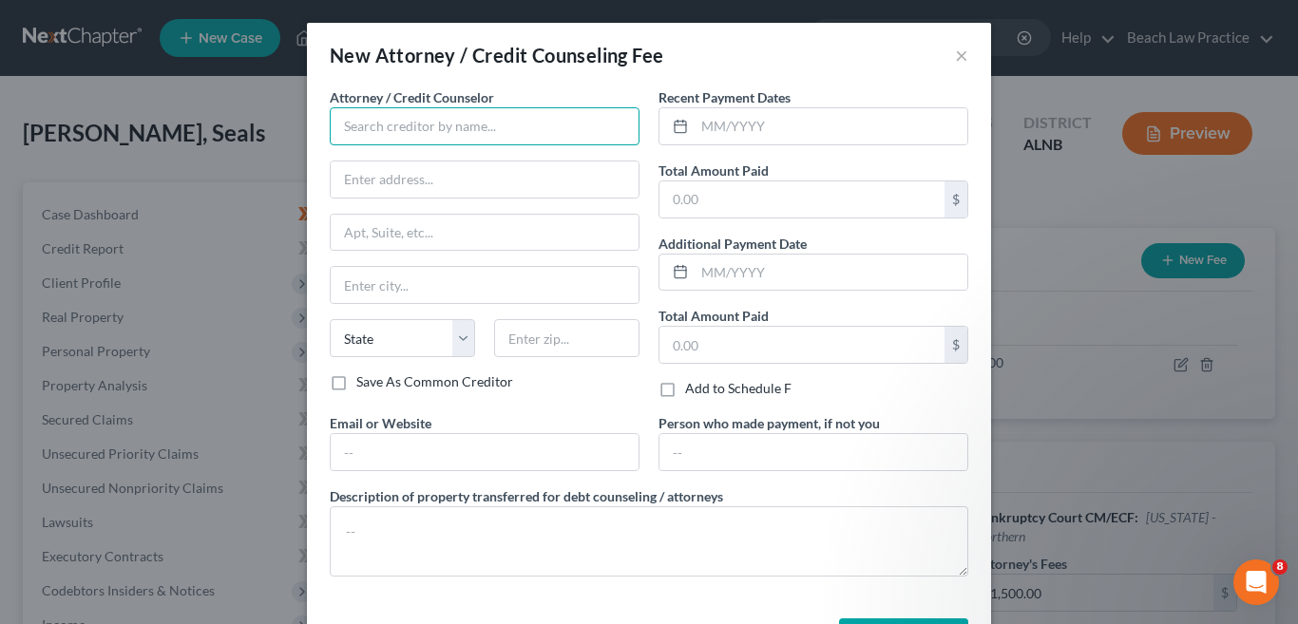
click at [439, 137] on input "text" at bounding box center [485, 126] width 310 height 38
type input "a"
type input "c"
click at [450, 123] on input "text" at bounding box center [485, 126] width 310 height 38
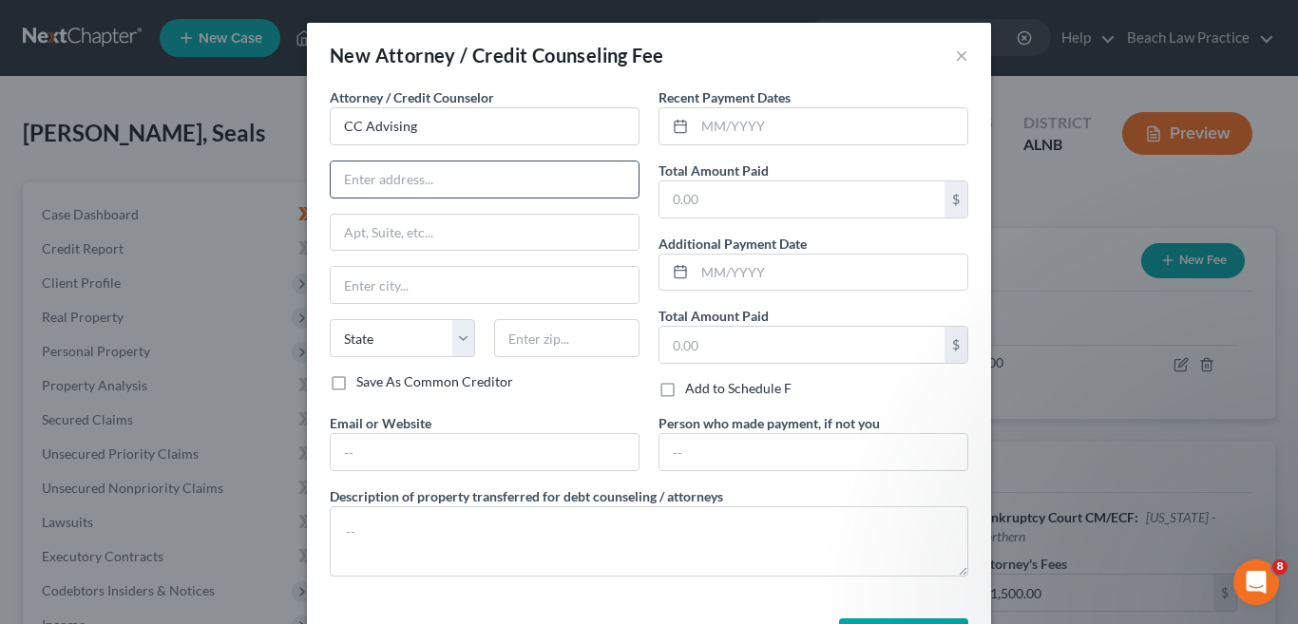
click at [412, 184] on input "text" at bounding box center [485, 180] width 308 height 36
type input "CC Advising"
click at [466, 192] on input "text" at bounding box center [485, 180] width 308 height 36
type input "721 Washington Ave"
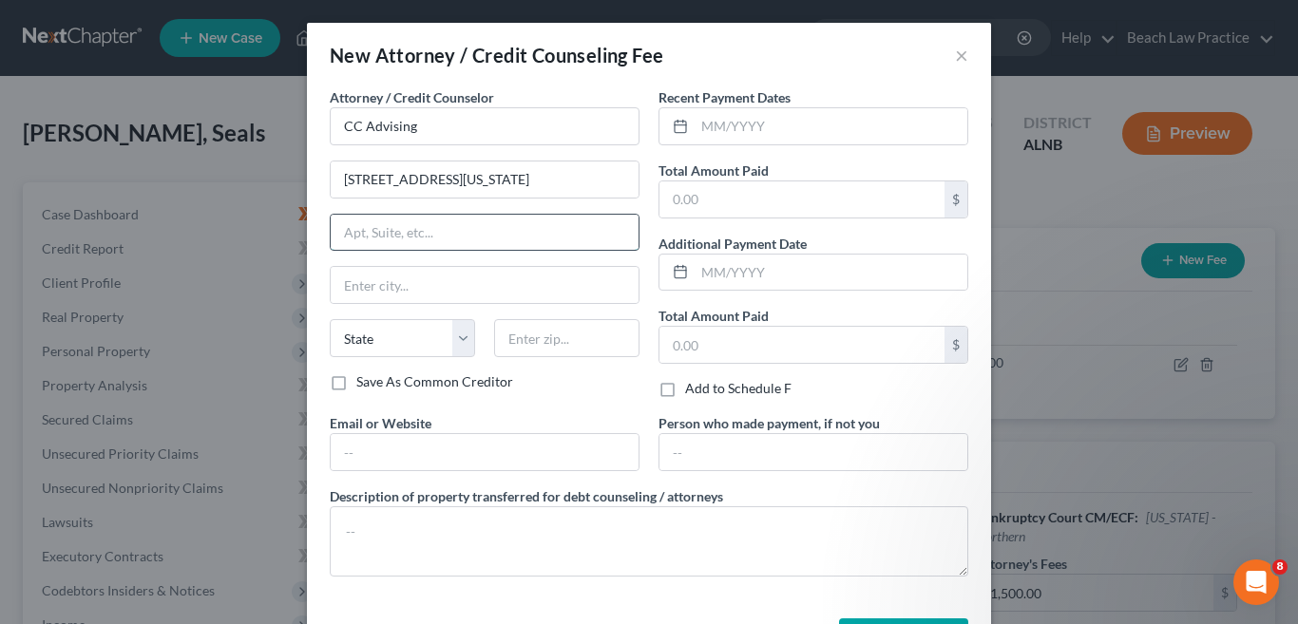
click at [477, 233] on input "text" at bounding box center [485, 233] width 308 height 36
type input "Suite 305"
click at [440, 286] on input "text" at bounding box center [485, 285] width 308 height 36
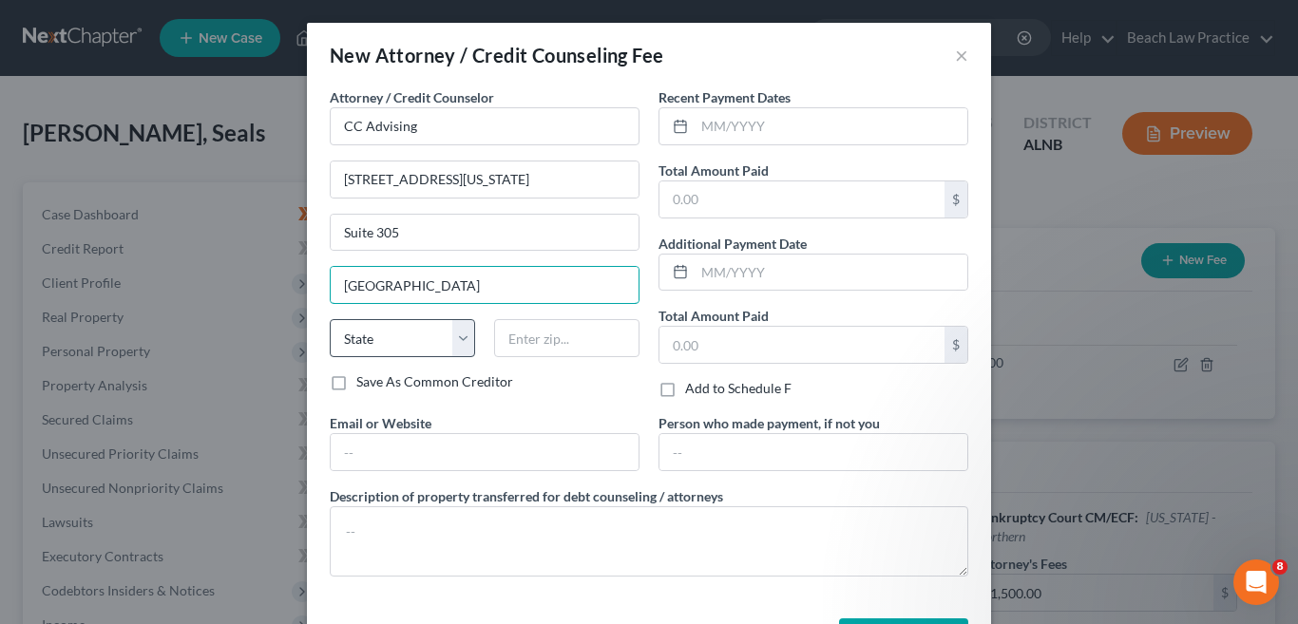
type input "Bay City"
click at [455, 329] on select "State AL AK AR AZ CA CO CT DE DC FL GA GU HI ID IL IN IA KS KY LA ME MD MA MI M…" at bounding box center [402, 338] width 145 height 38
select select "23"
click at [330, 319] on select "State AL AK AR AZ CA CO CT DE DC FL GA GU HI ID IL IN IA KS KY LA ME MD MA MI M…" at bounding box center [402, 338] width 145 height 38
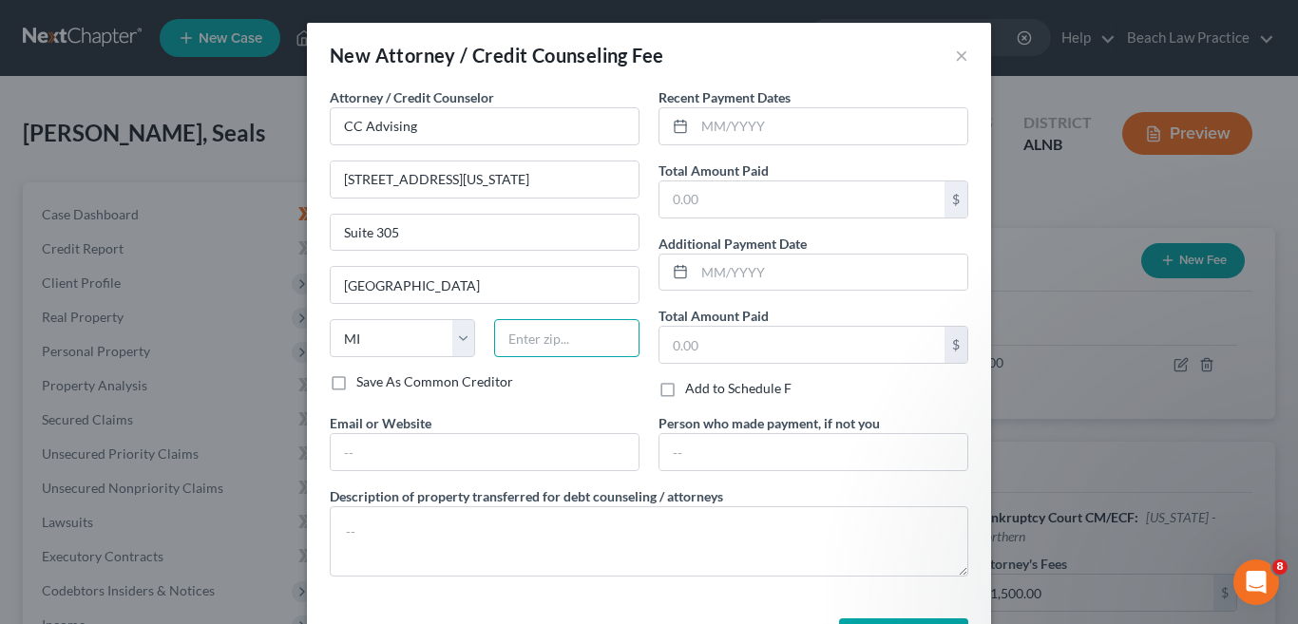
click at [546, 337] on input "text" at bounding box center [566, 338] width 145 height 38
type input "48708"
click at [597, 394] on div "Attorney / Credit Counselor * CC Advising 721 Washington Ave Suite 305 Bay City…" at bounding box center [484, 250] width 329 height 326
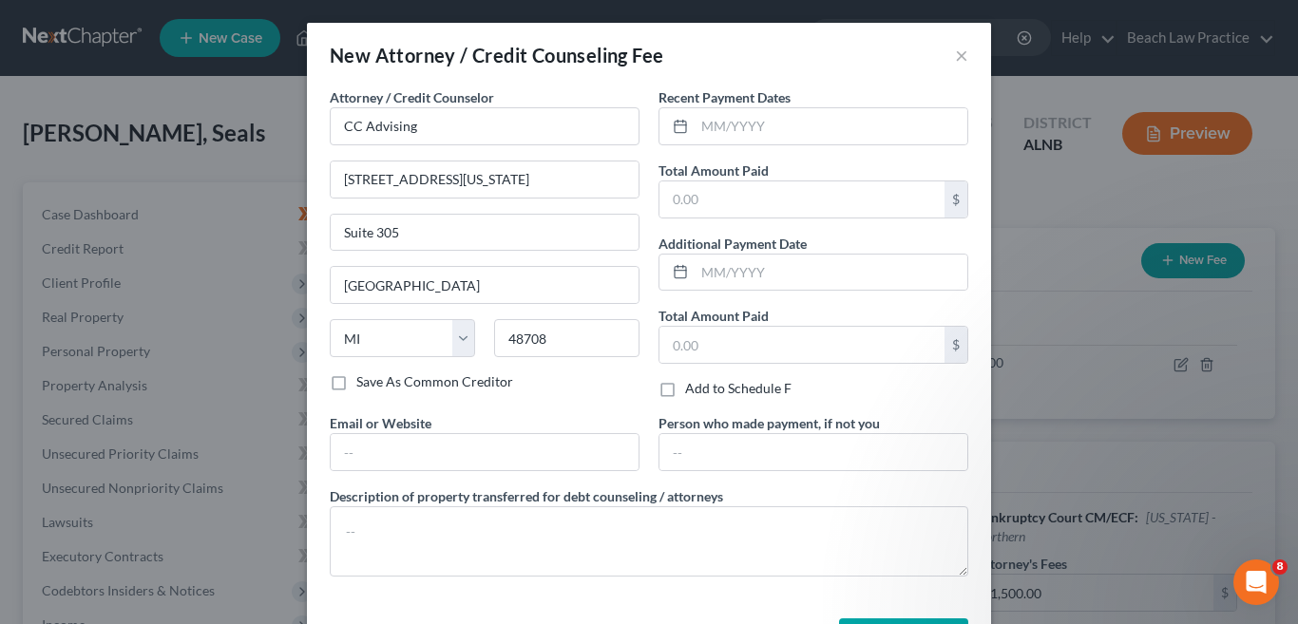
scroll to position [72, 0]
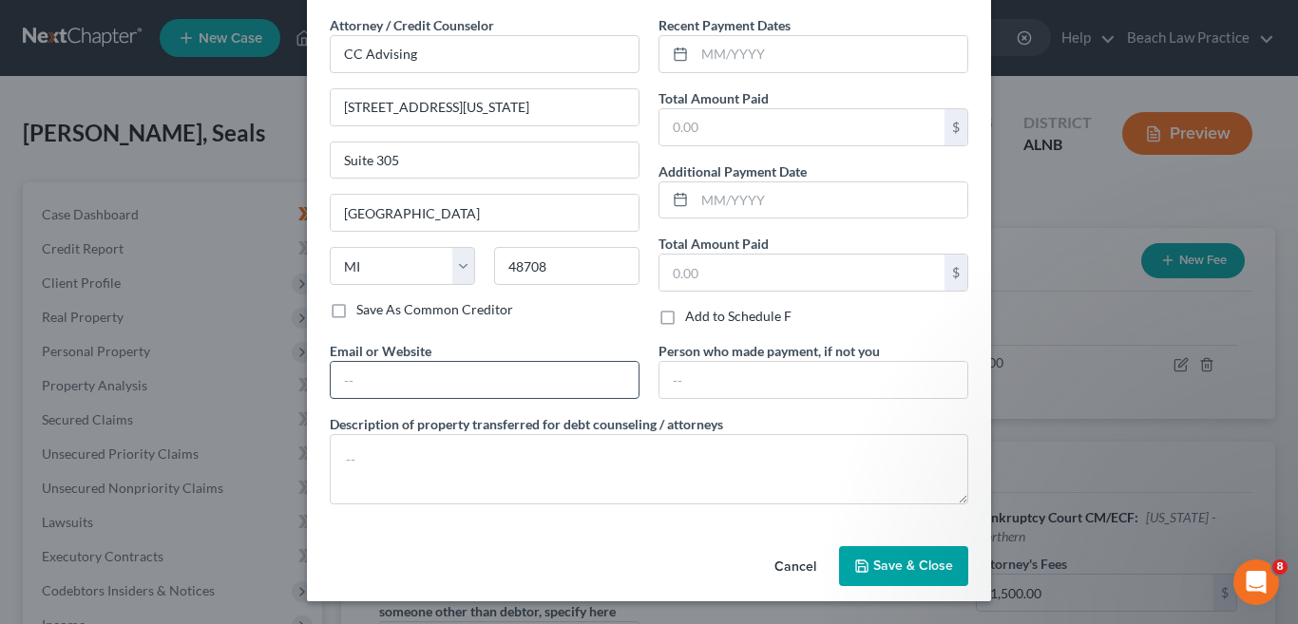
click at [613, 382] on input "text" at bounding box center [485, 380] width 308 height 36
type input "ccadvising.com"
click at [712, 125] on input "text" at bounding box center [802, 127] width 285 height 36
type input "14.99"
drag, startPoint x: 662, startPoint y: 317, endPoint x: 745, endPoint y: 374, distance: 100.7
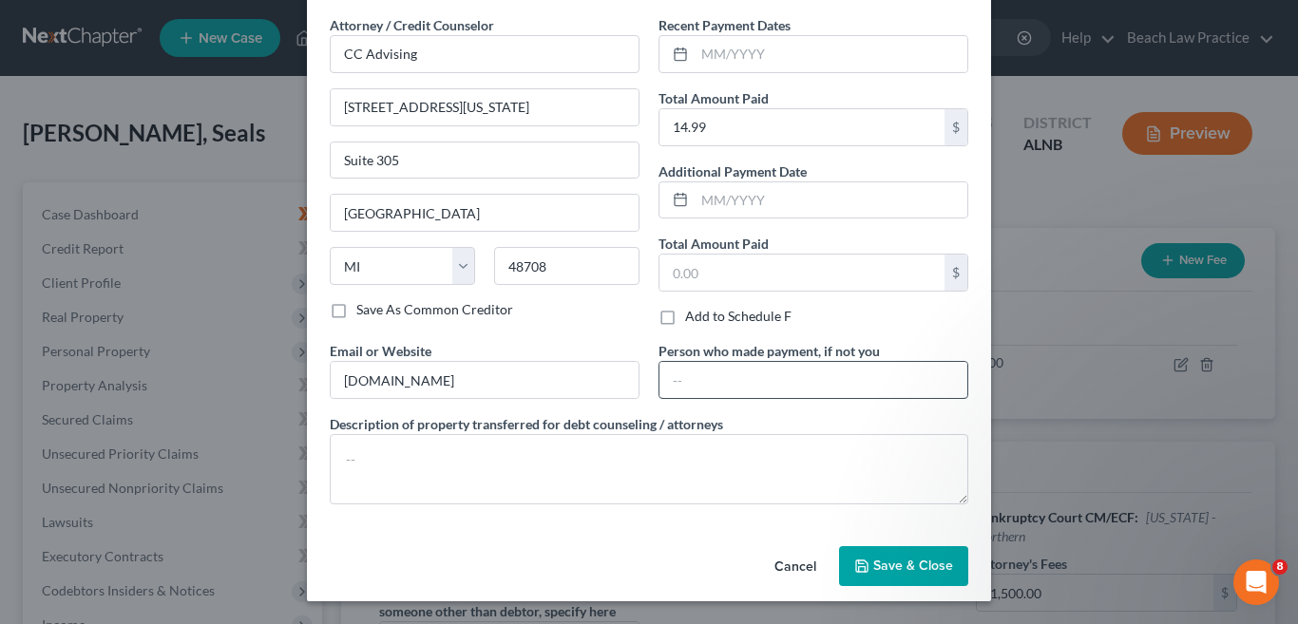
click at [685, 317] on label "Add to Schedule F" at bounding box center [738, 316] width 106 height 19
click at [693, 317] on input "Add to Schedule F" at bounding box center [699, 313] width 12 height 12
click at [685, 320] on label "Add to Schedule F" at bounding box center [738, 316] width 106 height 19
click at [693, 319] on input "Add to Schedule F" at bounding box center [699, 313] width 12 height 12
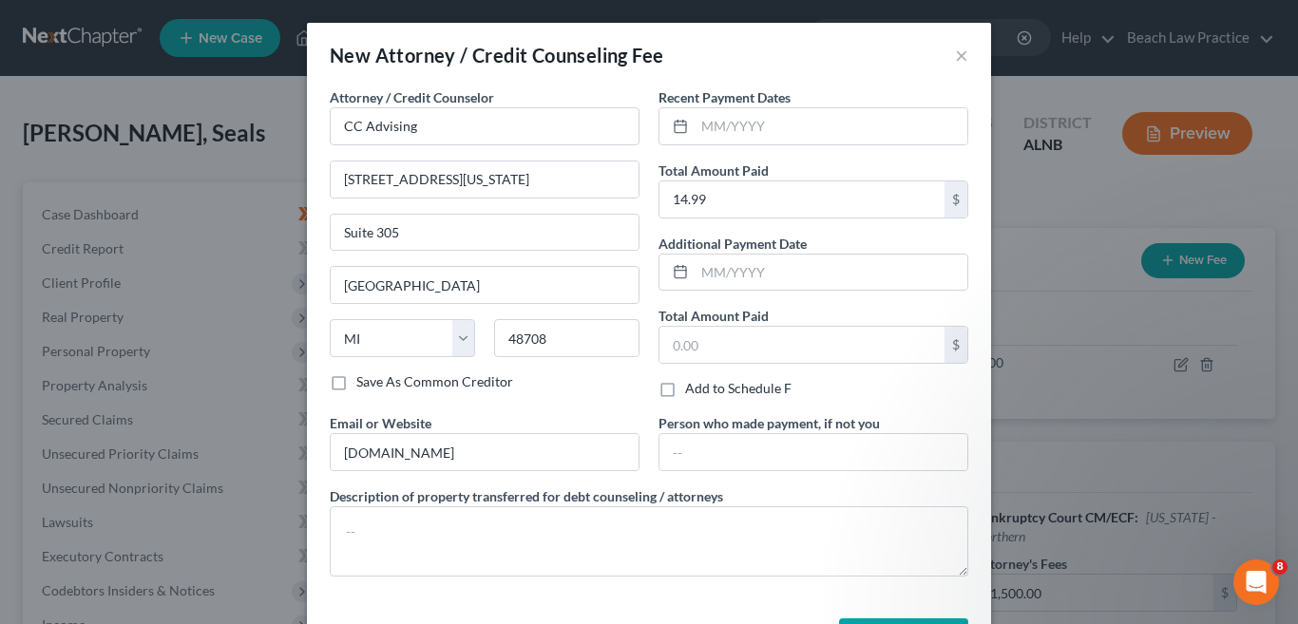
click at [685, 389] on label "Add to Schedule F" at bounding box center [738, 388] width 106 height 19
click at [693, 389] on input "Add to Schedule F" at bounding box center [699, 385] width 12 height 12
checkbox input "true"
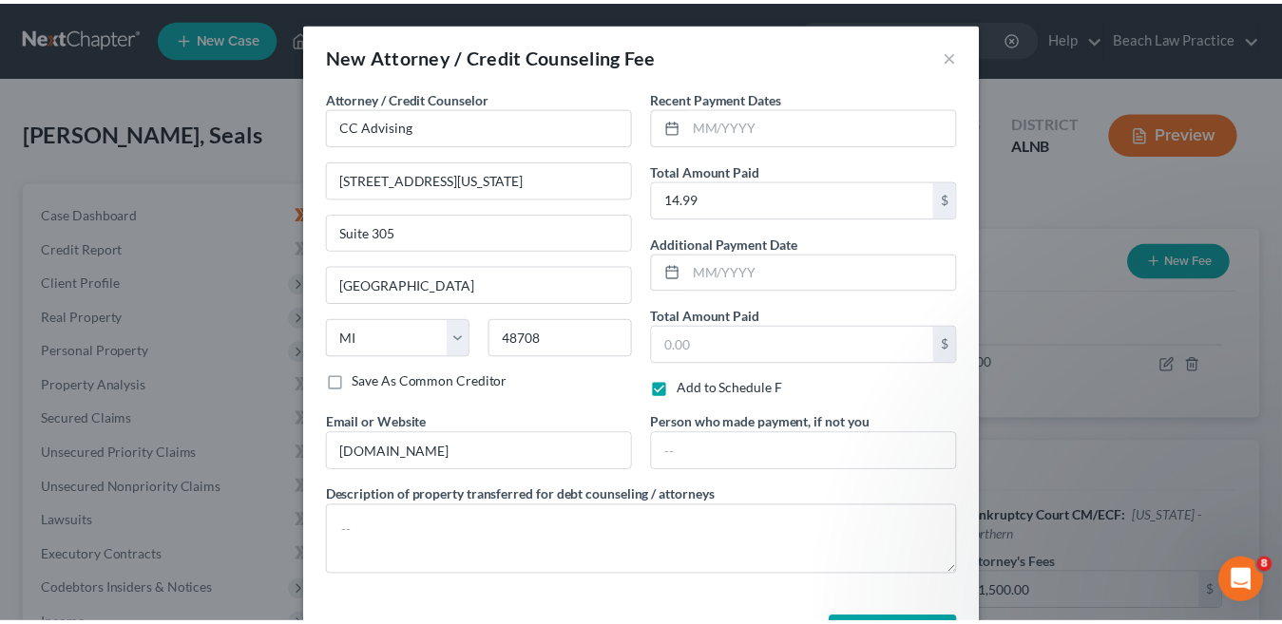
scroll to position [72, 0]
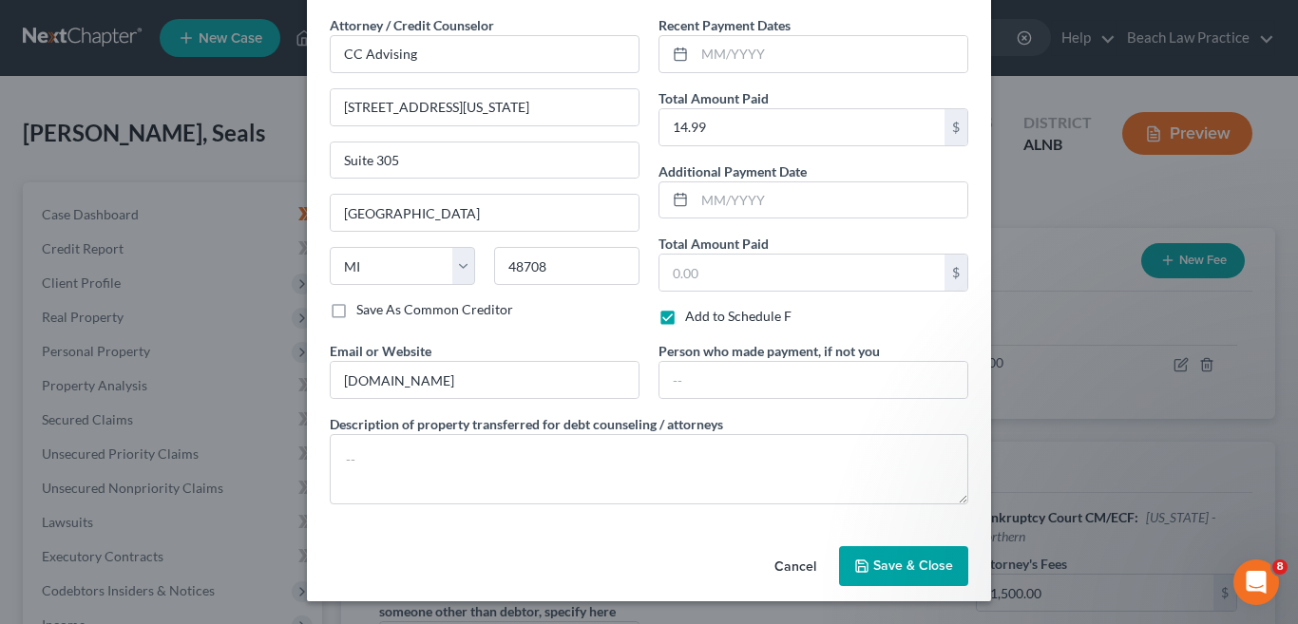
click at [923, 569] on span "Save & Close" at bounding box center [913, 566] width 80 height 16
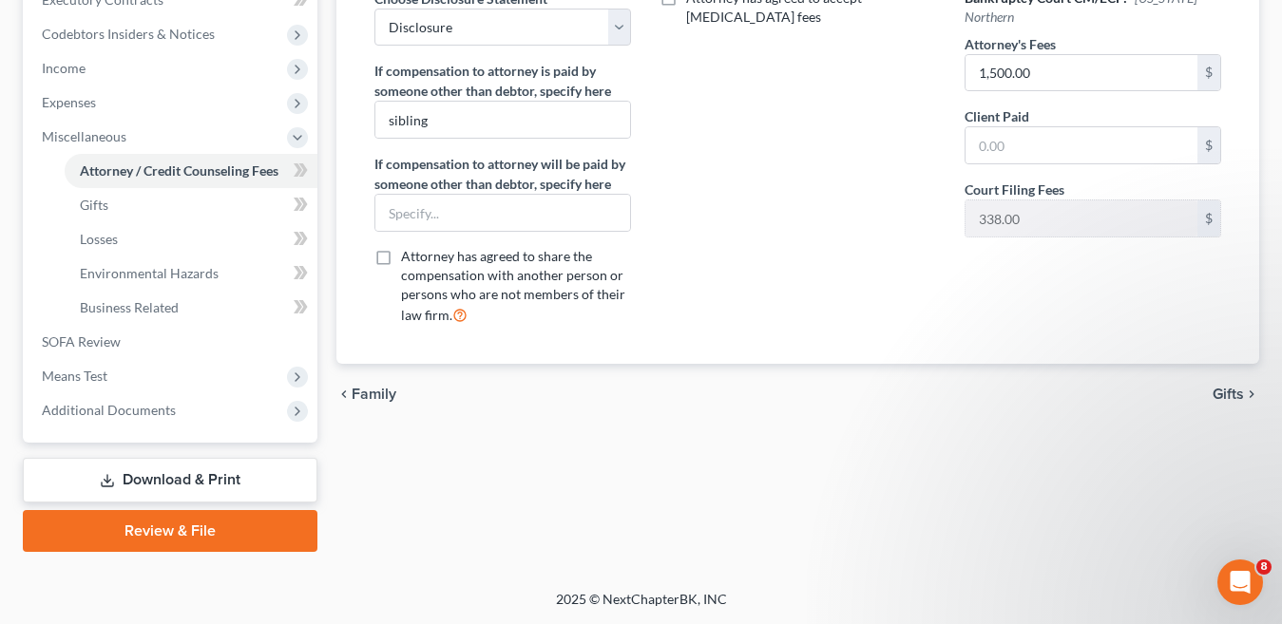
scroll to position [0, 0]
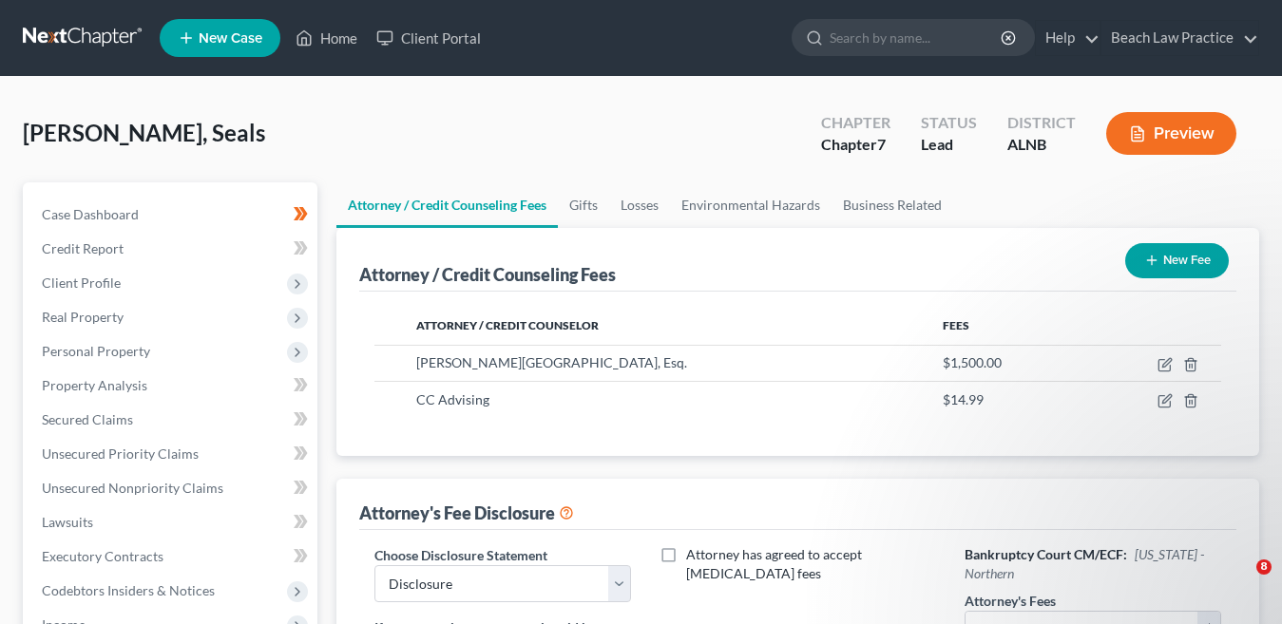
select select "0"
